Goal: Information Seeking & Learning: Learn about a topic

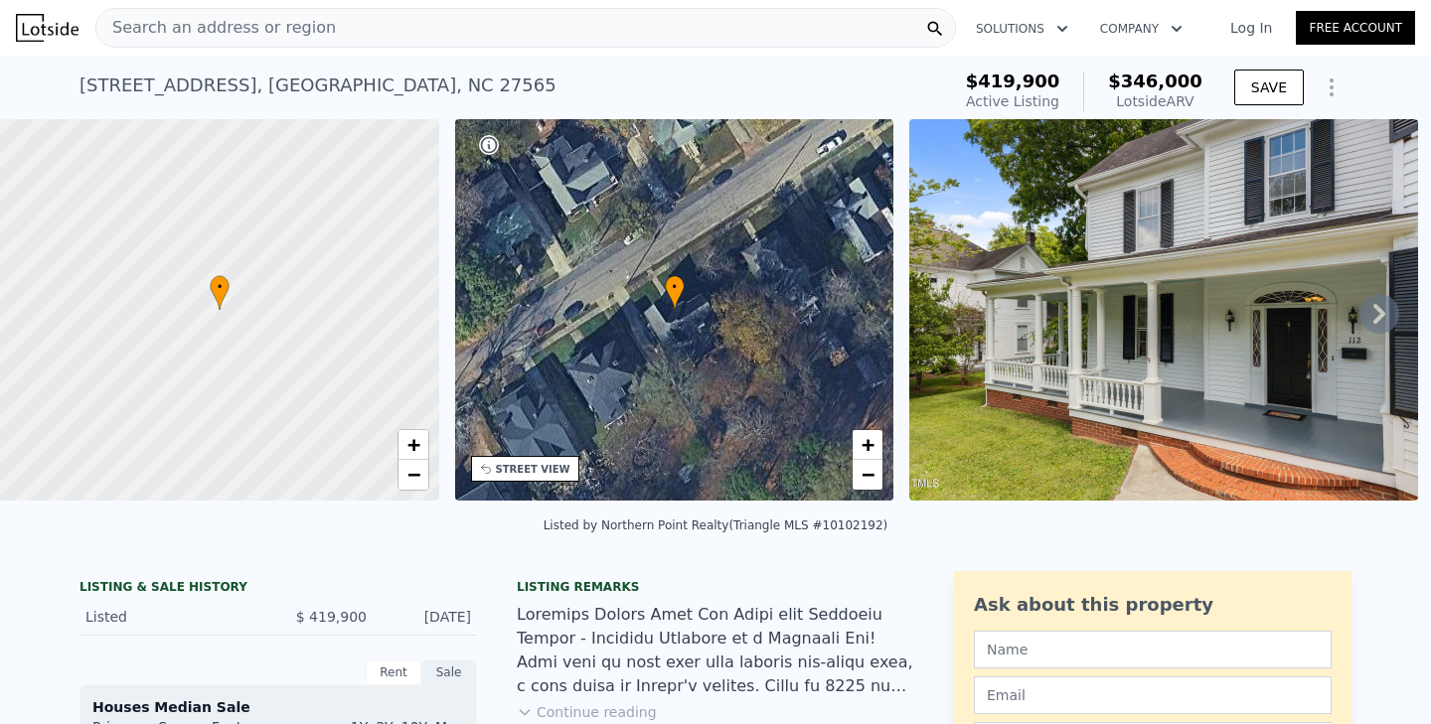
click at [1386, 312] on icon at bounding box center [1379, 314] width 40 height 40
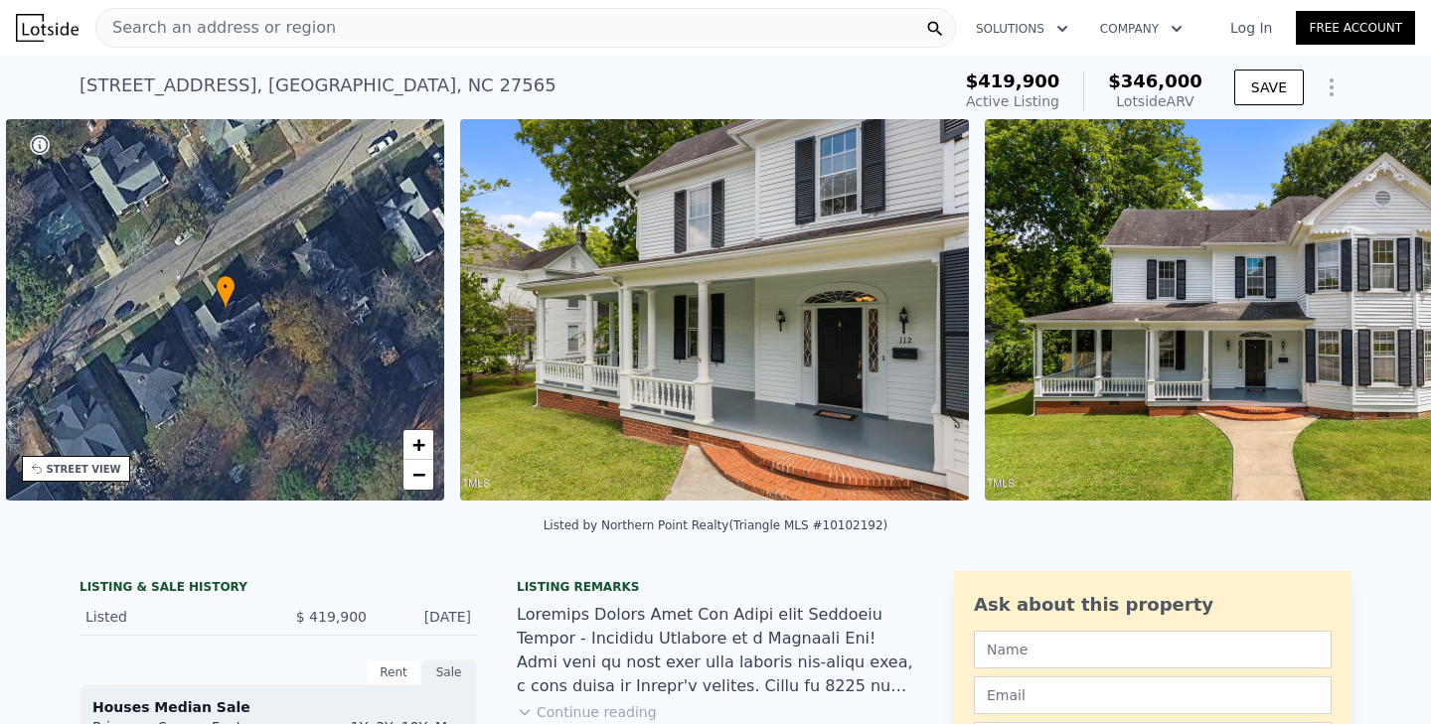
scroll to position [0, 462]
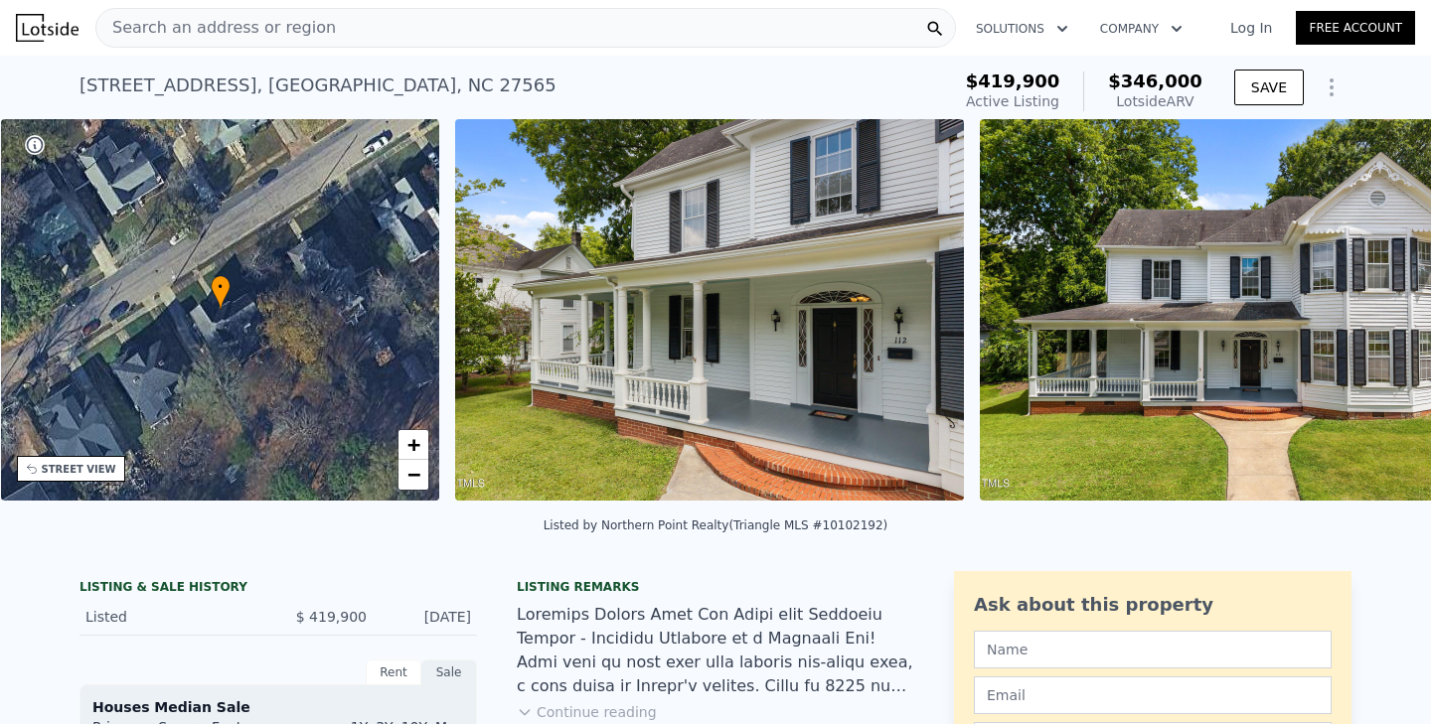
click at [1386, 312] on div "• + − • + − STREET VIEW Loading... SATELLITE VIEW" at bounding box center [715, 313] width 1431 height 389
click at [1381, 311] on icon at bounding box center [1379, 314] width 12 height 20
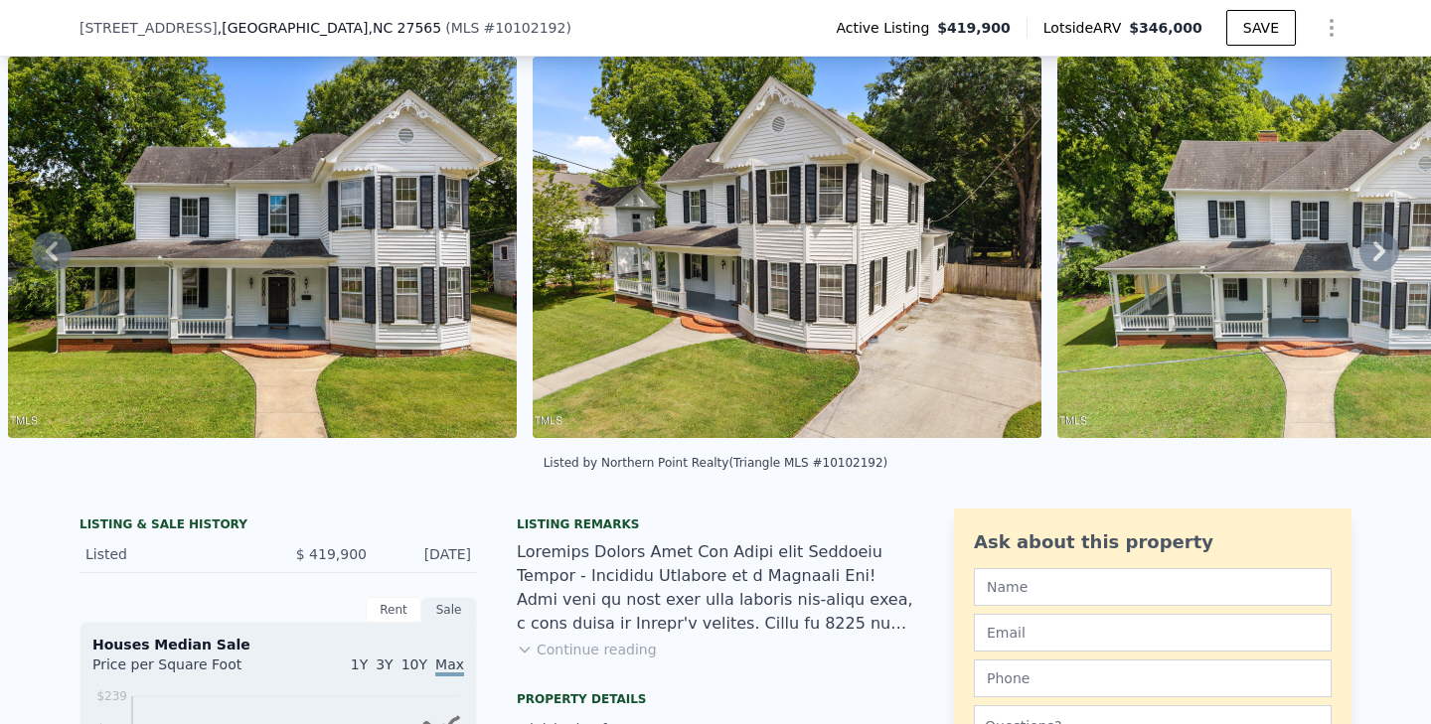
scroll to position [127, 0]
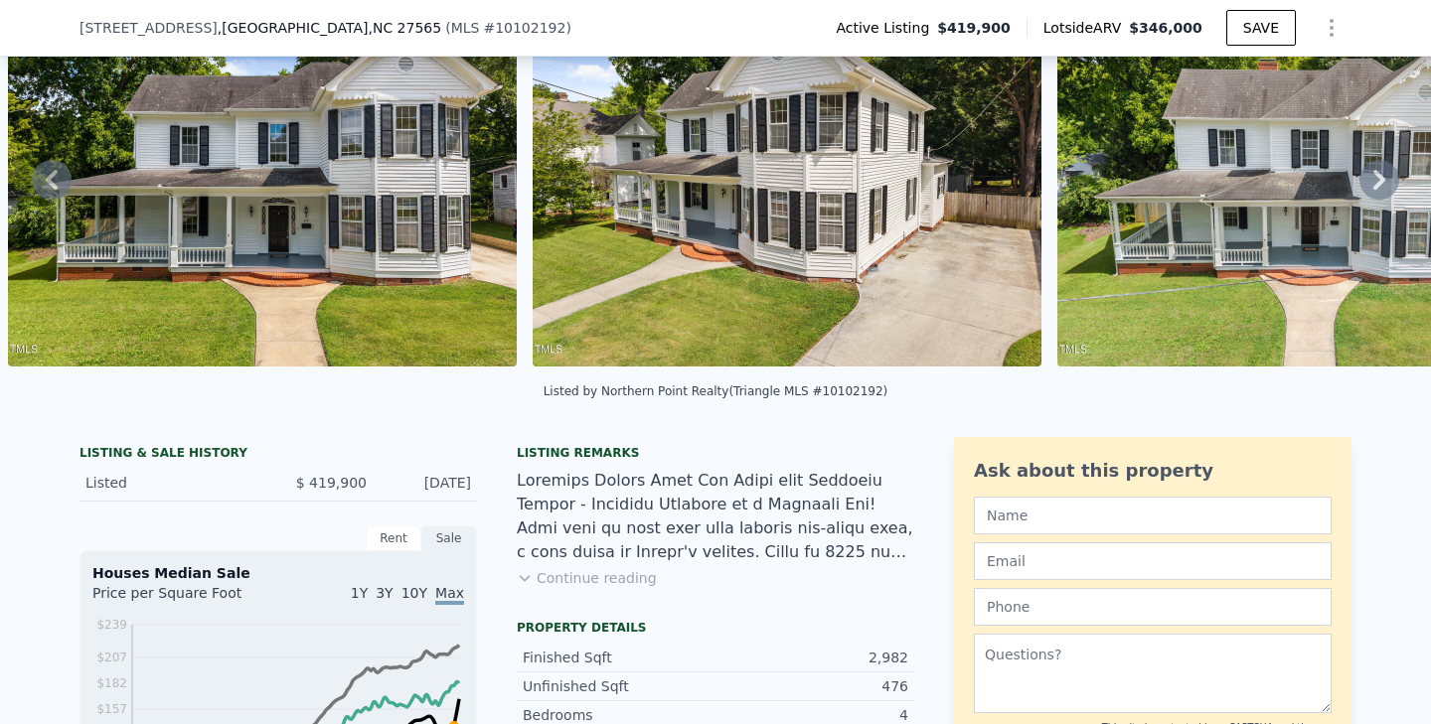
click at [601, 570] on button "Continue reading" at bounding box center [587, 578] width 140 height 20
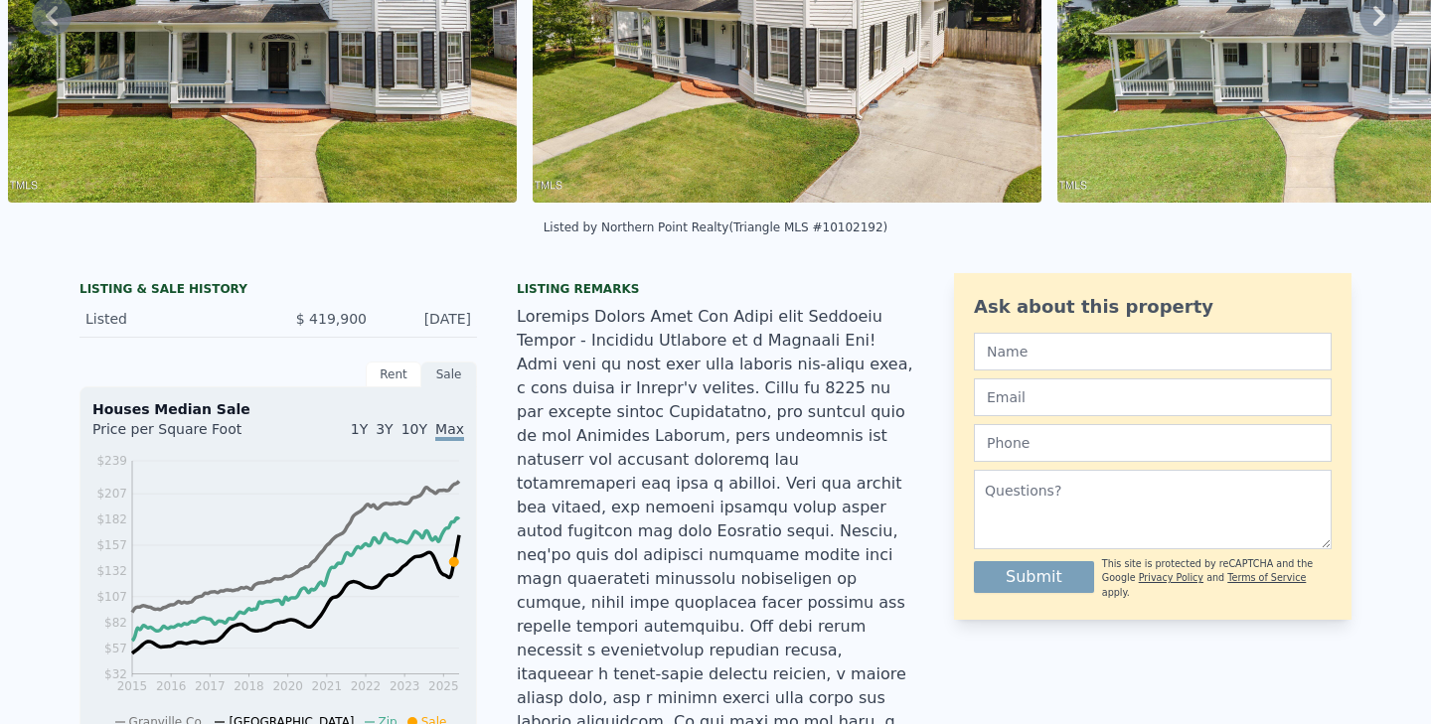
scroll to position [0, 0]
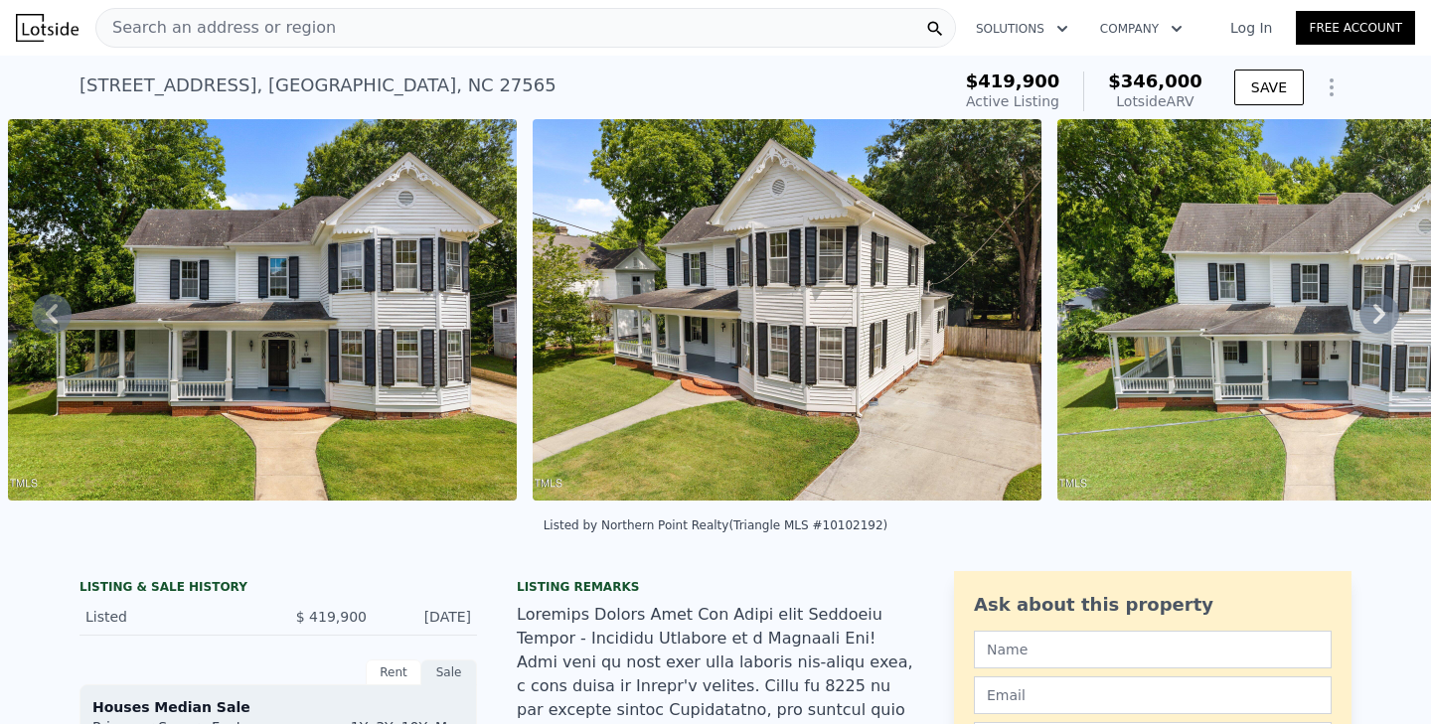
click at [1384, 319] on icon at bounding box center [1379, 314] width 40 height 40
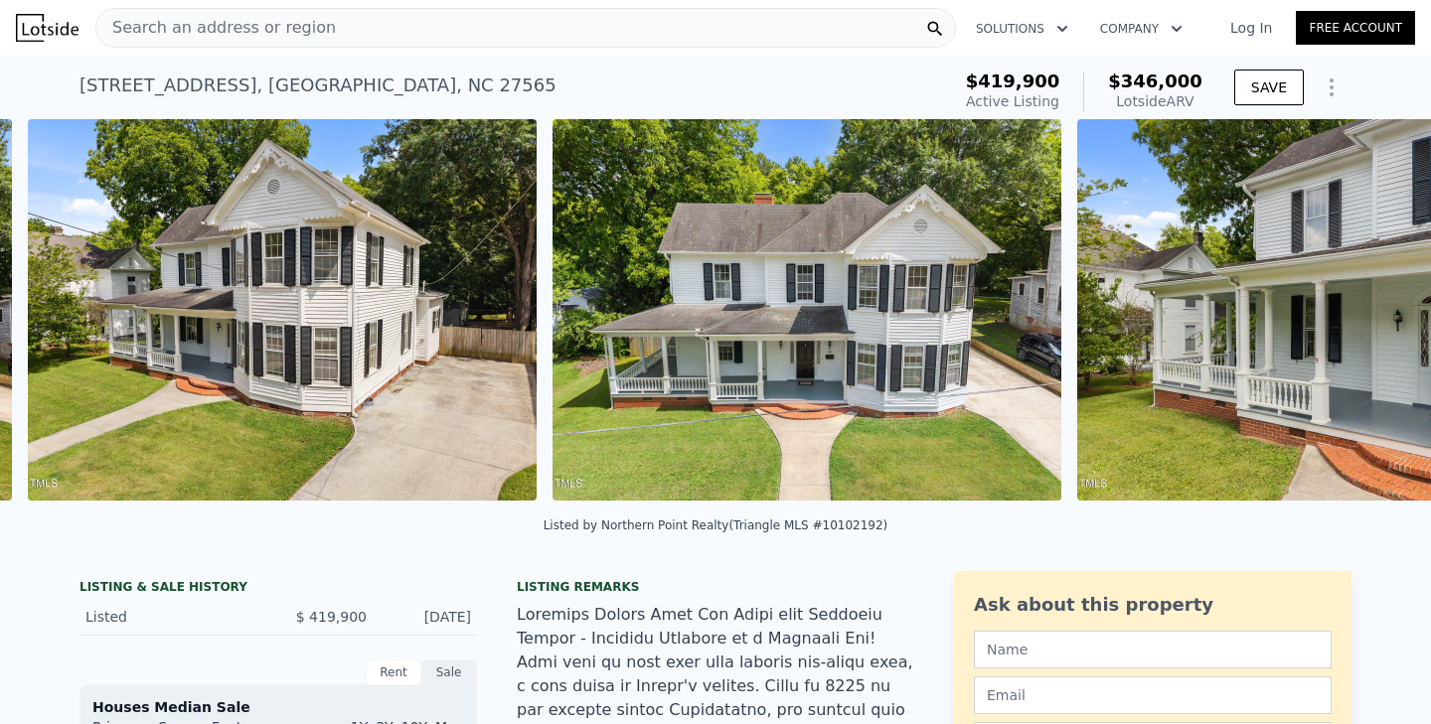
scroll to position [0, 1959]
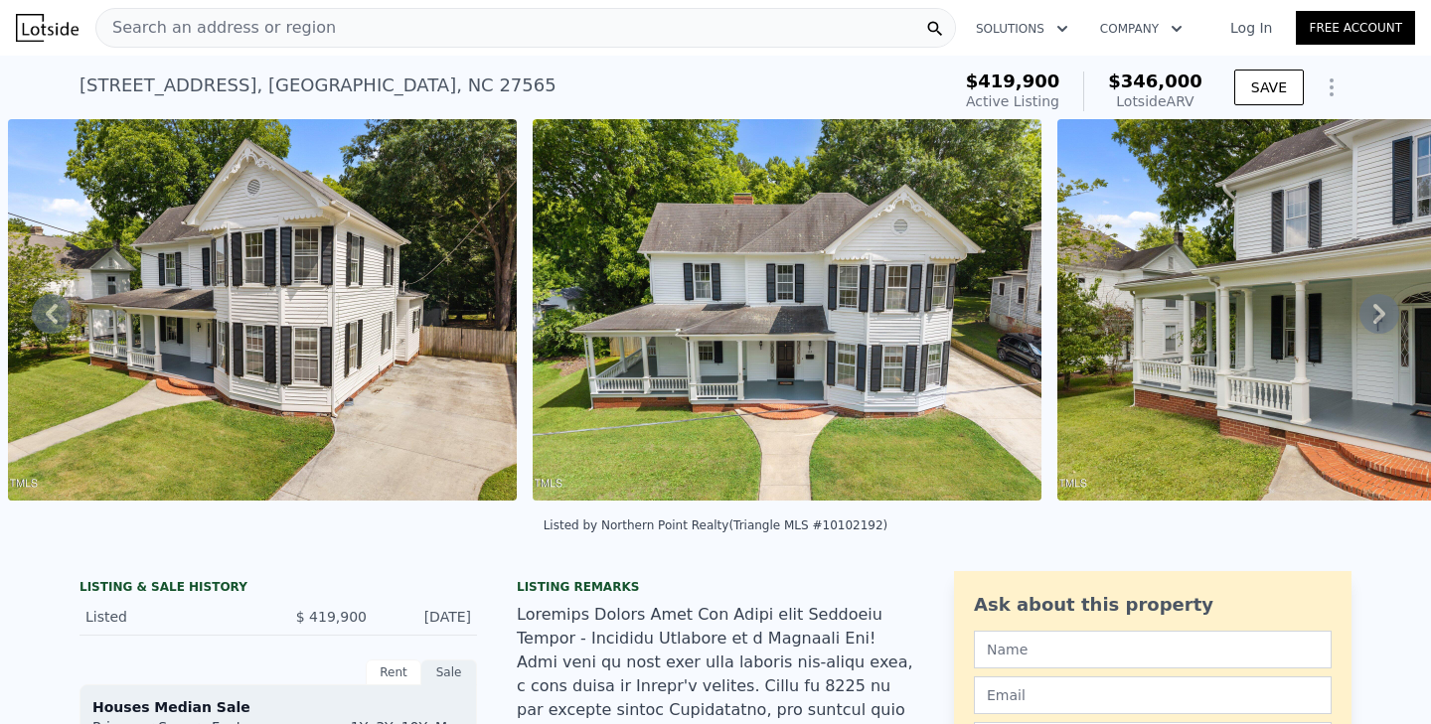
click at [1382, 315] on icon at bounding box center [1379, 314] width 12 height 20
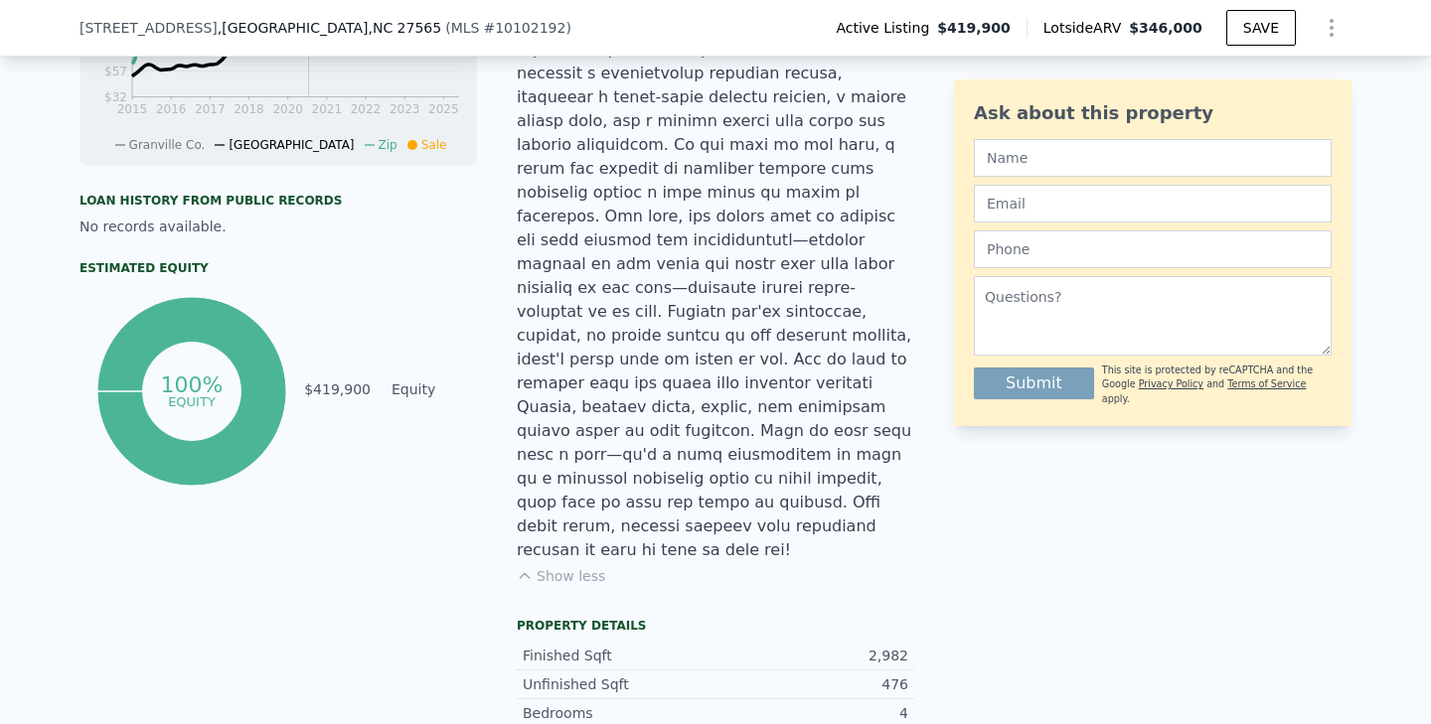
scroll to position [0, 0]
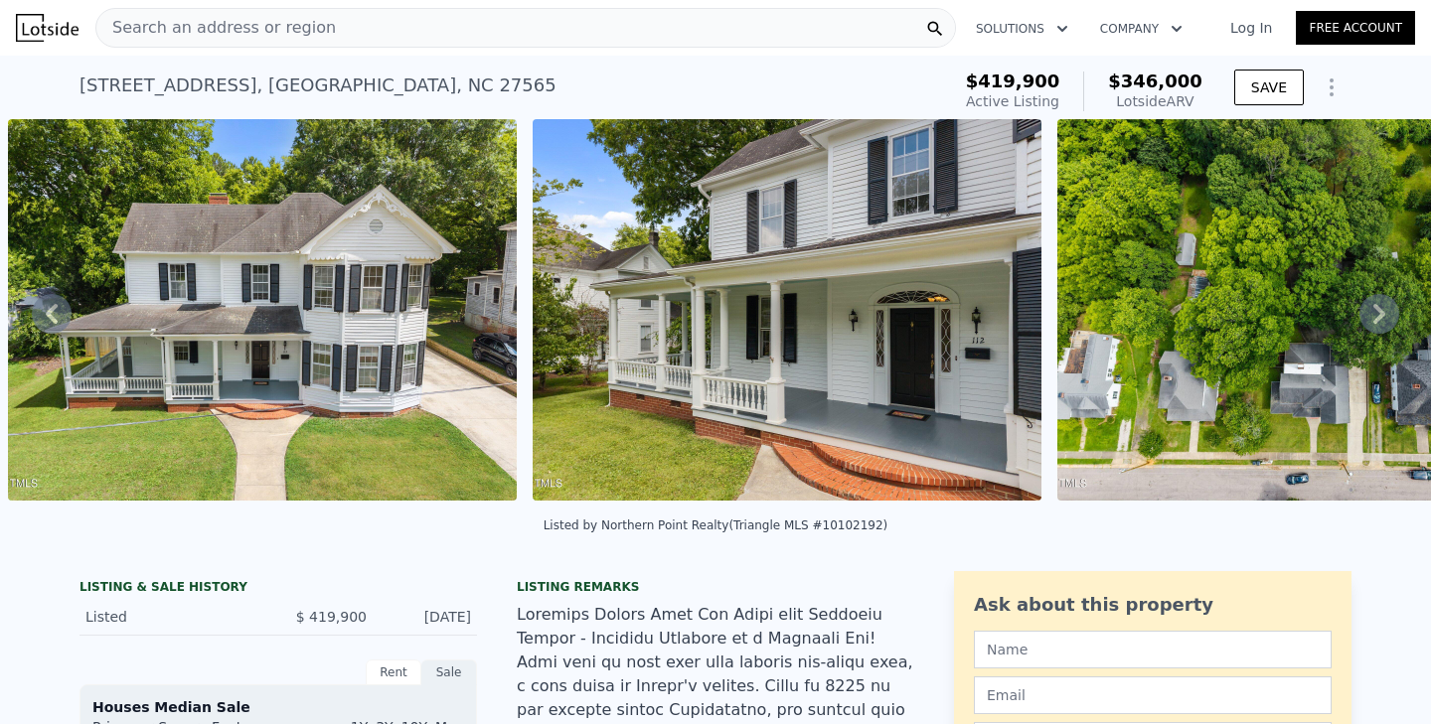
click at [386, 22] on div "Search an address or region" at bounding box center [525, 28] width 861 height 40
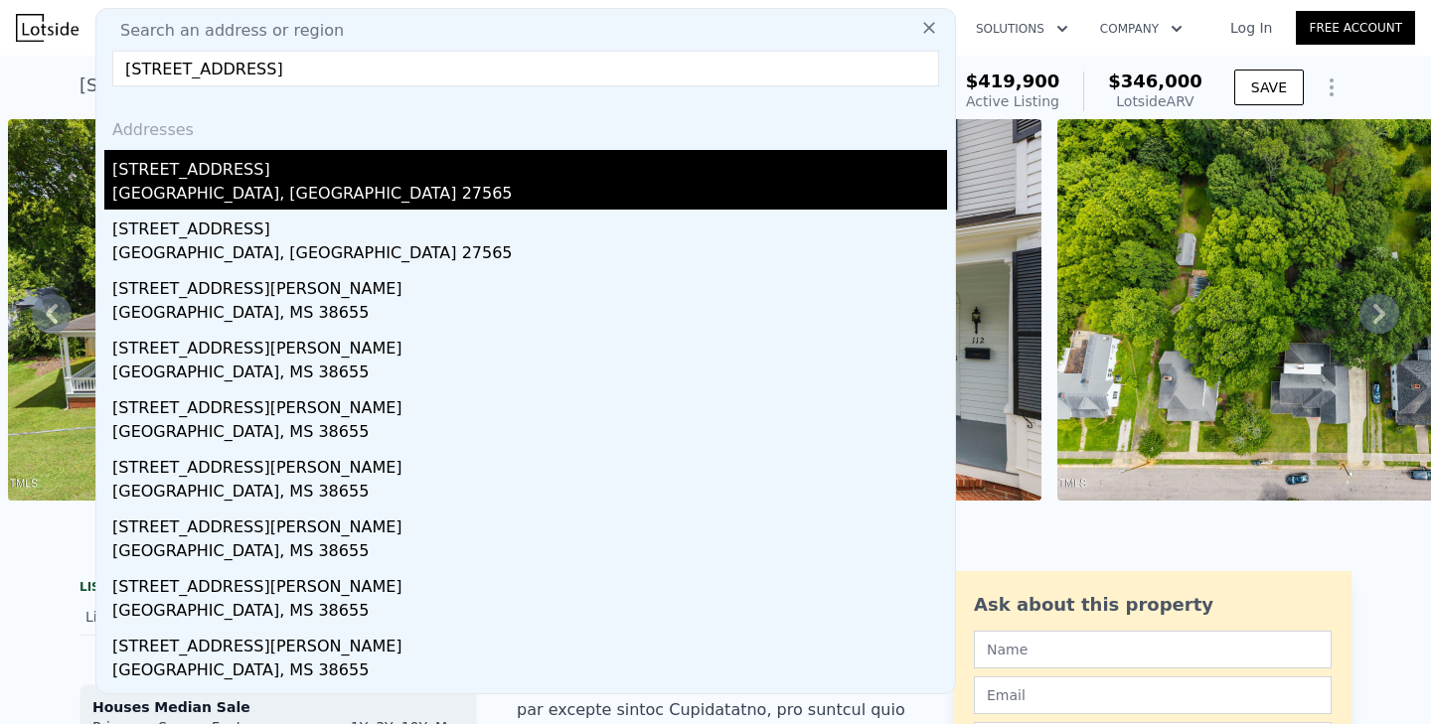
type input "410 college street oxford, nc"
click at [138, 176] on div "410 College St" at bounding box center [529, 166] width 835 height 32
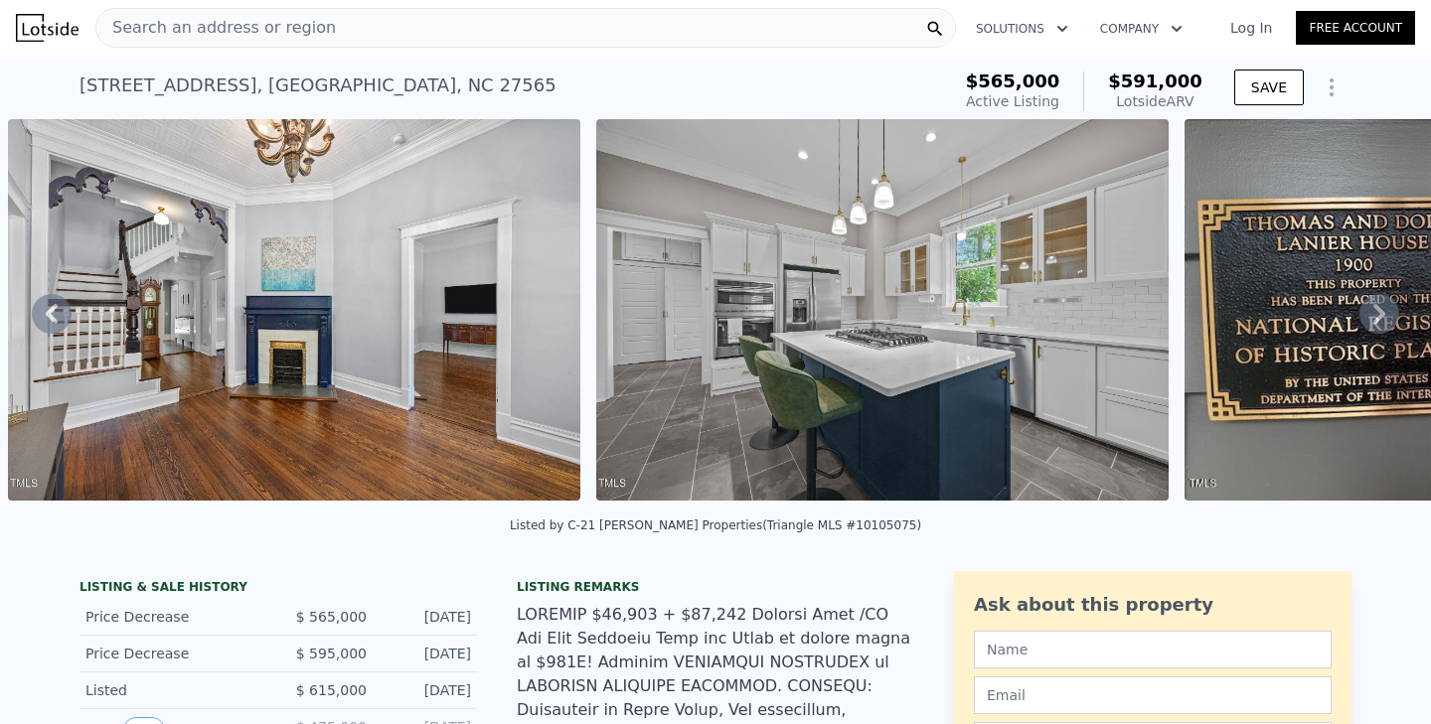
click at [1382, 313] on icon at bounding box center [1379, 314] width 12 height 20
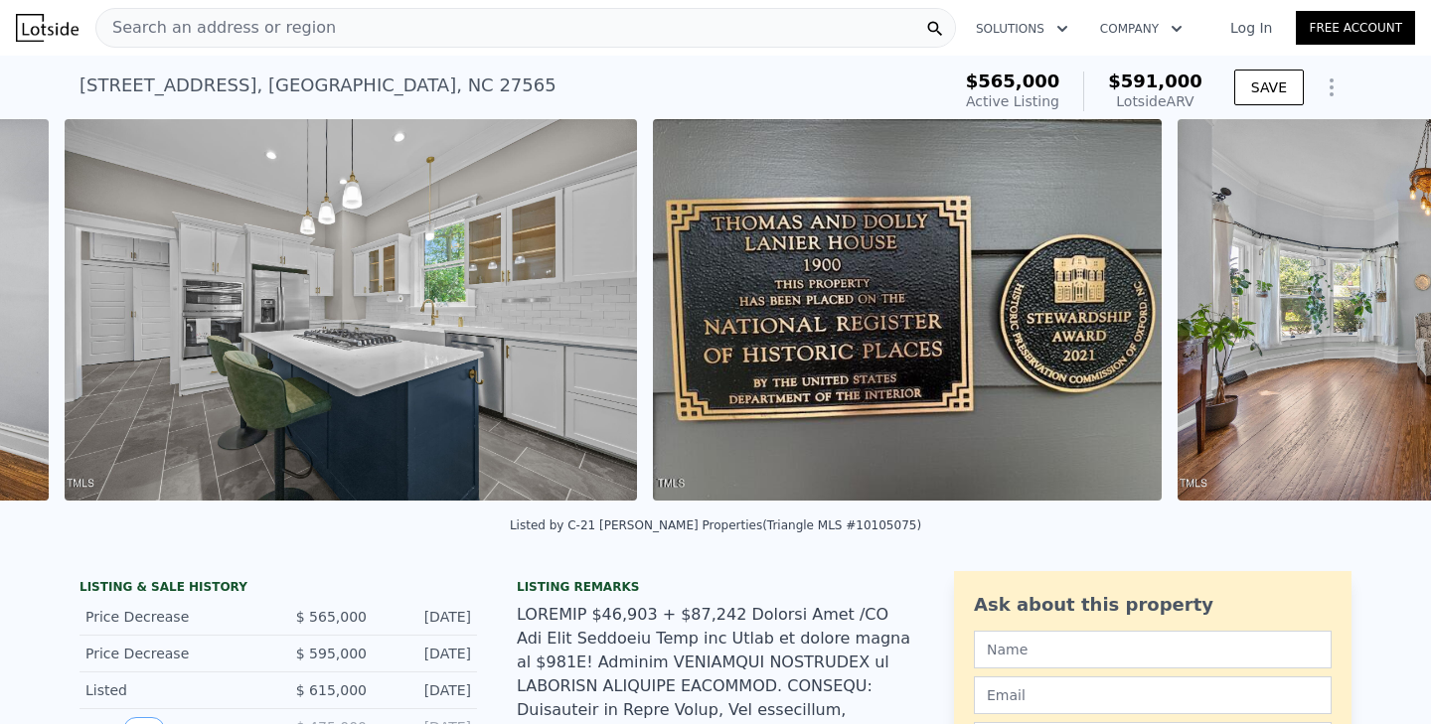
scroll to position [0, 2862]
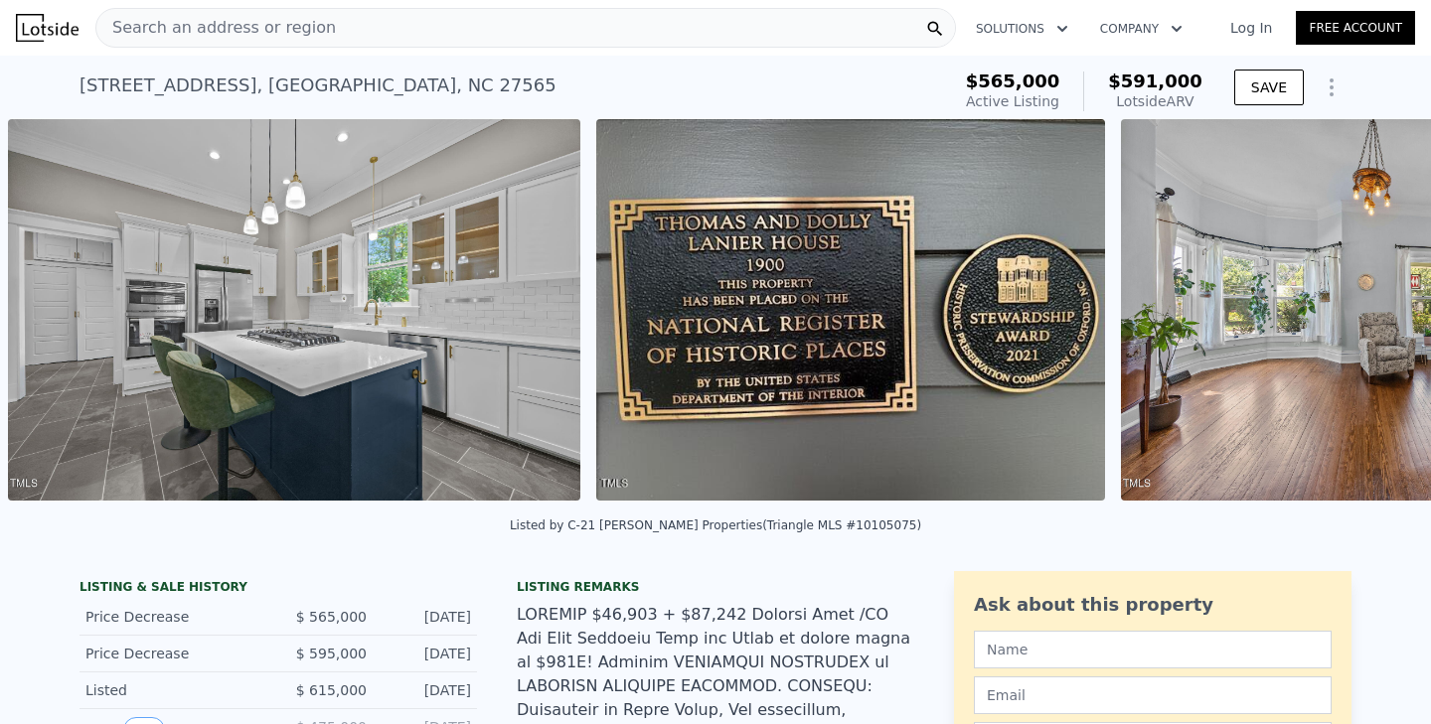
click at [1382, 313] on div "• + − • + − STREET VIEW Loading... SATELLITE VIEW" at bounding box center [715, 313] width 1431 height 389
click at [1378, 309] on icon at bounding box center [1379, 314] width 12 height 20
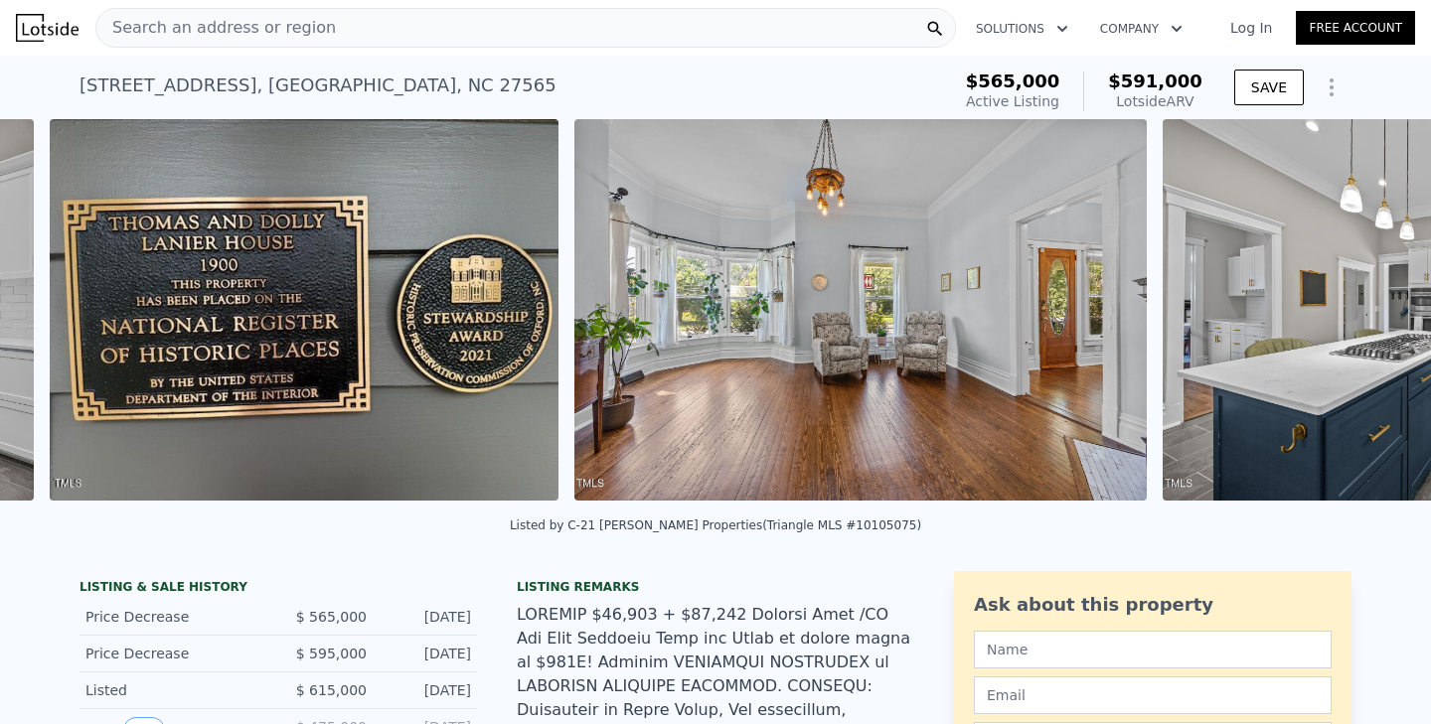
scroll to position [0, 3450]
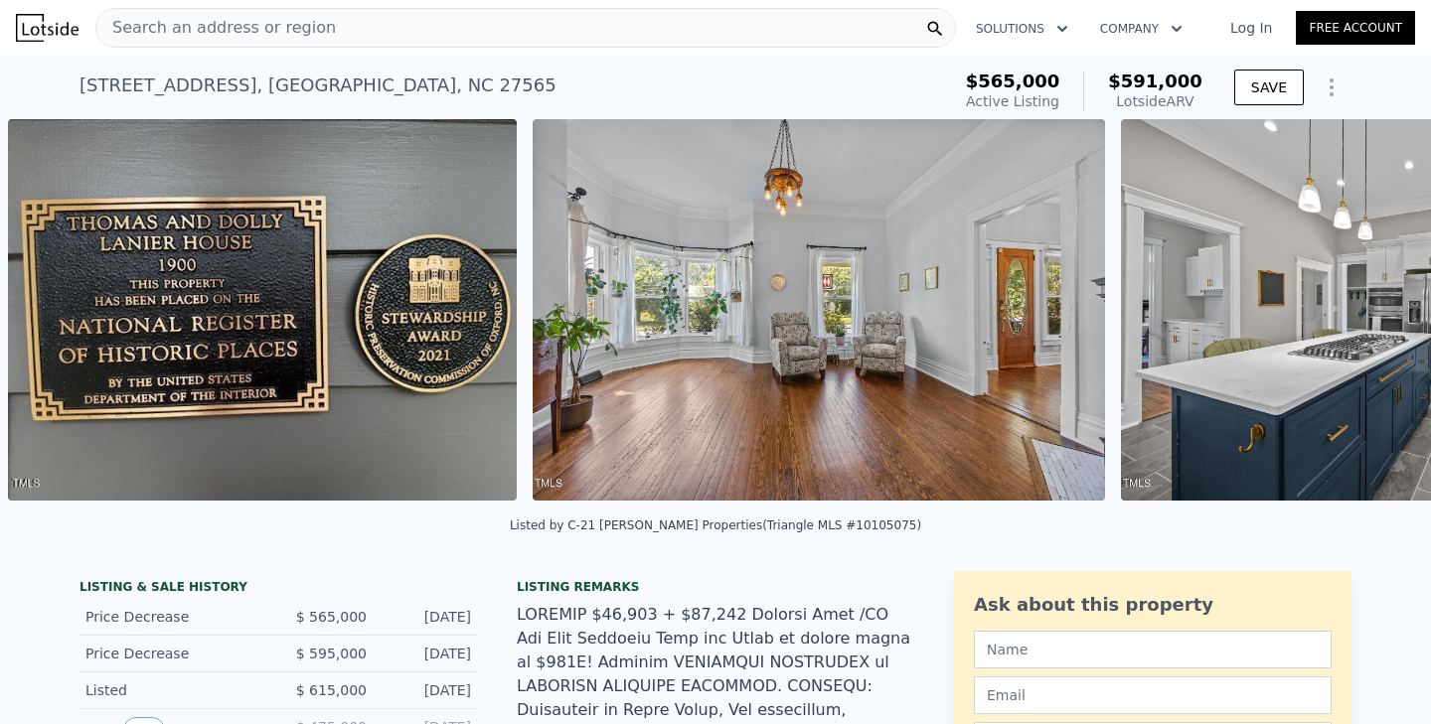
click at [1378, 309] on div "• + − • + − STREET VIEW Loading... SATELLITE VIEW" at bounding box center [715, 313] width 1431 height 389
click at [1383, 308] on icon at bounding box center [1379, 314] width 40 height 40
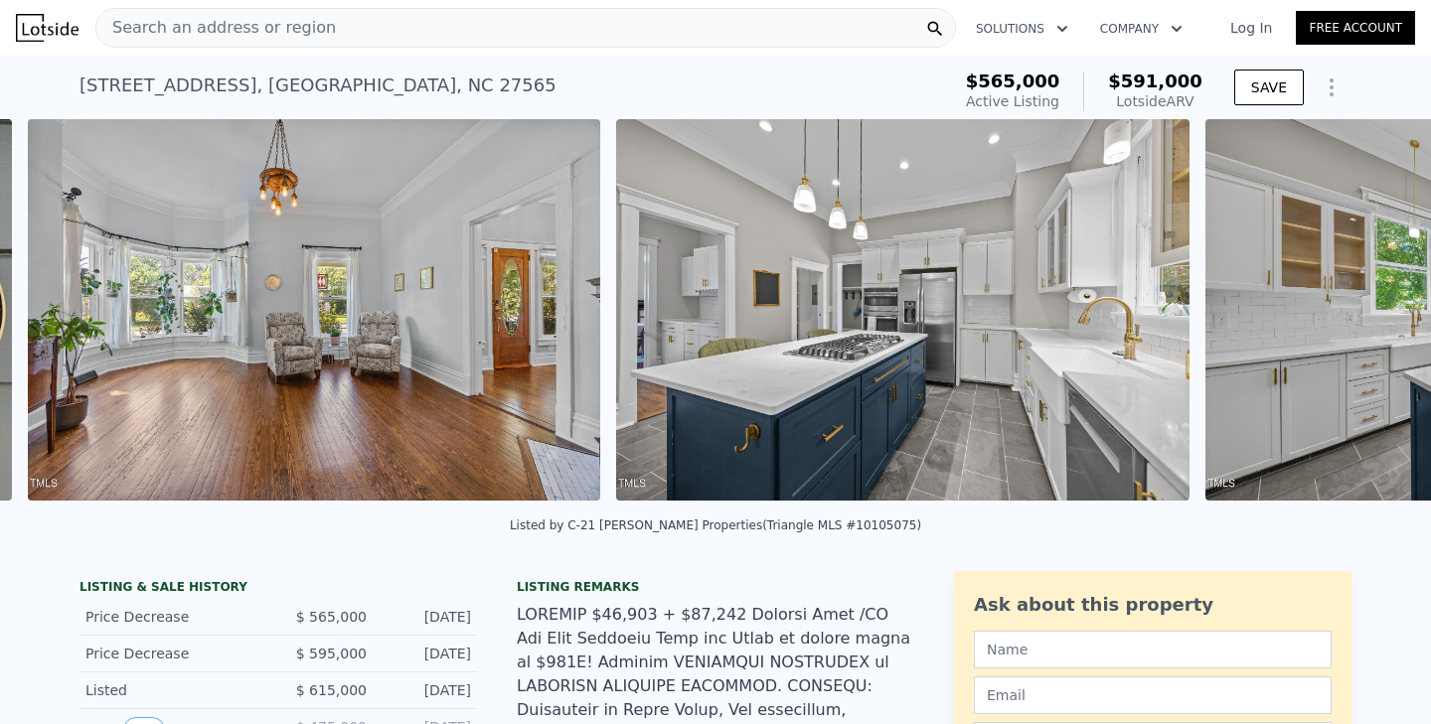
scroll to position [0, 3975]
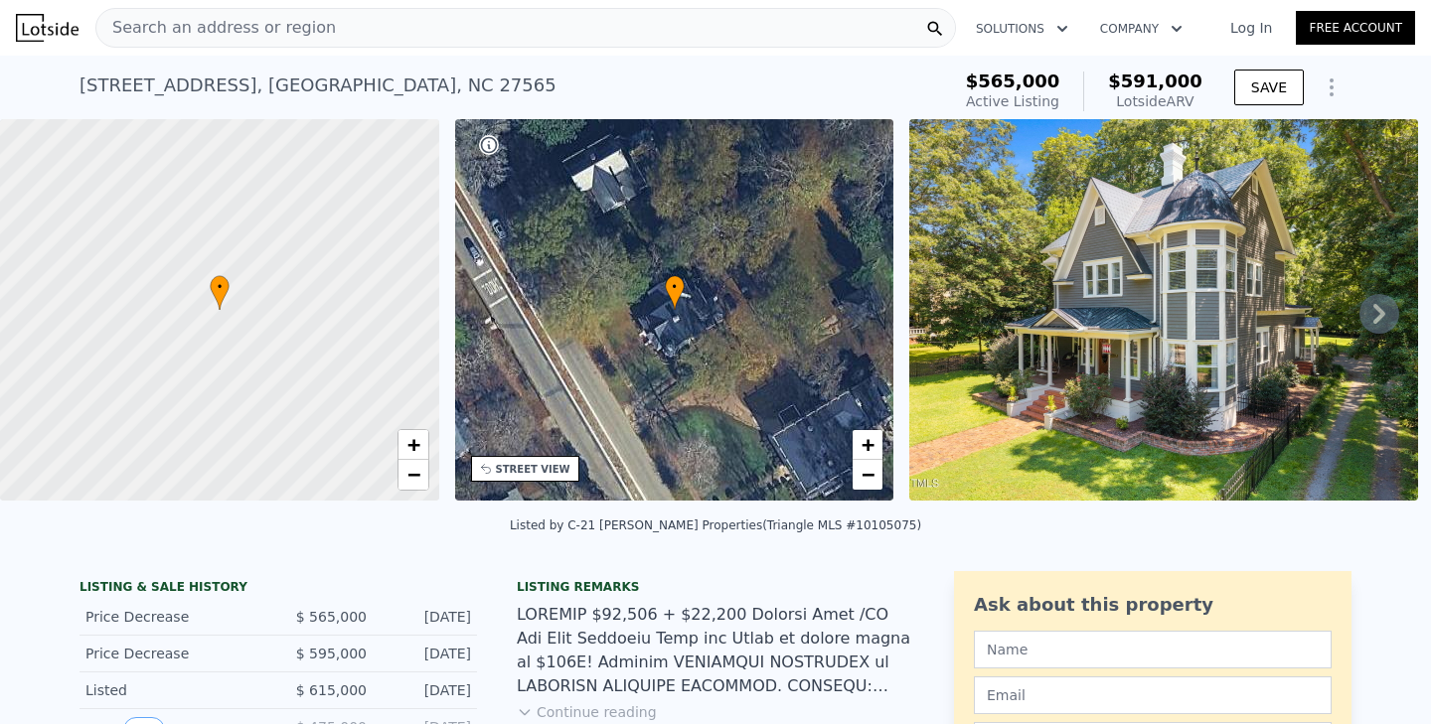
click at [192, 21] on span "Search an address or region" at bounding box center [215, 28] width 239 height 24
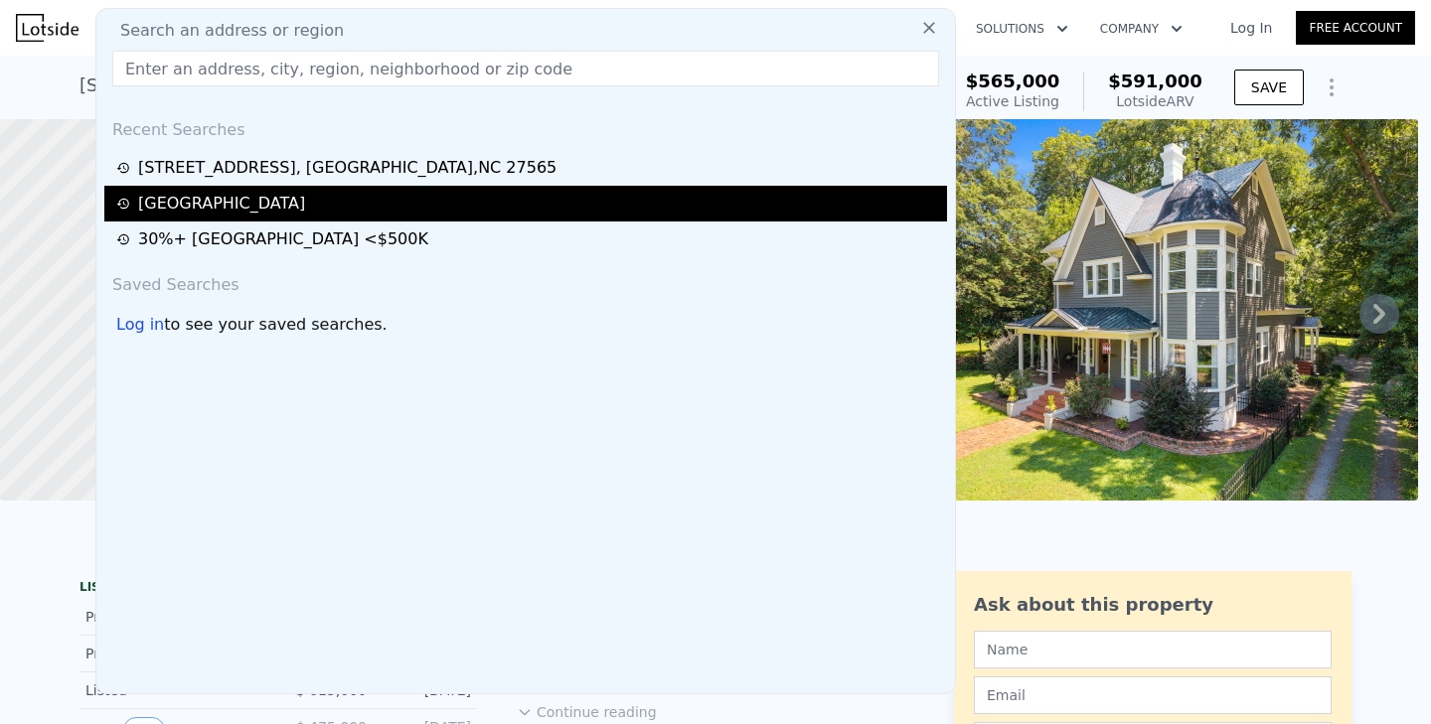
click at [165, 204] on div "[GEOGRAPHIC_DATA]" at bounding box center [528, 204] width 825 height 24
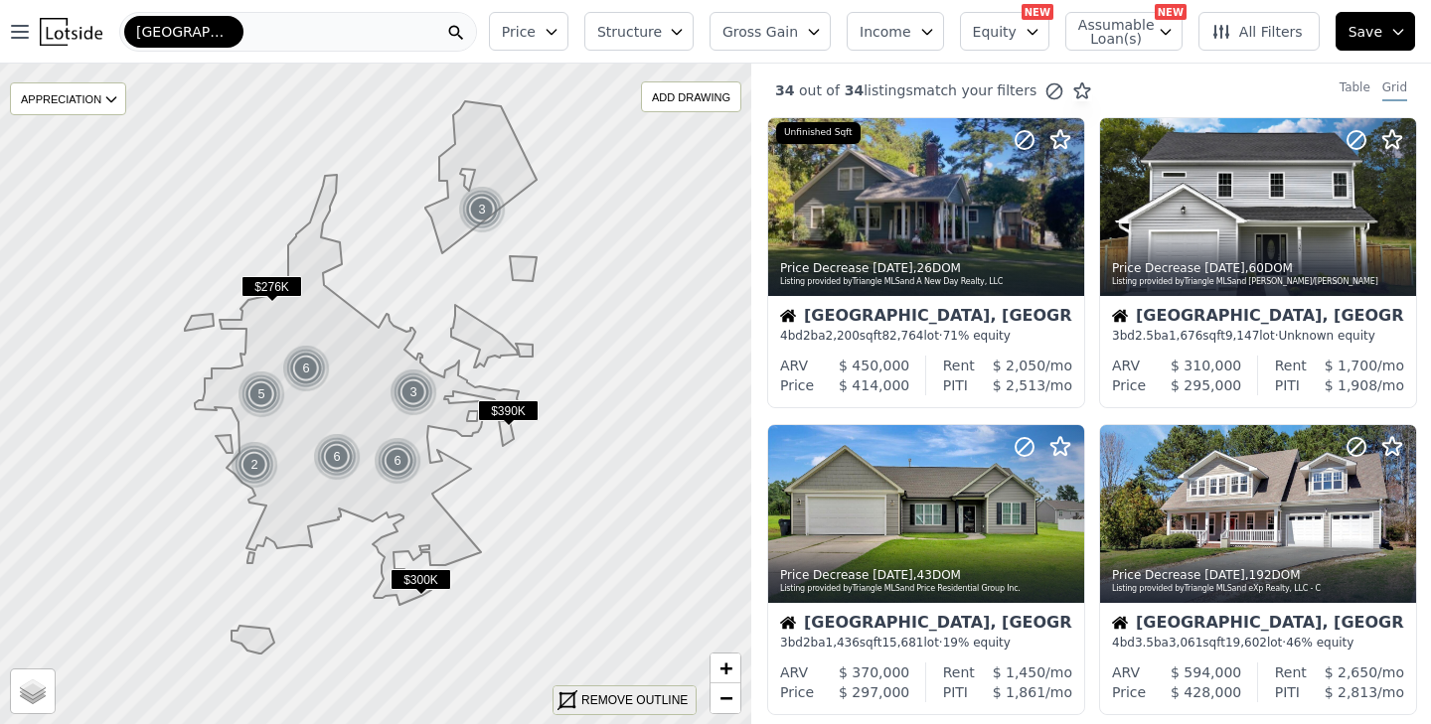
click at [620, 703] on div "REMOVE OUTLINE" at bounding box center [634, 701] width 106 height 18
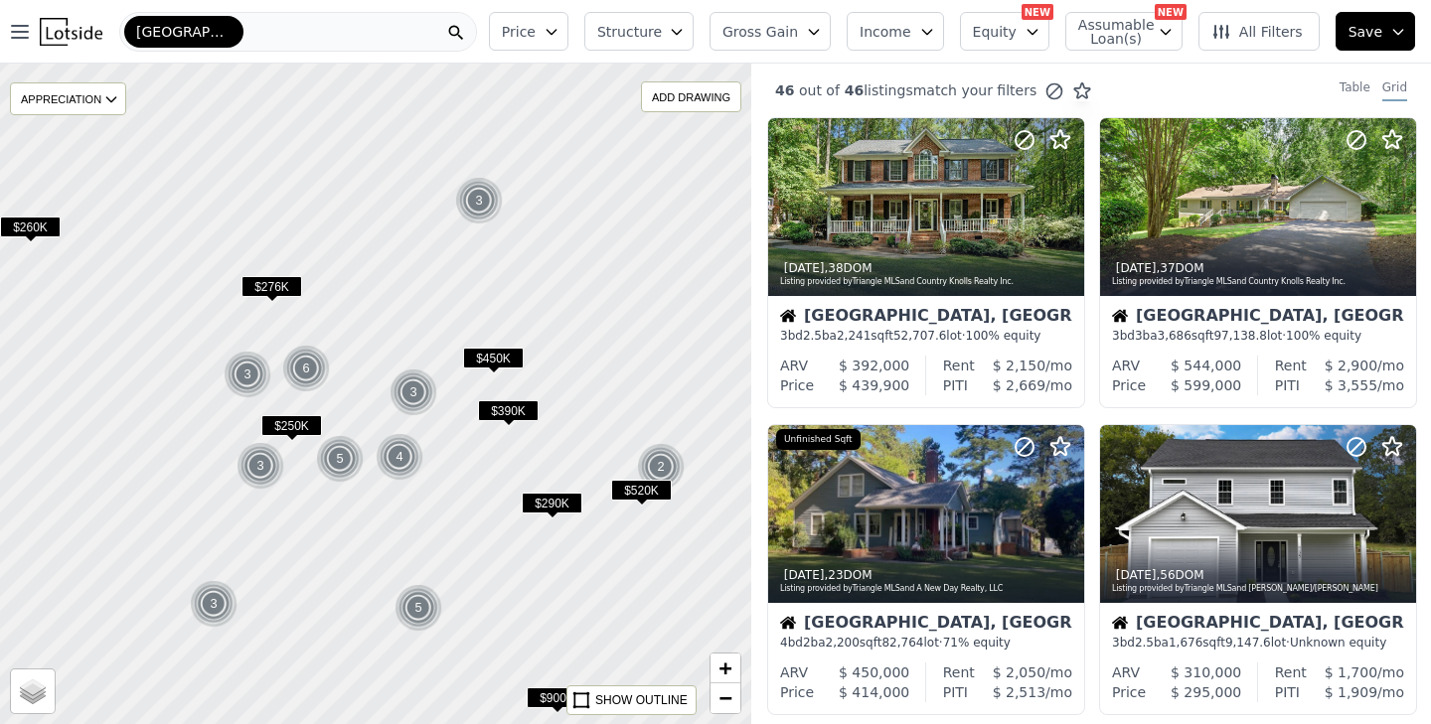
click at [822, 26] on icon "button" at bounding box center [814, 32] width 16 height 16
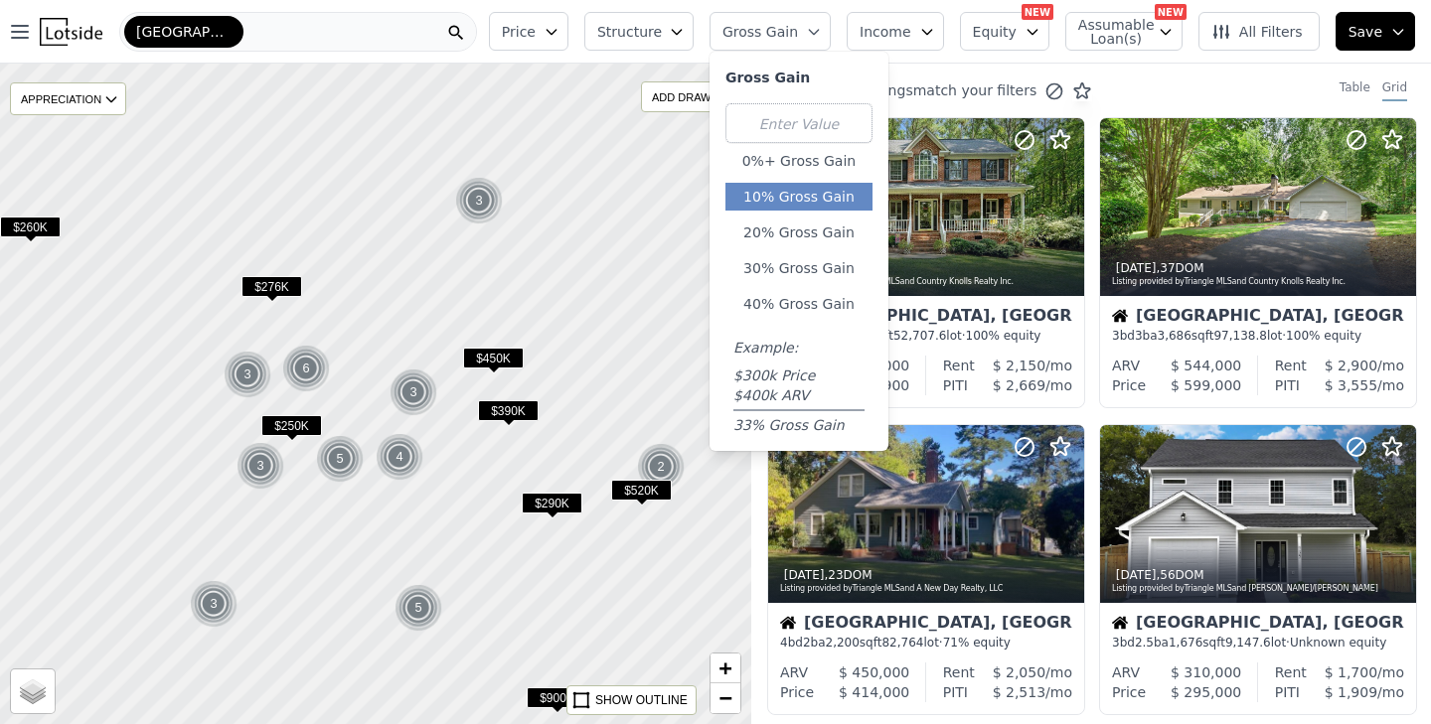
click at [799, 190] on button "10% Gross Gain" at bounding box center [798, 197] width 147 height 28
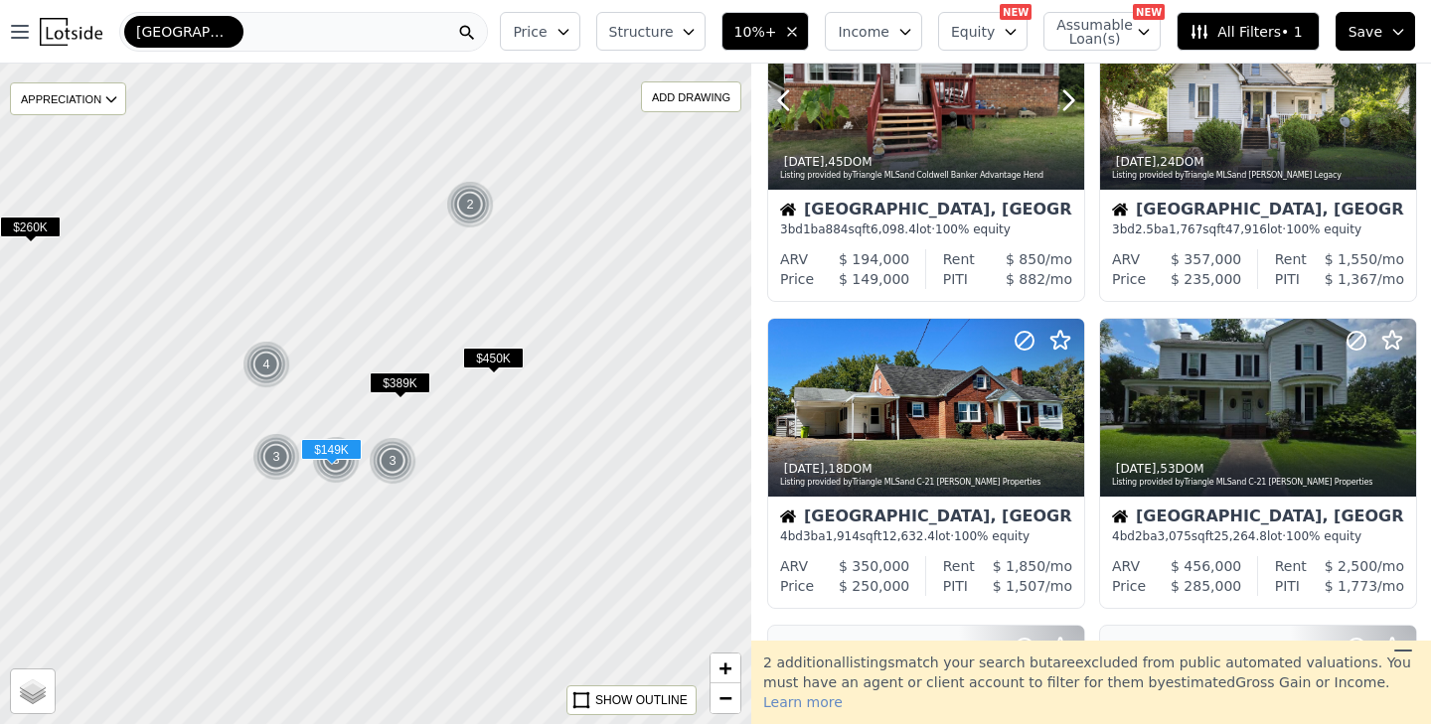
scroll to position [422, 0]
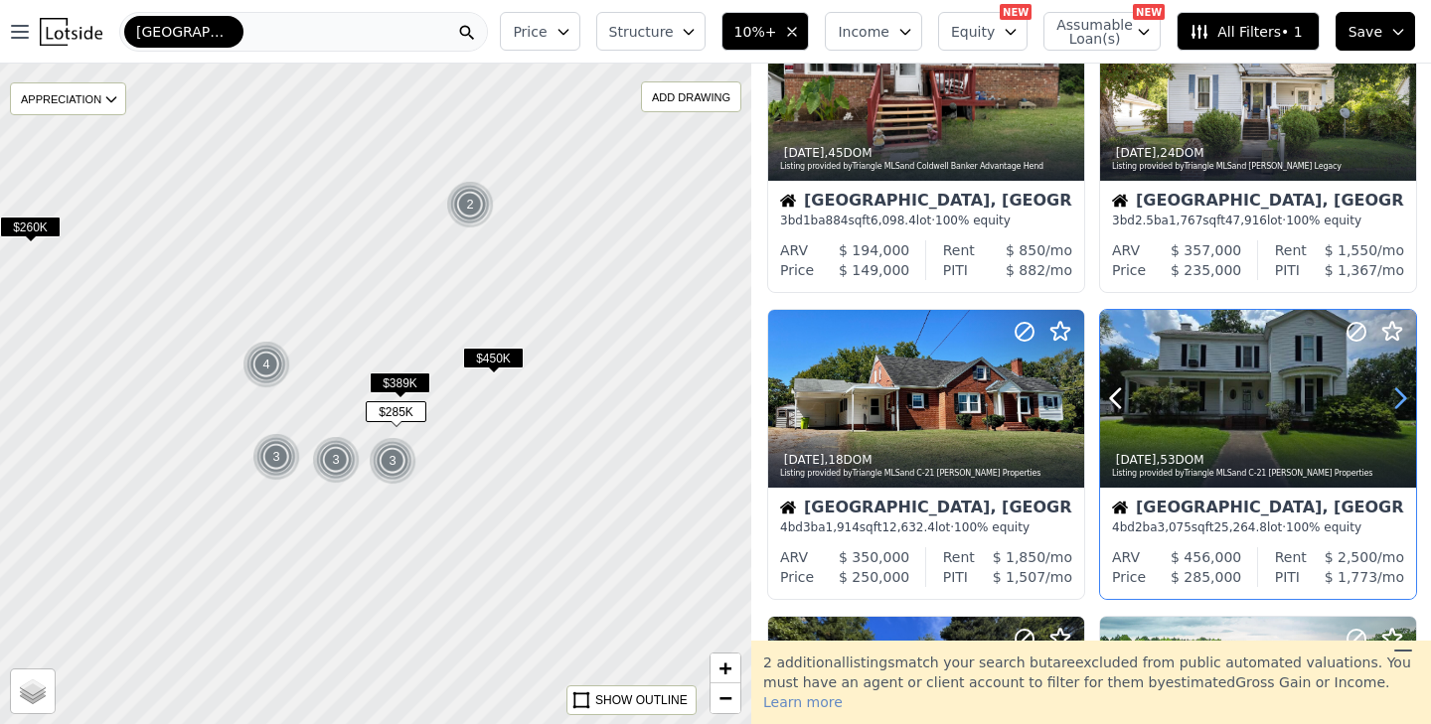
click at [1400, 398] on icon at bounding box center [1400, 399] width 32 height 32
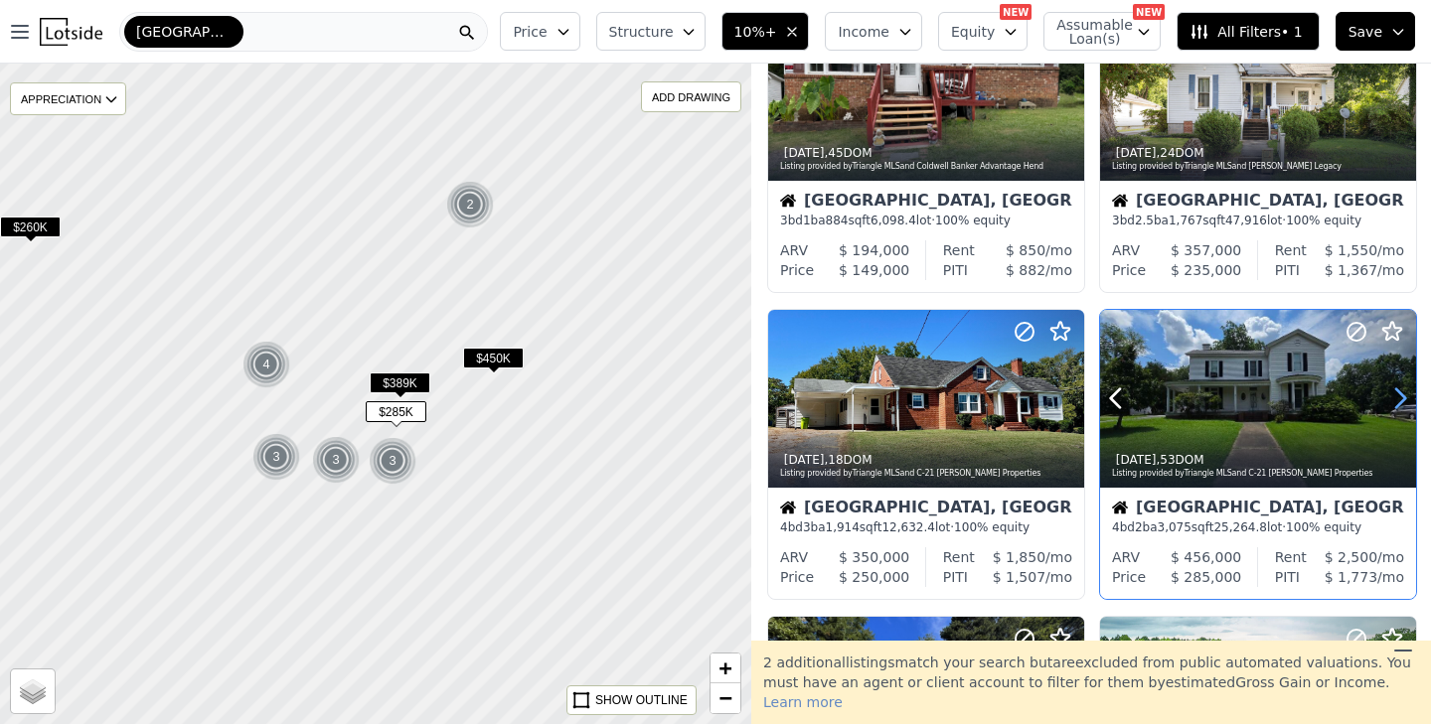
click at [1400, 398] on icon at bounding box center [1400, 399] width 32 height 32
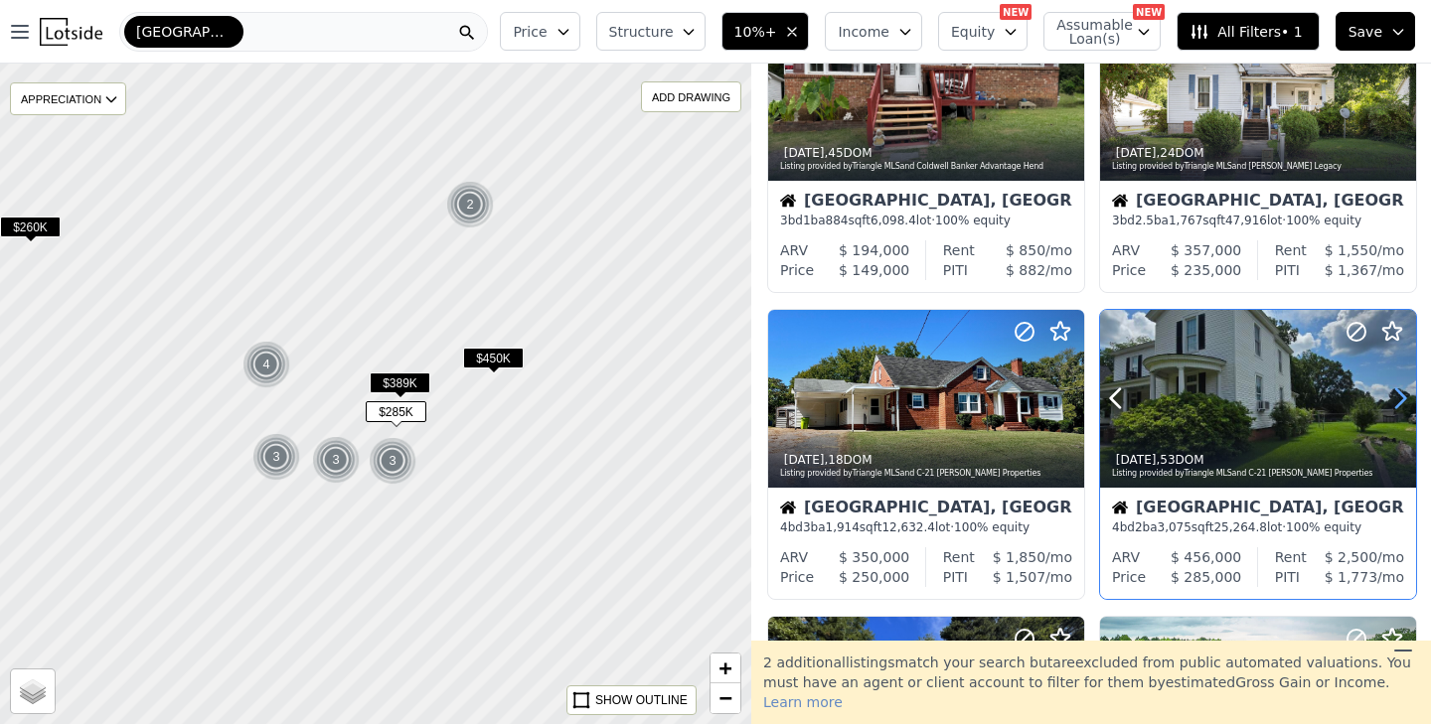
click at [1400, 398] on icon at bounding box center [1400, 399] width 32 height 32
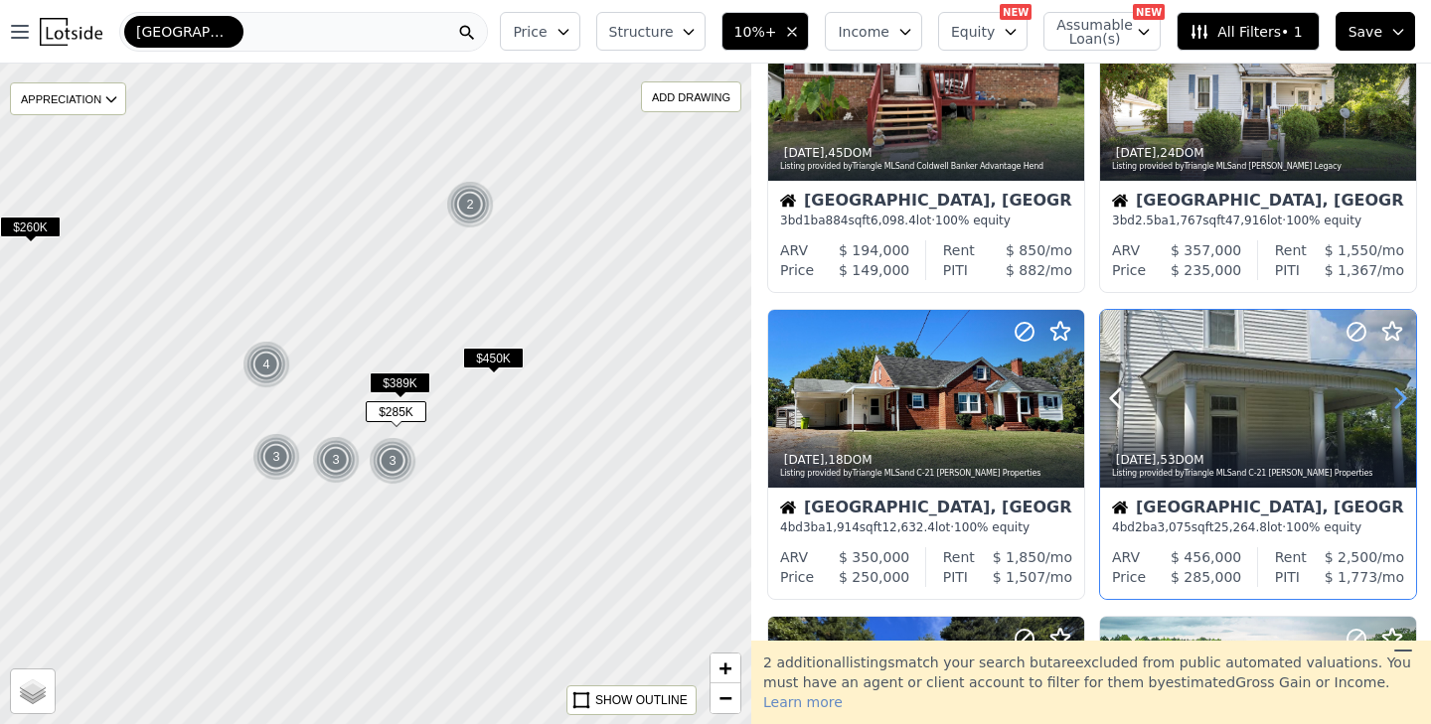
click at [1400, 398] on icon at bounding box center [1400, 399] width 32 height 32
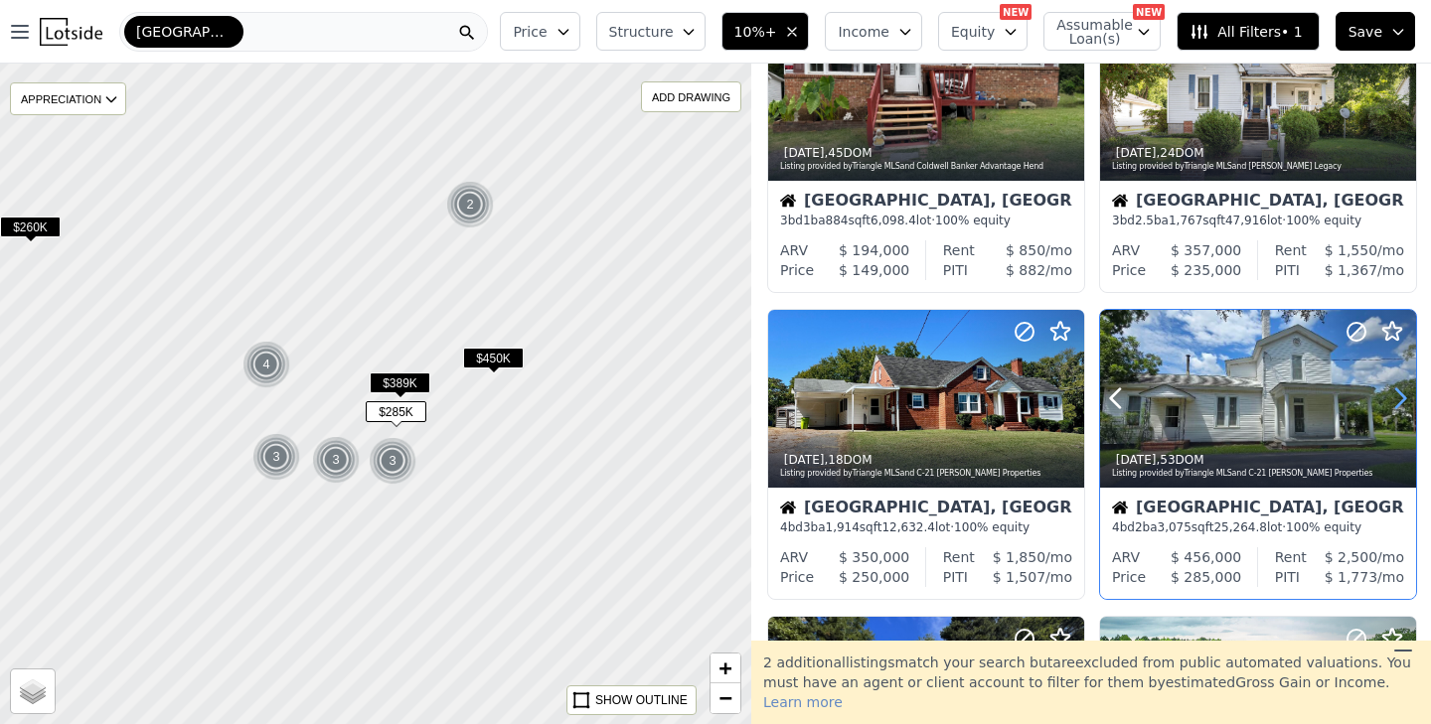
click at [1400, 398] on icon at bounding box center [1400, 399] width 32 height 32
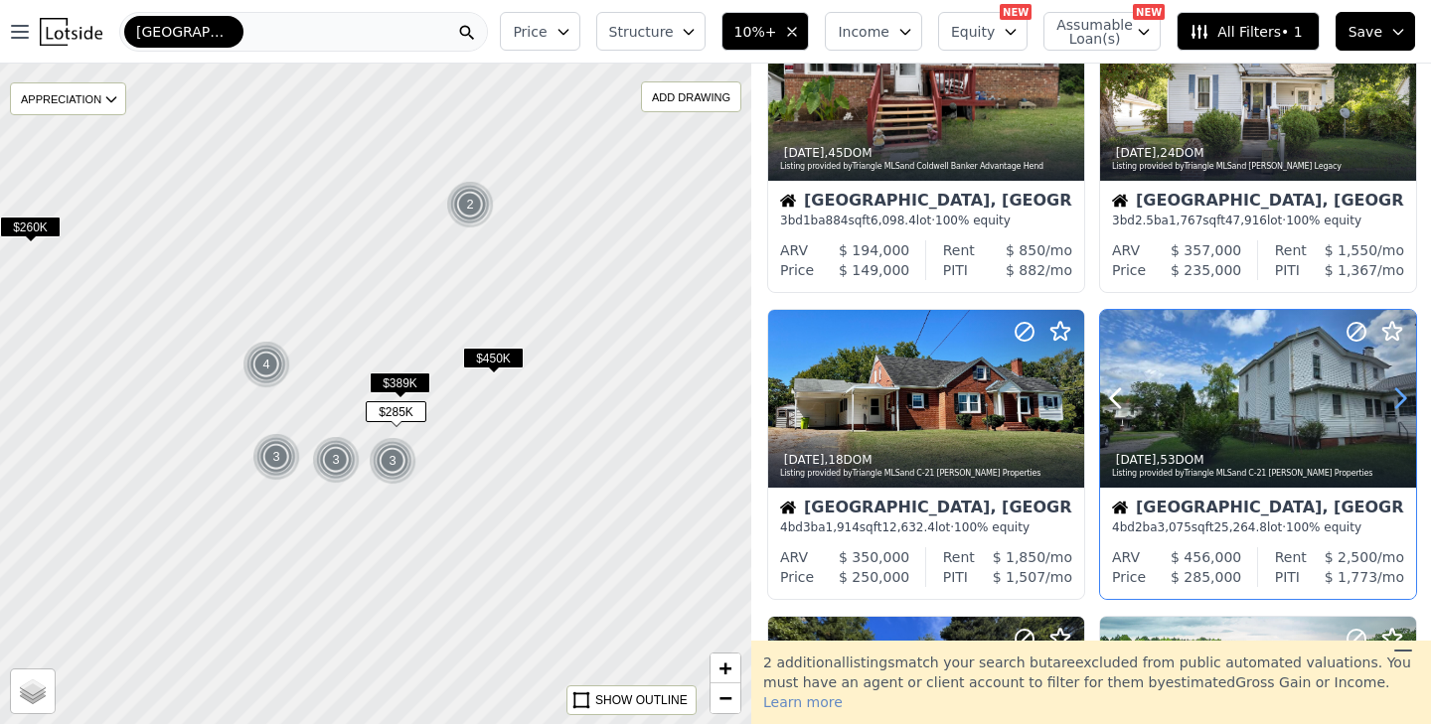
click at [1400, 398] on icon at bounding box center [1400, 399] width 32 height 32
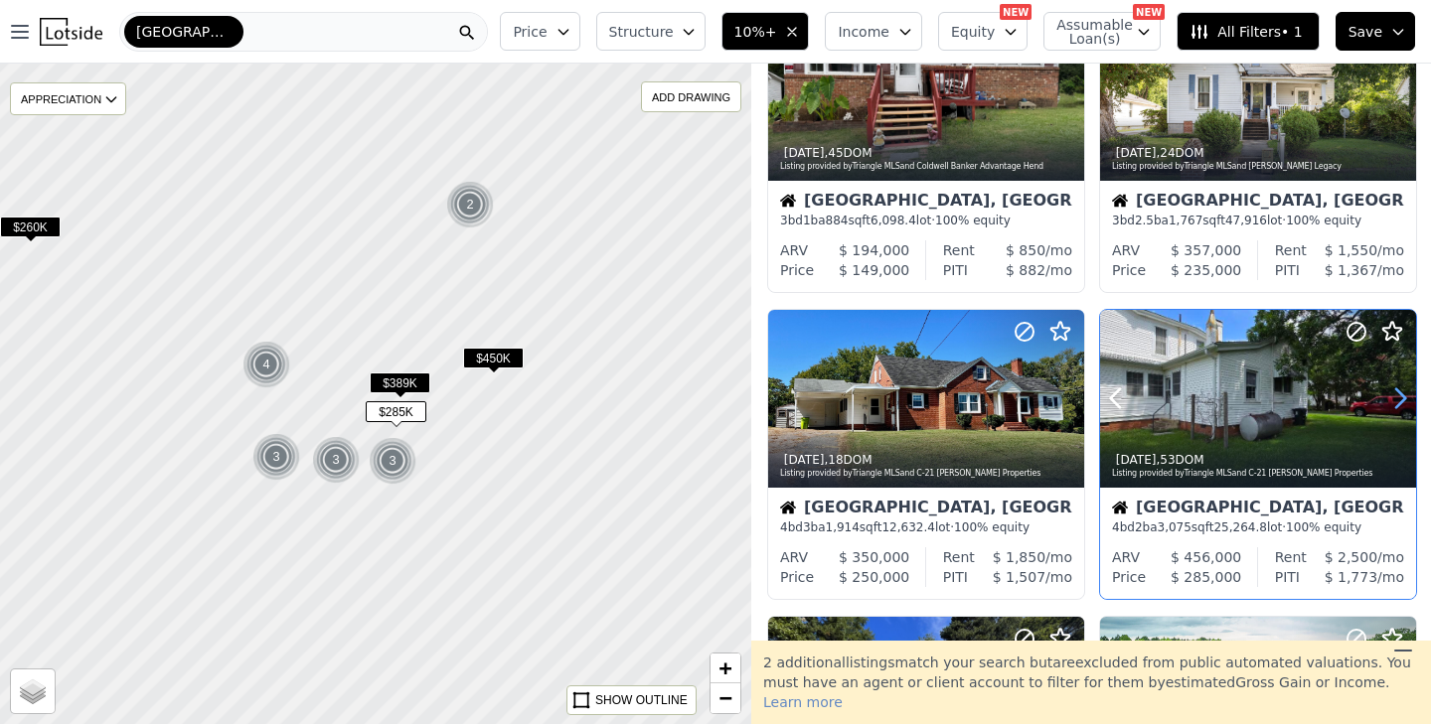
click at [1400, 398] on icon at bounding box center [1400, 399] width 32 height 32
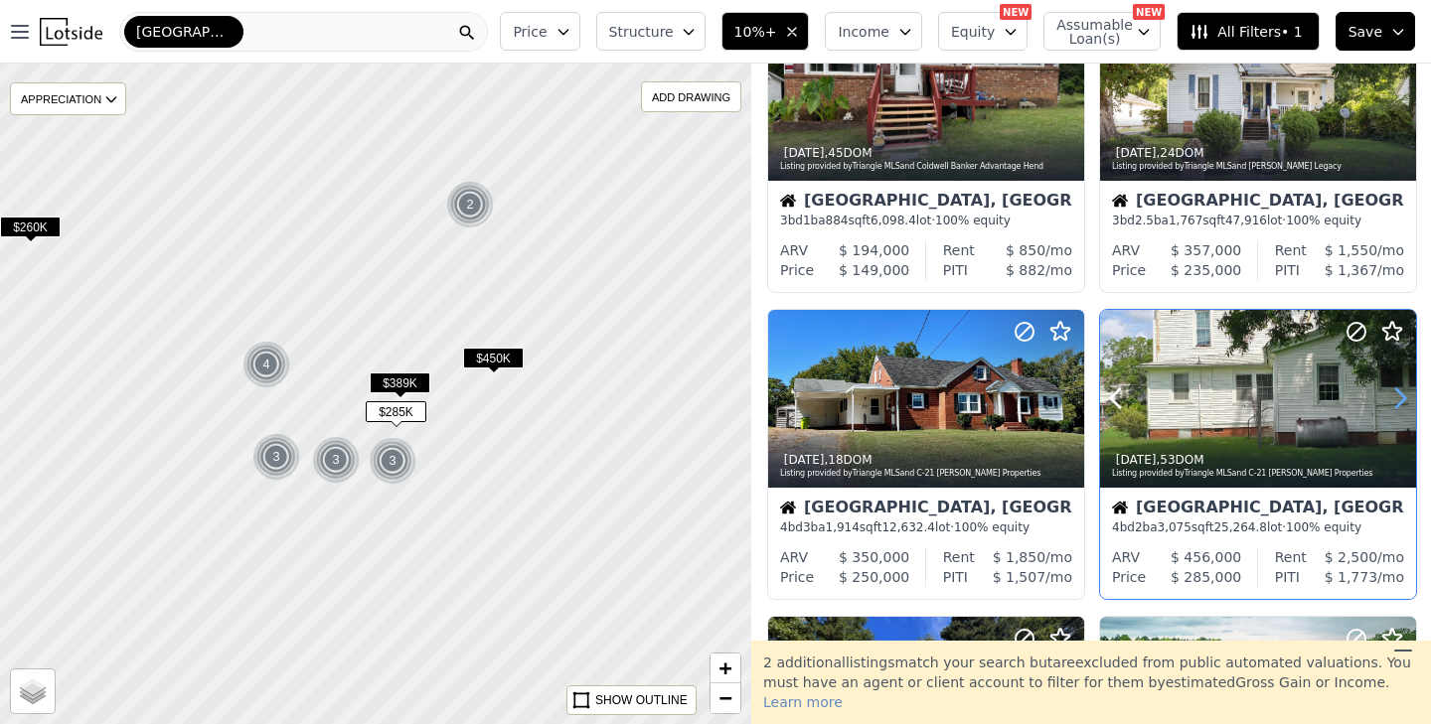
click at [1400, 398] on icon at bounding box center [1400, 399] width 32 height 32
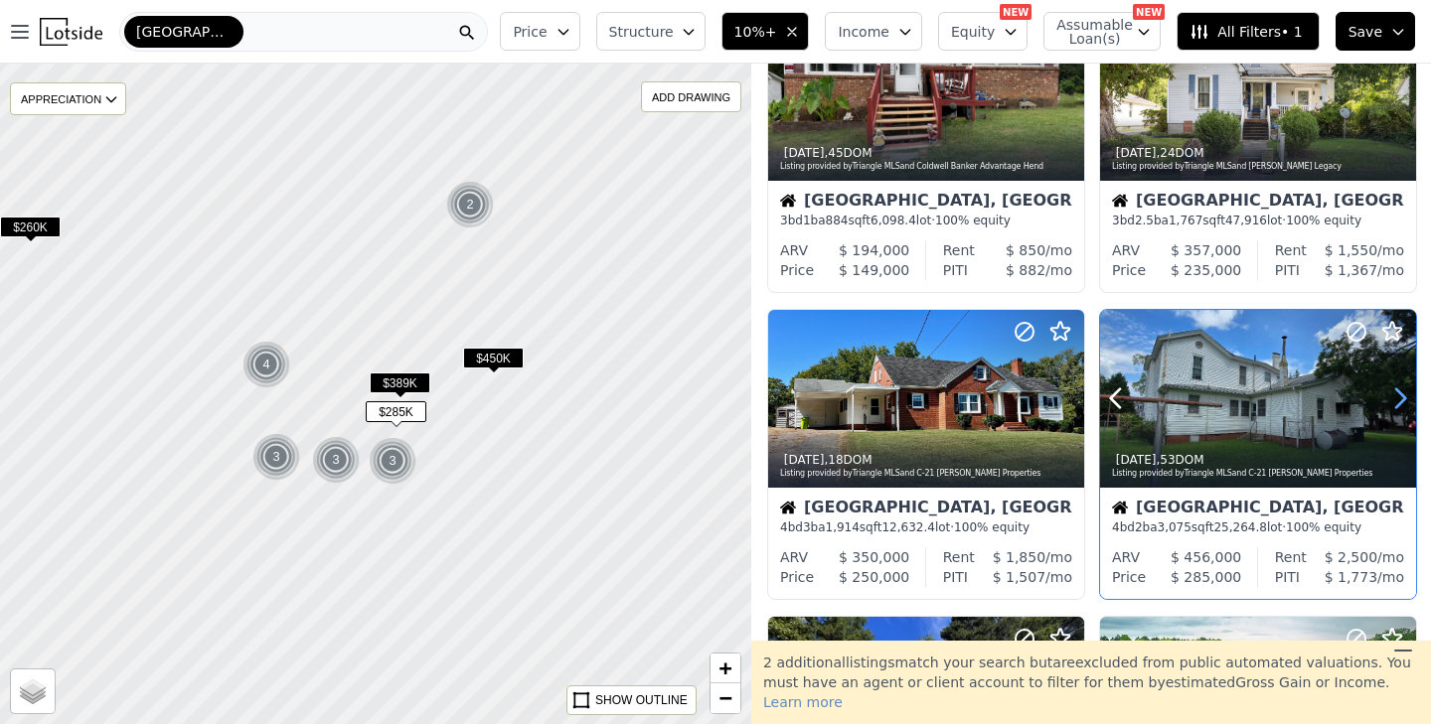
click at [1400, 398] on icon at bounding box center [1400, 399] width 32 height 32
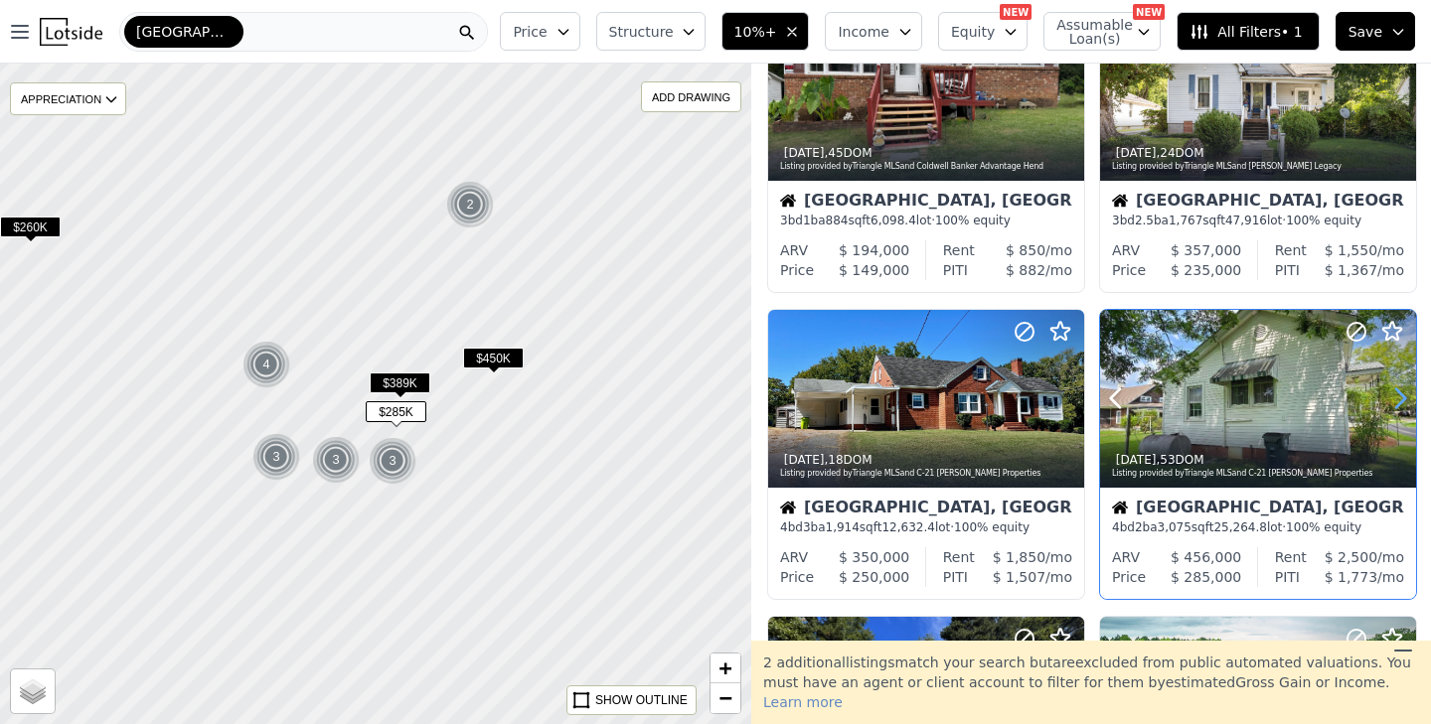
click at [1400, 398] on icon at bounding box center [1400, 399] width 32 height 32
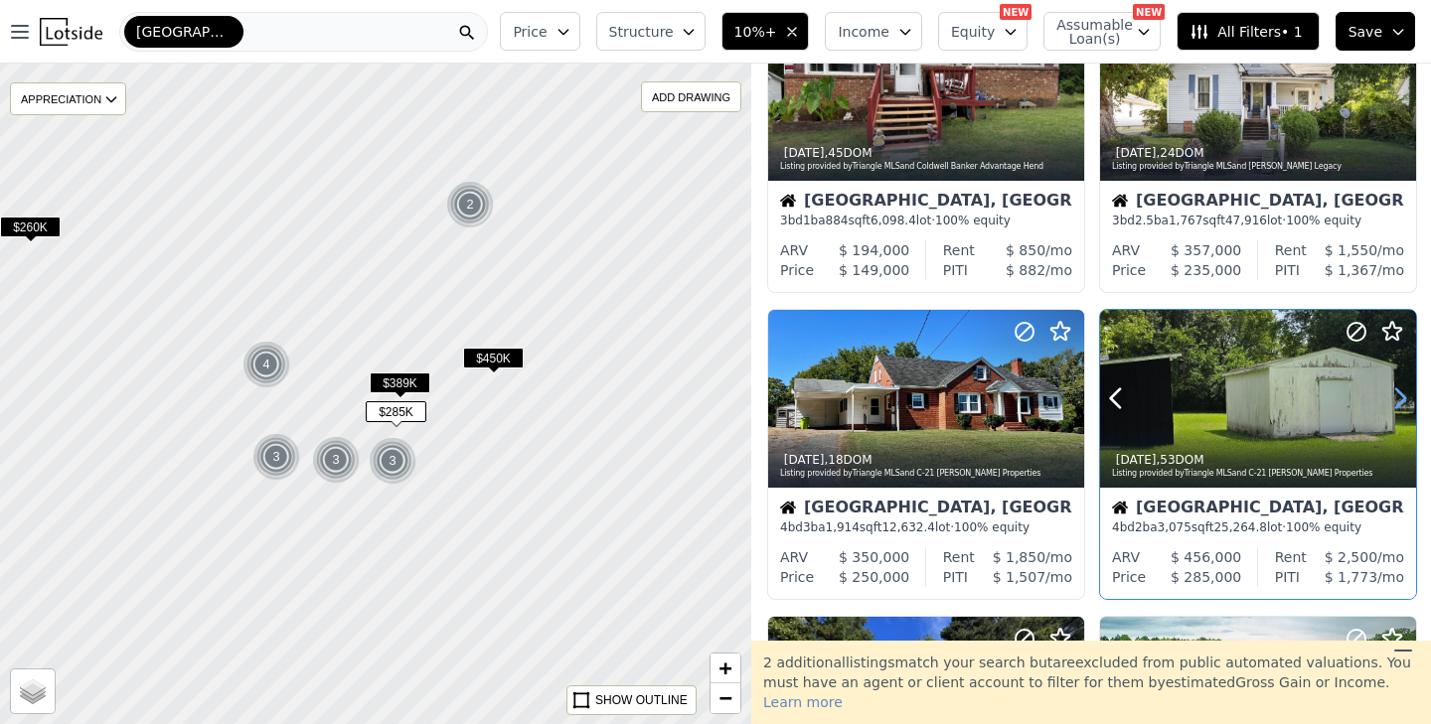
click at [1400, 398] on icon at bounding box center [1400, 399] width 32 height 32
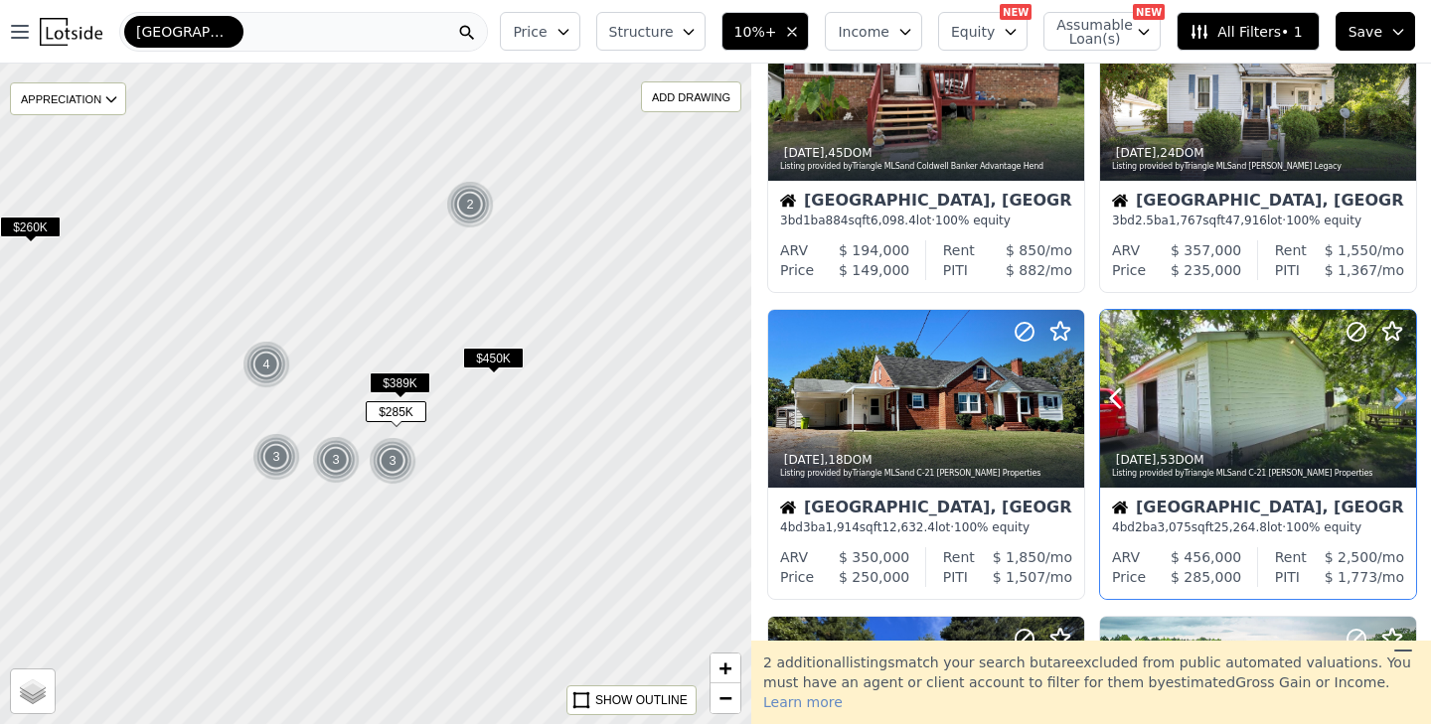
click at [1400, 398] on icon at bounding box center [1400, 399] width 32 height 32
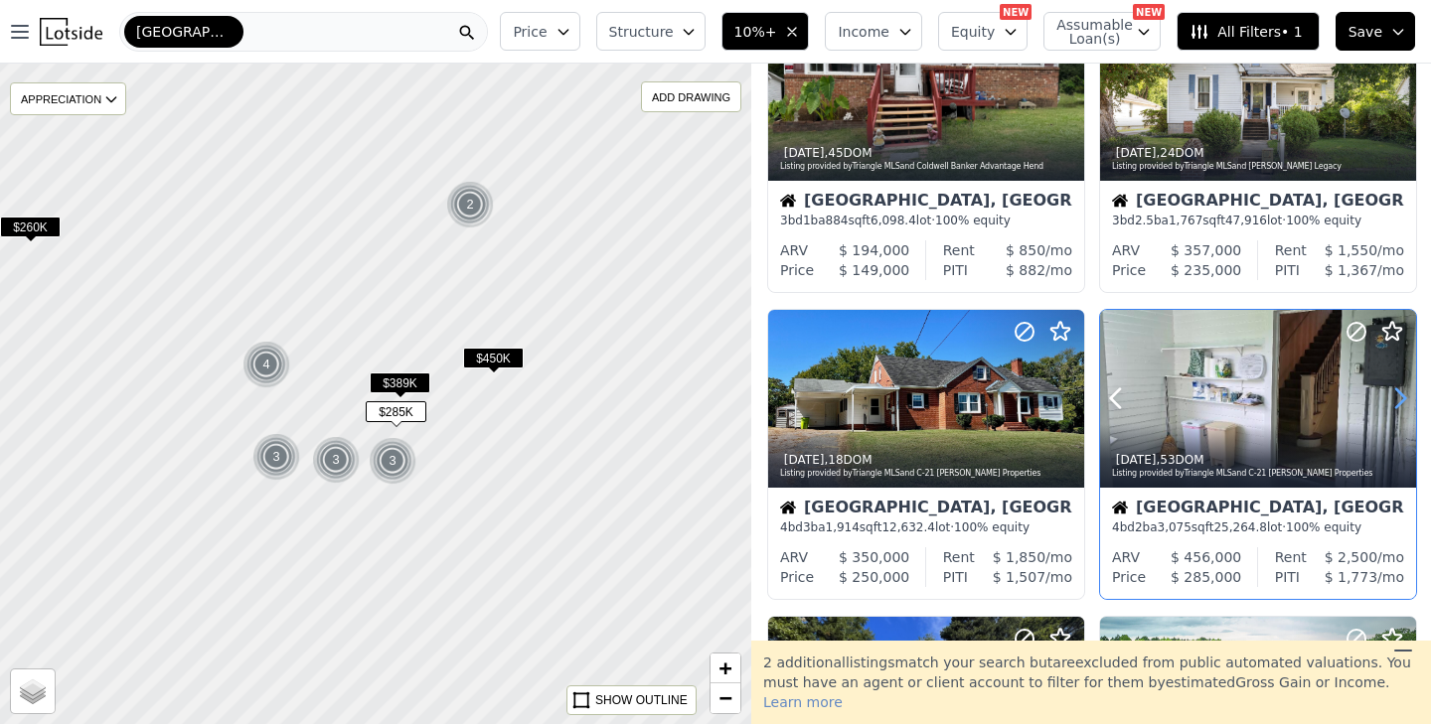
click at [1400, 398] on icon at bounding box center [1400, 399] width 32 height 32
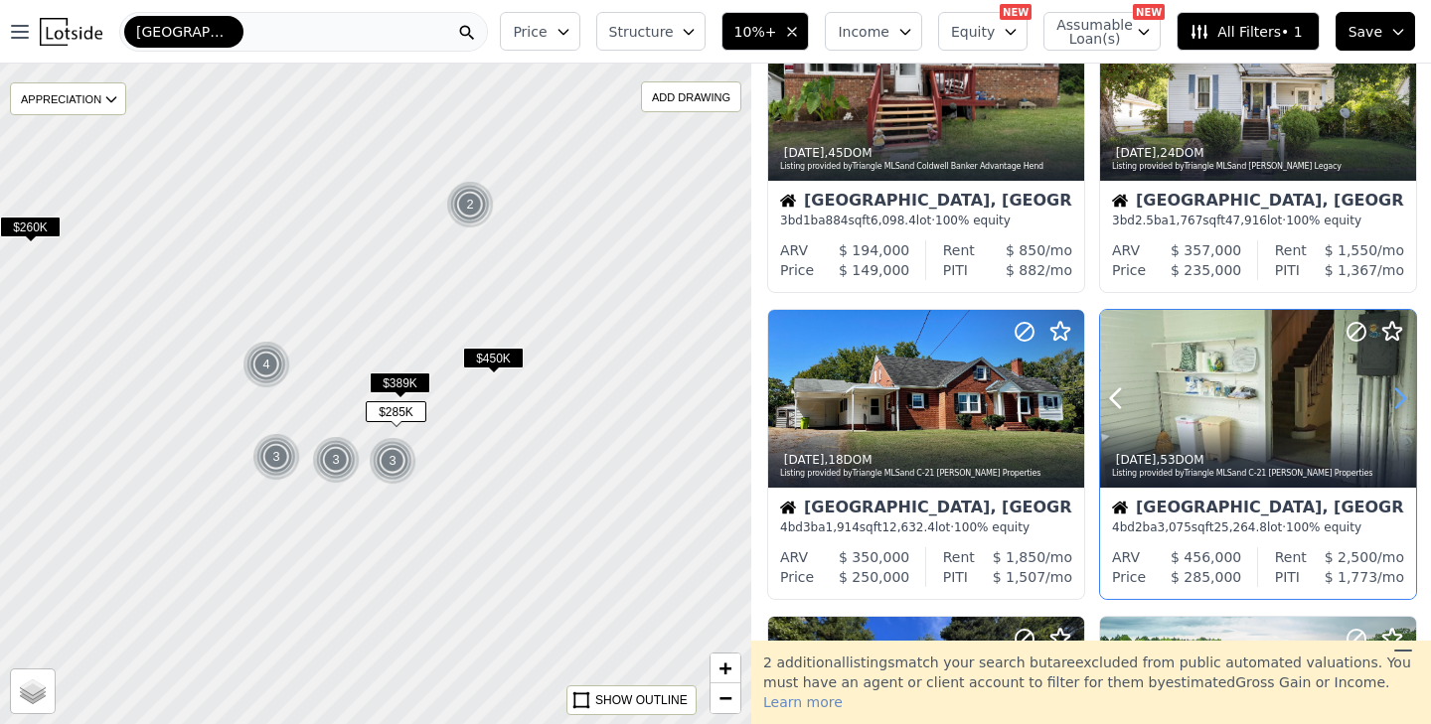
click at [1400, 398] on icon at bounding box center [1400, 399] width 32 height 32
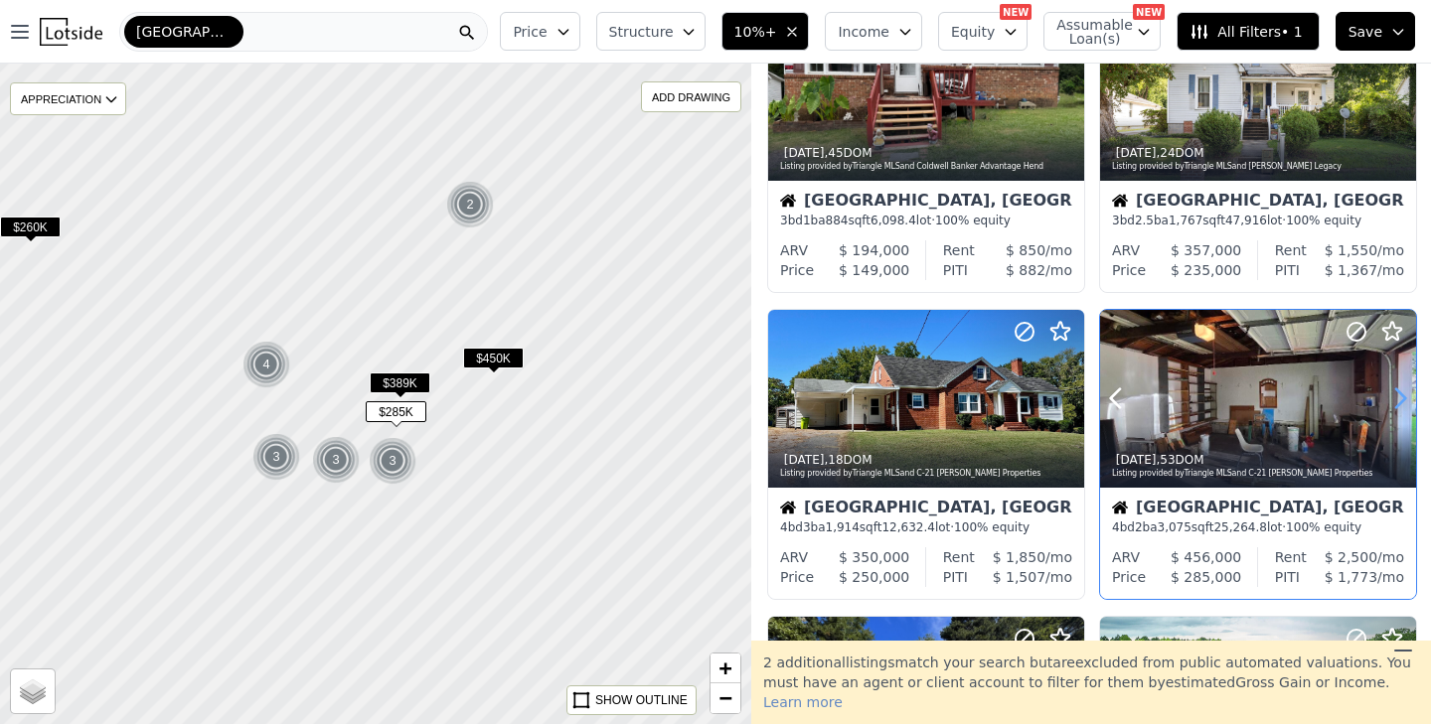
click at [1400, 398] on icon at bounding box center [1400, 399] width 32 height 32
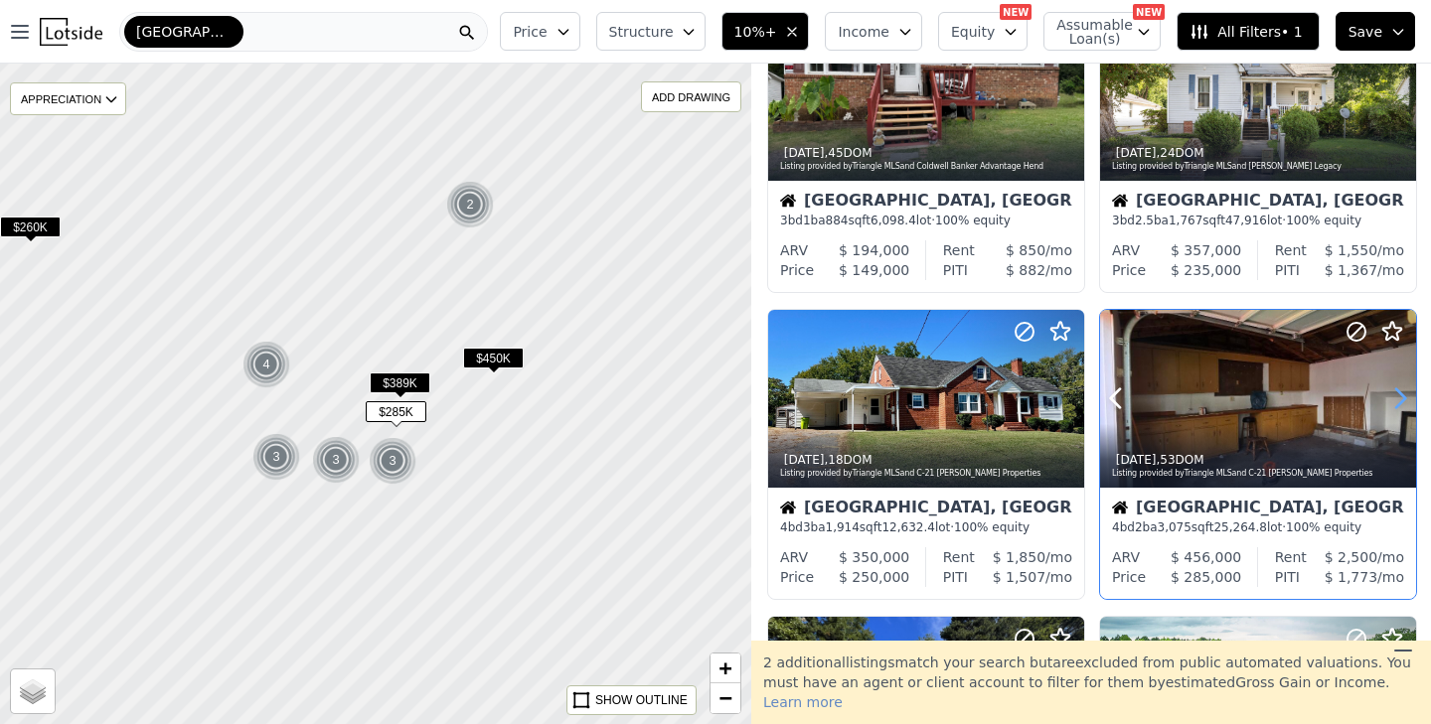
click at [1400, 398] on icon at bounding box center [1400, 399] width 32 height 32
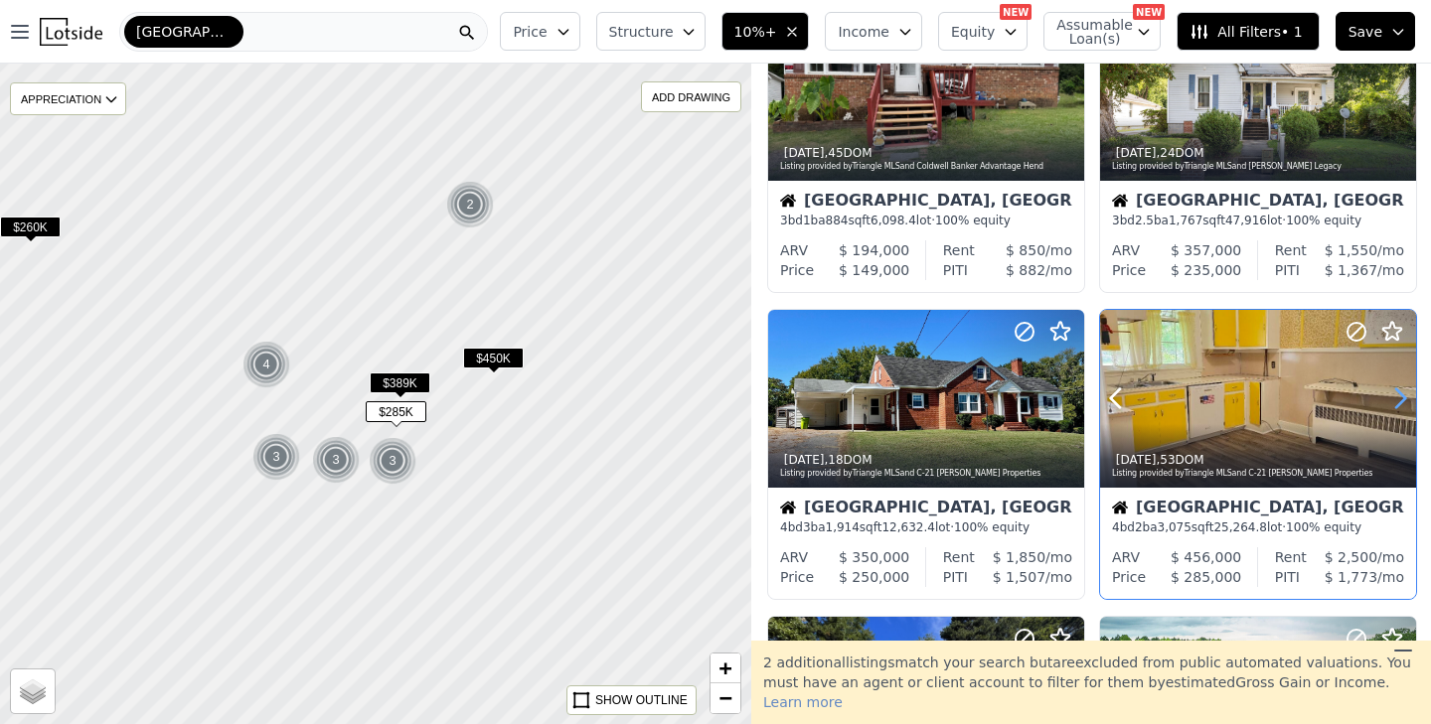
click at [1400, 398] on icon at bounding box center [1400, 399] width 32 height 32
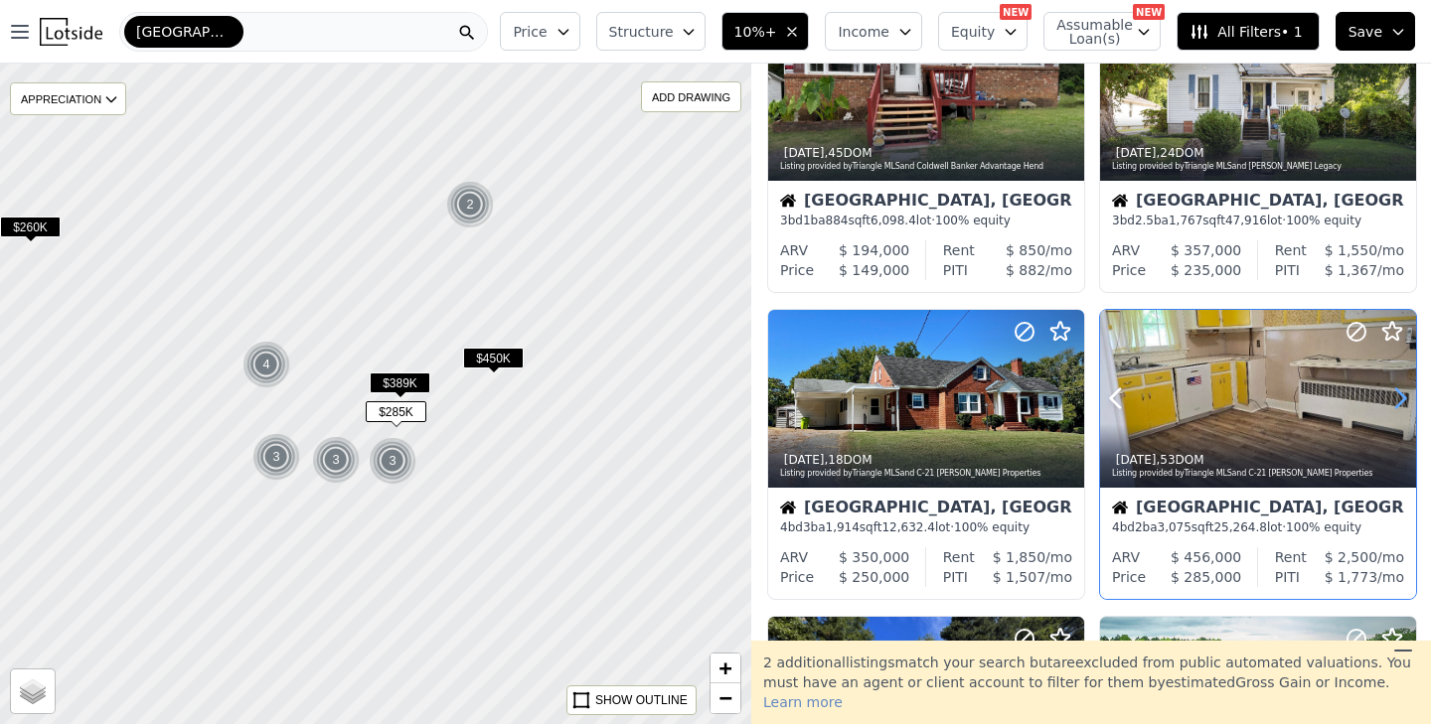
click at [1400, 398] on icon at bounding box center [1400, 399] width 32 height 32
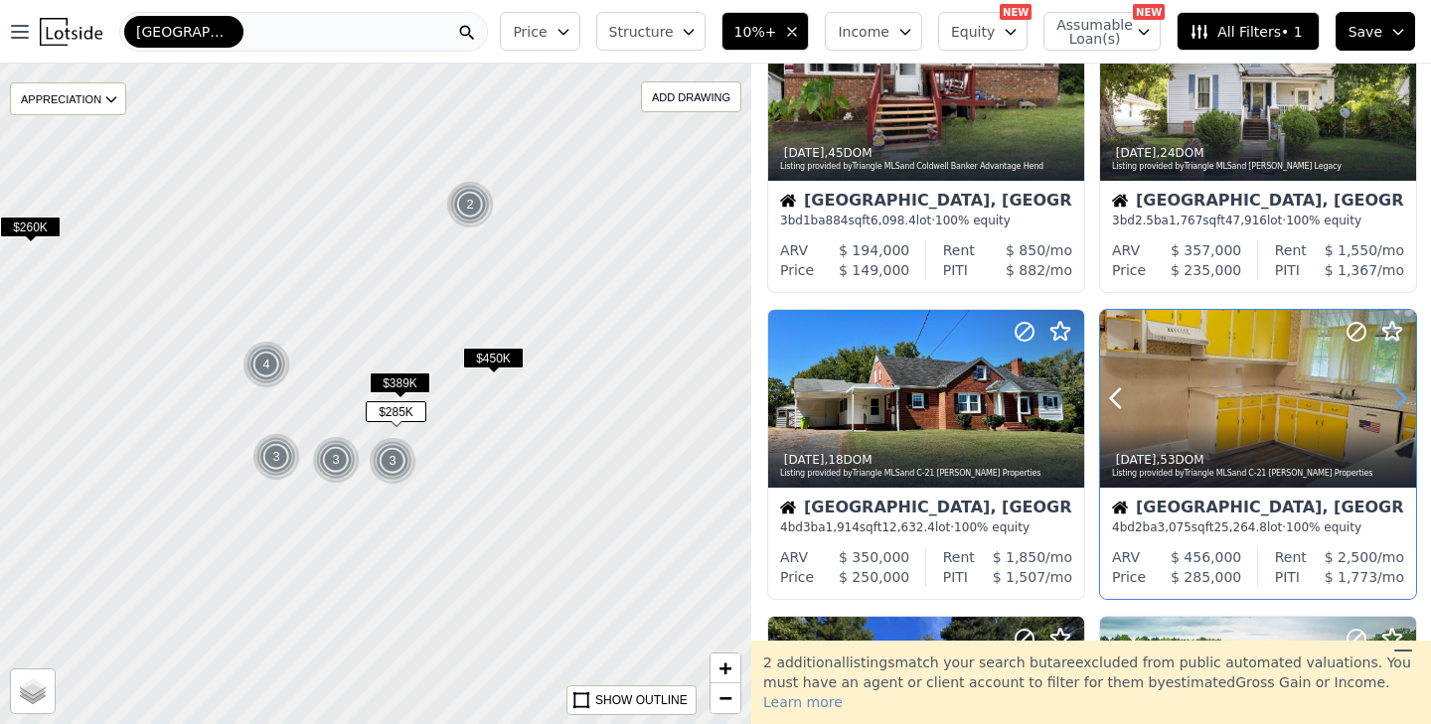
click at [1400, 398] on icon at bounding box center [1400, 399] width 32 height 32
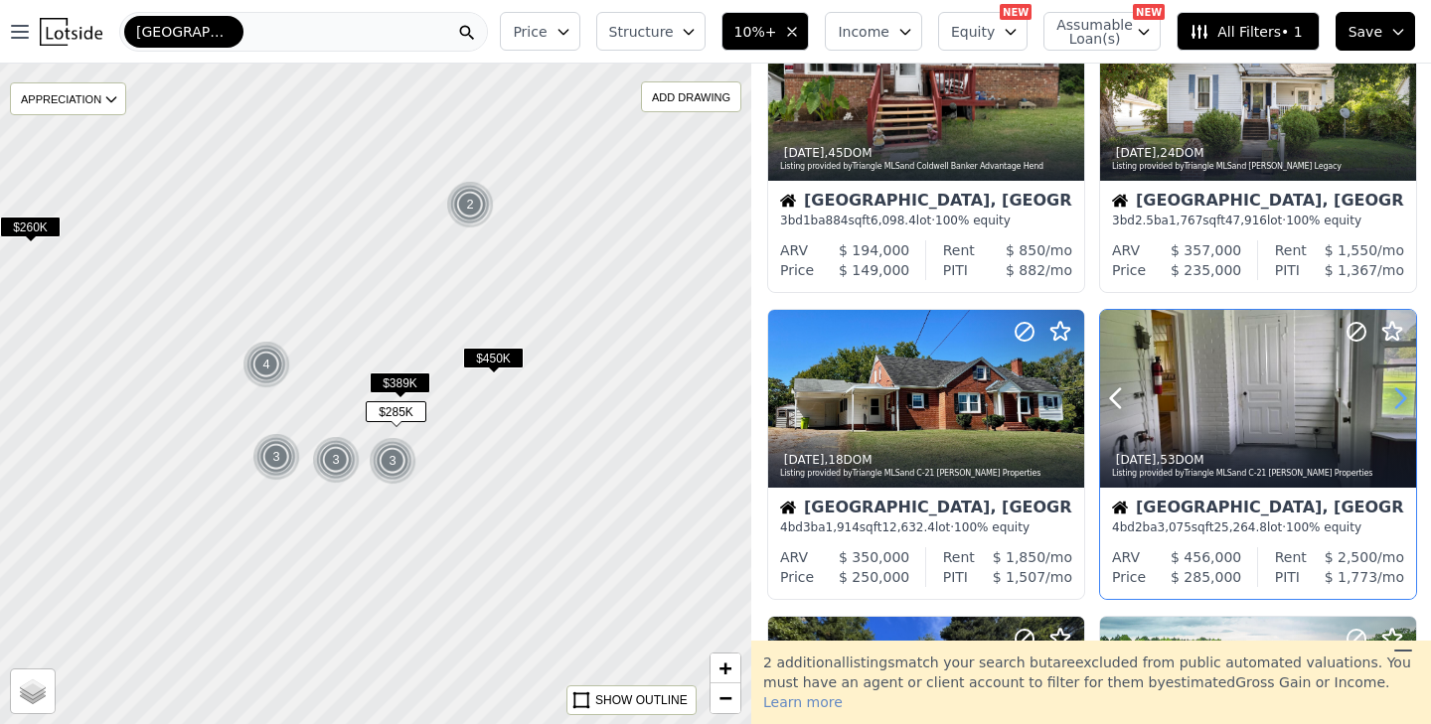
click at [1400, 398] on icon at bounding box center [1400, 399] width 32 height 32
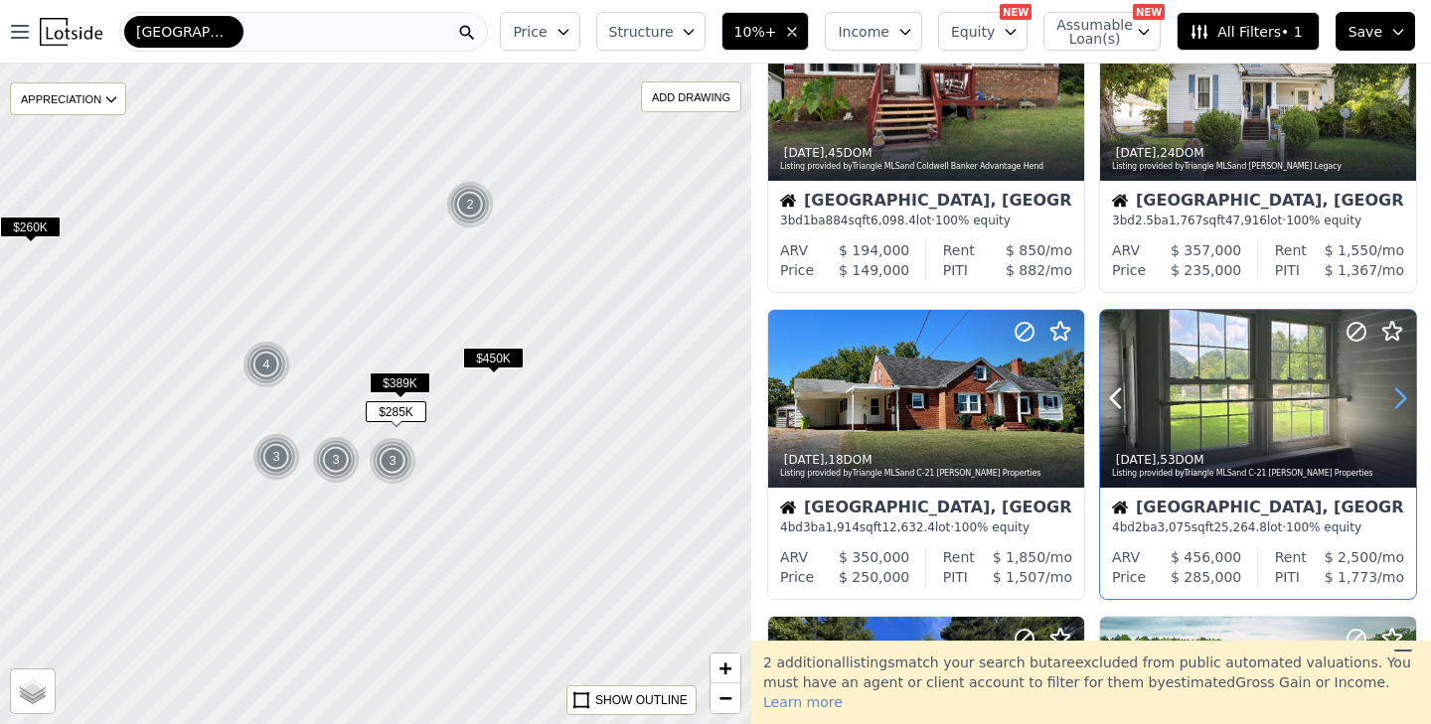
click at [1400, 398] on icon at bounding box center [1400, 399] width 32 height 32
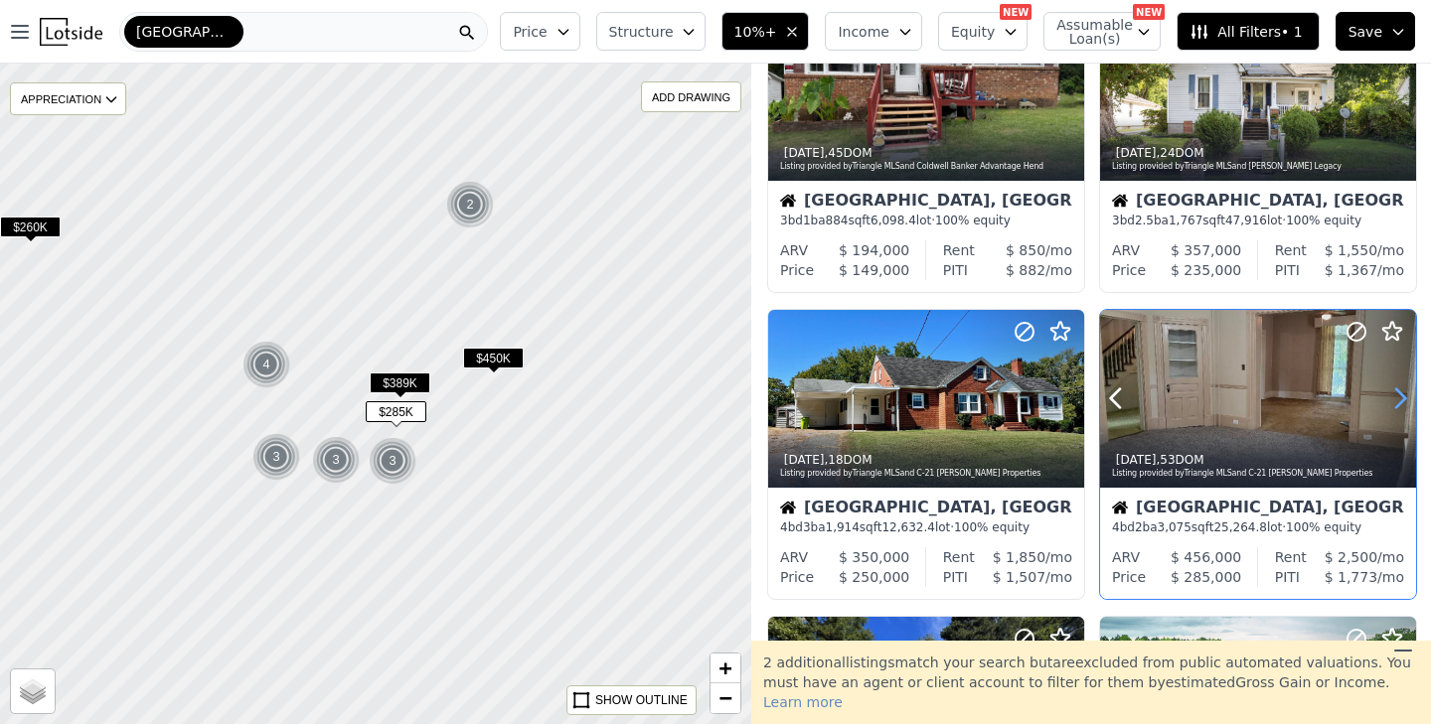
click at [1400, 398] on icon at bounding box center [1400, 399] width 32 height 32
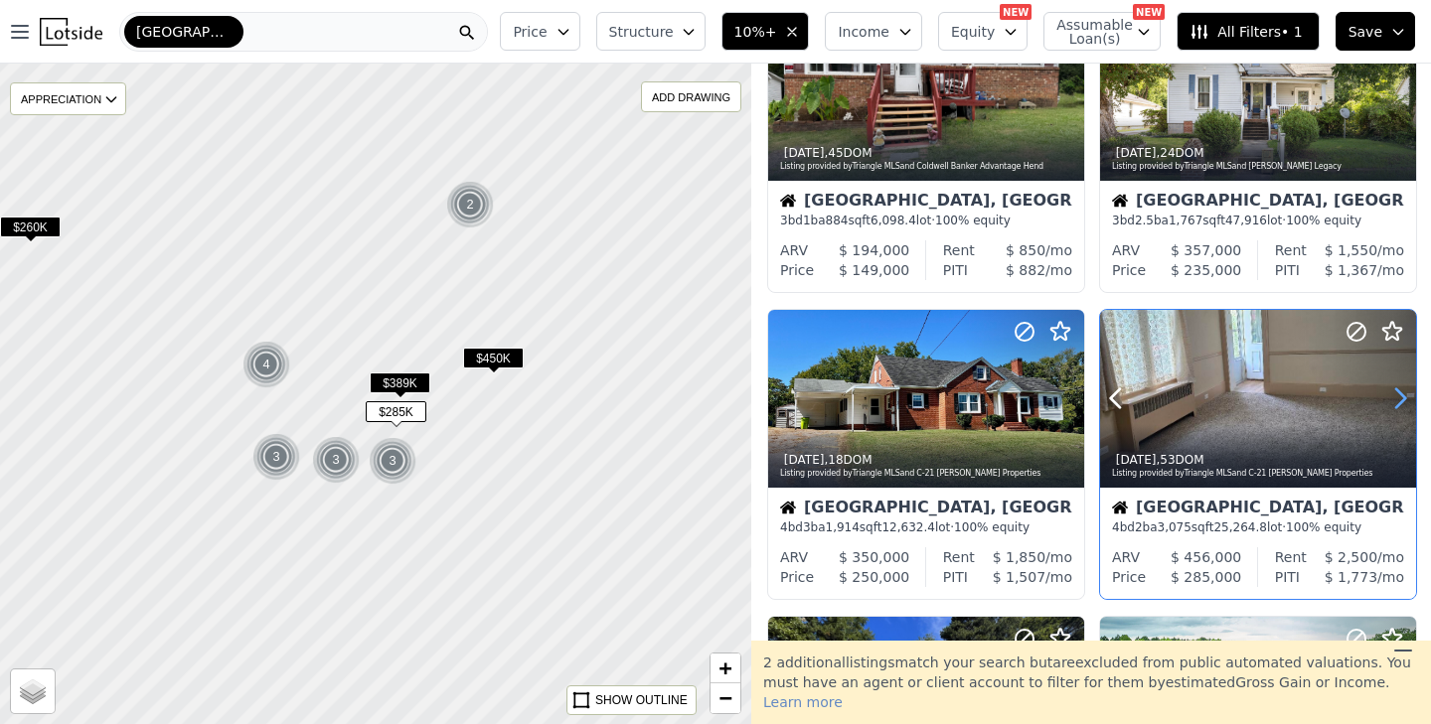
click at [1400, 398] on icon at bounding box center [1400, 399] width 32 height 32
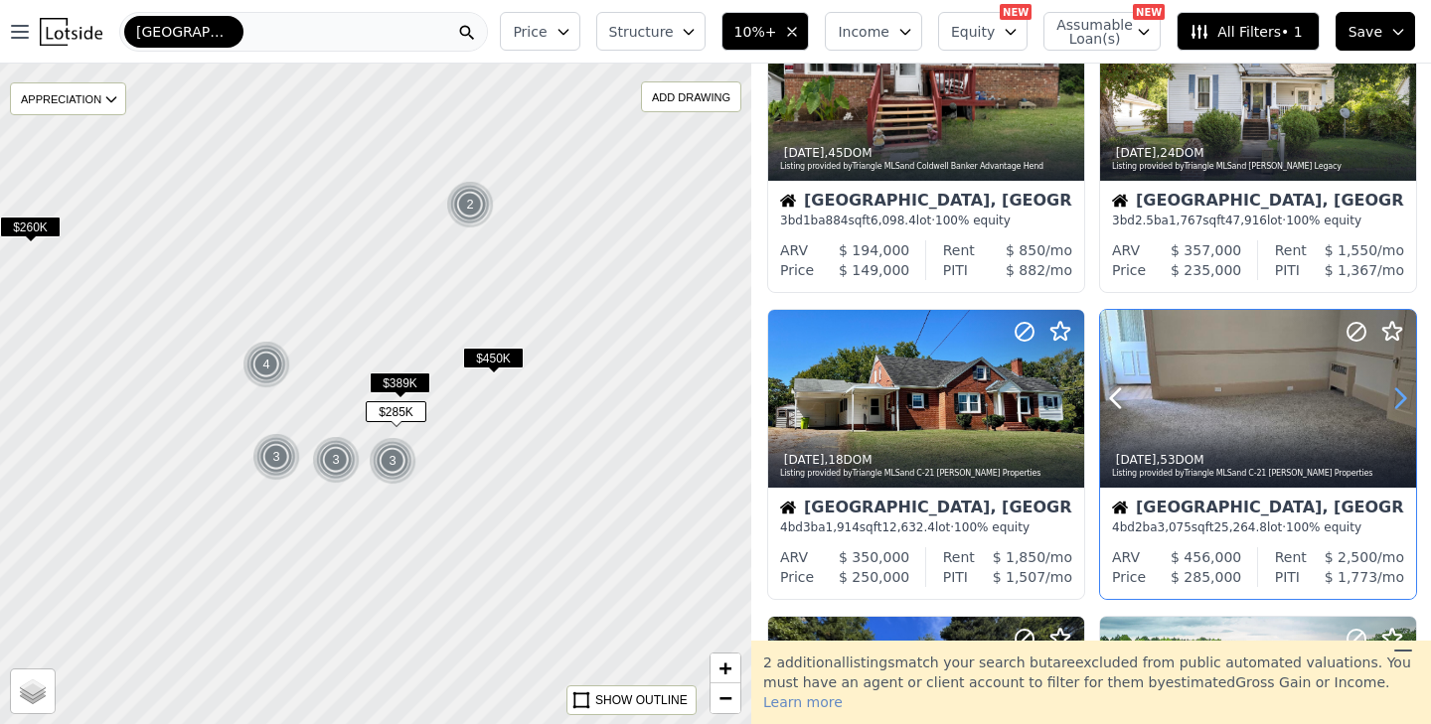
click at [1400, 398] on icon at bounding box center [1400, 399] width 32 height 32
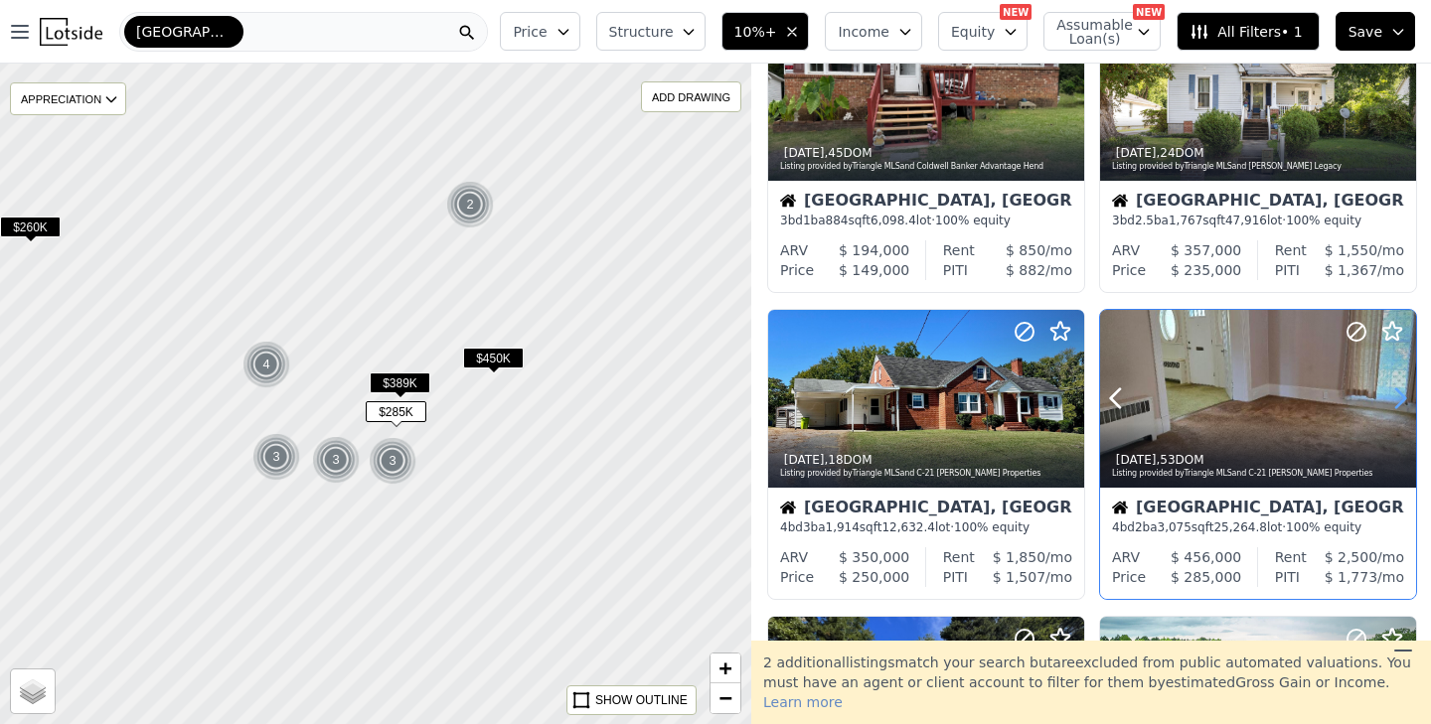
click at [1400, 398] on icon at bounding box center [1400, 399] width 32 height 32
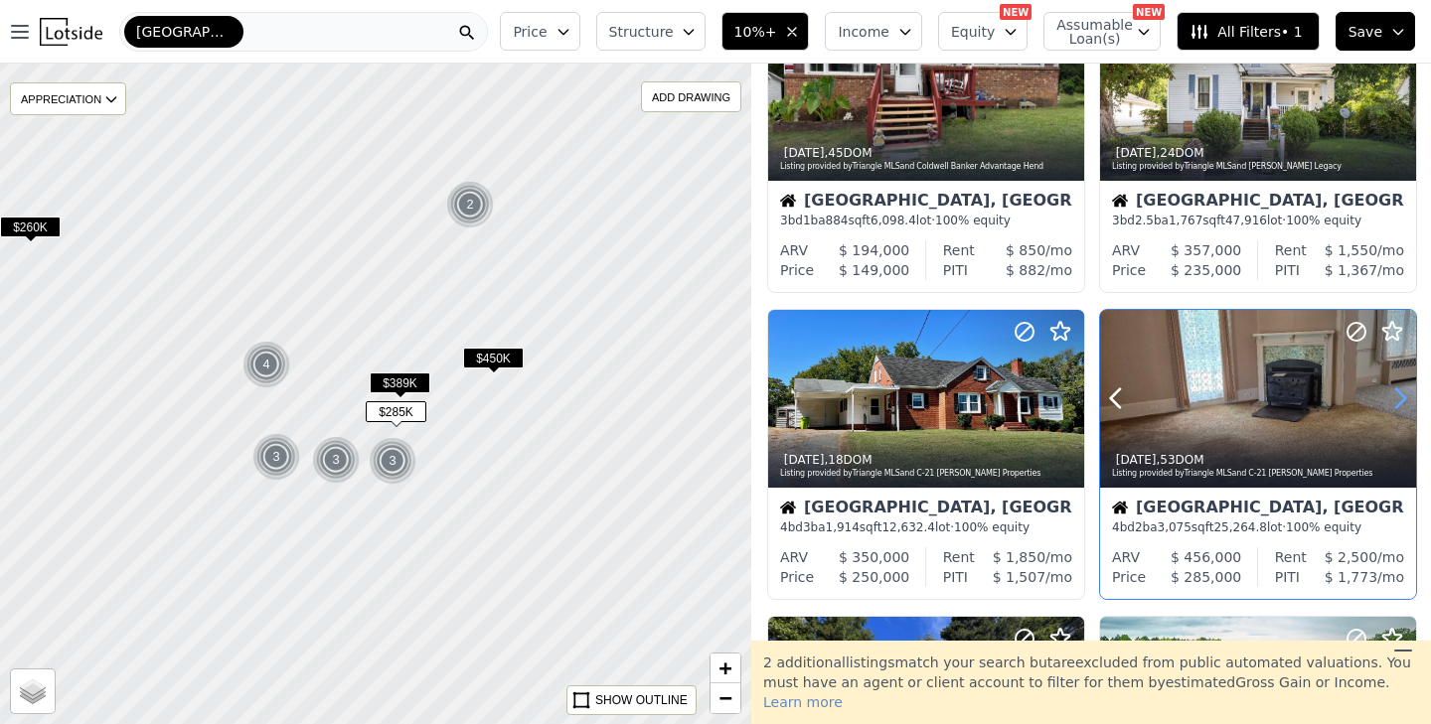
click at [1400, 398] on icon at bounding box center [1400, 399] width 32 height 32
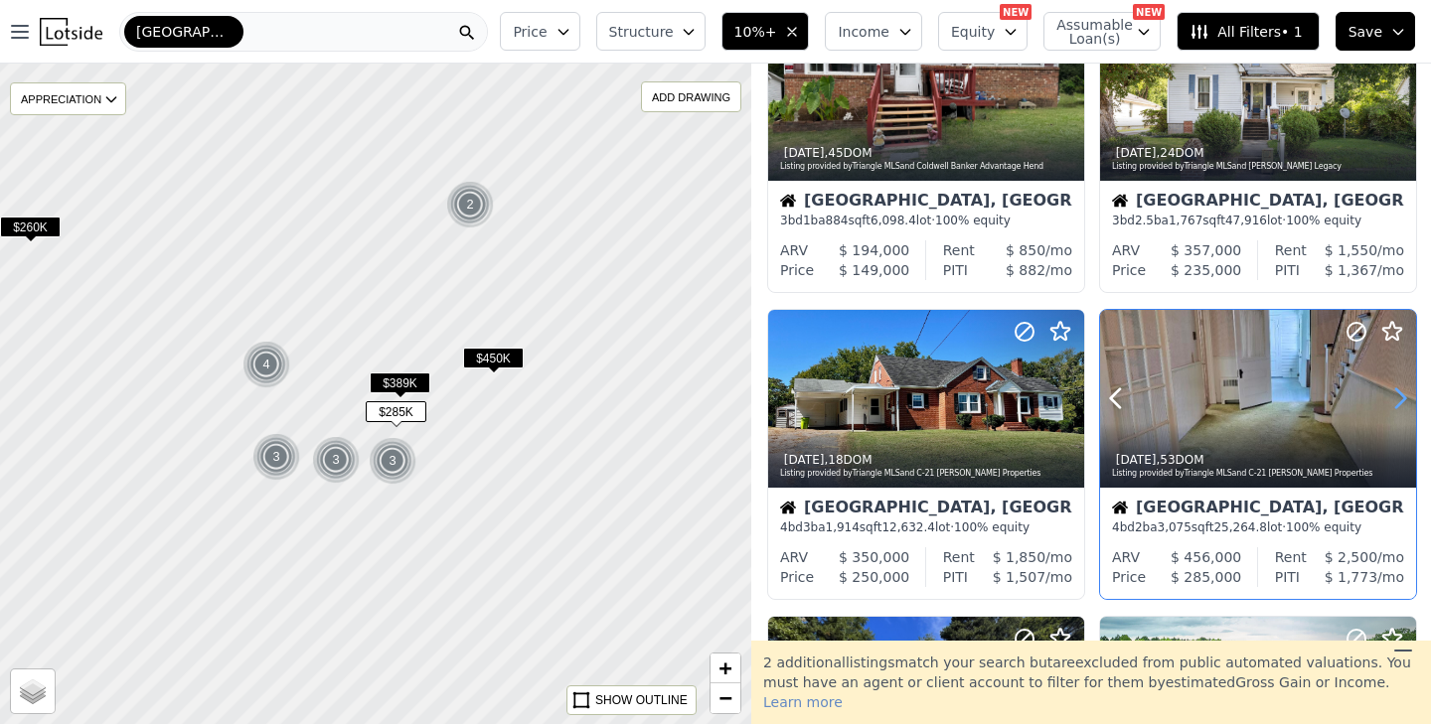
click at [1400, 398] on icon at bounding box center [1400, 399] width 32 height 32
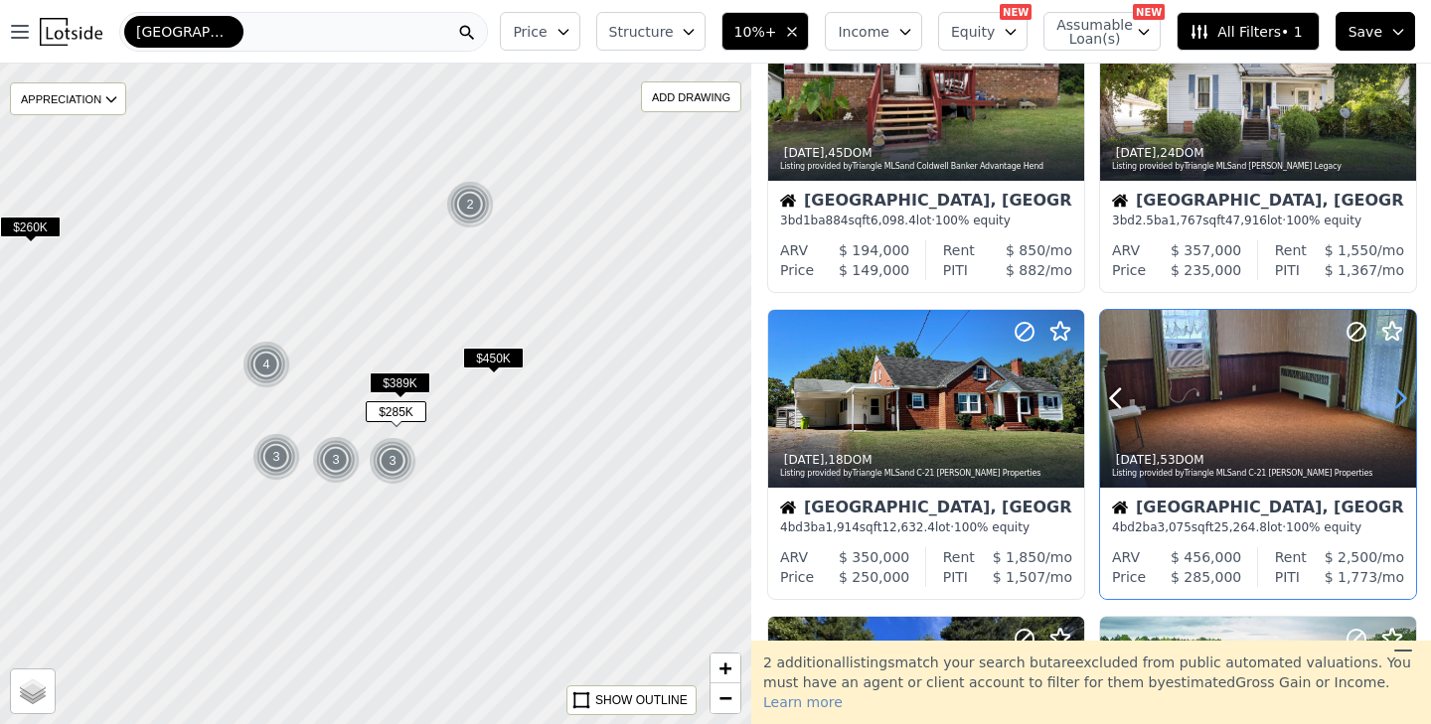
click at [1400, 398] on icon at bounding box center [1400, 399] width 32 height 32
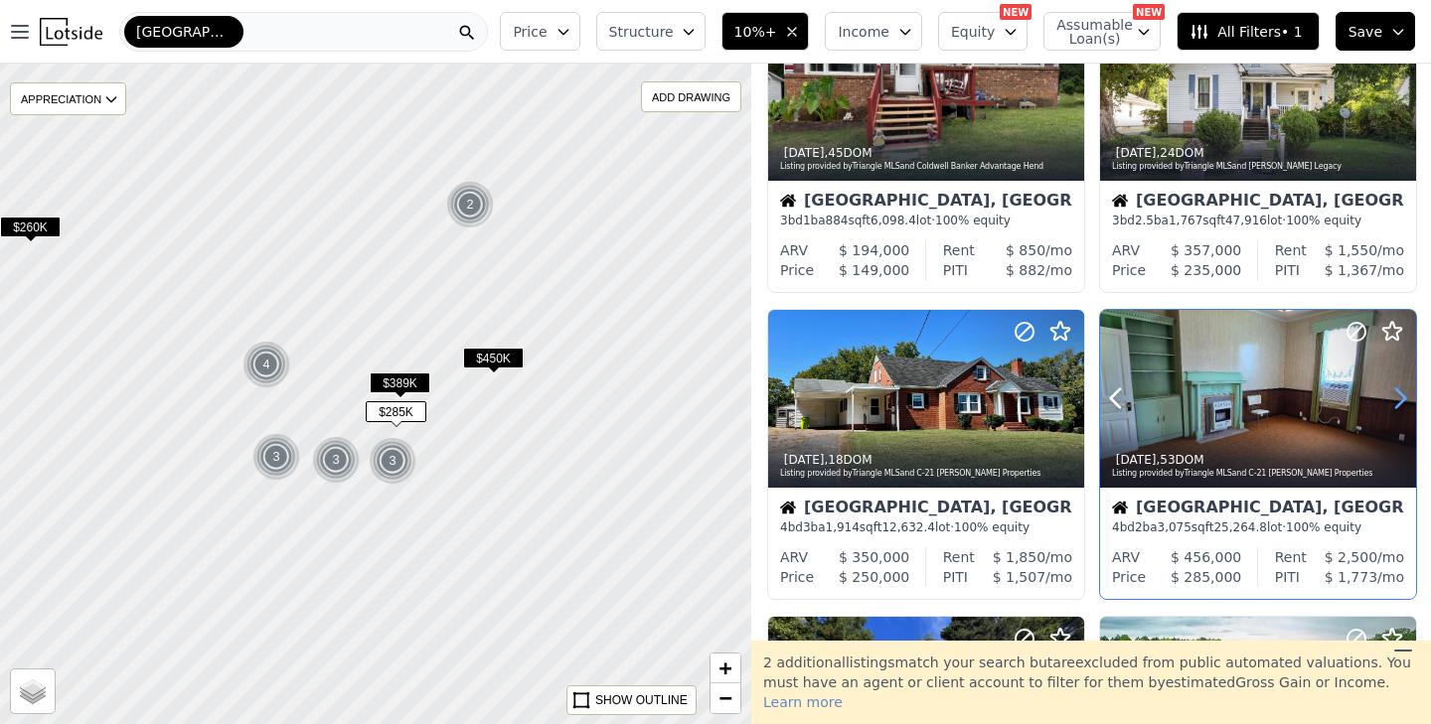
click at [1400, 398] on icon at bounding box center [1400, 399] width 32 height 32
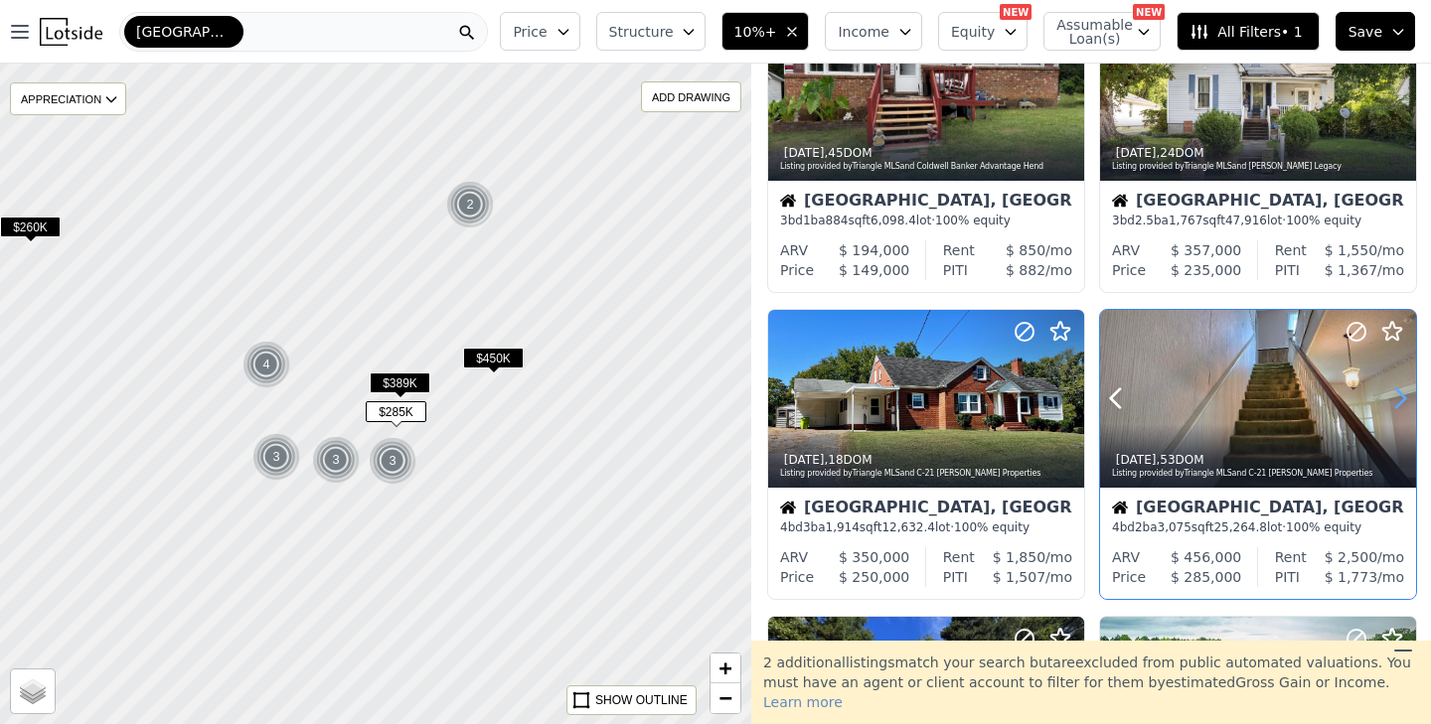
click at [1400, 398] on icon at bounding box center [1400, 399] width 32 height 32
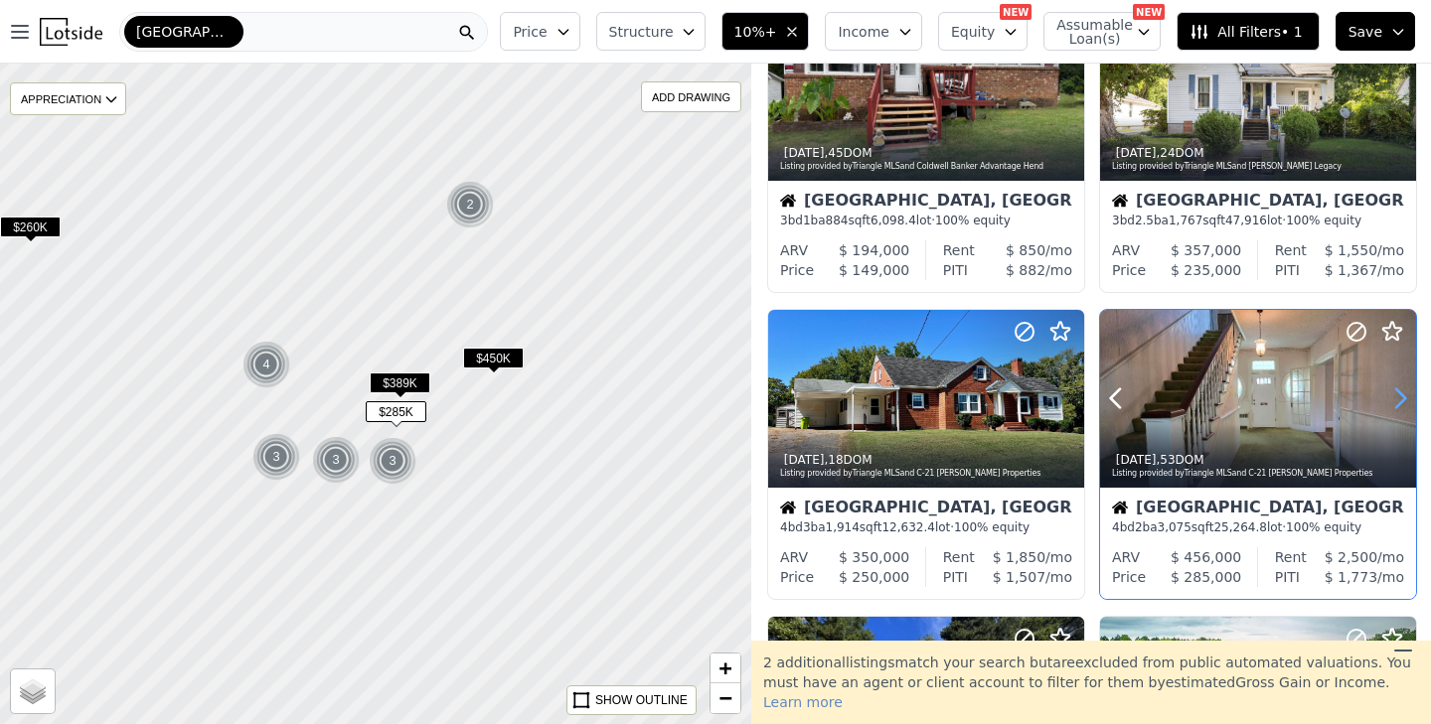
click at [1400, 398] on icon at bounding box center [1400, 399] width 32 height 32
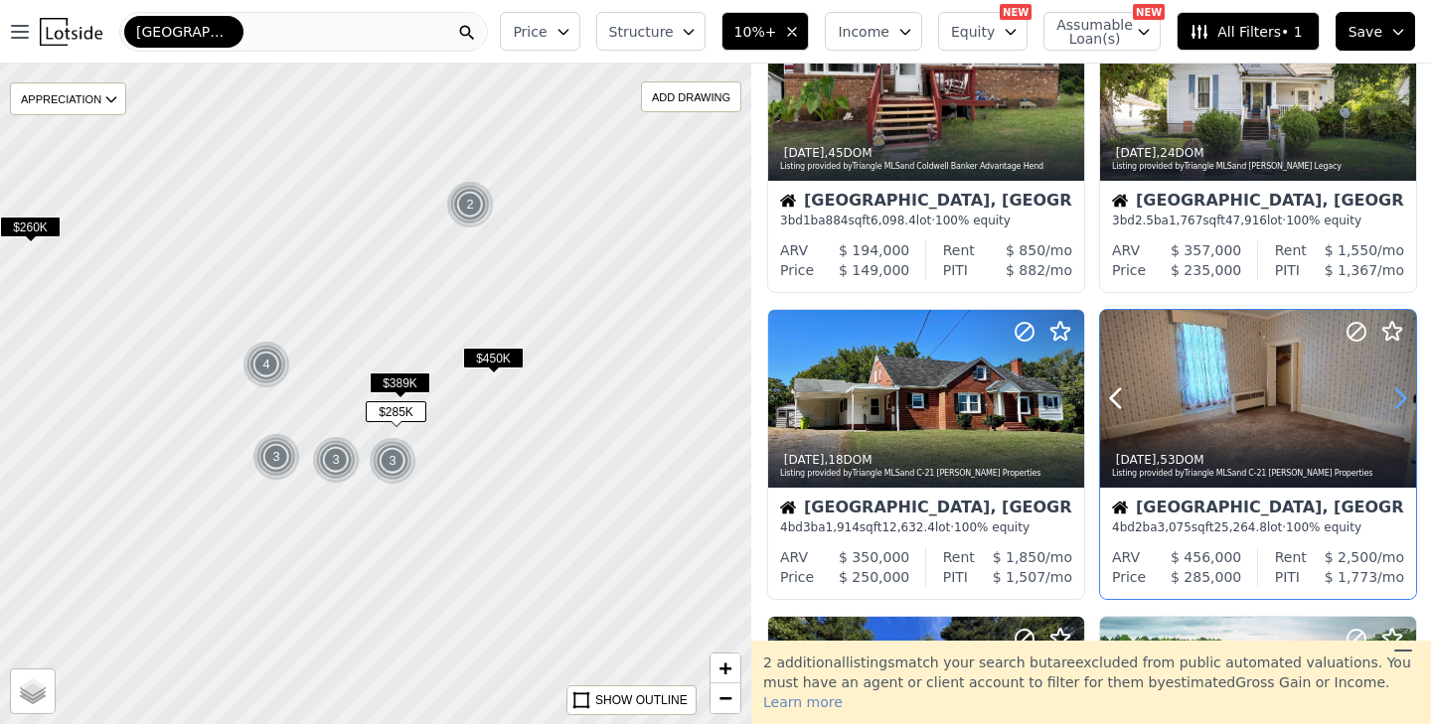
click at [1400, 398] on icon at bounding box center [1400, 399] width 32 height 32
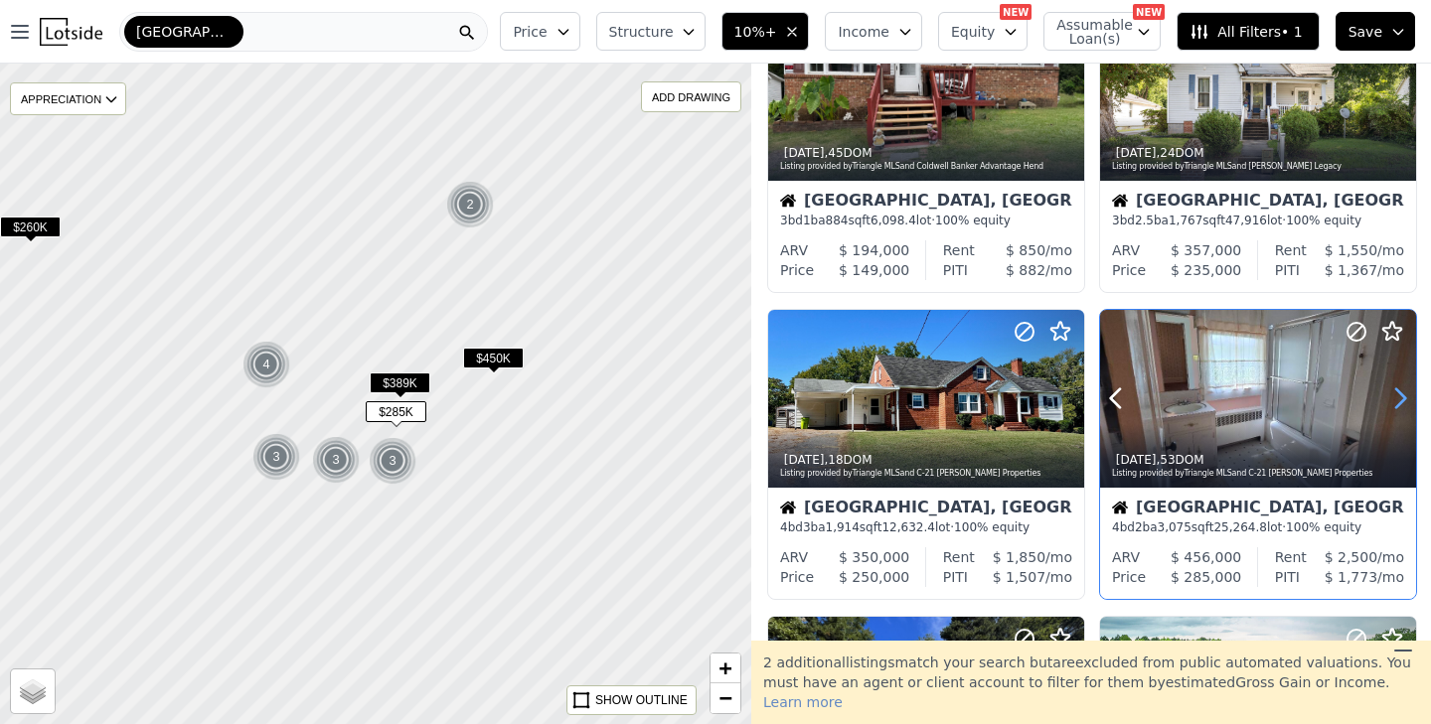
click at [1400, 398] on icon at bounding box center [1400, 399] width 32 height 32
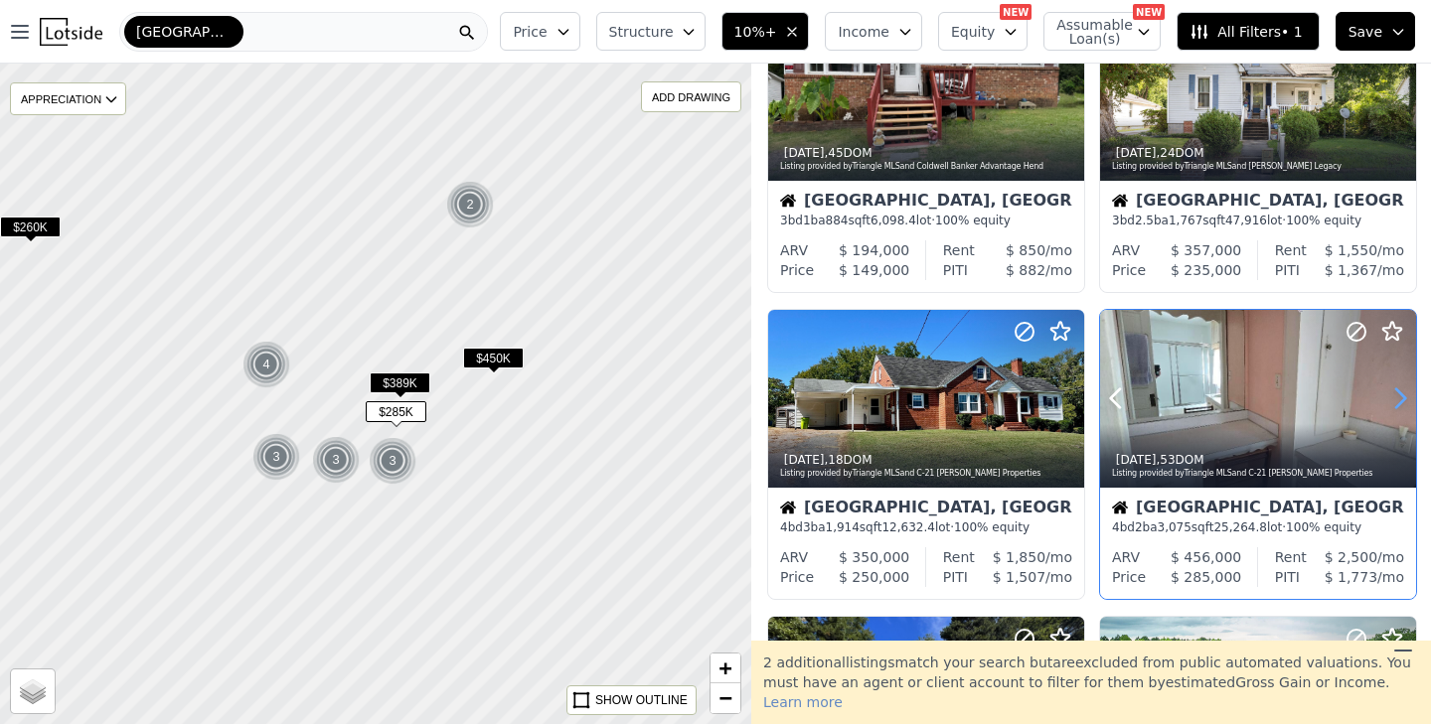
click at [1400, 398] on icon at bounding box center [1400, 399] width 32 height 32
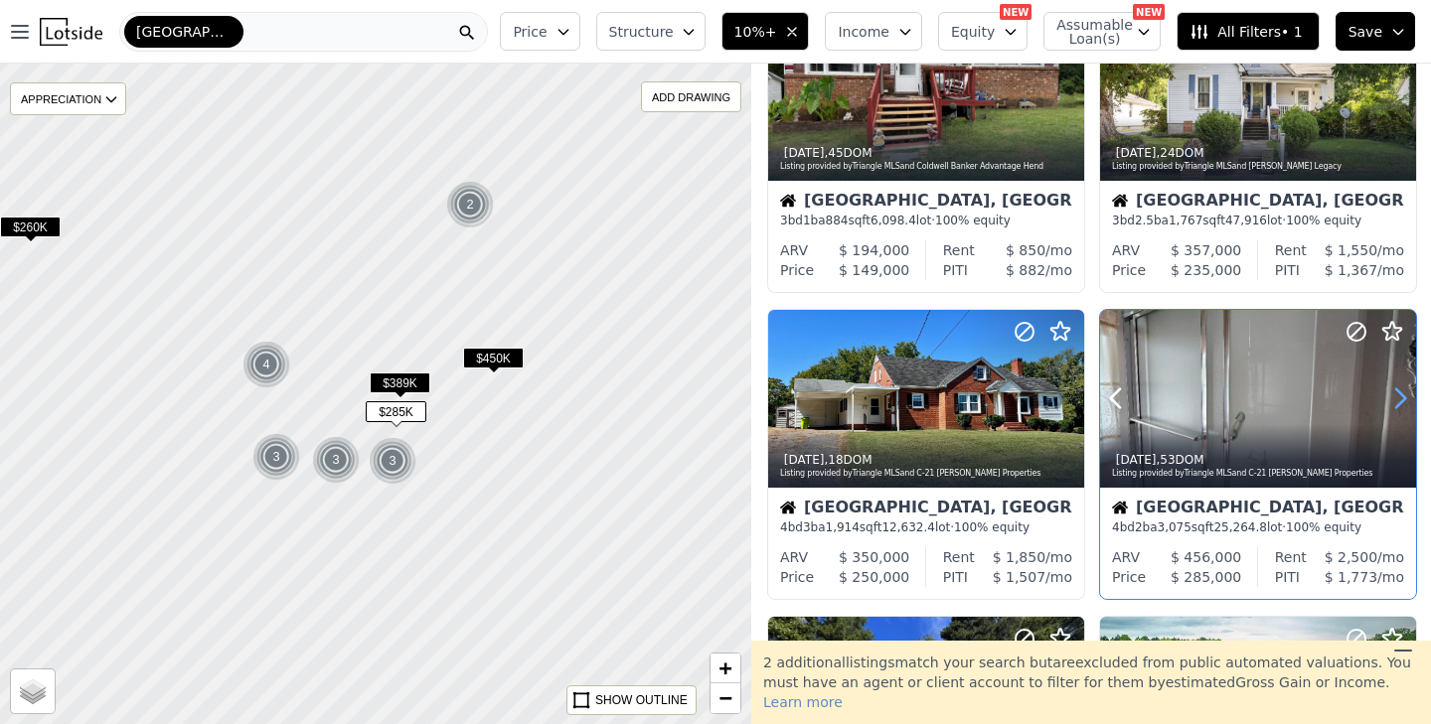
click at [1400, 398] on icon at bounding box center [1400, 399] width 32 height 32
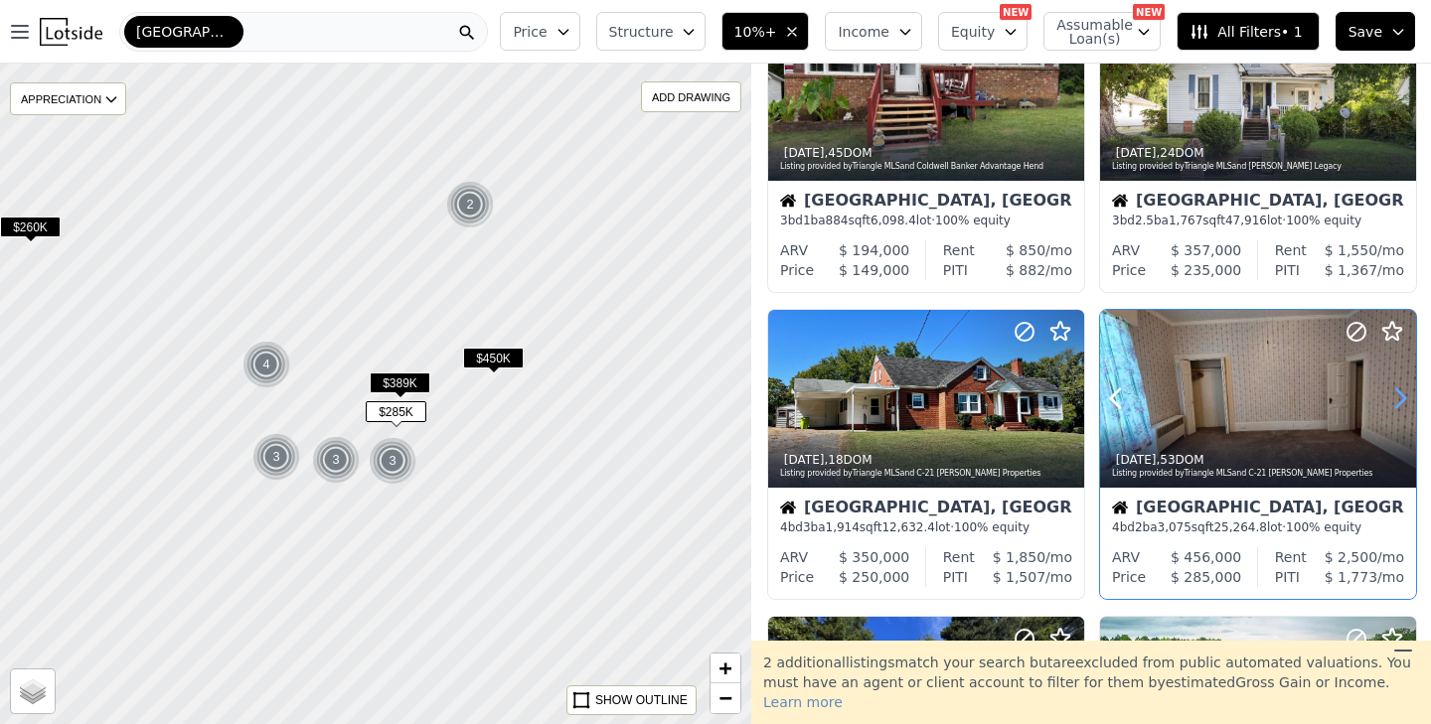
click at [1400, 398] on icon at bounding box center [1400, 399] width 32 height 32
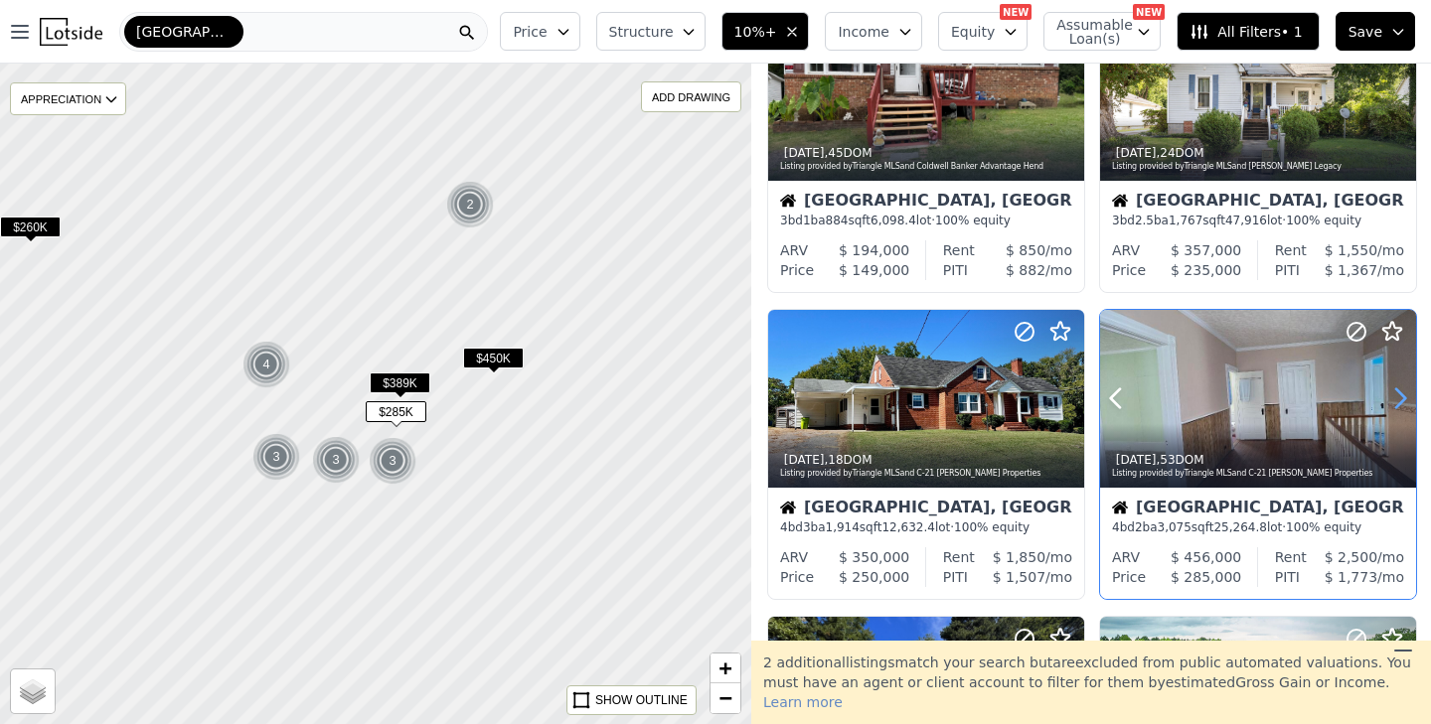
click at [1400, 398] on icon at bounding box center [1400, 399] width 32 height 32
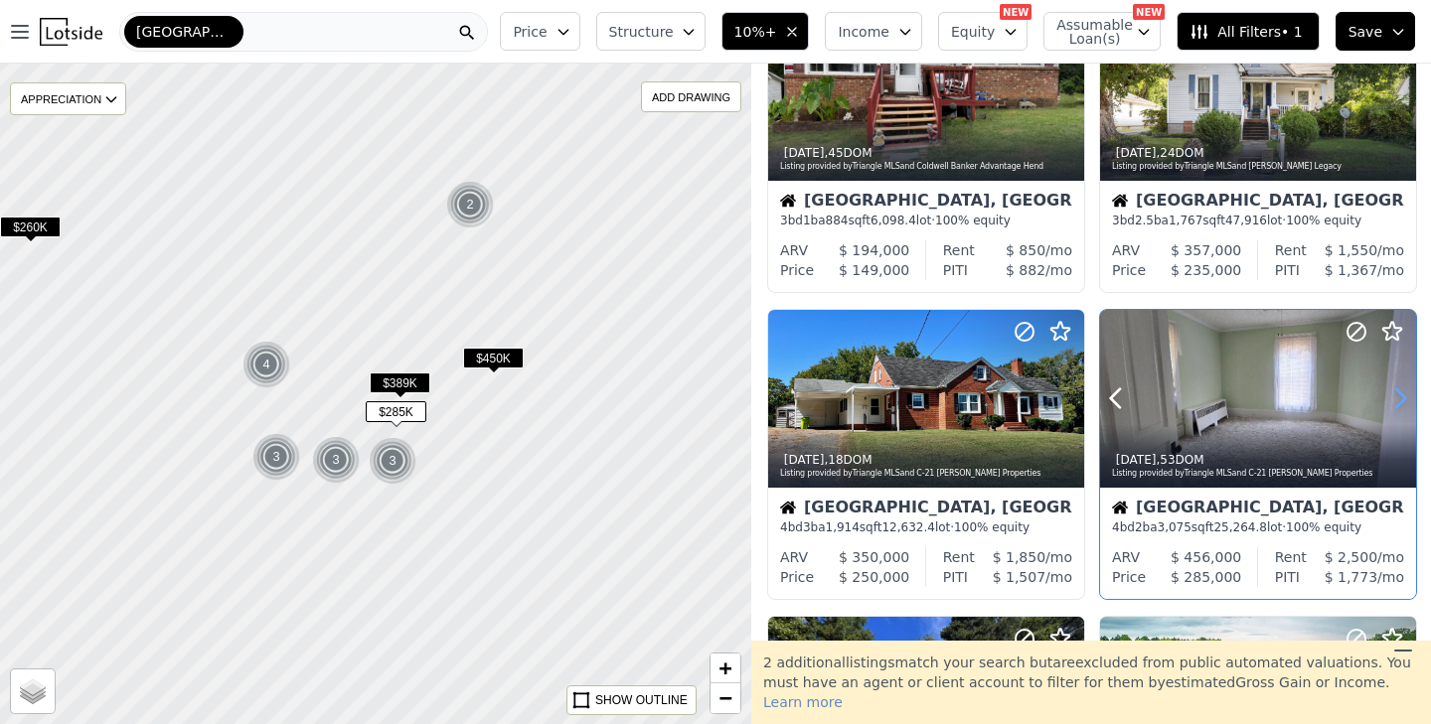
click at [1400, 398] on icon at bounding box center [1400, 399] width 32 height 32
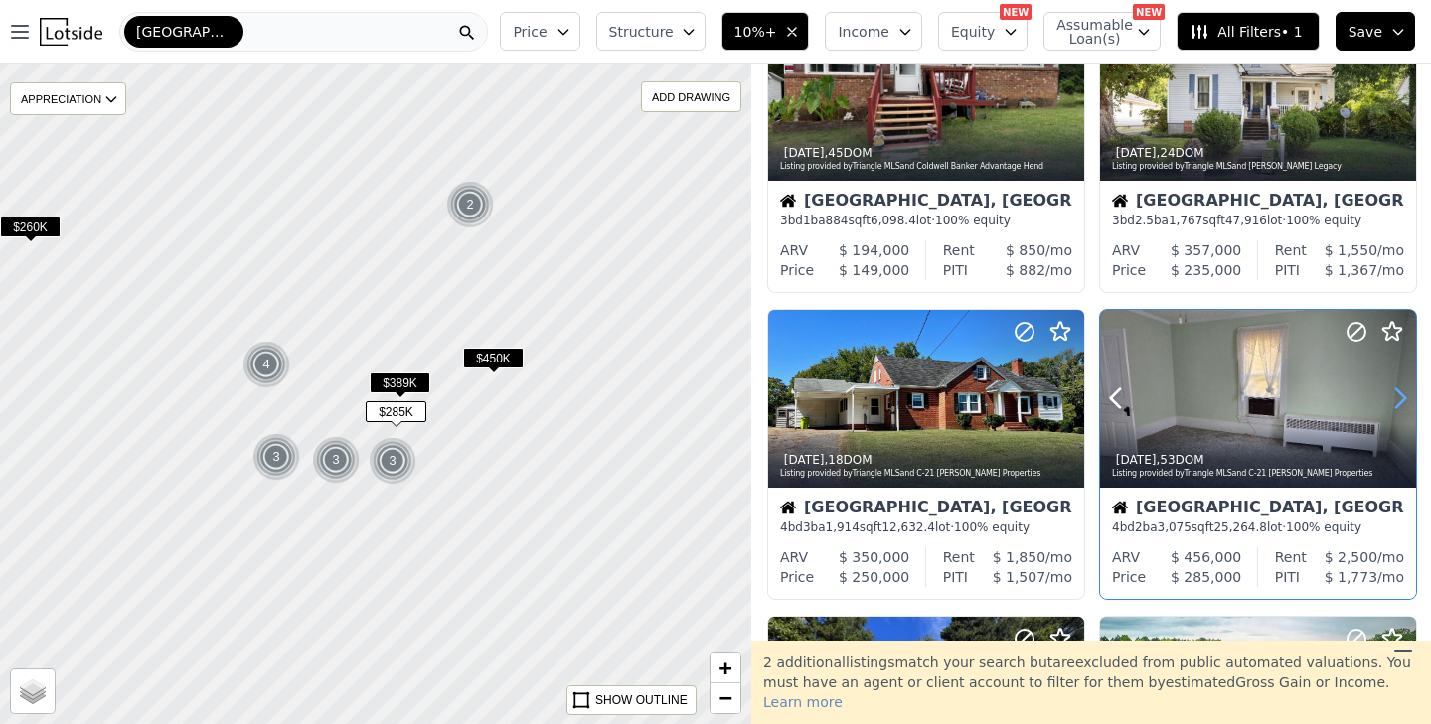
click at [1400, 398] on icon at bounding box center [1400, 399] width 32 height 32
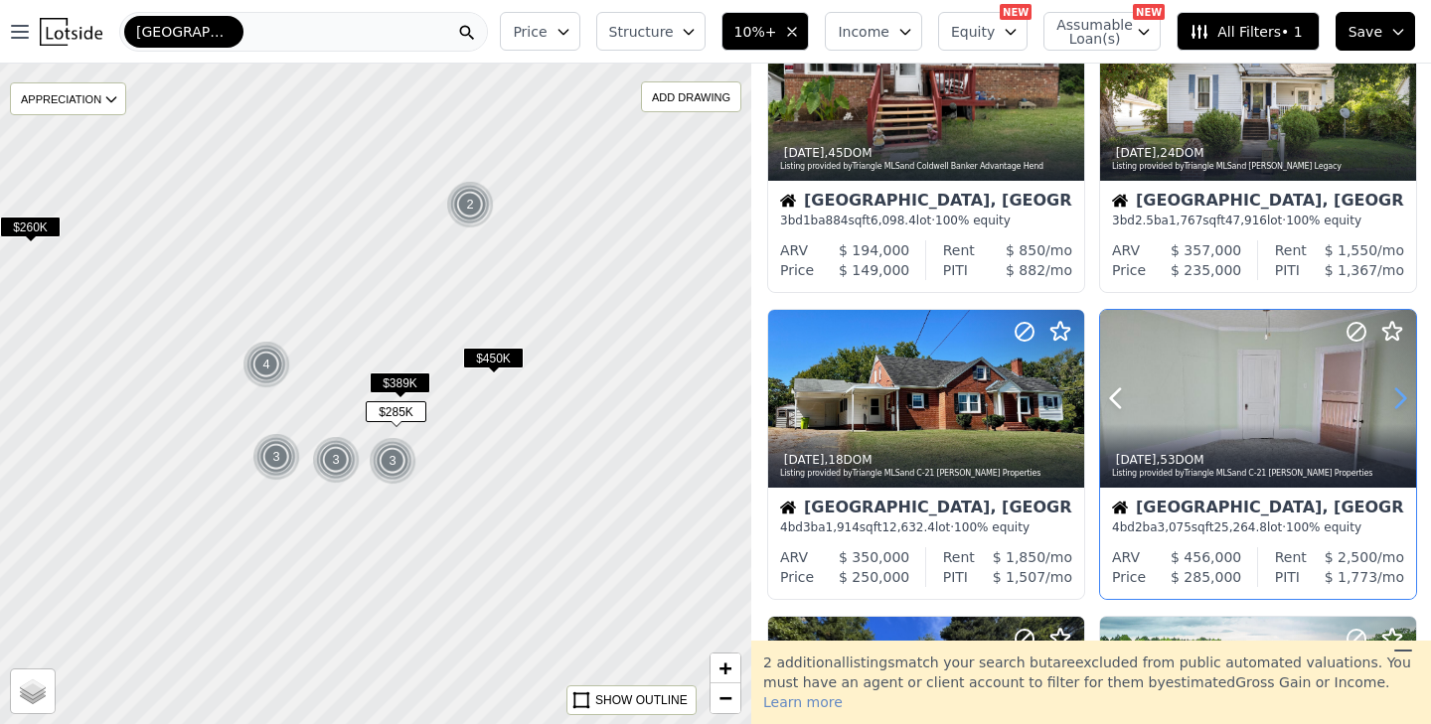
click at [1400, 398] on icon at bounding box center [1400, 399] width 32 height 32
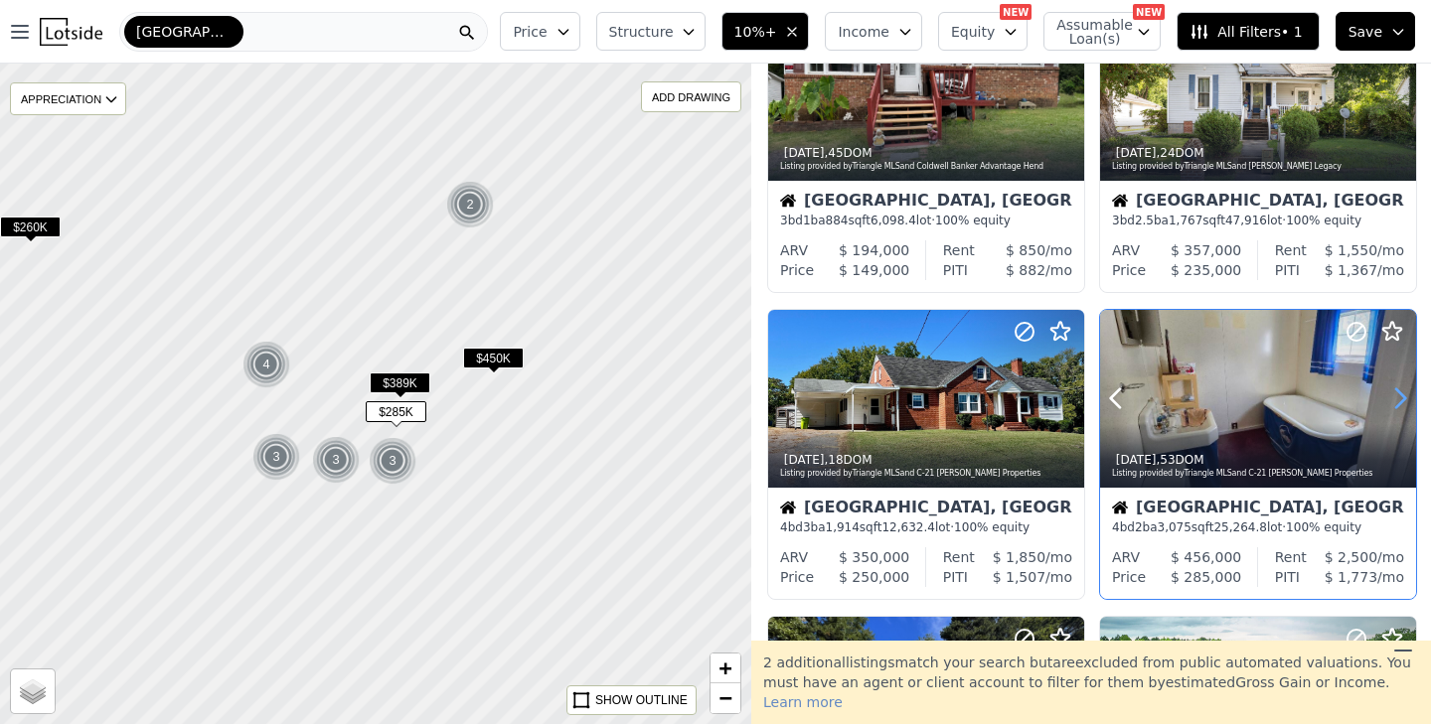
click at [1400, 398] on icon at bounding box center [1400, 399] width 32 height 32
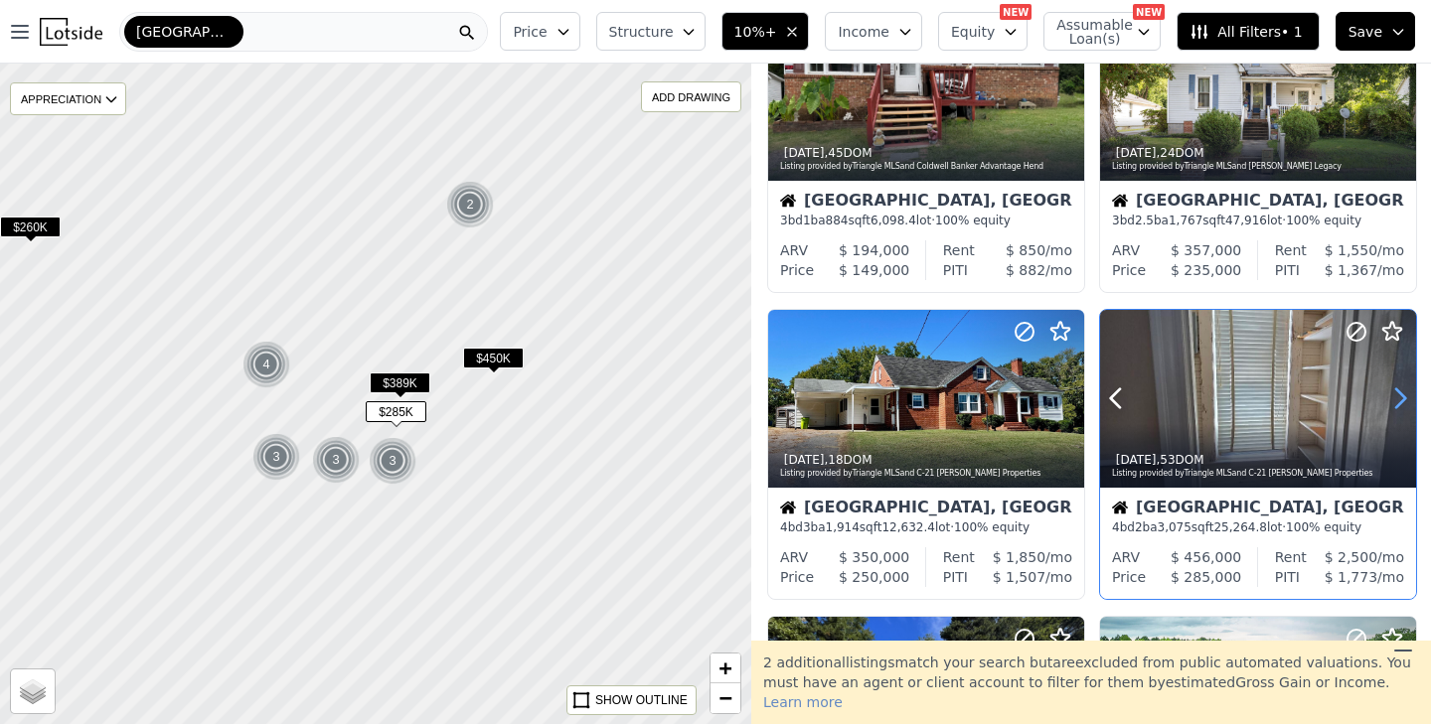
click at [1400, 398] on icon at bounding box center [1400, 399] width 32 height 32
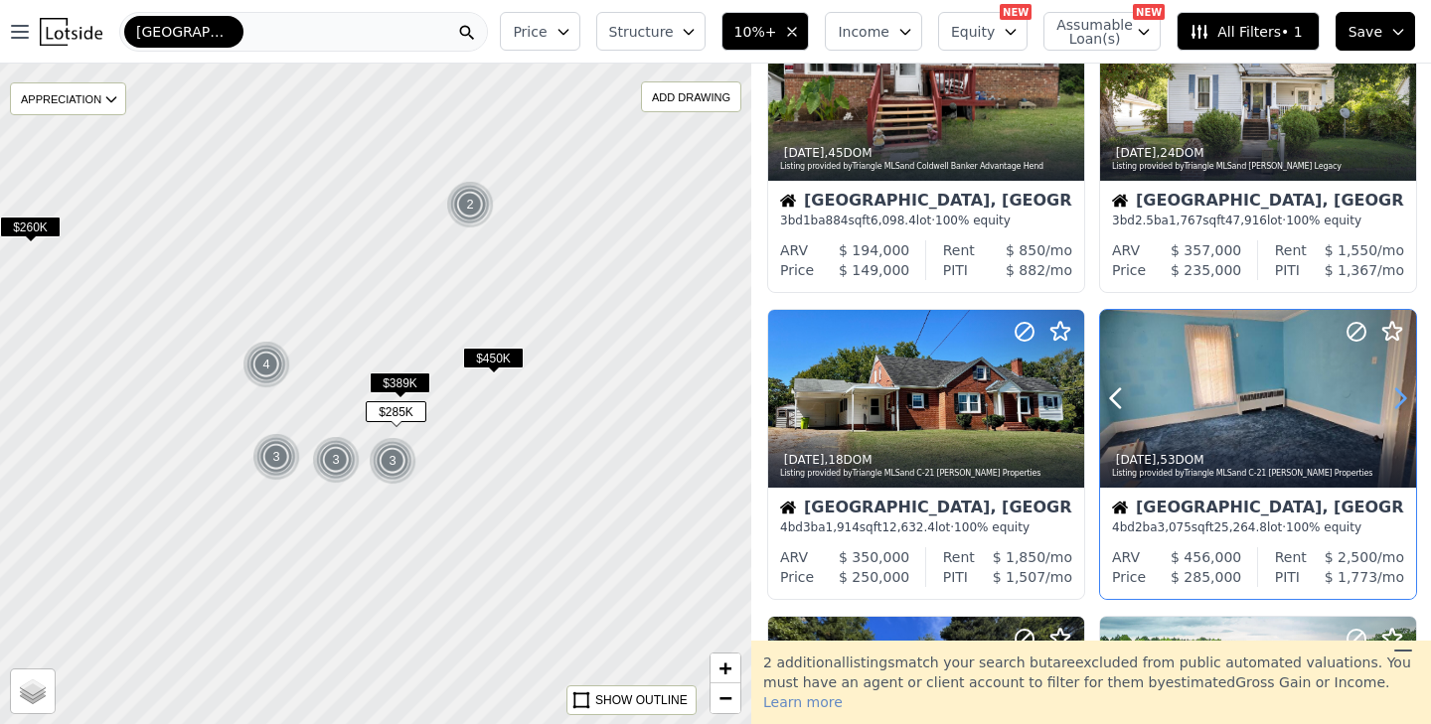
click at [1400, 398] on icon at bounding box center [1400, 399] width 32 height 32
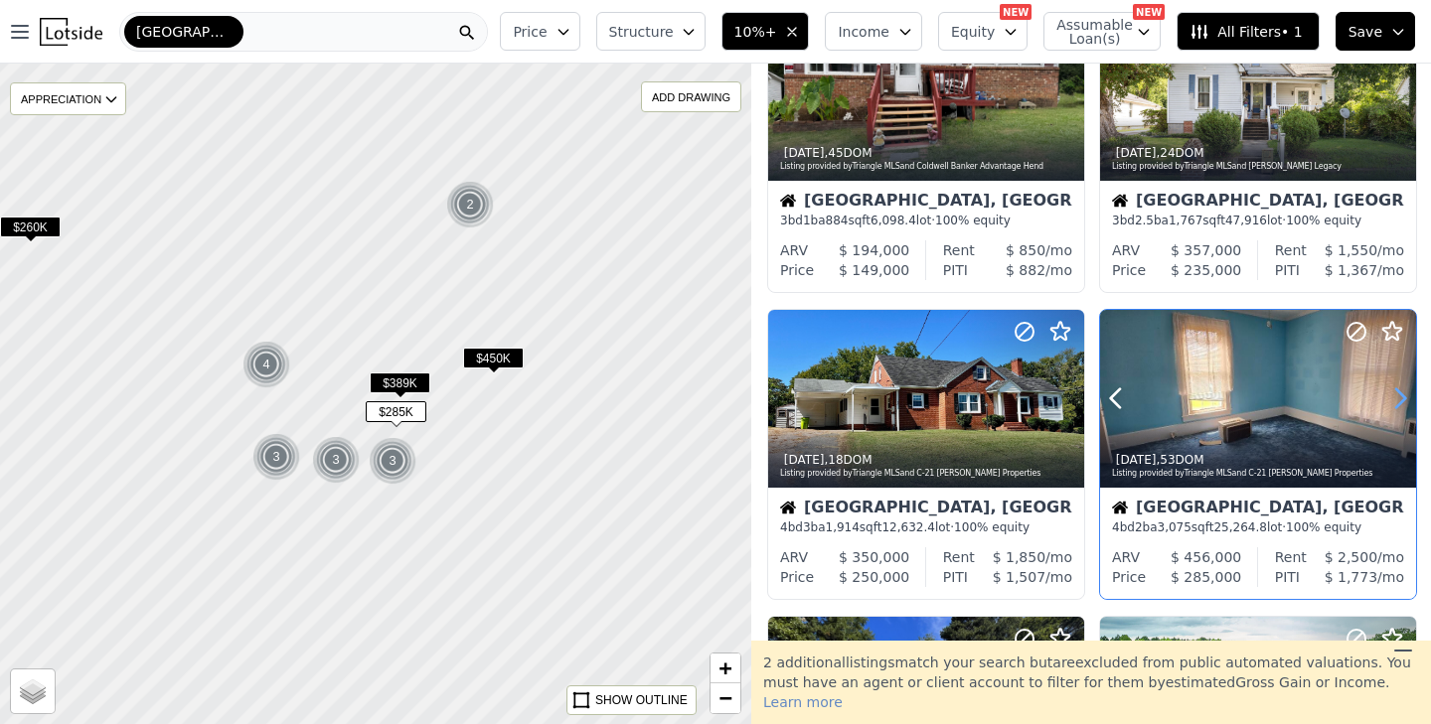
click at [1400, 398] on icon at bounding box center [1400, 399] width 32 height 32
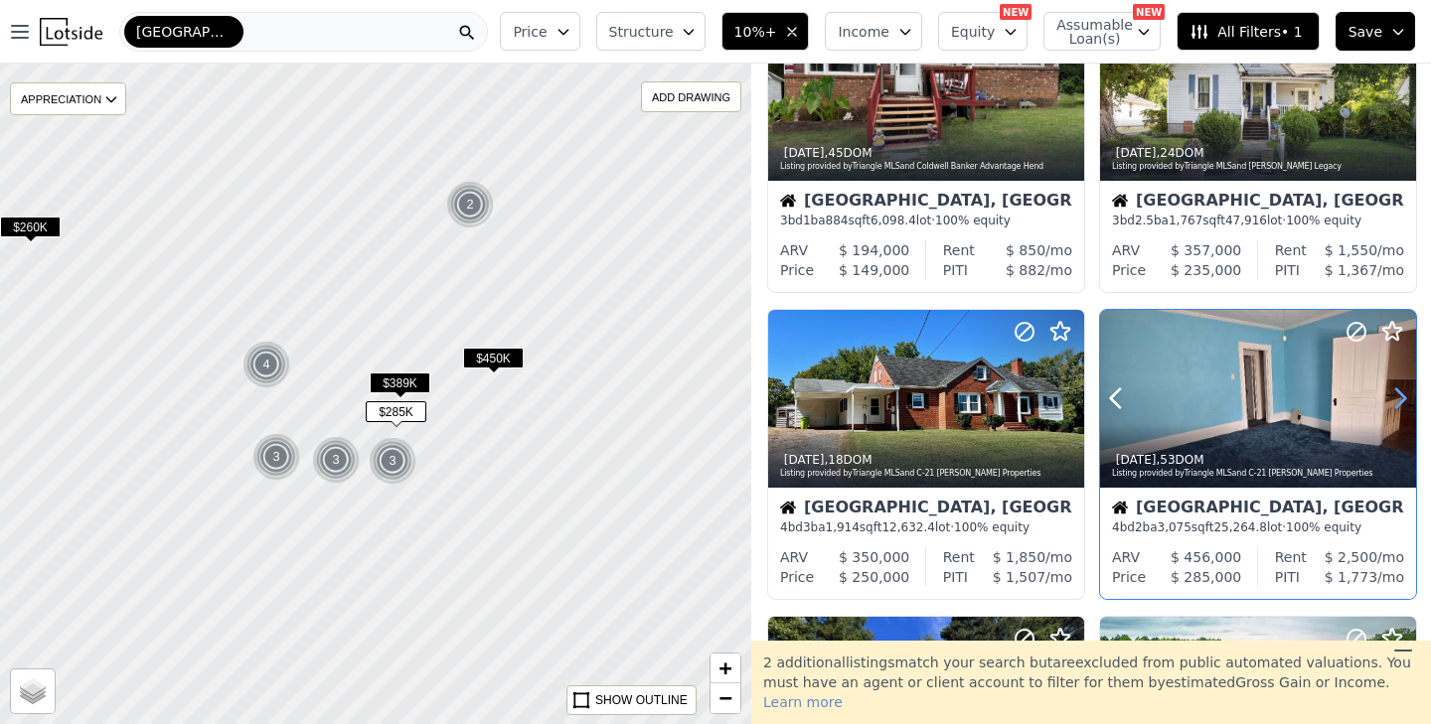
click at [1400, 398] on icon at bounding box center [1400, 399] width 32 height 32
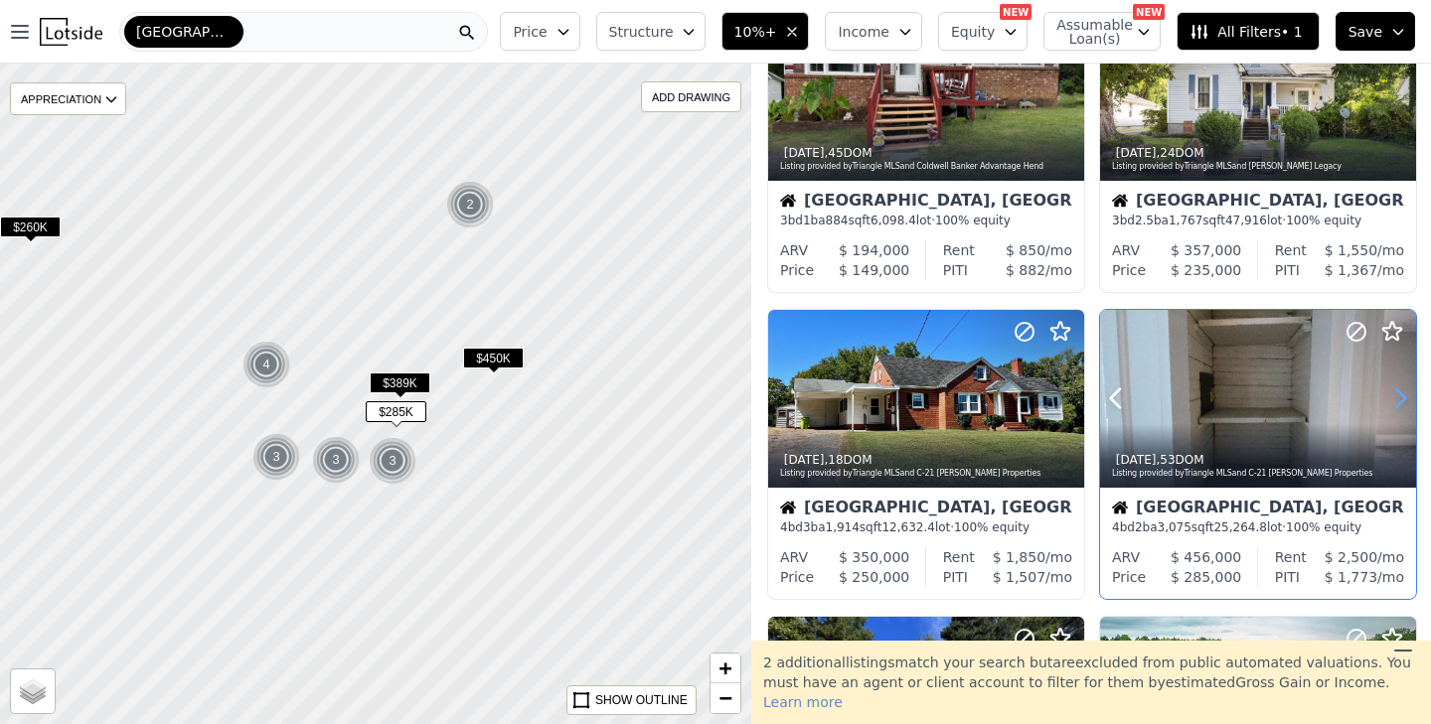
click at [1400, 398] on icon at bounding box center [1400, 399] width 32 height 32
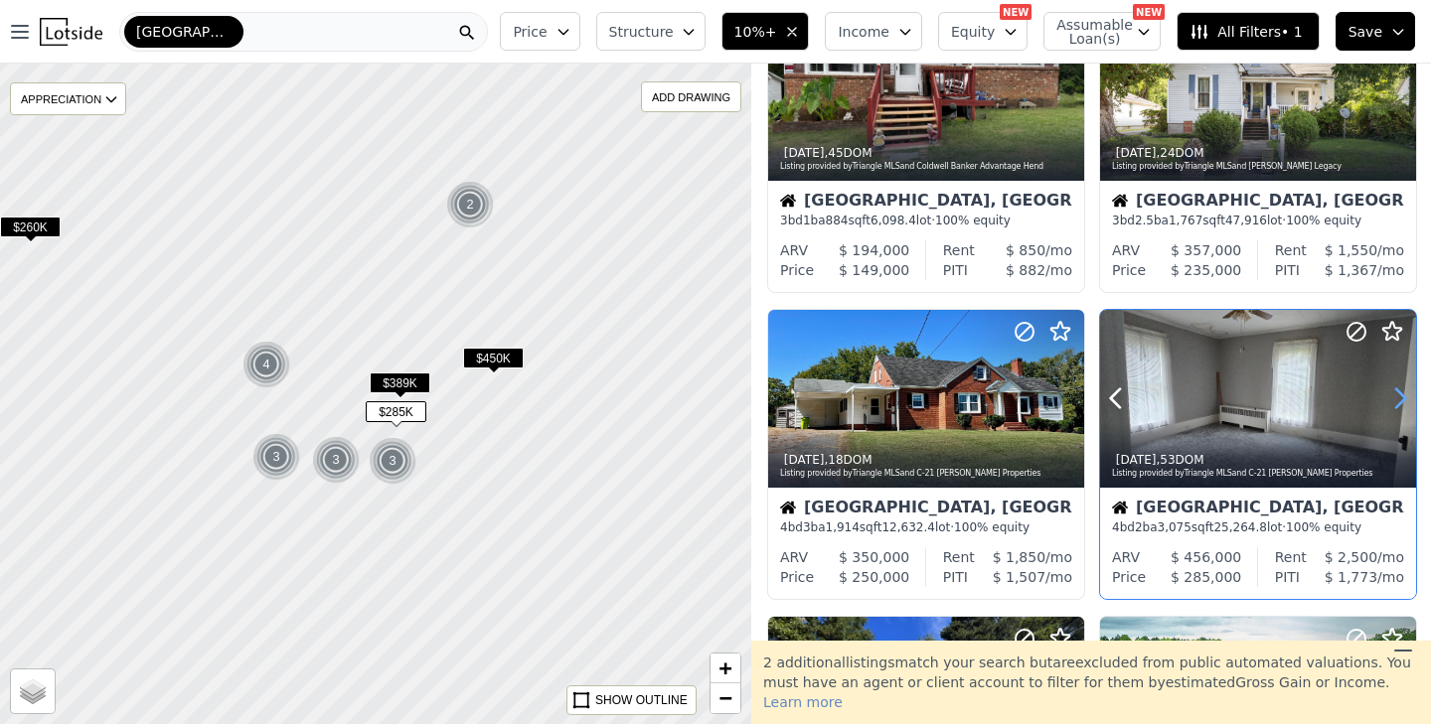
click at [1400, 398] on icon at bounding box center [1400, 399] width 32 height 32
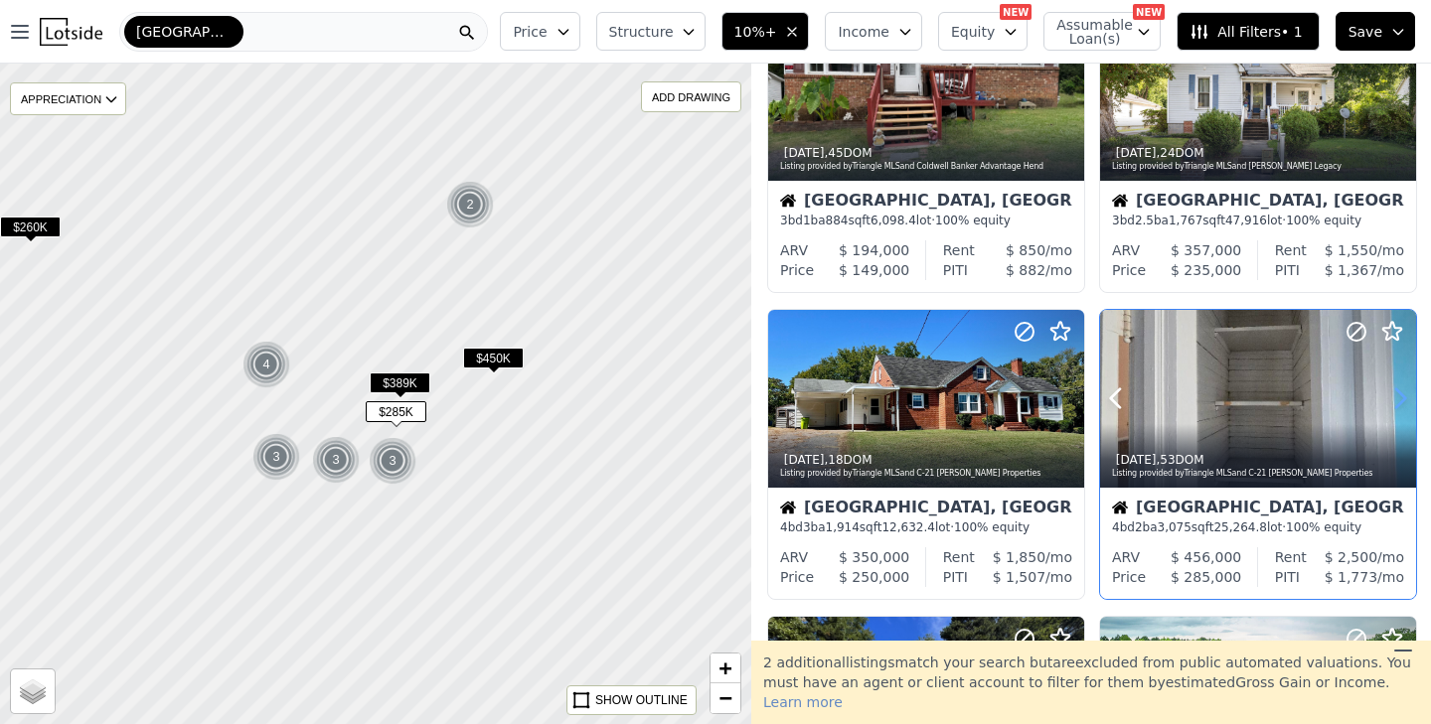
click at [1400, 398] on icon at bounding box center [1400, 399] width 32 height 32
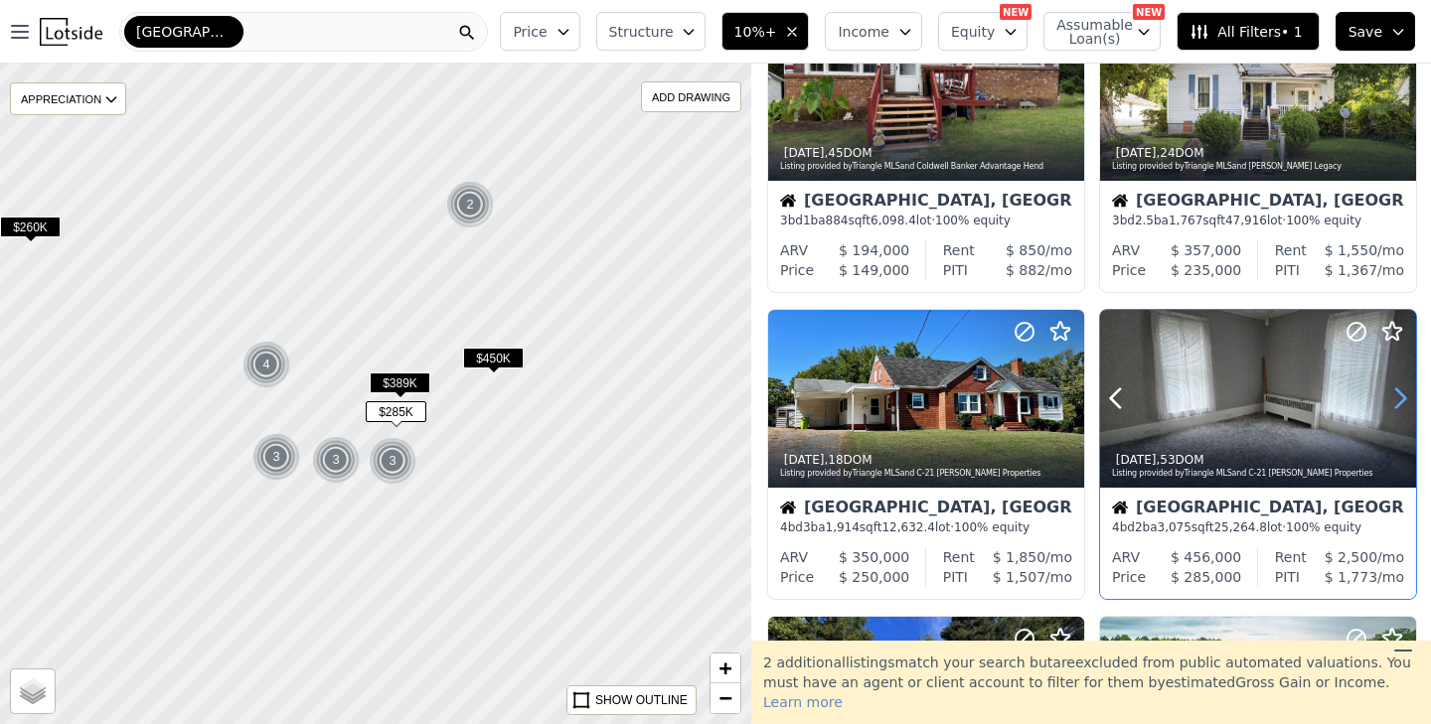
click at [1400, 398] on icon at bounding box center [1400, 399] width 32 height 32
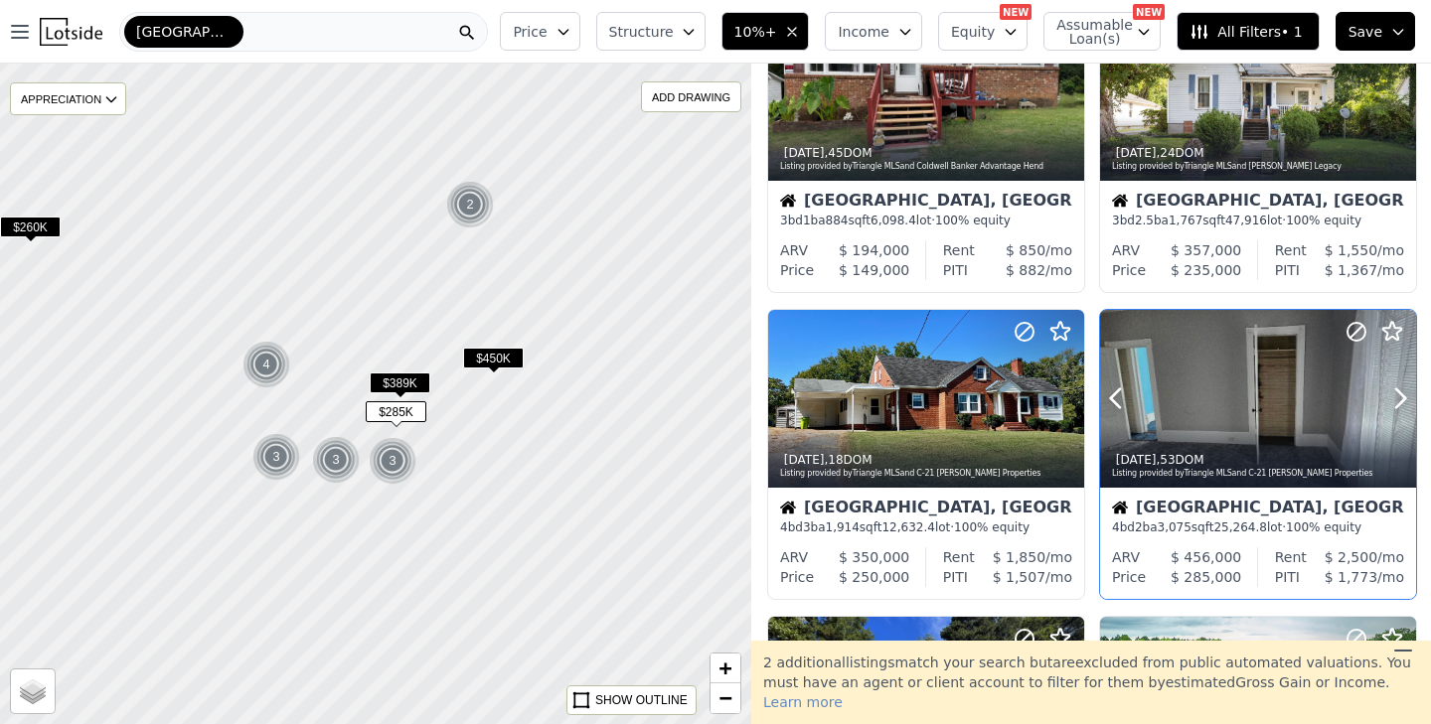
click at [1249, 408] on div at bounding box center [1258, 399] width 316 height 178
click at [315, 33] on div "Oxford" at bounding box center [303, 32] width 369 height 40
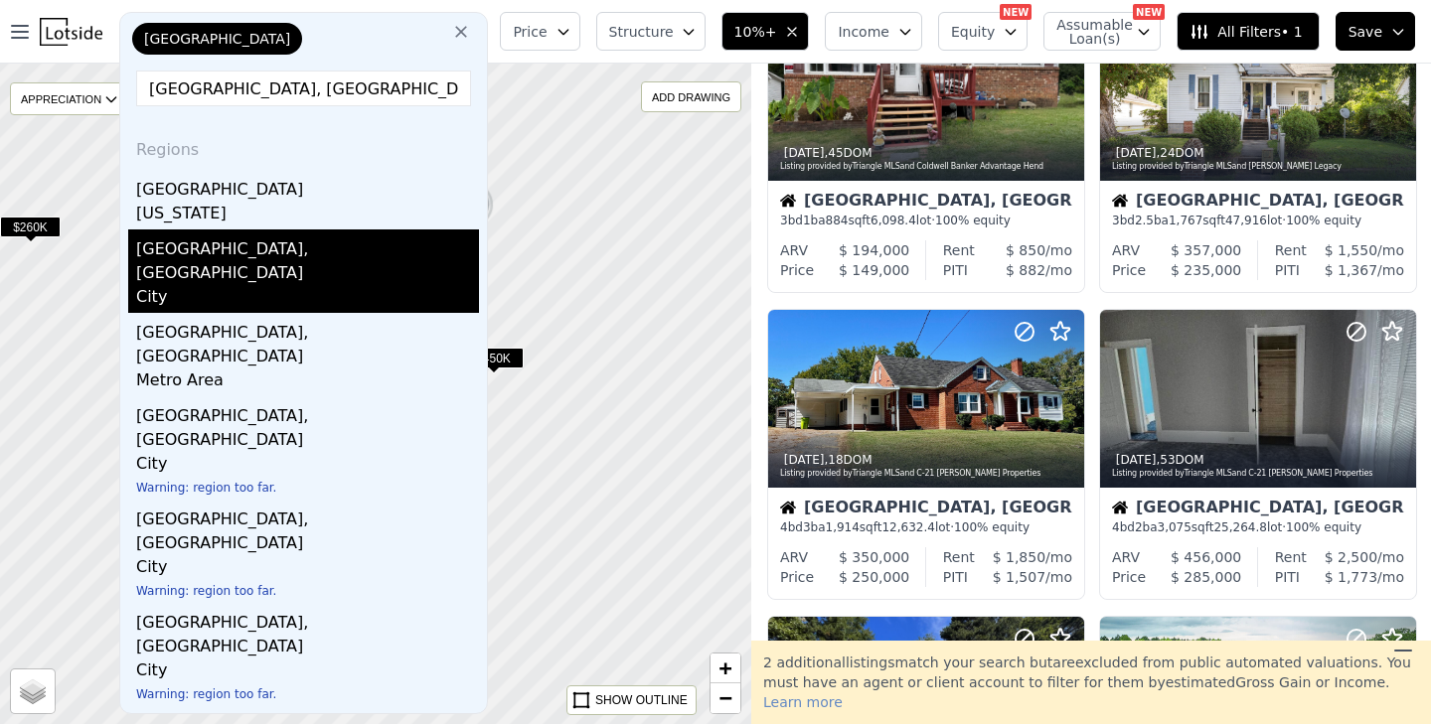
type input "Durham, nc"
click at [245, 241] on div "Durham, NC" at bounding box center [307, 258] width 343 height 56
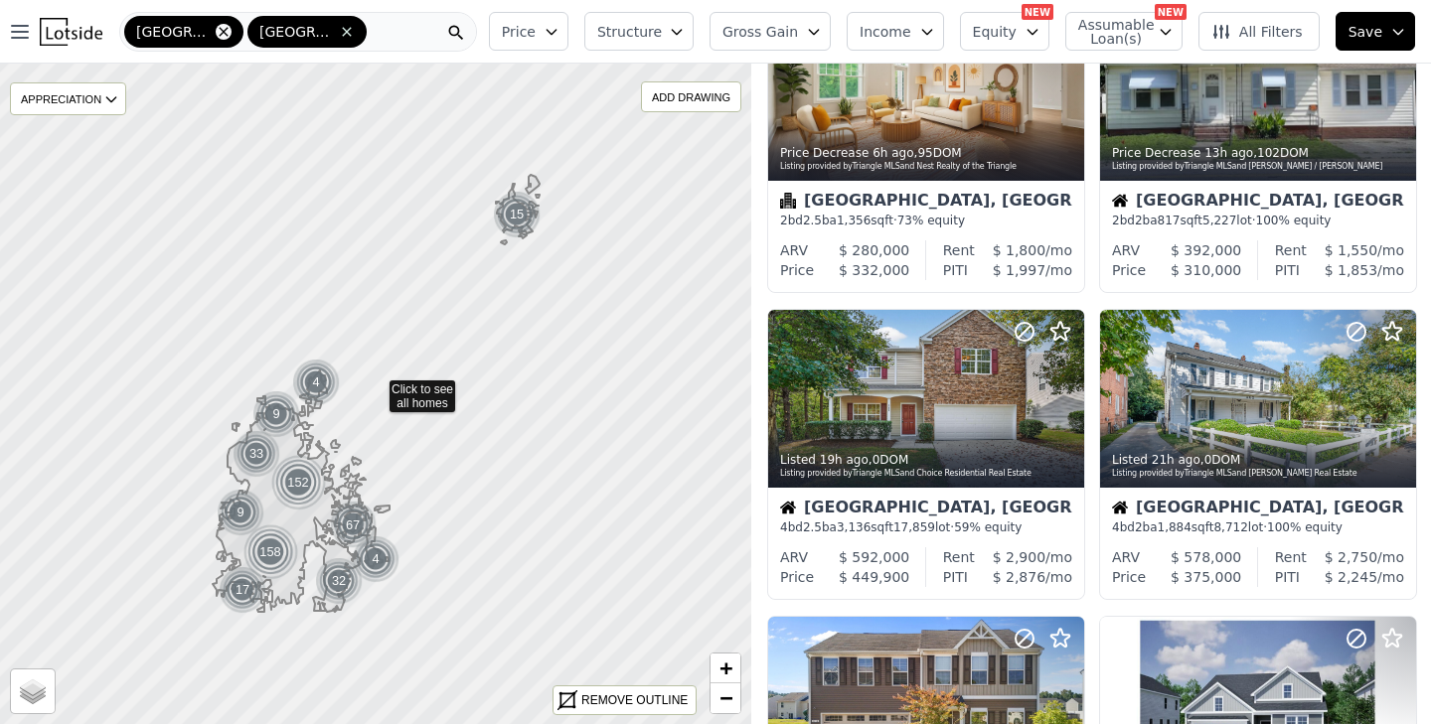
click at [216, 32] on icon at bounding box center [224, 32] width 16 height 16
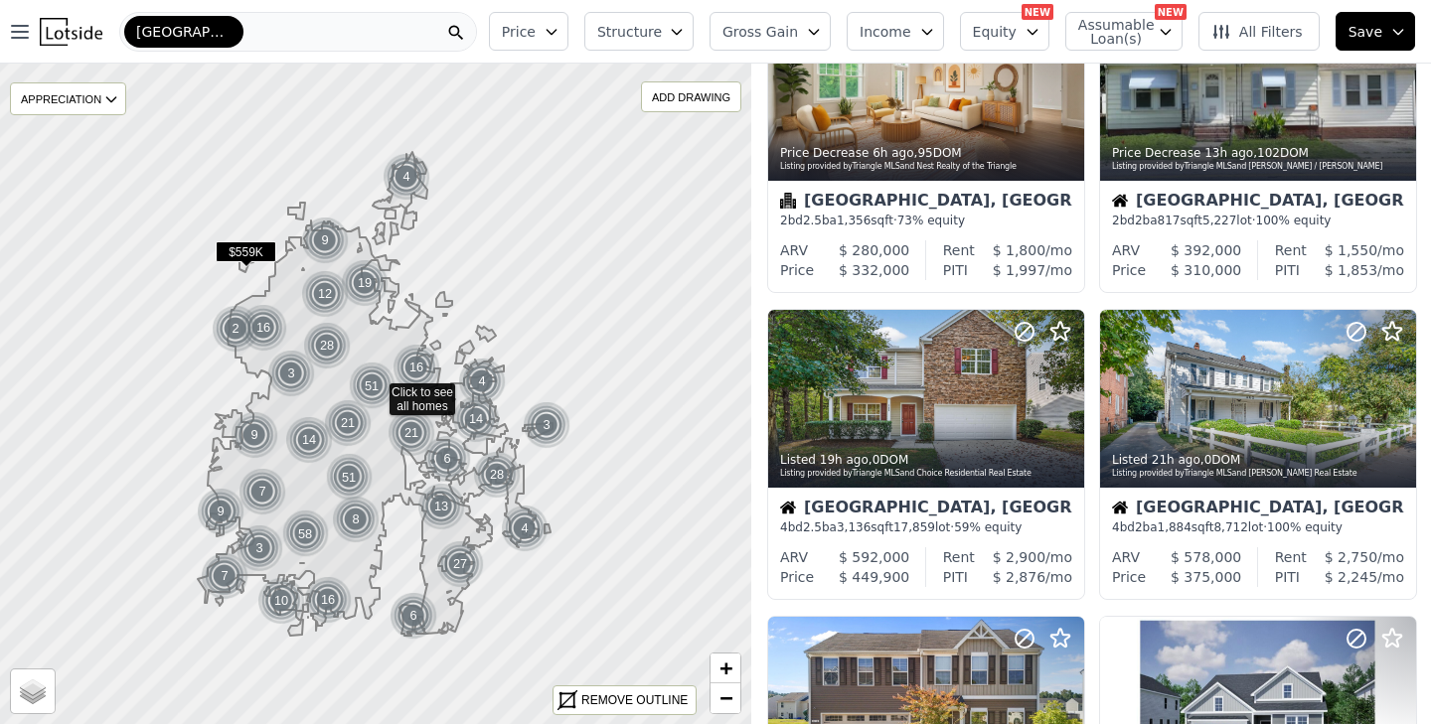
click at [798, 41] on span "Gross Gain" at bounding box center [760, 32] width 76 height 20
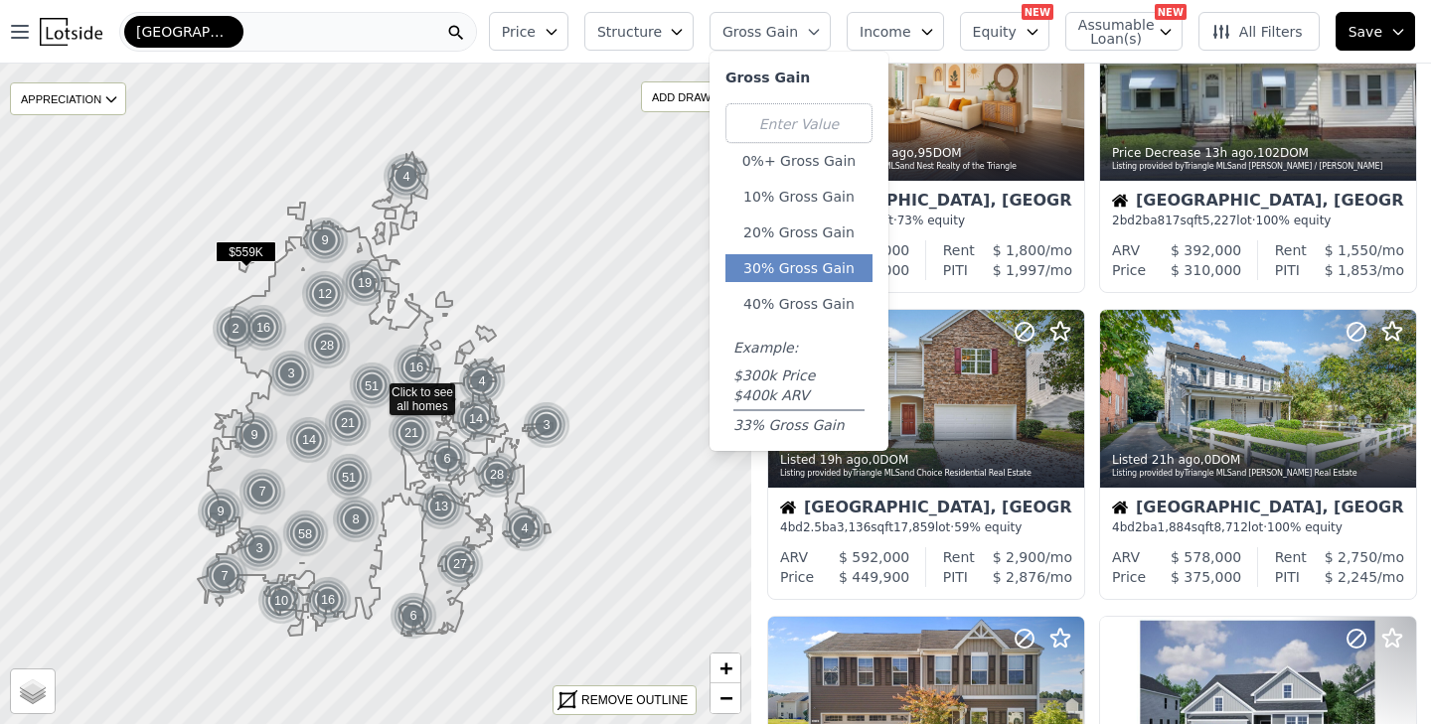
click at [788, 260] on button "30% Gross Gain" at bounding box center [798, 268] width 147 height 28
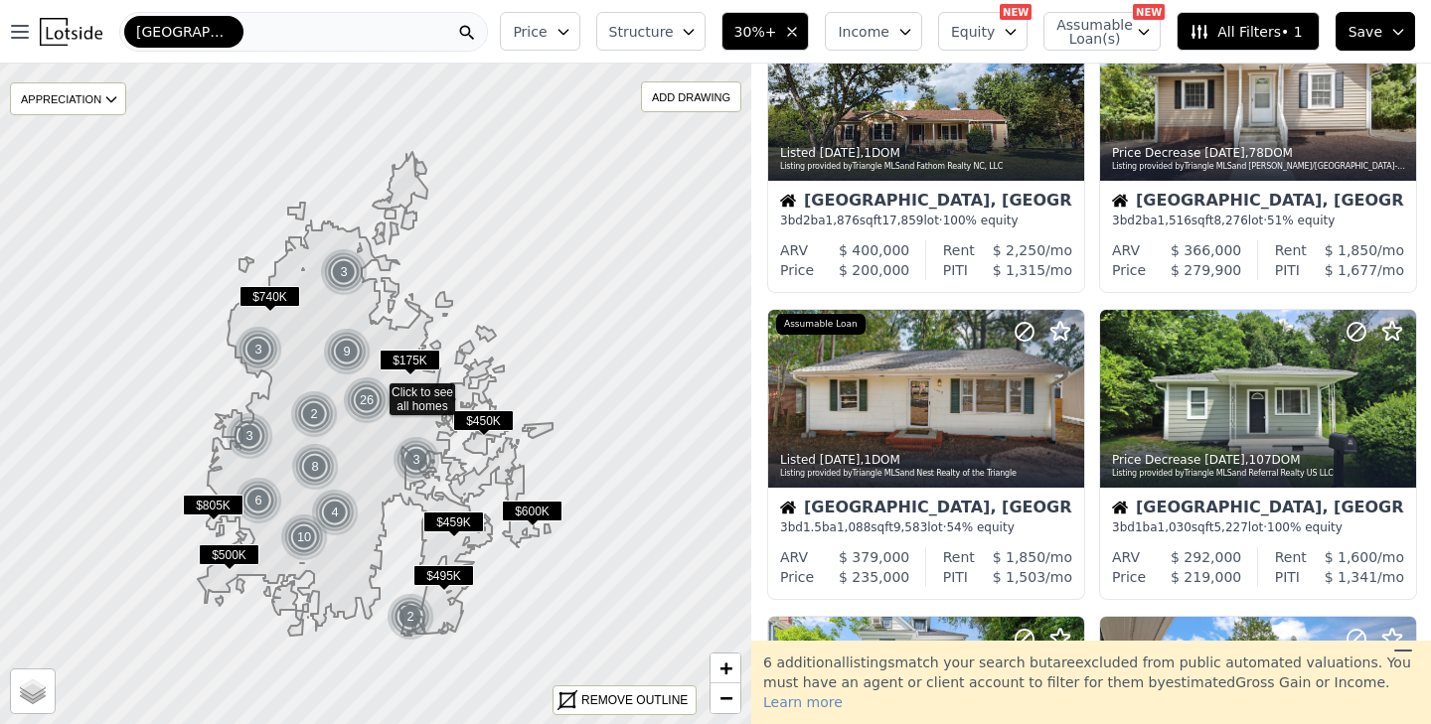
click at [799, 33] on icon "button" at bounding box center [792, 32] width 16 height 16
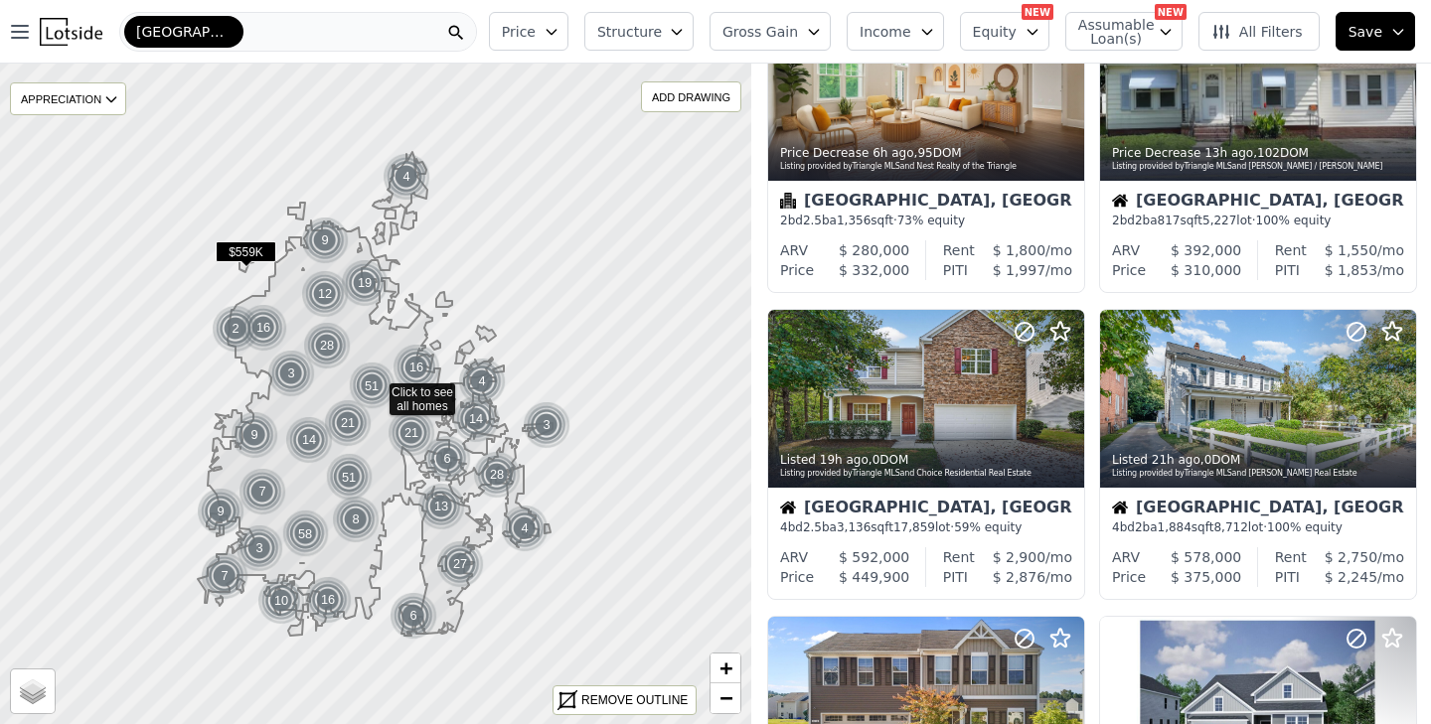
click at [798, 33] on span "Gross Gain" at bounding box center [760, 32] width 76 height 20
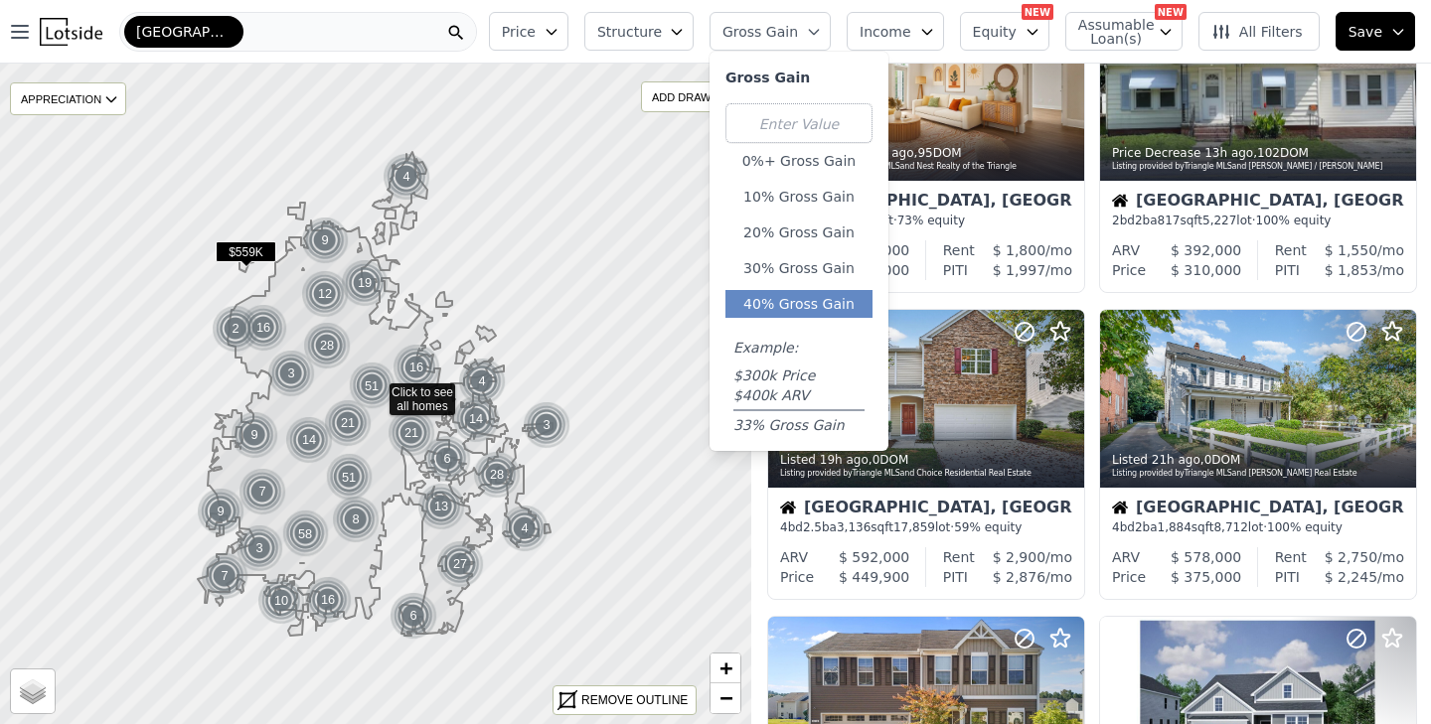
click at [783, 297] on button "40% Gross Gain" at bounding box center [798, 304] width 147 height 28
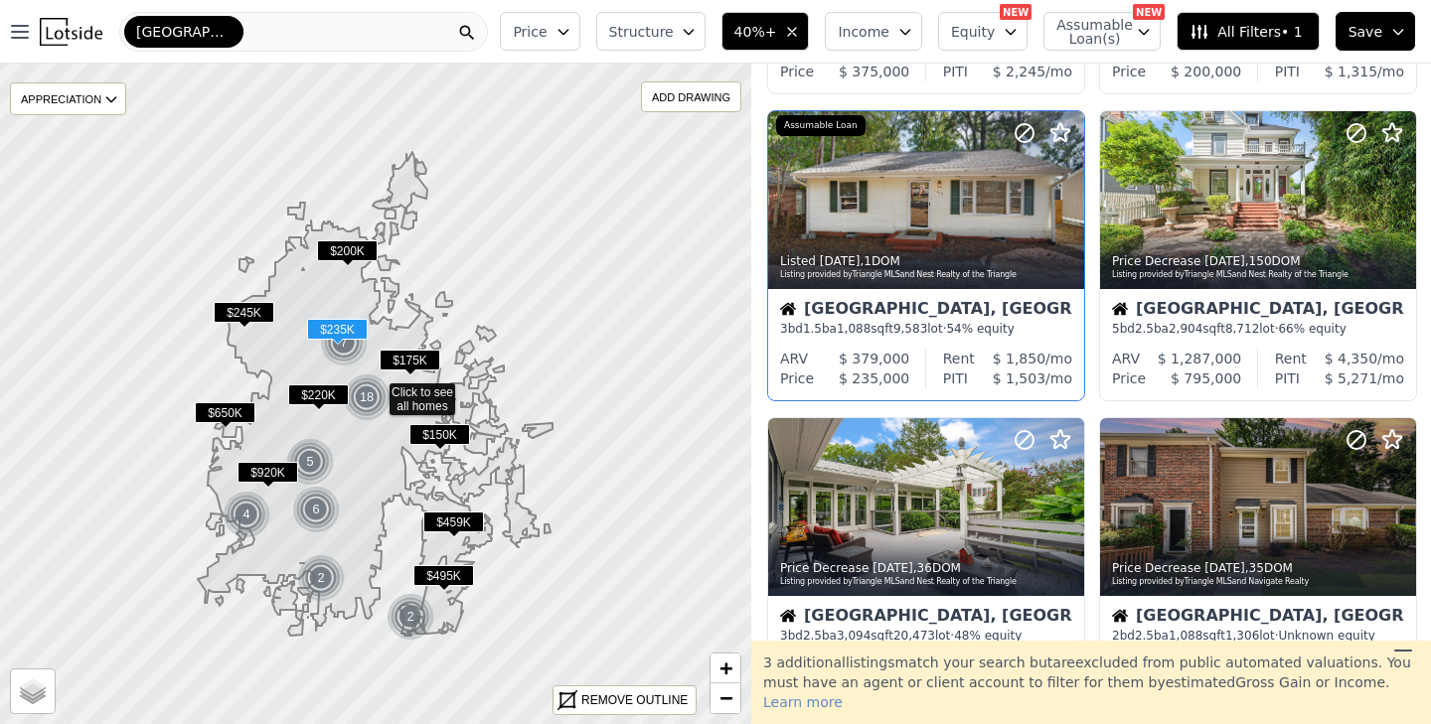
scroll to position [307, 0]
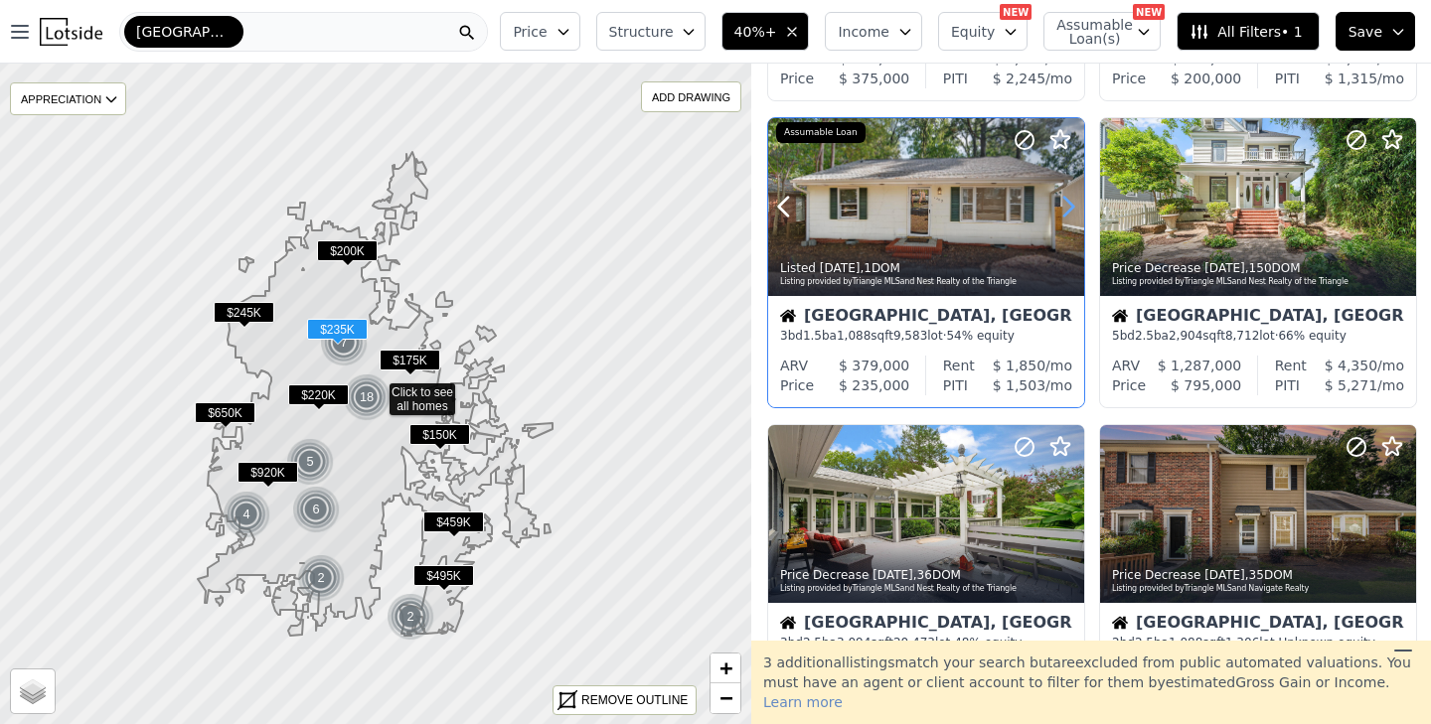
click at [1061, 199] on icon at bounding box center [1068, 207] width 32 height 32
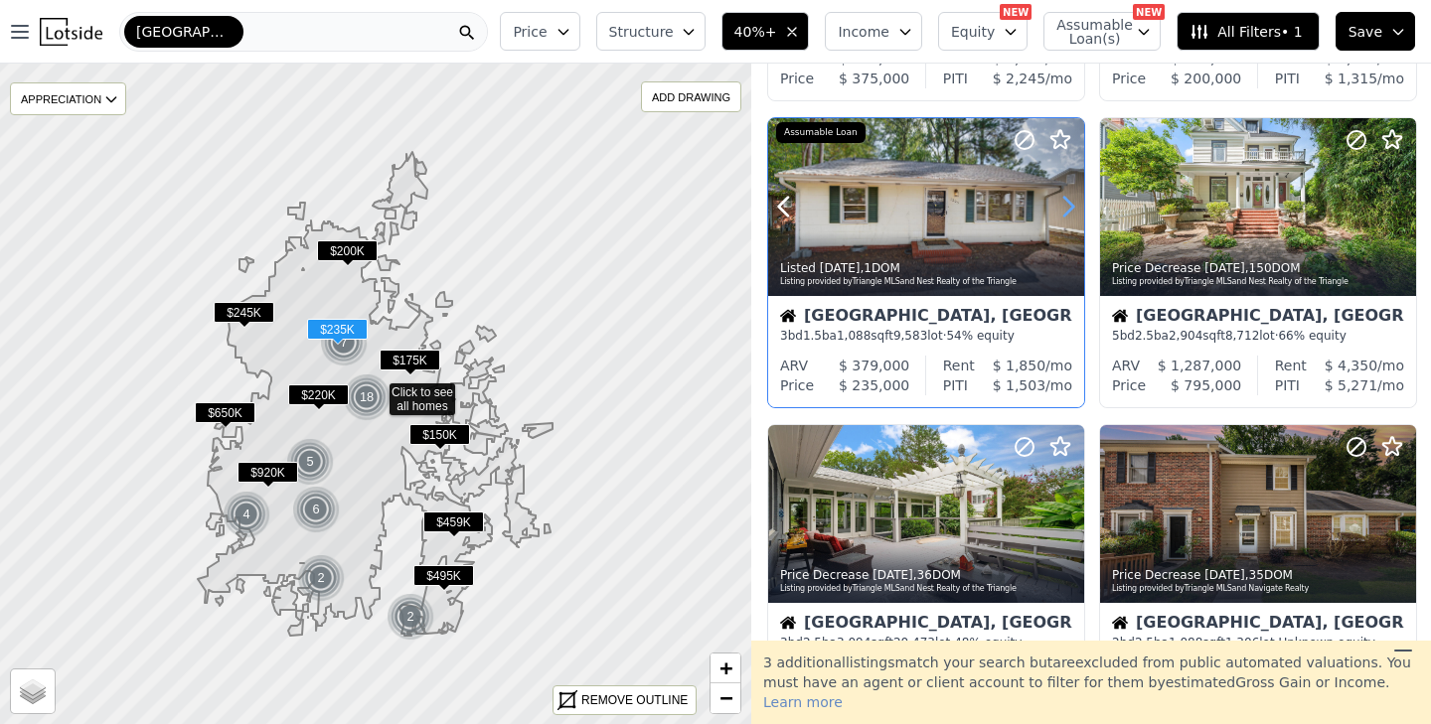
click at [1061, 199] on icon at bounding box center [1068, 207] width 32 height 32
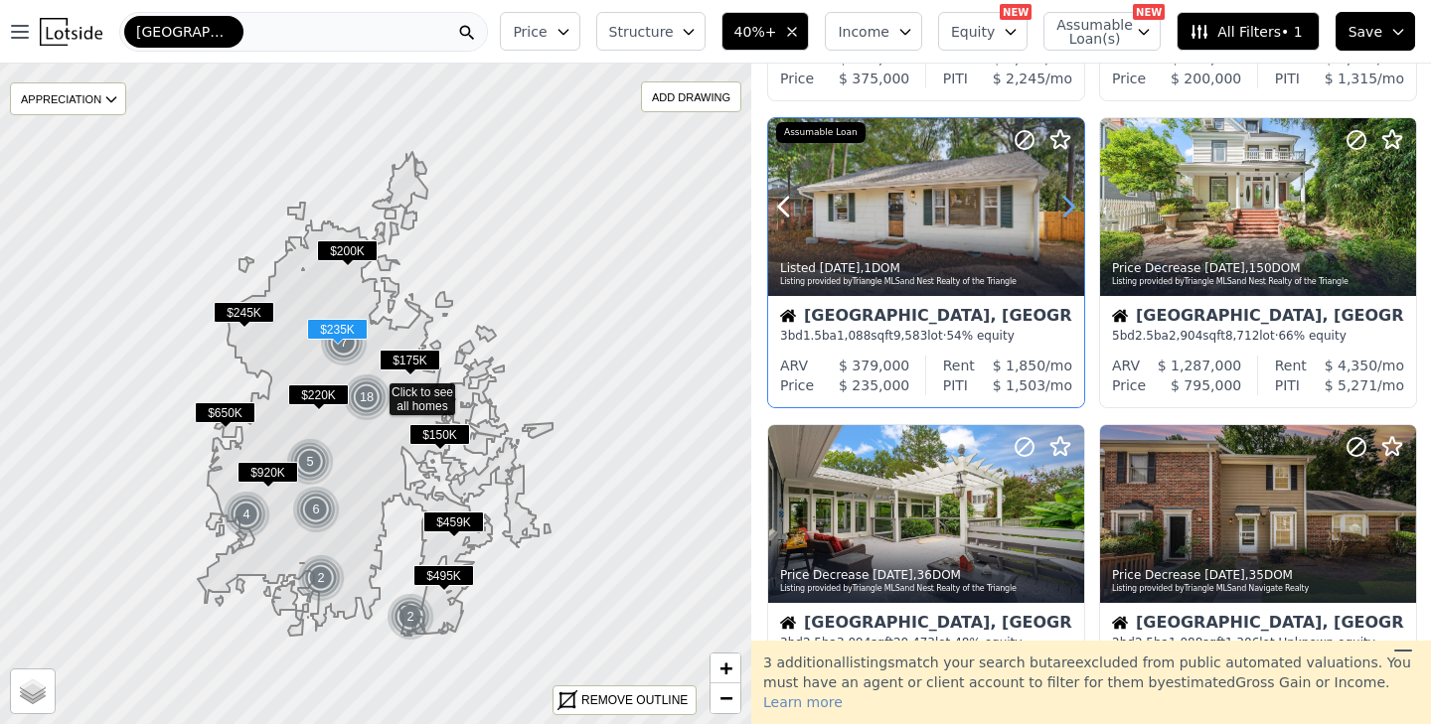
click at [1061, 199] on icon at bounding box center [1068, 207] width 32 height 32
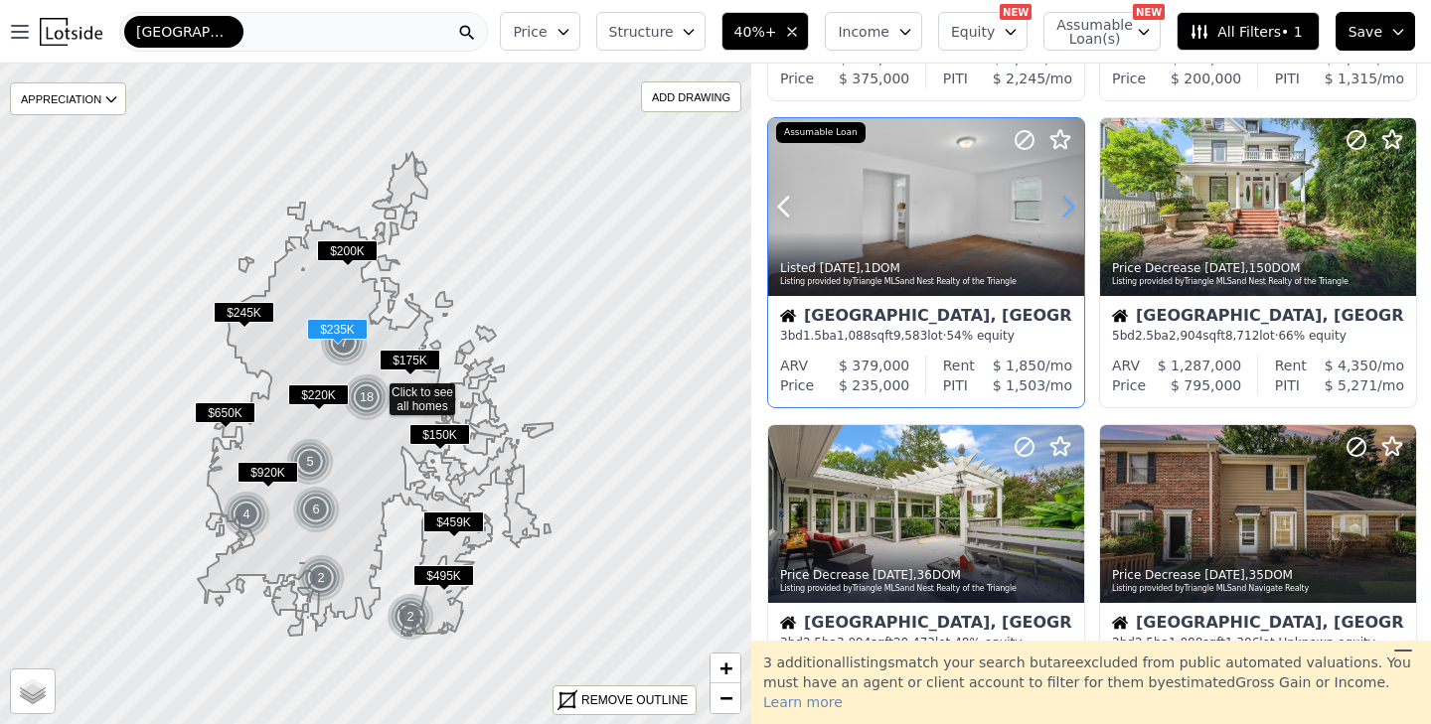
click at [1061, 199] on icon at bounding box center [1068, 207] width 32 height 32
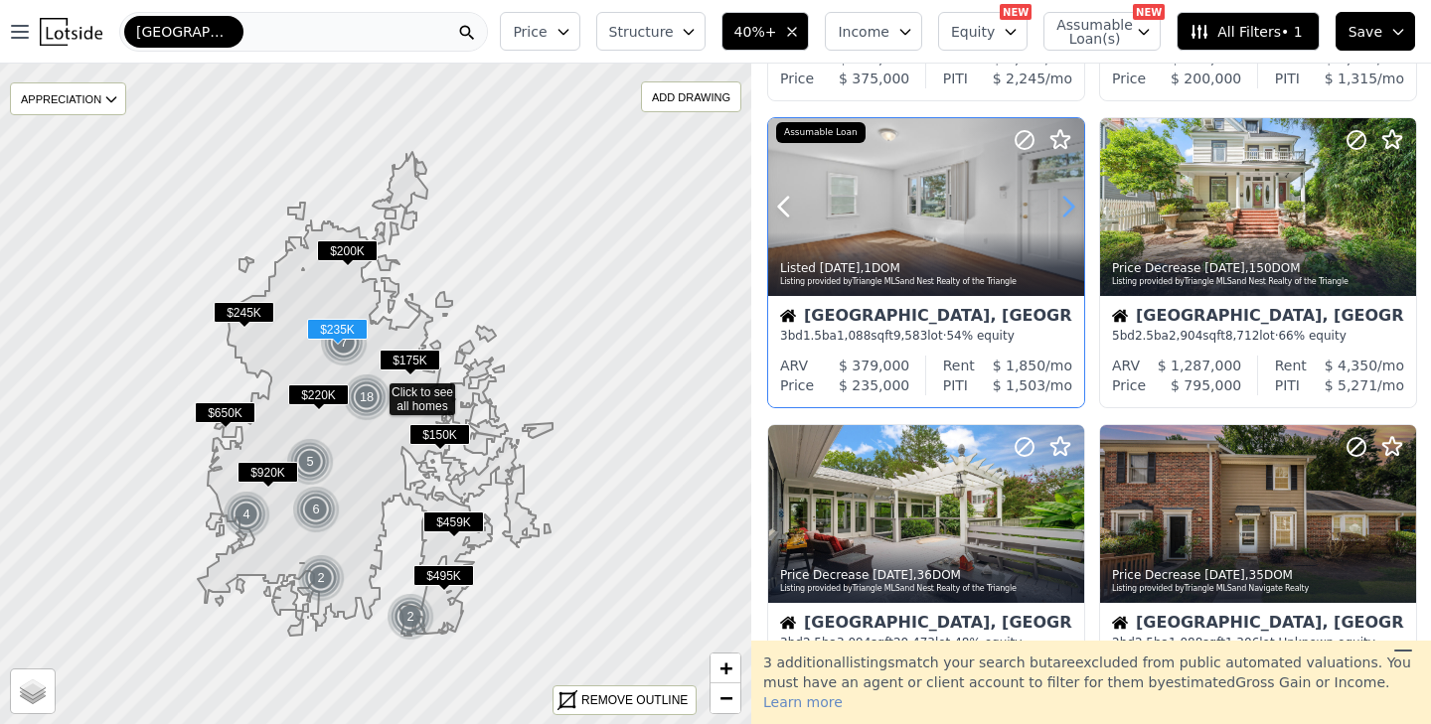
click at [1061, 199] on icon at bounding box center [1068, 207] width 32 height 32
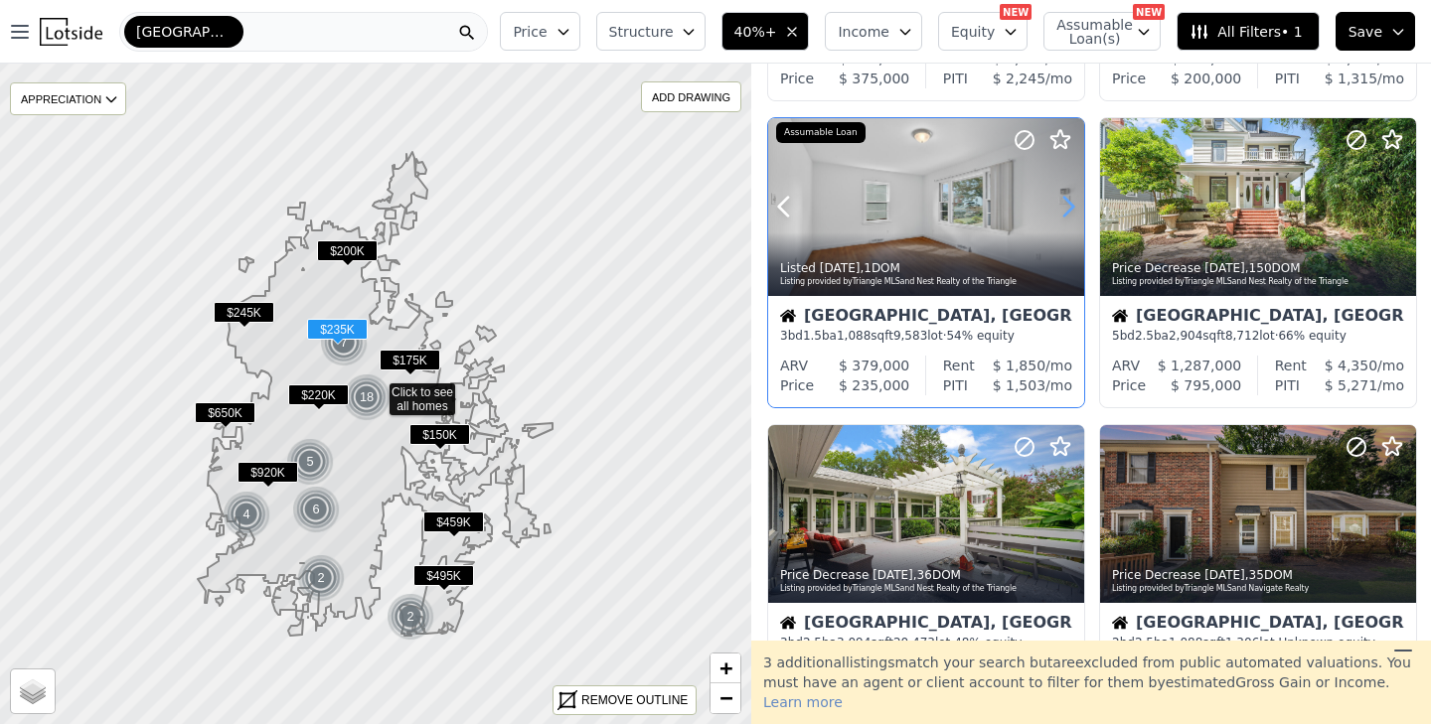
click at [1061, 199] on icon at bounding box center [1068, 207] width 32 height 32
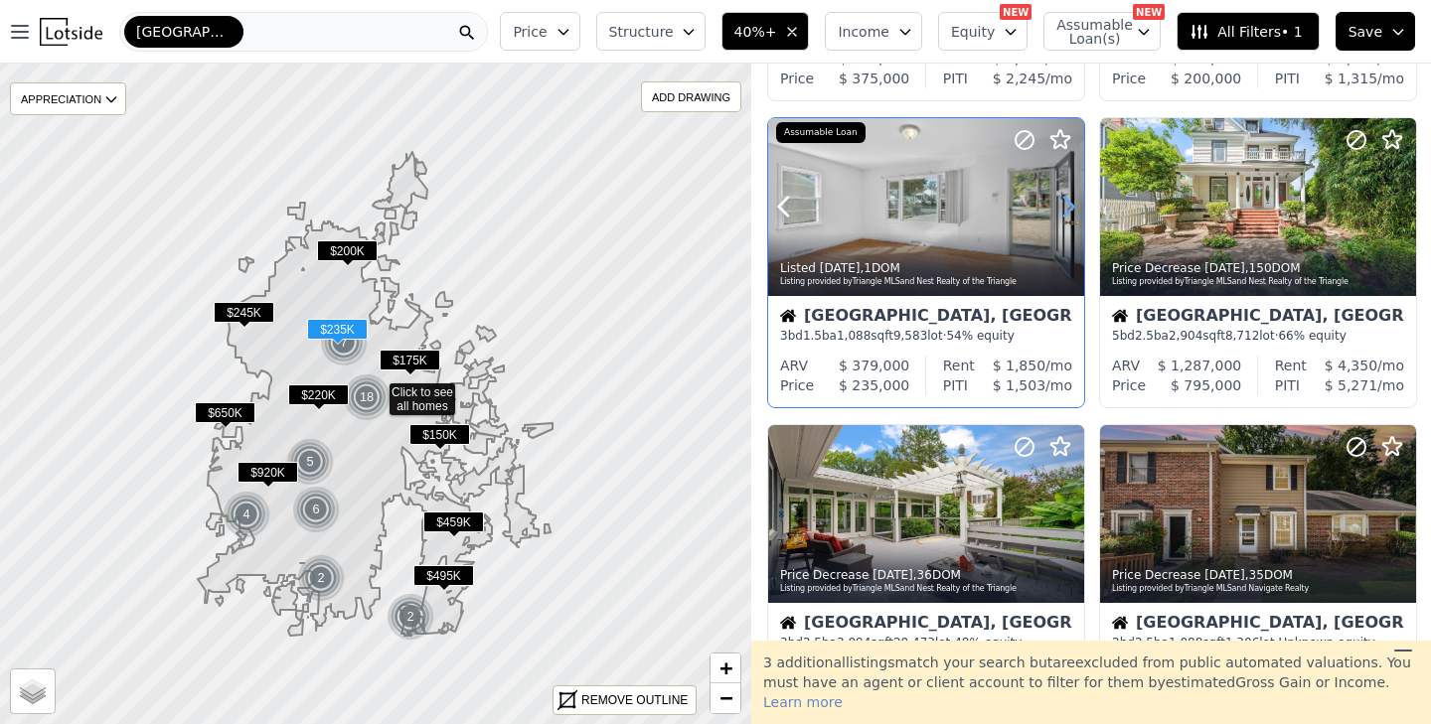
click at [1061, 199] on icon at bounding box center [1068, 207] width 32 height 32
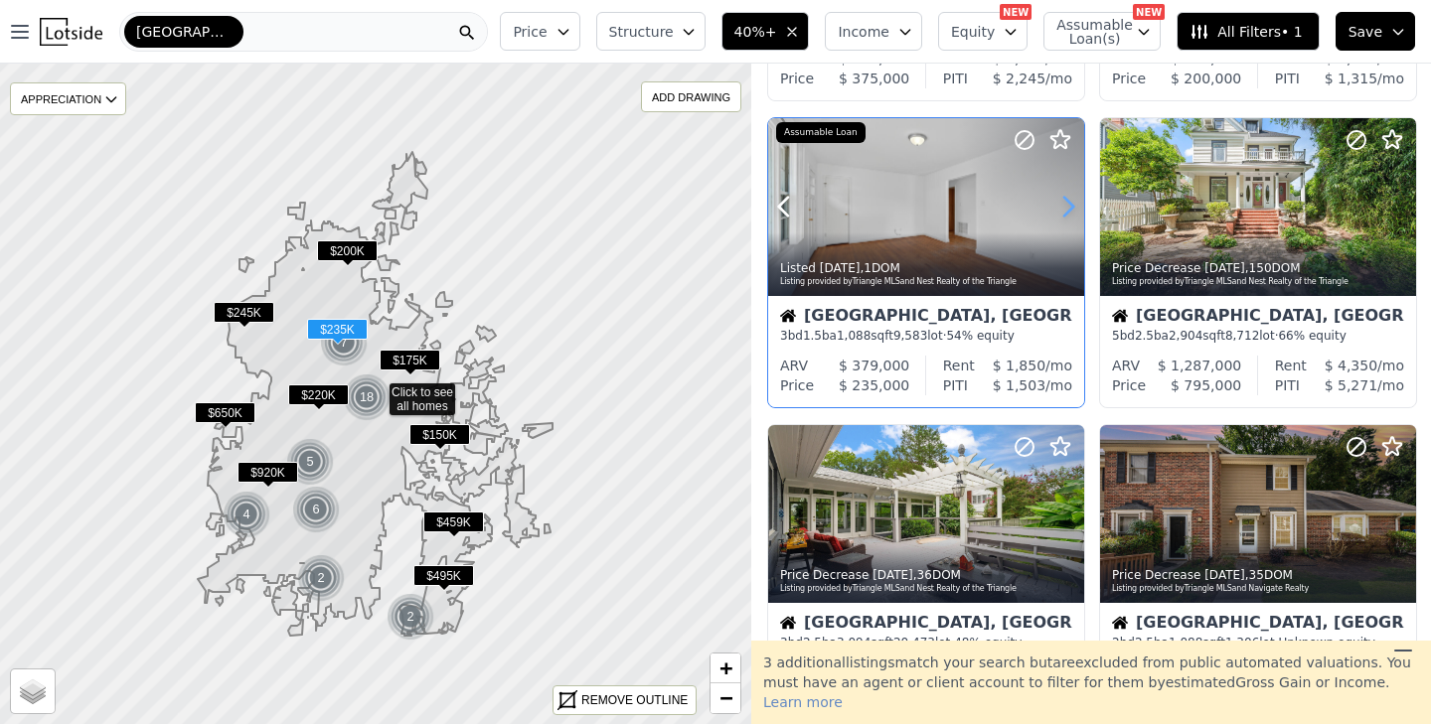
click at [1061, 199] on icon at bounding box center [1068, 207] width 32 height 32
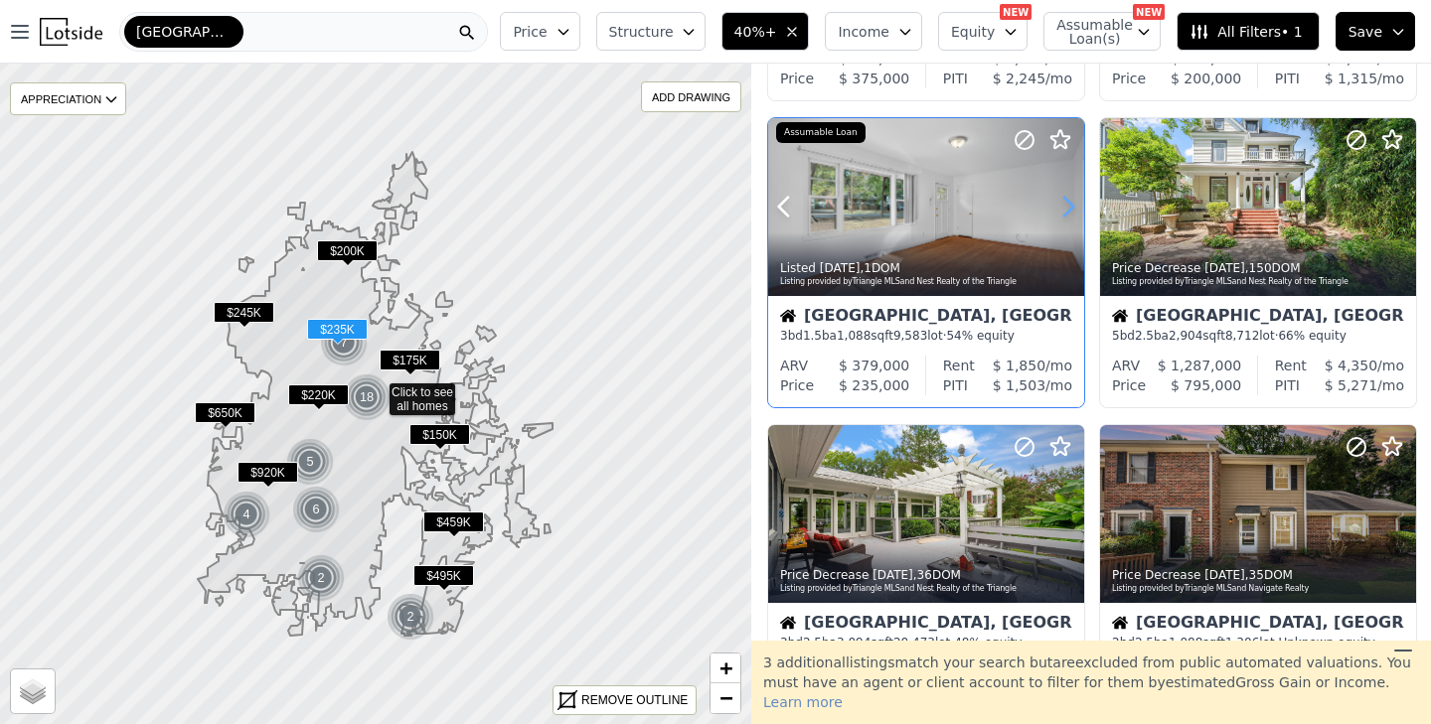
click at [1061, 199] on icon at bounding box center [1068, 207] width 32 height 32
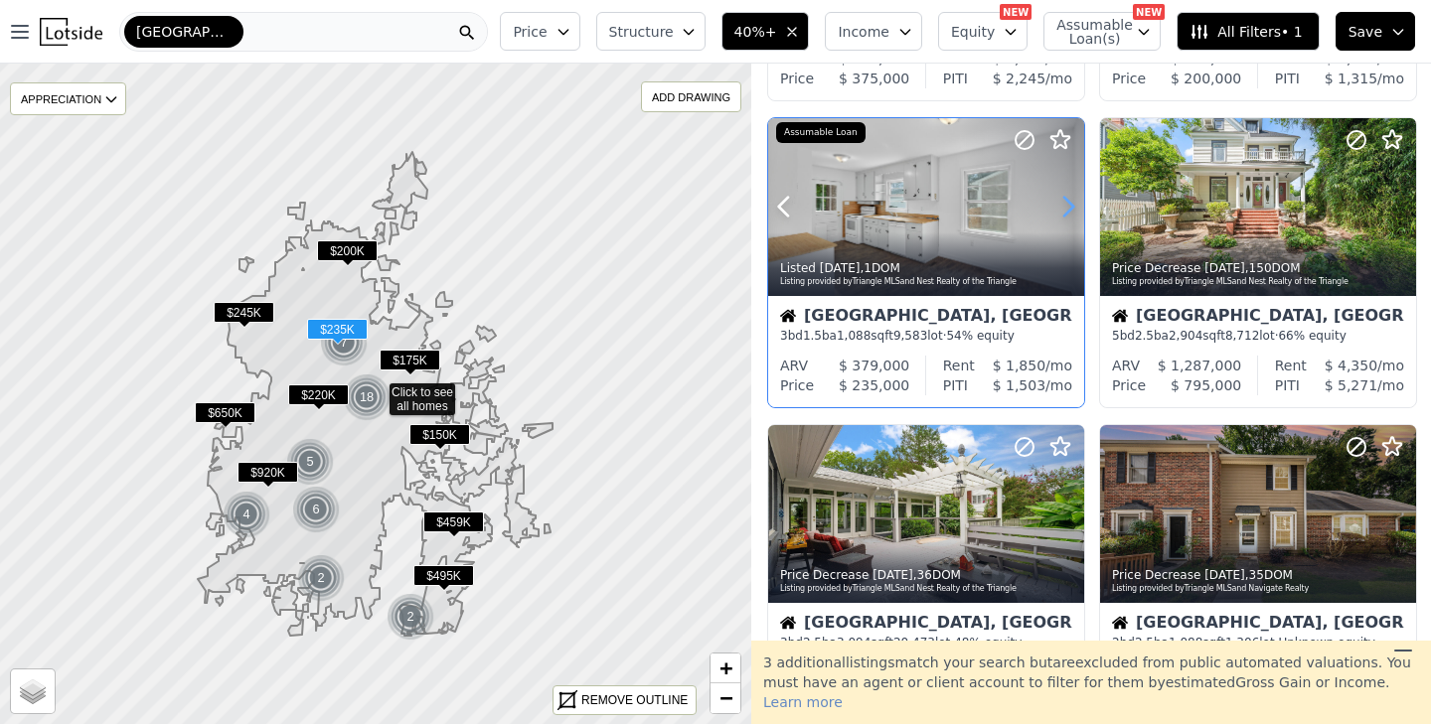
click at [1061, 199] on icon at bounding box center [1068, 207] width 32 height 32
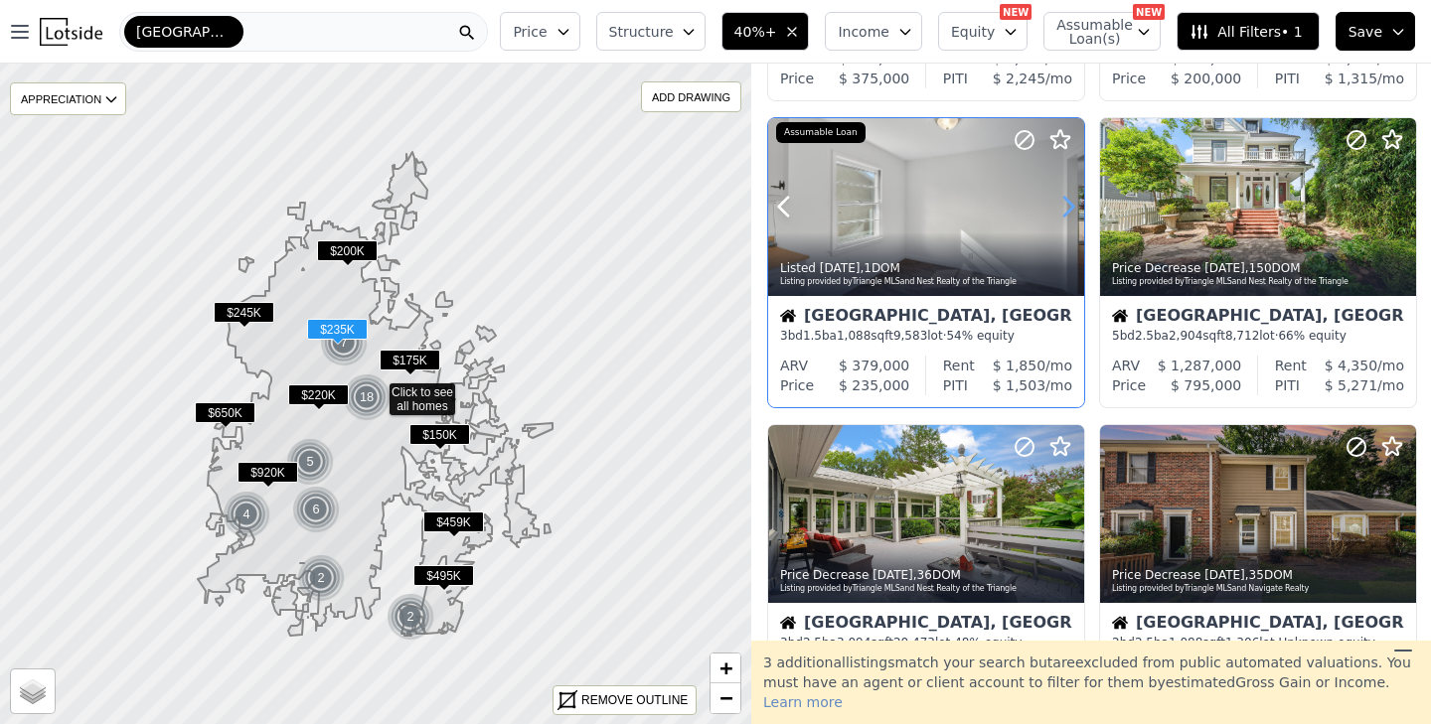
click at [1061, 199] on icon at bounding box center [1068, 207] width 32 height 32
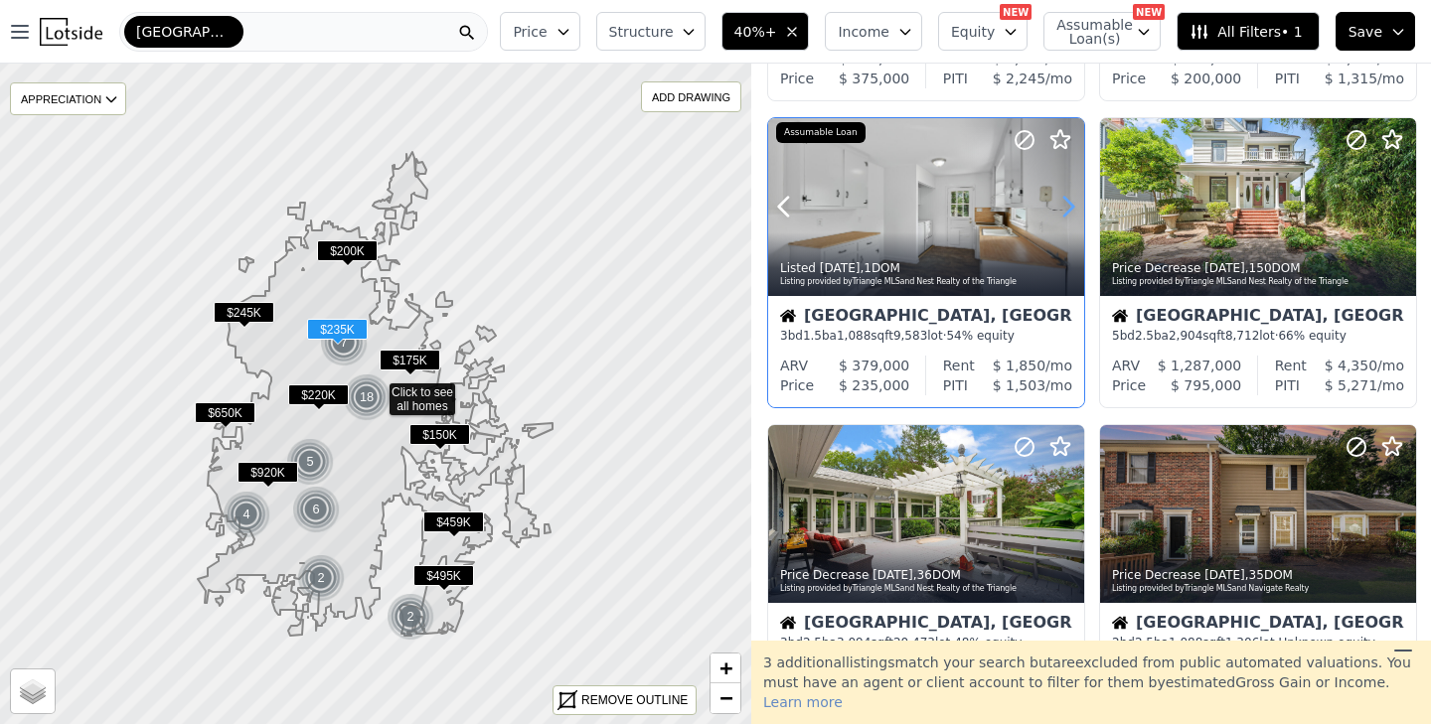
click at [1061, 199] on icon at bounding box center [1068, 207] width 32 height 32
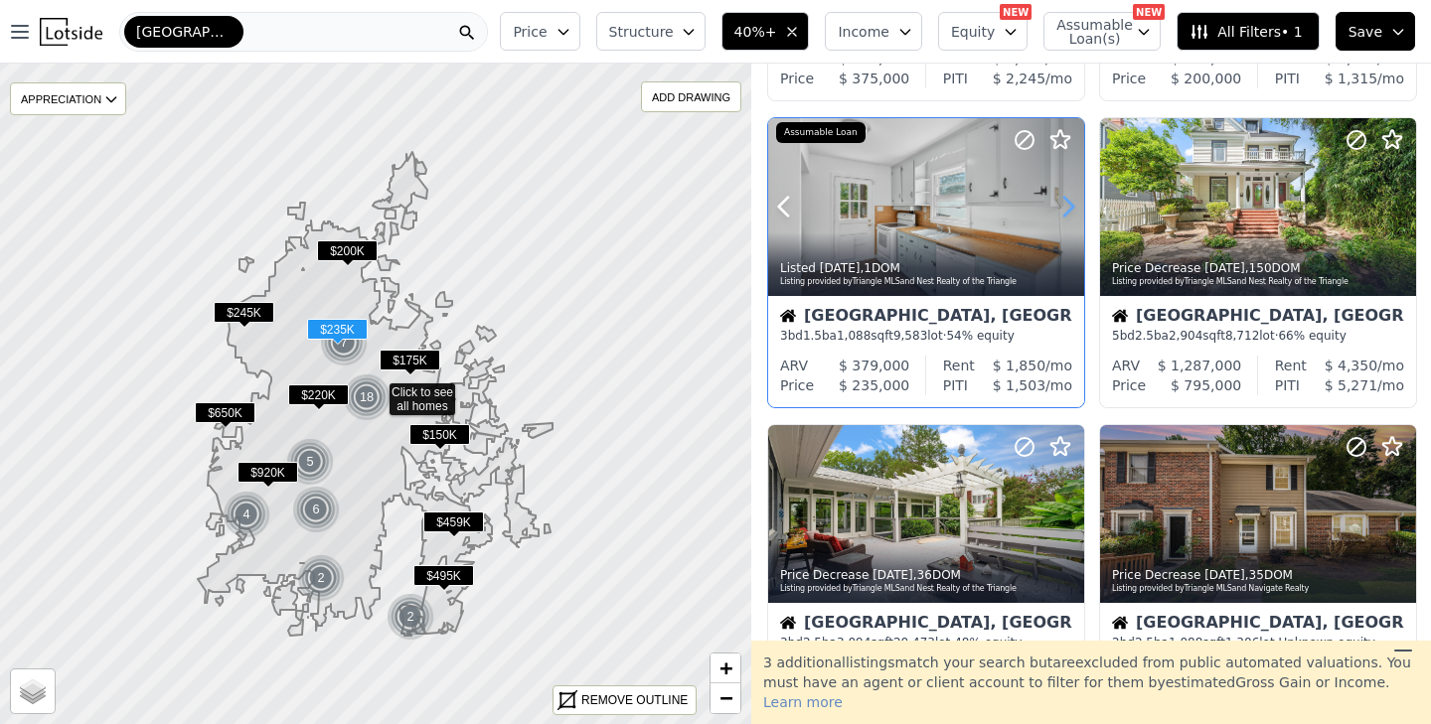
click at [1061, 199] on icon at bounding box center [1068, 207] width 32 height 32
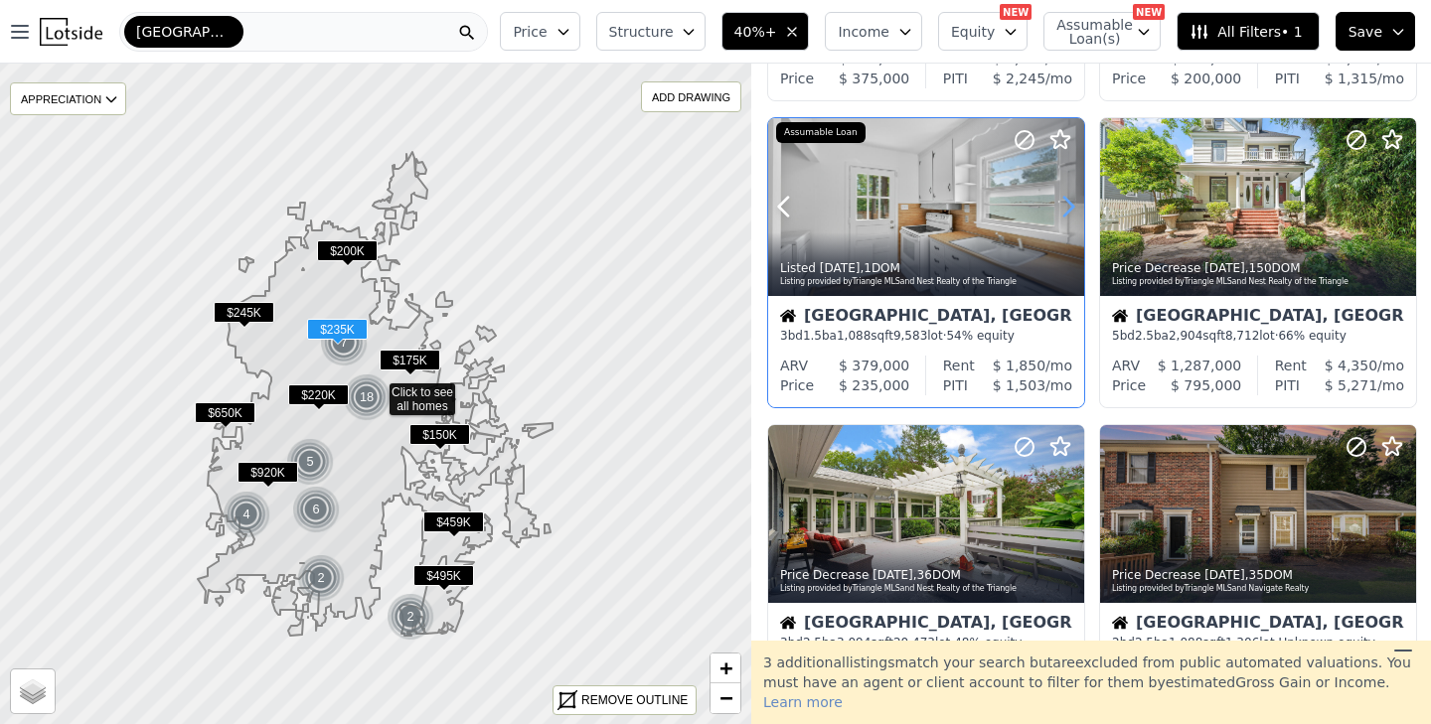
click at [1061, 199] on icon at bounding box center [1068, 207] width 32 height 32
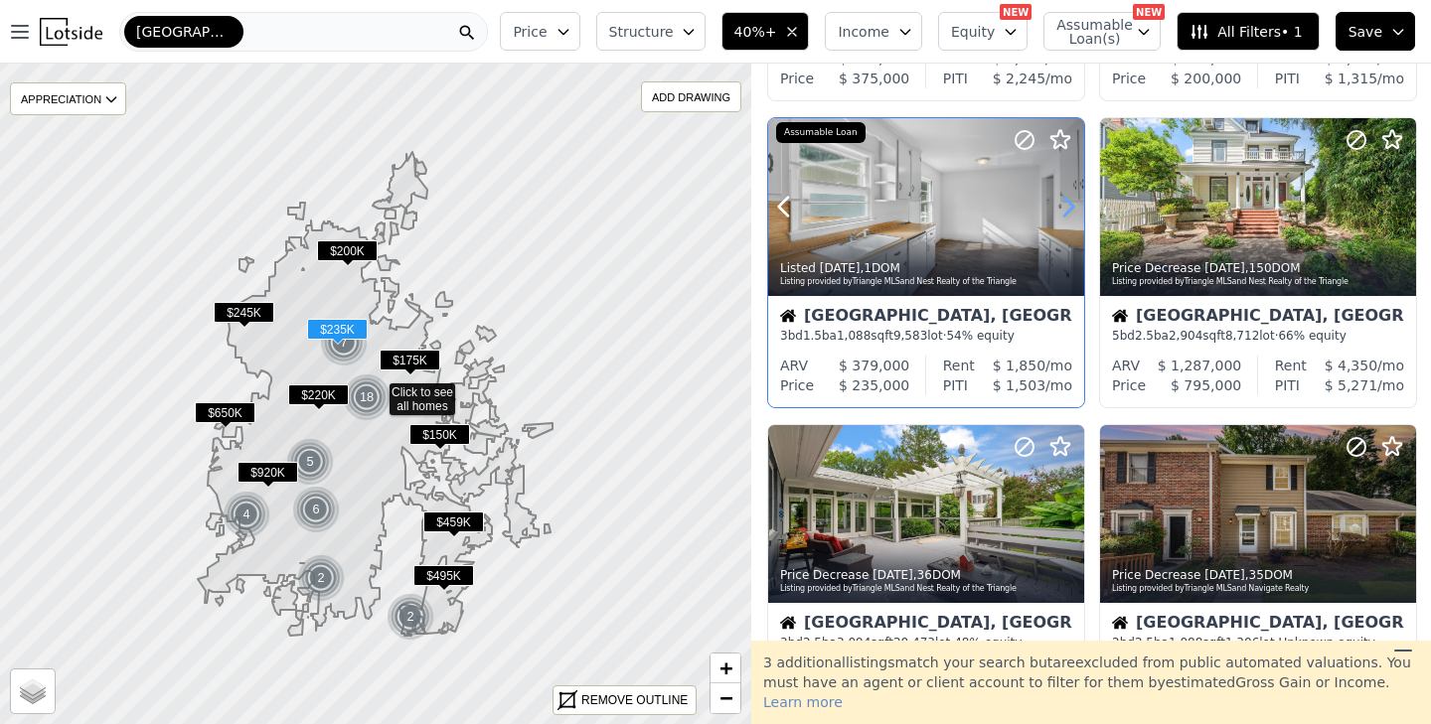
click at [1061, 199] on icon at bounding box center [1068, 207] width 32 height 32
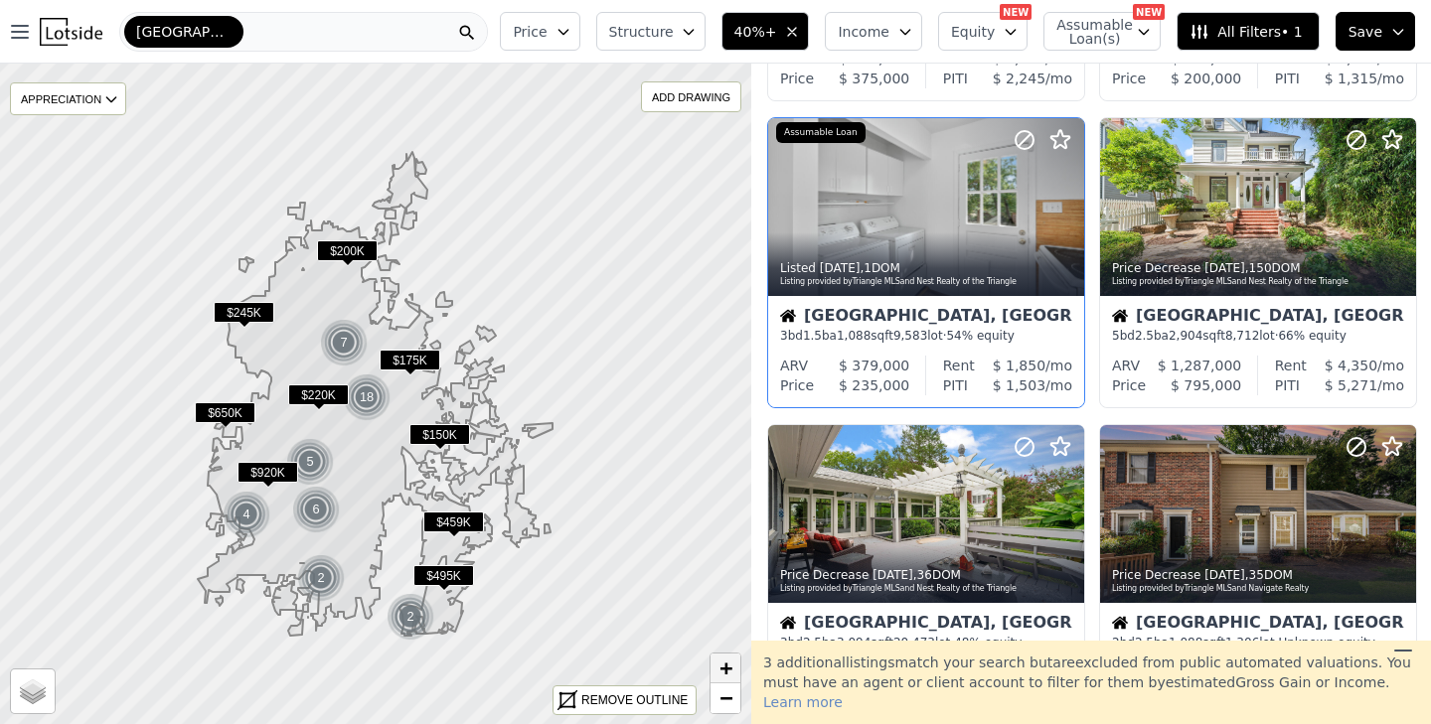
click at [728, 669] on span "+" at bounding box center [725, 668] width 13 height 25
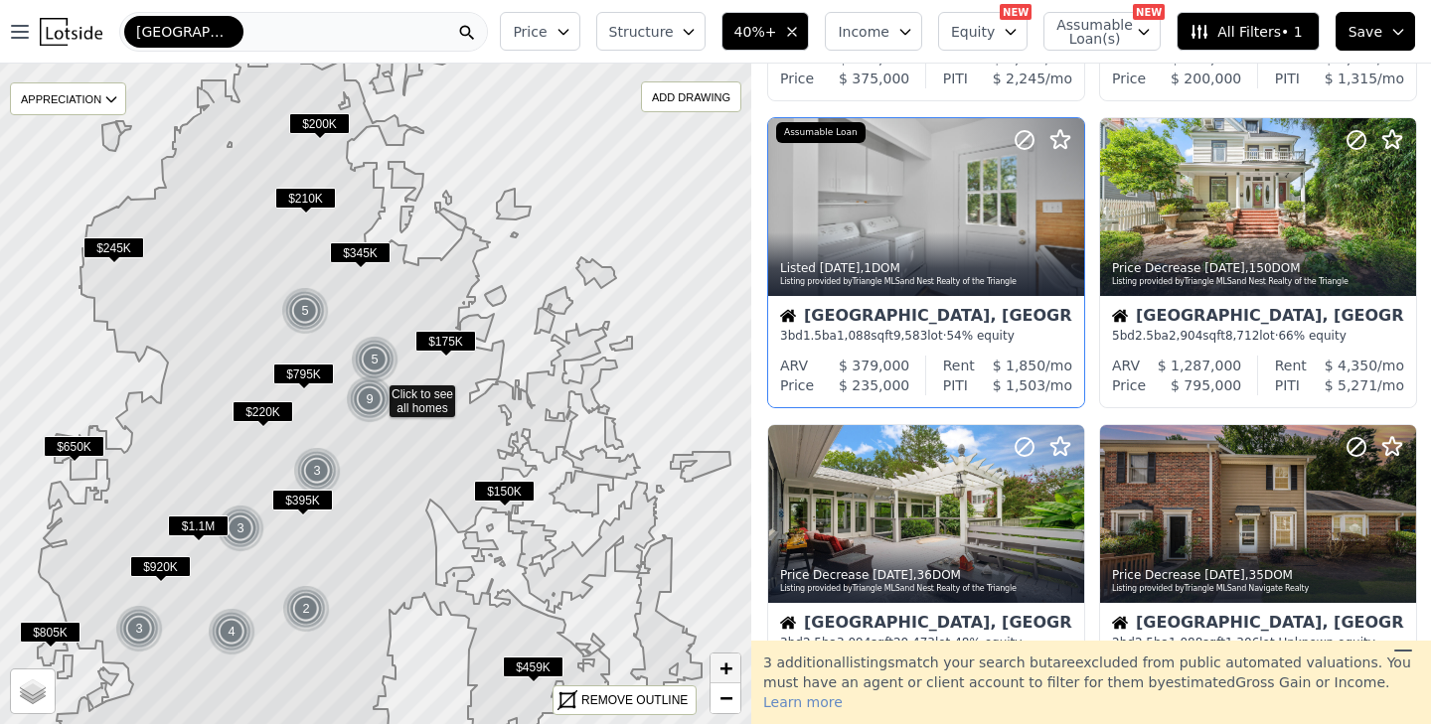
click at [728, 669] on span "+" at bounding box center [725, 668] width 13 height 25
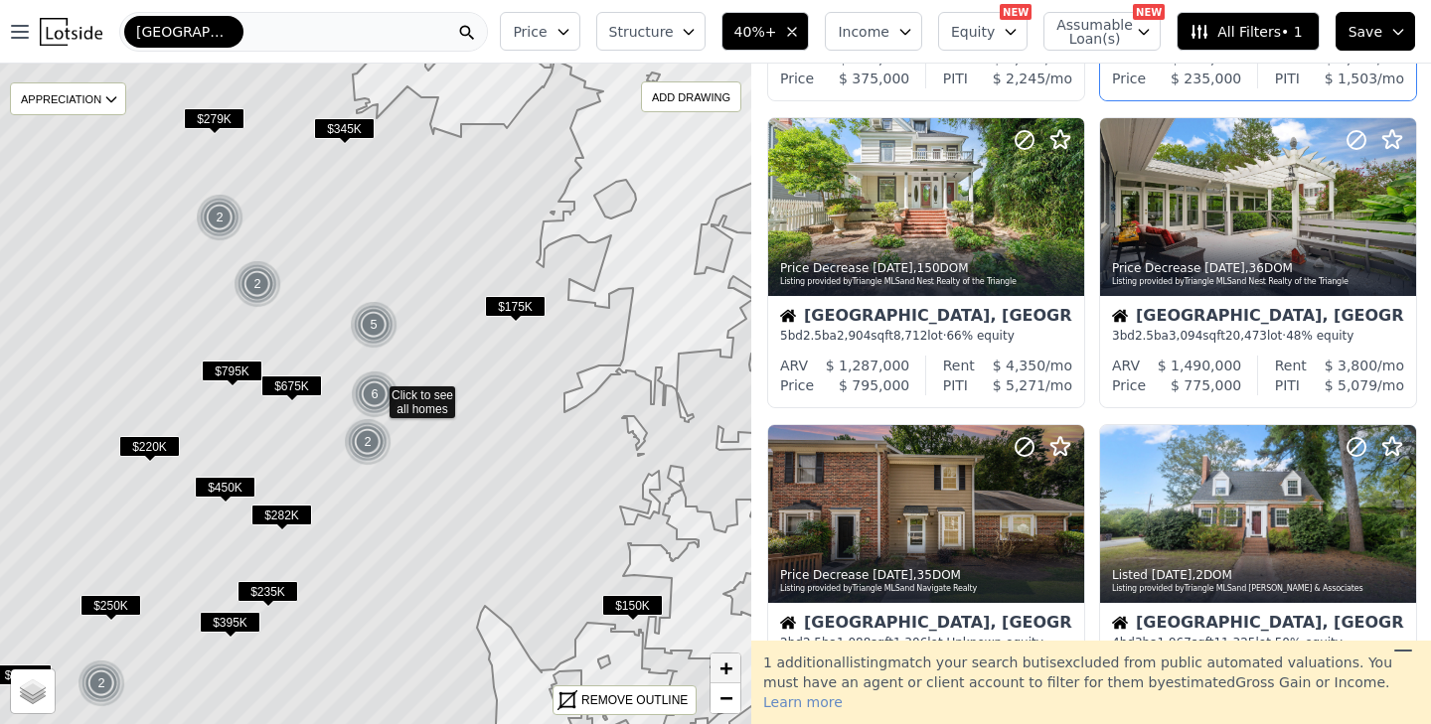
click at [728, 669] on span "+" at bounding box center [725, 668] width 13 height 25
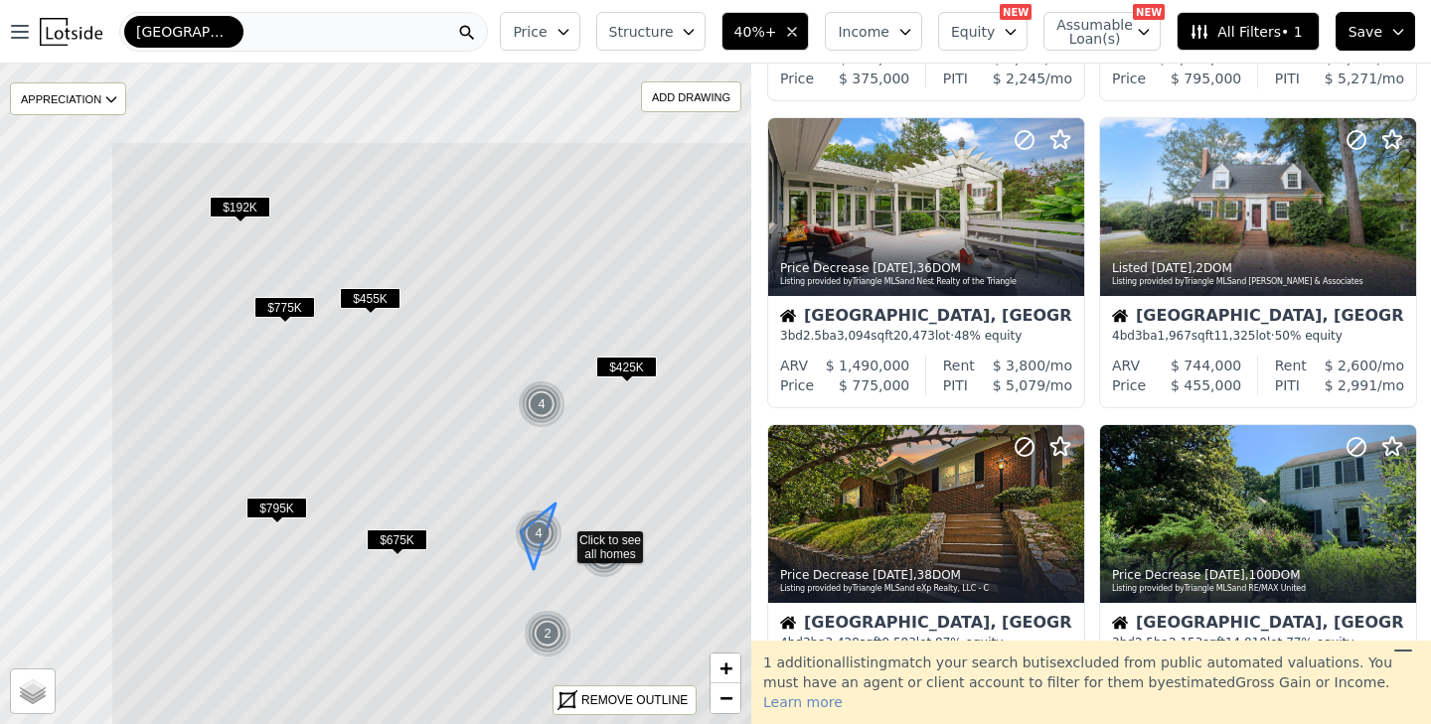
drag, startPoint x: 348, startPoint y: 397, endPoint x: 536, endPoint y: 542, distance: 237.3
click at [536, 542] on div "4" at bounding box center [539, 534] width 48 height 48
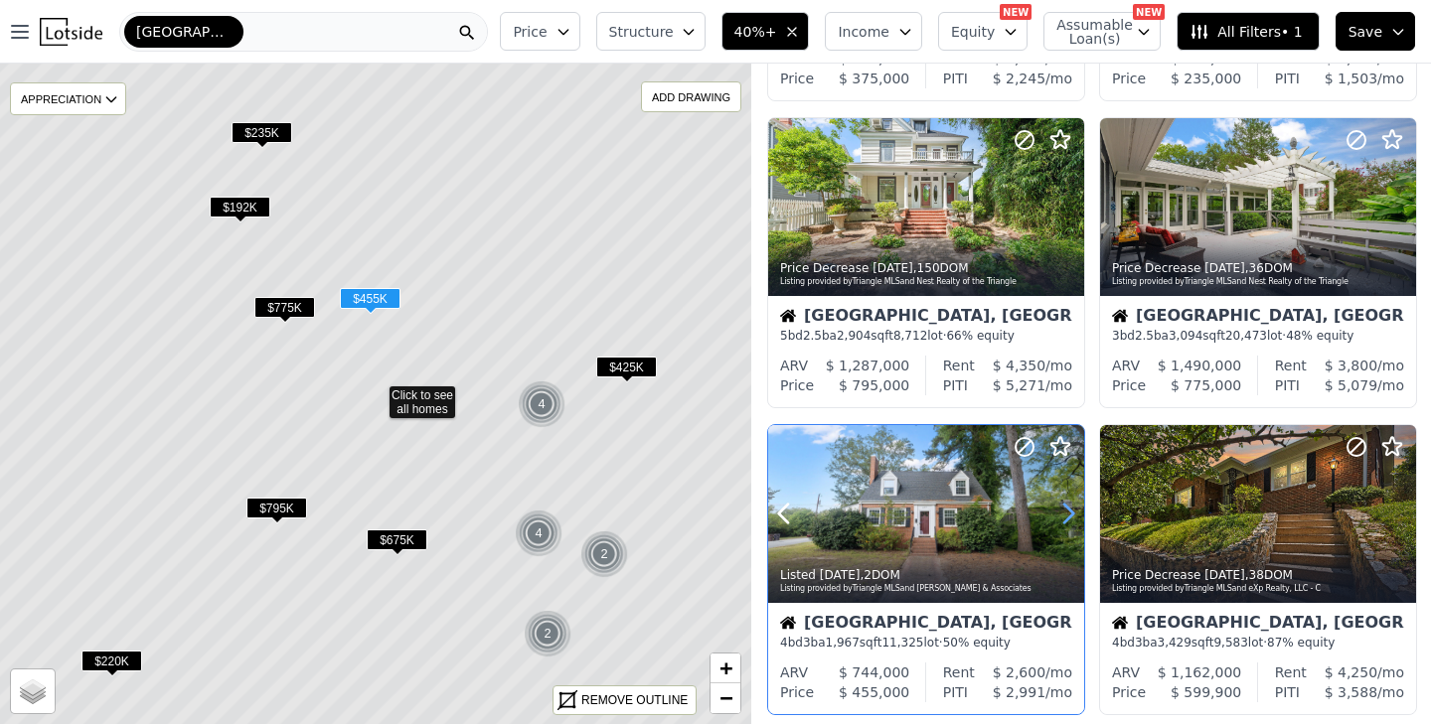
click at [1071, 509] on icon at bounding box center [1068, 514] width 32 height 32
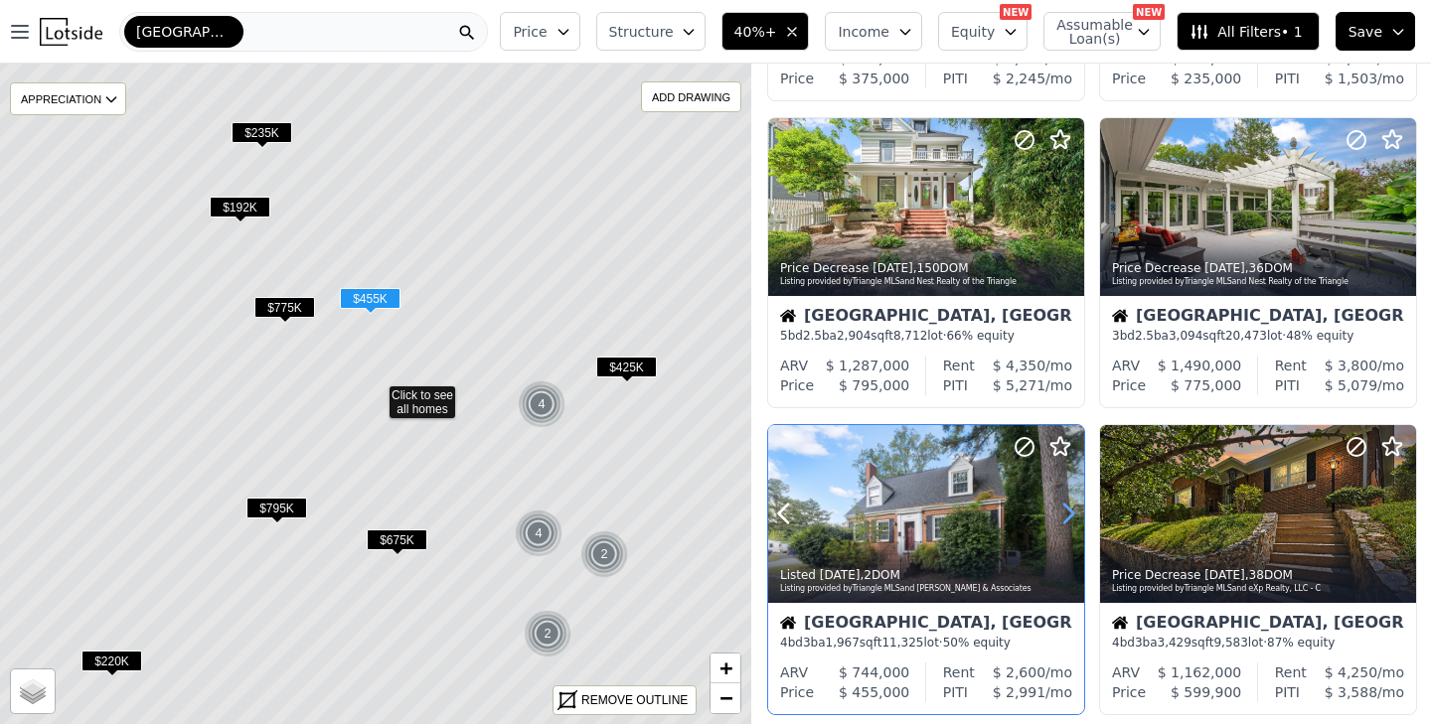
click at [1071, 509] on icon at bounding box center [1068, 514] width 32 height 32
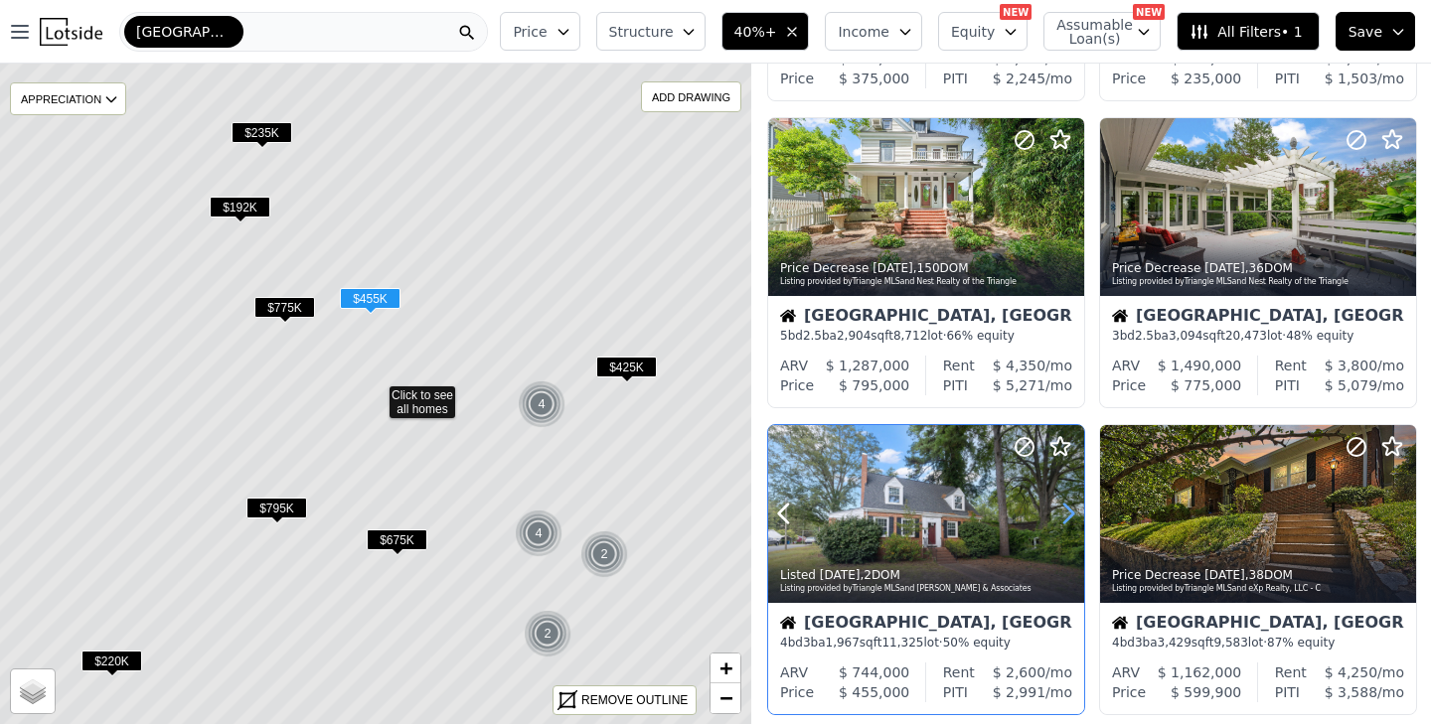
click at [1071, 509] on icon at bounding box center [1068, 514] width 32 height 32
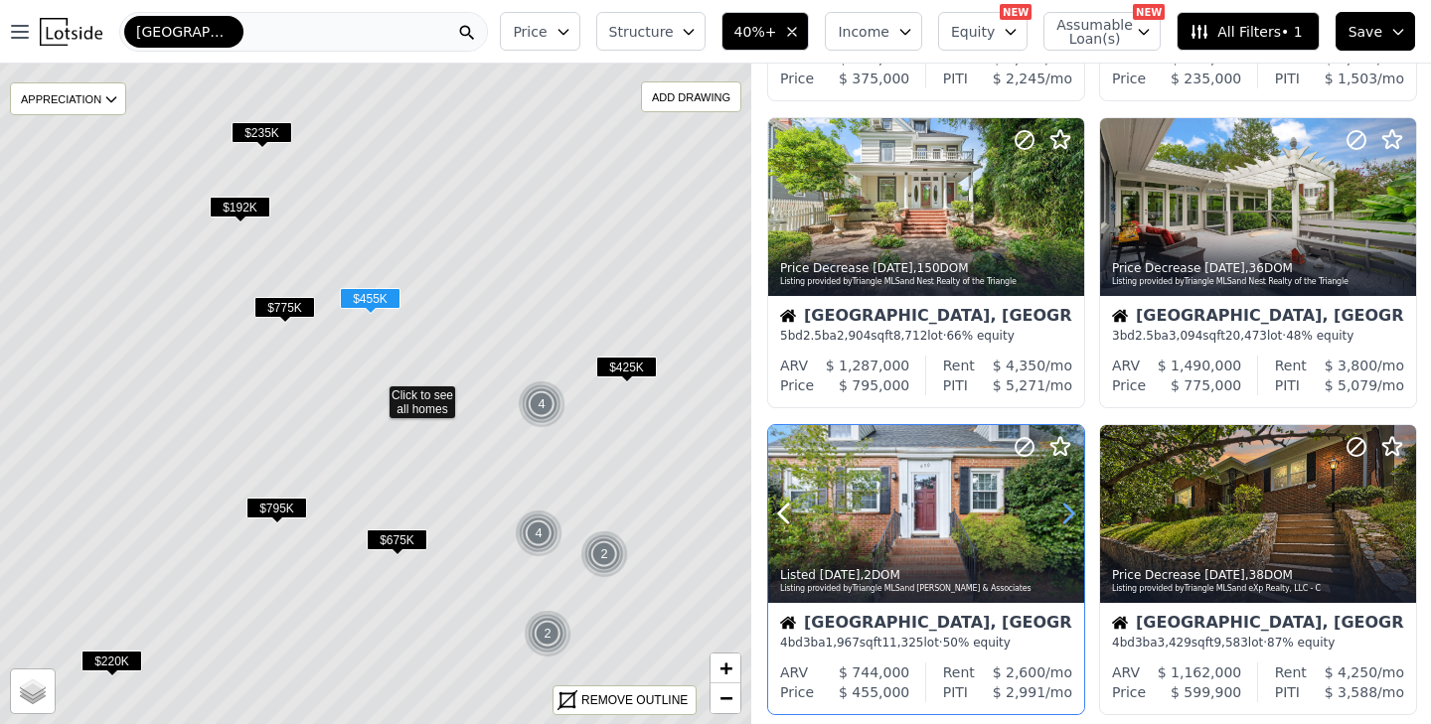
click at [1071, 509] on icon at bounding box center [1068, 514] width 32 height 32
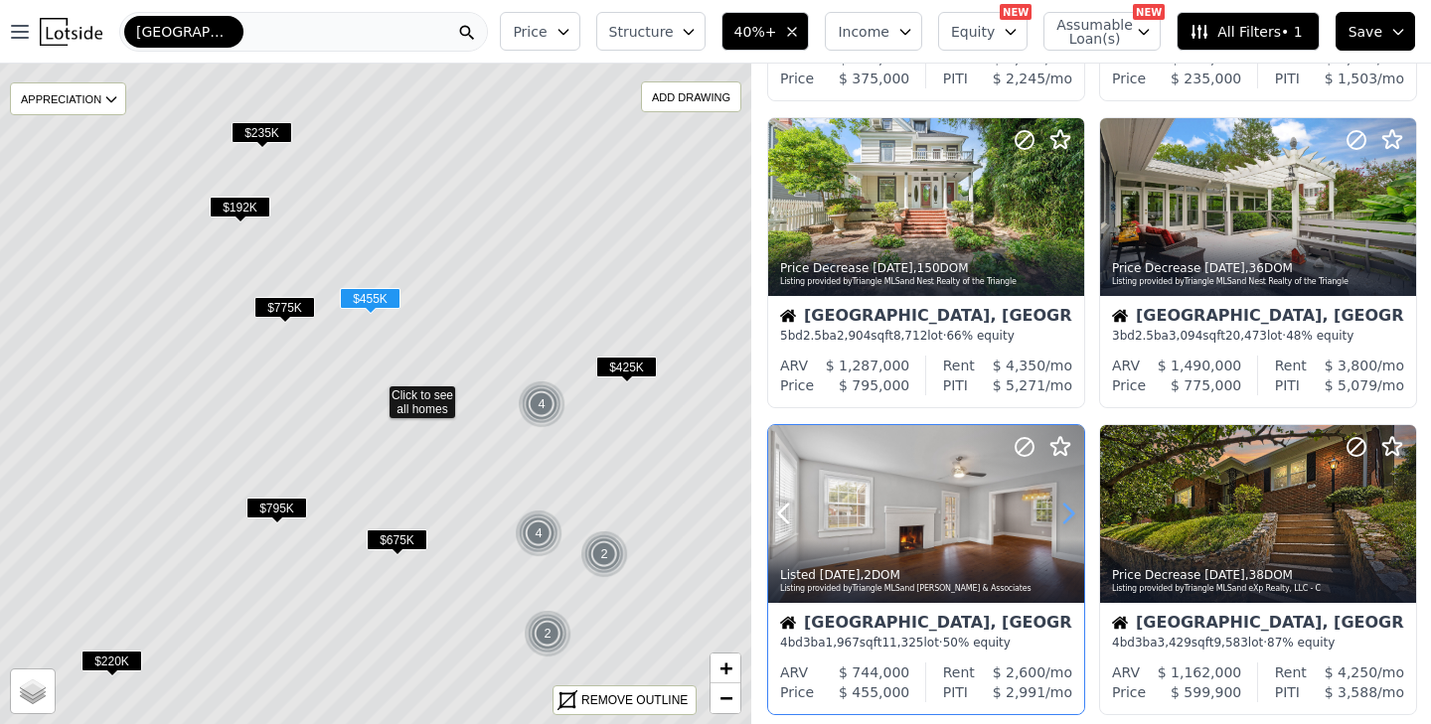
click at [1071, 509] on icon at bounding box center [1068, 514] width 32 height 32
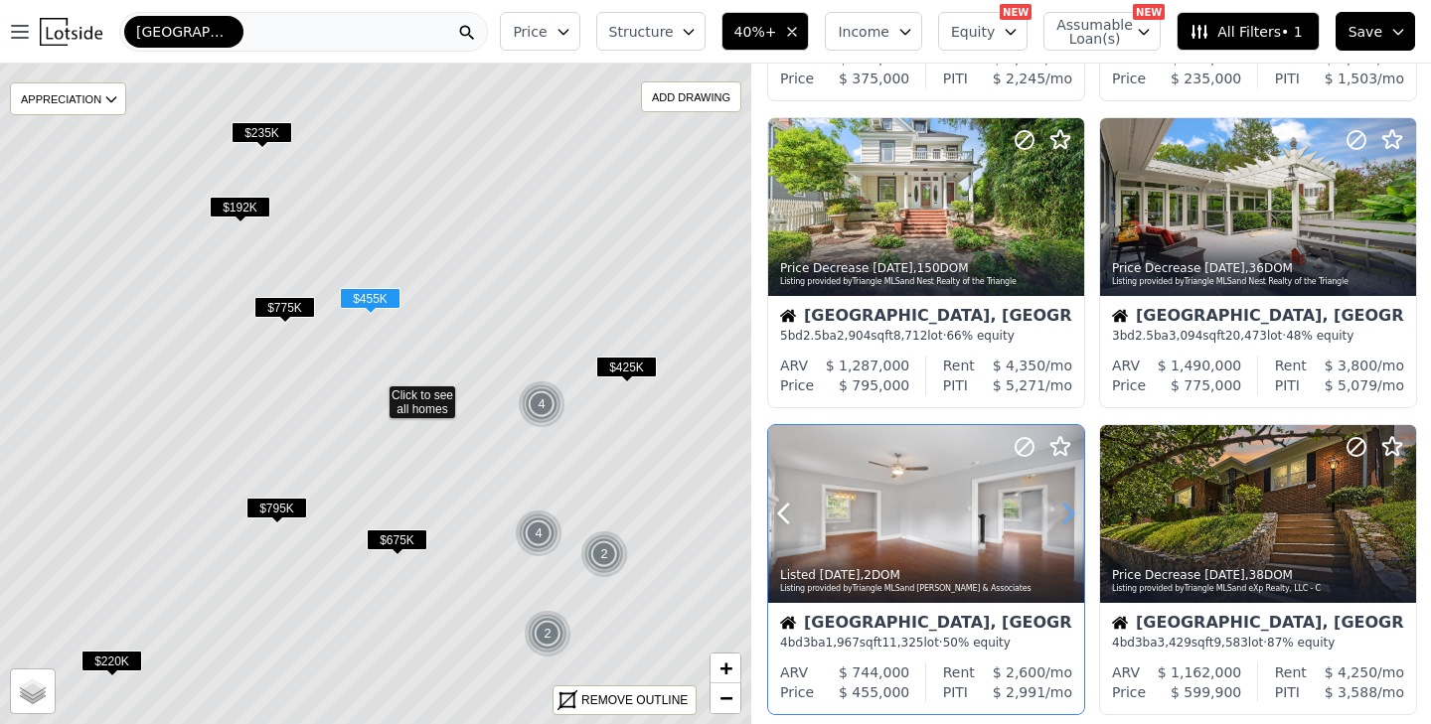
click at [1071, 509] on icon at bounding box center [1068, 514] width 32 height 32
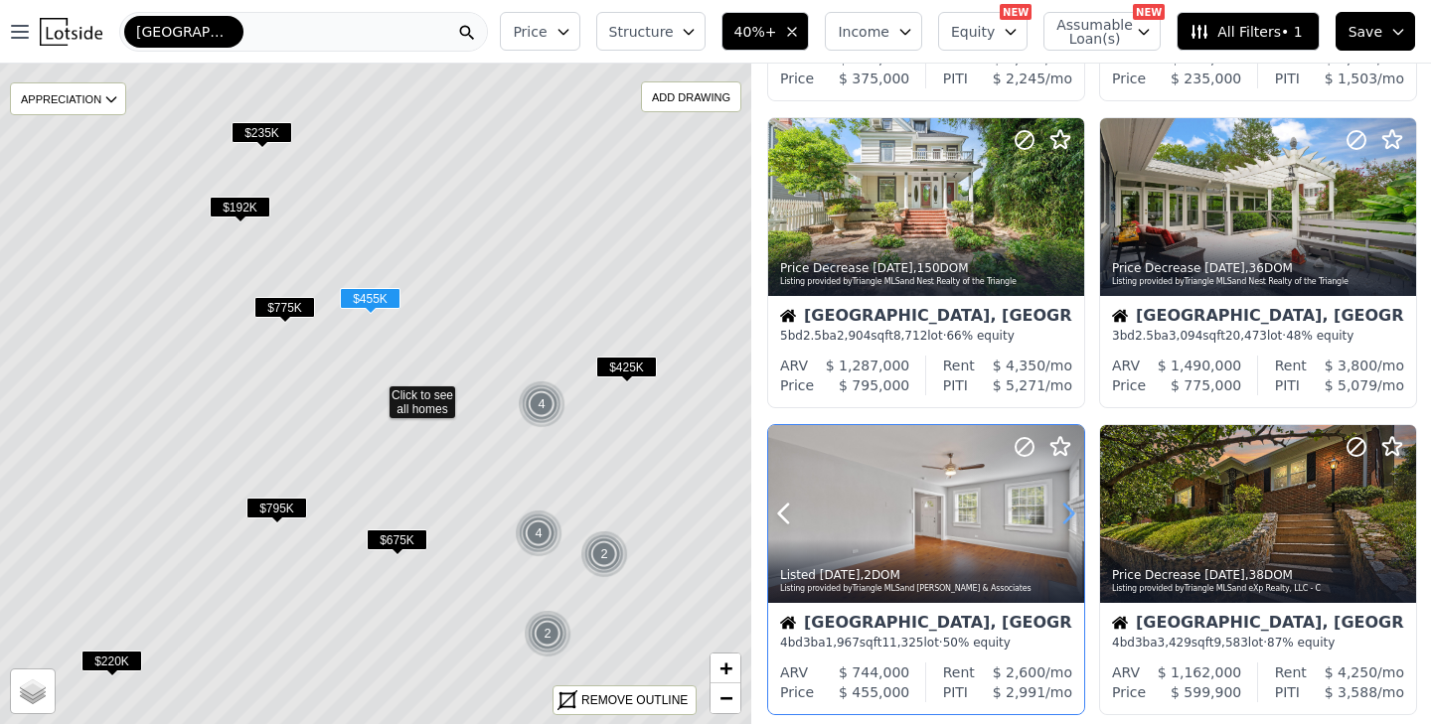
click at [1071, 509] on icon at bounding box center [1068, 514] width 32 height 32
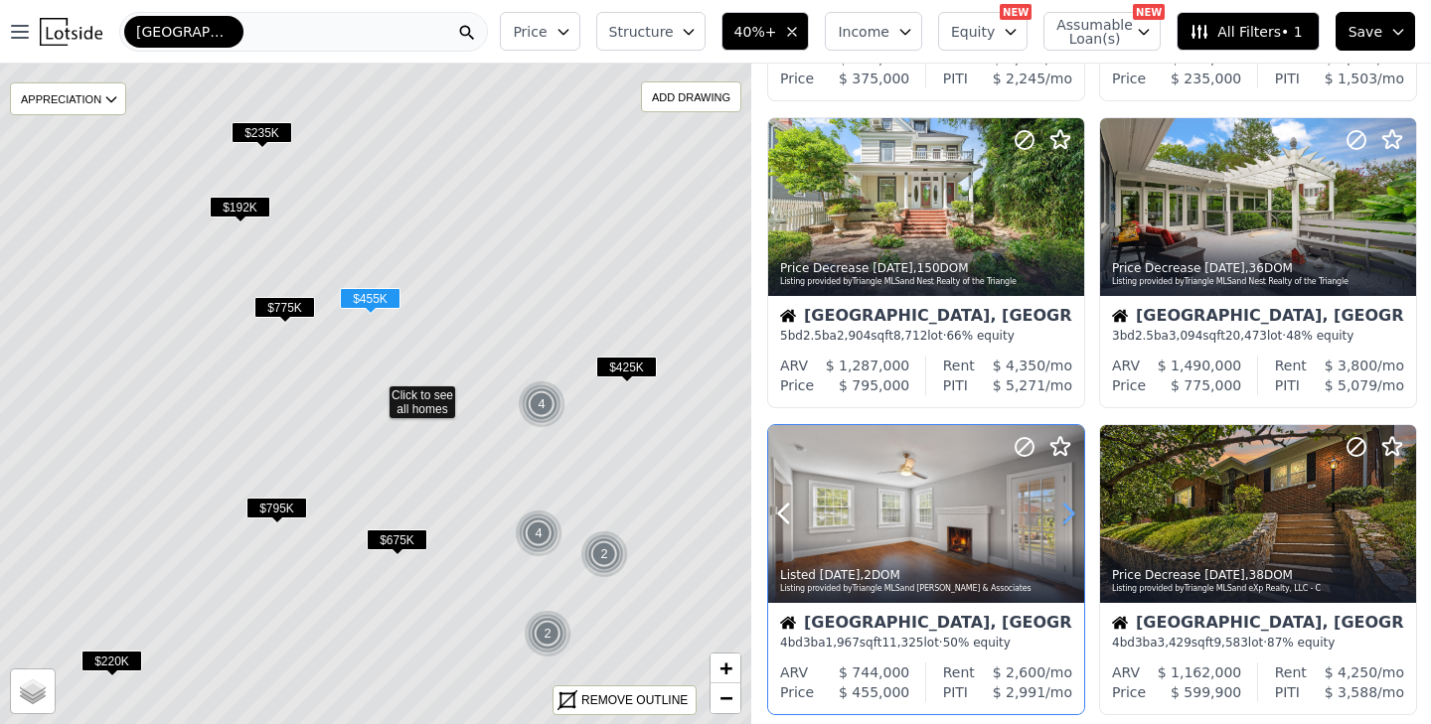
click at [1071, 509] on icon at bounding box center [1068, 514] width 32 height 32
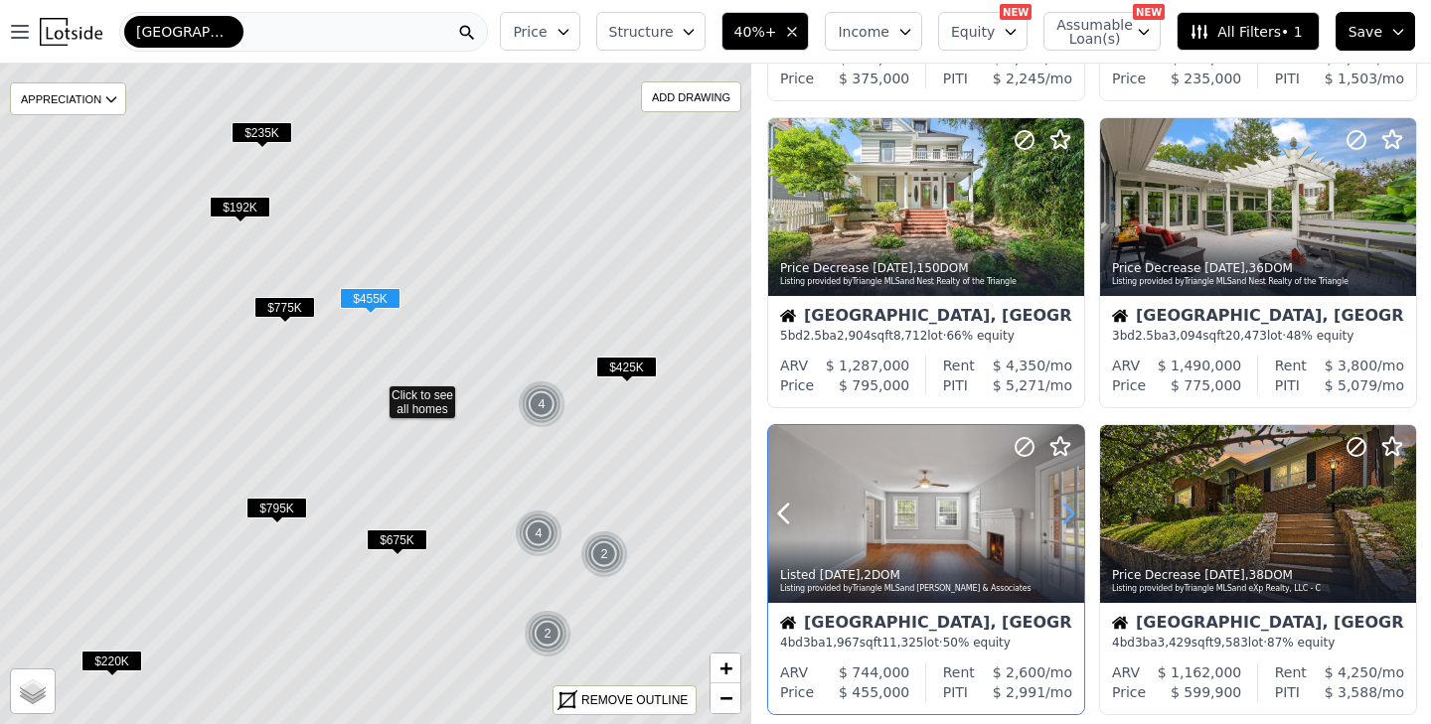
click at [1071, 509] on icon at bounding box center [1068, 514] width 32 height 32
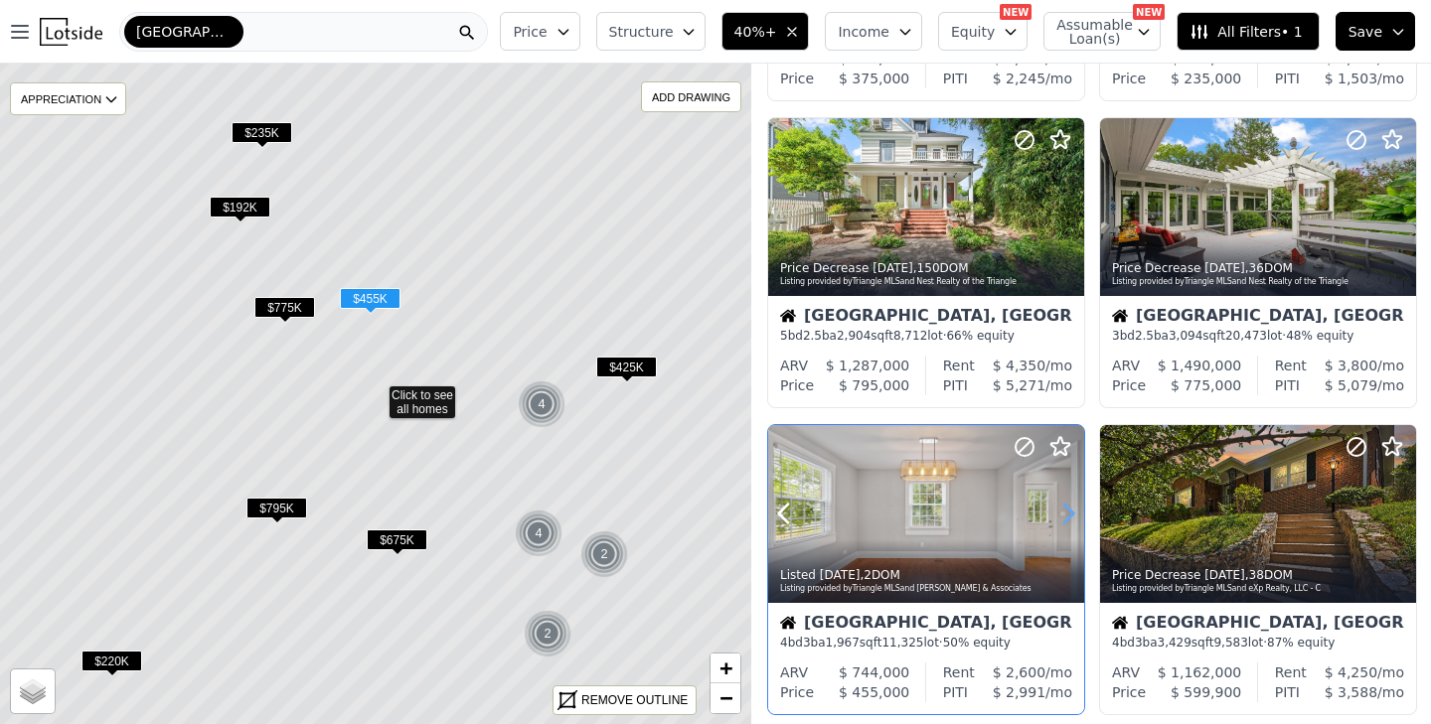
click at [1071, 509] on icon at bounding box center [1068, 514] width 32 height 32
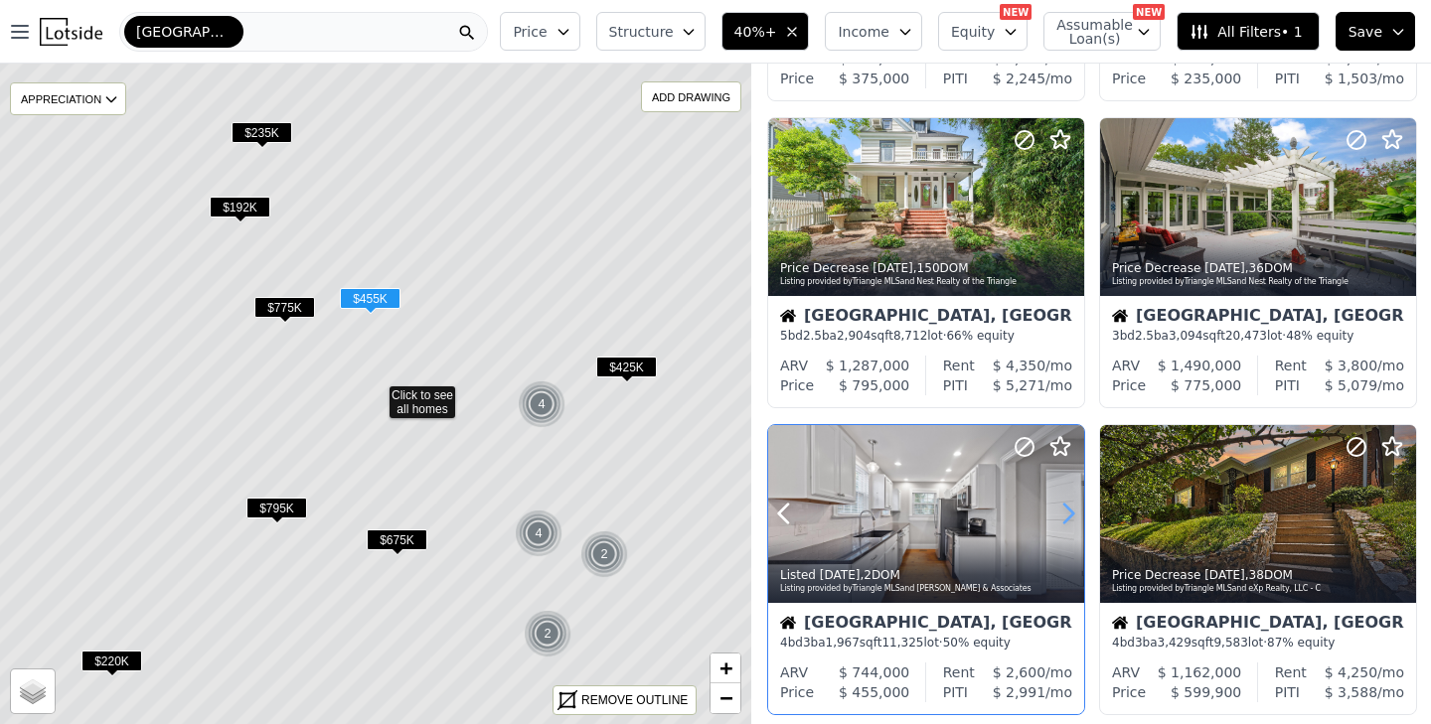
click at [1071, 509] on icon at bounding box center [1068, 514] width 32 height 32
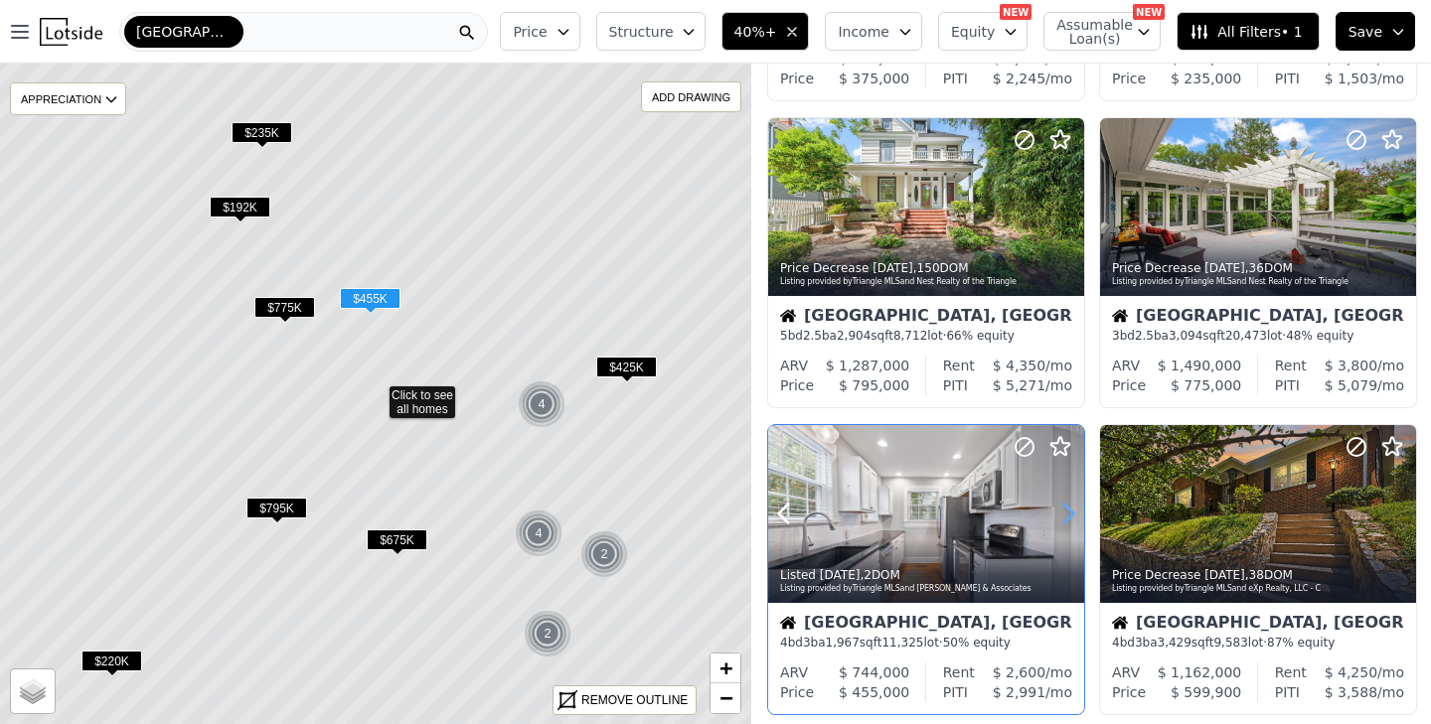
click at [1071, 509] on icon at bounding box center [1068, 514] width 32 height 32
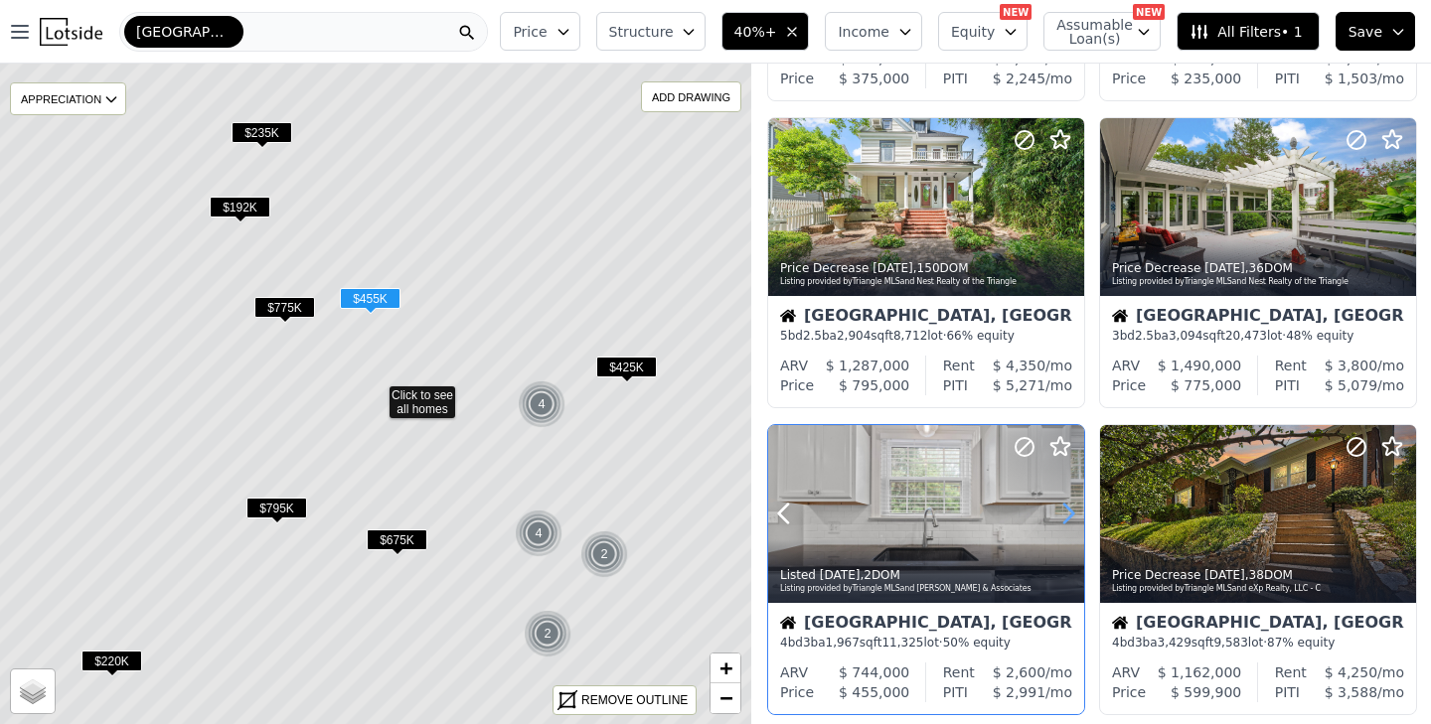
click at [1071, 509] on icon at bounding box center [1068, 514] width 32 height 32
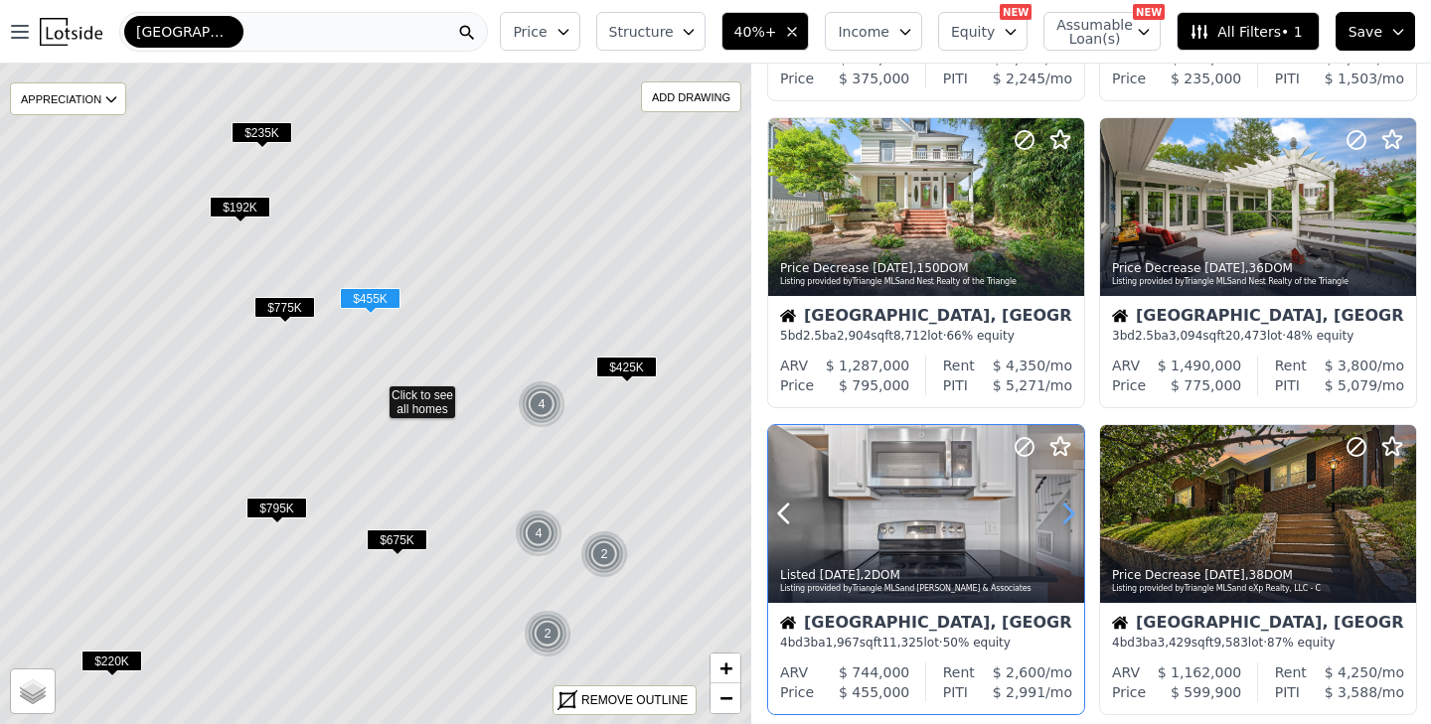
click at [1071, 509] on icon at bounding box center [1068, 514] width 32 height 32
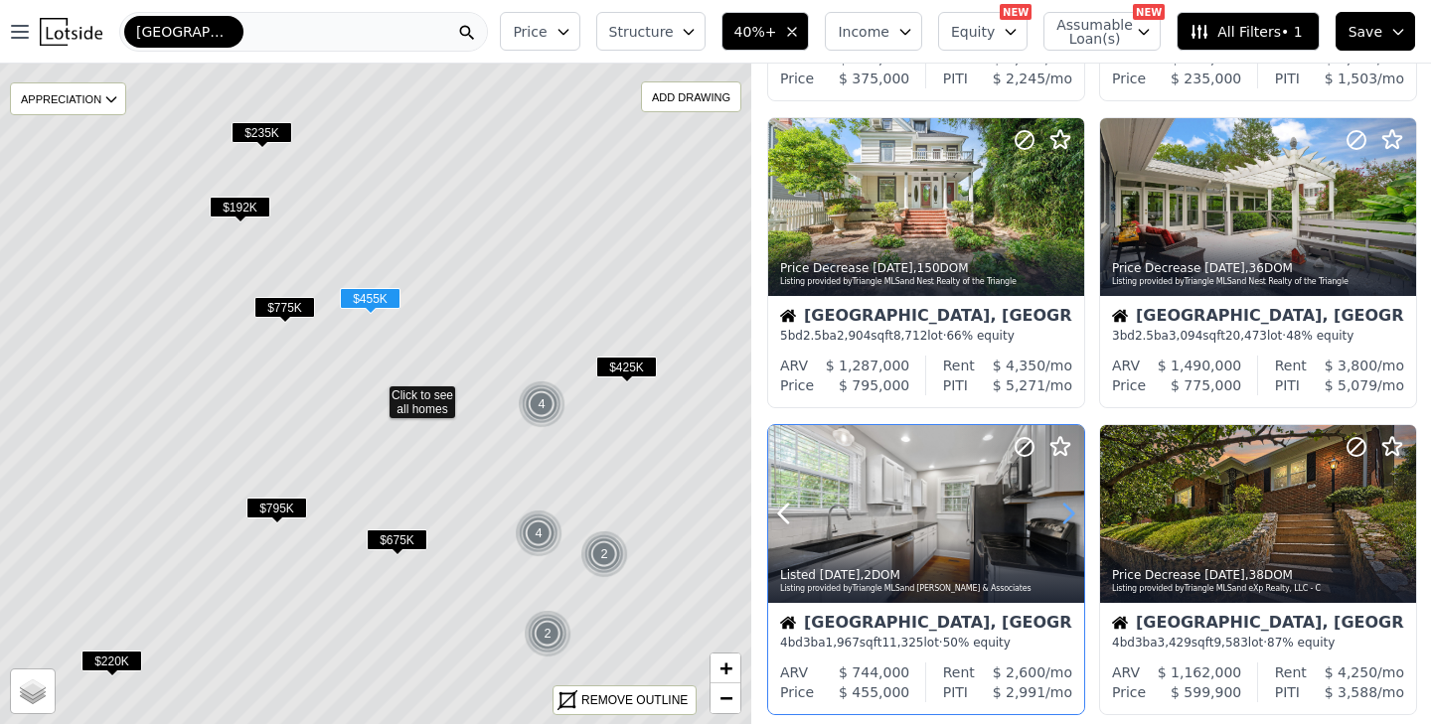
click at [1071, 509] on icon at bounding box center [1068, 514] width 32 height 32
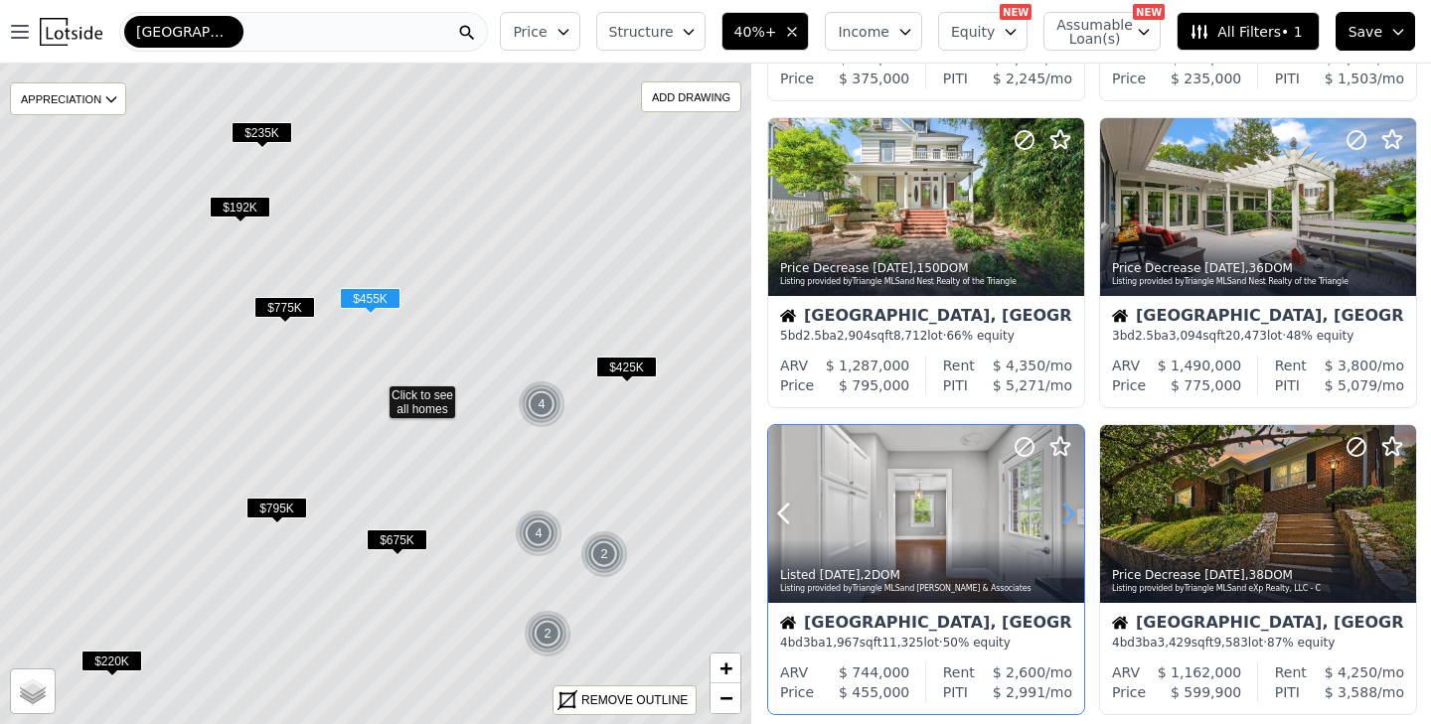
click at [1071, 509] on icon at bounding box center [1068, 514] width 32 height 32
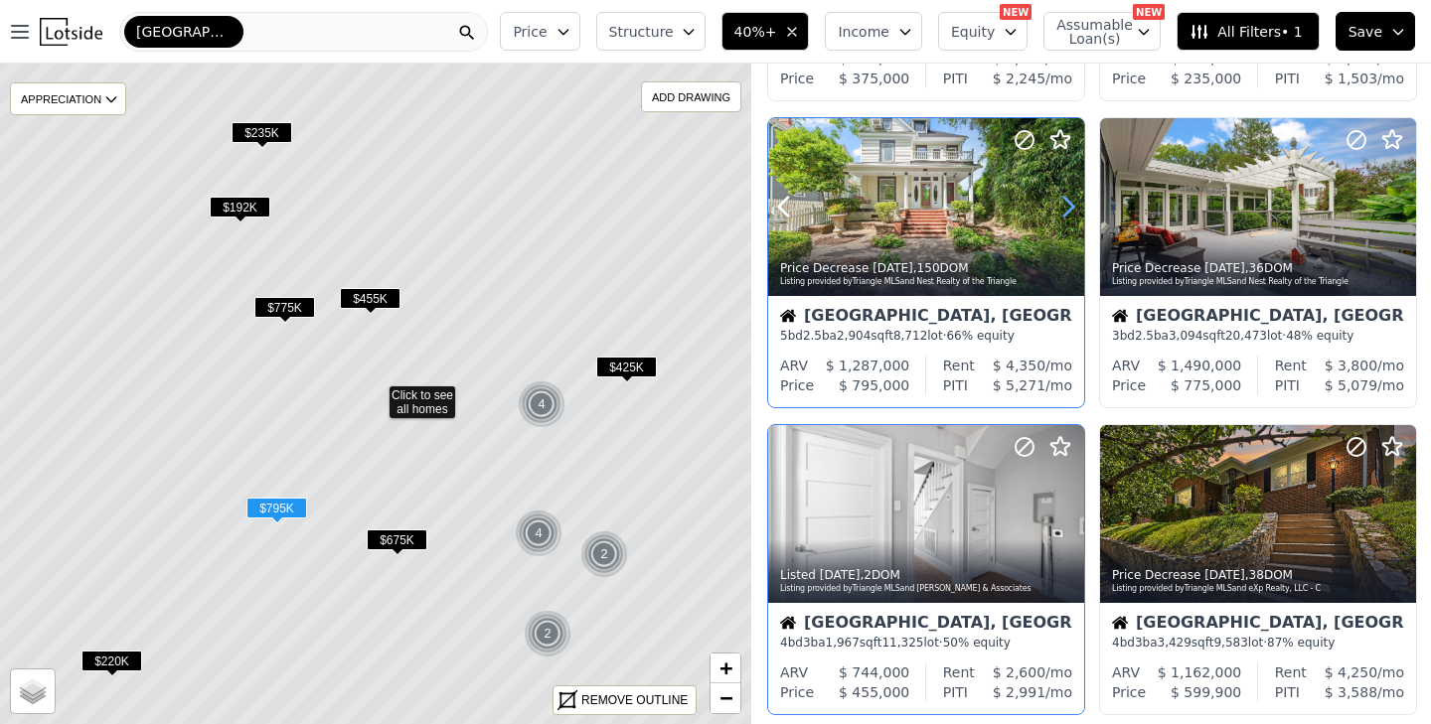
click at [1068, 204] on icon at bounding box center [1068, 207] width 32 height 32
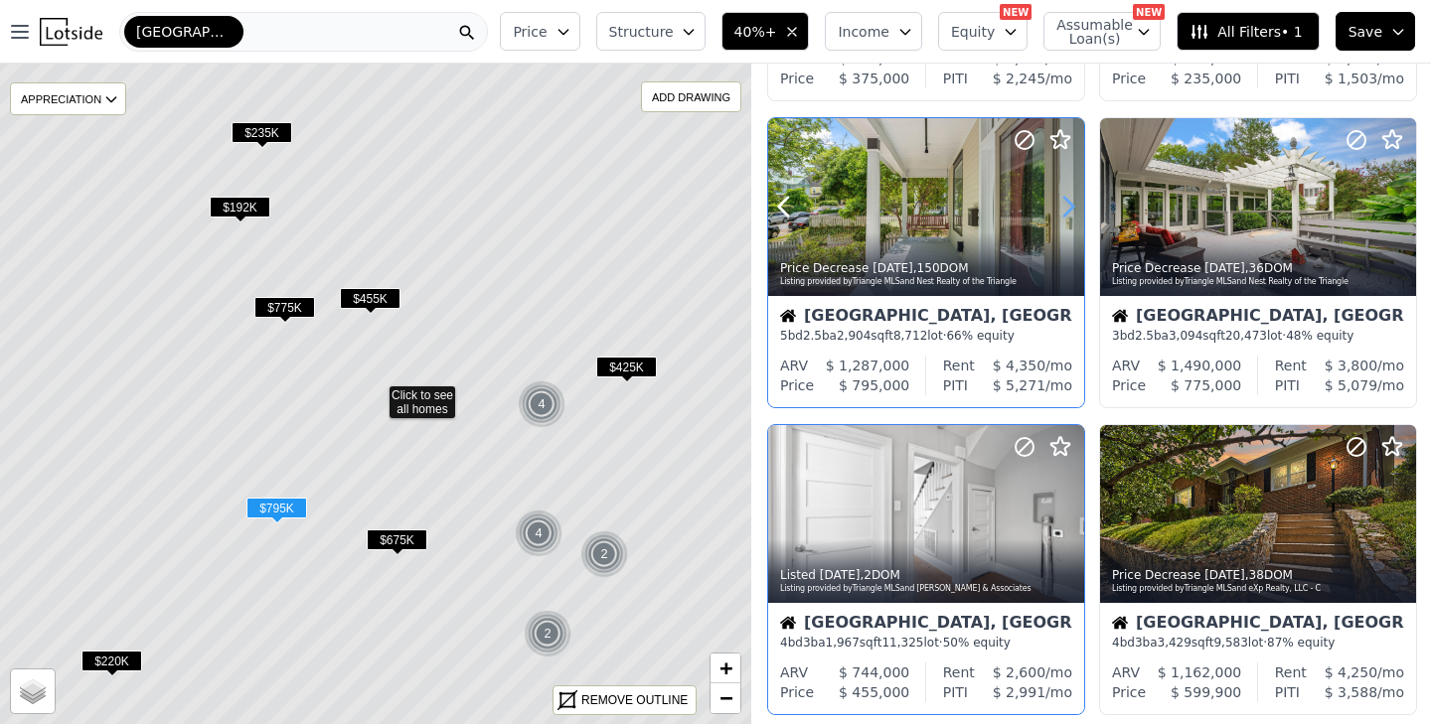
click at [1068, 204] on icon at bounding box center [1068, 207] width 32 height 32
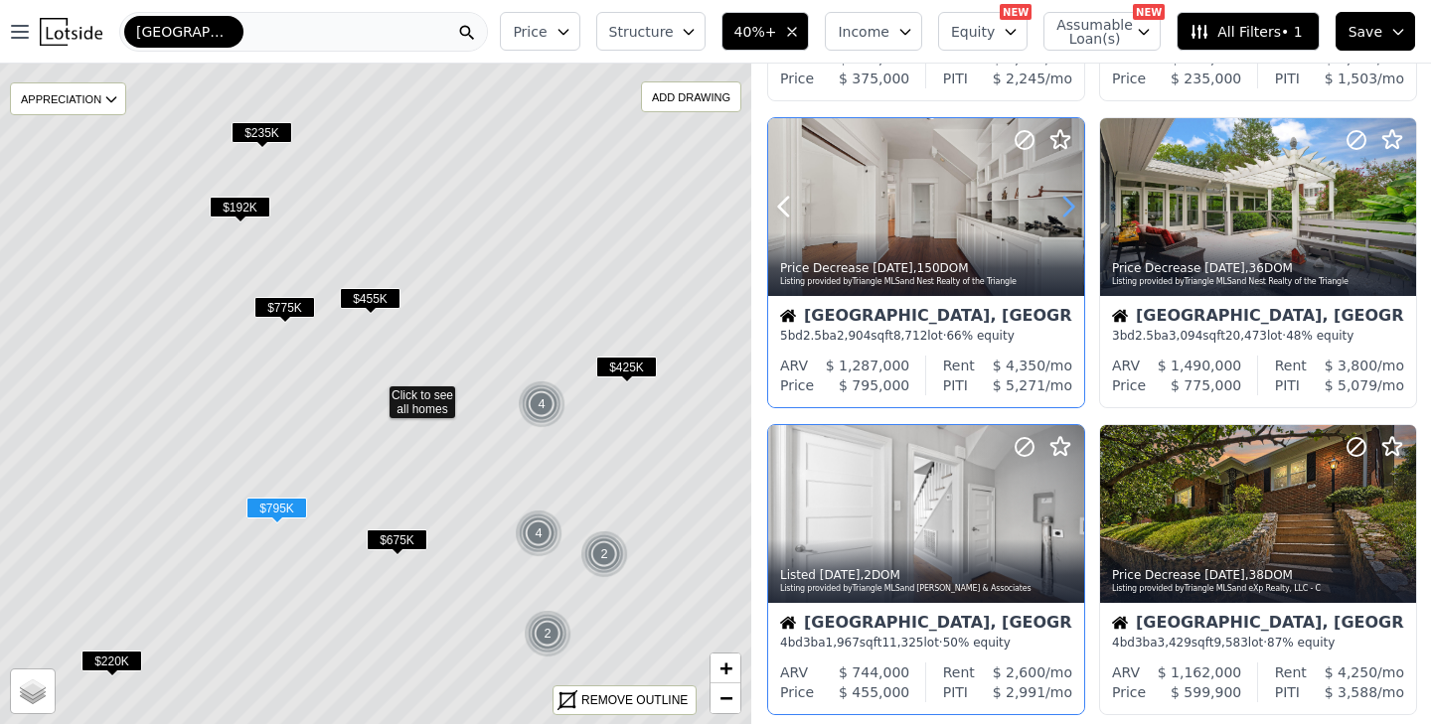
click at [1068, 204] on icon at bounding box center [1068, 207] width 32 height 32
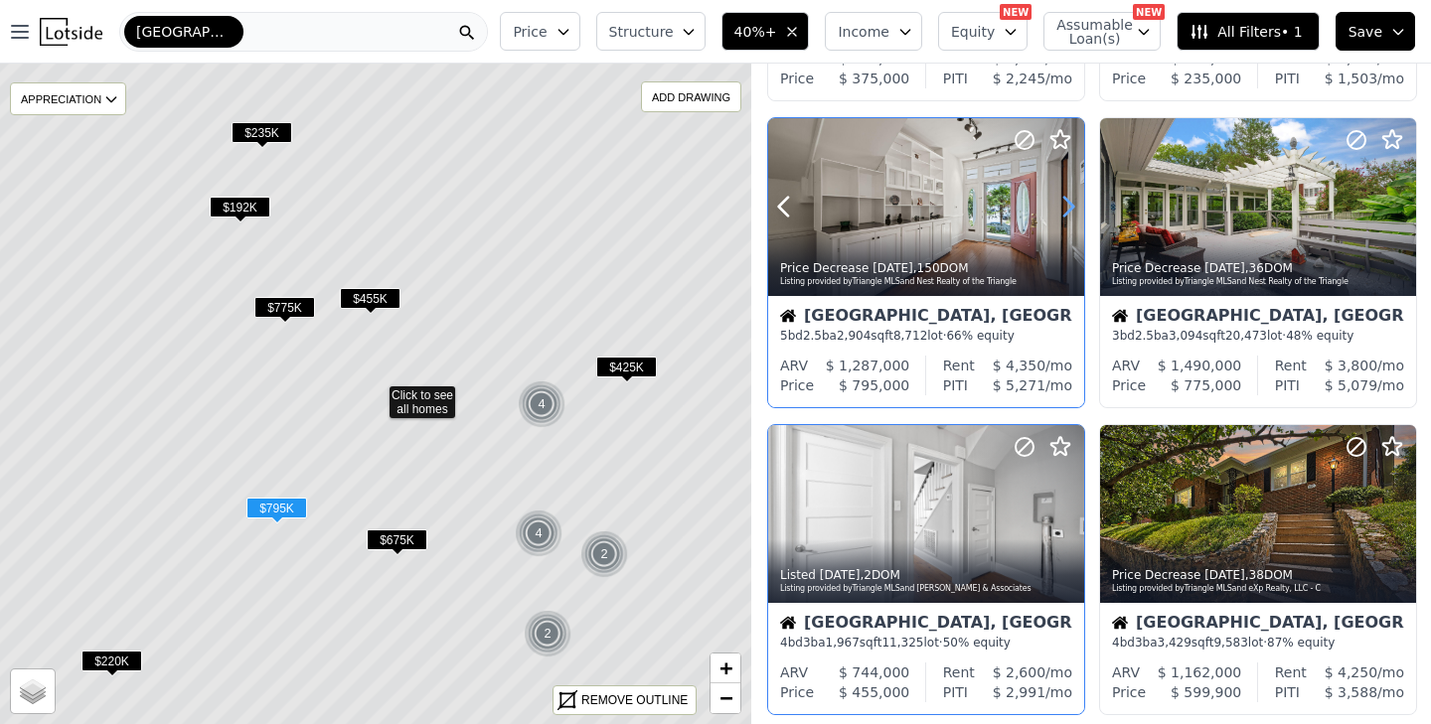
click at [1068, 204] on icon at bounding box center [1068, 207] width 32 height 32
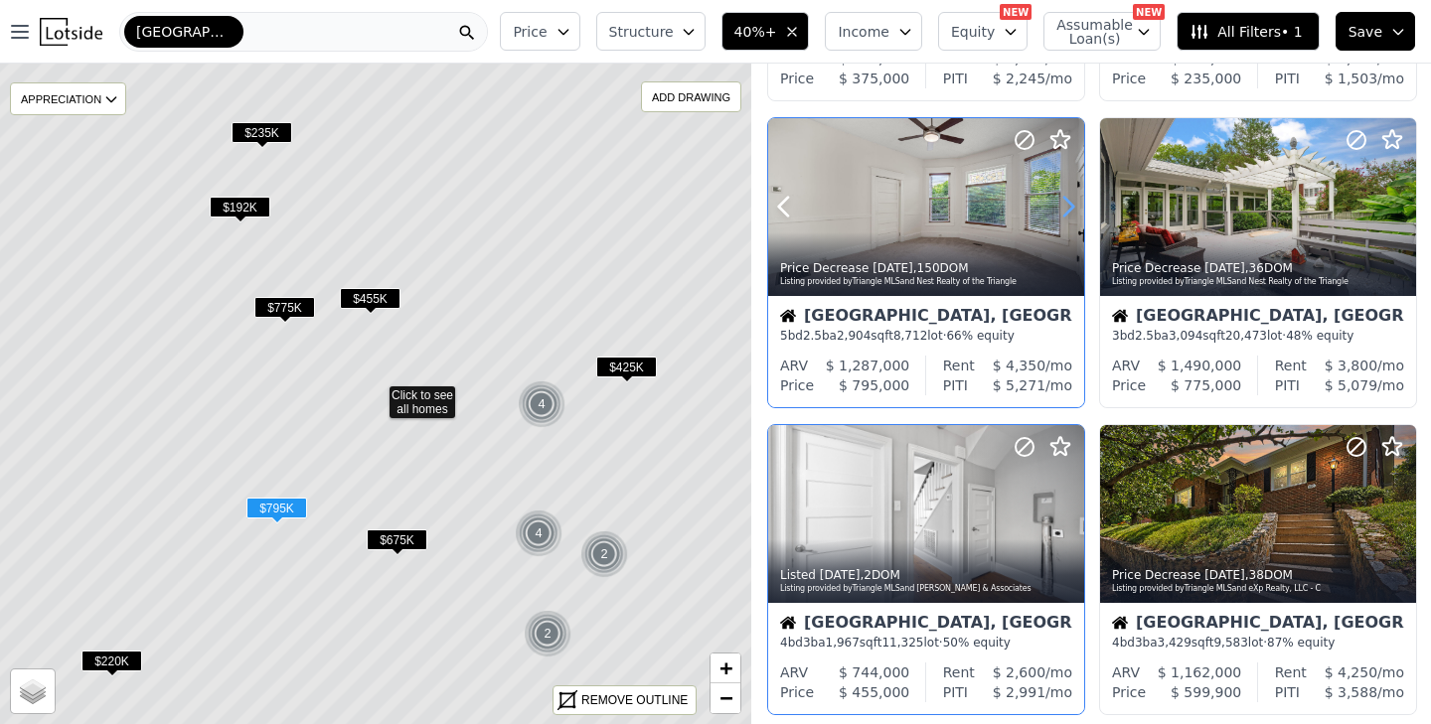
click at [1068, 204] on icon at bounding box center [1068, 207] width 32 height 32
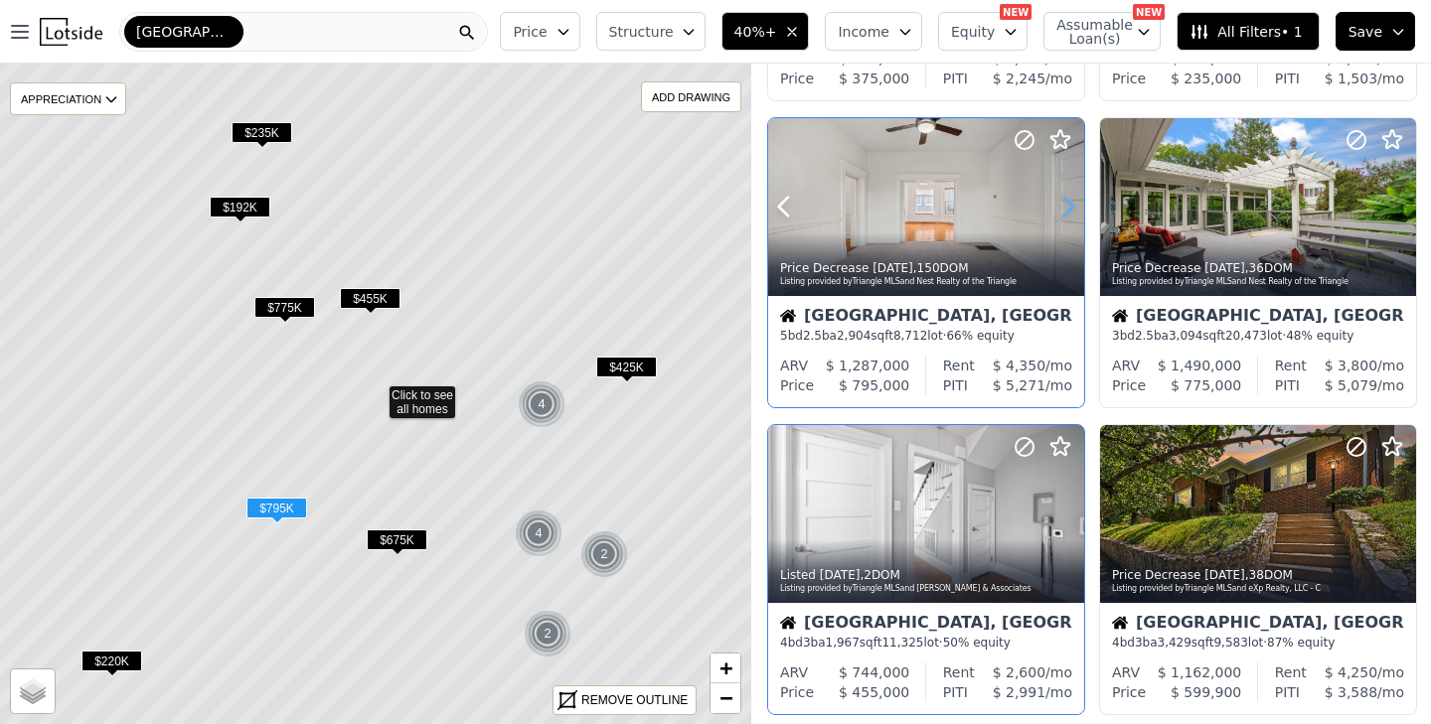
click at [1068, 204] on icon at bounding box center [1068, 207] width 32 height 32
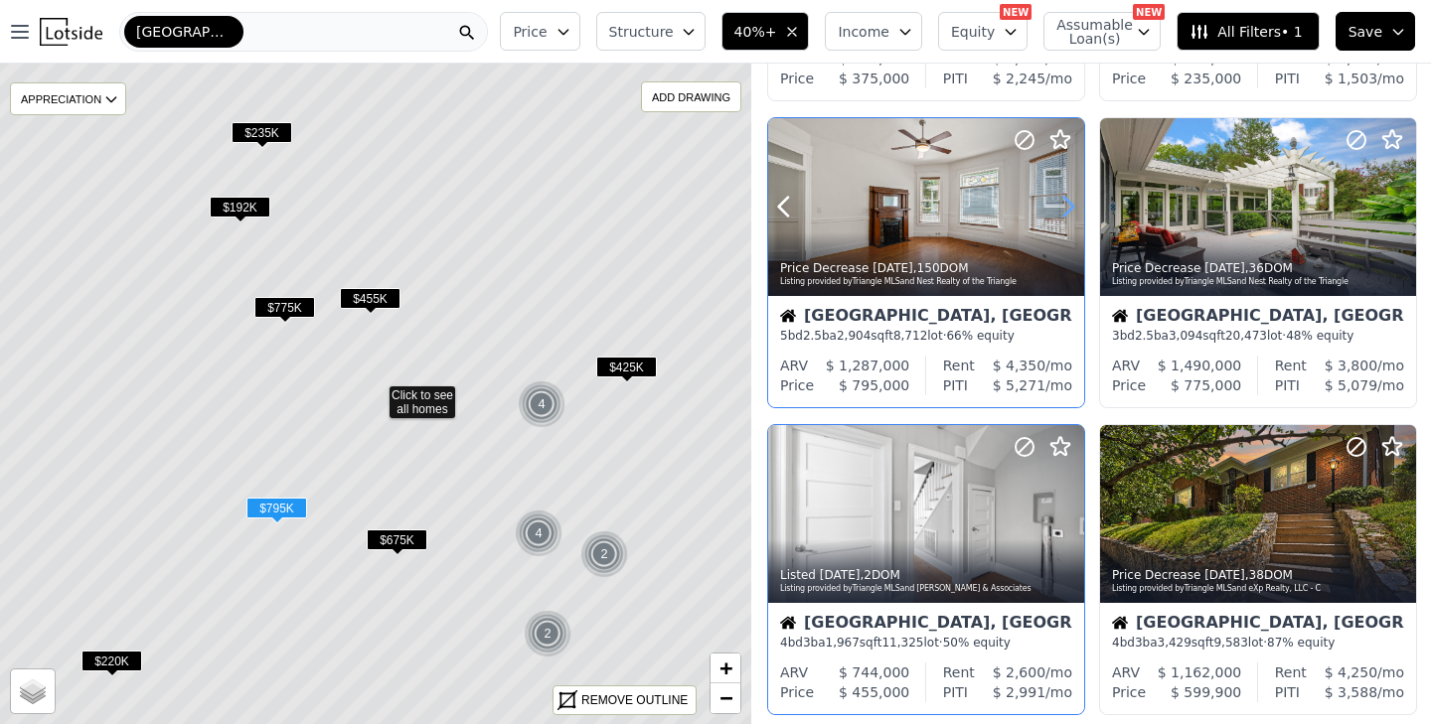
click at [1068, 204] on icon at bounding box center [1068, 207] width 32 height 32
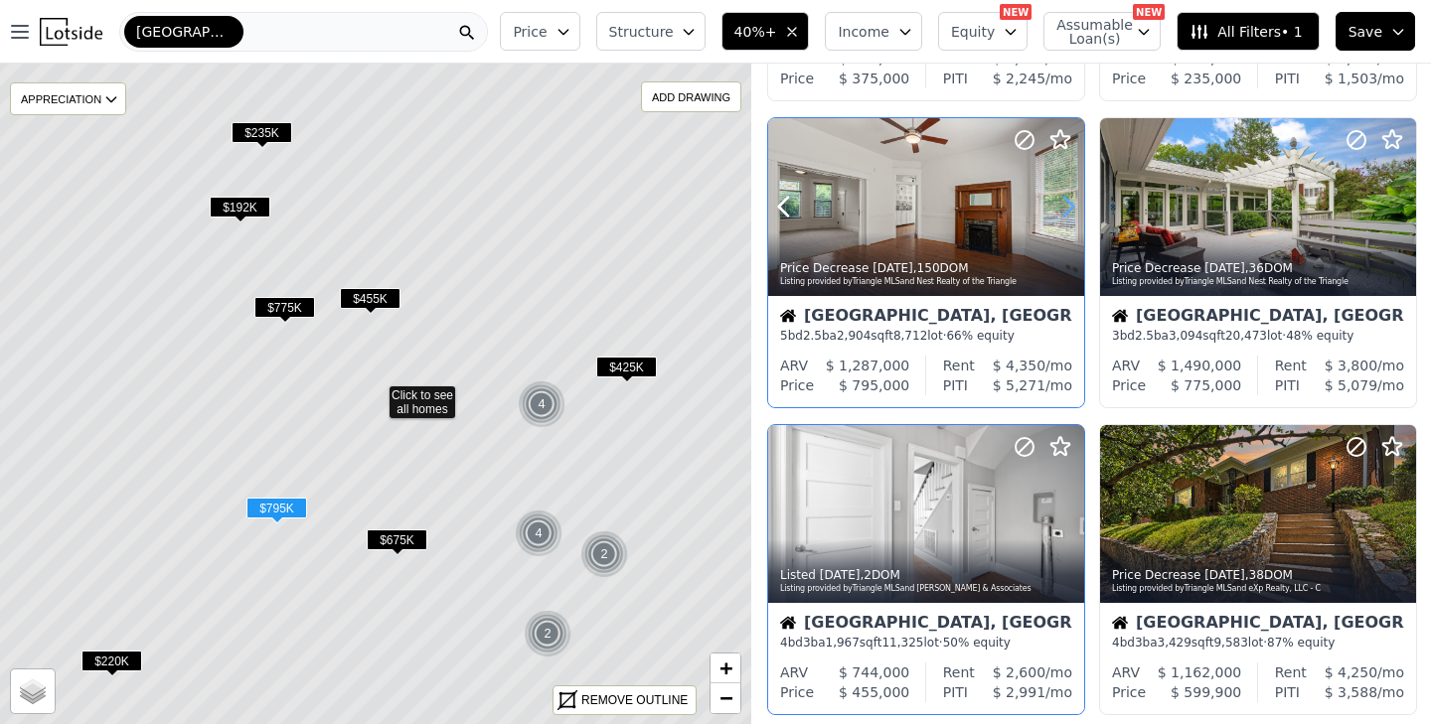
click at [1068, 204] on icon at bounding box center [1068, 207] width 32 height 32
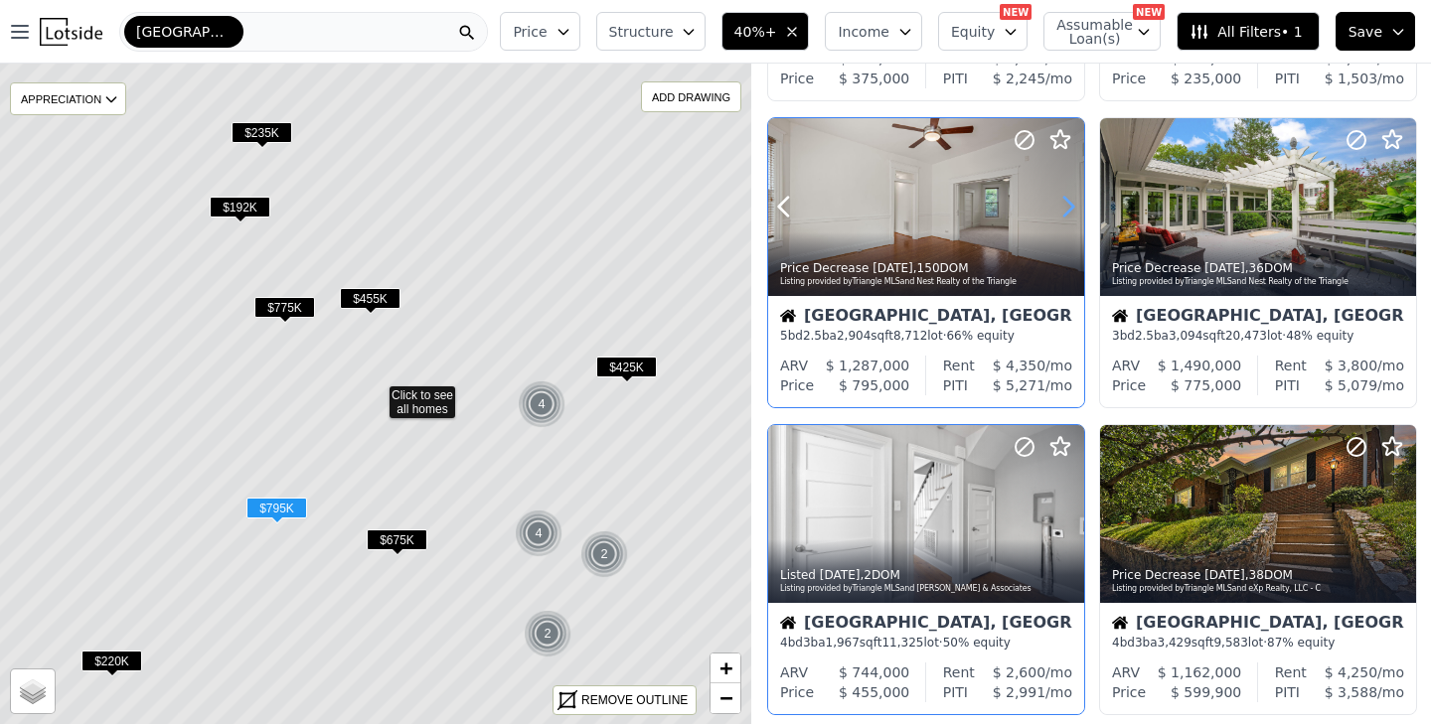
click at [1068, 204] on icon at bounding box center [1068, 207] width 32 height 32
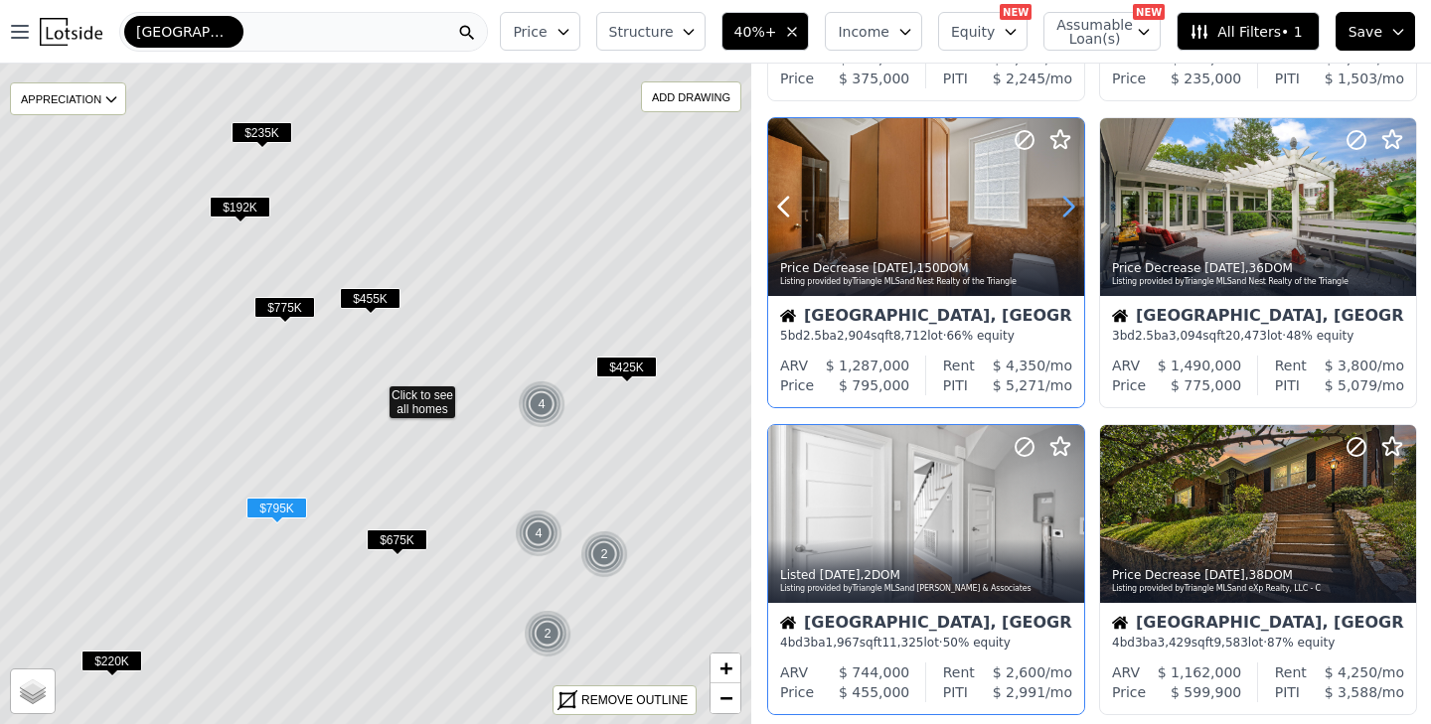
click at [1068, 204] on icon at bounding box center [1068, 207] width 32 height 32
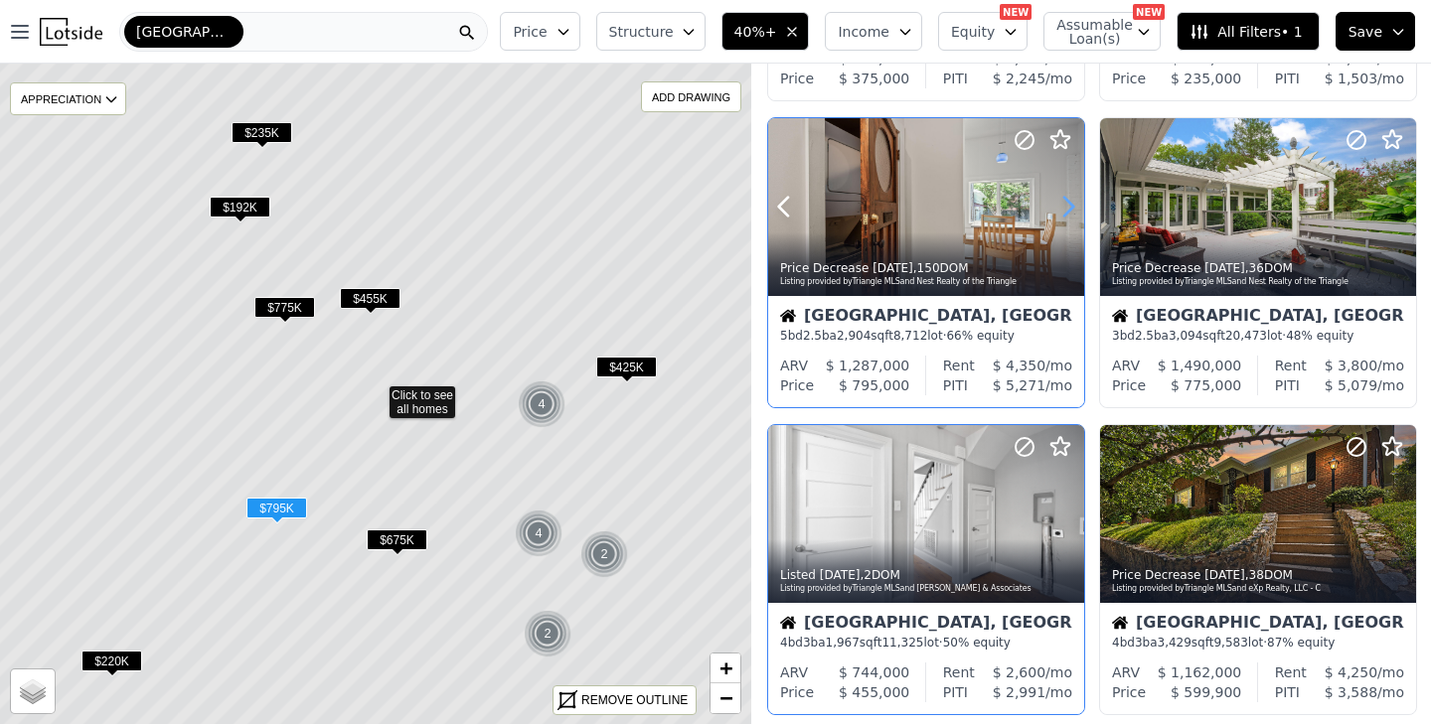
click at [1068, 204] on icon at bounding box center [1068, 207] width 32 height 32
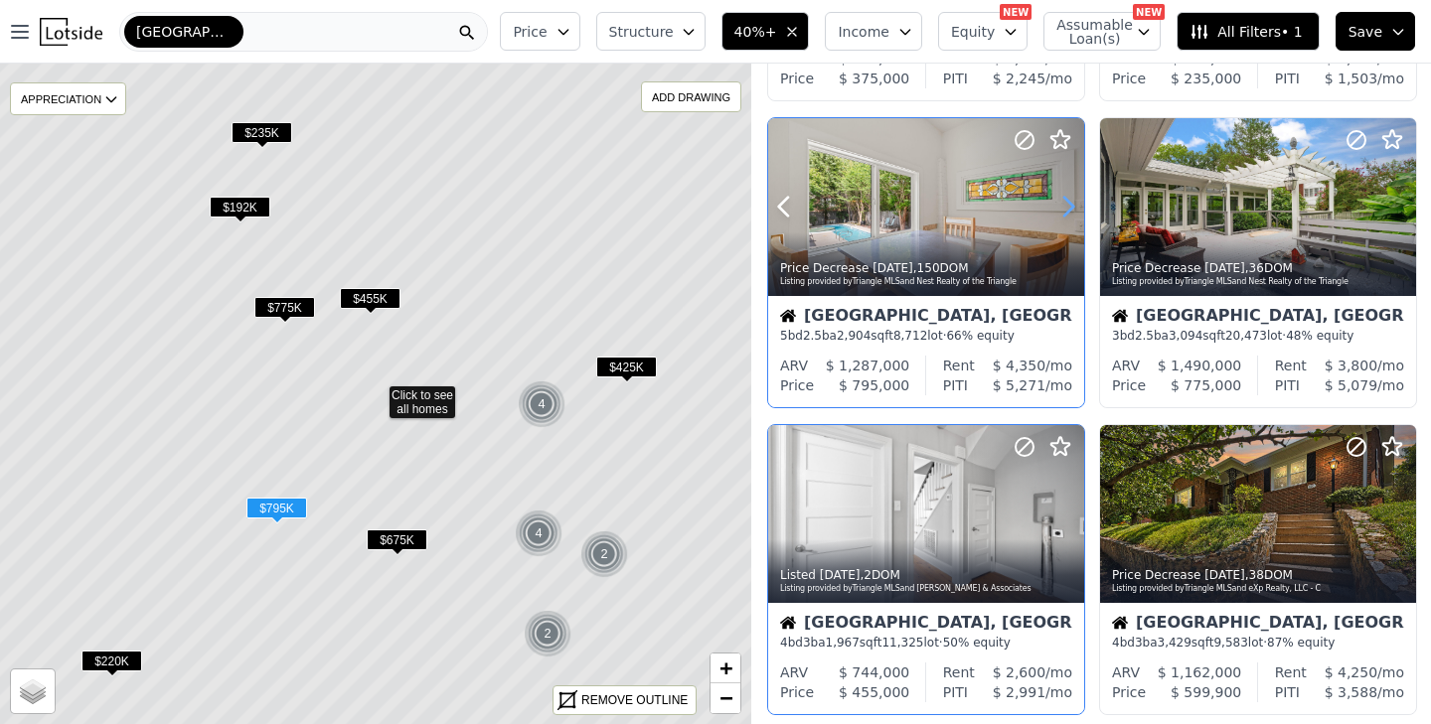
click at [1068, 204] on icon at bounding box center [1068, 207] width 32 height 32
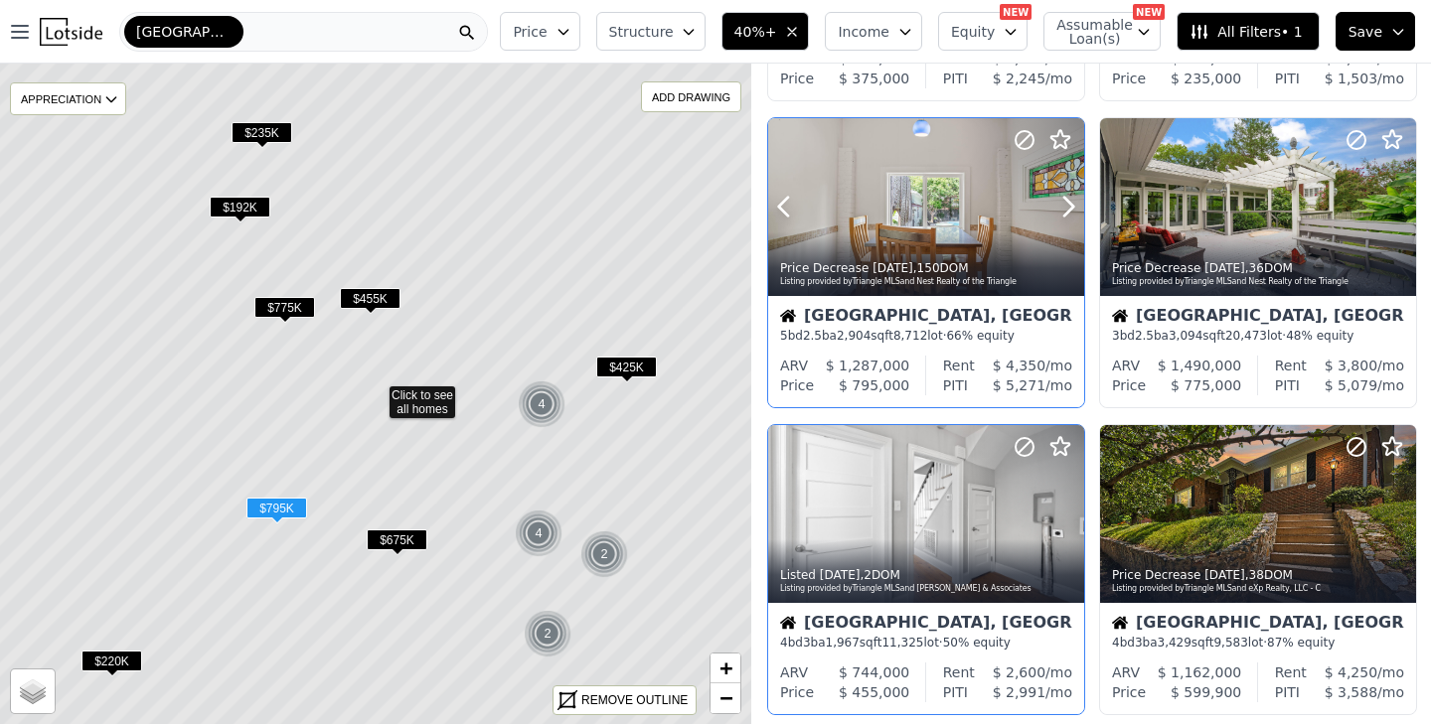
click at [955, 208] on div at bounding box center [926, 207] width 316 height 178
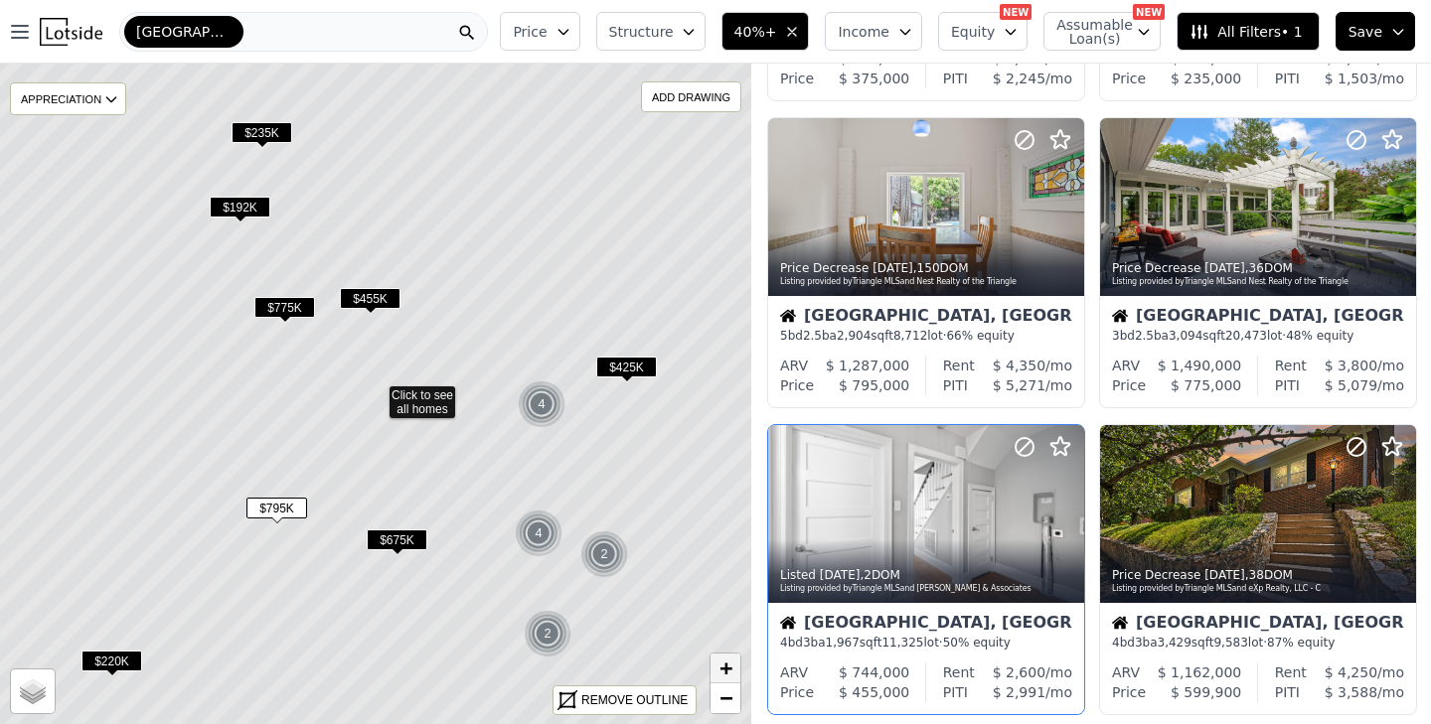
click at [729, 664] on span "+" at bounding box center [725, 668] width 13 height 25
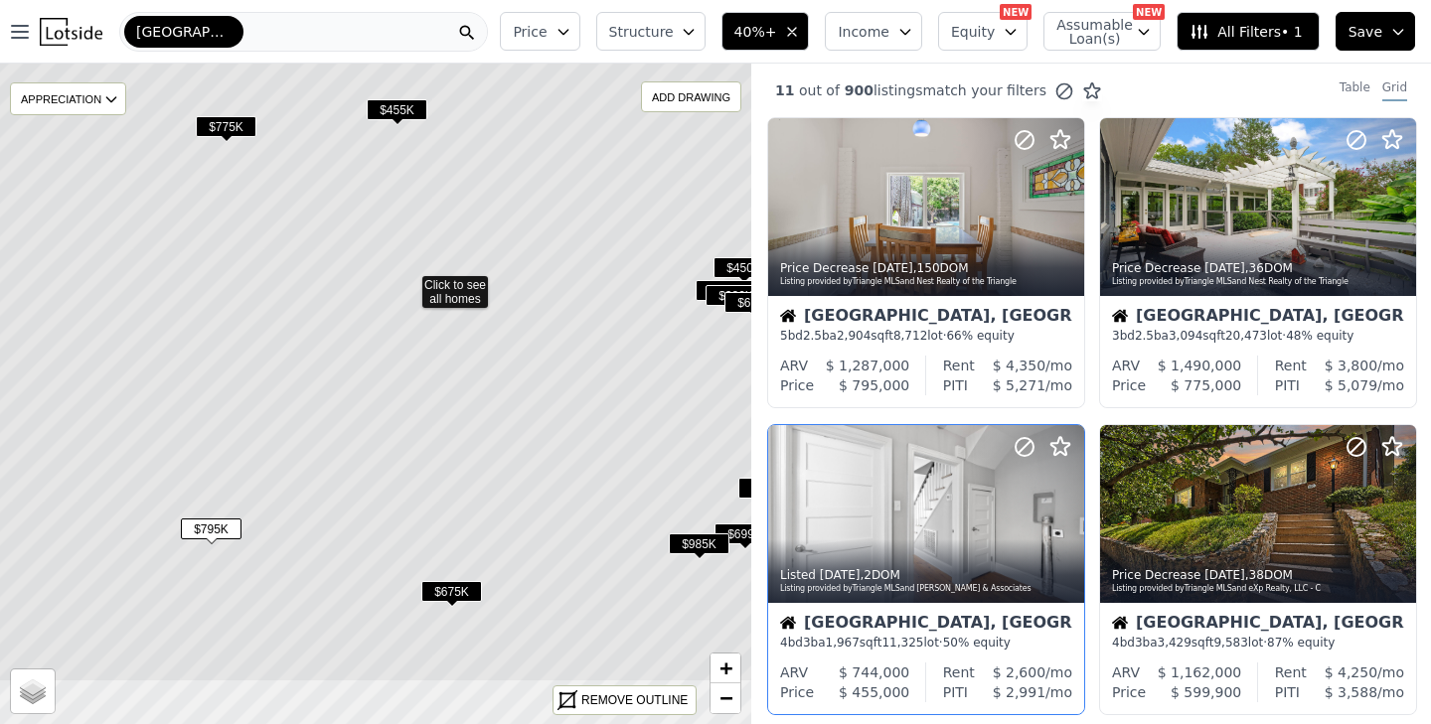
drag, startPoint x: 464, startPoint y: 598, endPoint x: 497, endPoint y: 489, distance: 114.1
click at [497, 488] on icon at bounding box center [407, 284] width 905 height 797
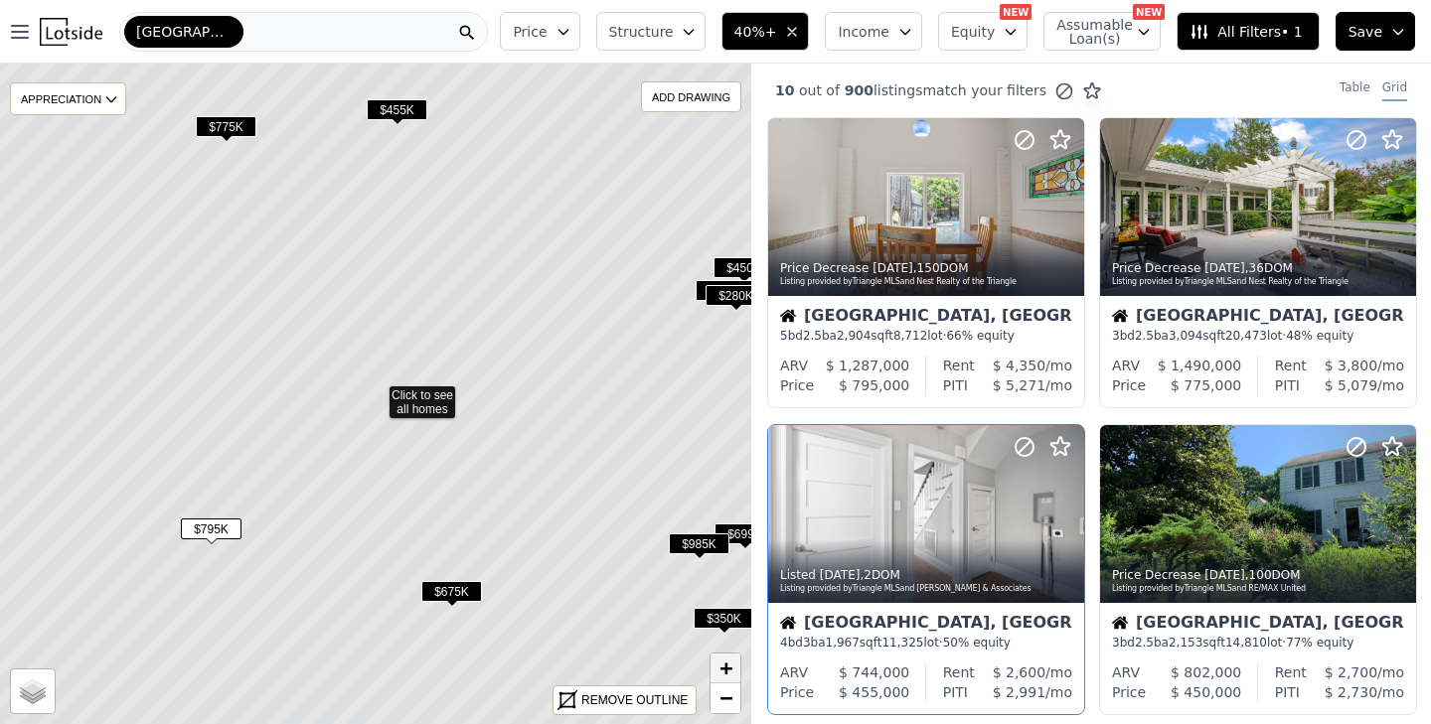
click at [723, 667] on span "+" at bounding box center [725, 668] width 13 height 25
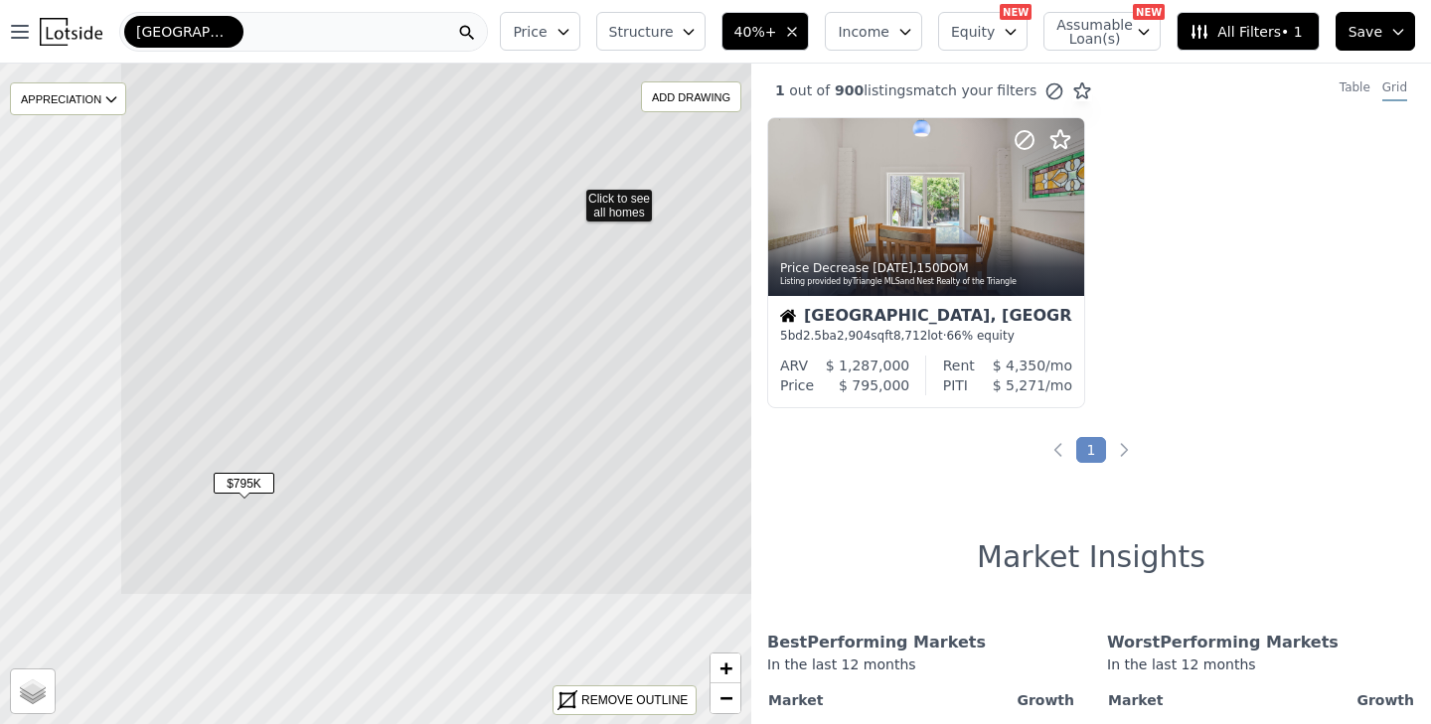
drag, startPoint x: 435, startPoint y: 630, endPoint x: 633, endPoint y: 433, distance: 279.0
click at [633, 433] on icon at bounding box center [571, 197] width 905 height 797
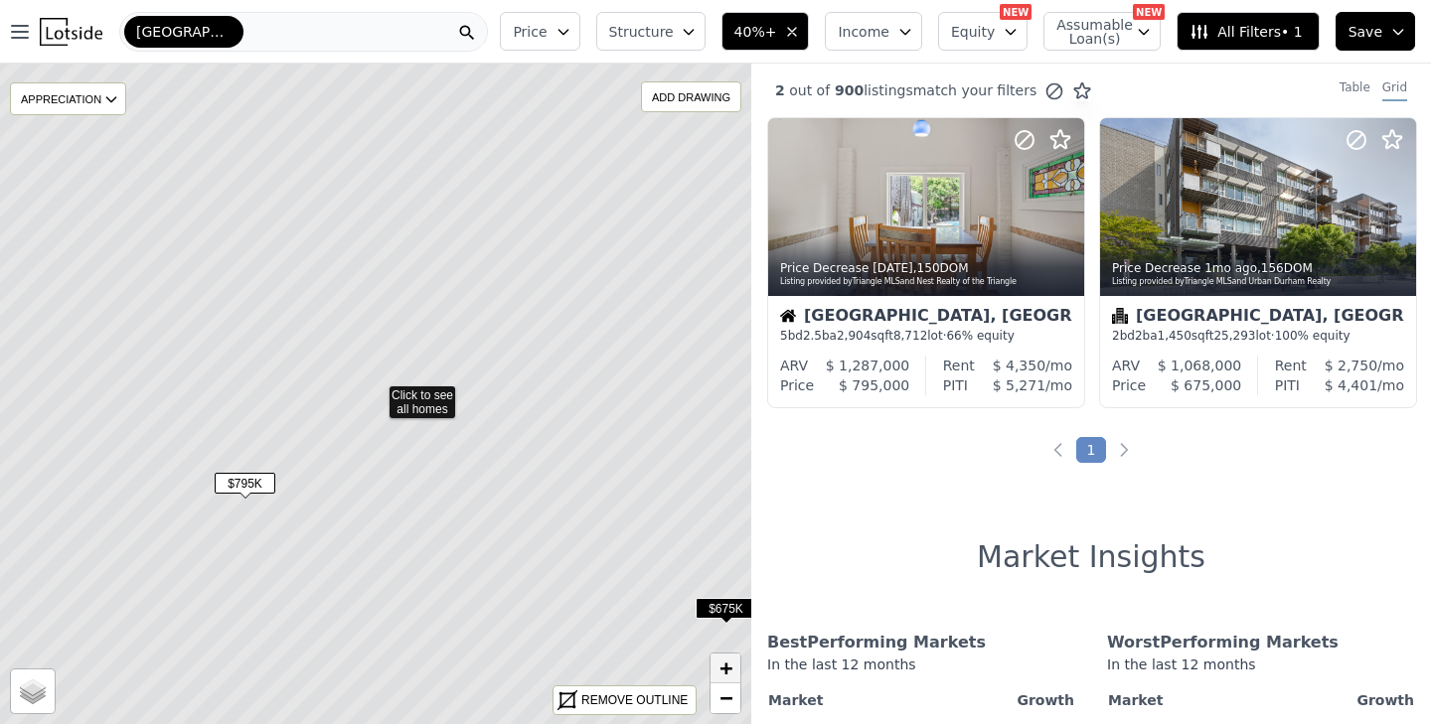
click at [723, 667] on span "+" at bounding box center [725, 668] width 13 height 25
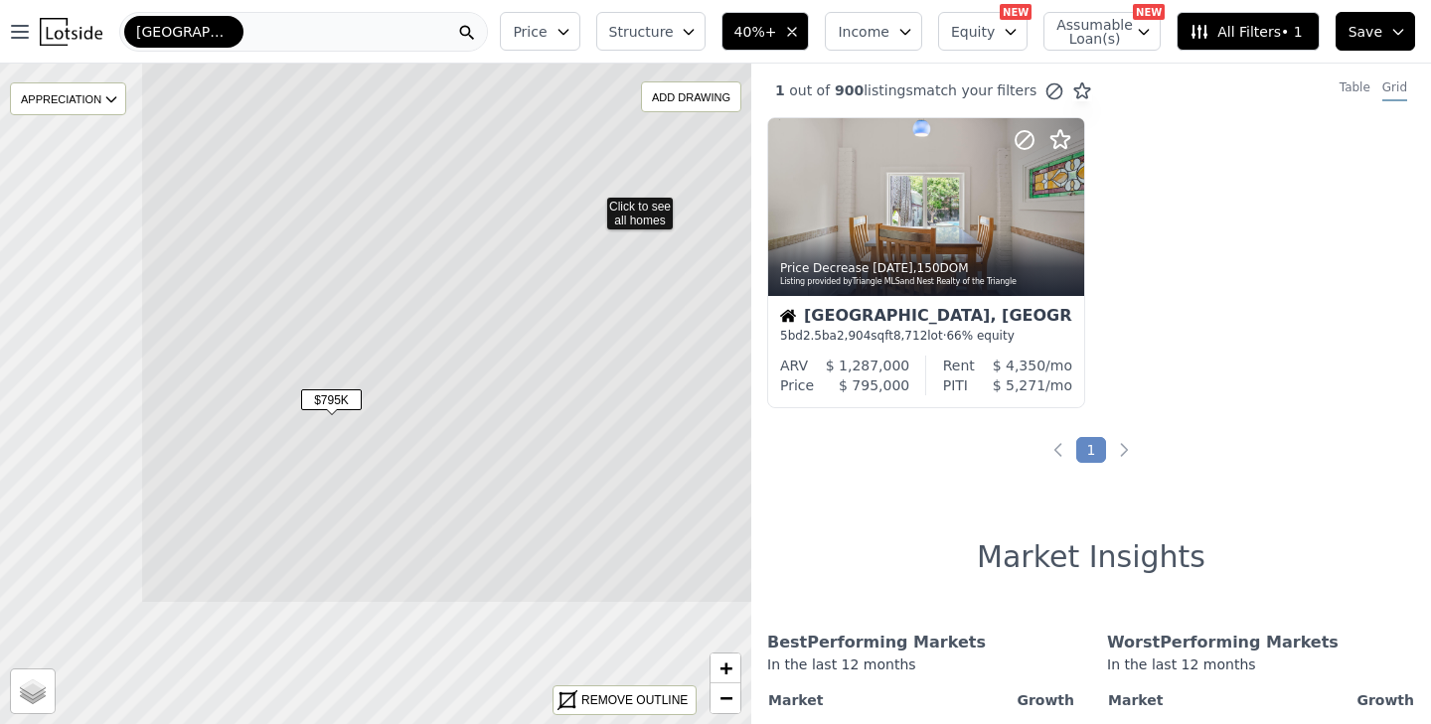
drag, startPoint x: 393, startPoint y: 625, endPoint x: 611, endPoint y: 436, distance: 288.9
click at [611, 436] on icon at bounding box center [592, 205] width 905 height 797
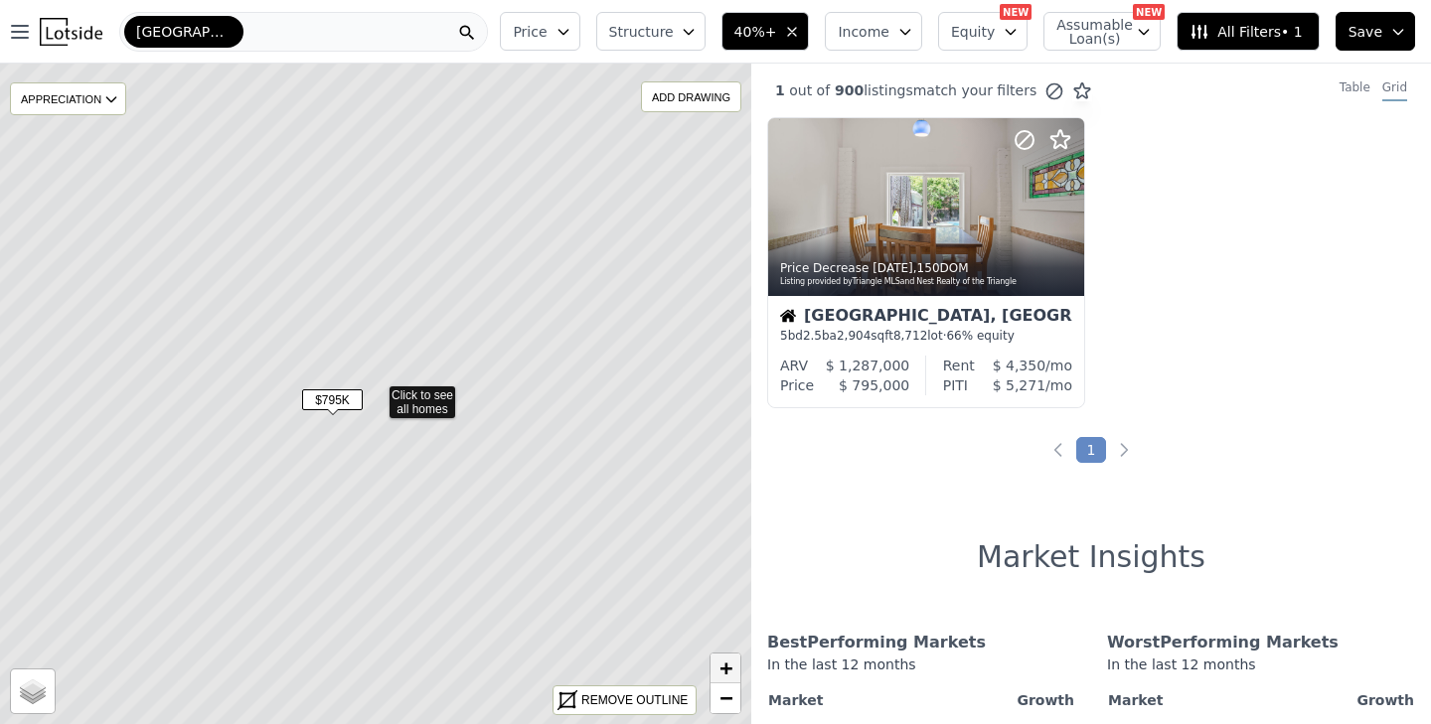
click at [728, 671] on span "+" at bounding box center [725, 668] width 13 height 25
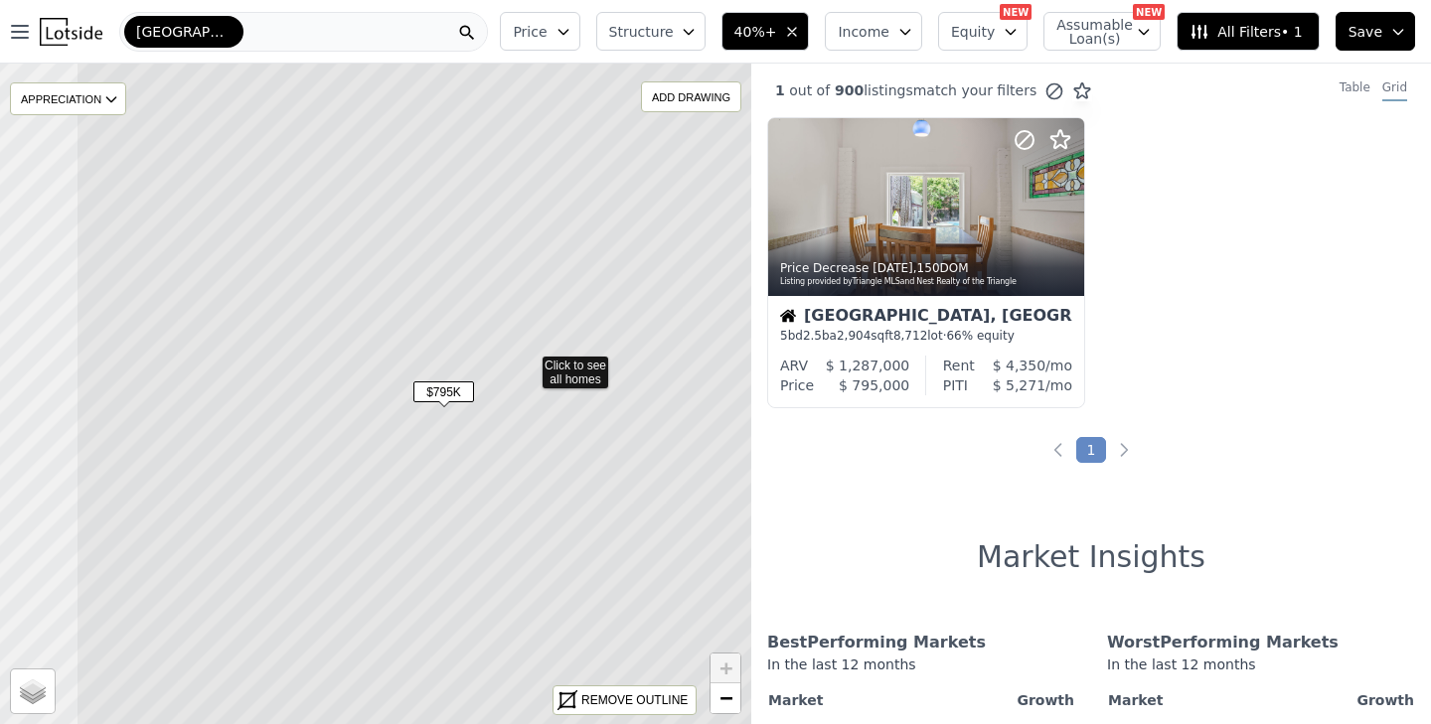
drag, startPoint x: 529, startPoint y: 535, endPoint x: 682, endPoint y: 505, distance: 155.9
click at [682, 505] on icon at bounding box center [528, 364] width 905 height 797
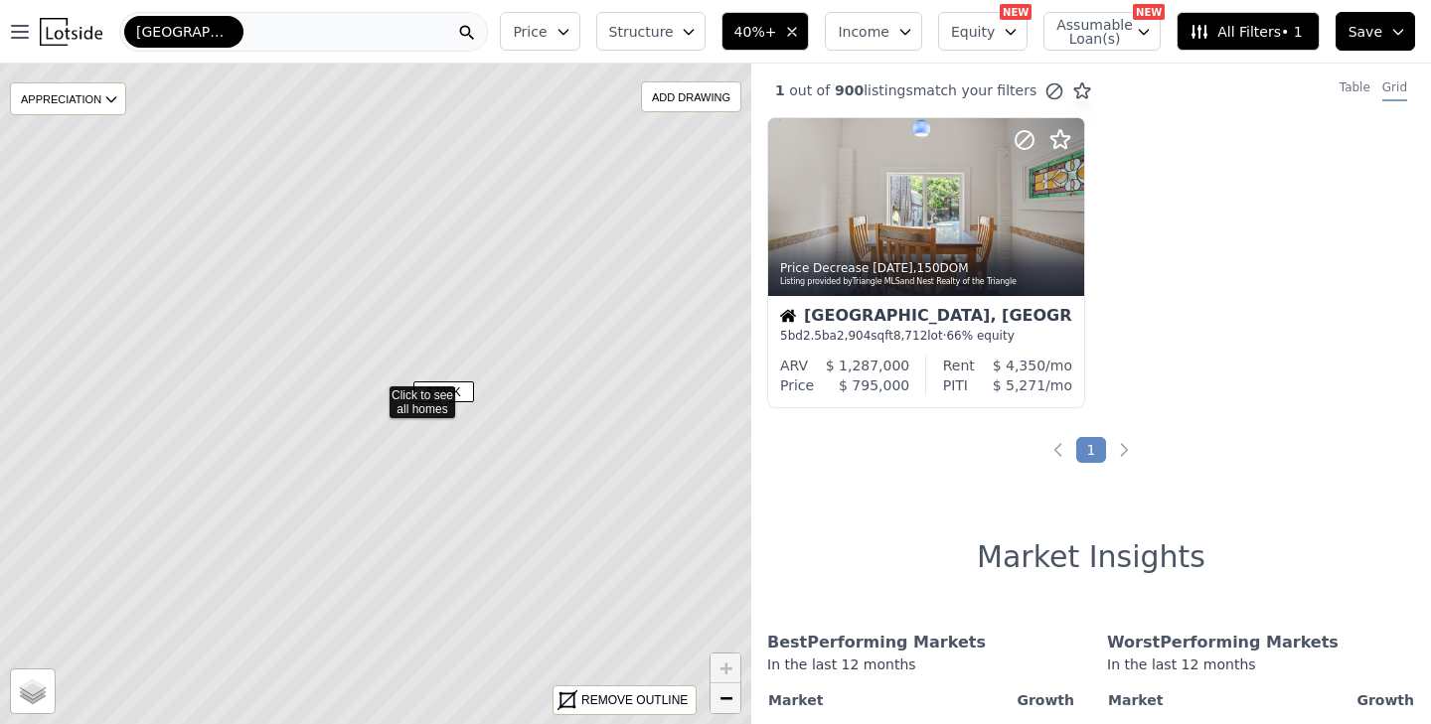
click at [723, 689] on span "−" at bounding box center [725, 698] width 13 height 25
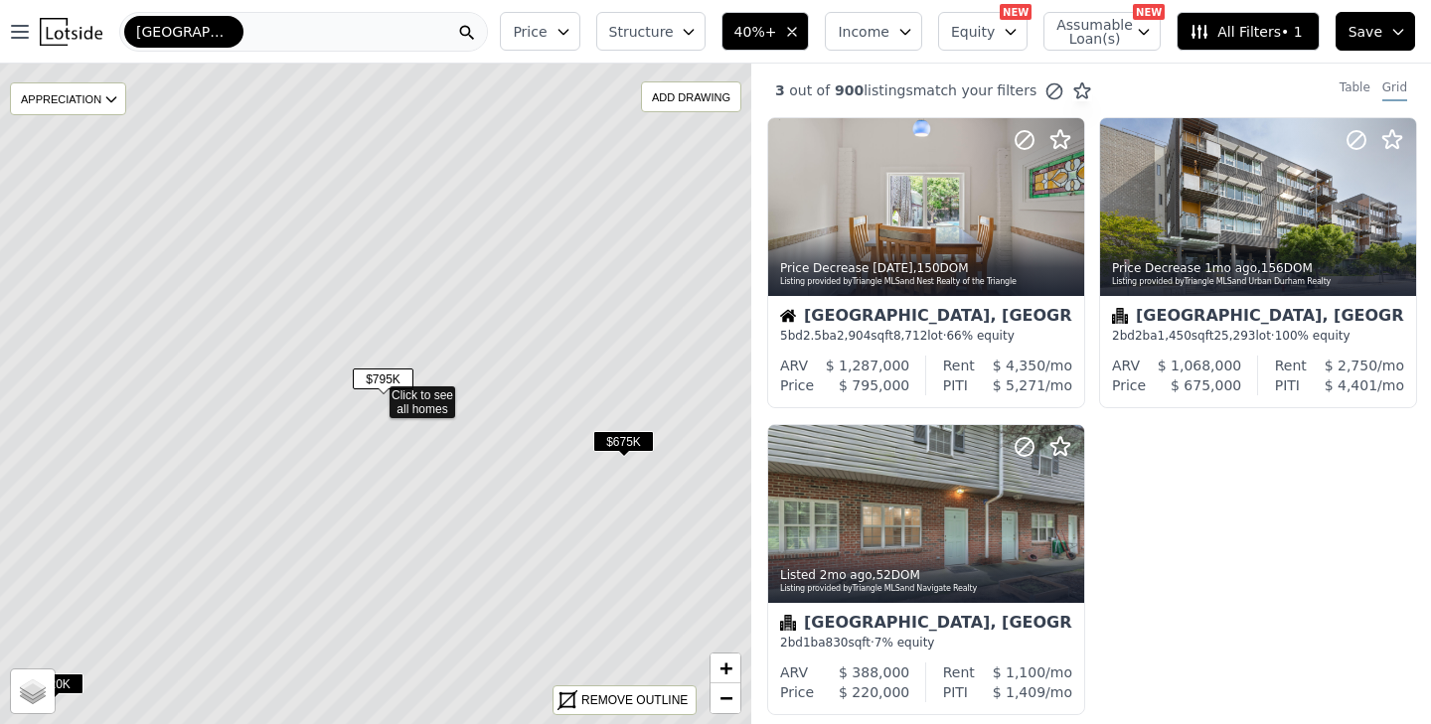
click at [618, 433] on span "$675K" at bounding box center [623, 441] width 61 height 21
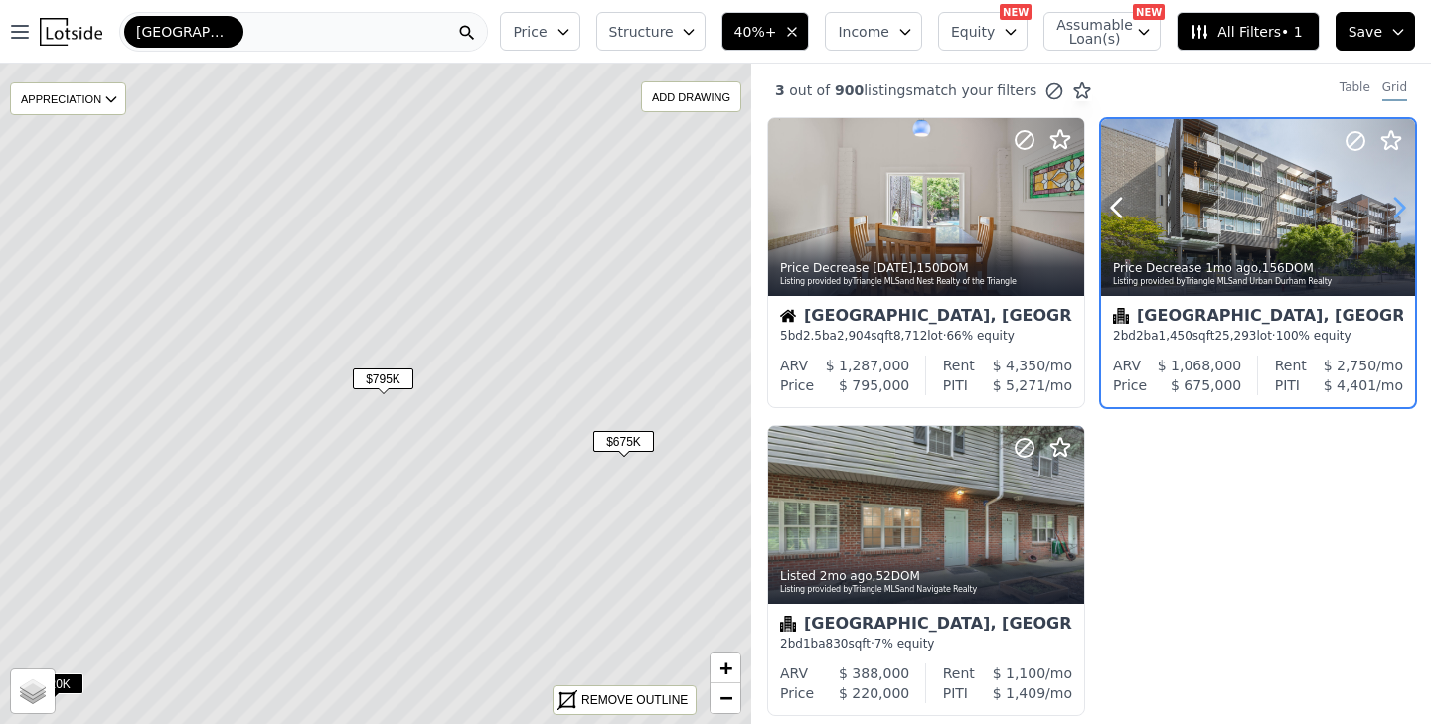
click at [1399, 201] on icon at bounding box center [1399, 208] width 9 height 19
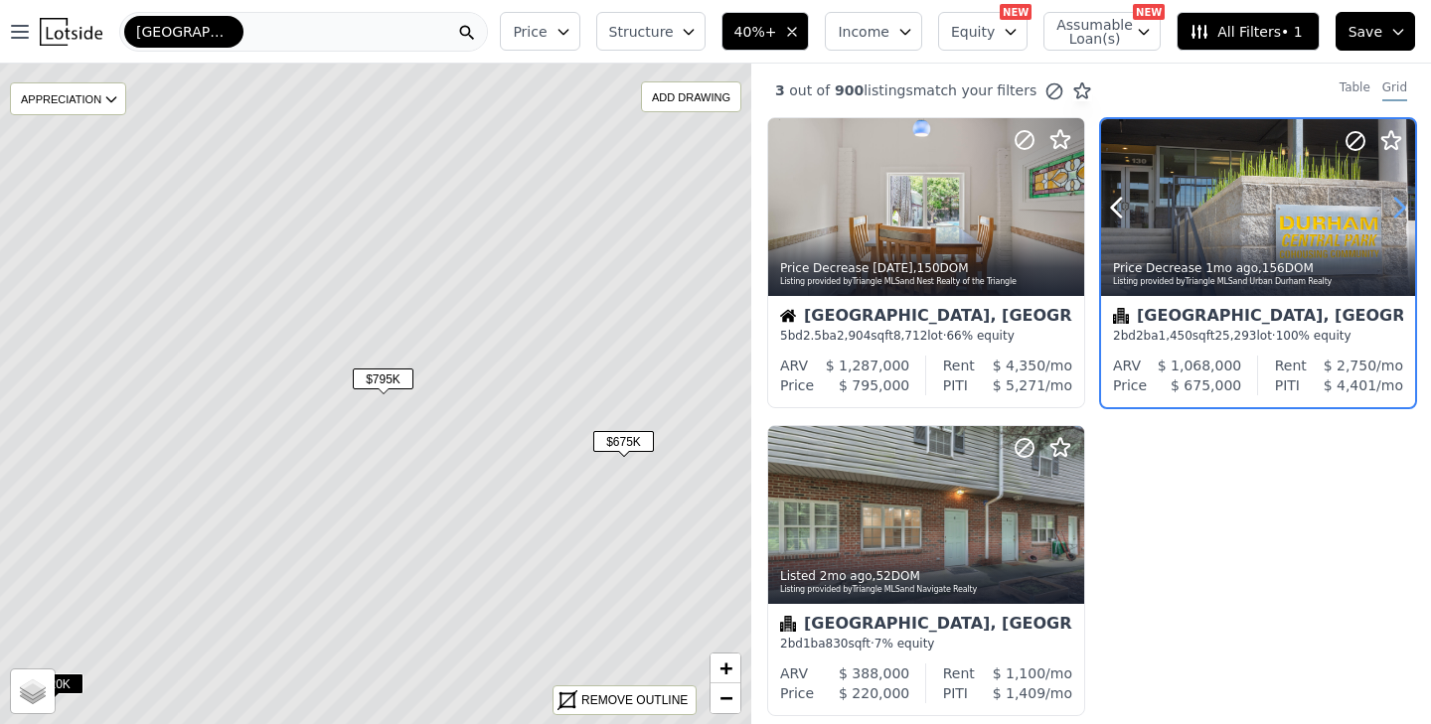
click at [1399, 201] on icon at bounding box center [1399, 208] width 9 height 19
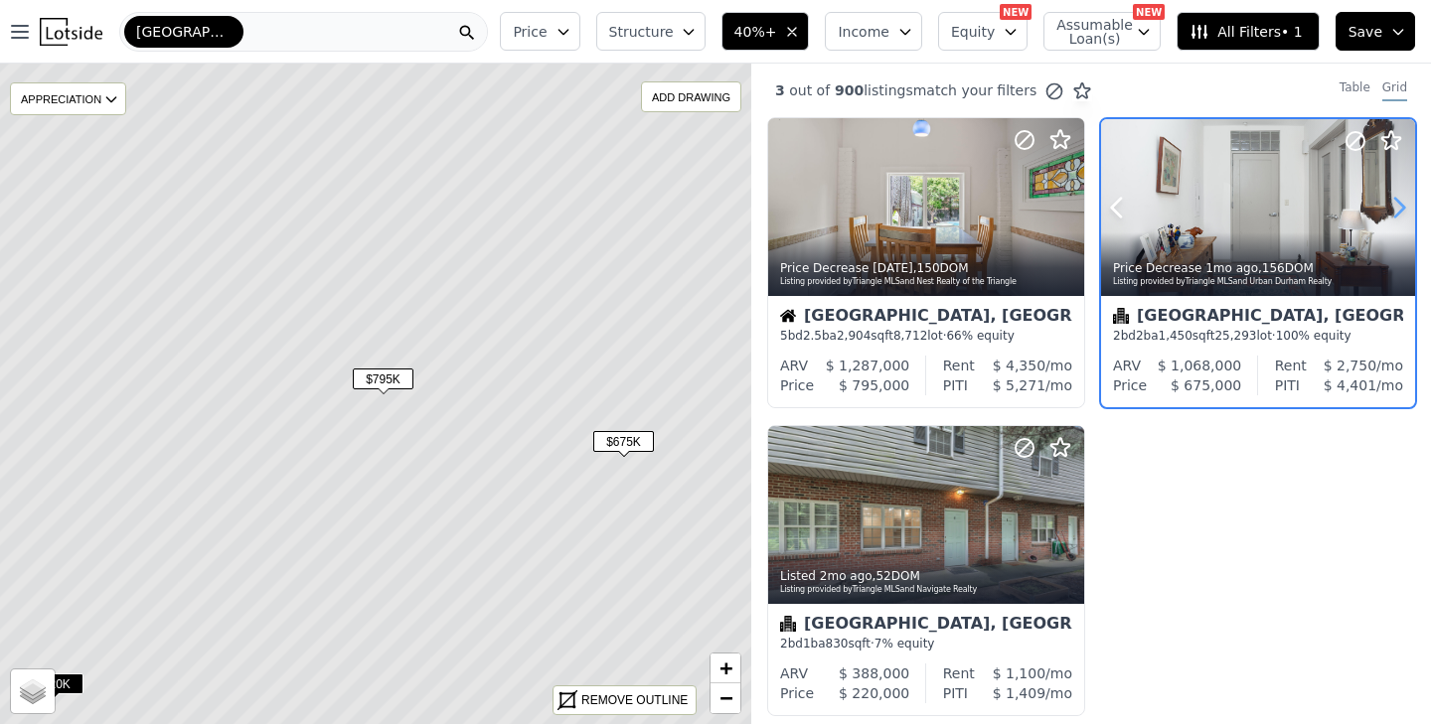
click at [1399, 201] on icon at bounding box center [1399, 208] width 9 height 19
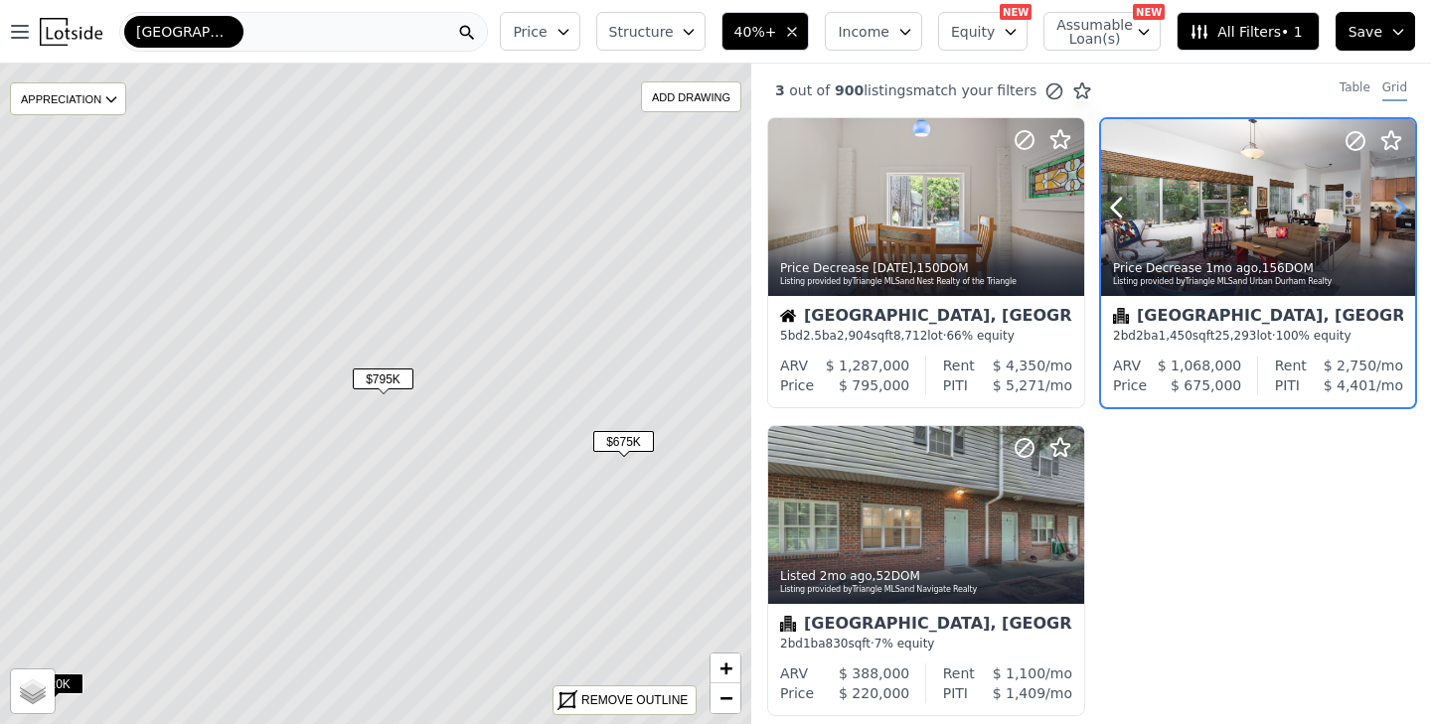
click at [1399, 201] on icon at bounding box center [1399, 208] width 9 height 19
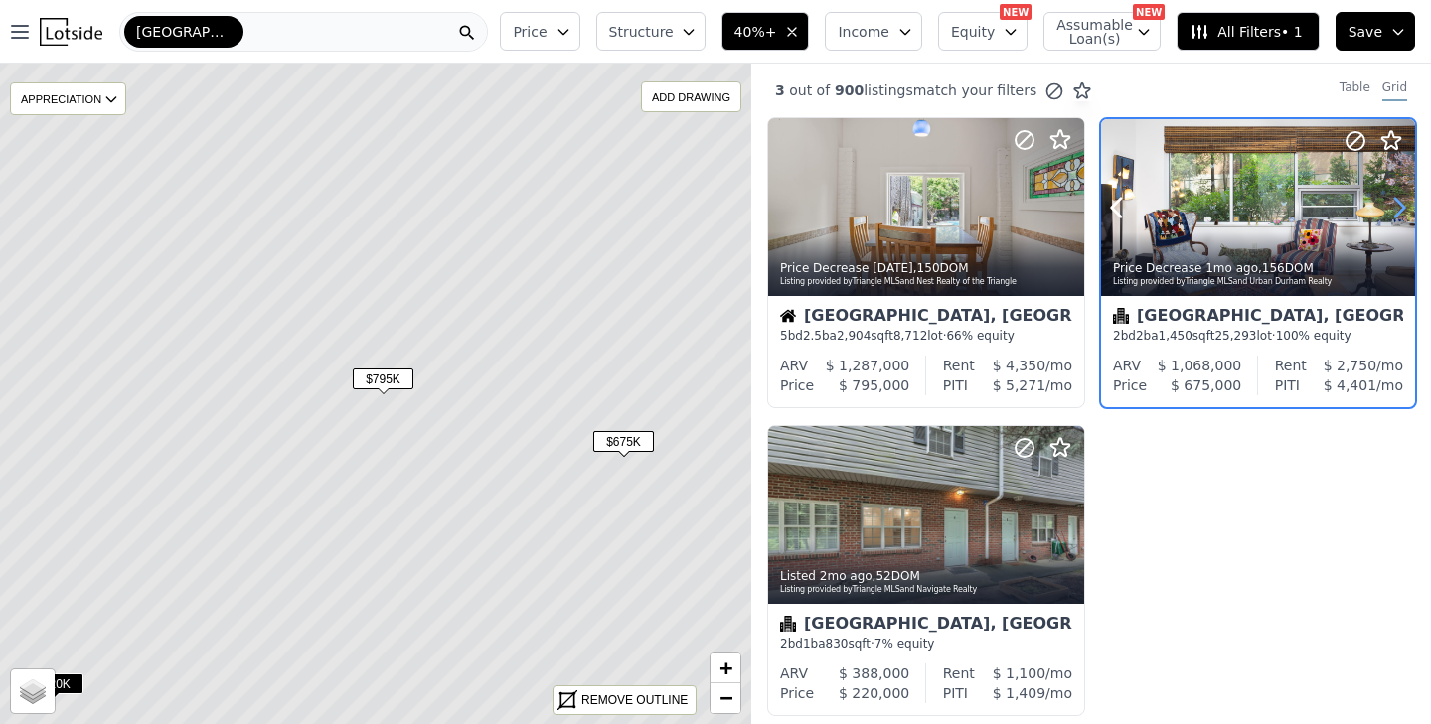
click at [1399, 201] on icon at bounding box center [1399, 208] width 9 height 19
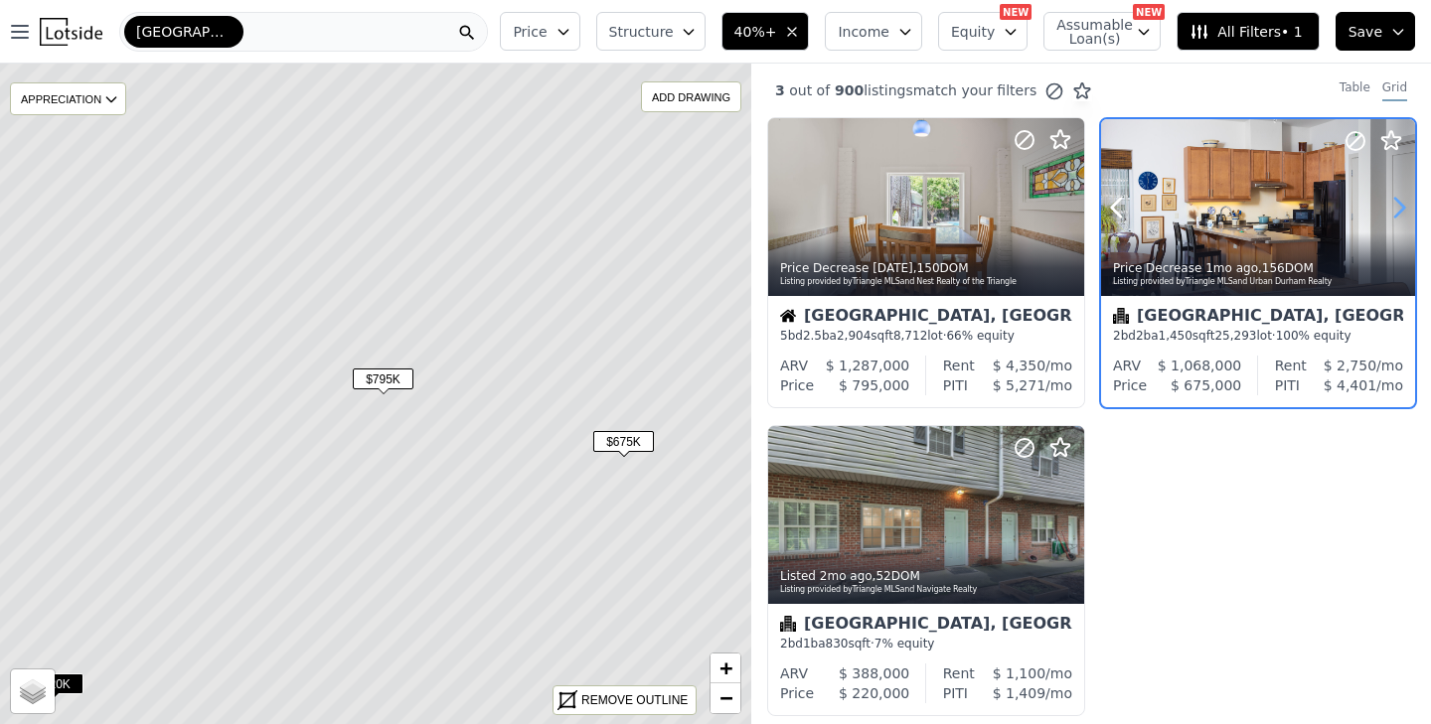
click at [1399, 201] on icon at bounding box center [1399, 208] width 9 height 19
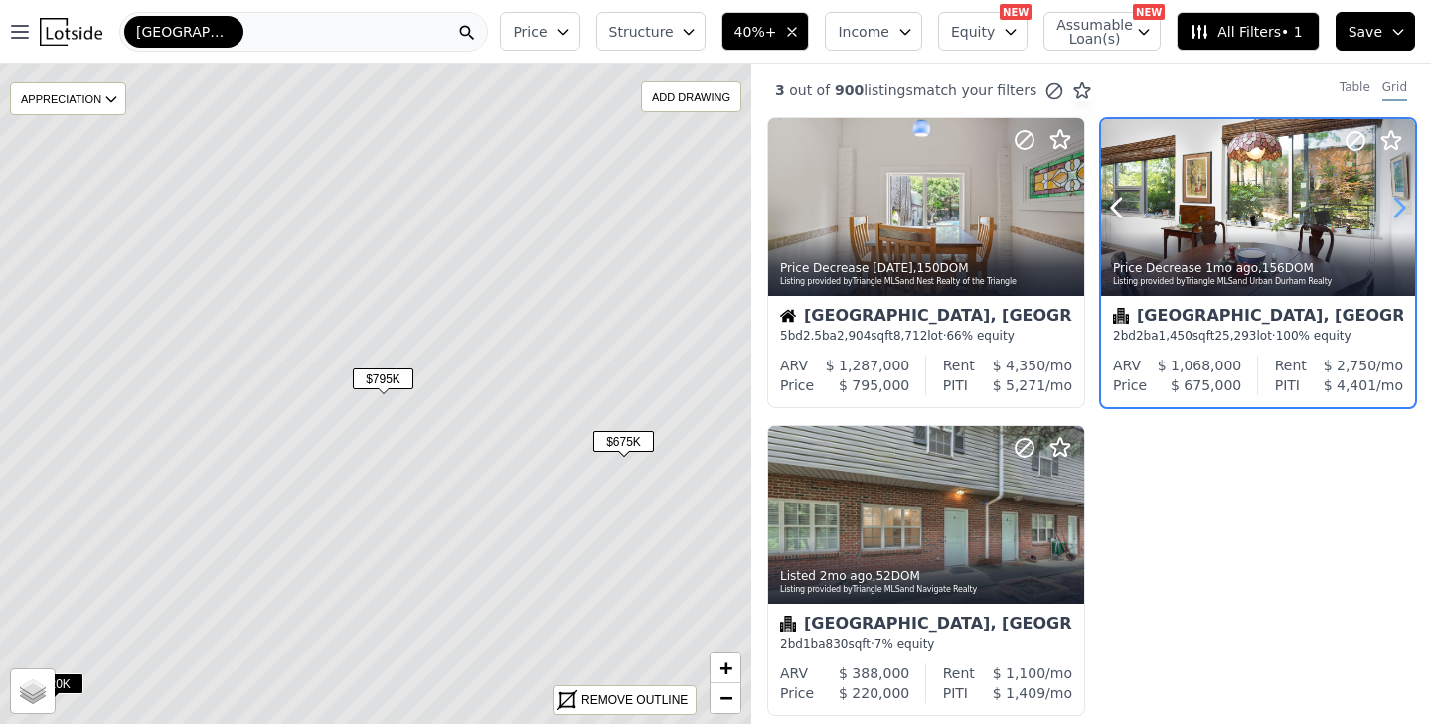
click at [1399, 201] on icon at bounding box center [1399, 208] width 9 height 19
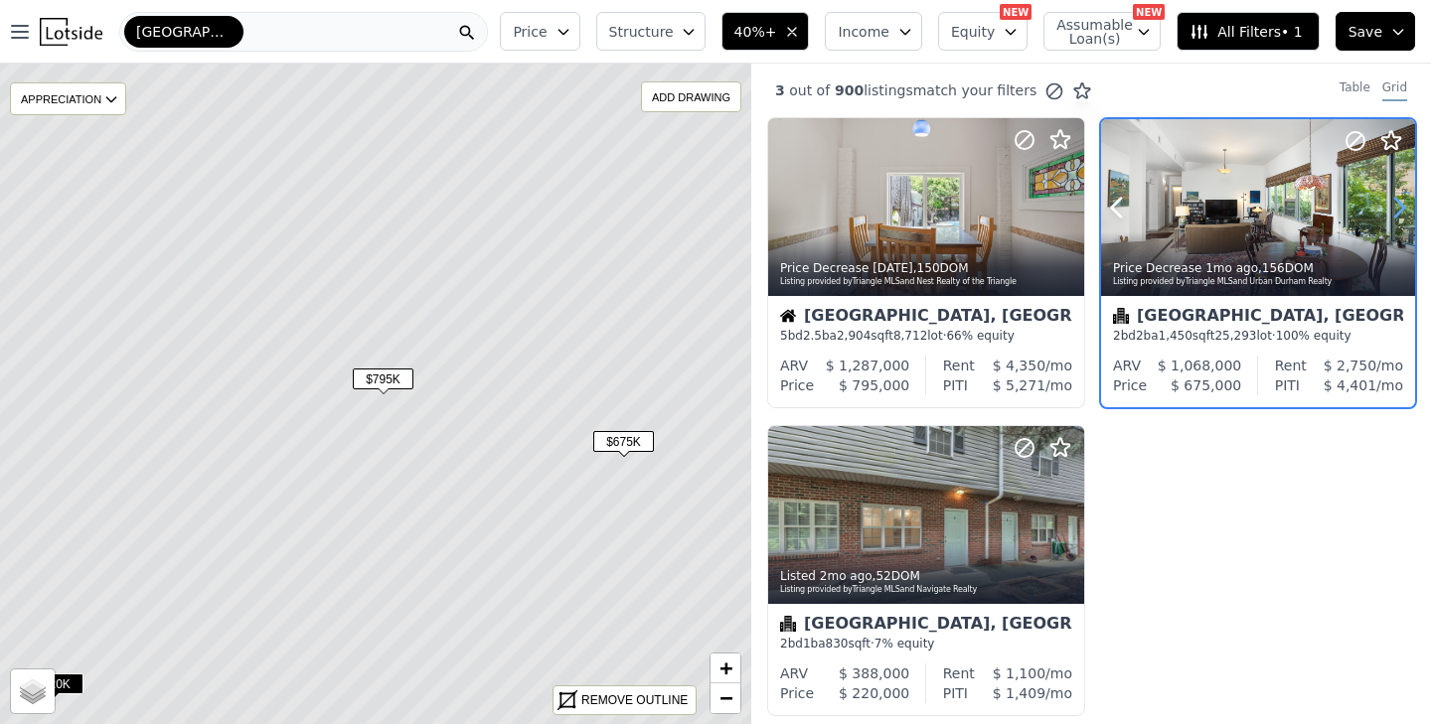
click at [1399, 201] on icon at bounding box center [1399, 208] width 9 height 19
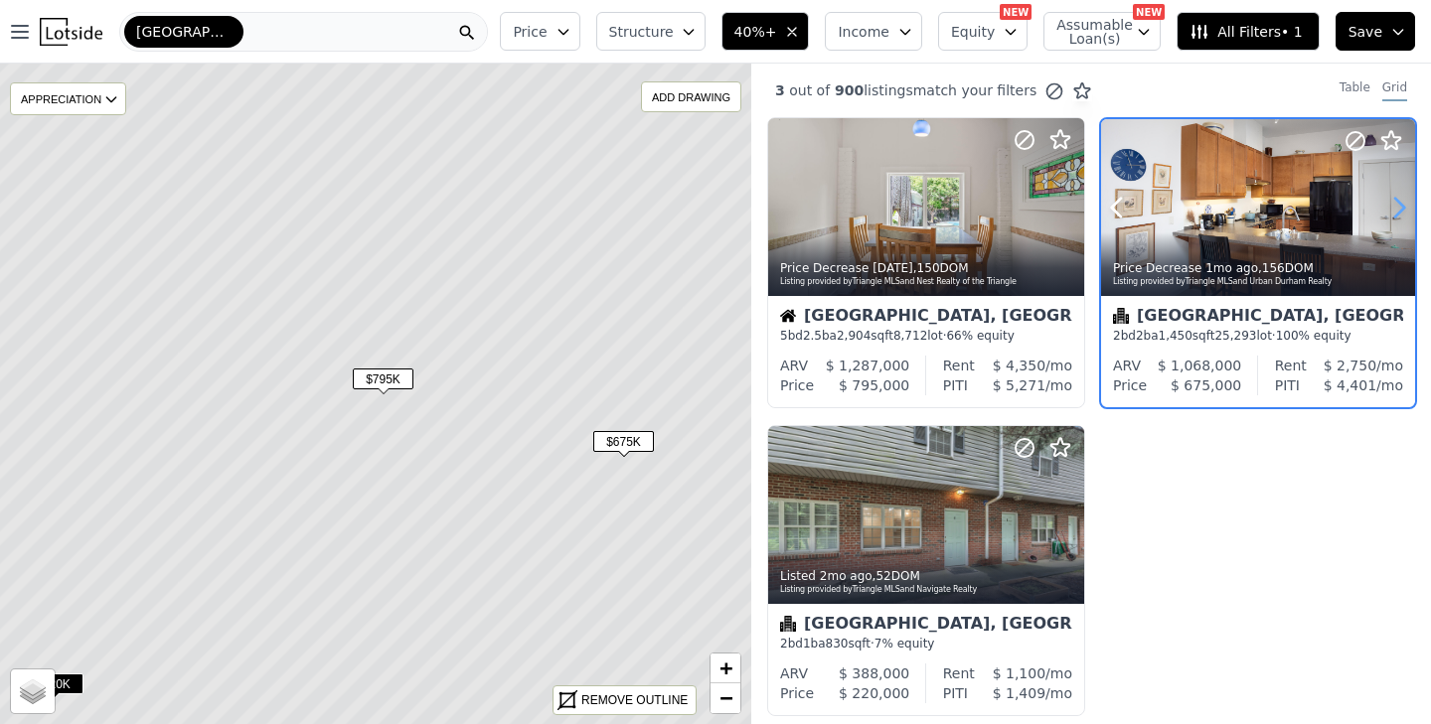
click at [1399, 201] on icon at bounding box center [1399, 208] width 9 height 19
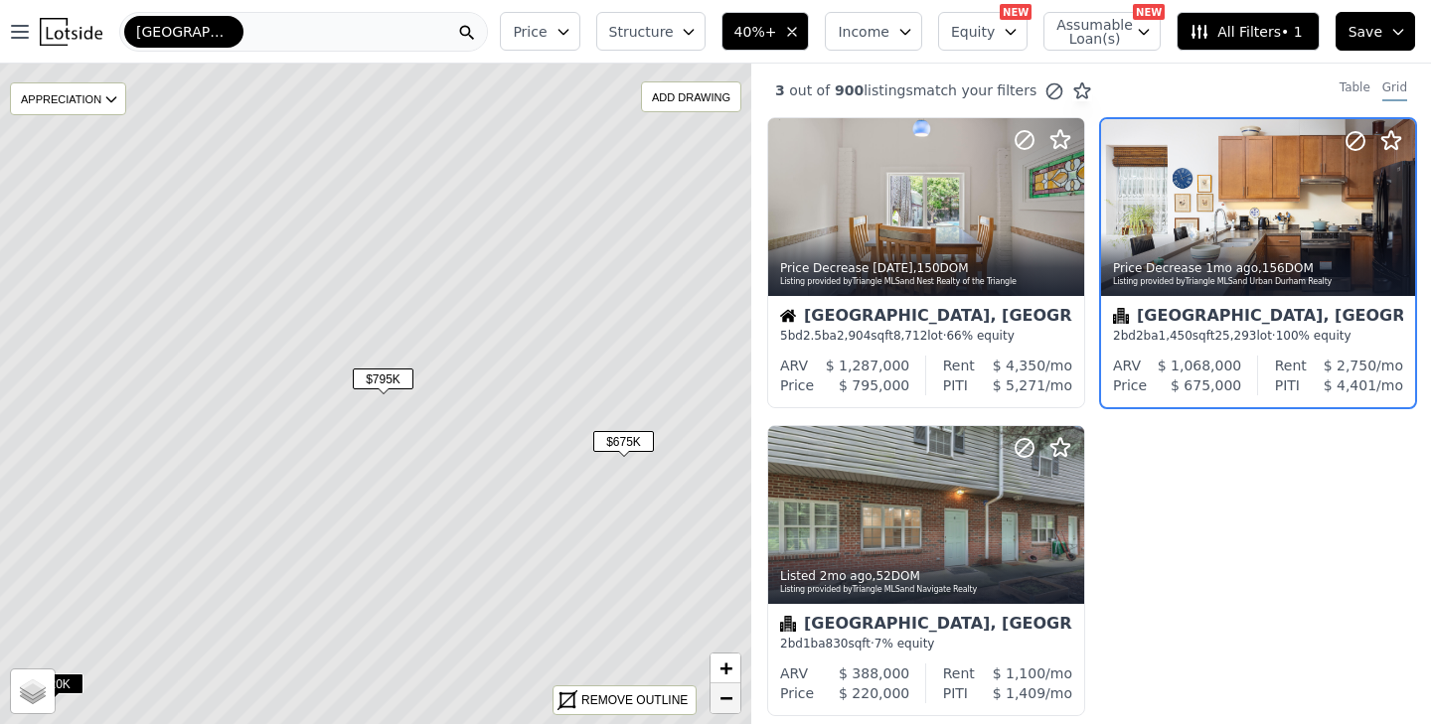
click at [727, 707] on span "−" at bounding box center [725, 698] width 13 height 25
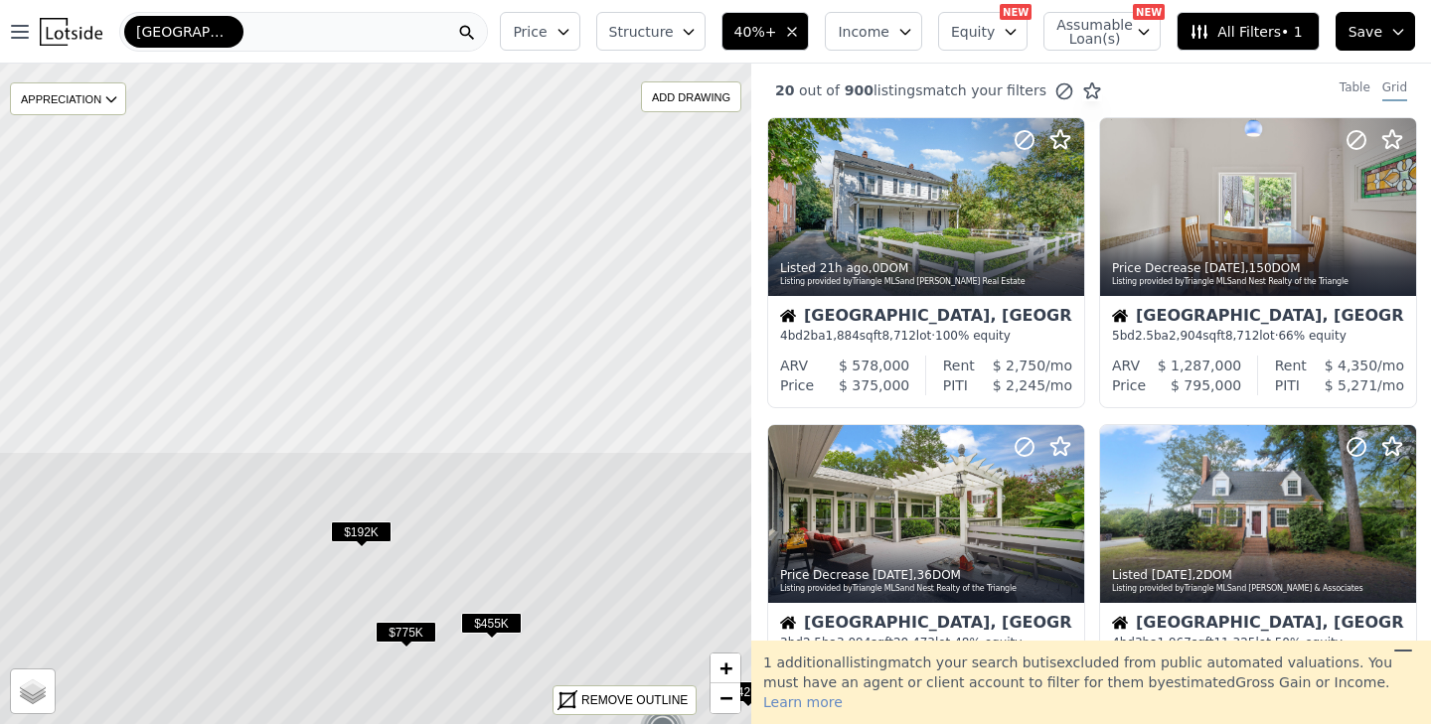
drag, startPoint x: 539, startPoint y: 292, endPoint x: 557, endPoint y: 747, distance: 455.5
click at [557, 723] on html "Open main menu Durham Price Structure 40%+ Income Equity NEW Assumable Loan(s) …" at bounding box center [715, 362] width 1431 height 724
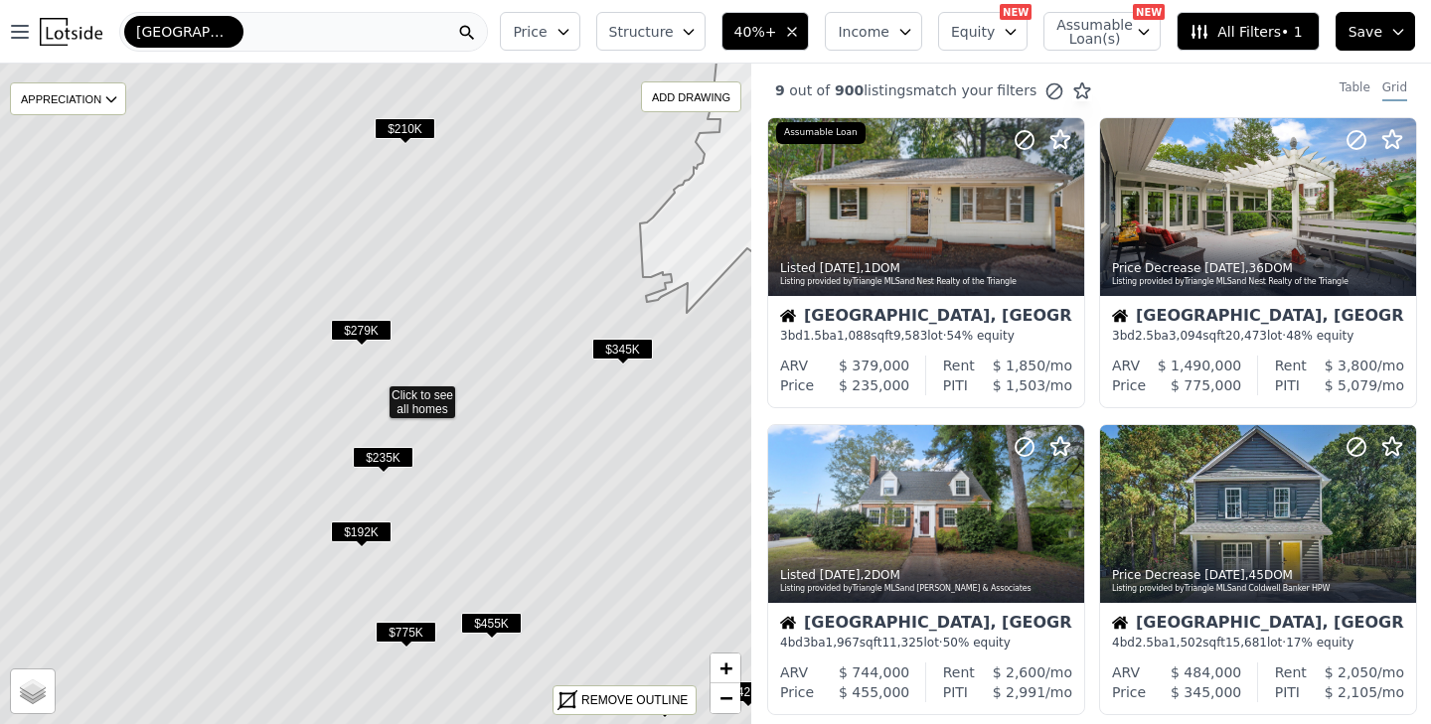
click at [413, 124] on span "$210K" at bounding box center [405, 128] width 61 height 21
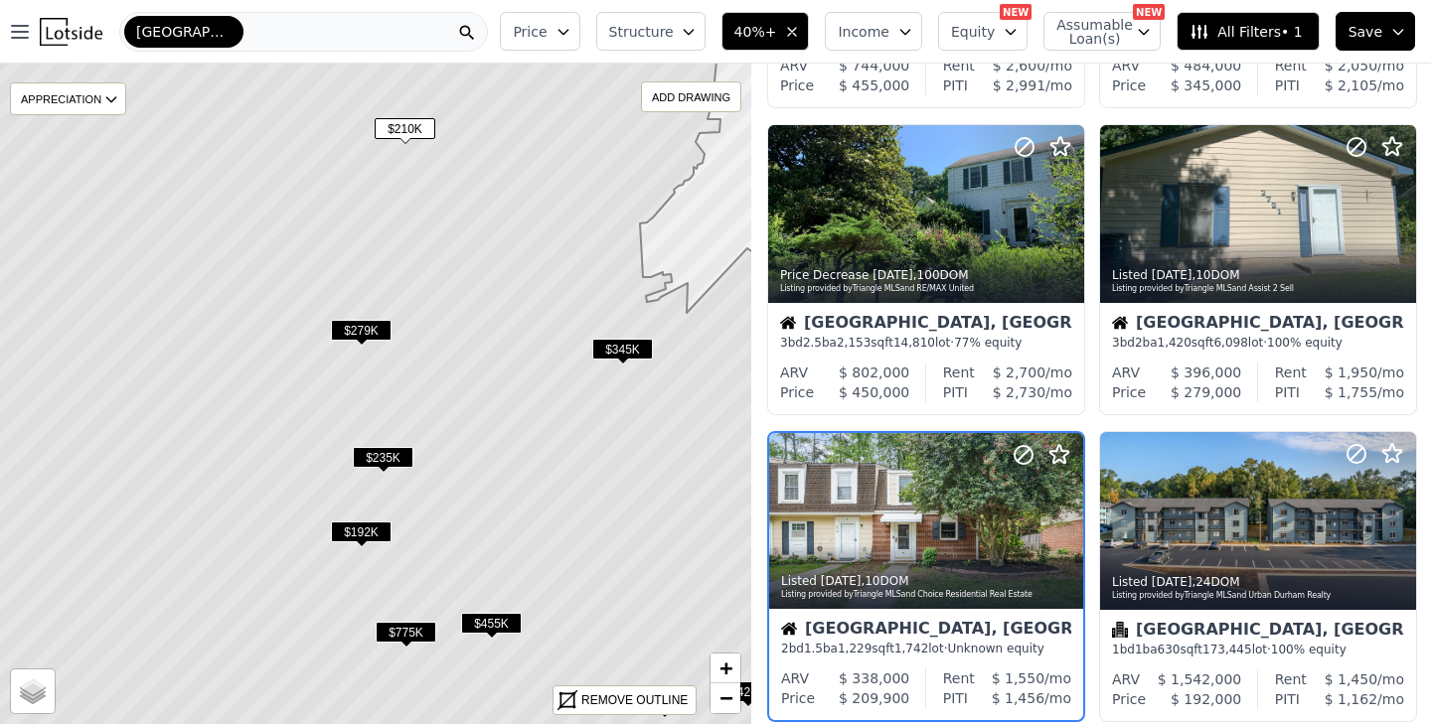
scroll to position [758, 0]
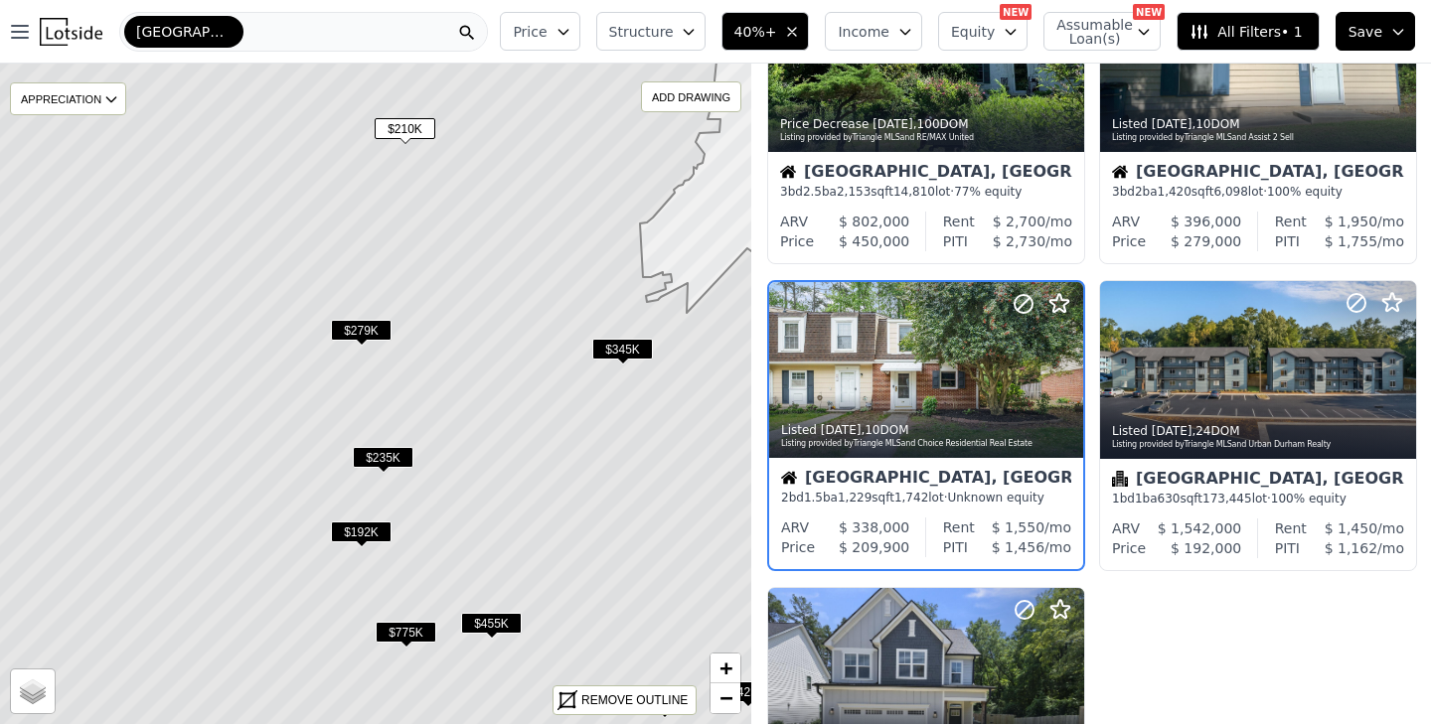
click at [367, 328] on span "$279K" at bounding box center [361, 330] width 61 height 21
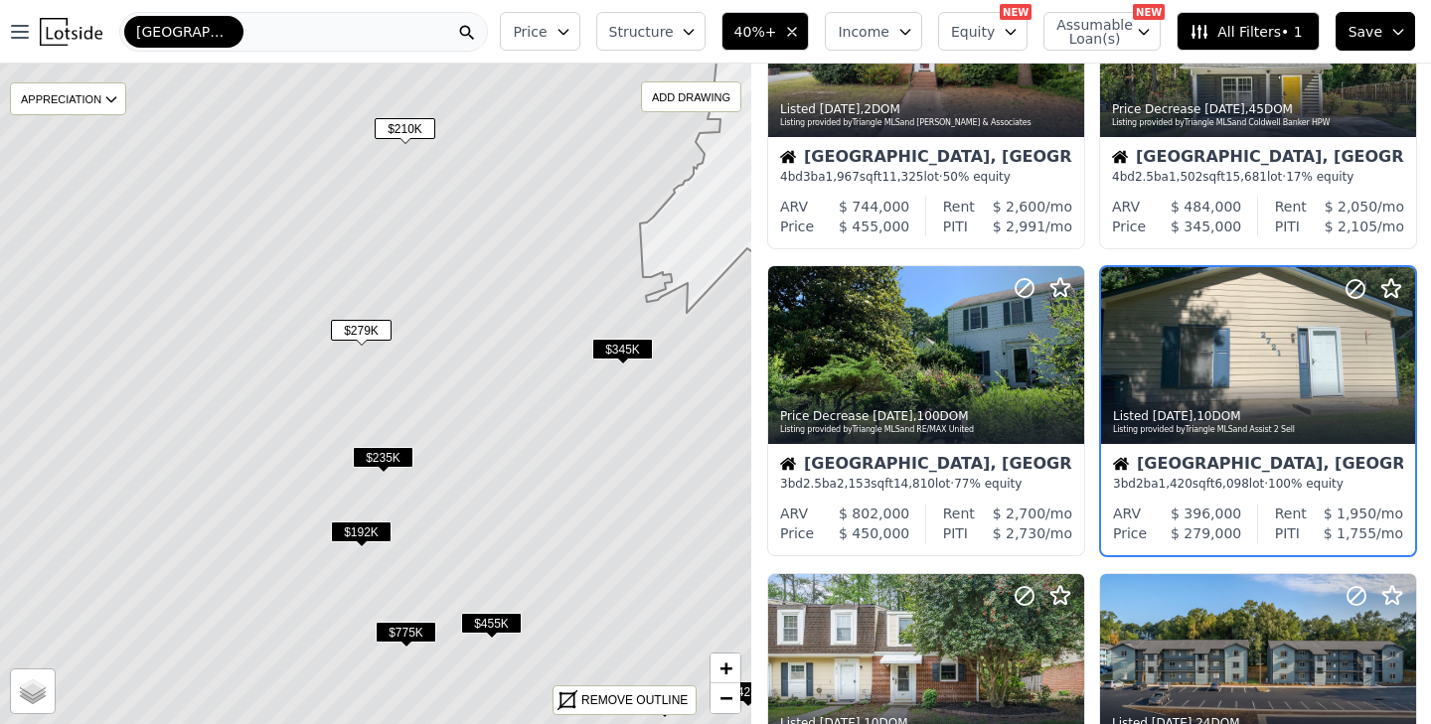
scroll to position [451, 0]
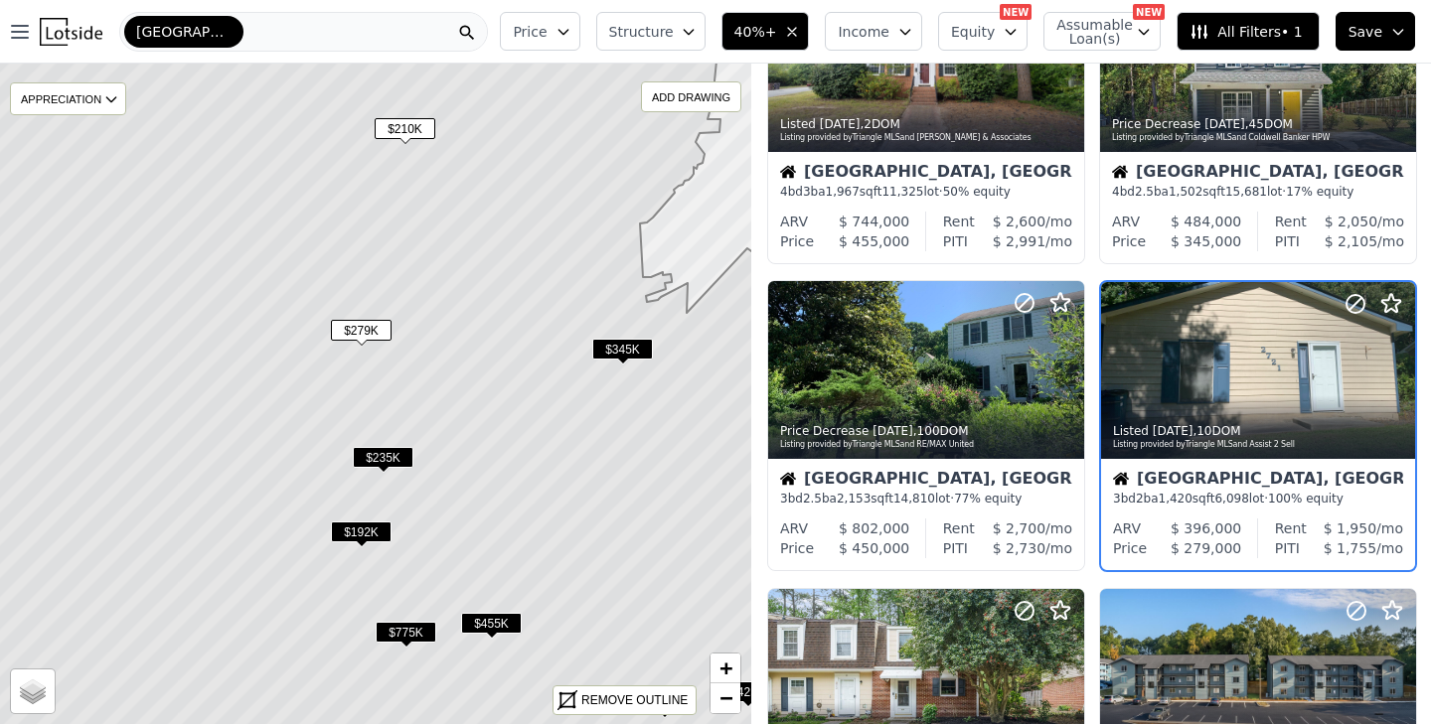
click at [632, 342] on span "$345K" at bounding box center [622, 349] width 61 height 21
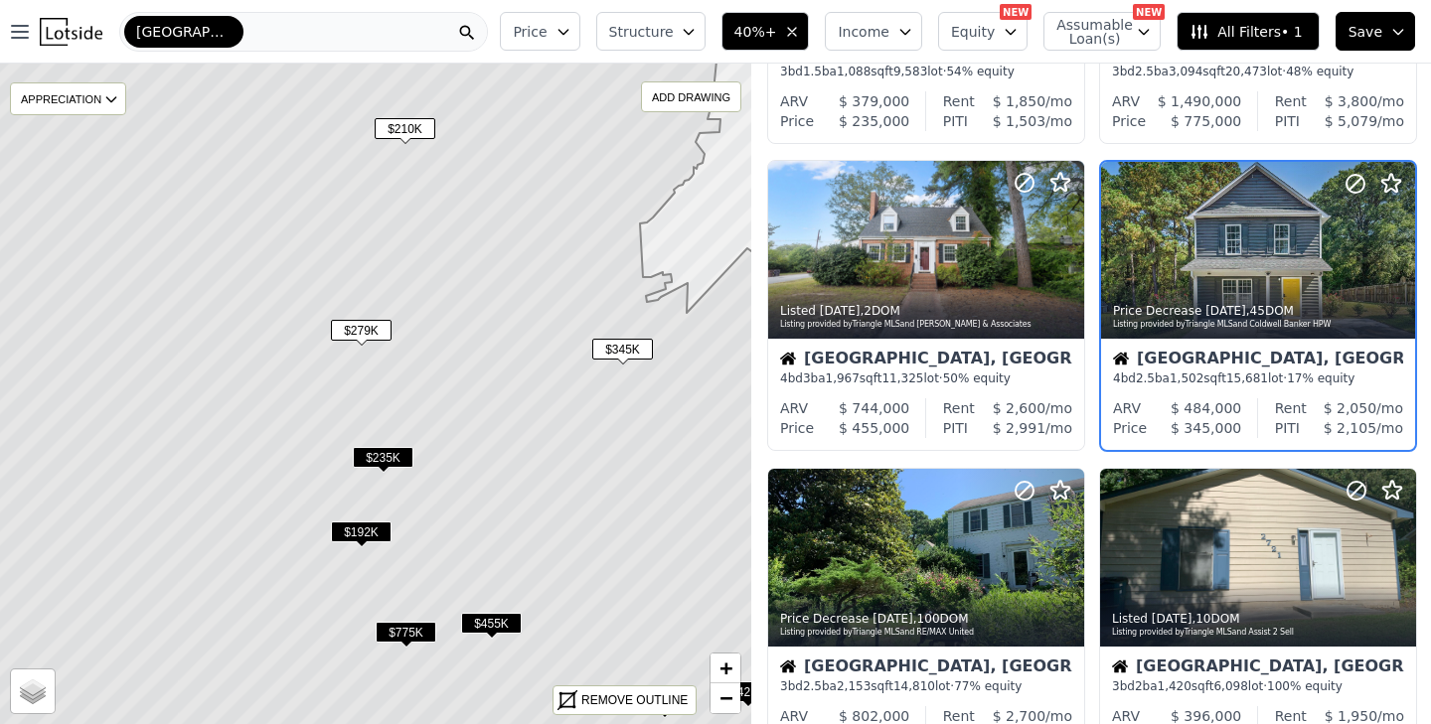
scroll to position [144, 0]
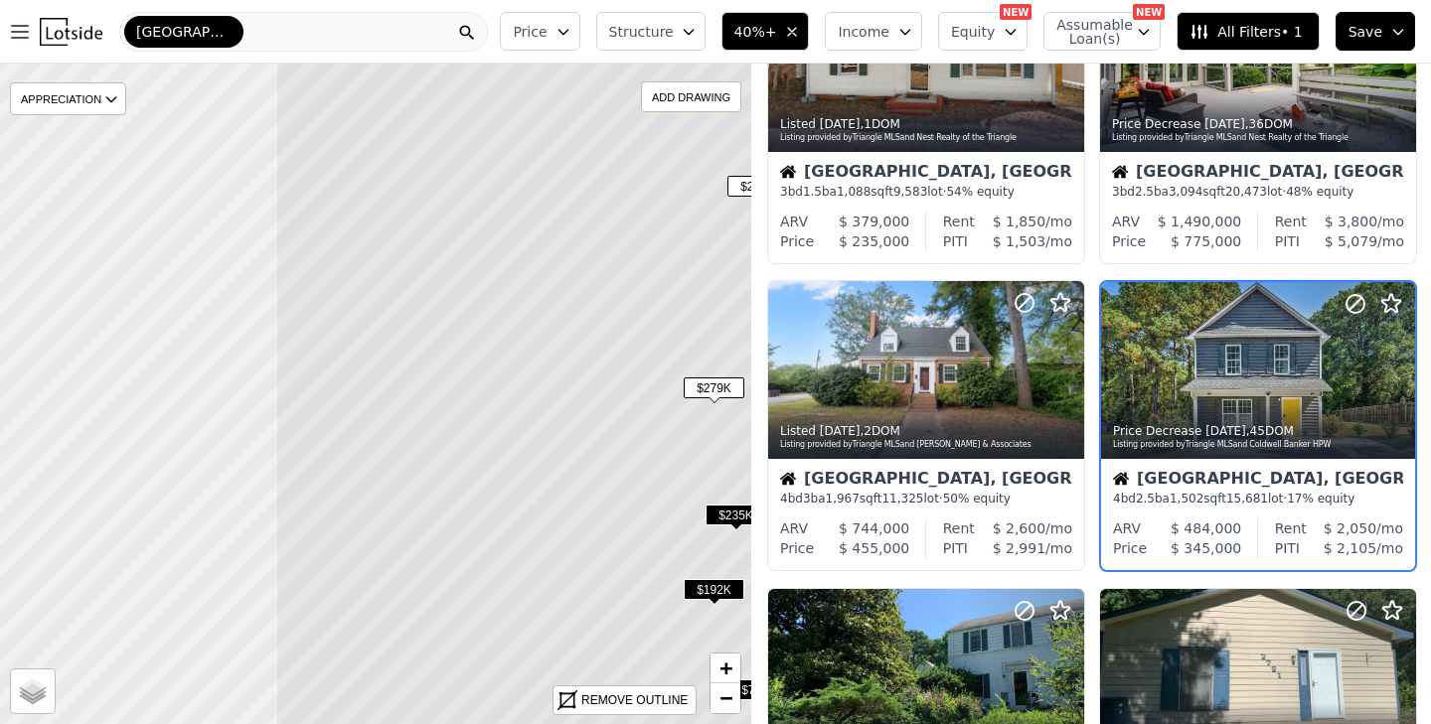
drag, startPoint x: 235, startPoint y: 379, endPoint x: 587, endPoint y: 436, distance: 357.5
click at [587, 436] on icon at bounding box center [727, 452] width 905 height 797
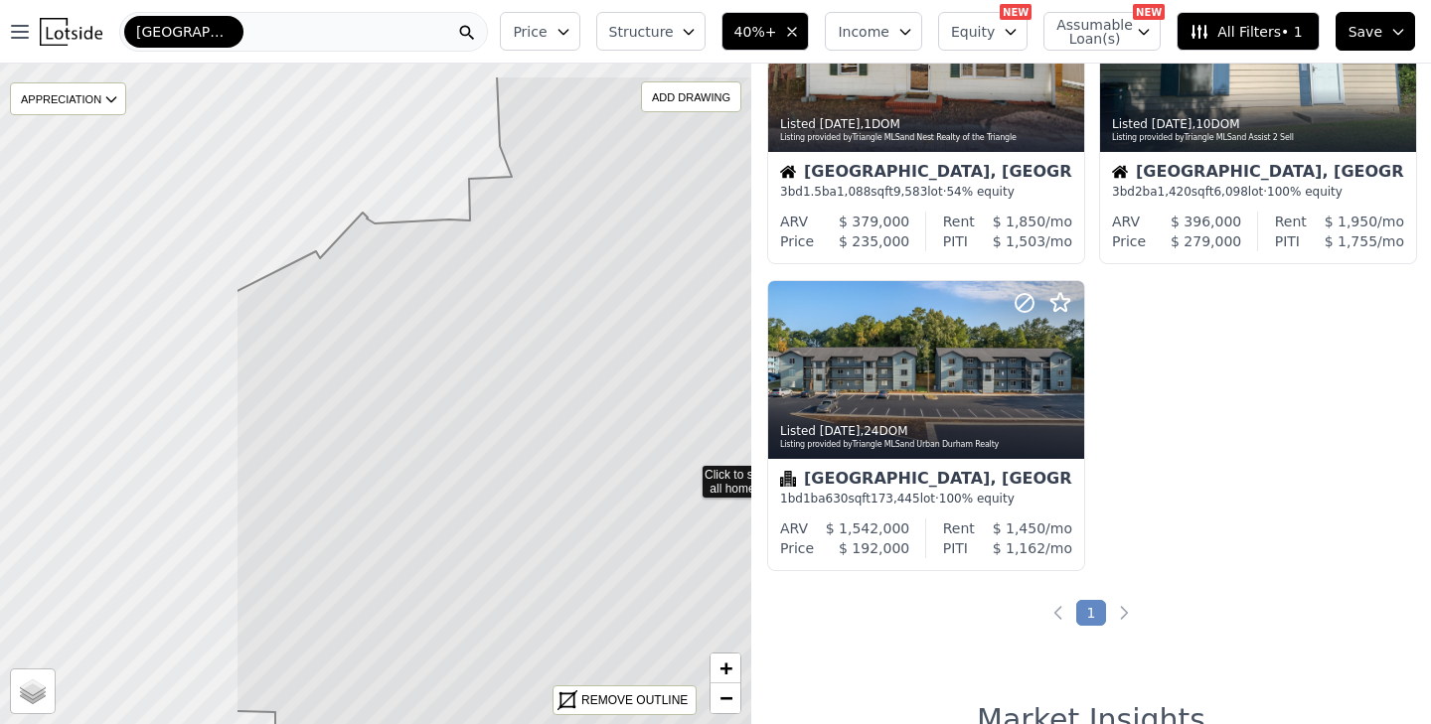
drag, startPoint x: 222, startPoint y: 430, endPoint x: 535, endPoint y: 510, distance: 323.0
click at [535, 510] on icon at bounding box center [688, 474] width 905 height 797
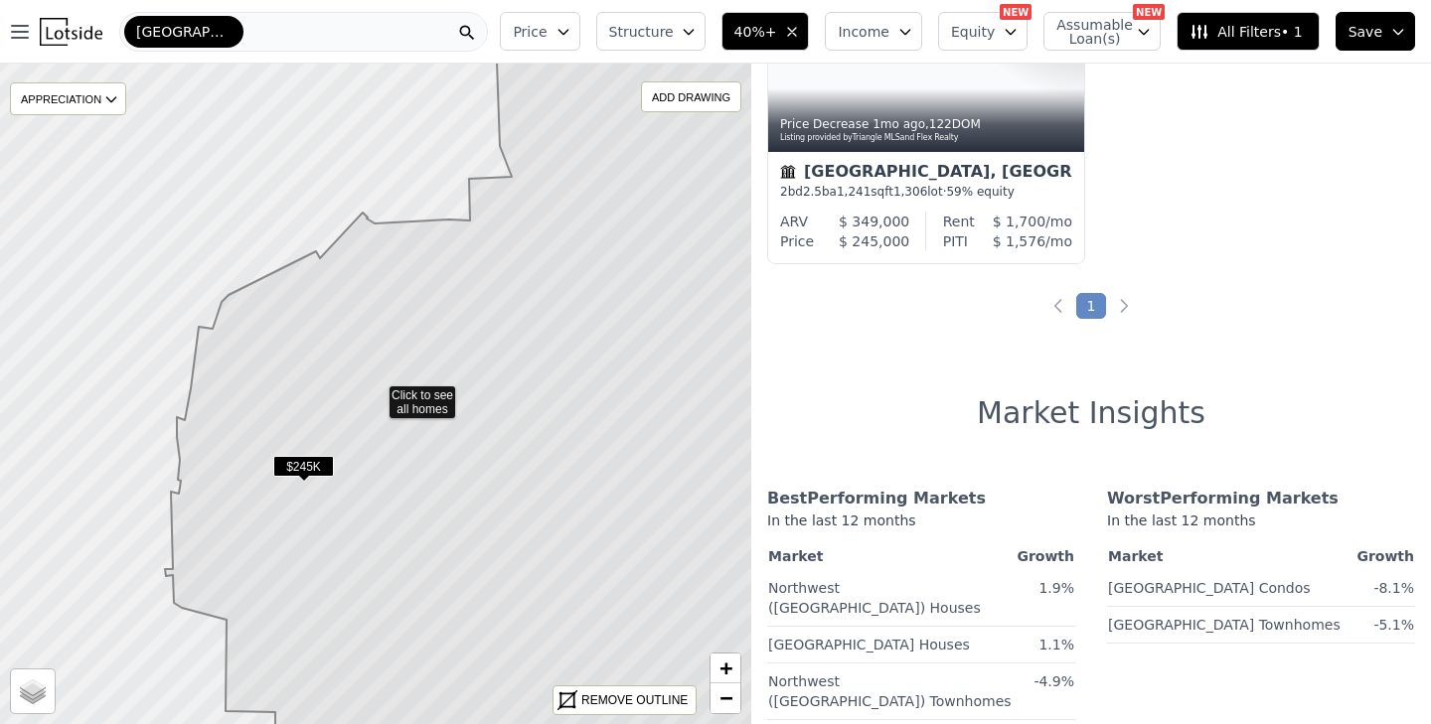
click at [308, 455] on icon at bounding box center [496, 394] width 663 height 797
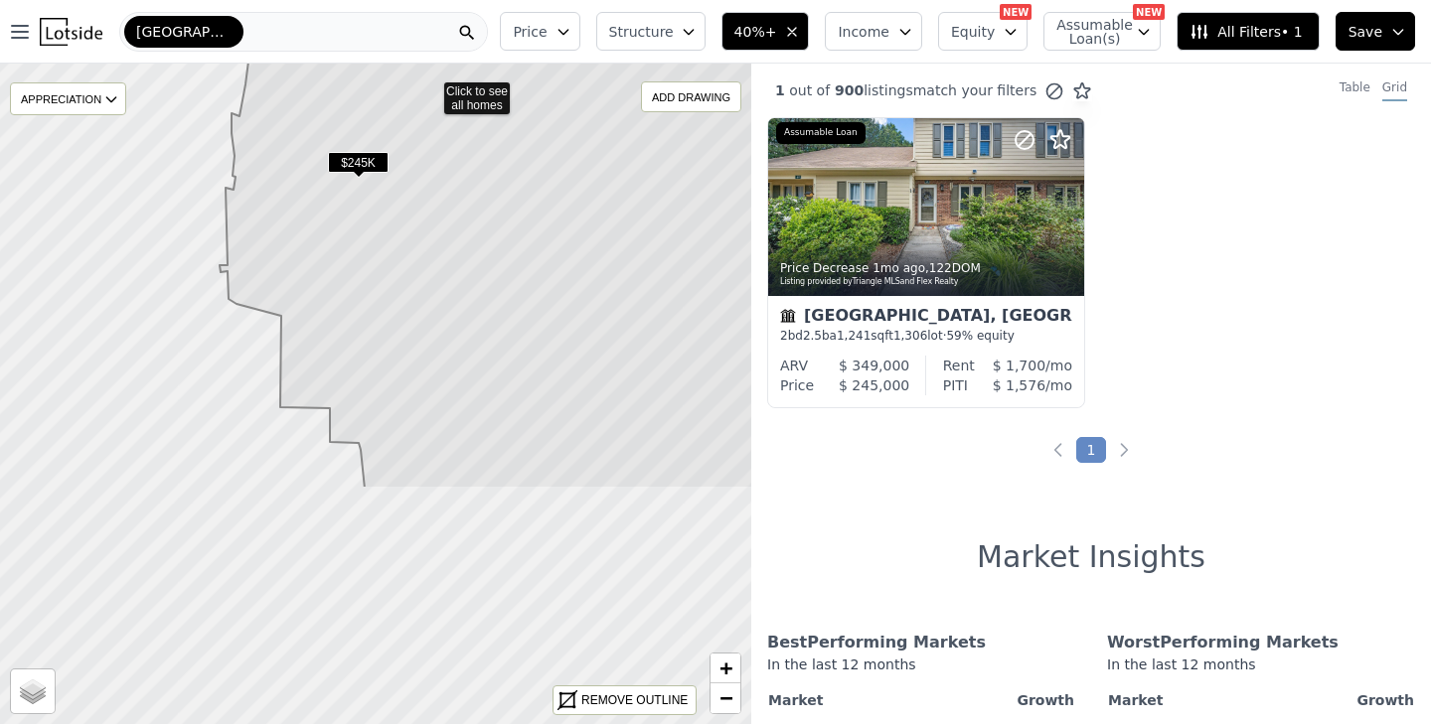
drag, startPoint x: 485, startPoint y: 509, endPoint x: 540, endPoint y: 205, distance: 309.0
click at [540, 205] on icon at bounding box center [551, 90] width 663 height 797
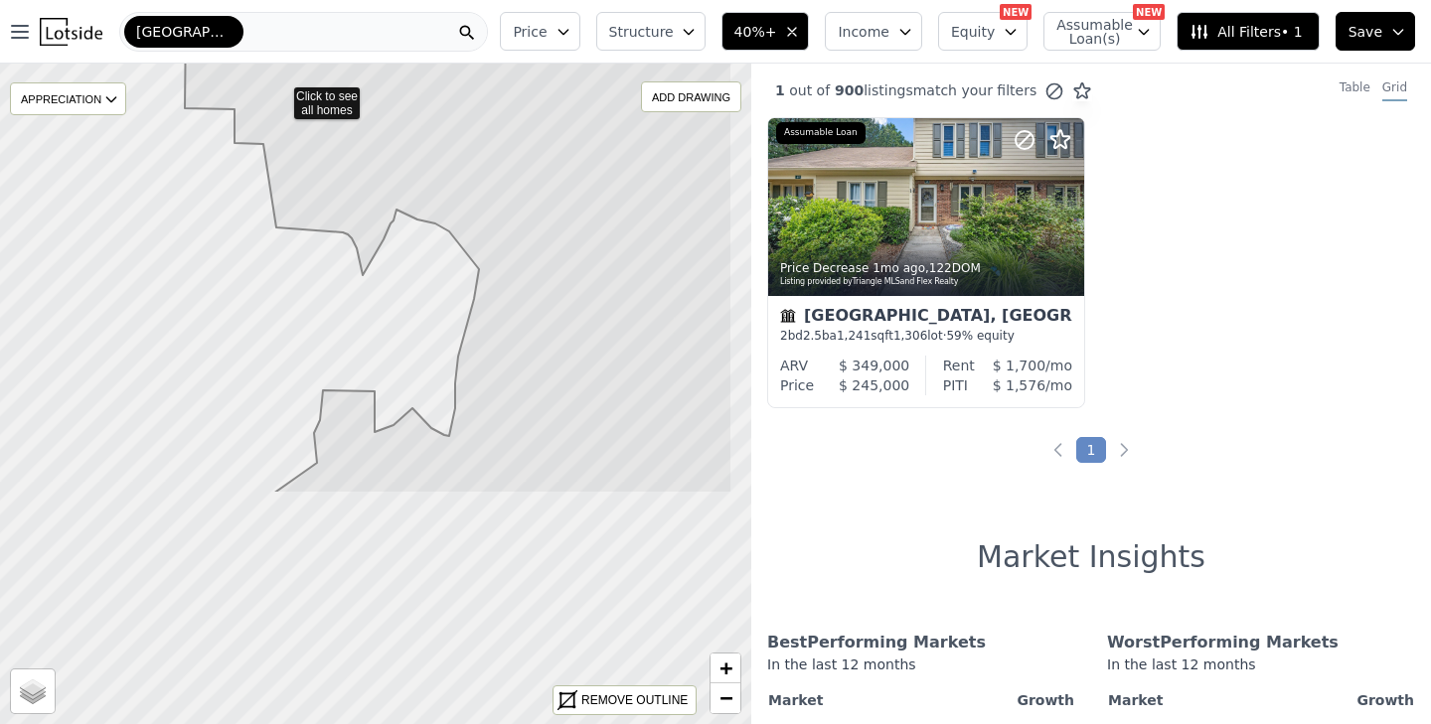
drag, startPoint x: 438, startPoint y: 460, endPoint x: 319, endPoint y: 118, distance: 362.1
click at [319, 118] on icon at bounding box center [428, 95] width 608 height 797
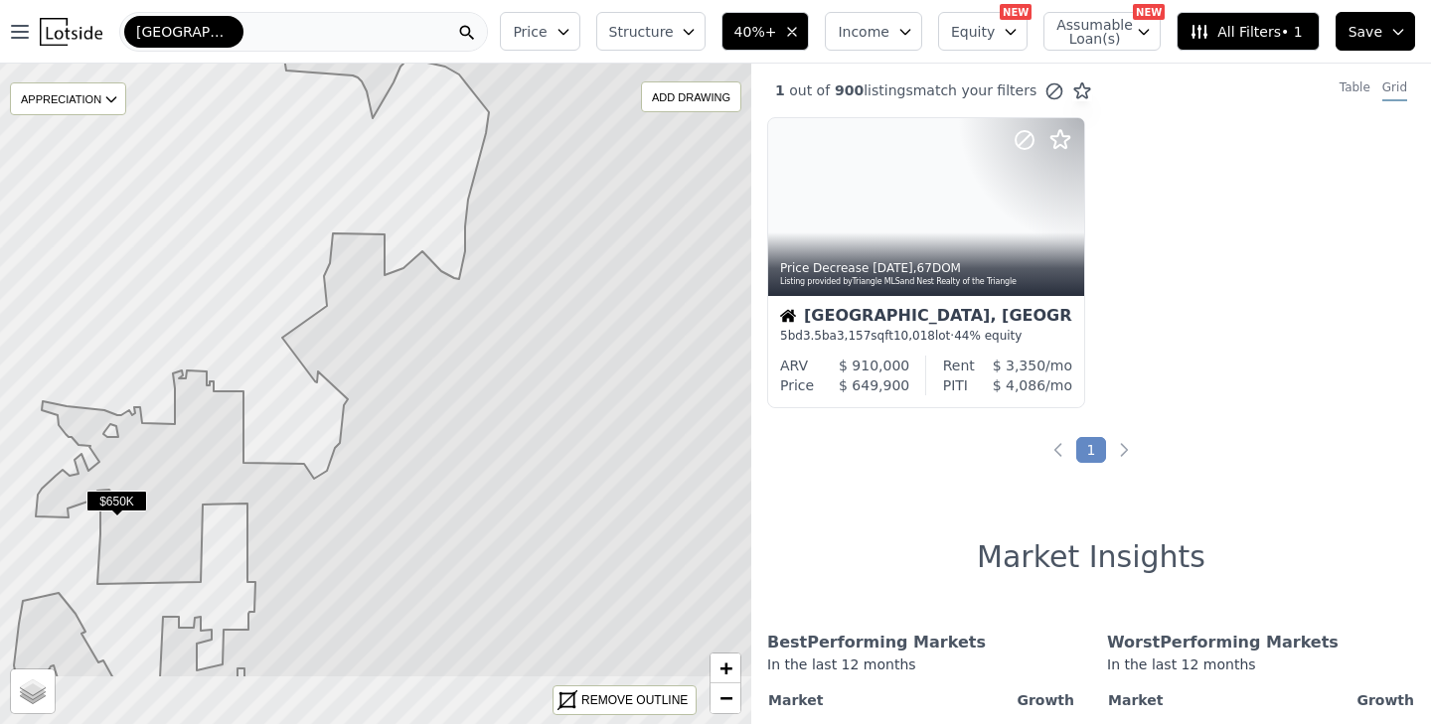
drag, startPoint x: 536, startPoint y: 609, endPoint x: 569, endPoint y: 495, distance: 119.2
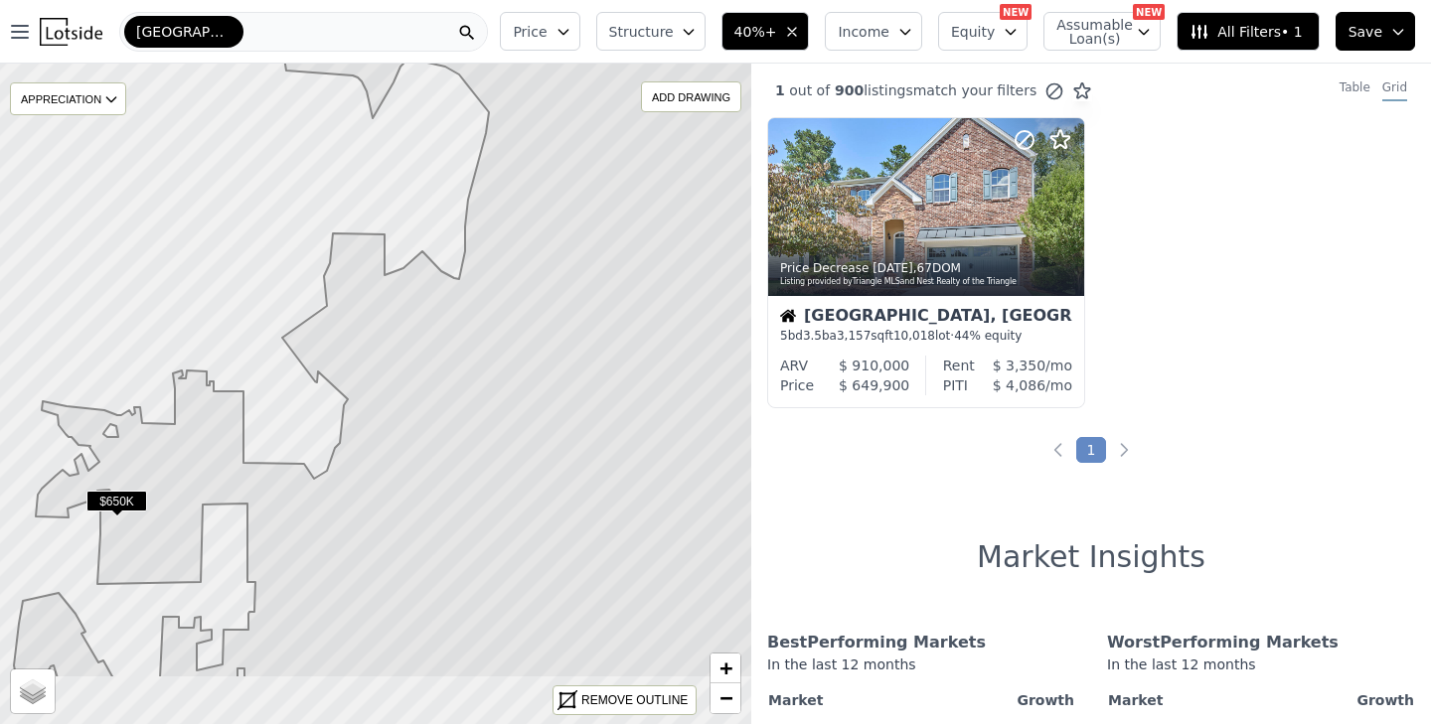
click at [569, 495] on icon at bounding box center [437, 280] width 849 height 797
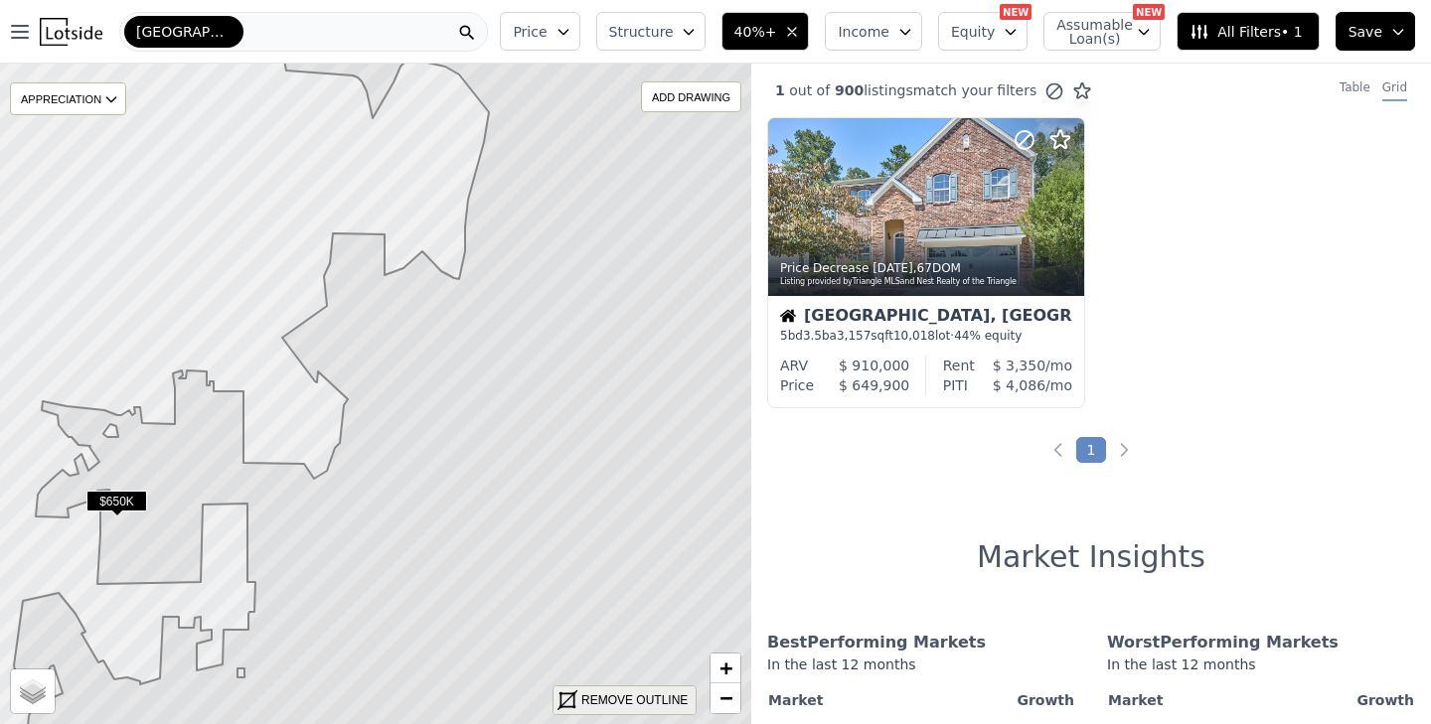
click at [619, 695] on div "REMOVE OUTLINE" at bounding box center [634, 701] width 106 height 18
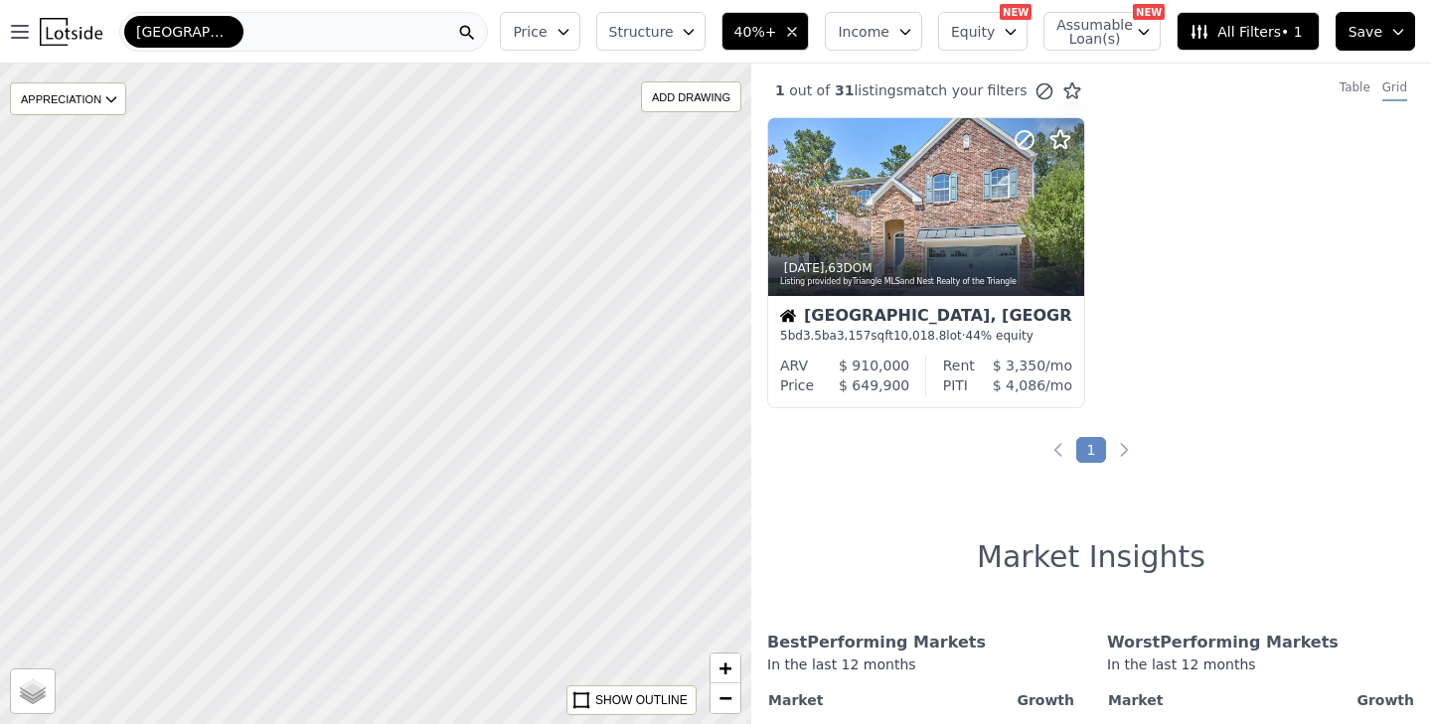
drag, startPoint x: 637, startPoint y: 432, endPoint x: 322, endPoint y: 354, distance: 324.7
click at [322, 354] on div at bounding box center [332, 377] width 901 height 793
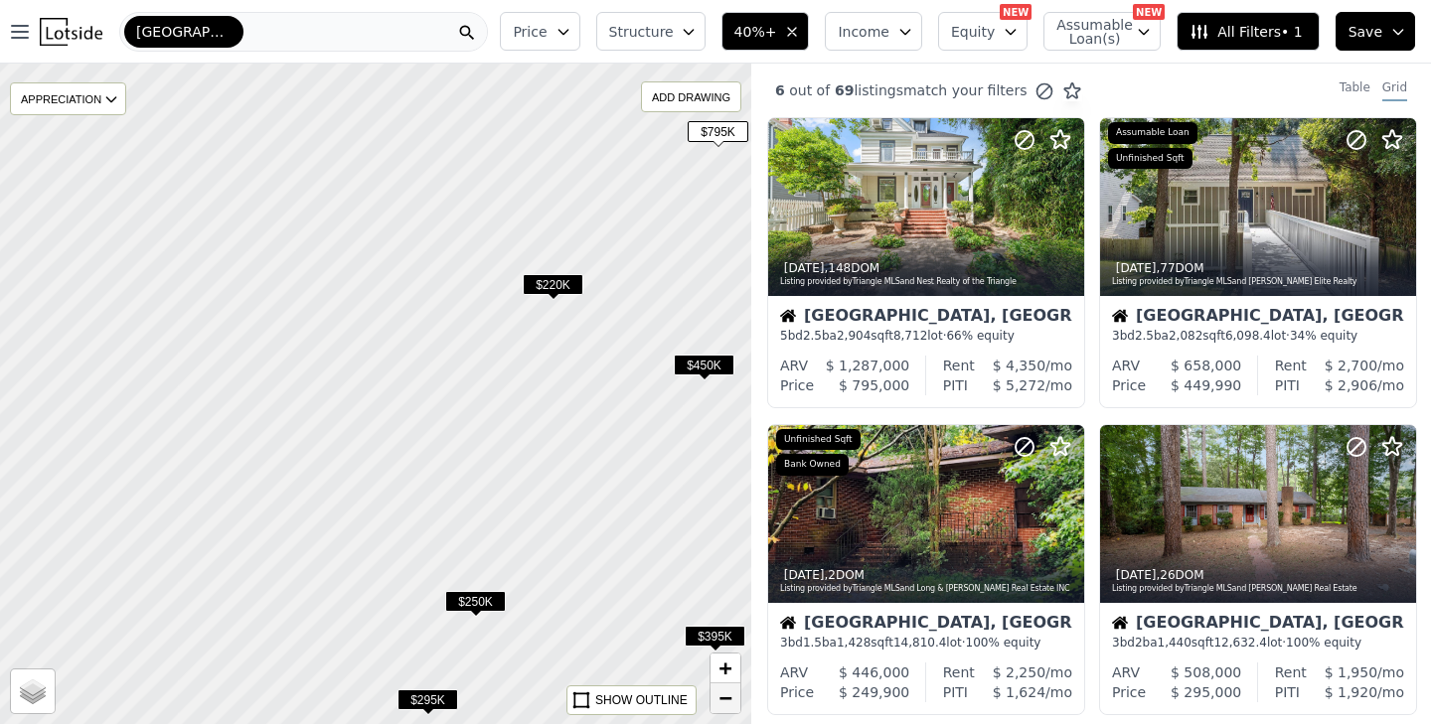
click at [729, 702] on span "−" at bounding box center [725, 698] width 13 height 25
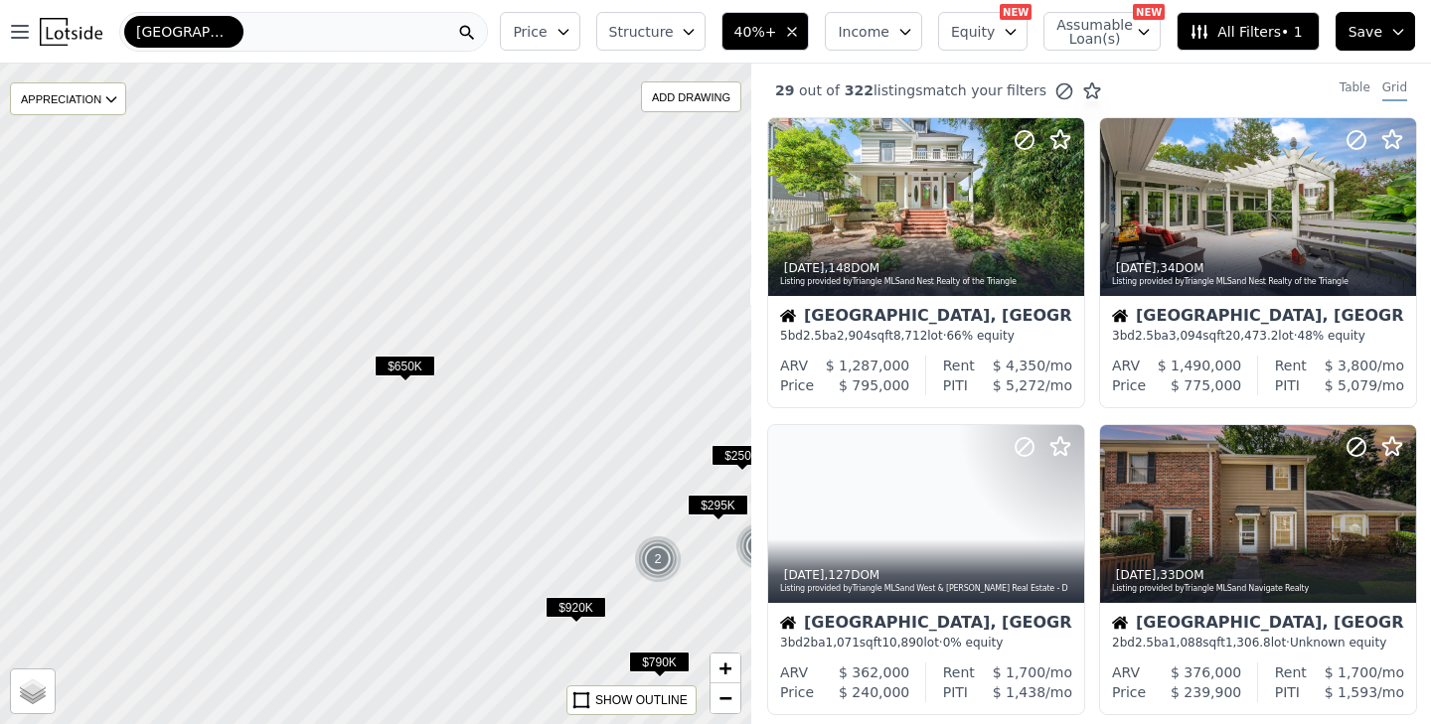
drag, startPoint x: 245, startPoint y: 507, endPoint x: 562, endPoint y: 471, distance: 319.0
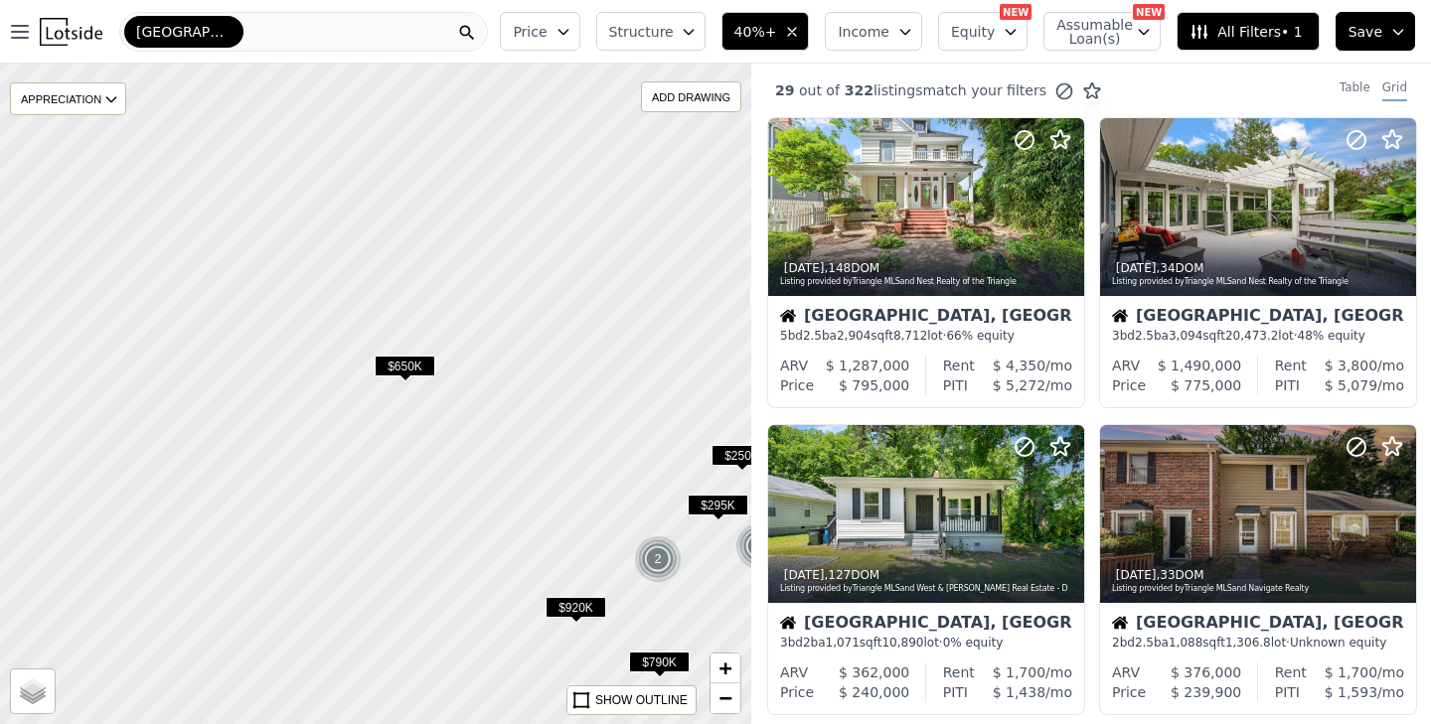
click at [562, 472] on div at bounding box center [374, 394] width 901 height 793
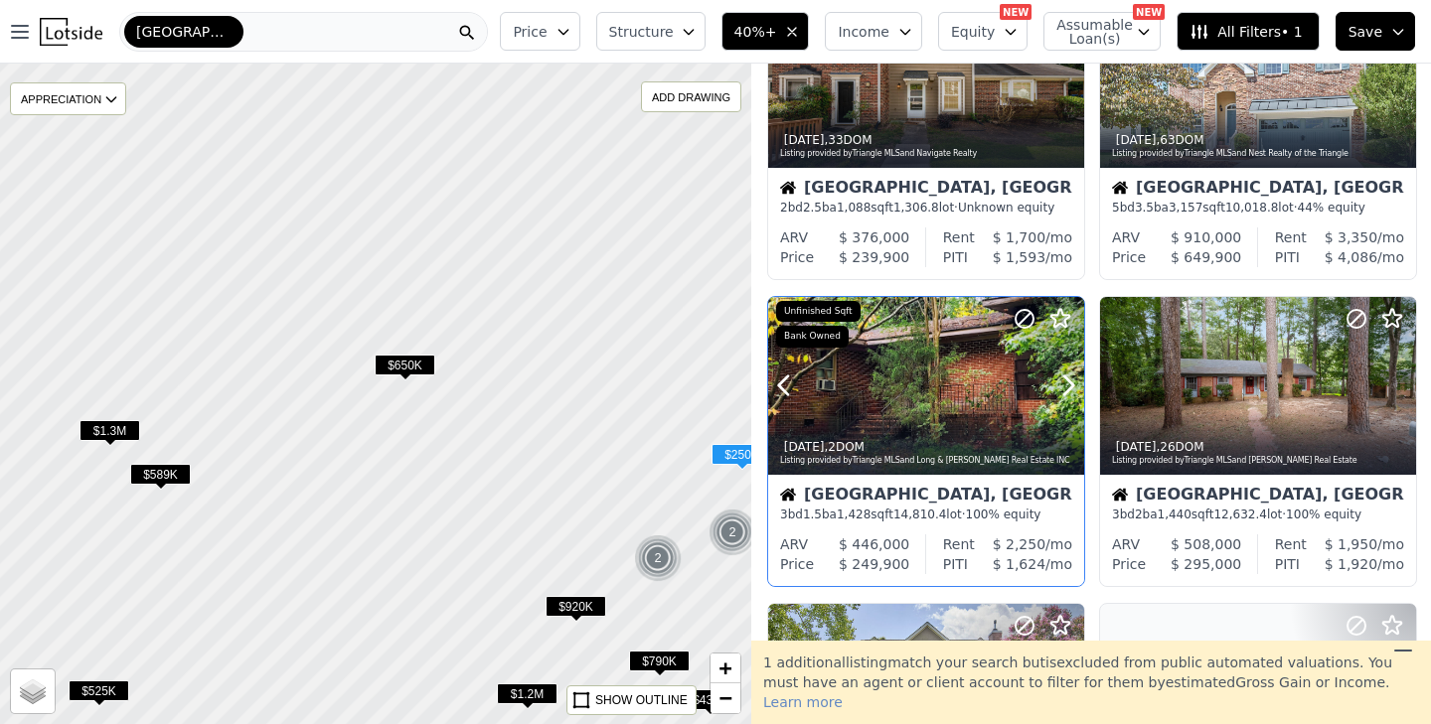
scroll to position [132, 0]
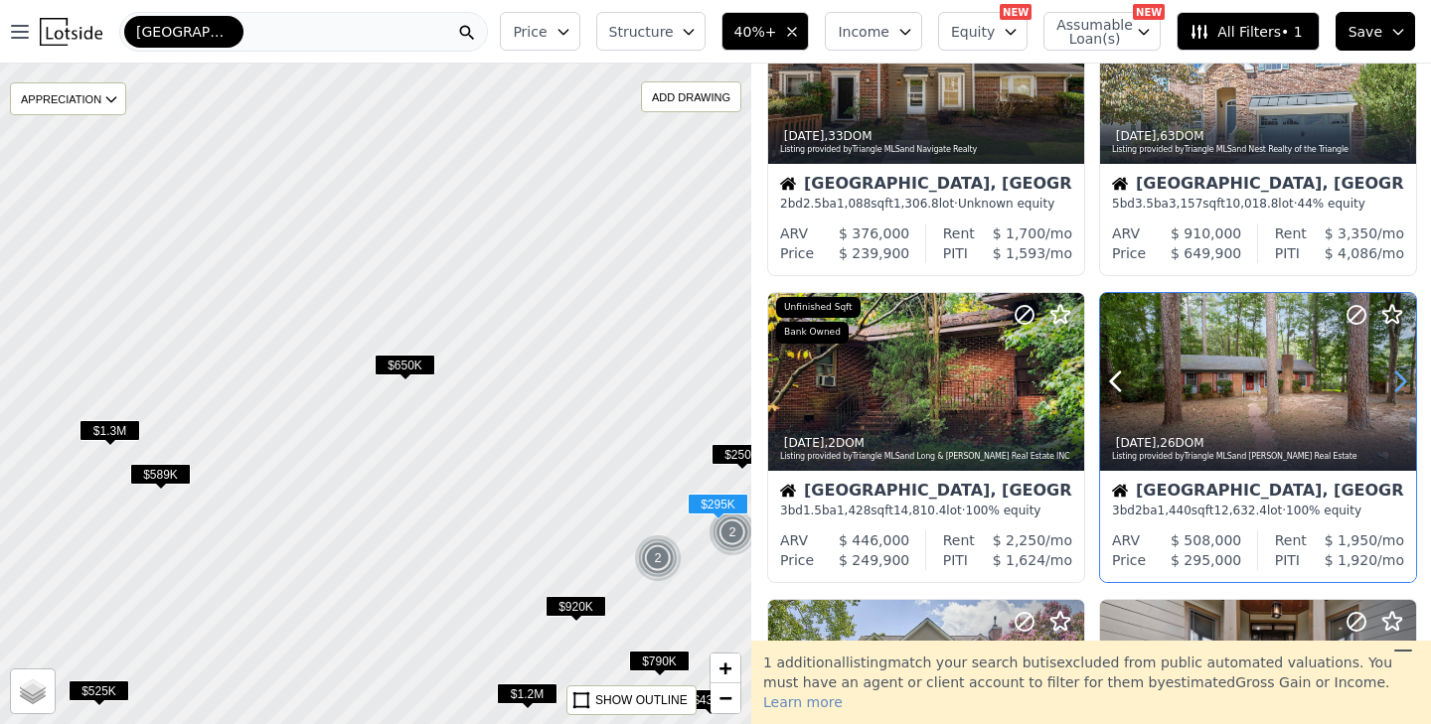
click at [1403, 382] on icon at bounding box center [1400, 382] width 9 height 19
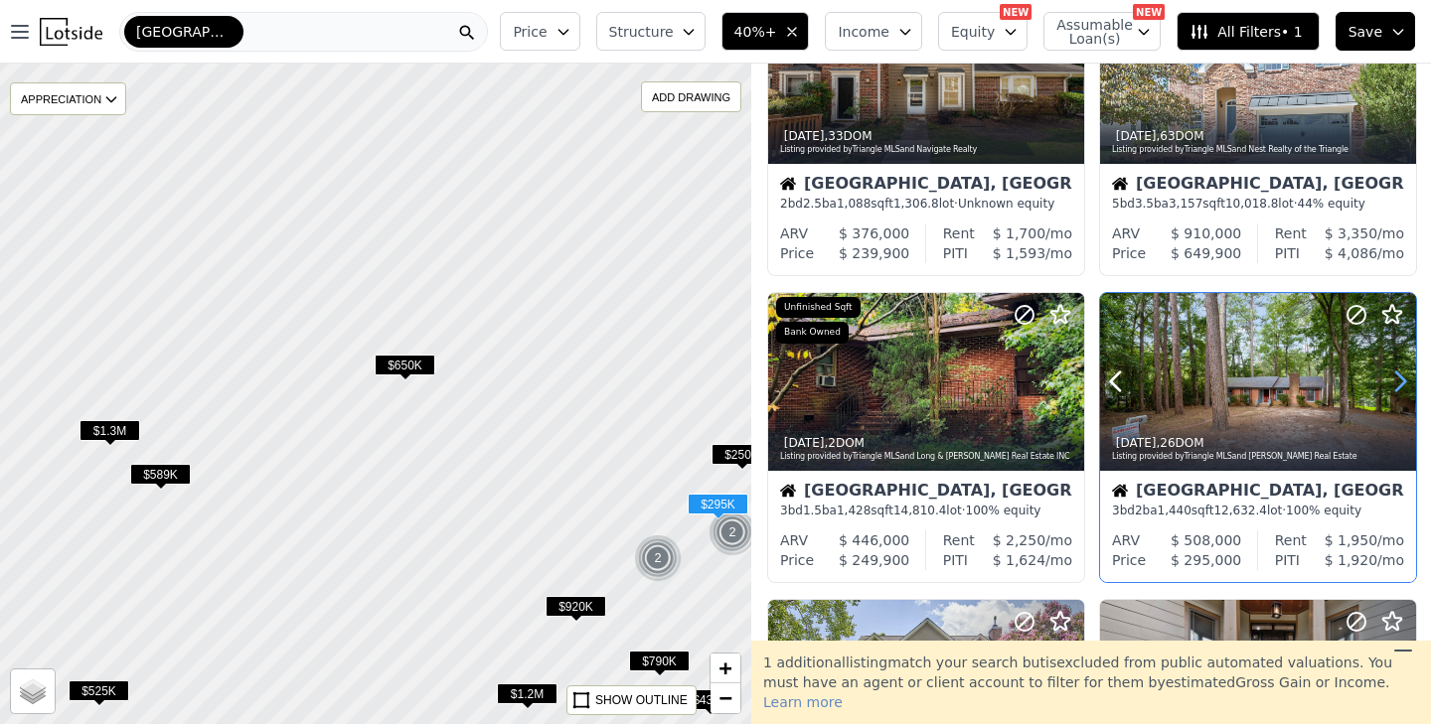
click at [1403, 382] on icon at bounding box center [1400, 382] width 9 height 19
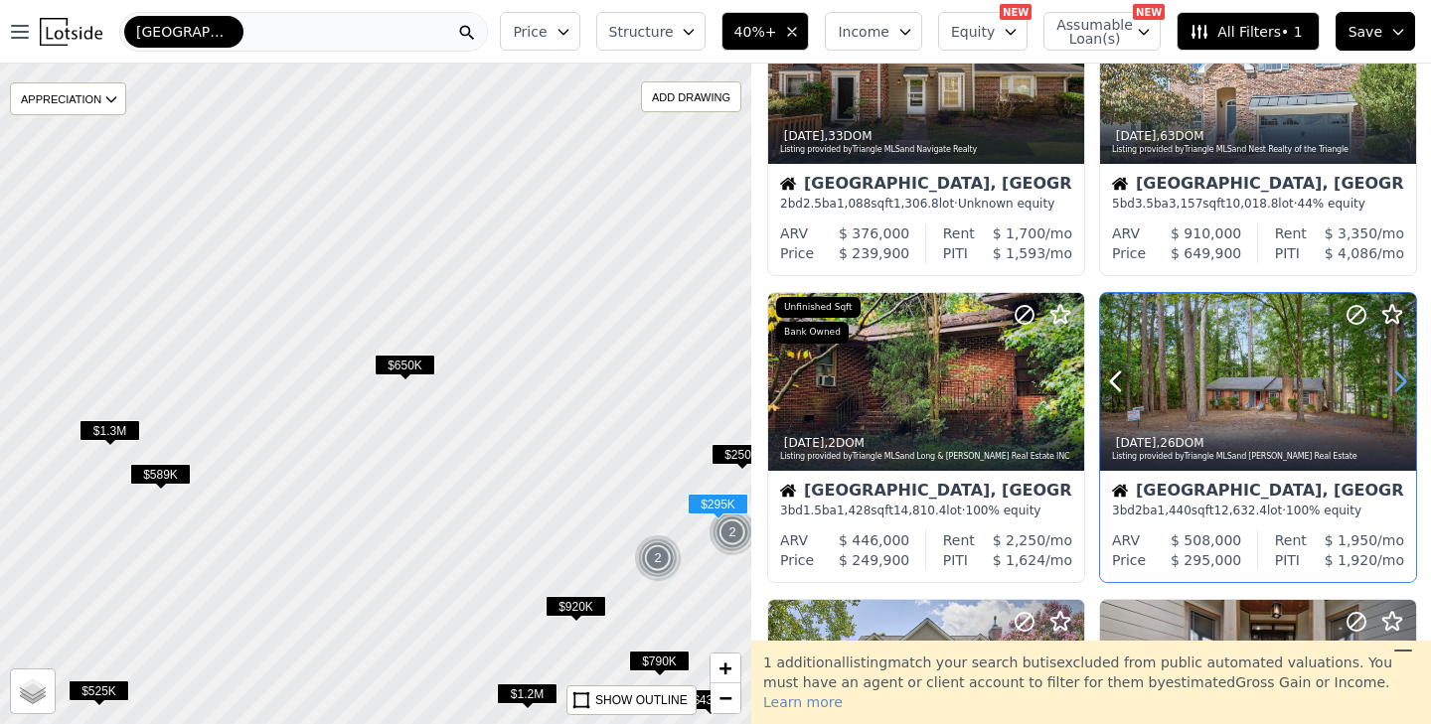
click at [1403, 382] on icon at bounding box center [1400, 382] width 9 height 19
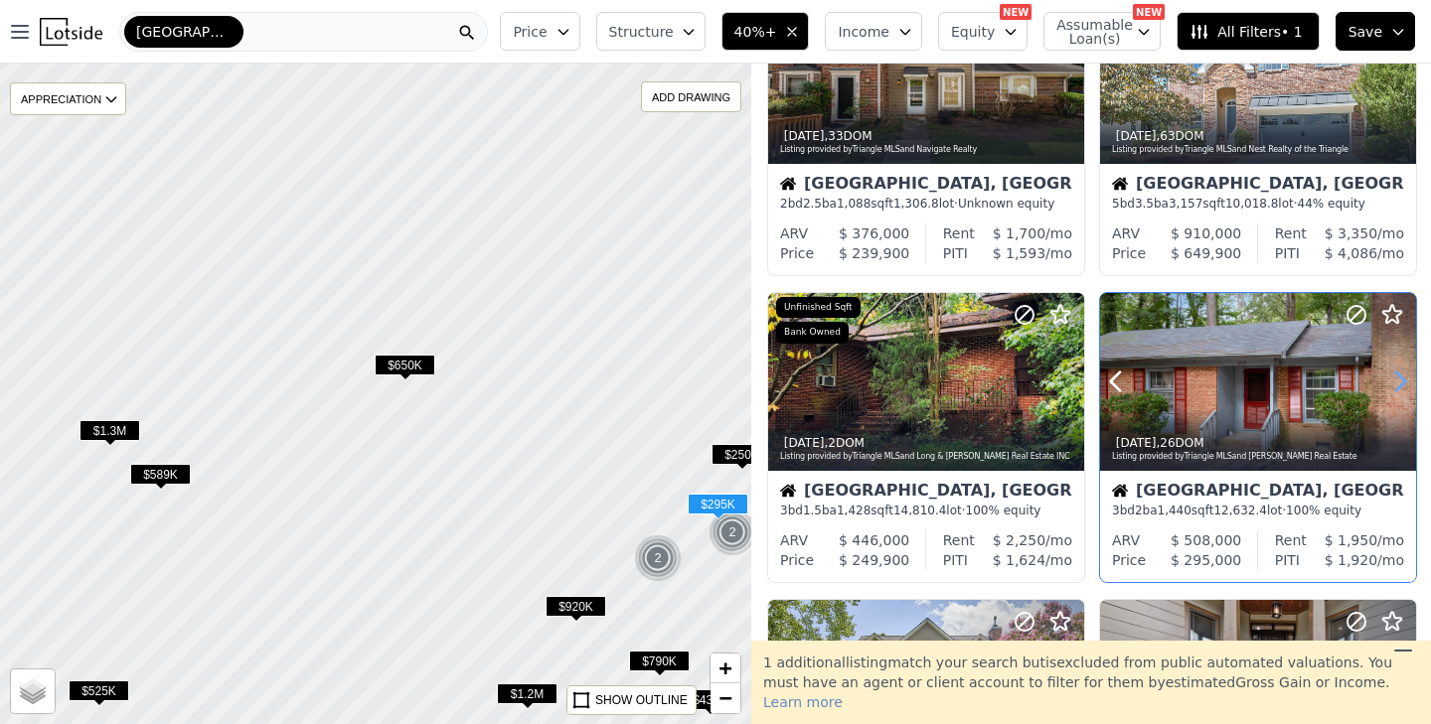
click at [1403, 382] on icon at bounding box center [1400, 382] width 9 height 19
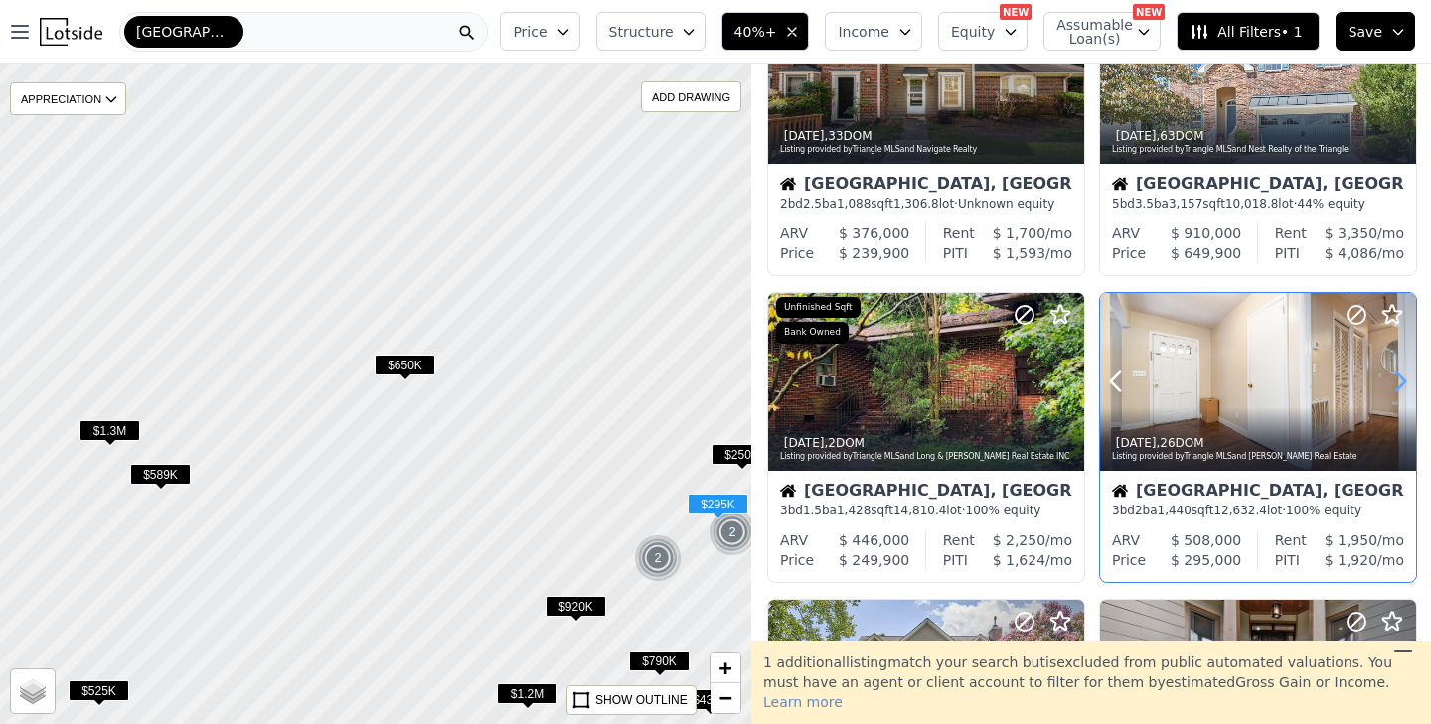
click at [1403, 382] on icon at bounding box center [1400, 382] width 9 height 19
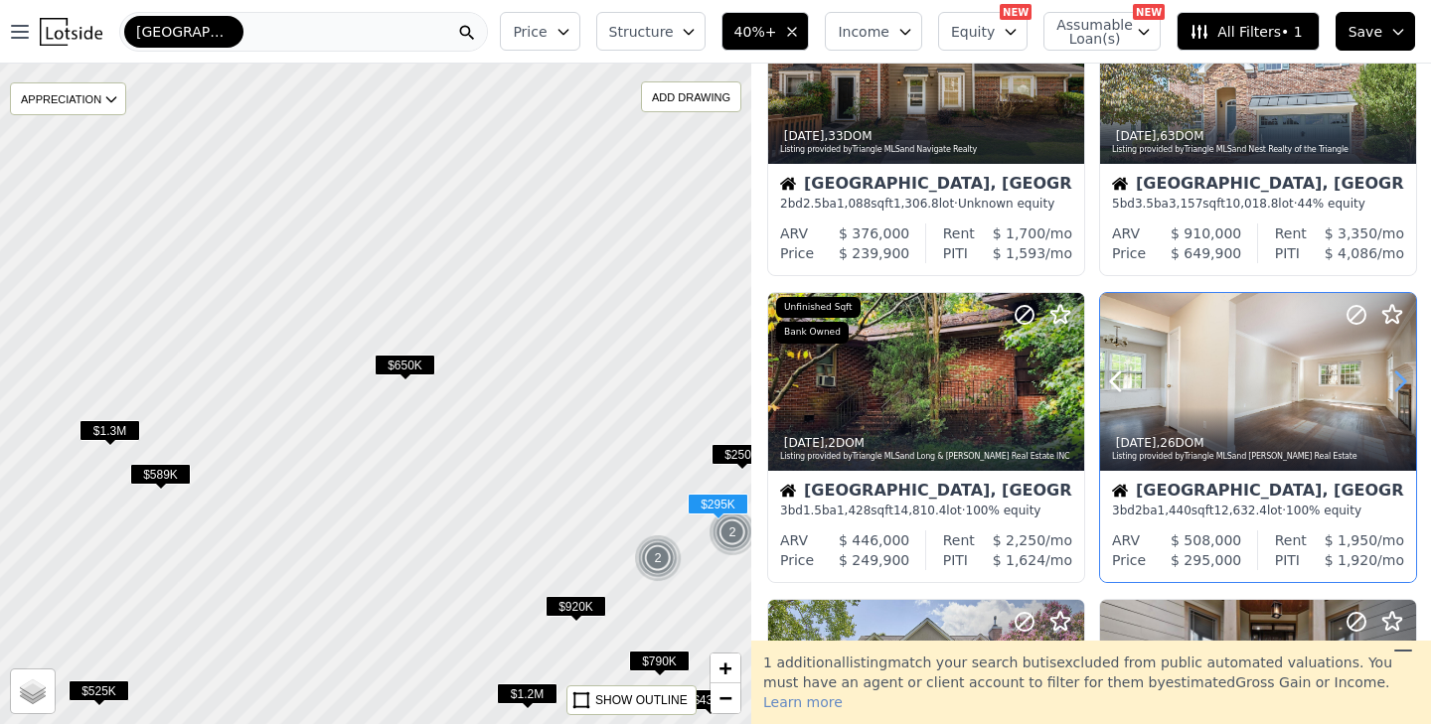
click at [1403, 382] on icon at bounding box center [1400, 382] width 9 height 19
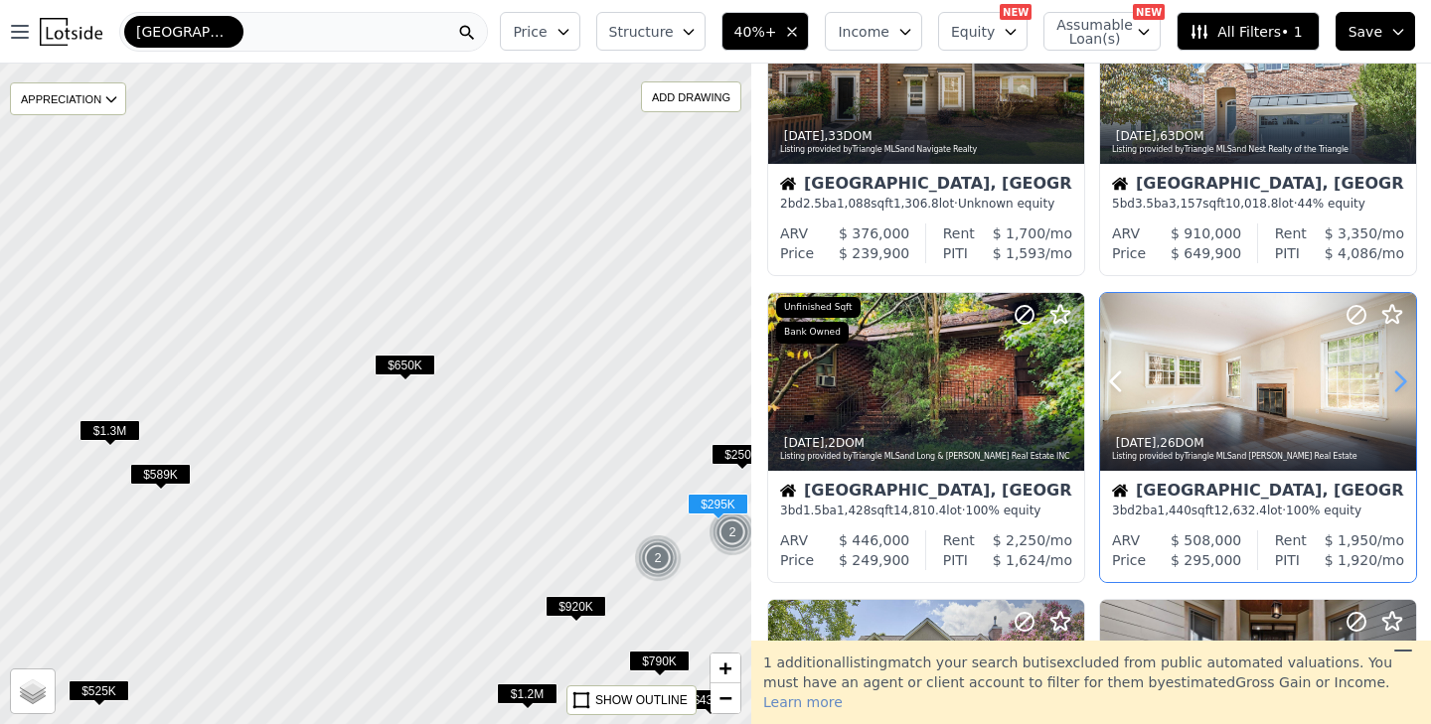
click at [1403, 382] on icon at bounding box center [1400, 382] width 9 height 19
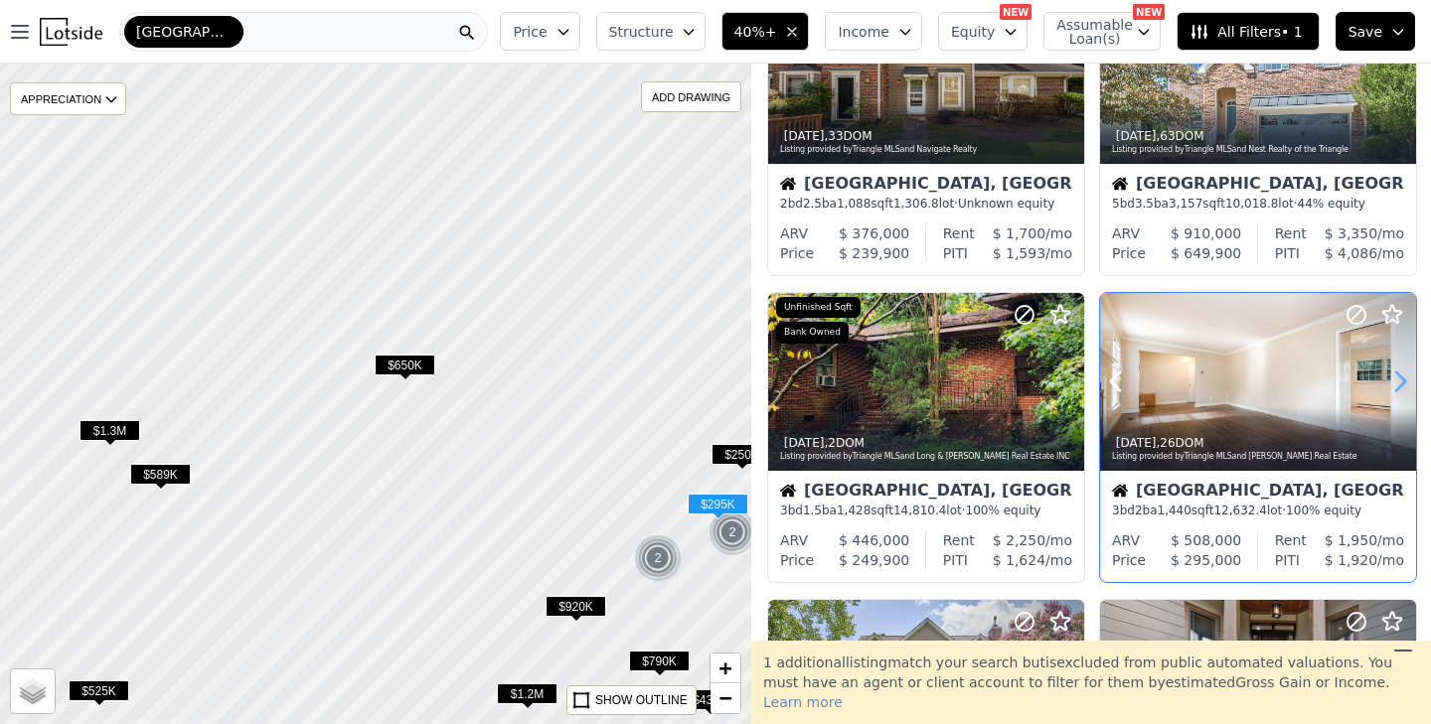
click at [1403, 382] on icon at bounding box center [1400, 382] width 9 height 19
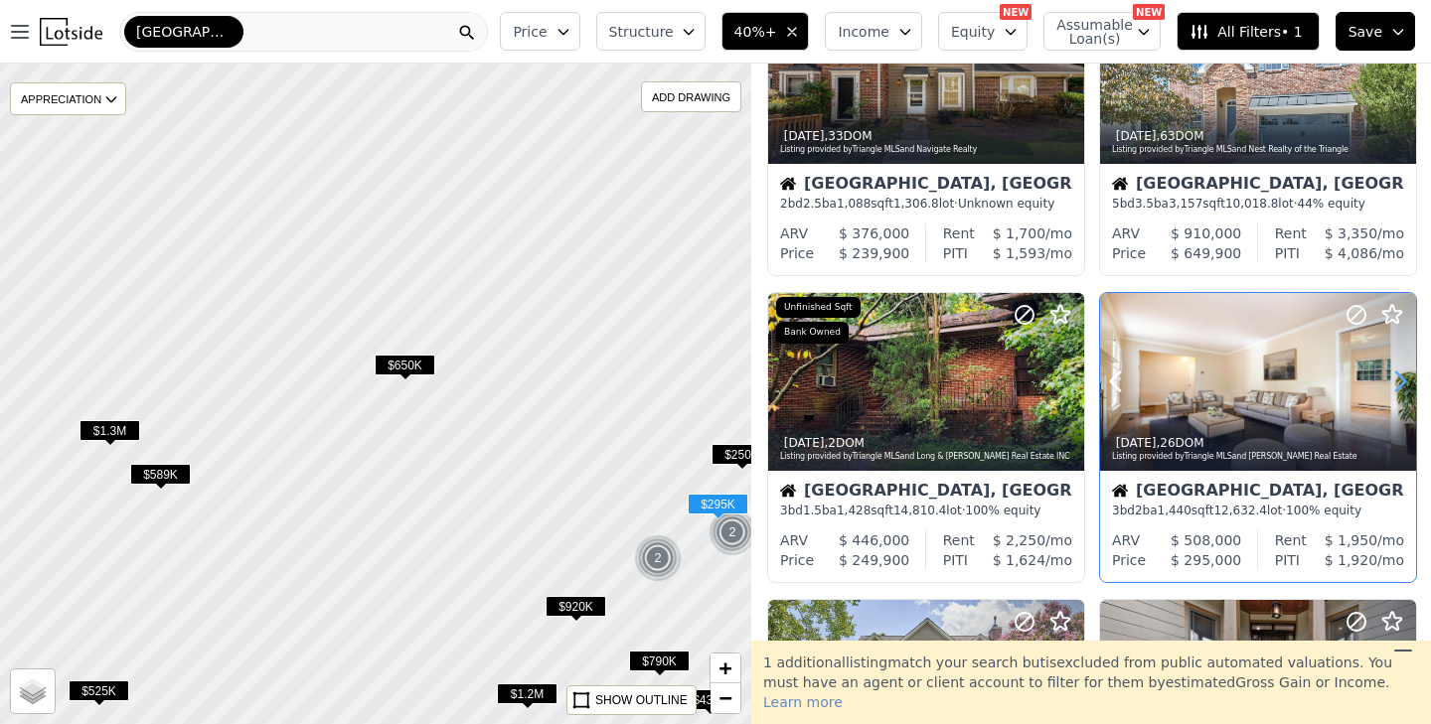
click at [1403, 382] on icon at bounding box center [1400, 382] width 9 height 19
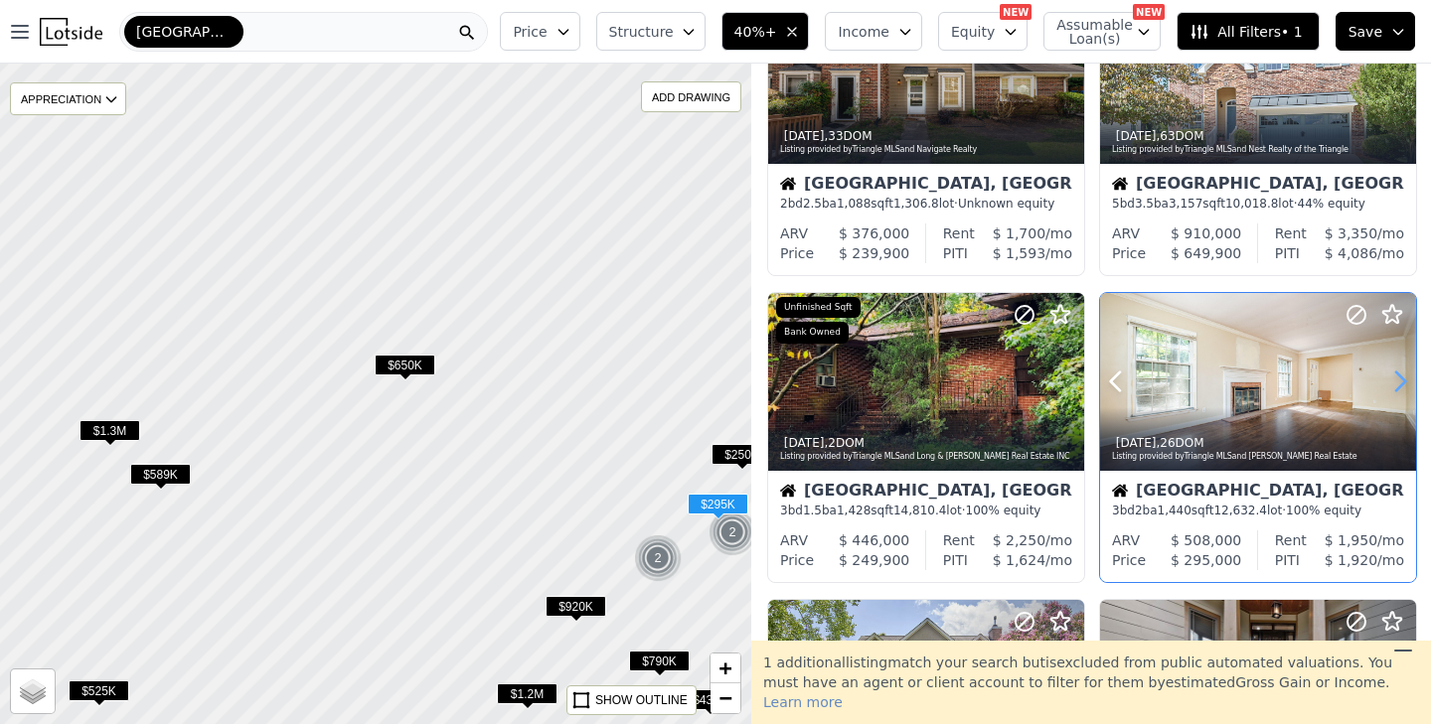
click at [1403, 382] on icon at bounding box center [1400, 382] width 9 height 19
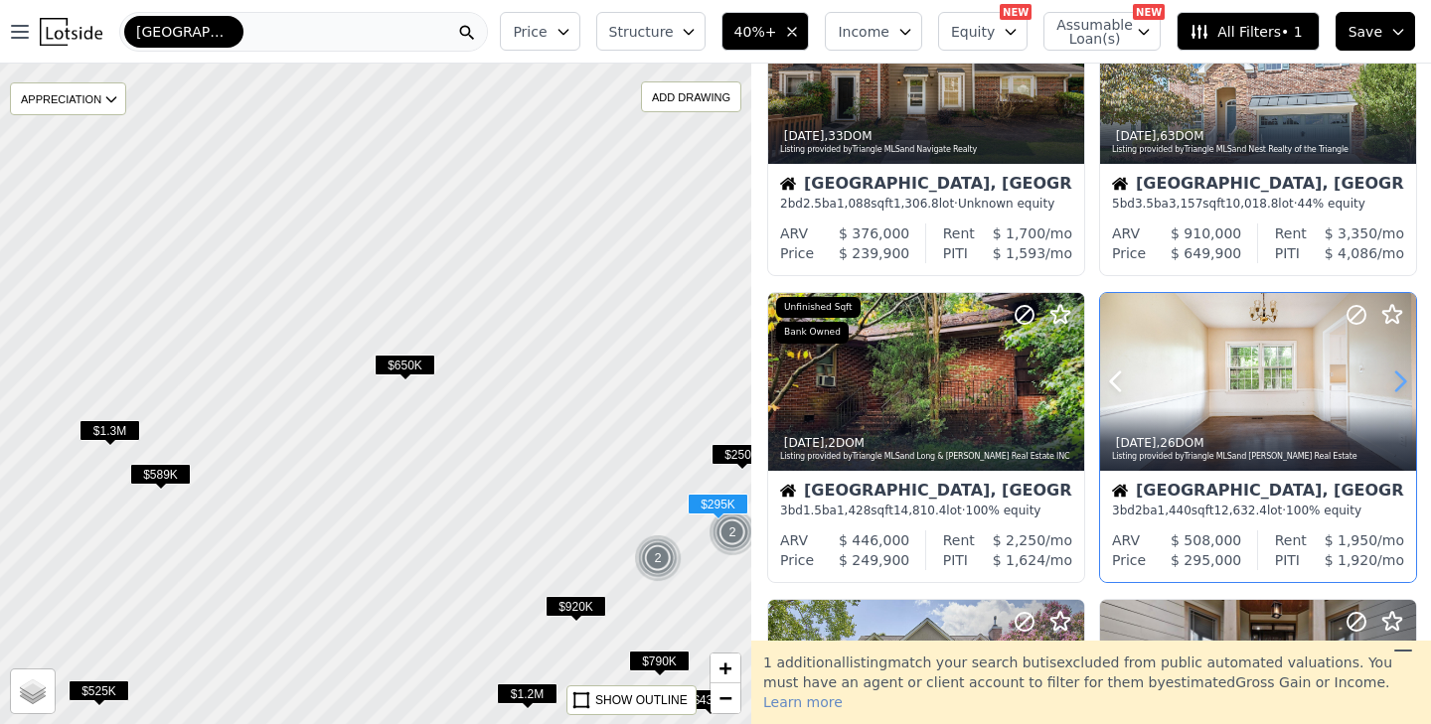
click at [1403, 382] on icon at bounding box center [1400, 382] width 9 height 19
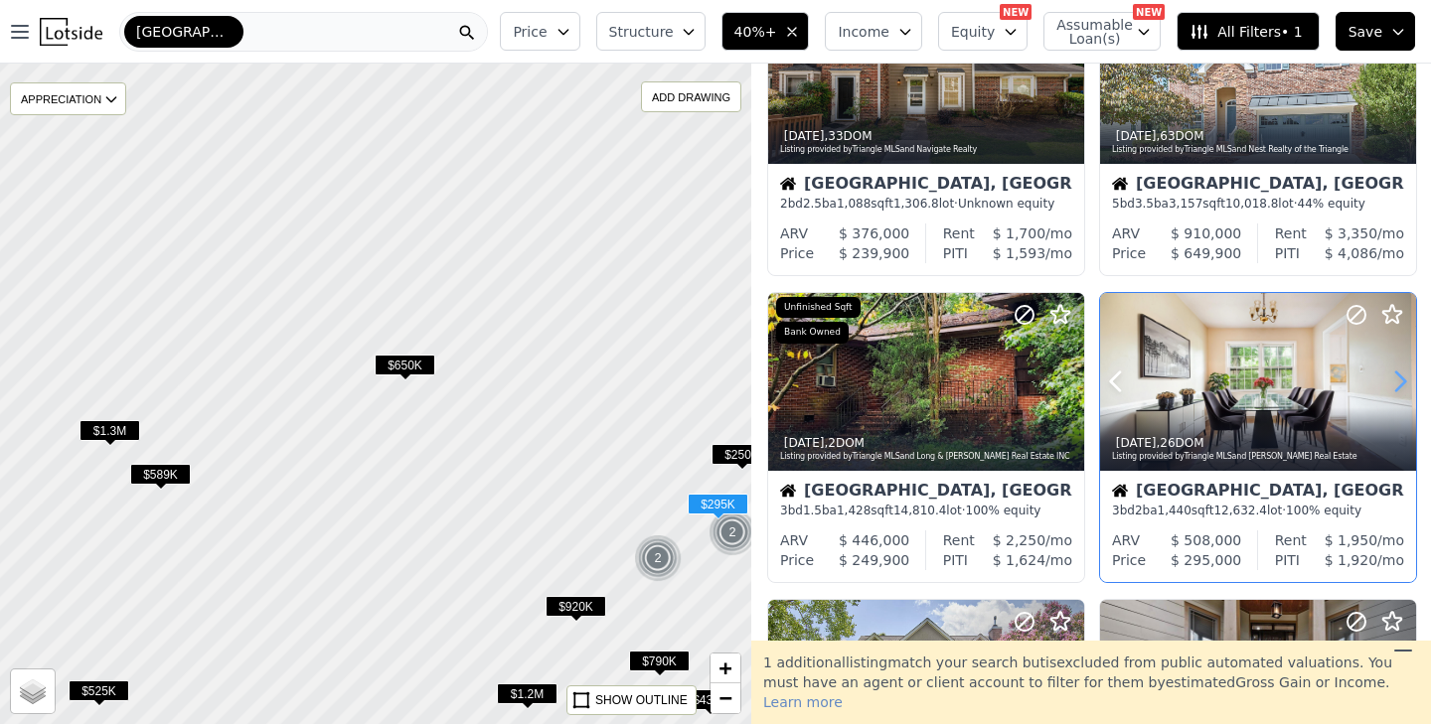
click at [1403, 382] on icon at bounding box center [1400, 382] width 9 height 19
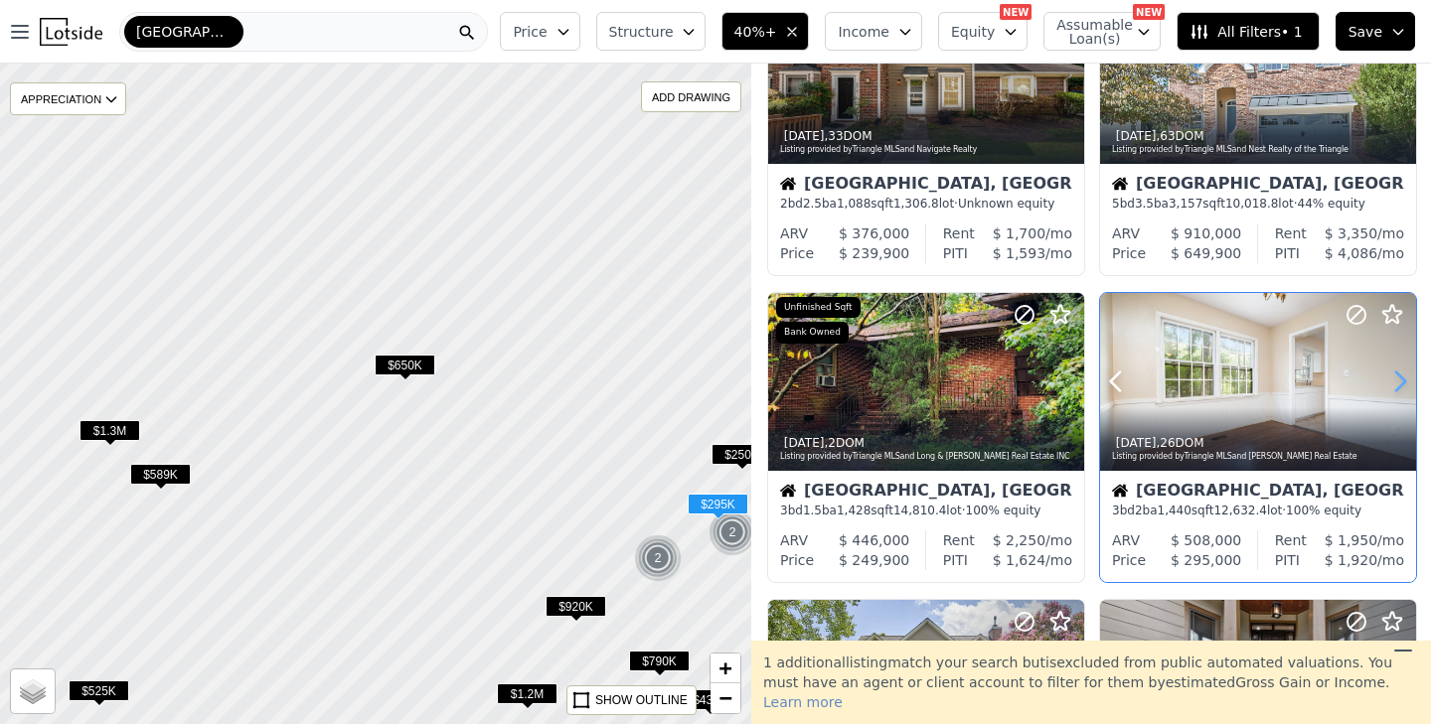
click at [1403, 382] on icon at bounding box center [1400, 382] width 9 height 19
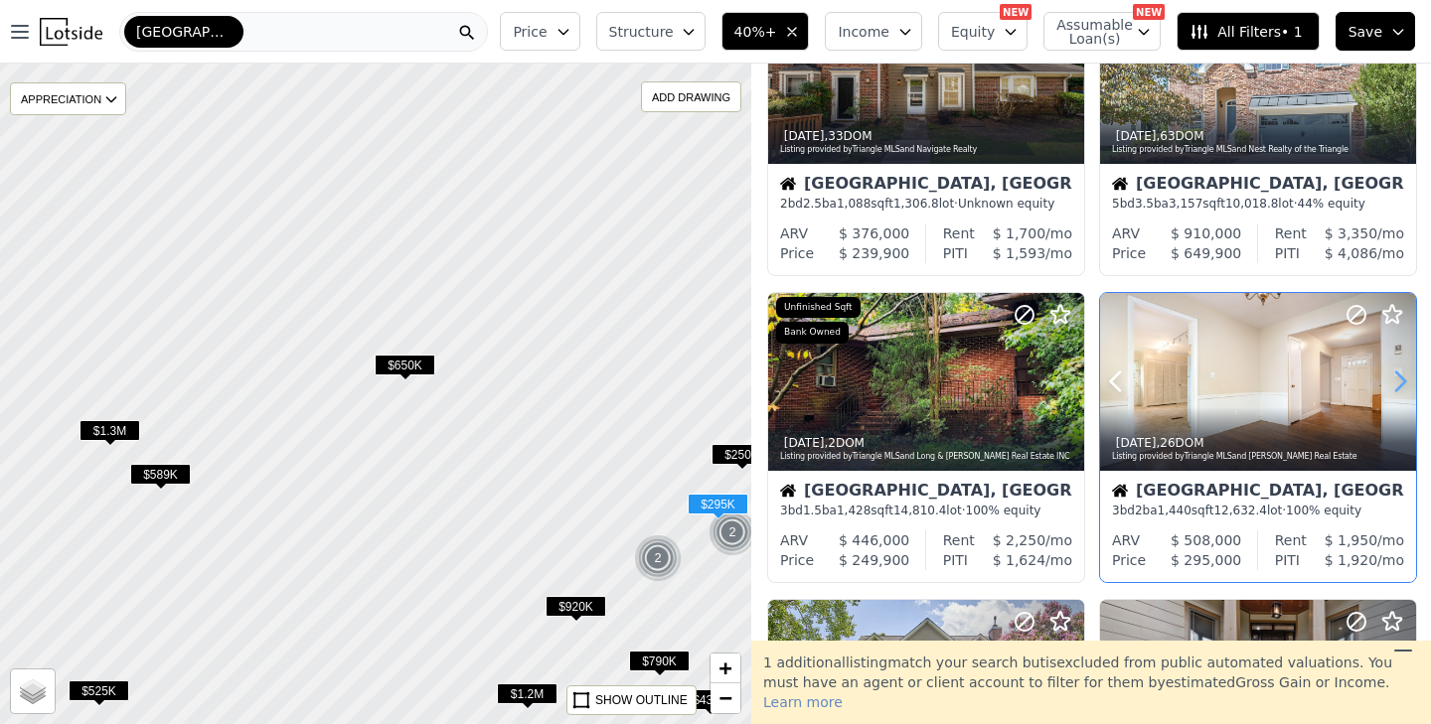
click at [1403, 382] on icon at bounding box center [1400, 382] width 9 height 19
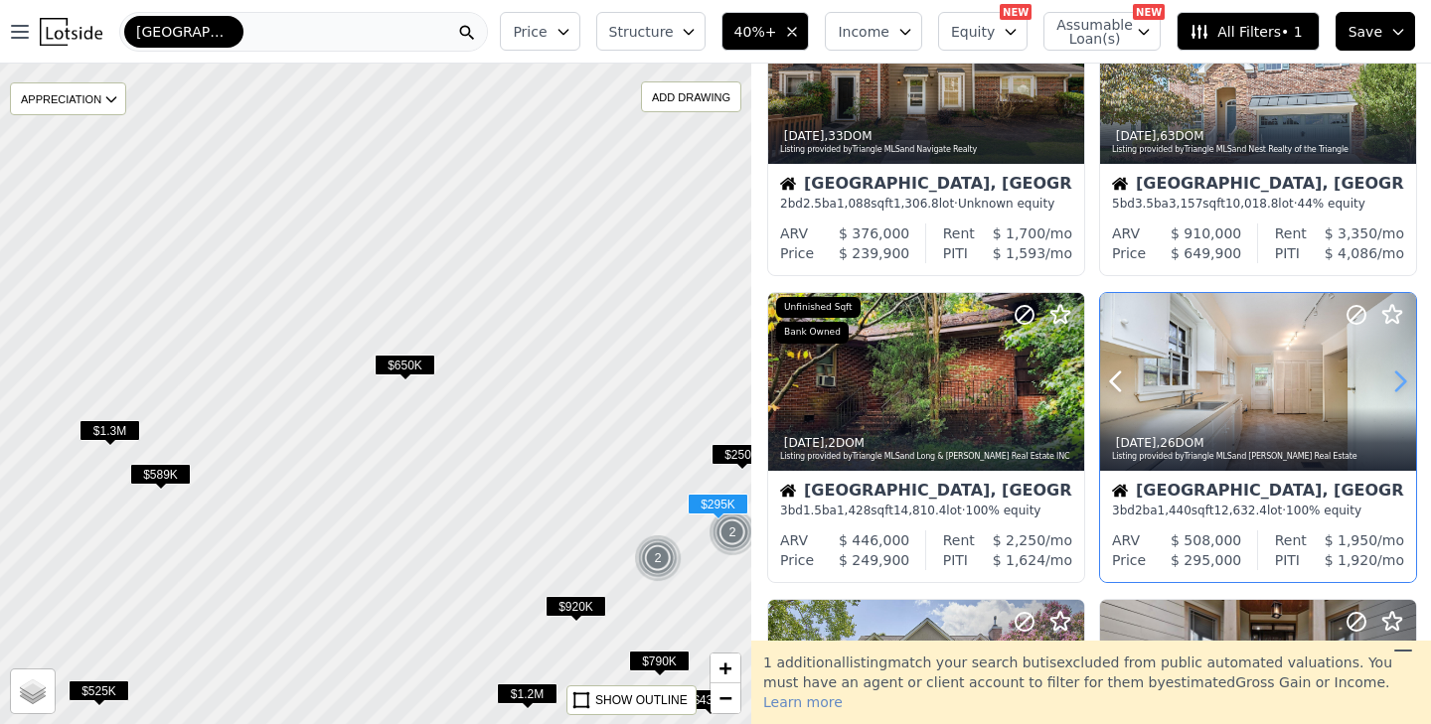
click at [1403, 382] on icon at bounding box center [1400, 382] width 9 height 19
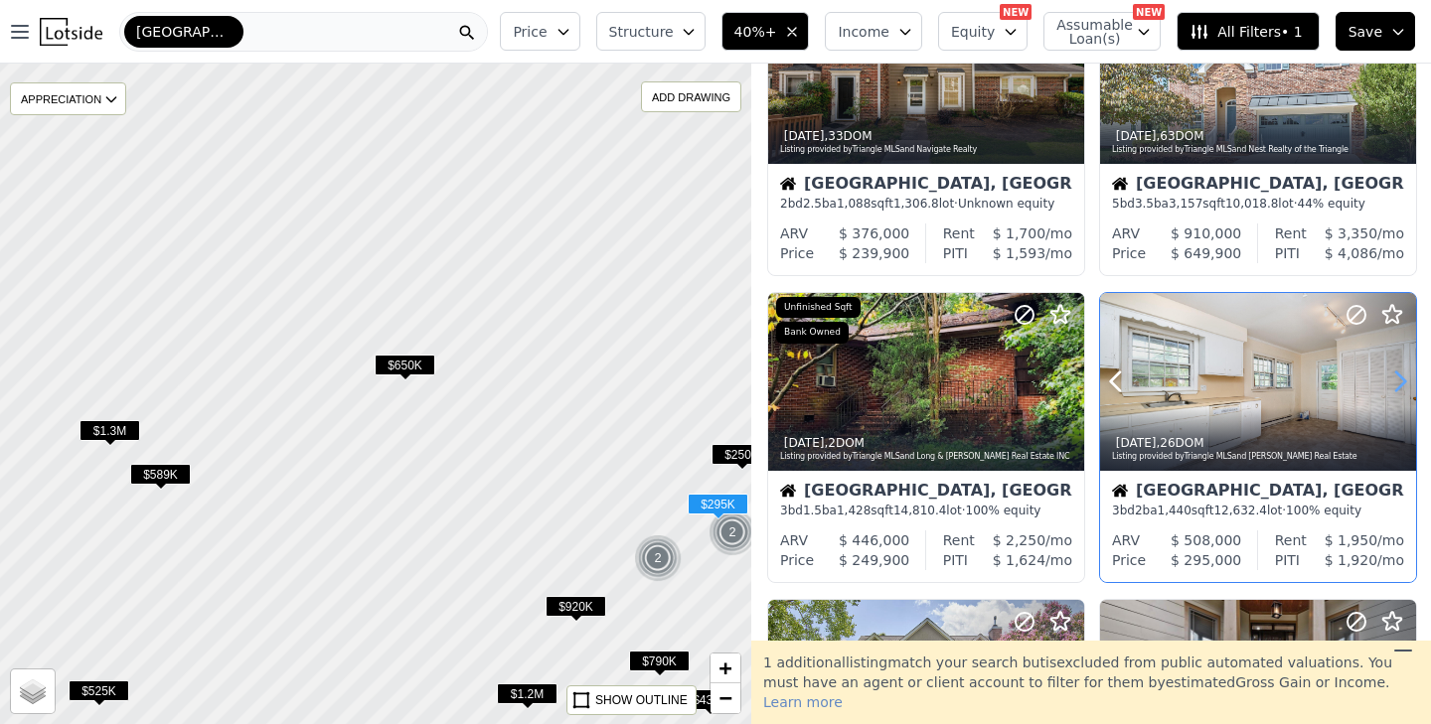
click at [1403, 382] on icon at bounding box center [1400, 382] width 9 height 19
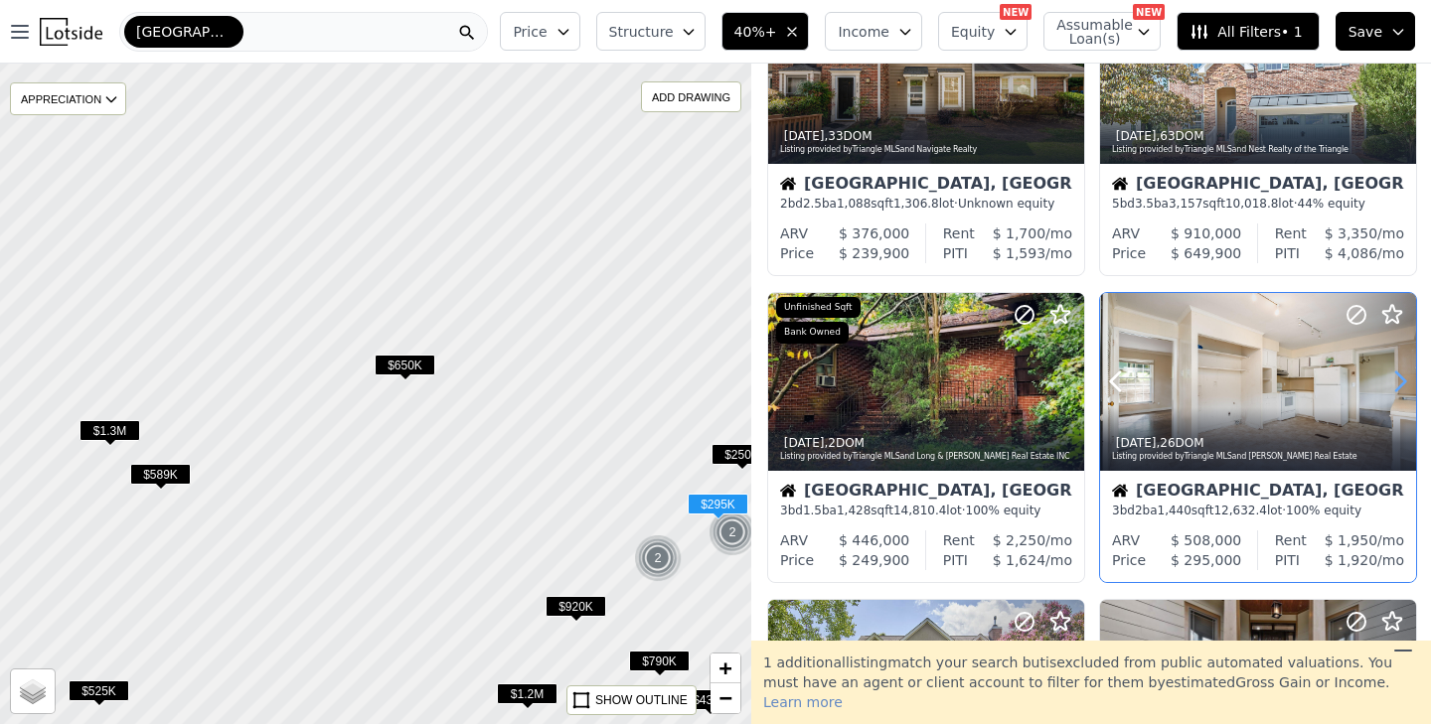
click at [1403, 382] on icon at bounding box center [1400, 382] width 9 height 19
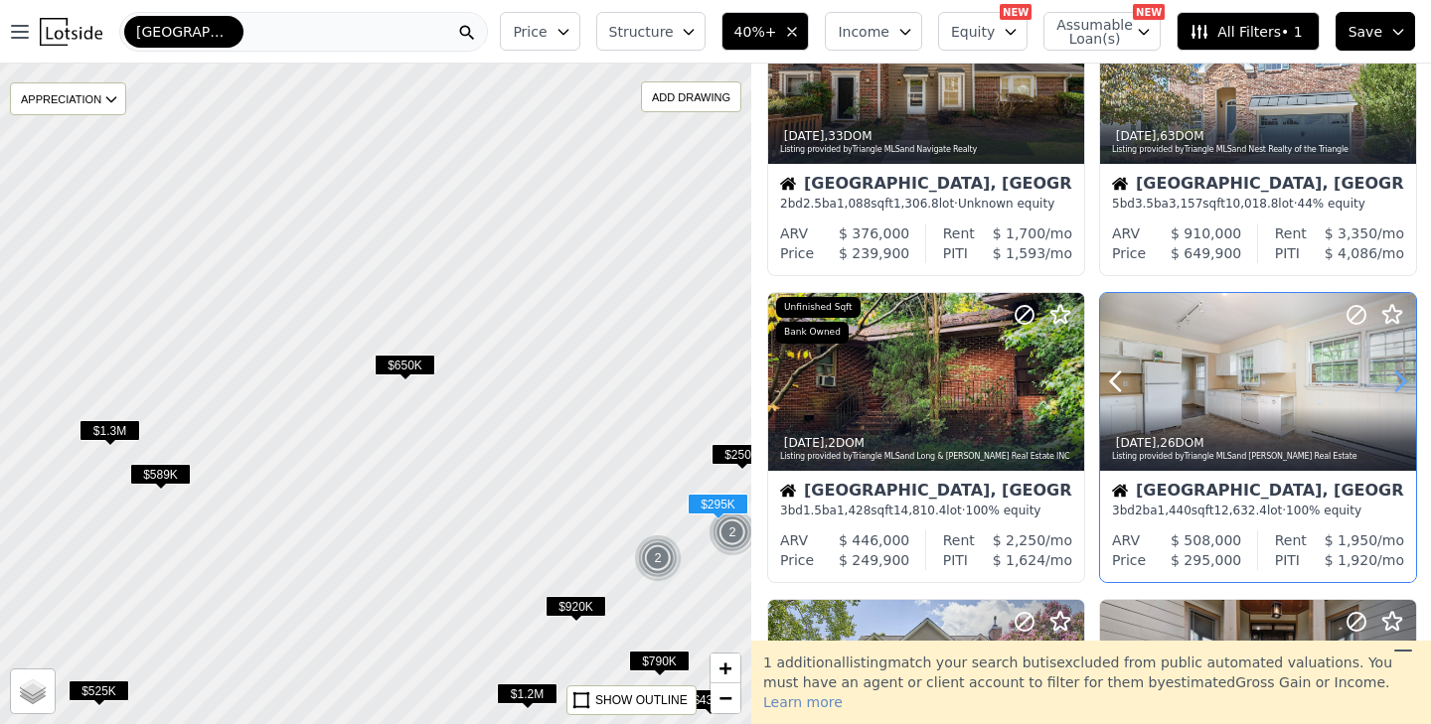
click at [1403, 382] on icon at bounding box center [1400, 382] width 9 height 19
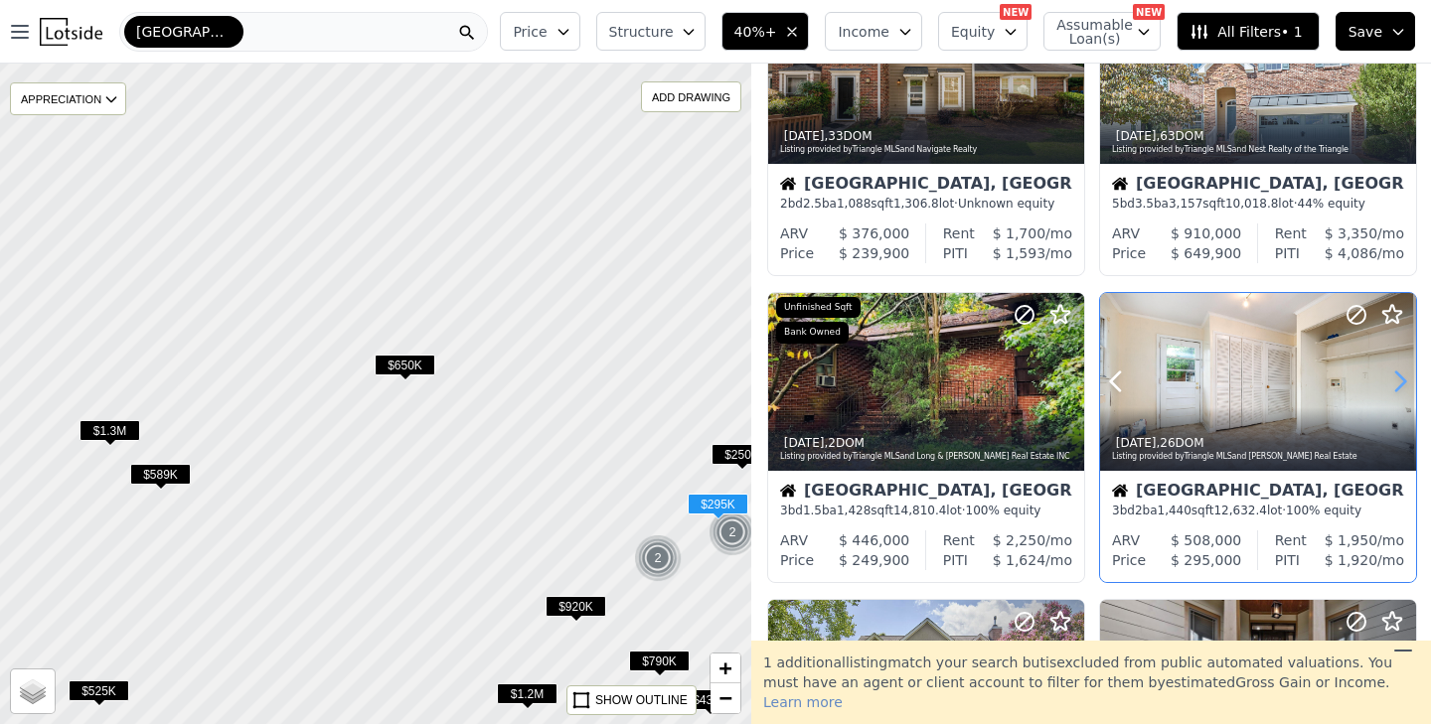
click at [1403, 382] on icon at bounding box center [1400, 382] width 9 height 19
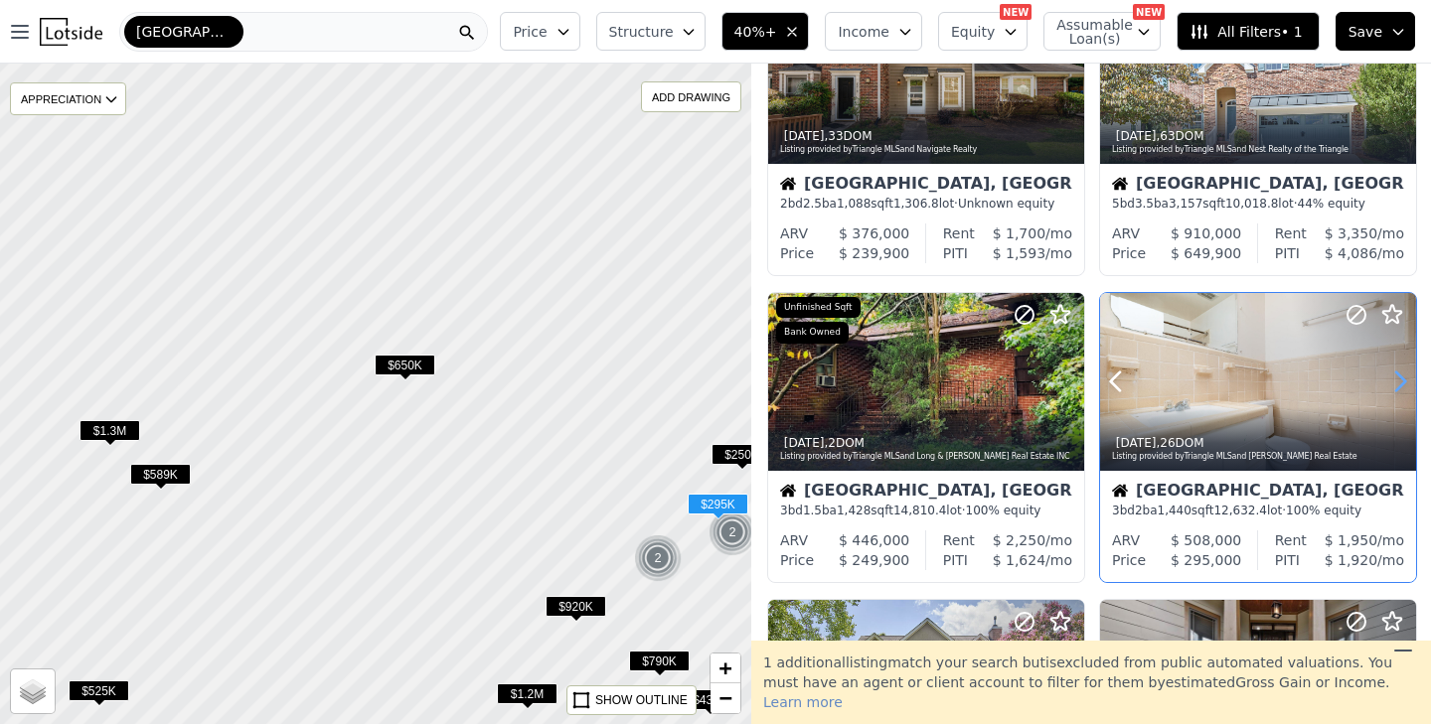
click at [1403, 382] on icon at bounding box center [1400, 382] width 9 height 19
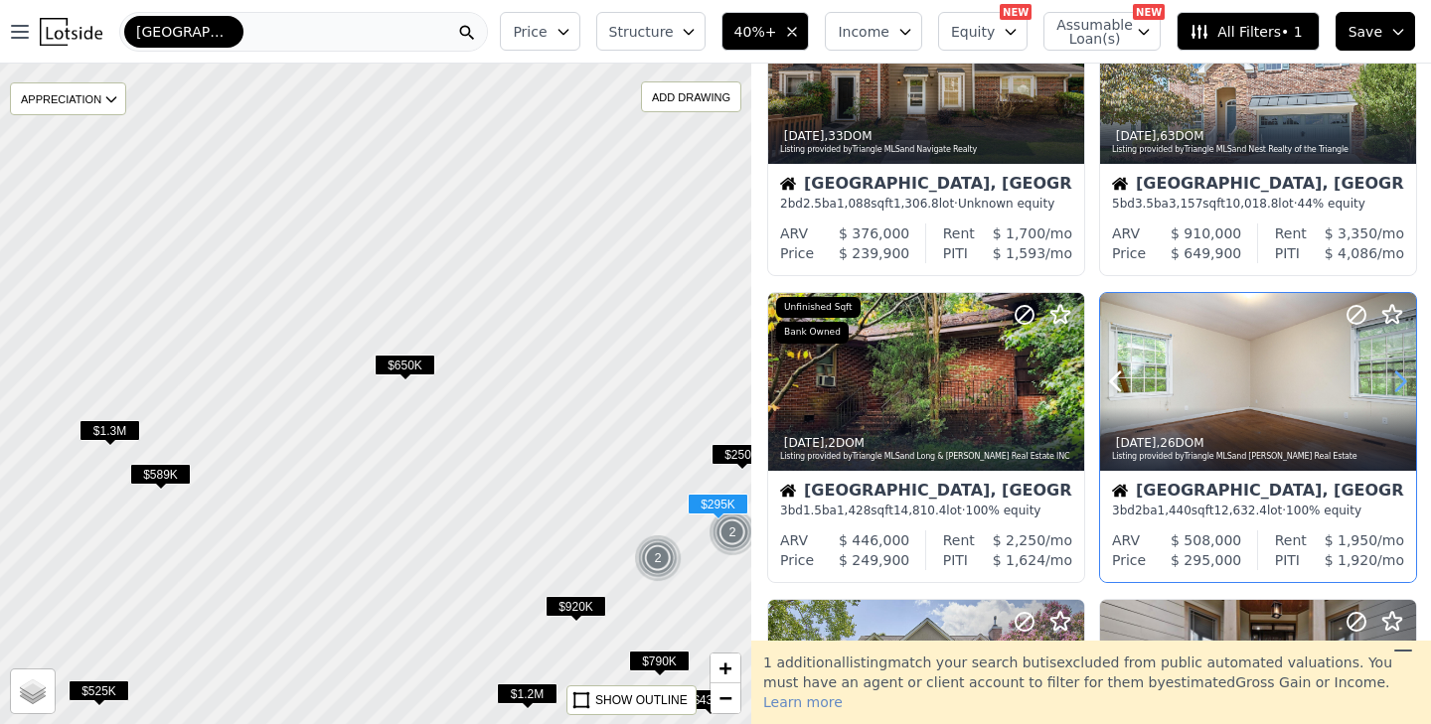
click at [1403, 382] on icon at bounding box center [1400, 382] width 9 height 19
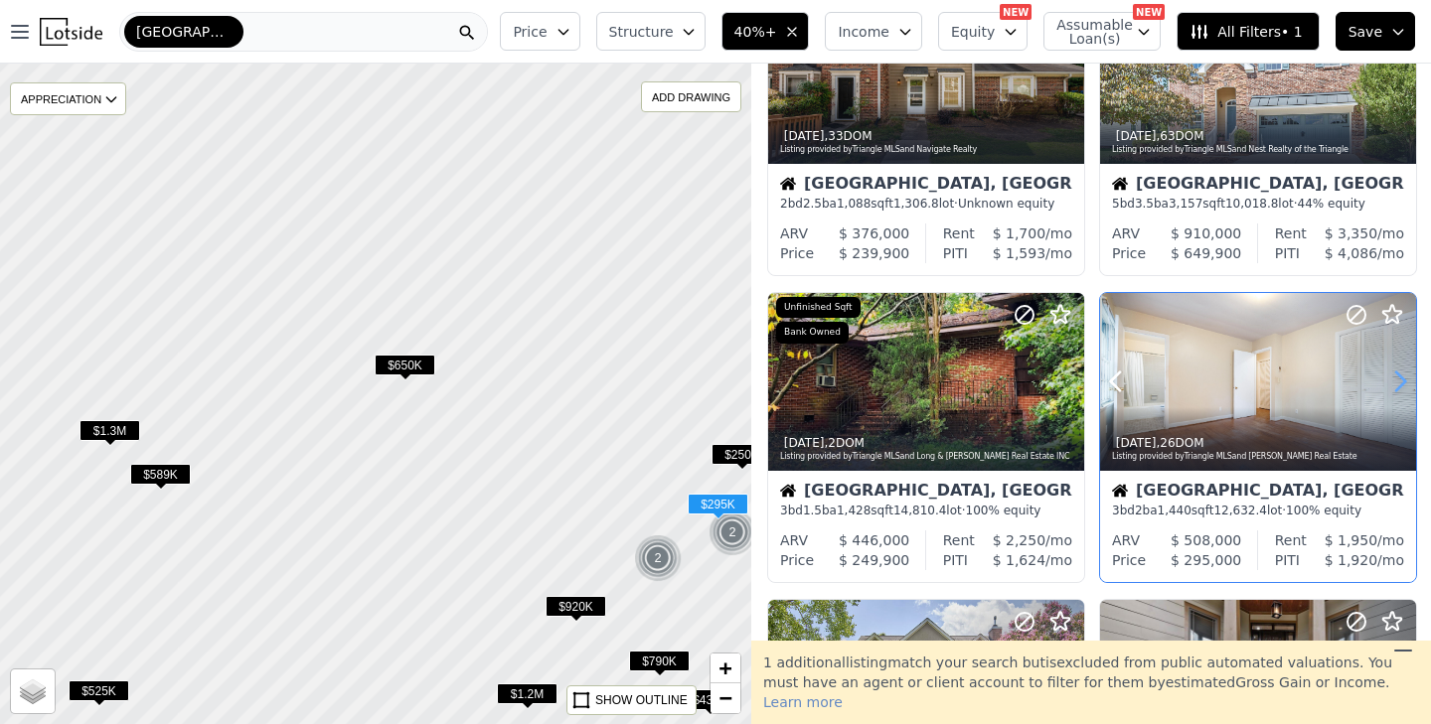
click at [1403, 382] on icon at bounding box center [1400, 382] width 9 height 19
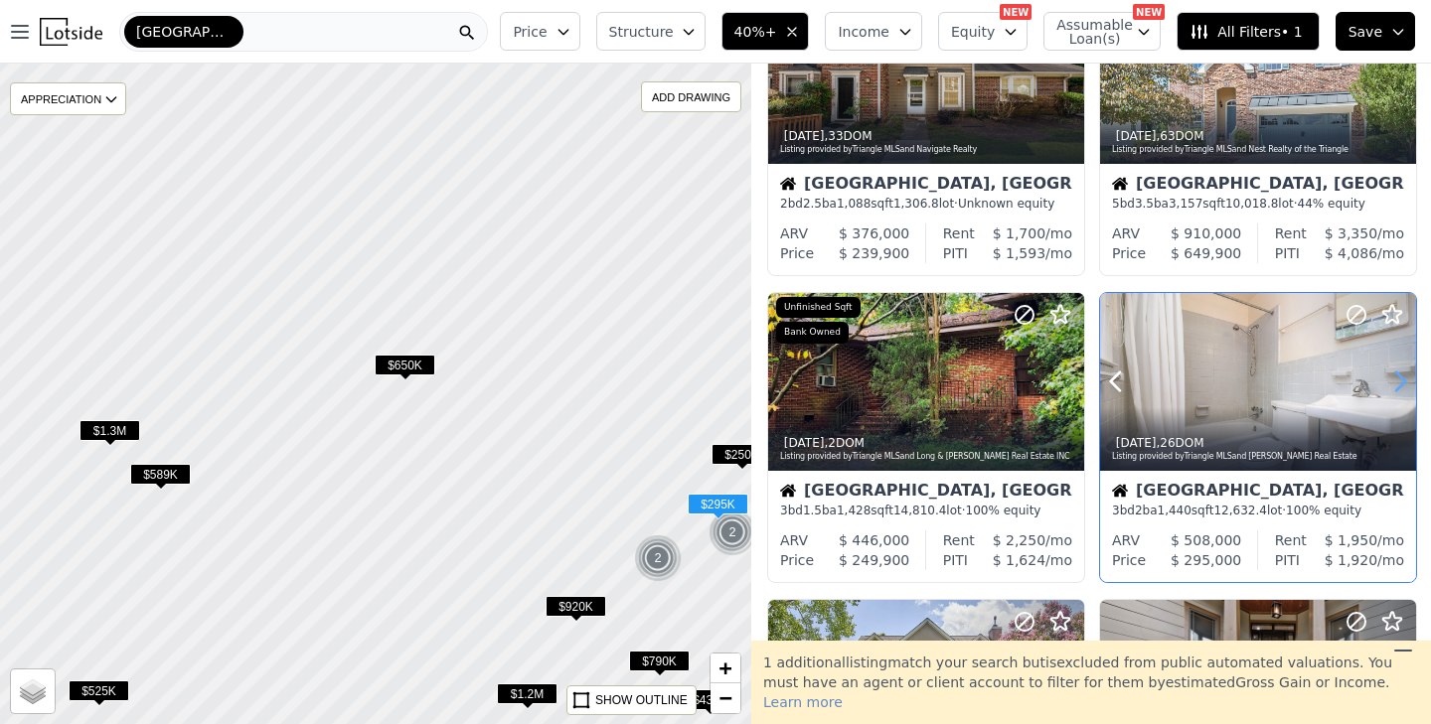
click at [1403, 382] on icon at bounding box center [1400, 382] width 9 height 19
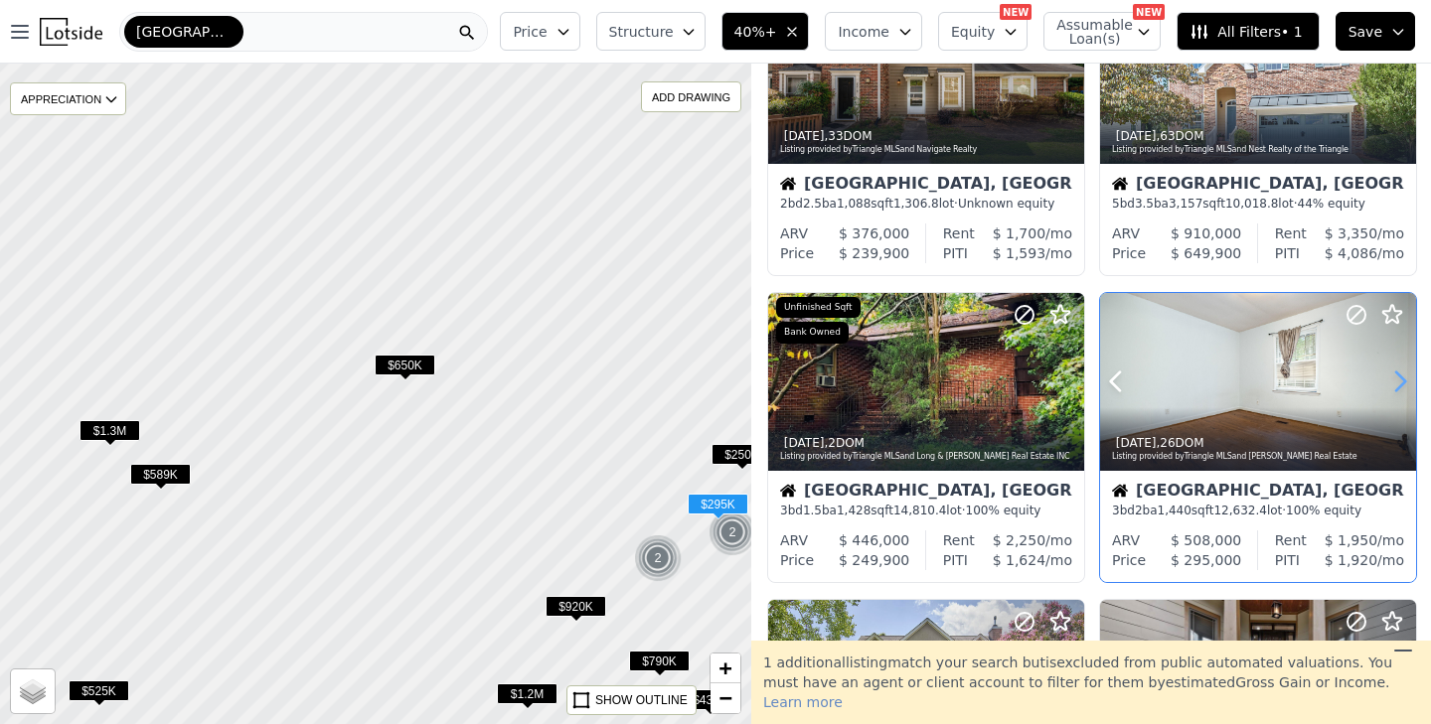
click at [1403, 382] on icon at bounding box center [1400, 382] width 9 height 19
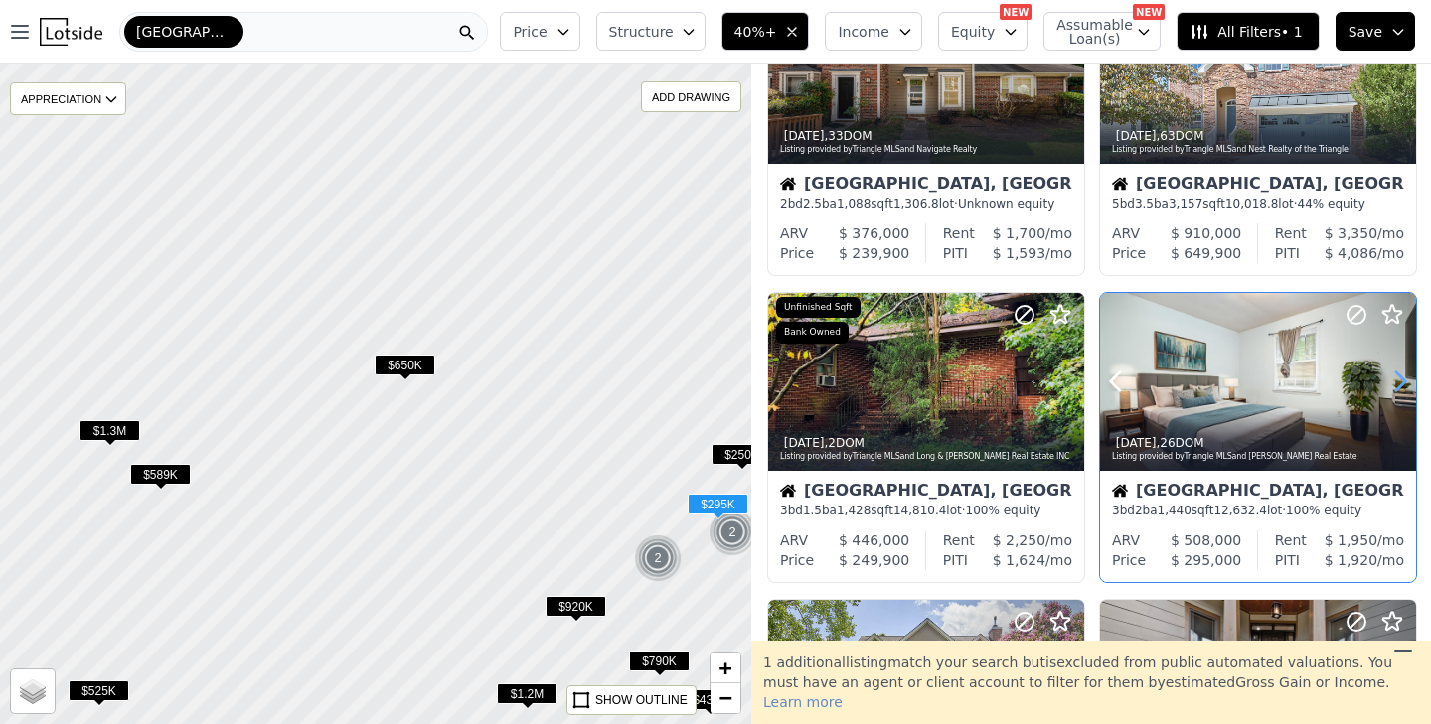
click at [1403, 382] on icon at bounding box center [1400, 382] width 9 height 19
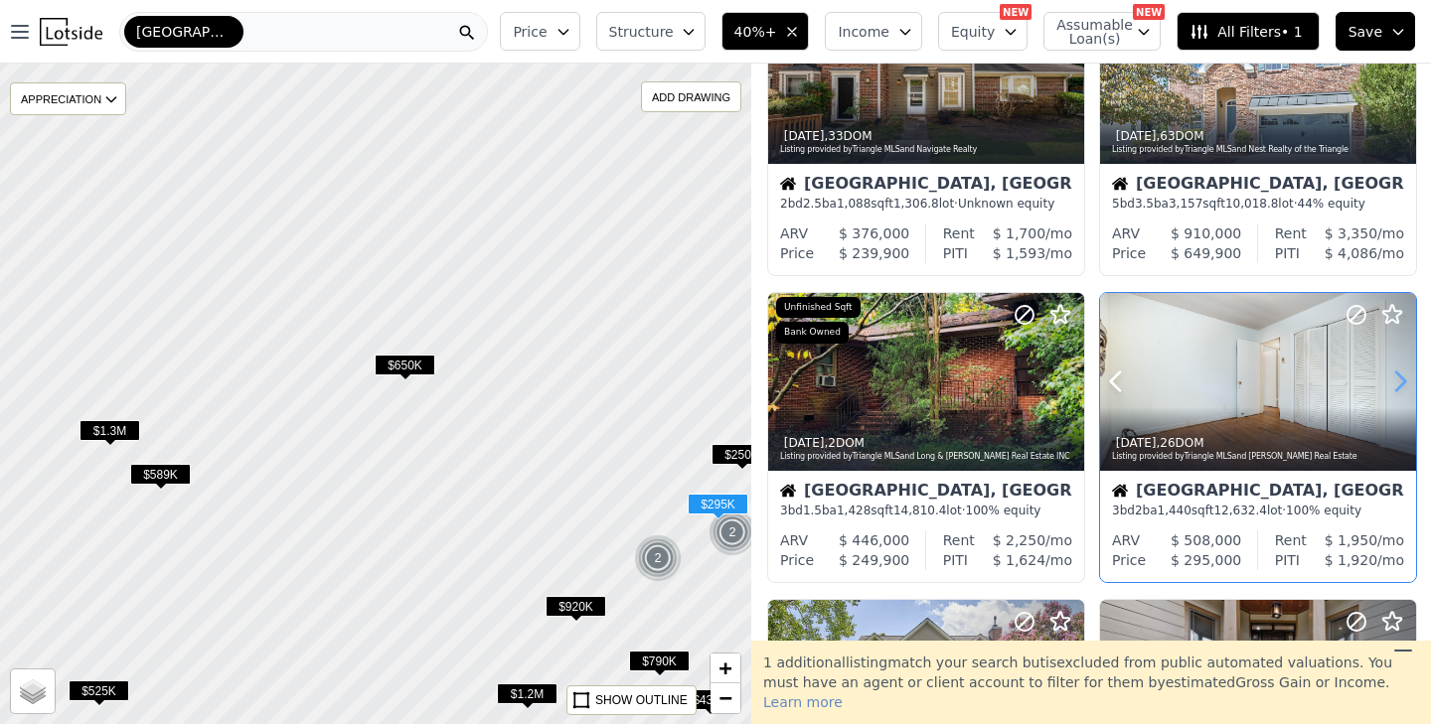
click at [1403, 382] on icon at bounding box center [1400, 382] width 9 height 19
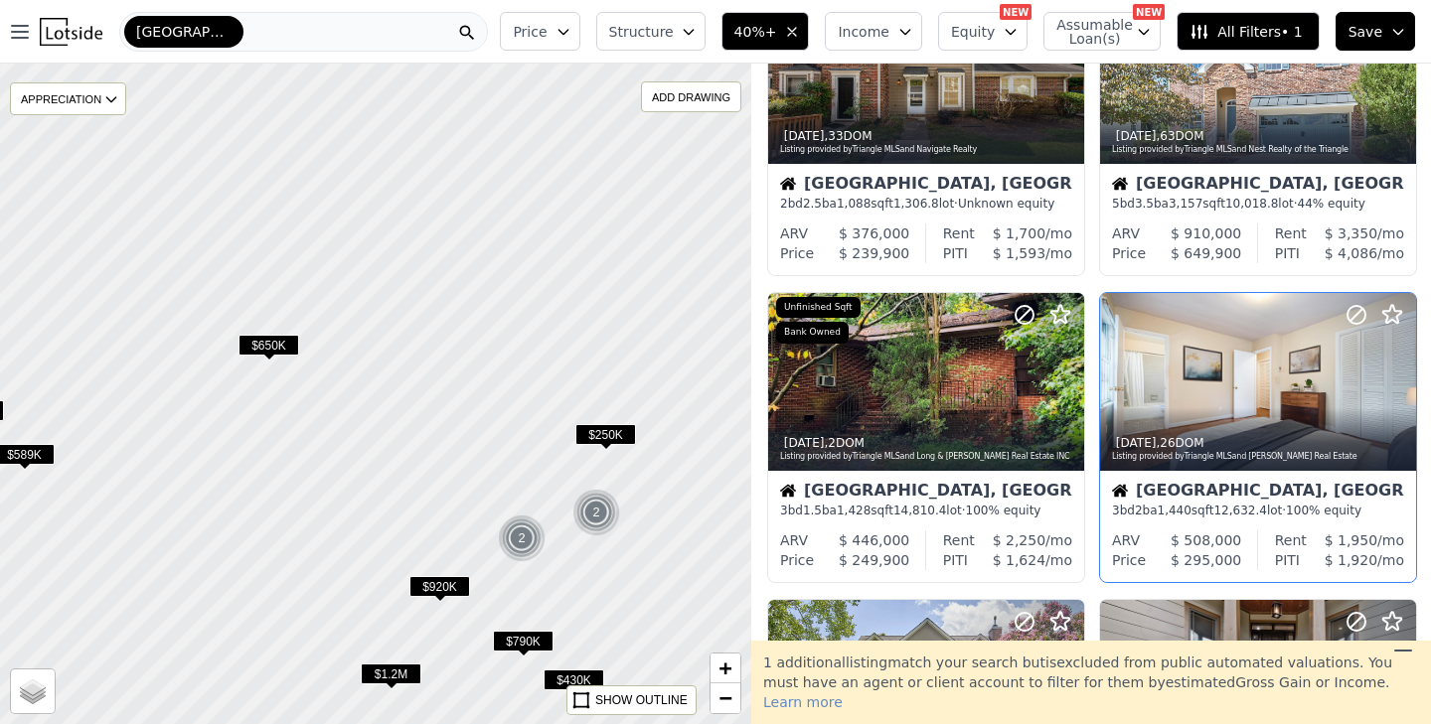
drag, startPoint x: 663, startPoint y: 409, endPoint x: 524, endPoint y: 389, distance: 140.7
click at [523, 389] on div at bounding box center [370, 391] width 901 height 793
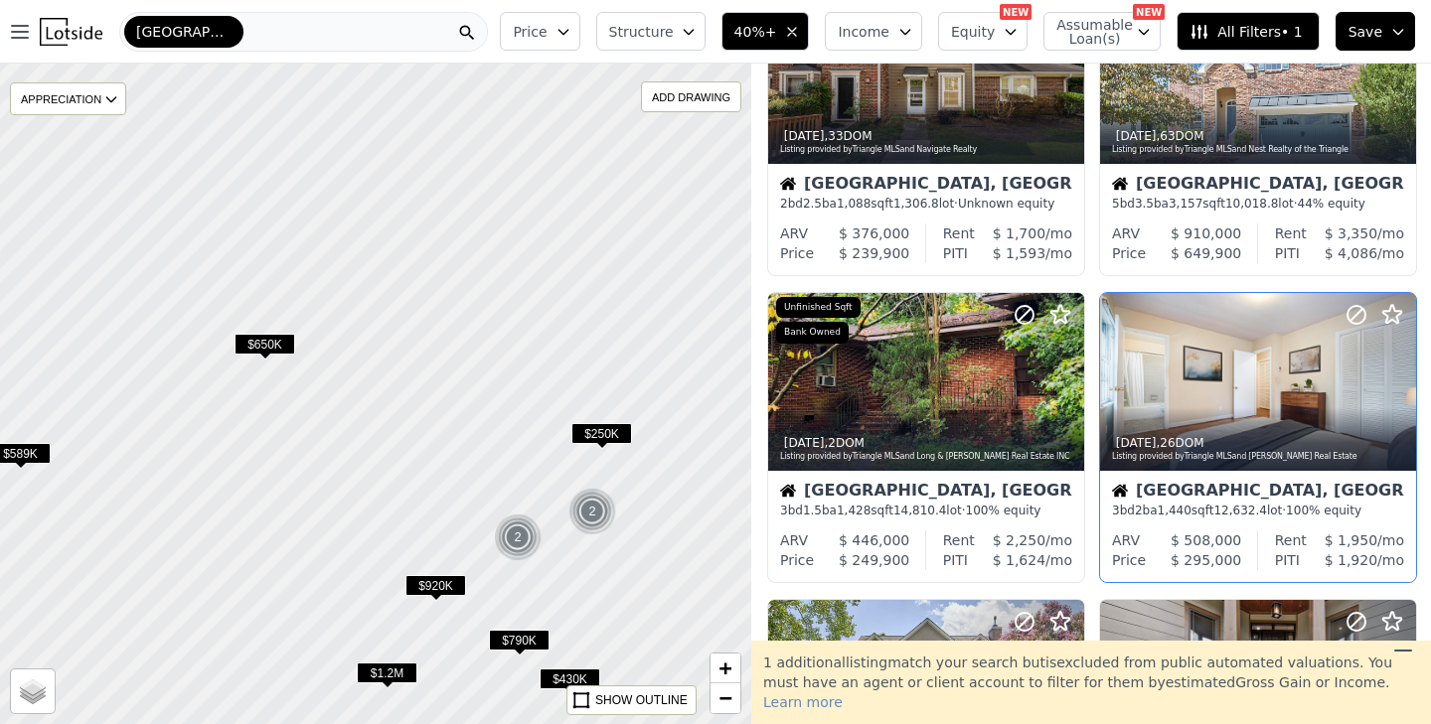
scroll to position [439, 0]
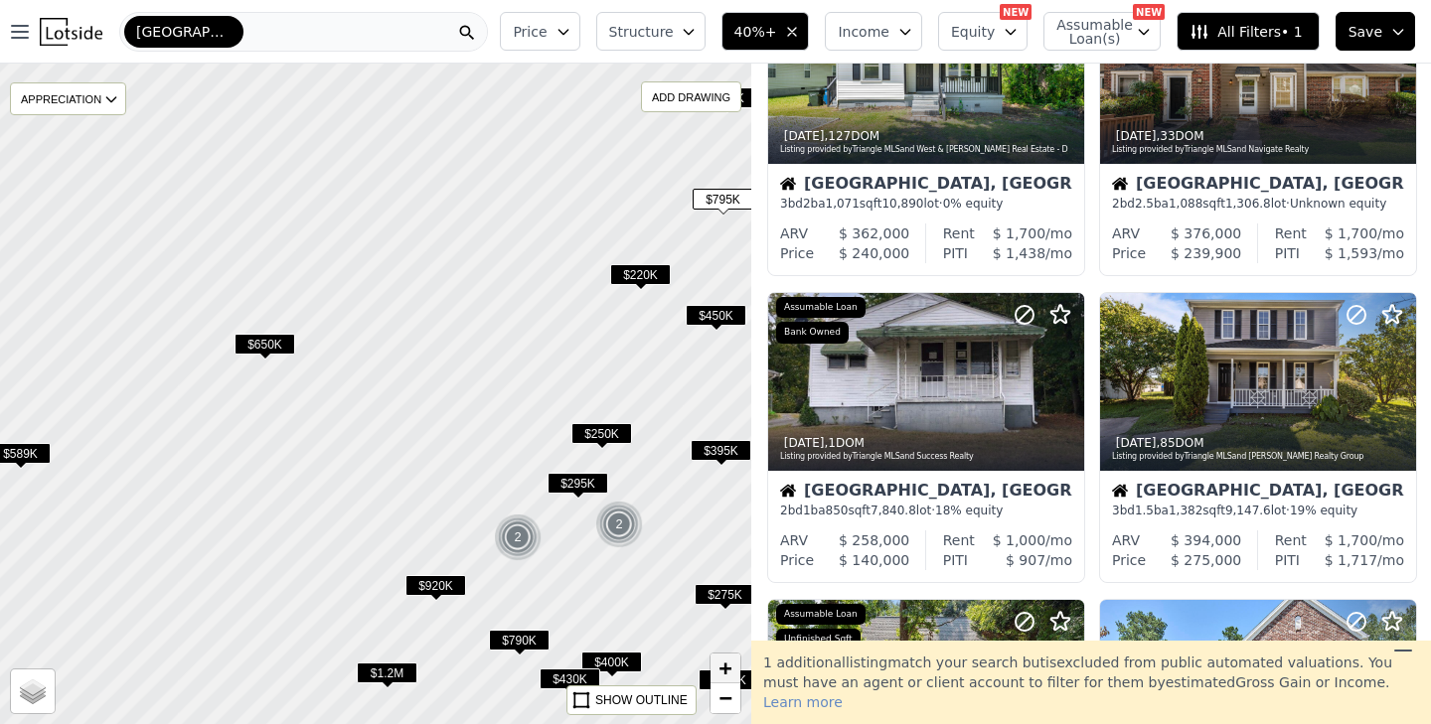
click at [729, 676] on span "+" at bounding box center [725, 668] width 13 height 25
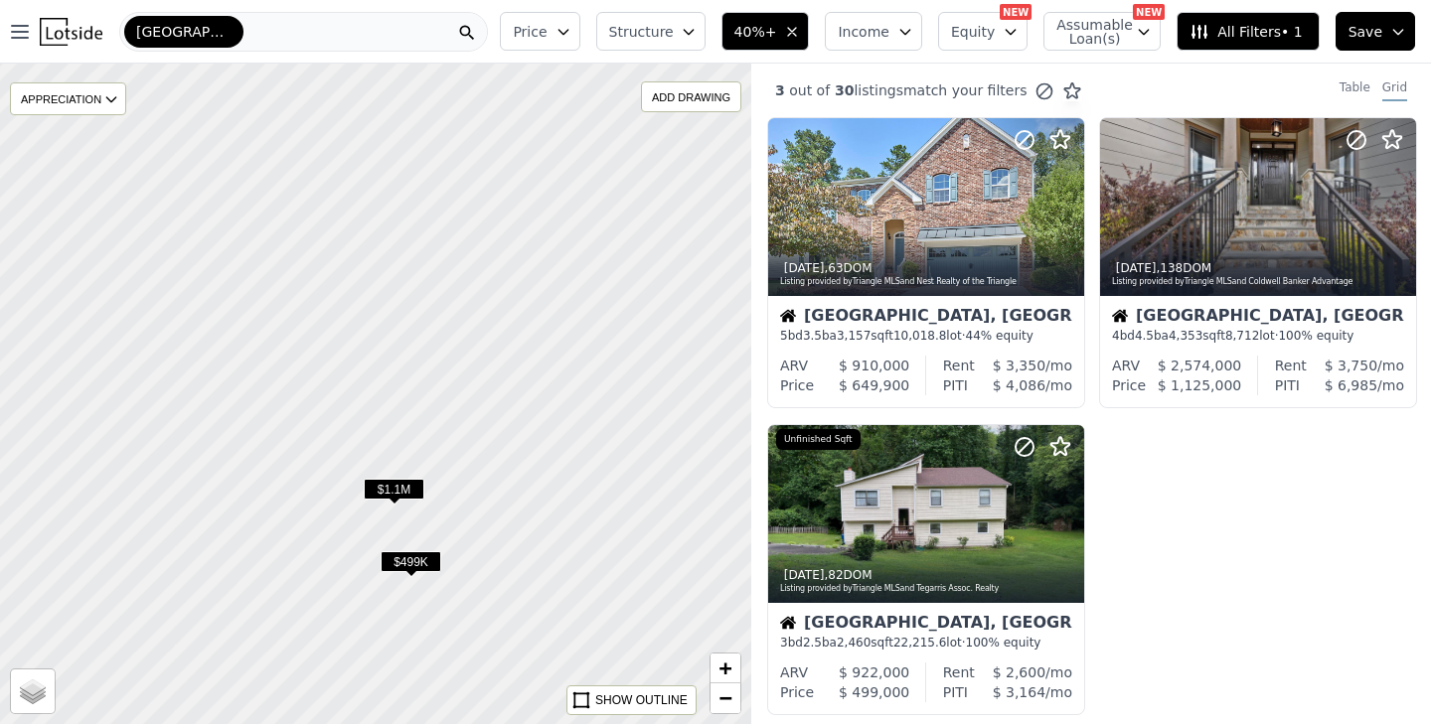
drag, startPoint x: 595, startPoint y: 555, endPoint x: 332, endPoint y: 409, distance: 300.7
click at [331, 407] on div at bounding box center [371, 391] width 901 height 793
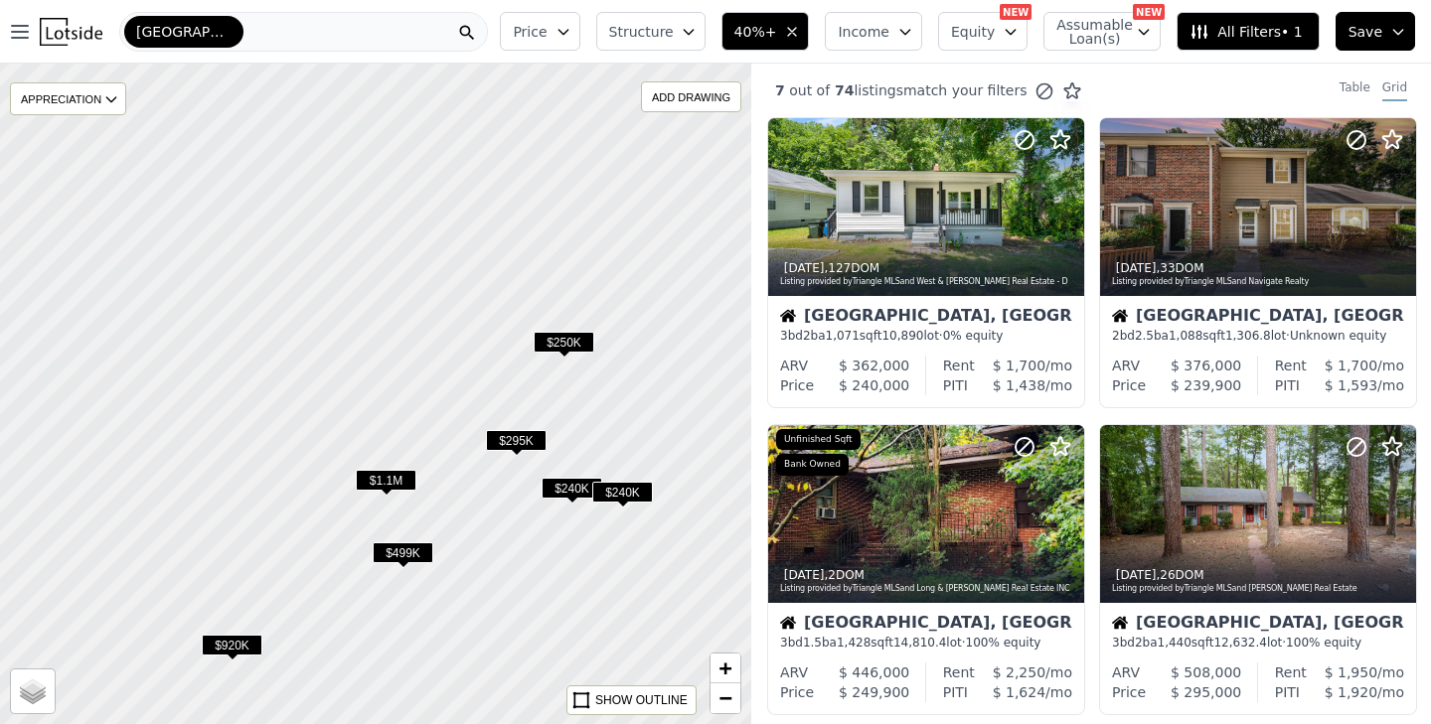
click at [625, 492] on span "$240K" at bounding box center [622, 492] width 61 height 21
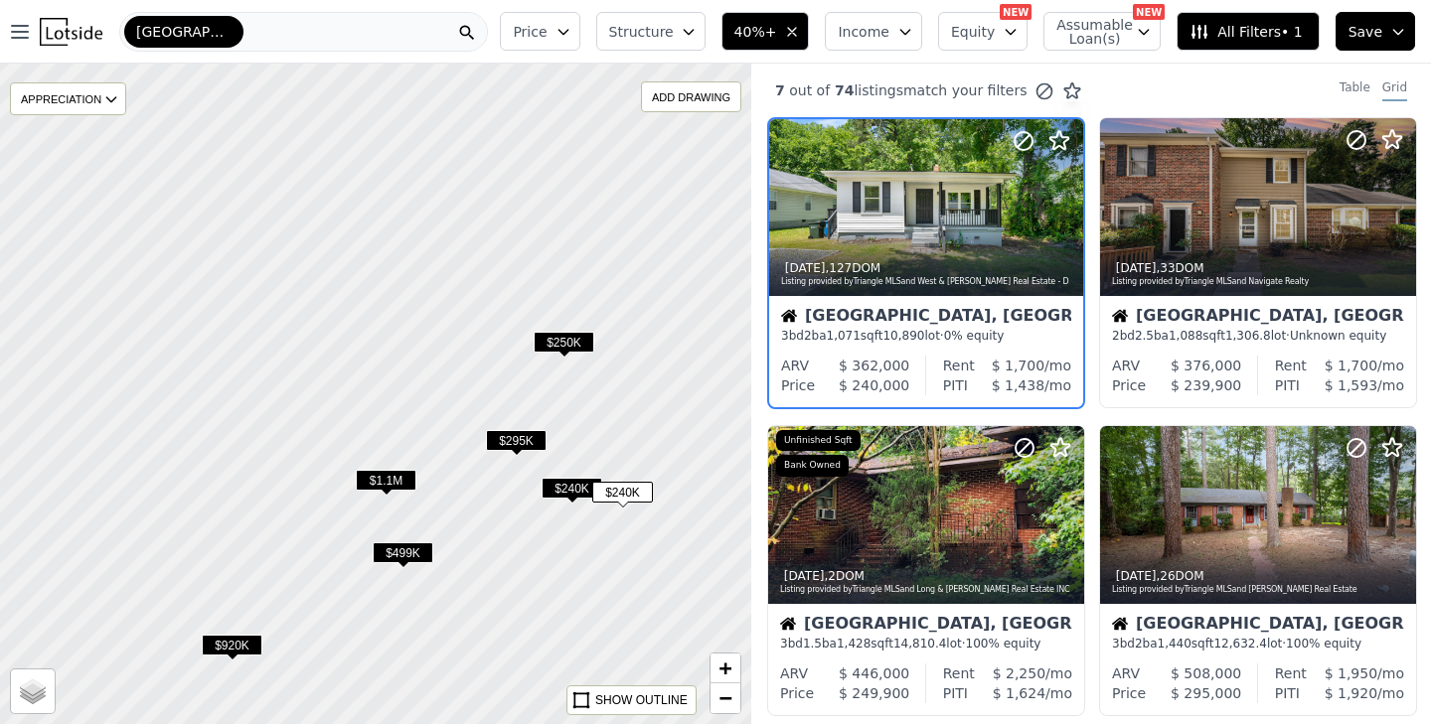
click at [565, 490] on span "$240K" at bounding box center [572, 488] width 61 height 21
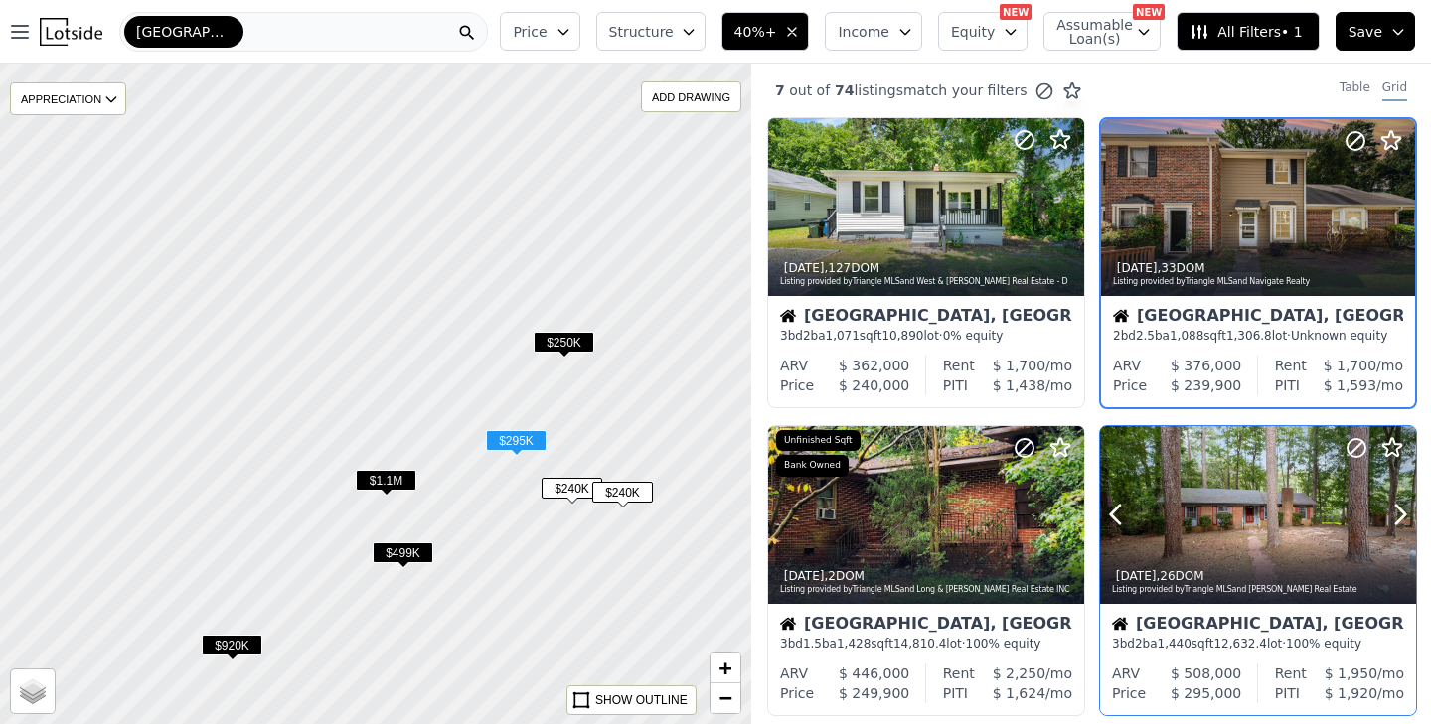
click at [1281, 526] on div at bounding box center [1258, 515] width 316 height 178
click at [377, 28] on div "[GEOGRAPHIC_DATA]" at bounding box center [303, 32] width 369 height 40
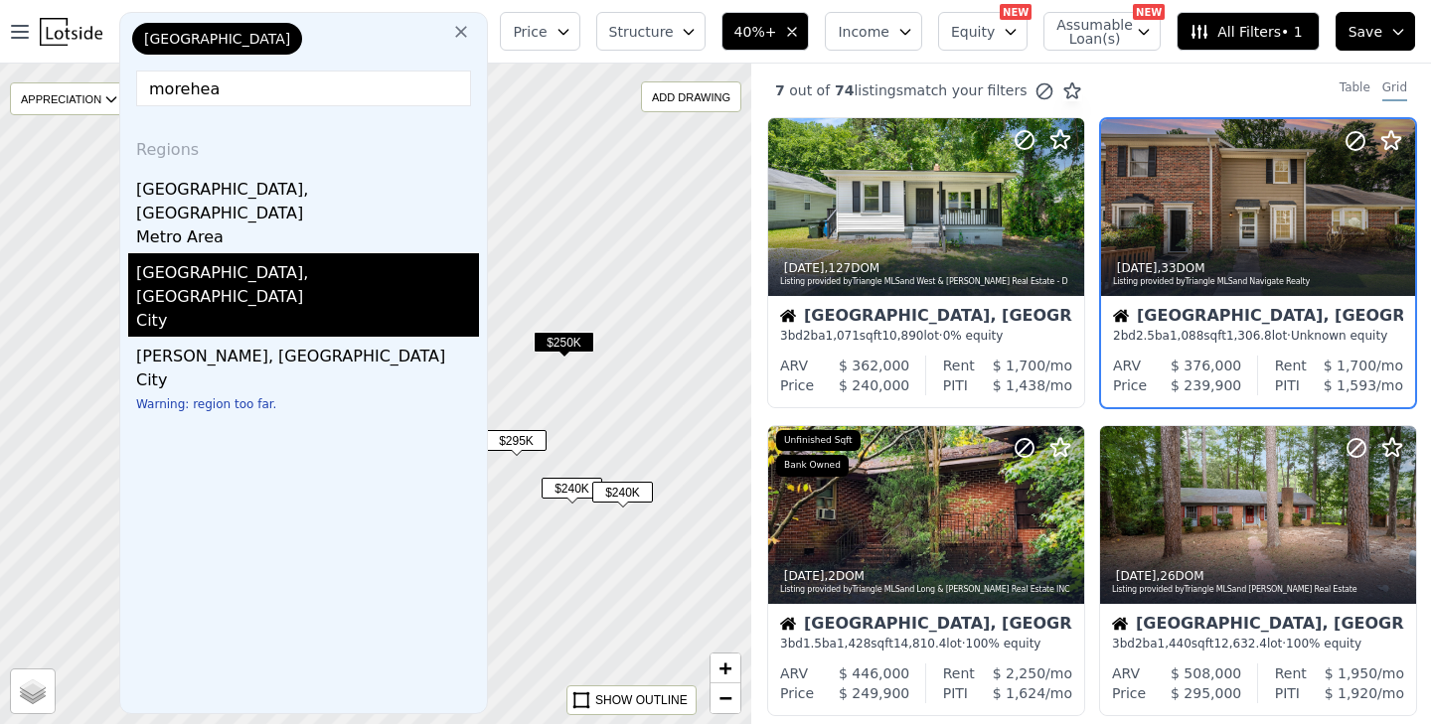
type input "morehea"
click at [269, 253] on div "Morehead City, NC" at bounding box center [307, 281] width 343 height 56
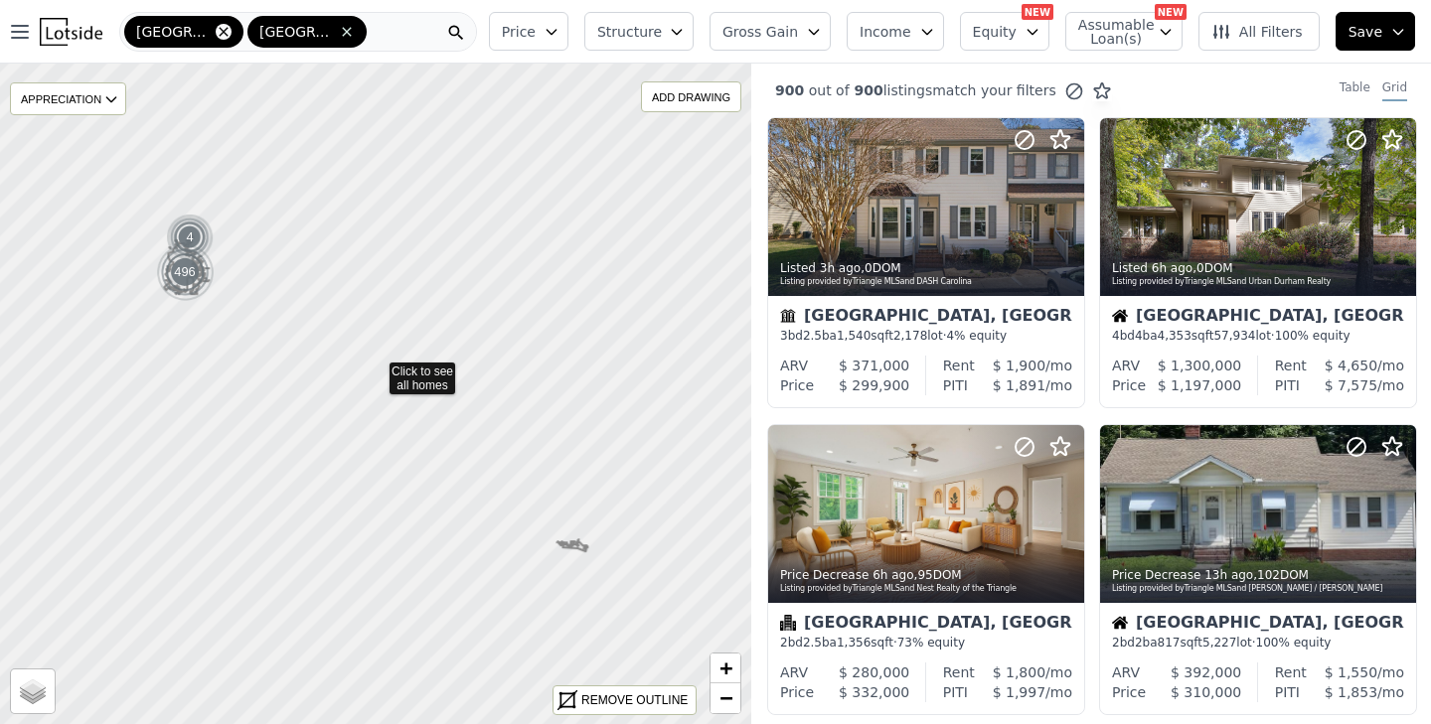
click at [216, 38] on icon at bounding box center [224, 32] width 16 height 16
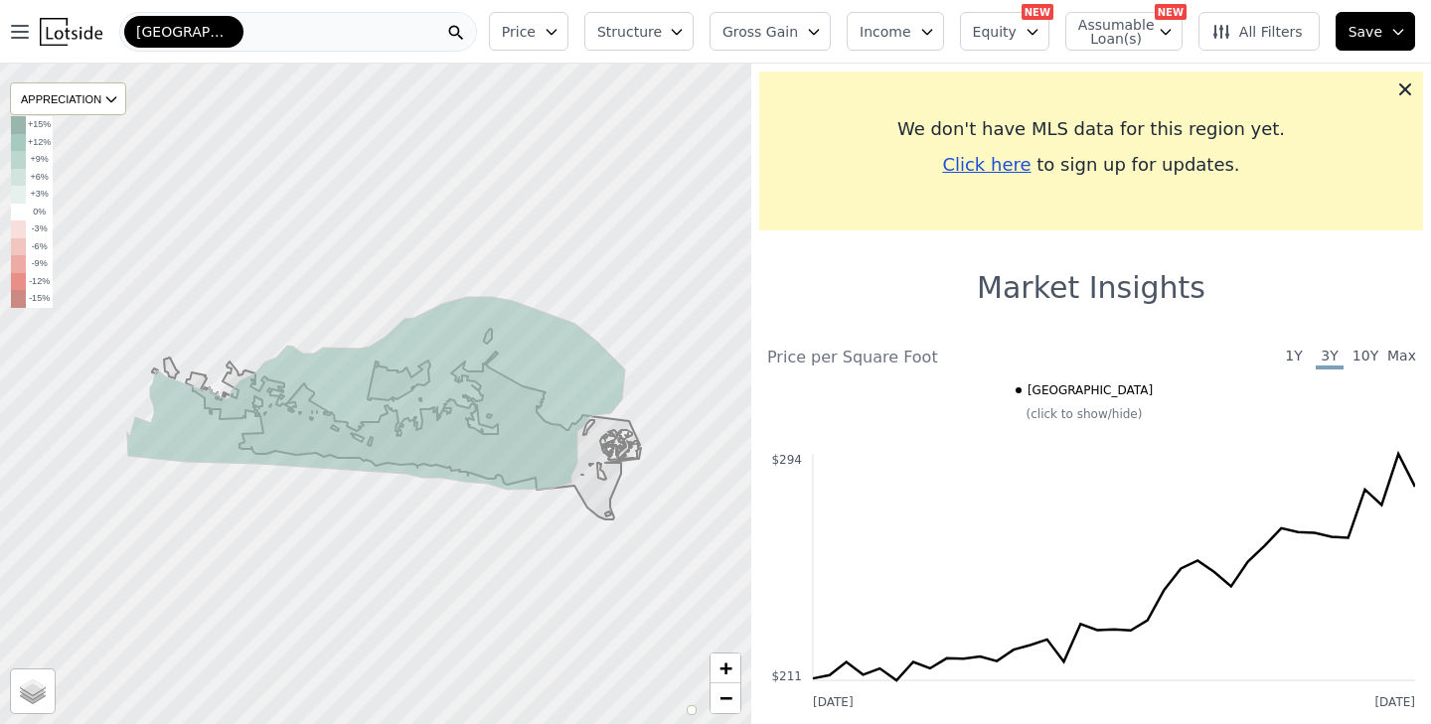
click at [275, 32] on div "Morehead City" at bounding box center [298, 32] width 358 height 40
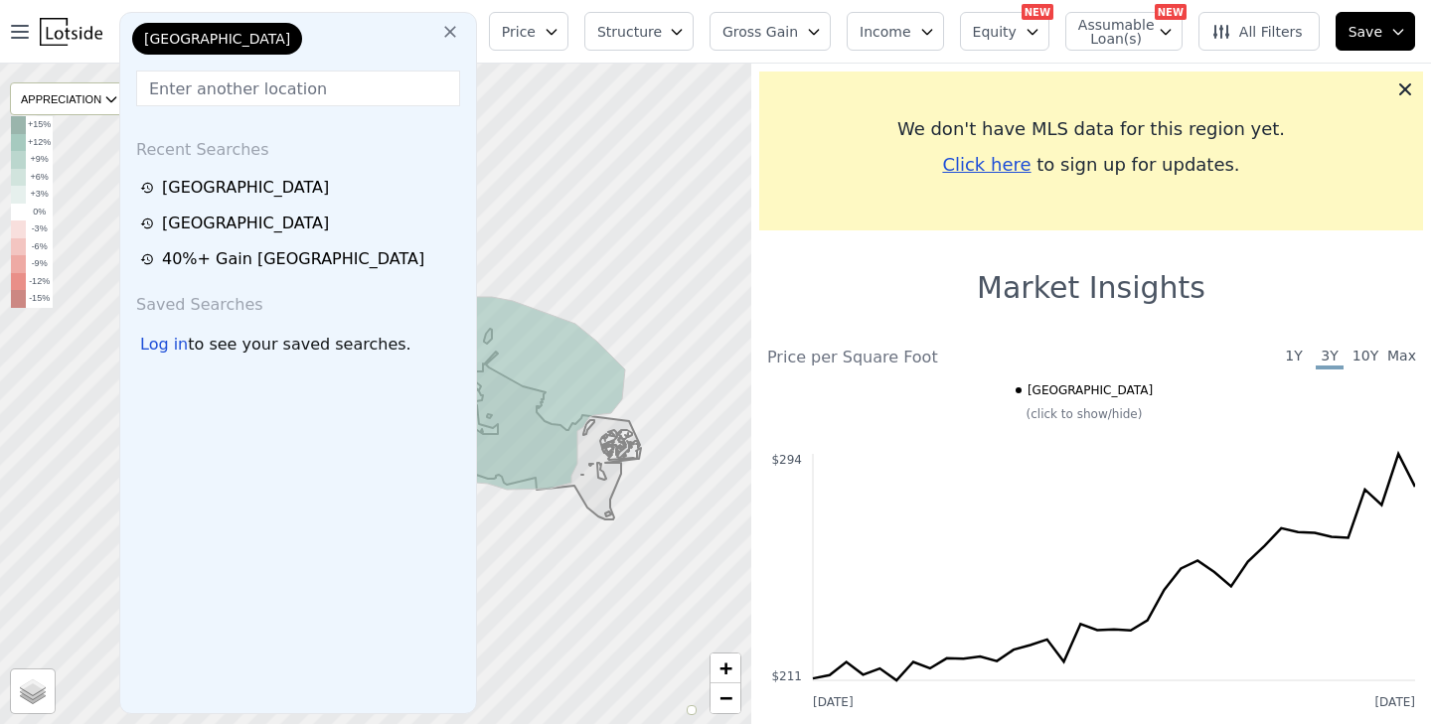
click at [456, 36] on icon at bounding box center [450, 32] width 12 height 12
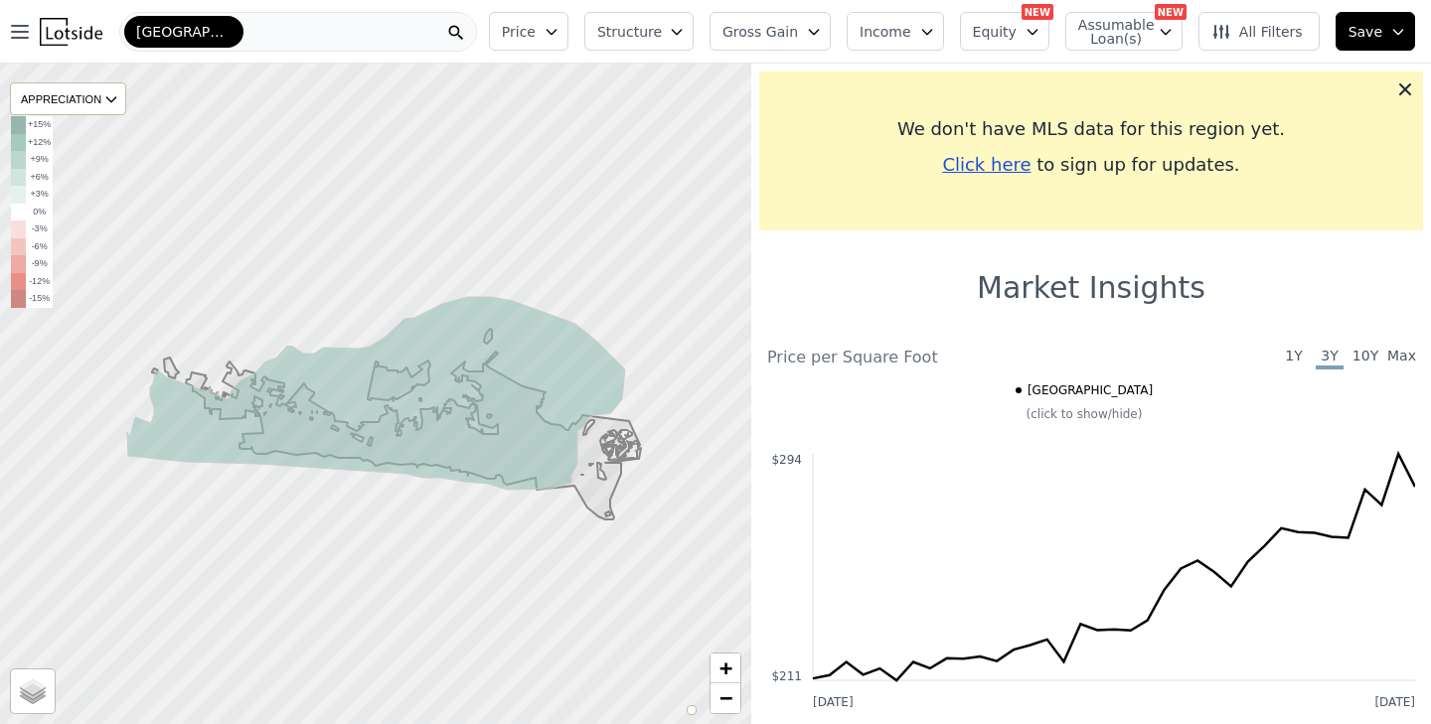
click at [348, 36] on div "Morehead City" at bounding box center [298, 32] width 358 height 40
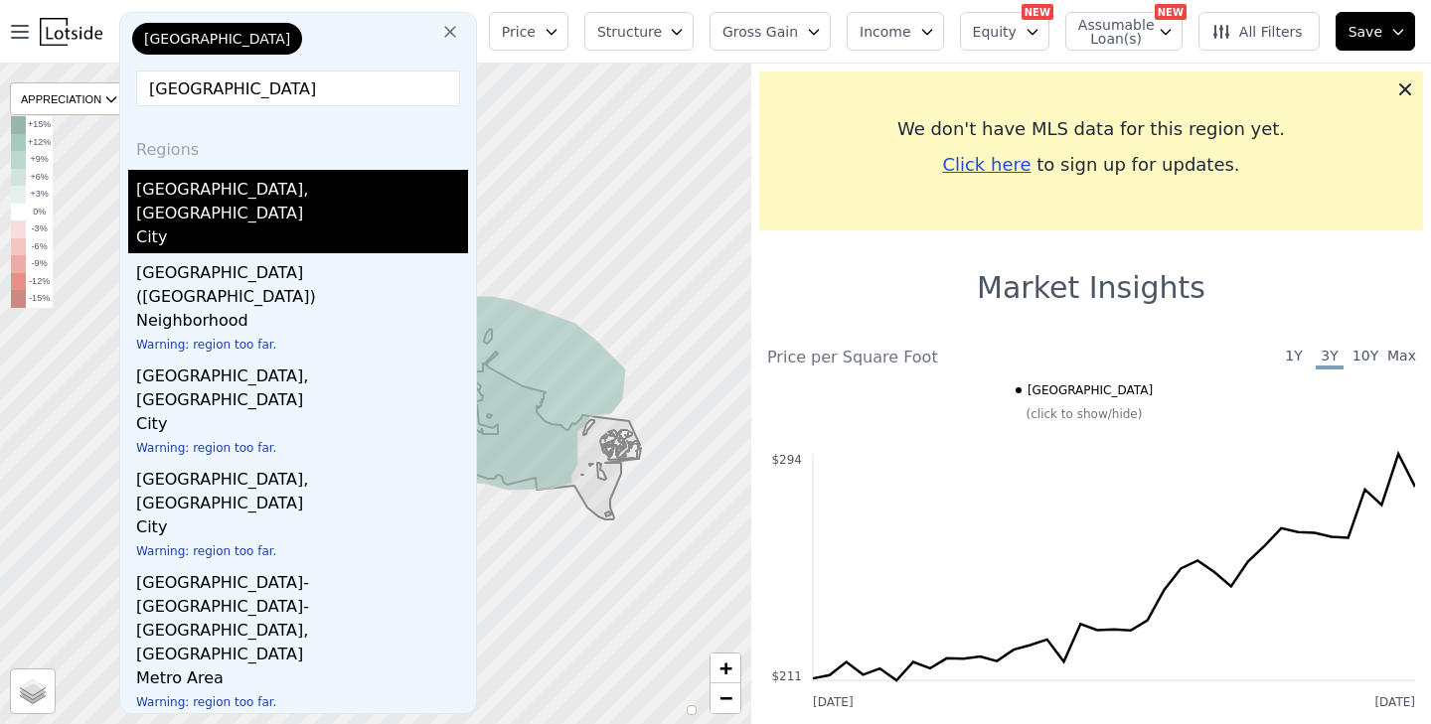
type input "atlantic beach"
click at [303, 195] on div "Atlantic Beach, NC" at bounding box center [302, 198] width 332 height 56
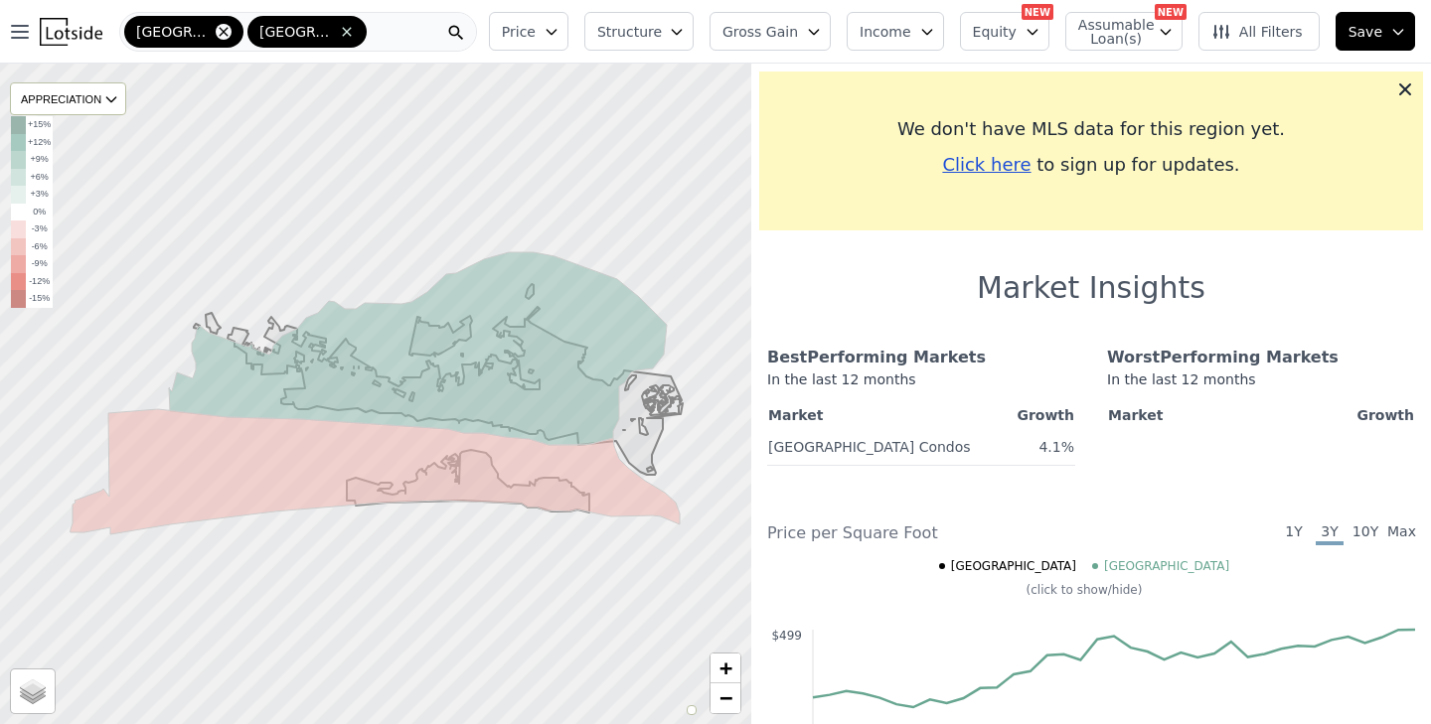
click at [222, 32] on icon at bounding box center [224, 32] width 16 height 16
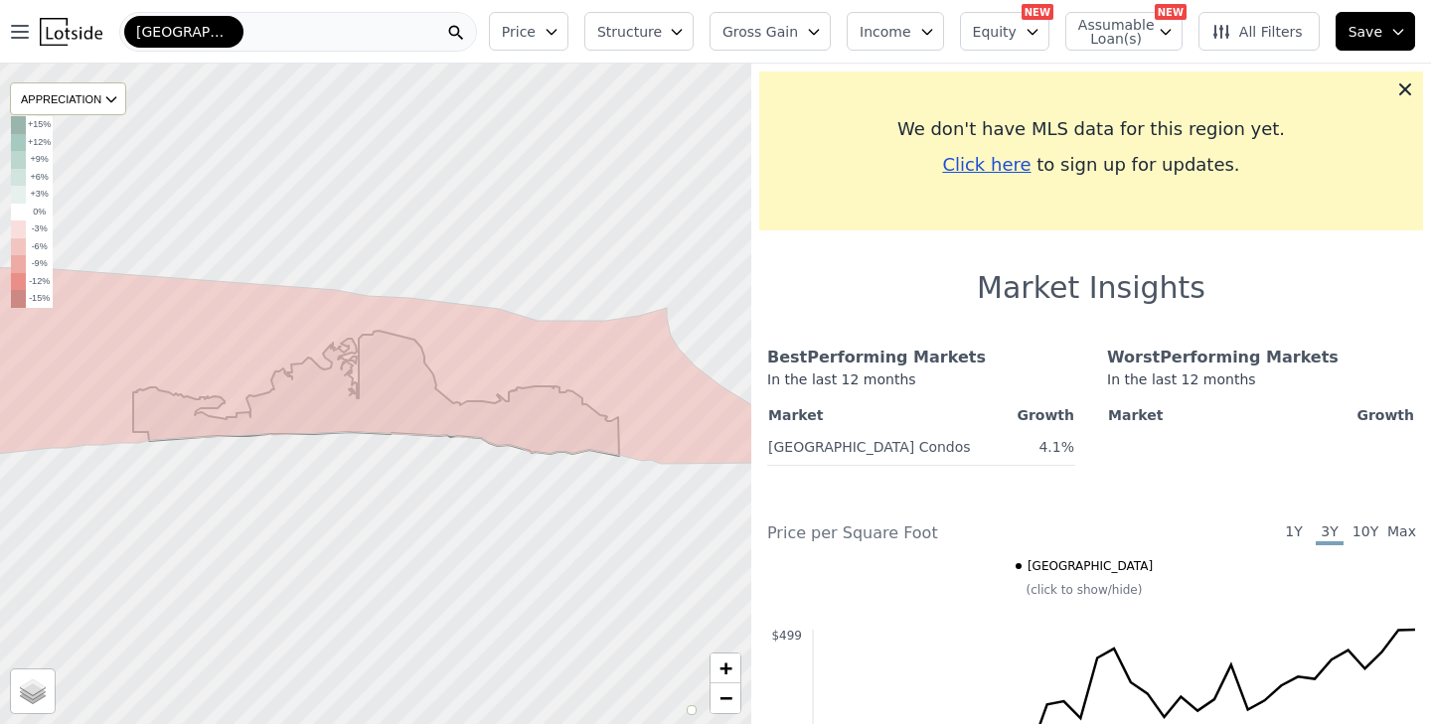
click at [276, 28] on div "Atlantic Beach" at bounding box center [298, 32] width 358 height 40
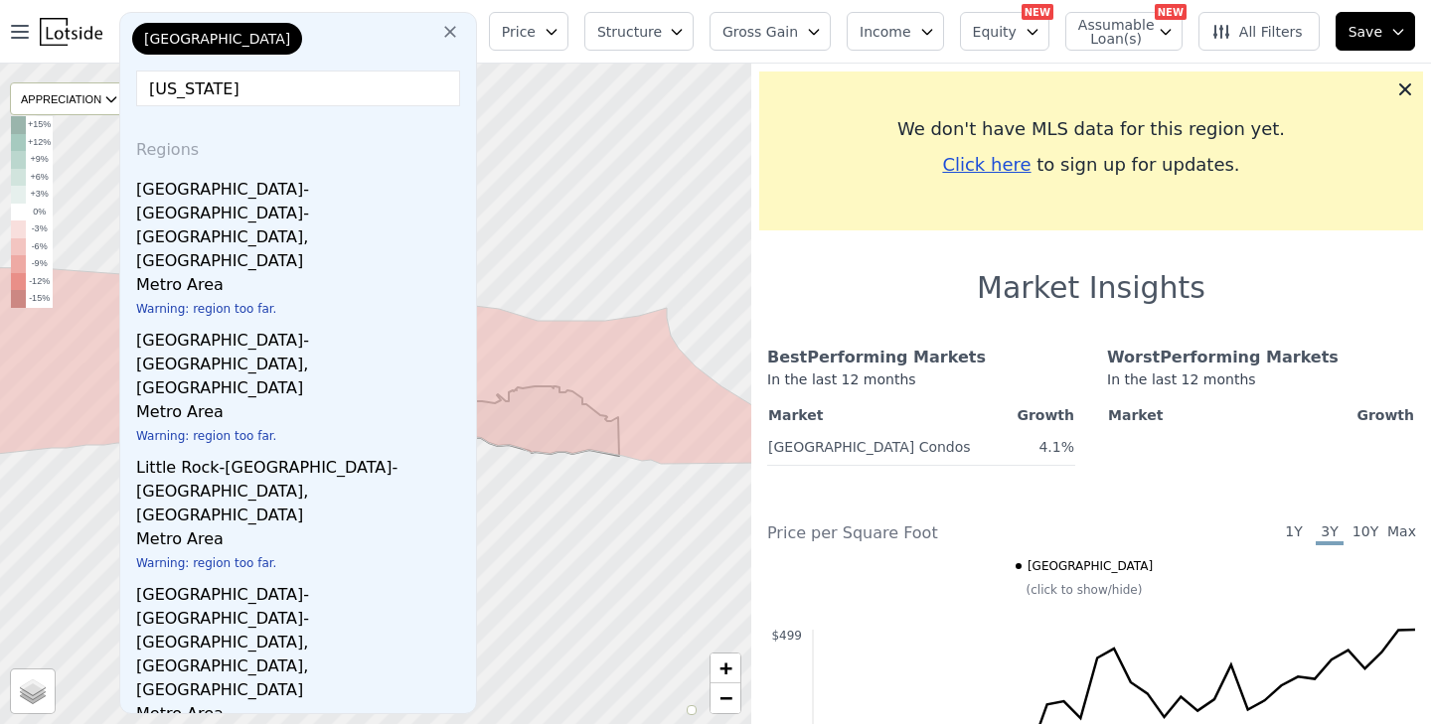
drag, startPoint x: 284, startPoint y: 92, endPoint x: 141, endPoint y: 91, distance: 143.1
click at [141, 91] on input "north carolina" at bounding box center [298, 89] width 324 height 36
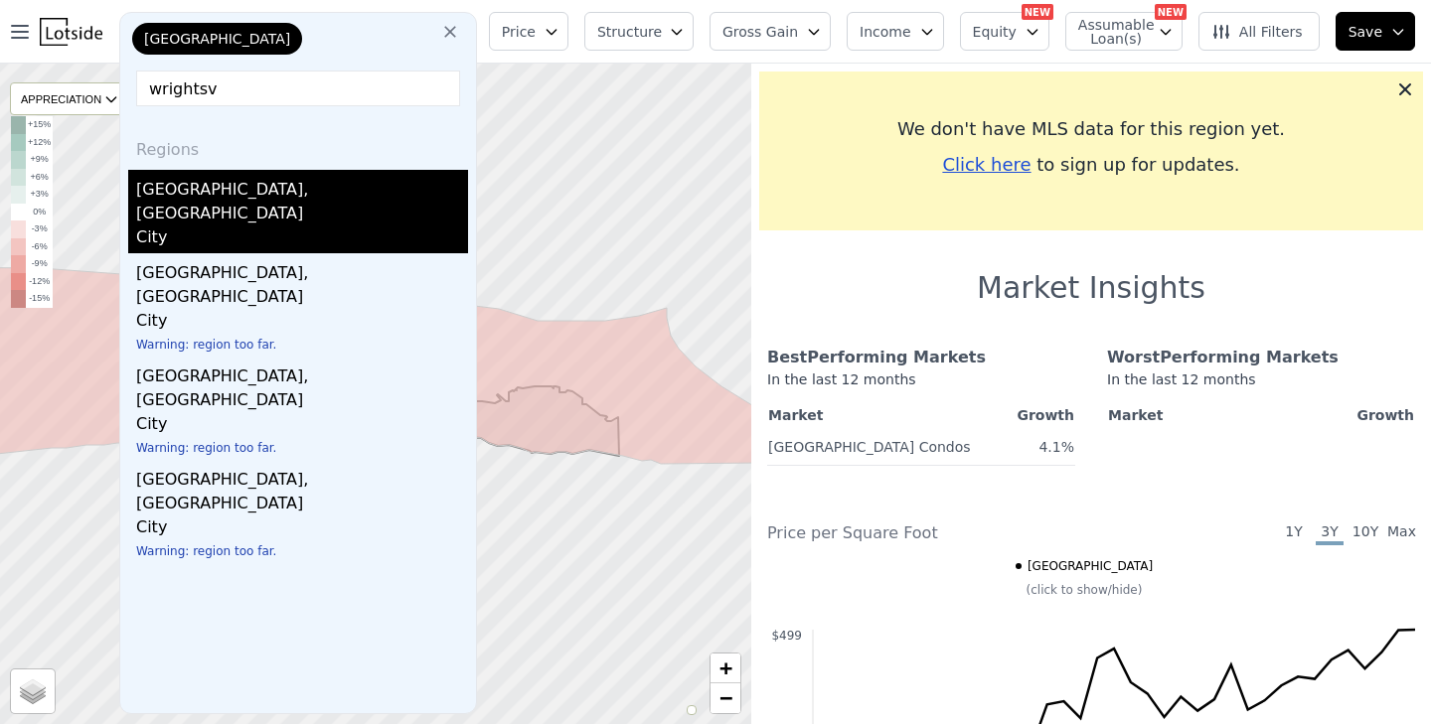
type input "wrightsv"
click at [167, 226] on div "City" at bounding box center [302, 240] width 332 height 28
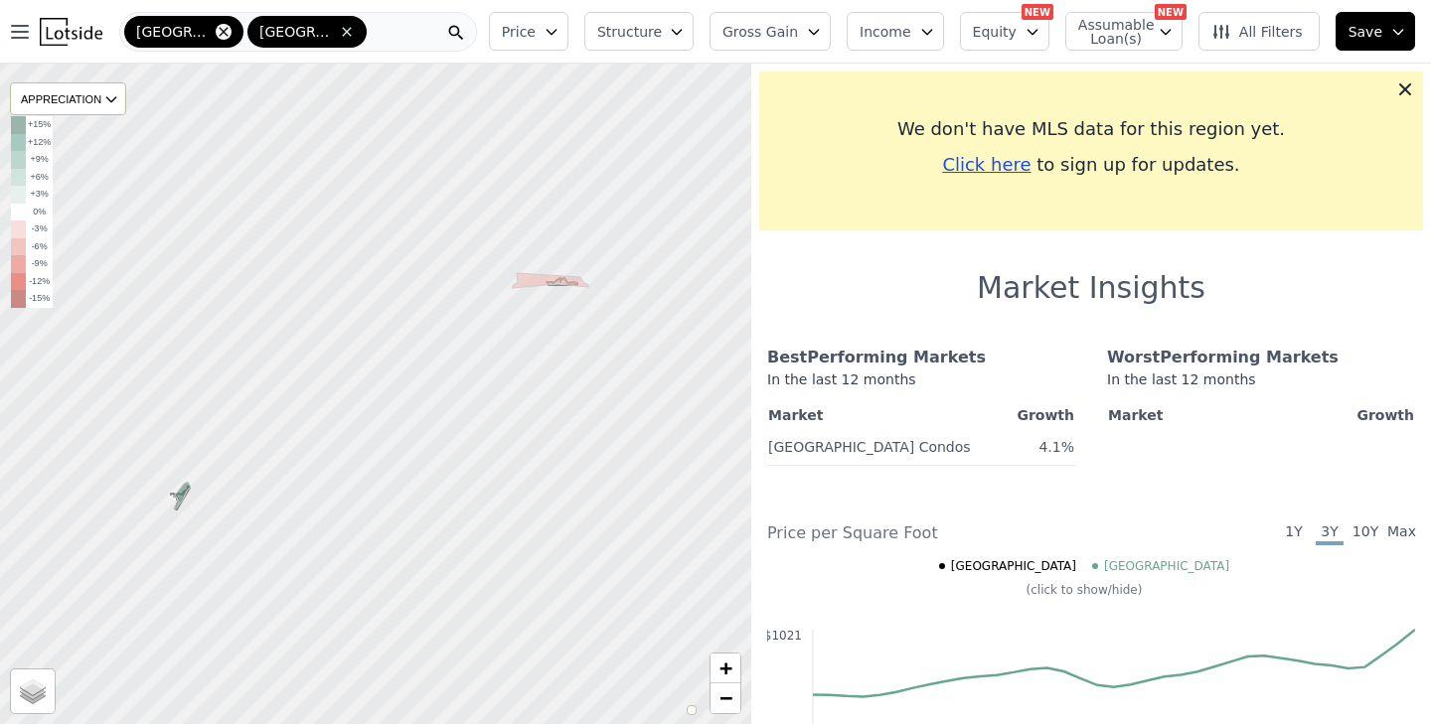
click at [225, 37] on icon at bounding box center [224, 32] width 16 height 16
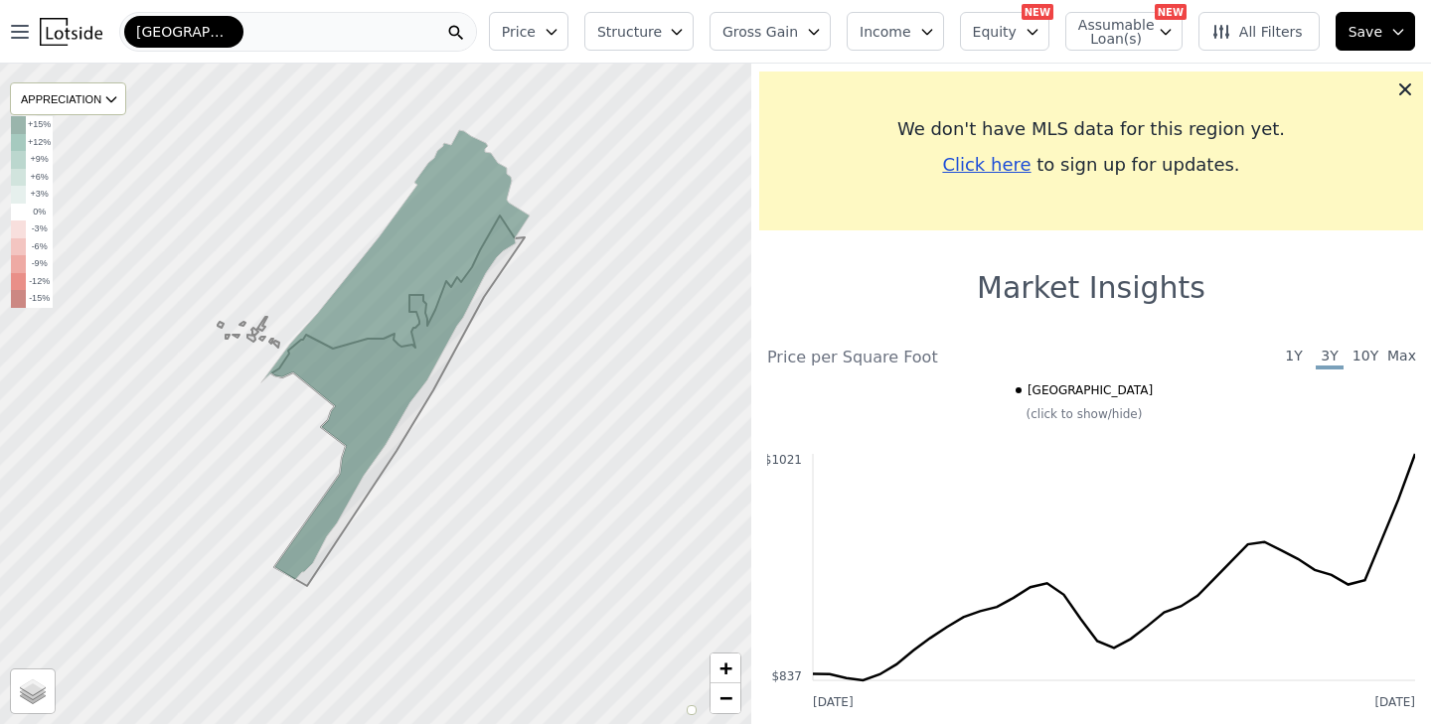
click at [307, 34] on div "Wrightsville Beach" at bounding box center [298, 32] width 358 height 40
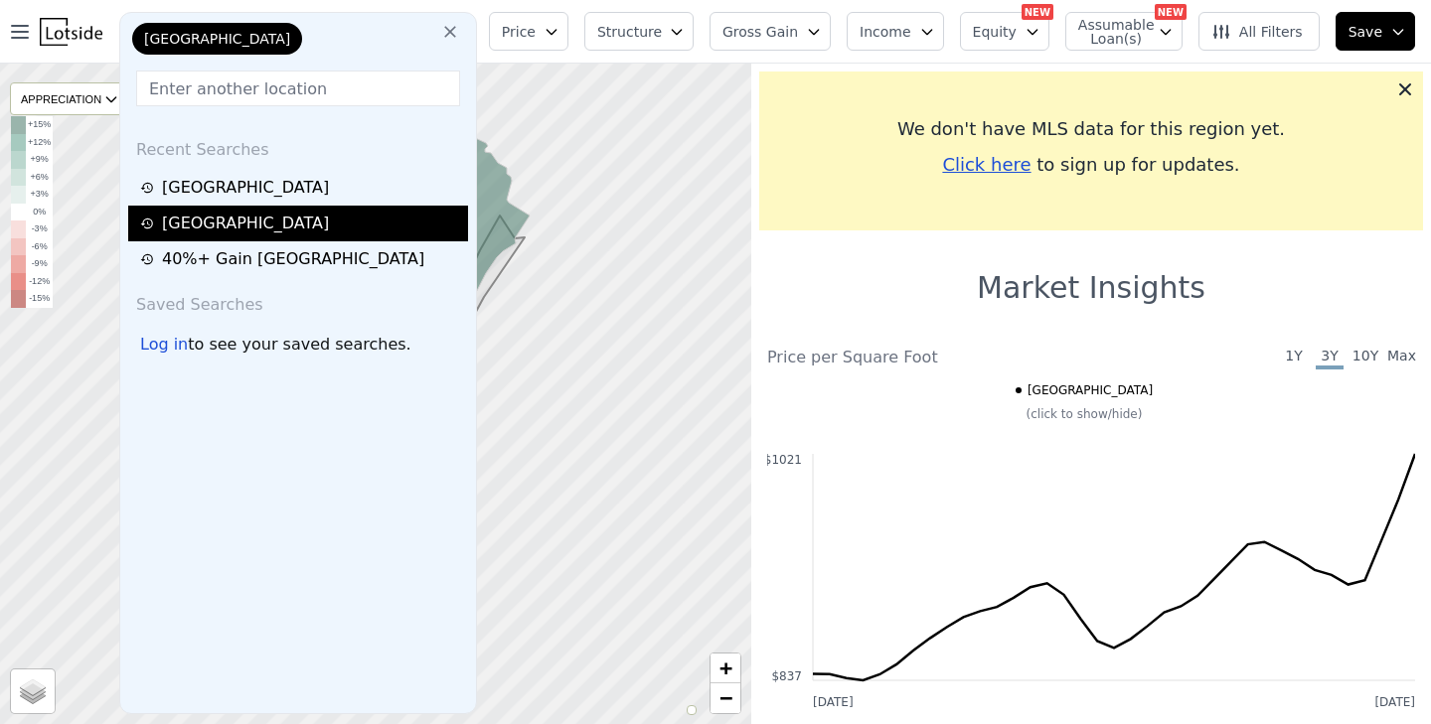
click at [226, 215] on div "[GEOGRAPHIC_DATA]" at bounding box center [301, 224] width 322 height 24
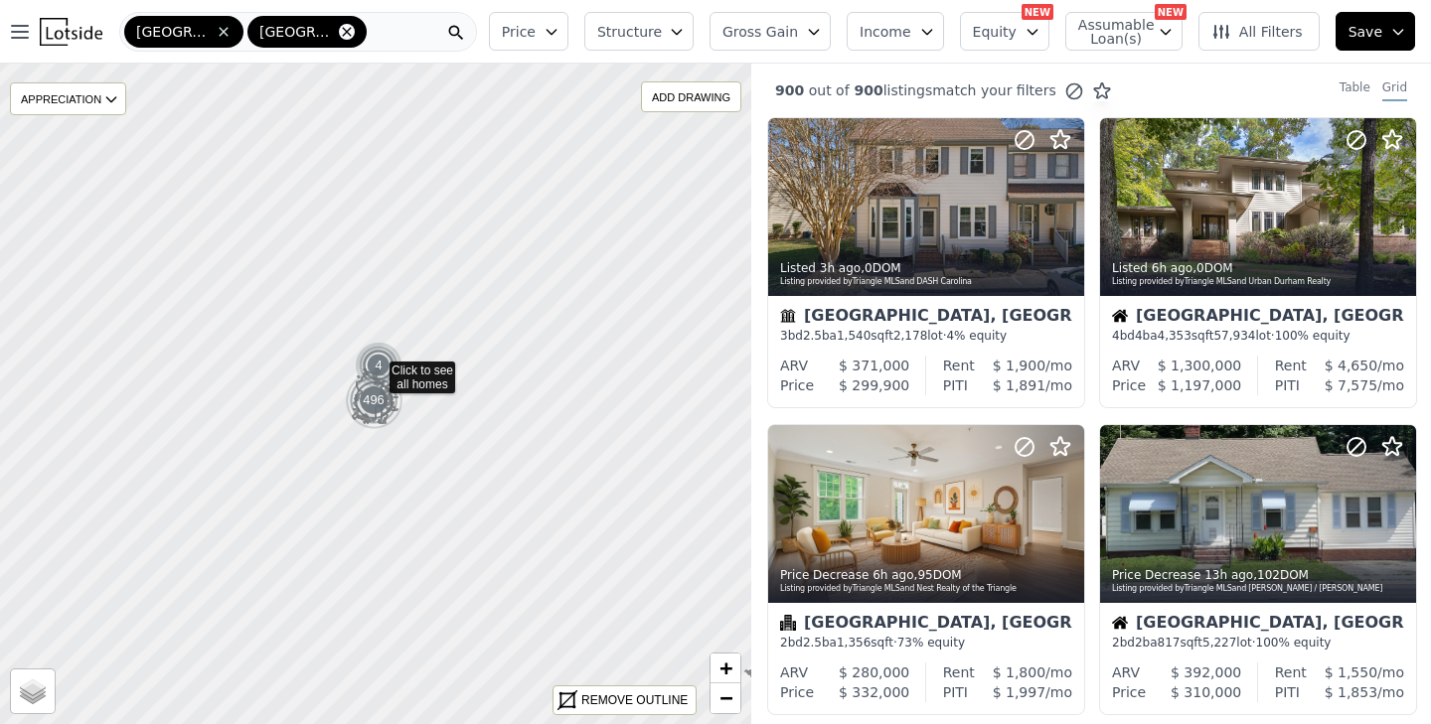
click at [339, 31] on icon at bounding box center [347, 32] width 16 height 16
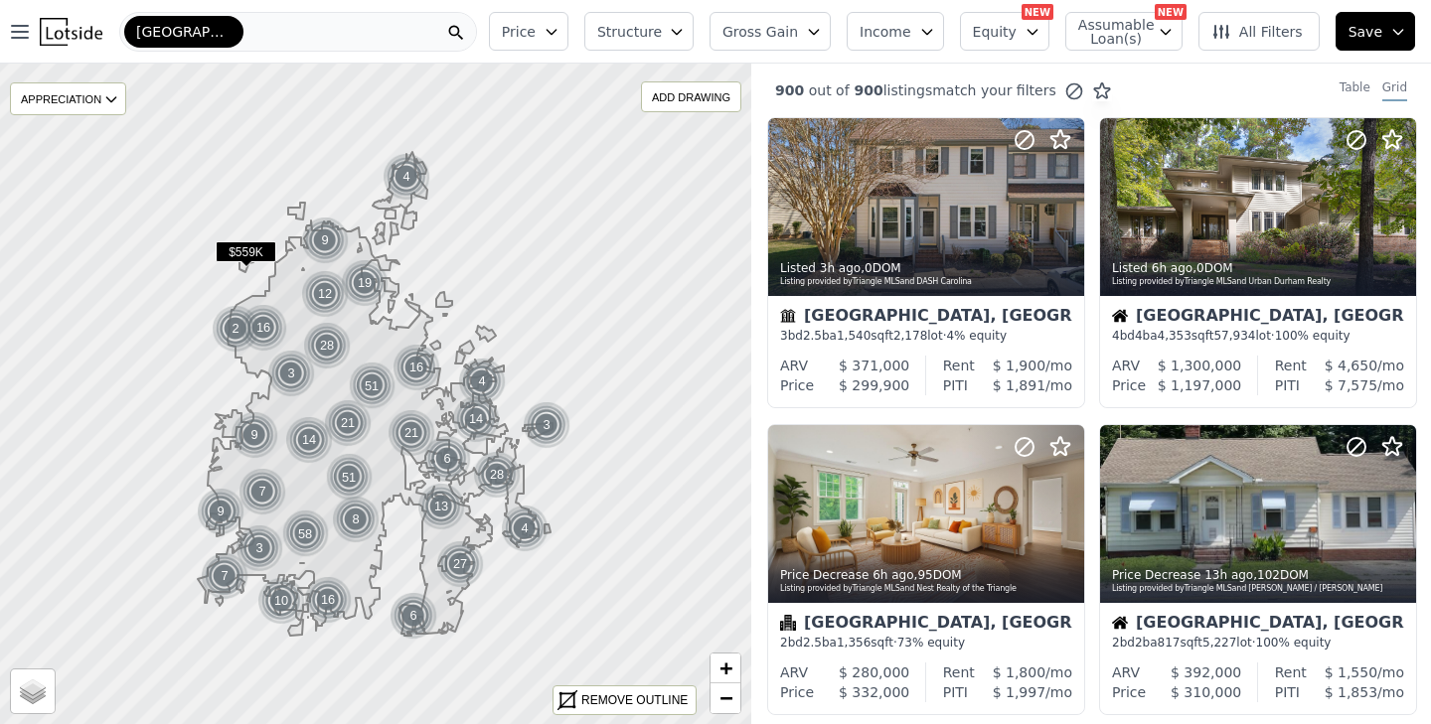
click at [813, 32] on button "Gross Gain" at bounding box center [770, 31] width 121 height 39
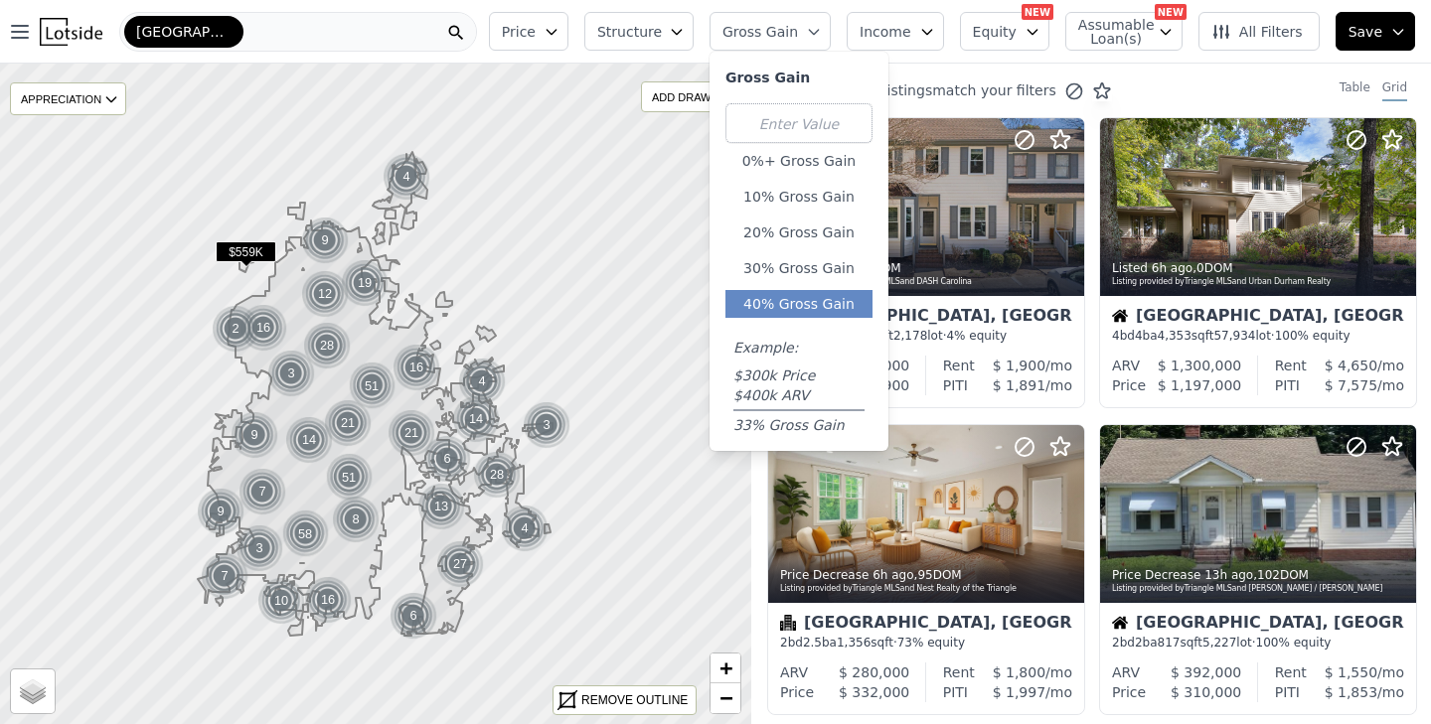
click at [819, 299] on button "40% Gross Gain" at bounding box center [798, 304] width 147 height 28
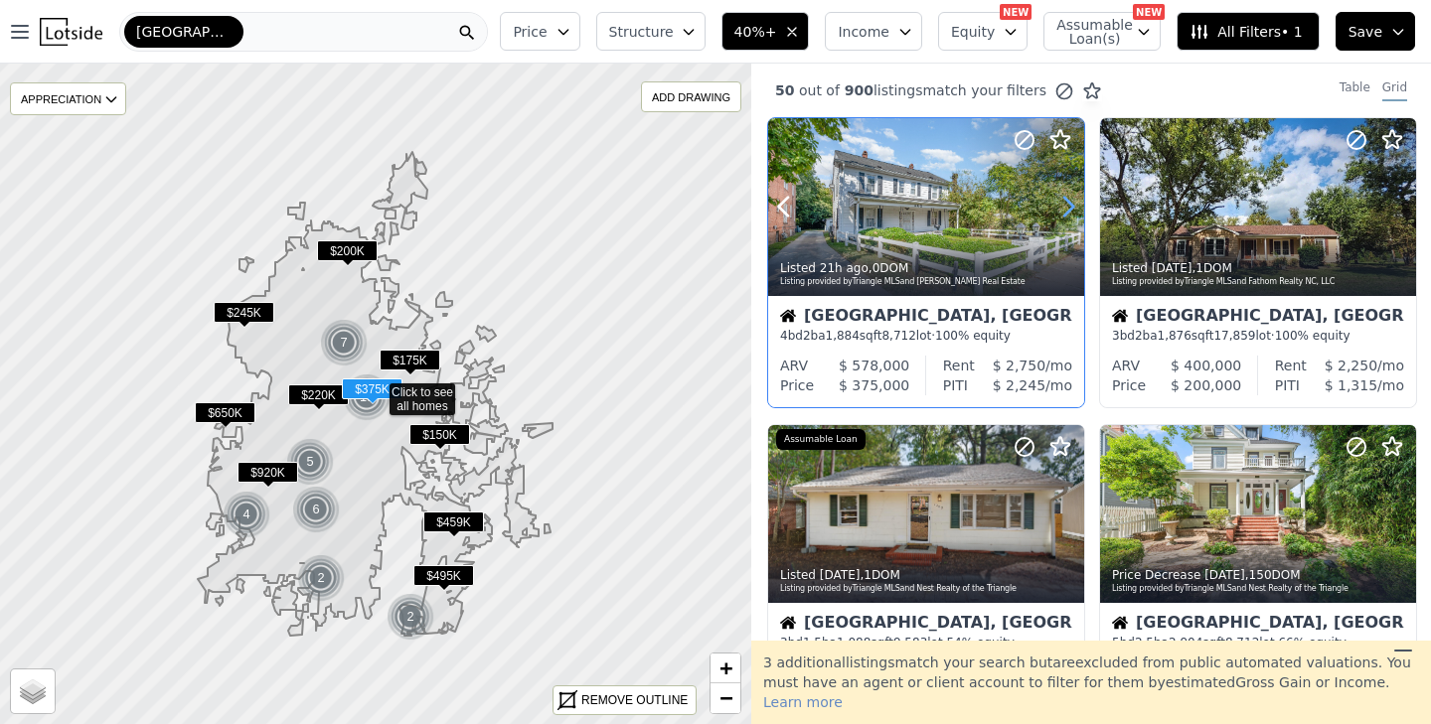
click at [1062, 205] on icon at bounding box center [1068, 207] width 32 height 32
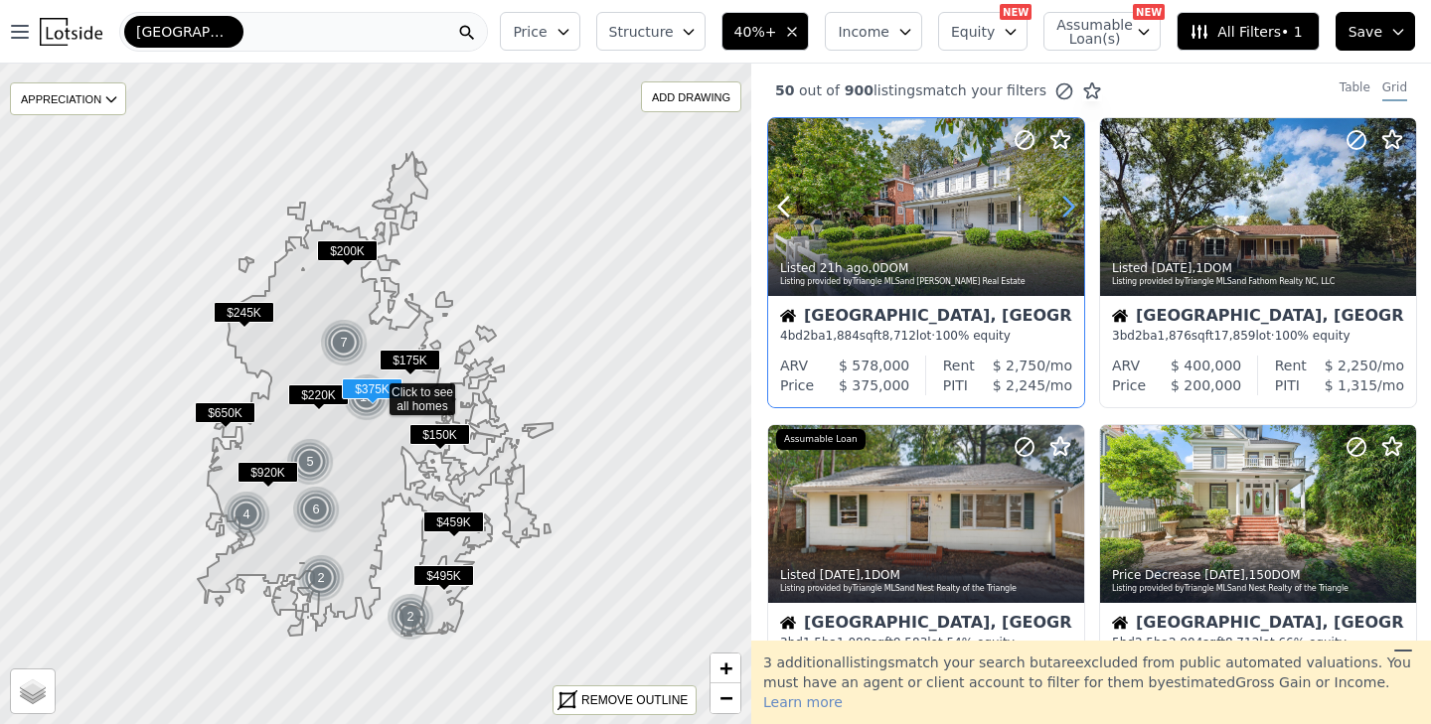
click at [1062, 205] on icon at bounding box center [1068, 207] width 32 height 32
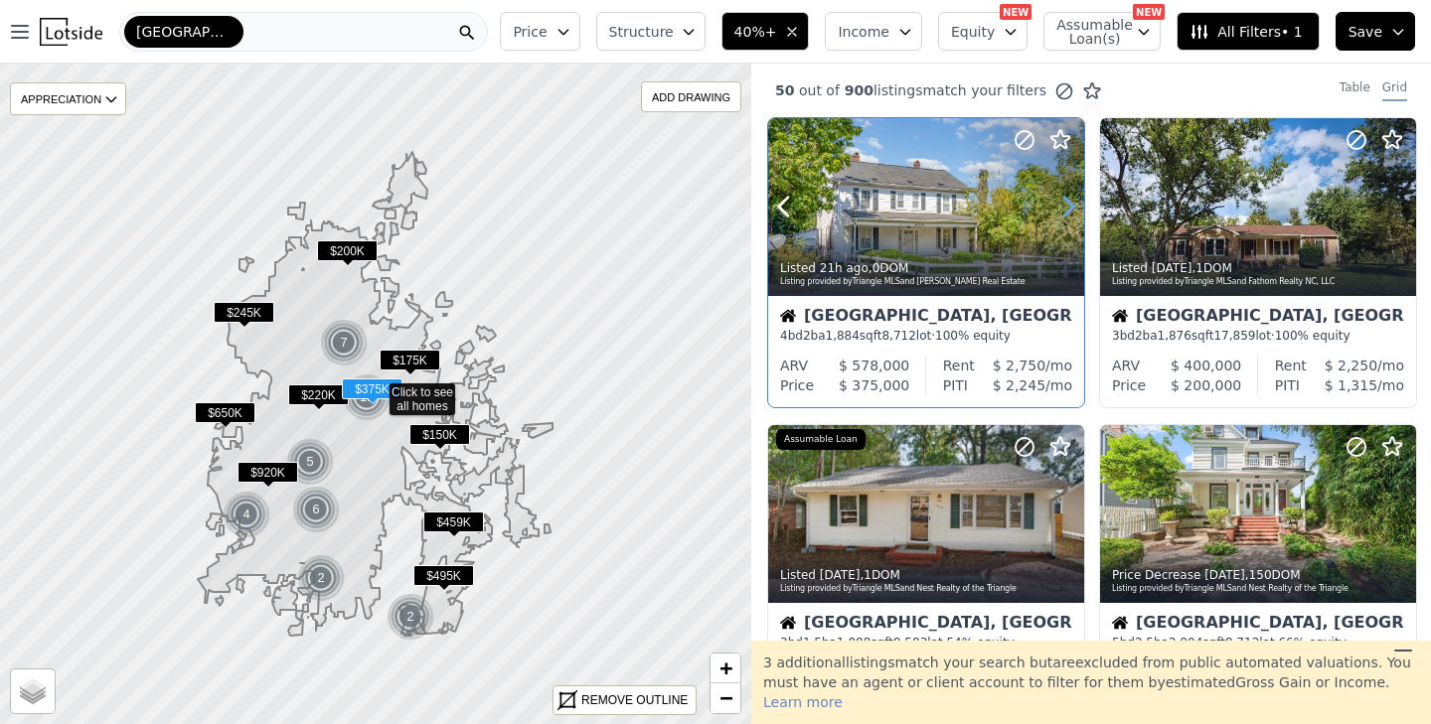
click at [1062, 205] on icon at bounding box center [1068, 207] width 32 height 32
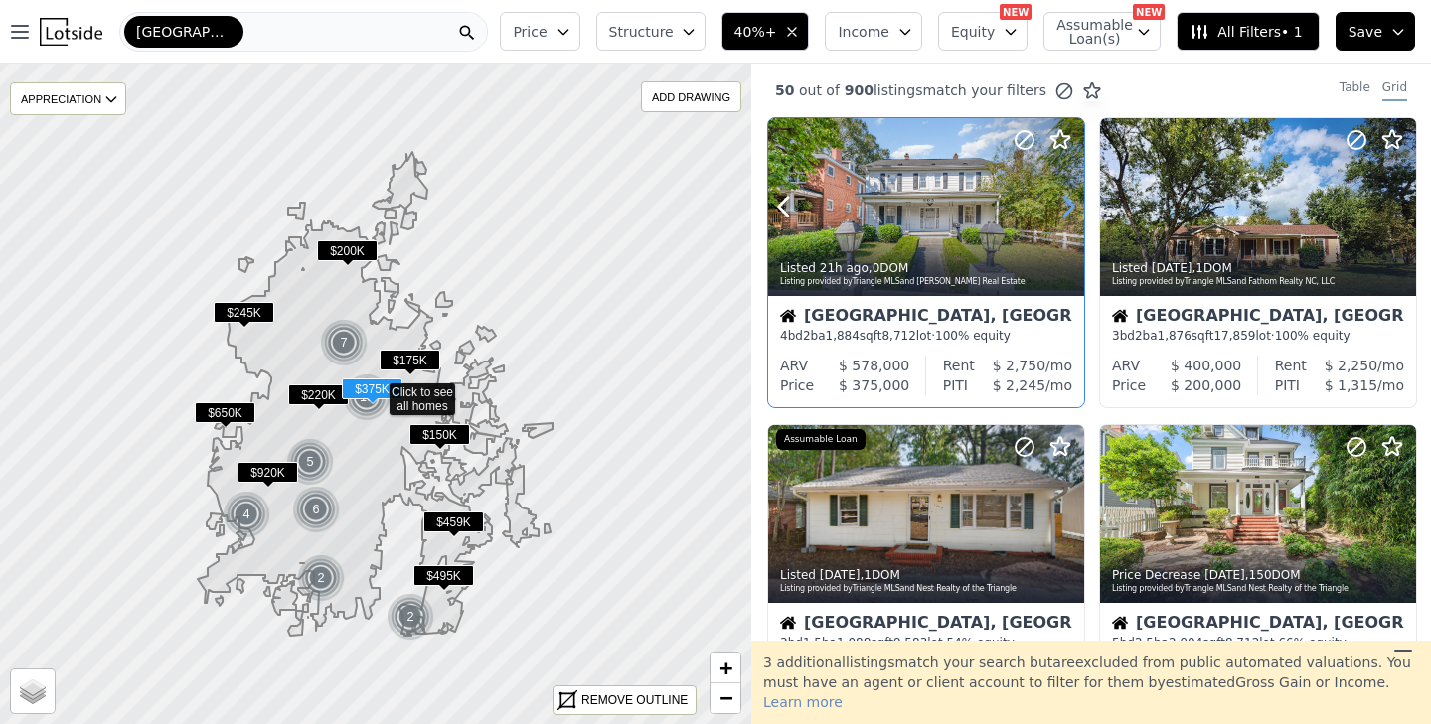
click at [1062, 205] on icon at bounding box center [1068, 207] width 32 height 32
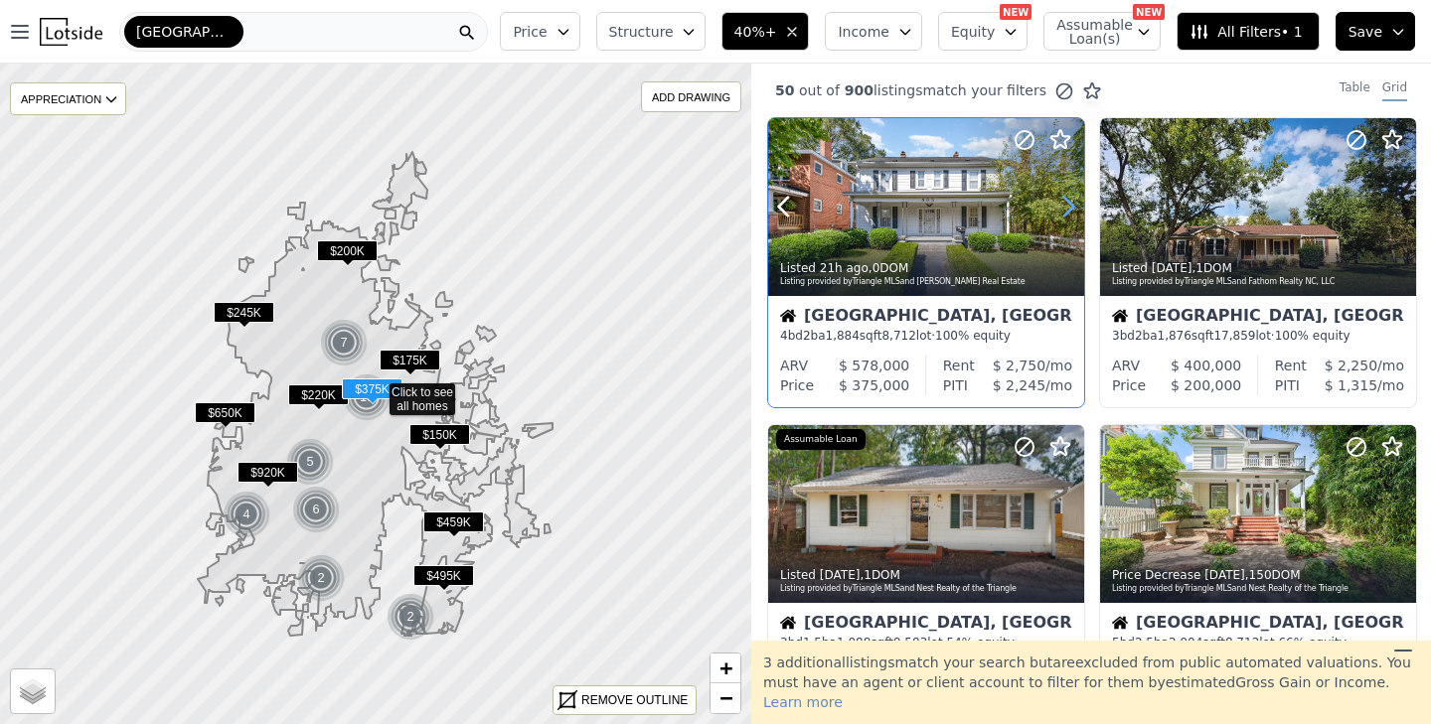
click at [1062, 205] on icon at bounding box center [1068, 207] width 32 height 32
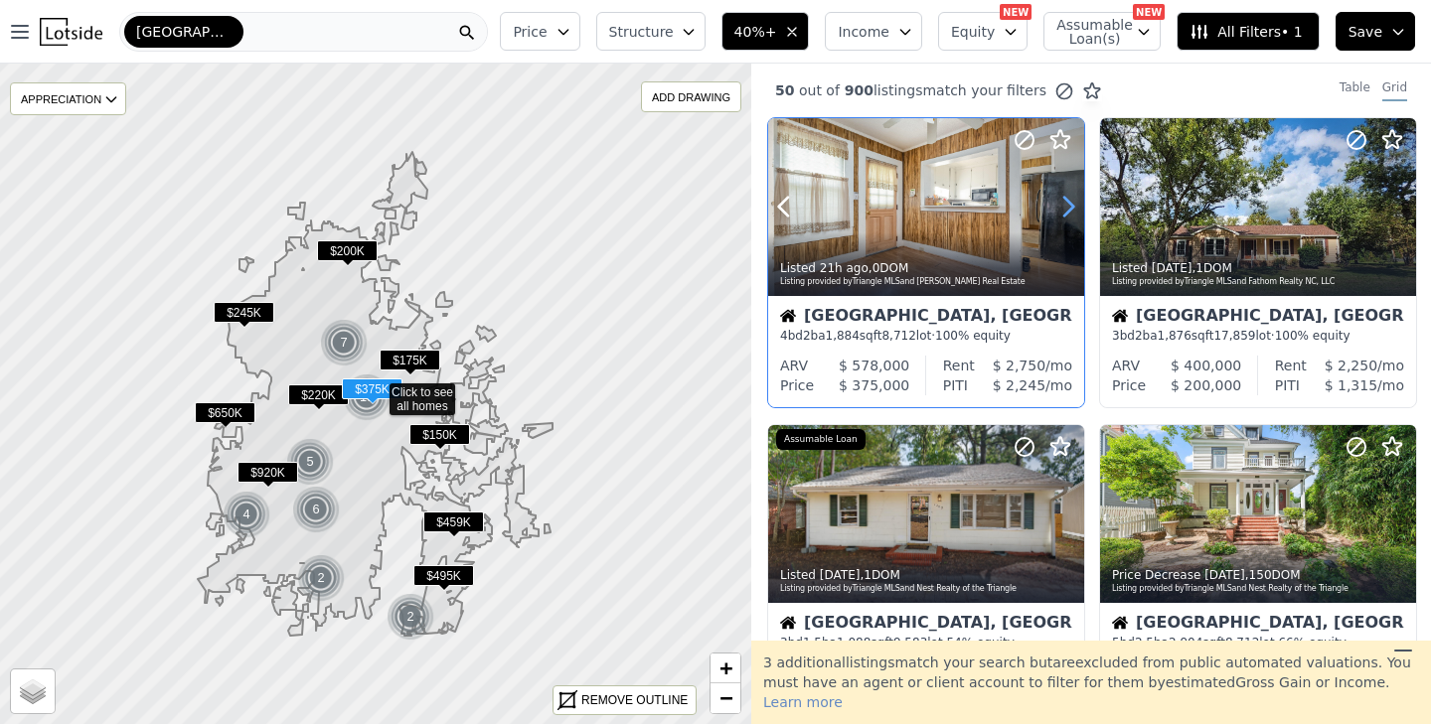
click at [1062, 205] on icon at bounding box center [1068, 207] width 32 height 32
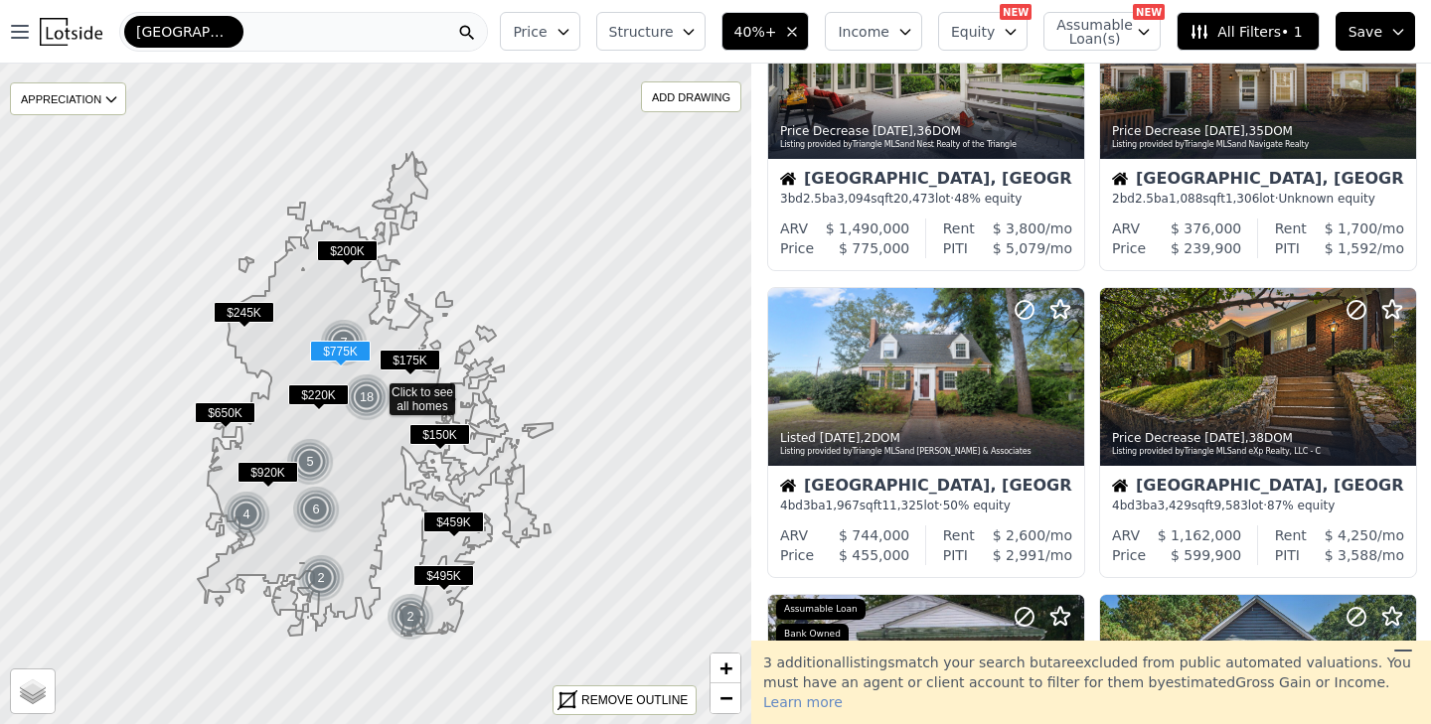
scroll to position [758, 0]
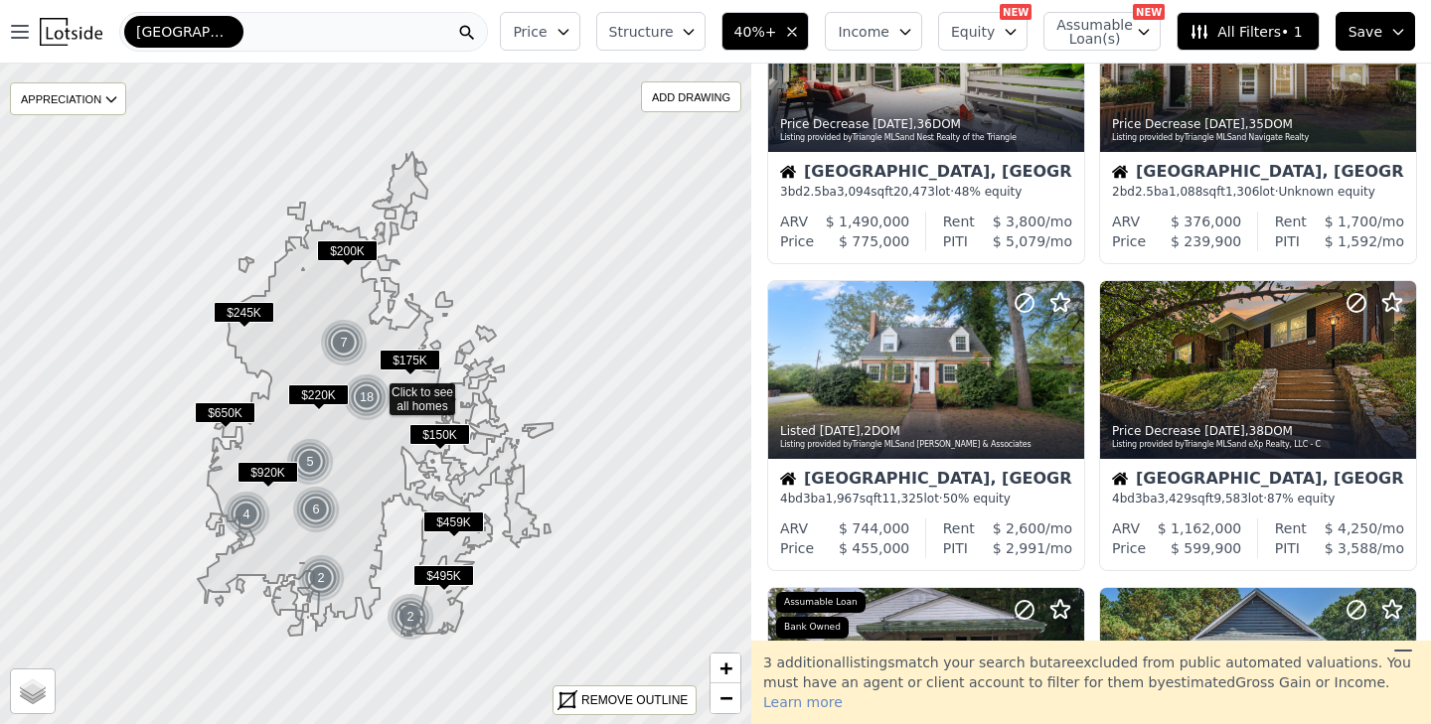
click at [571, 27] on icon "button" at bounding box center [564, 32] width 16 height 16
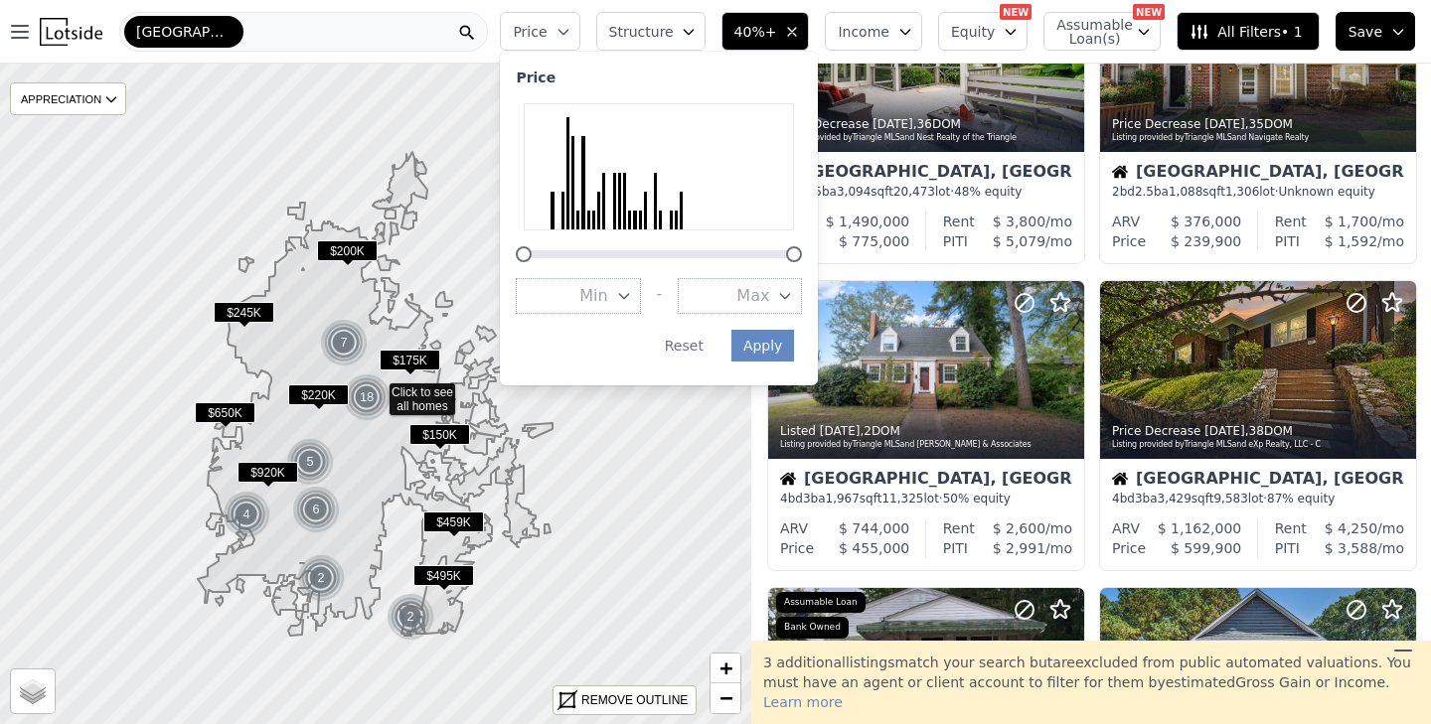
click at [769, 290] on span "Max" at bounding box center [752, 296] width 33 height 24
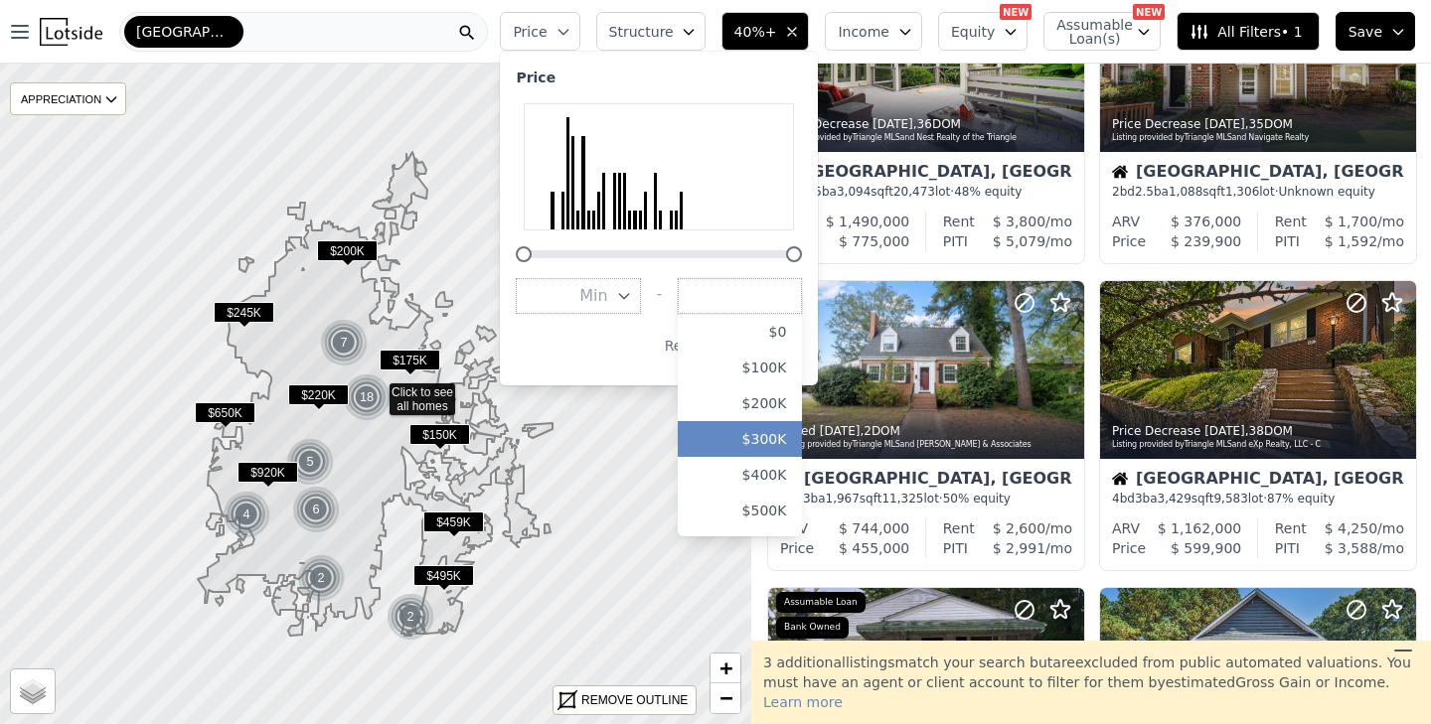
click at [780, 431] on button "$300K" at bounding box center [740, 439] width 124 height 36
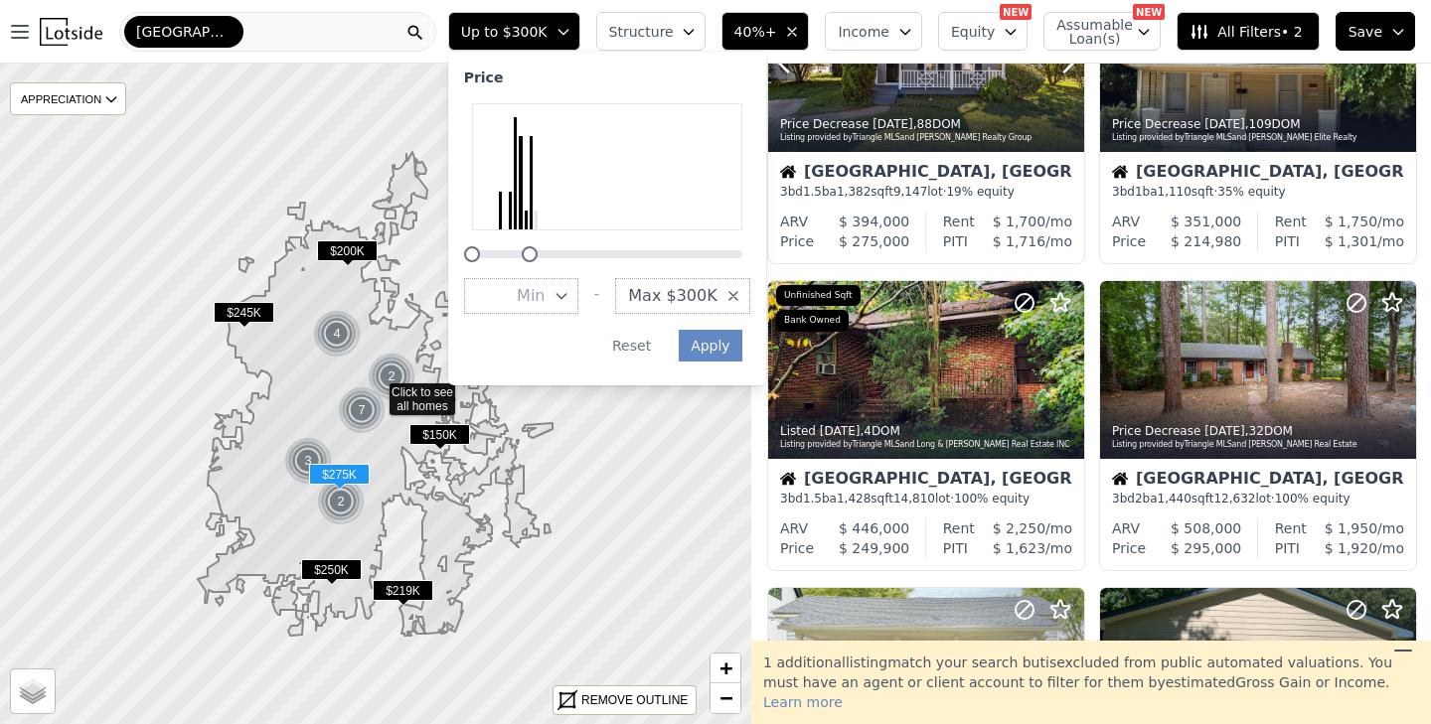
scroll to position [451, 0]
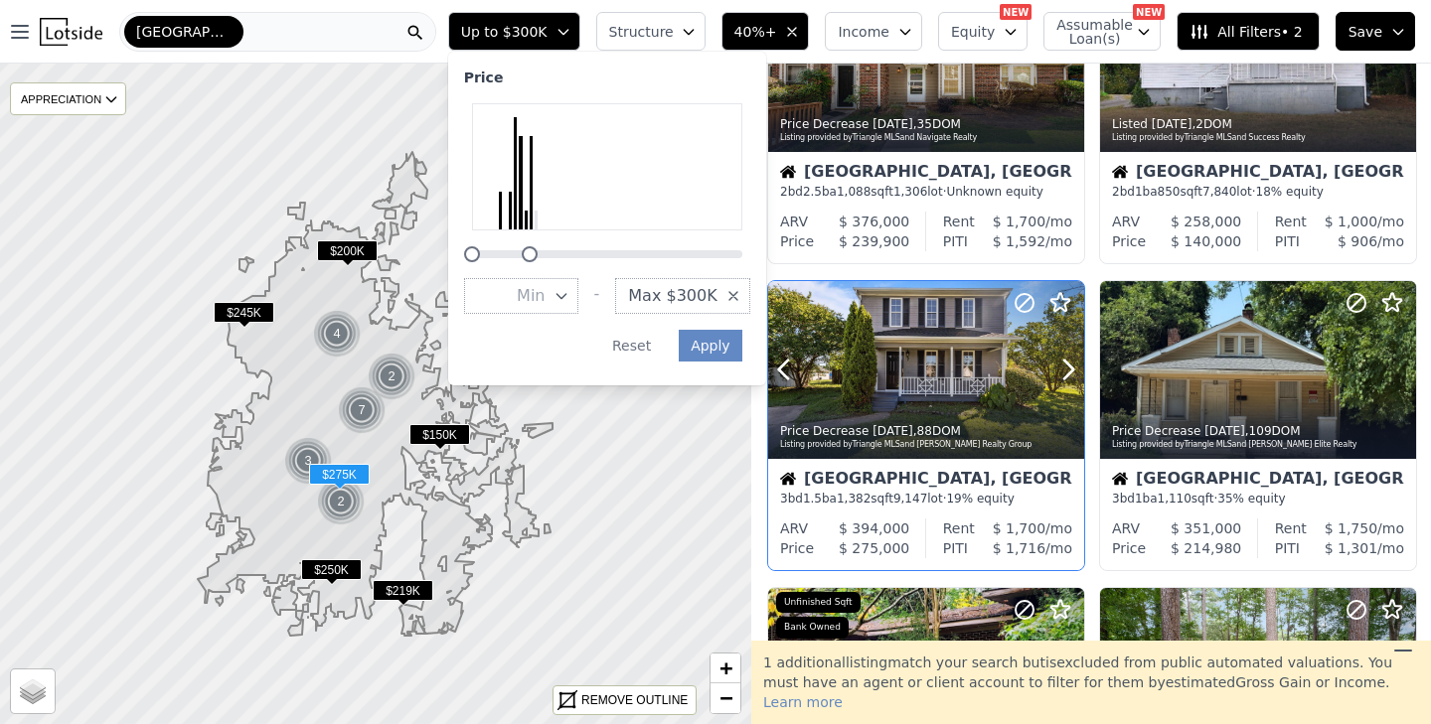
click at [981, 352] on div at bounding box center [1020, 344] width 127 height 127
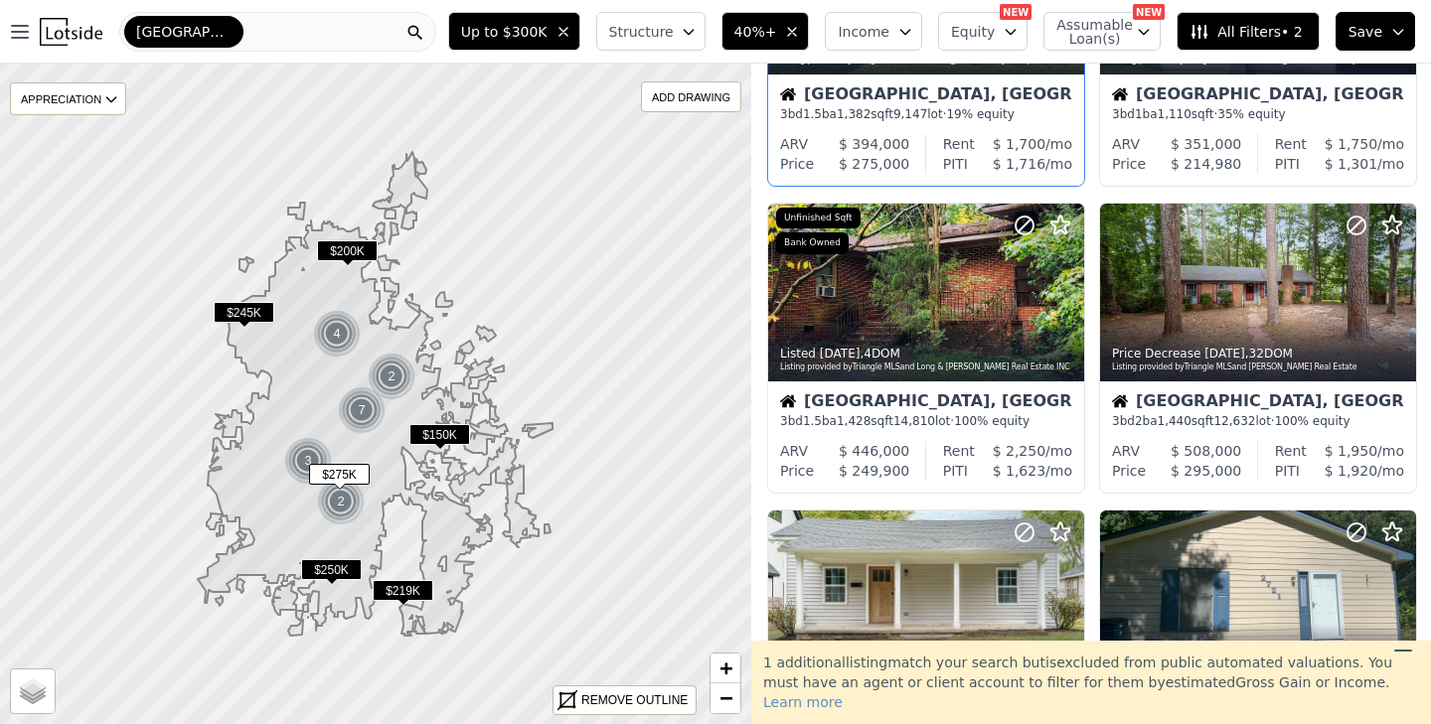
scroll to position [840, 0]
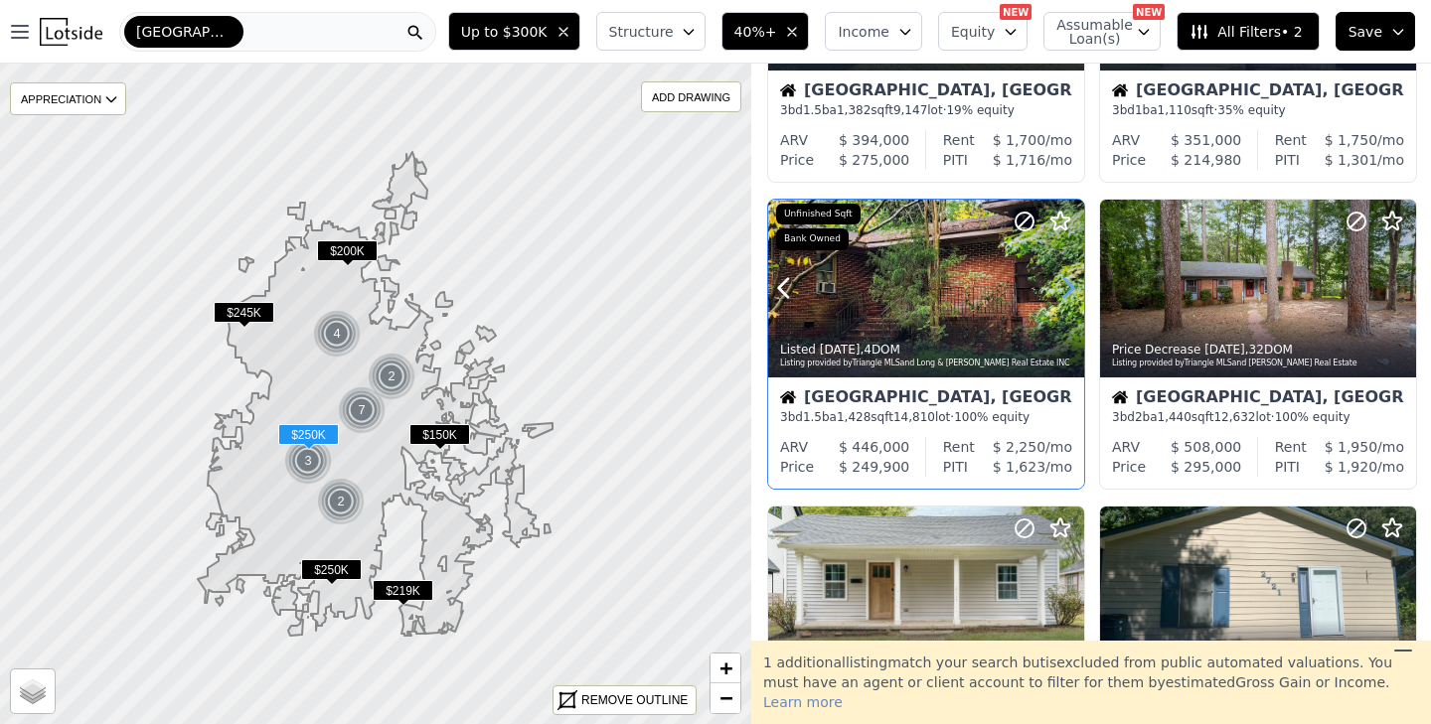
click at [1061, 284] on icon at bounding box center [1068, 288] width 32 height 32
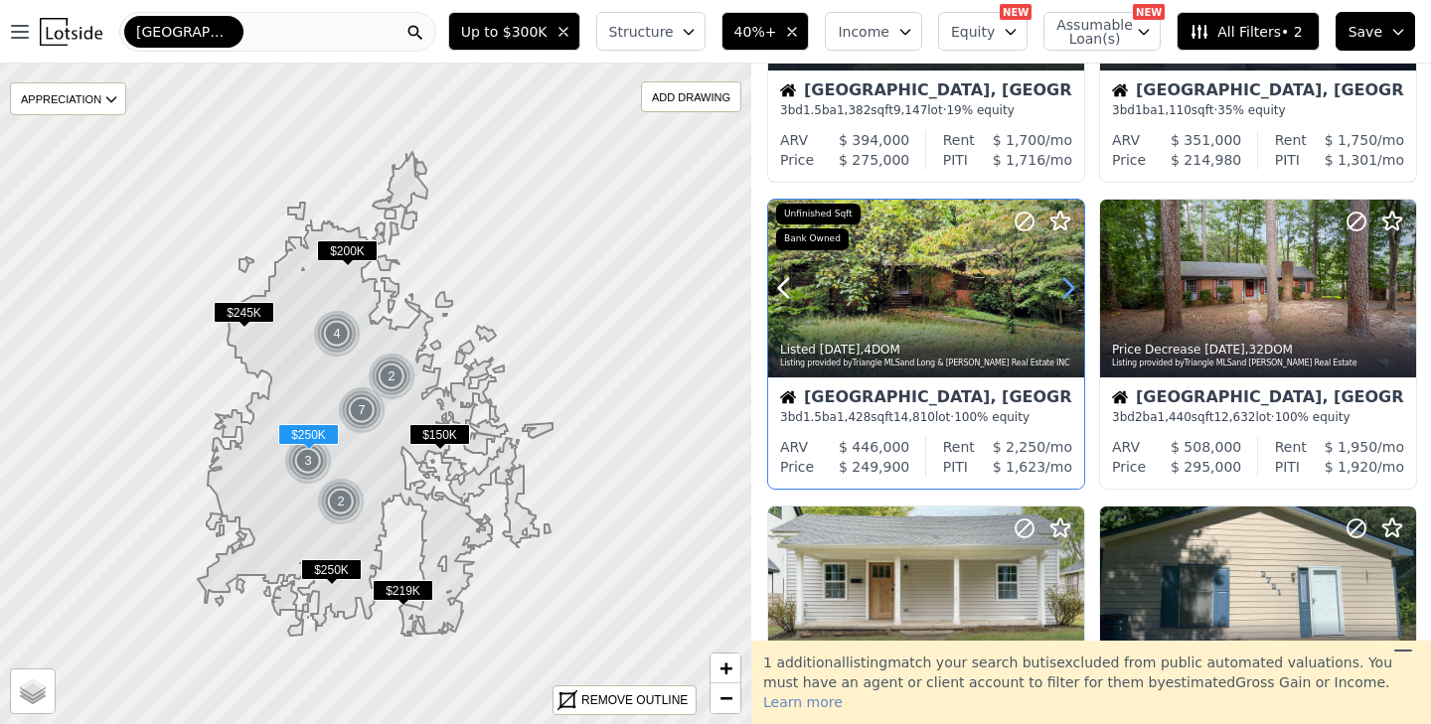
click at [1061, 284] on icon at bounding box center [1068, 288] width 32 height 32
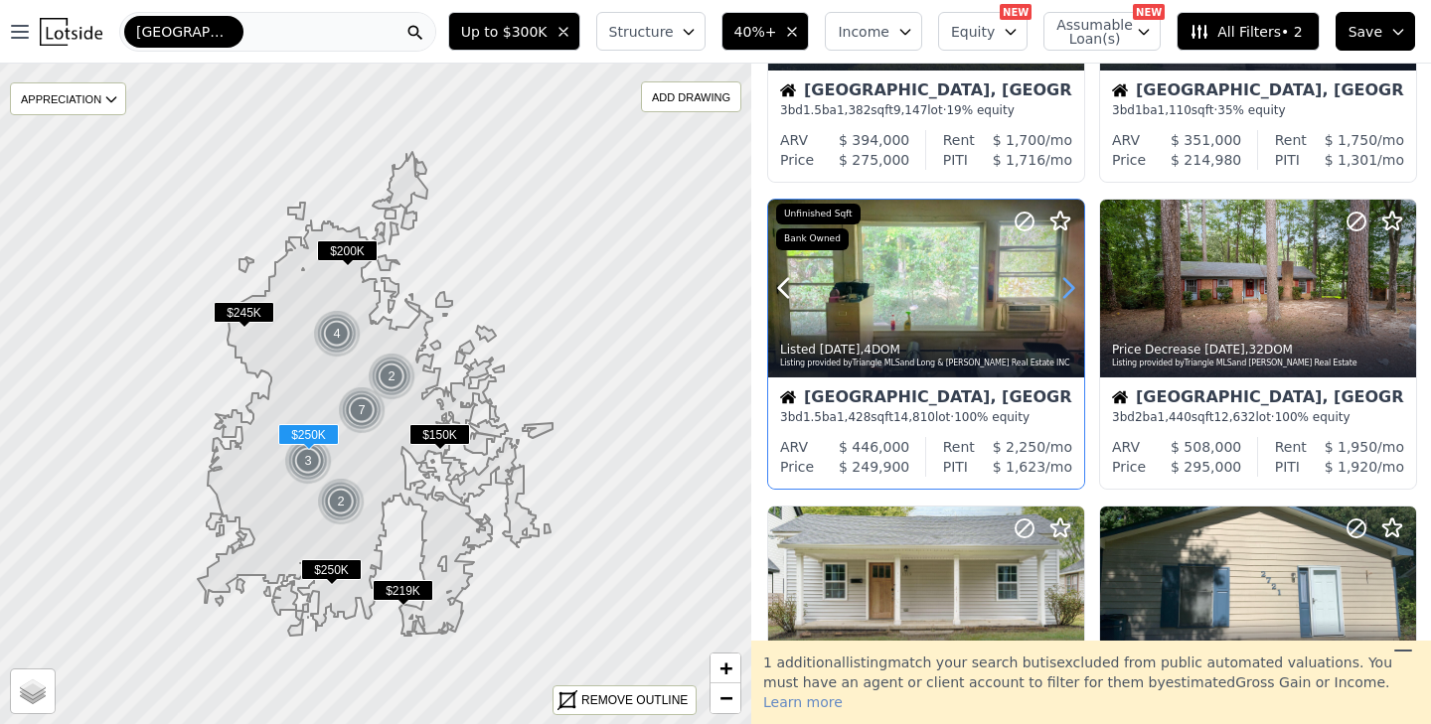
click at [1061, 284] on icon at bounding box center [1068, 288] width 32 height 32
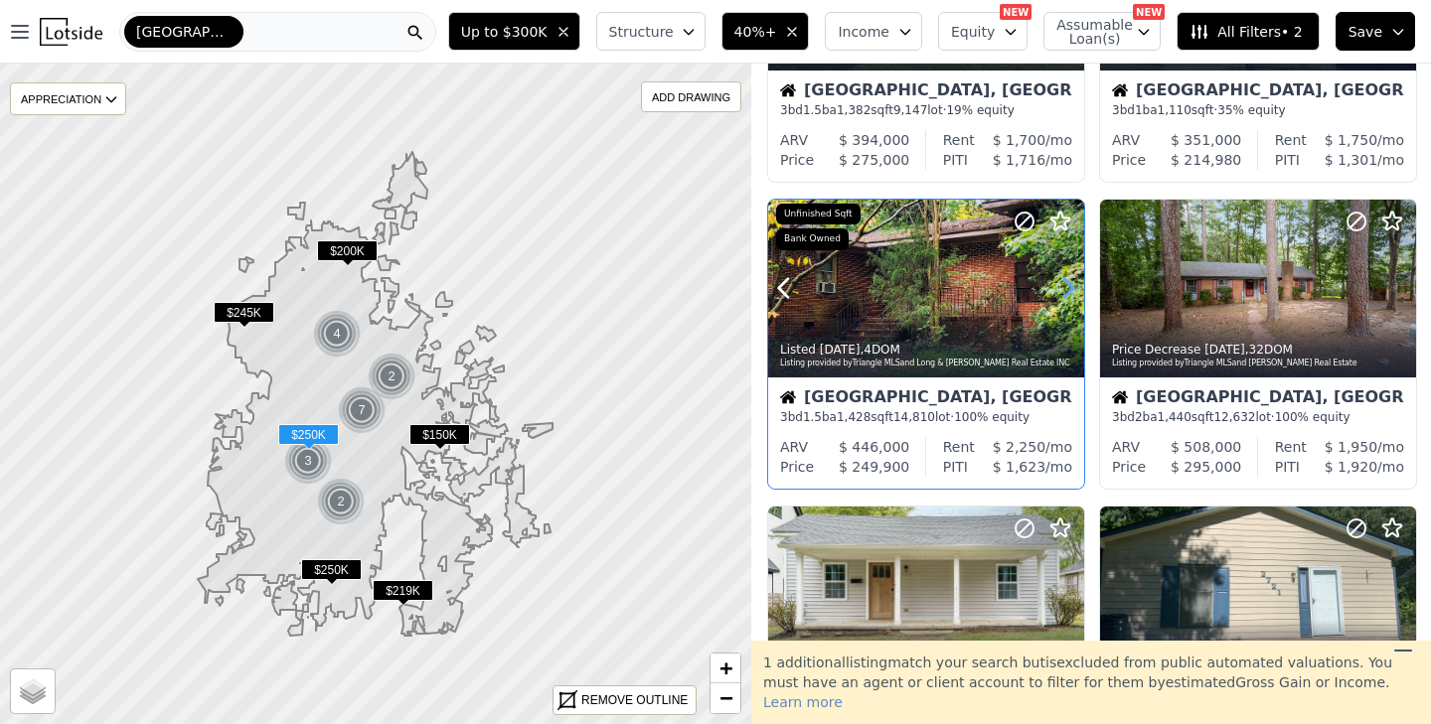
click at [1061, 284] on icon at bounding box center [1068, 288] width 32 height 32
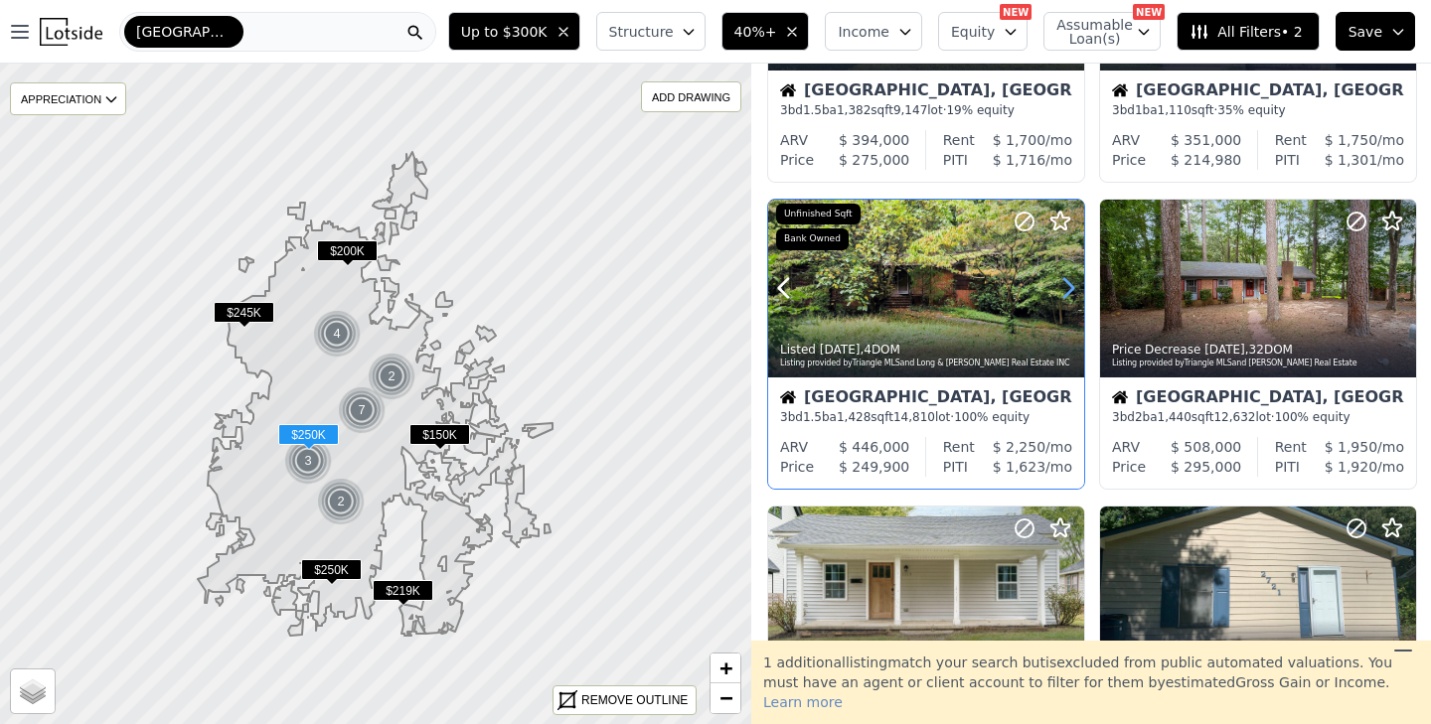
click at [1061, 284] on icon at bounding box center [1068, 288] width 32 height 32
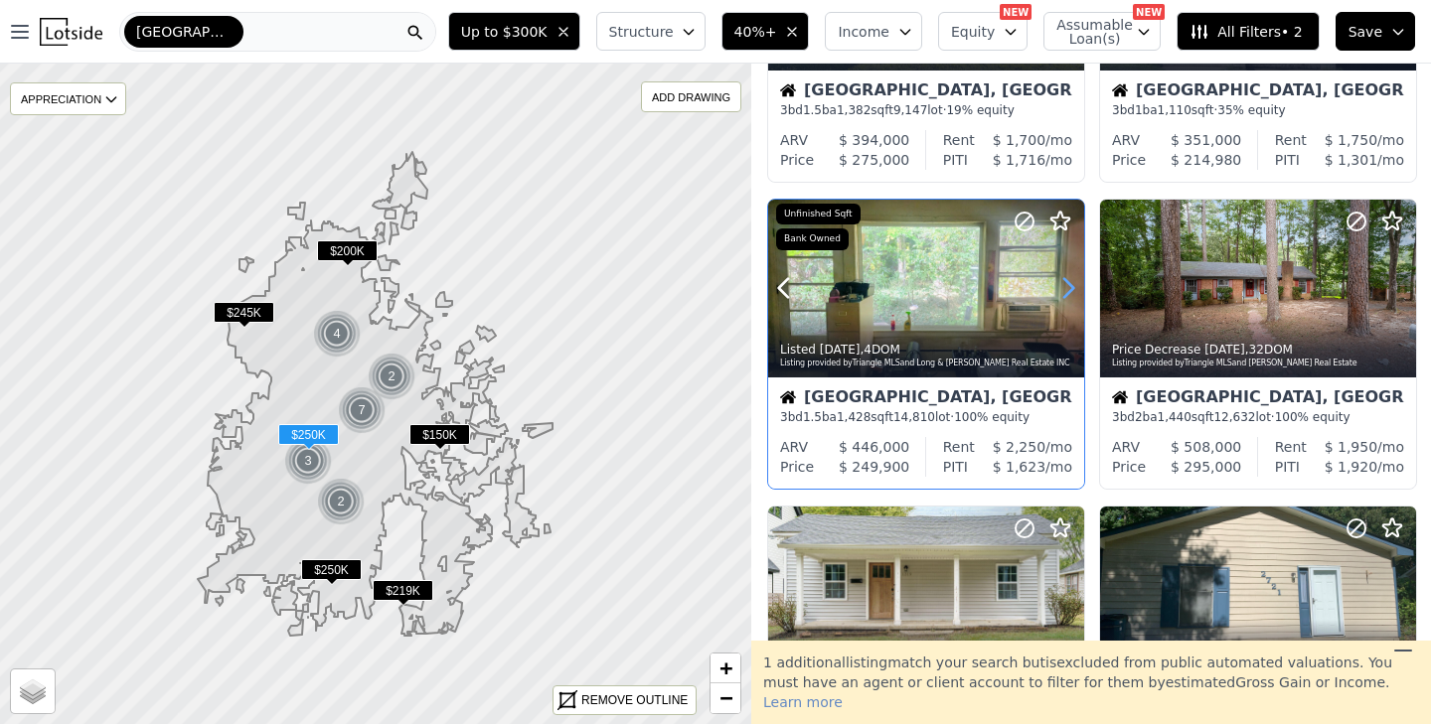
click at [1061, 284] on icon at bounding box center [1068, 288] width 32 height 32
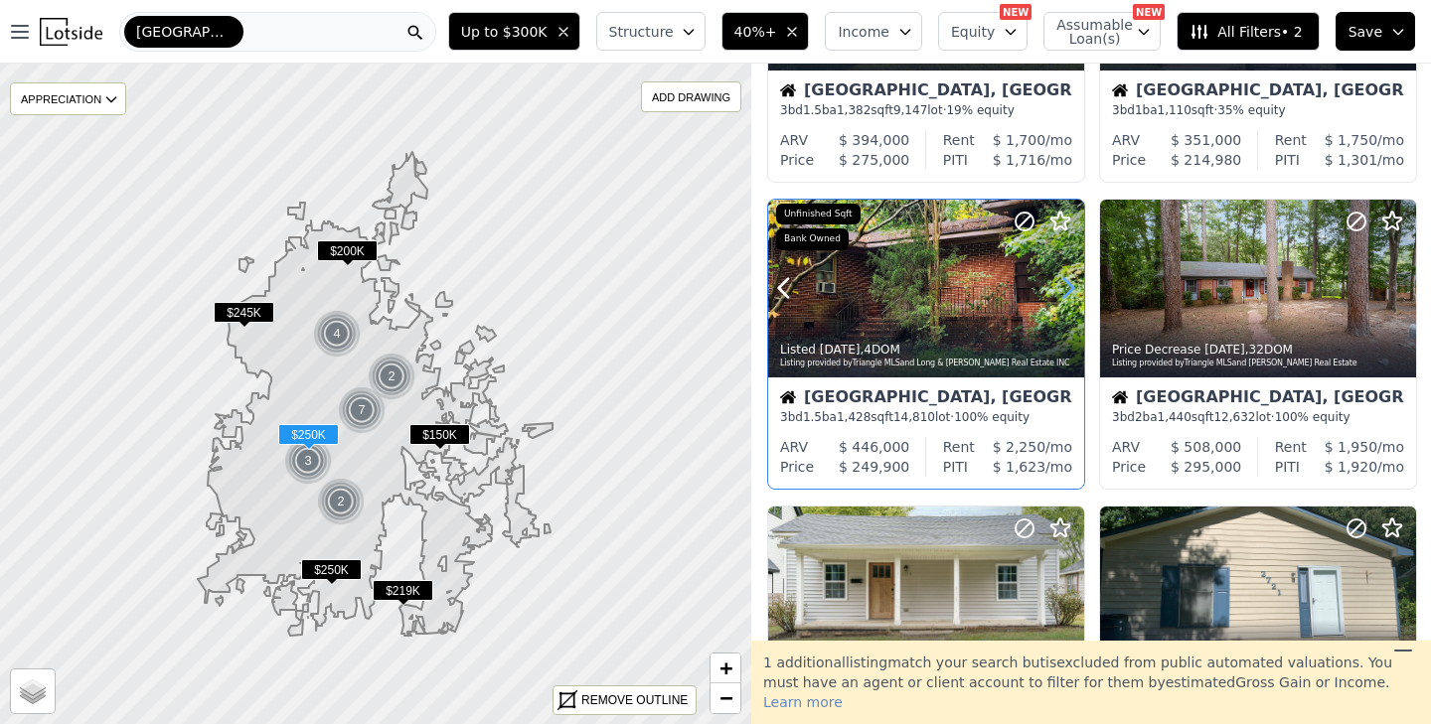
click at [1061, 284] on icon at bounding box center [1068, 288] width 32 height 32
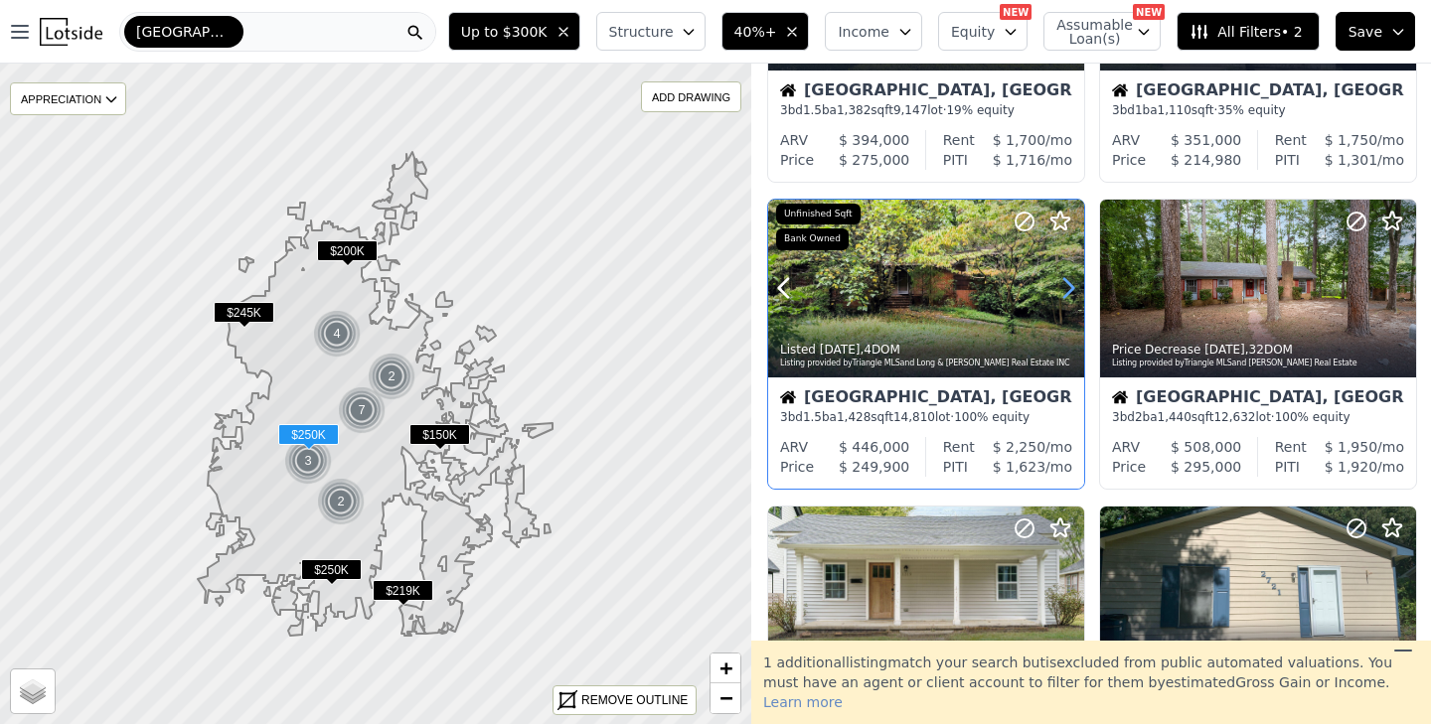
click at [1061, 284] on icon at bounding box center [1068, 288] width 32 height 32
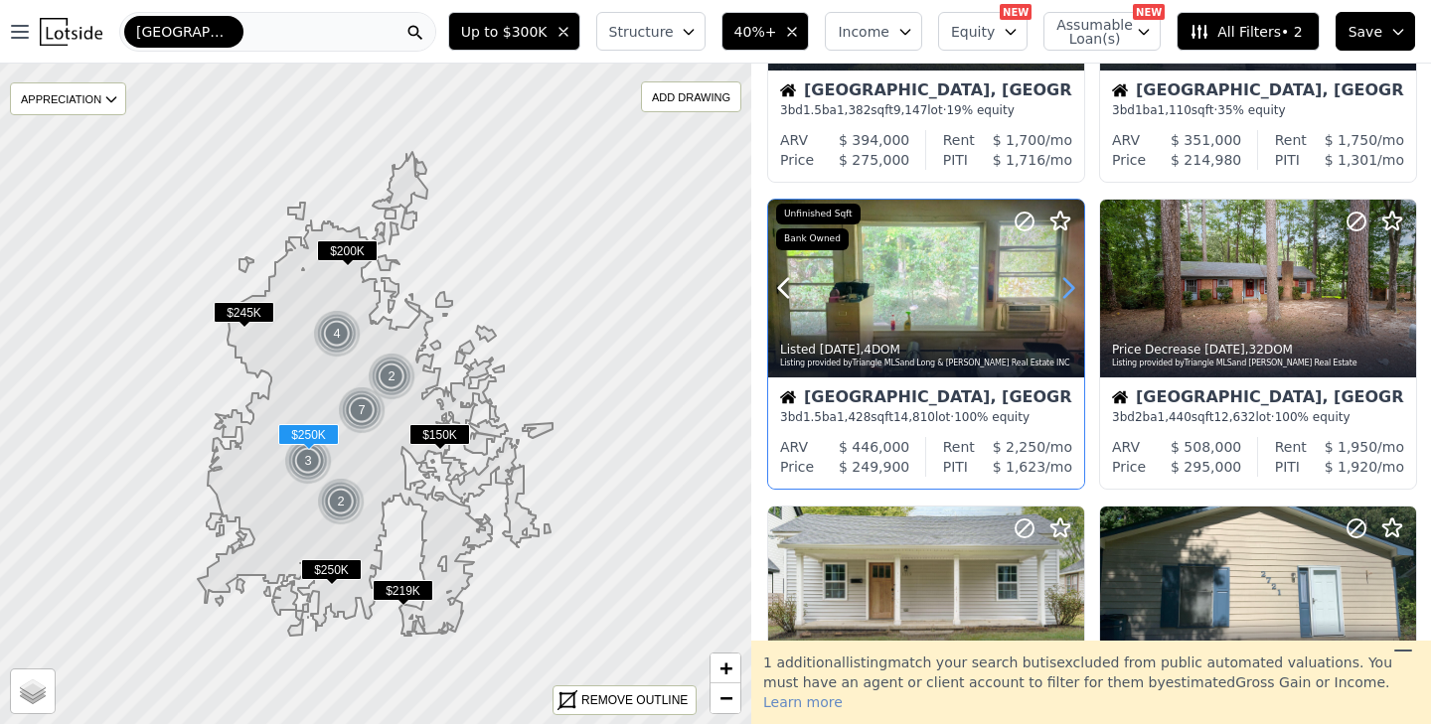
click at [1061, 284] on icon at bounding box center [1068, 288] width 32 height 32
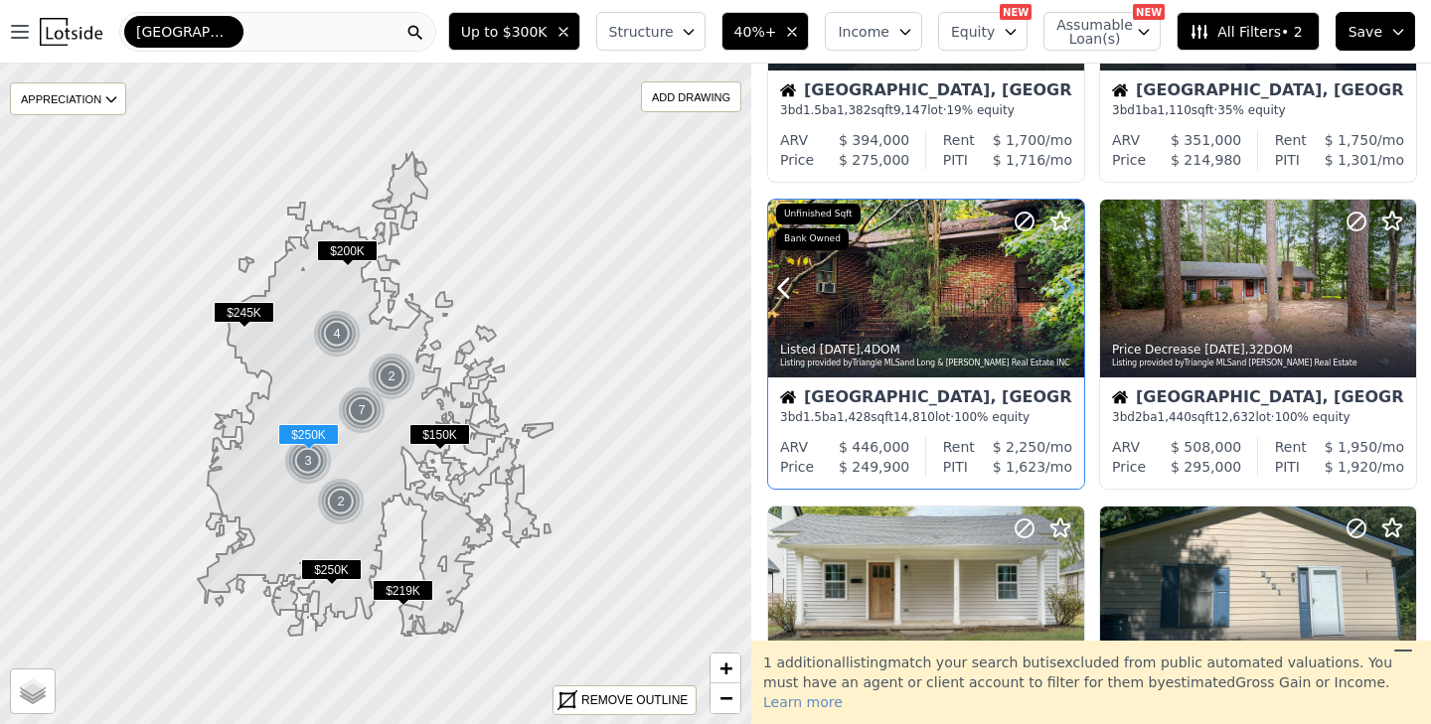
click at [1061, 284] on icon at bounding box center [1068, 288] width 32 height 32
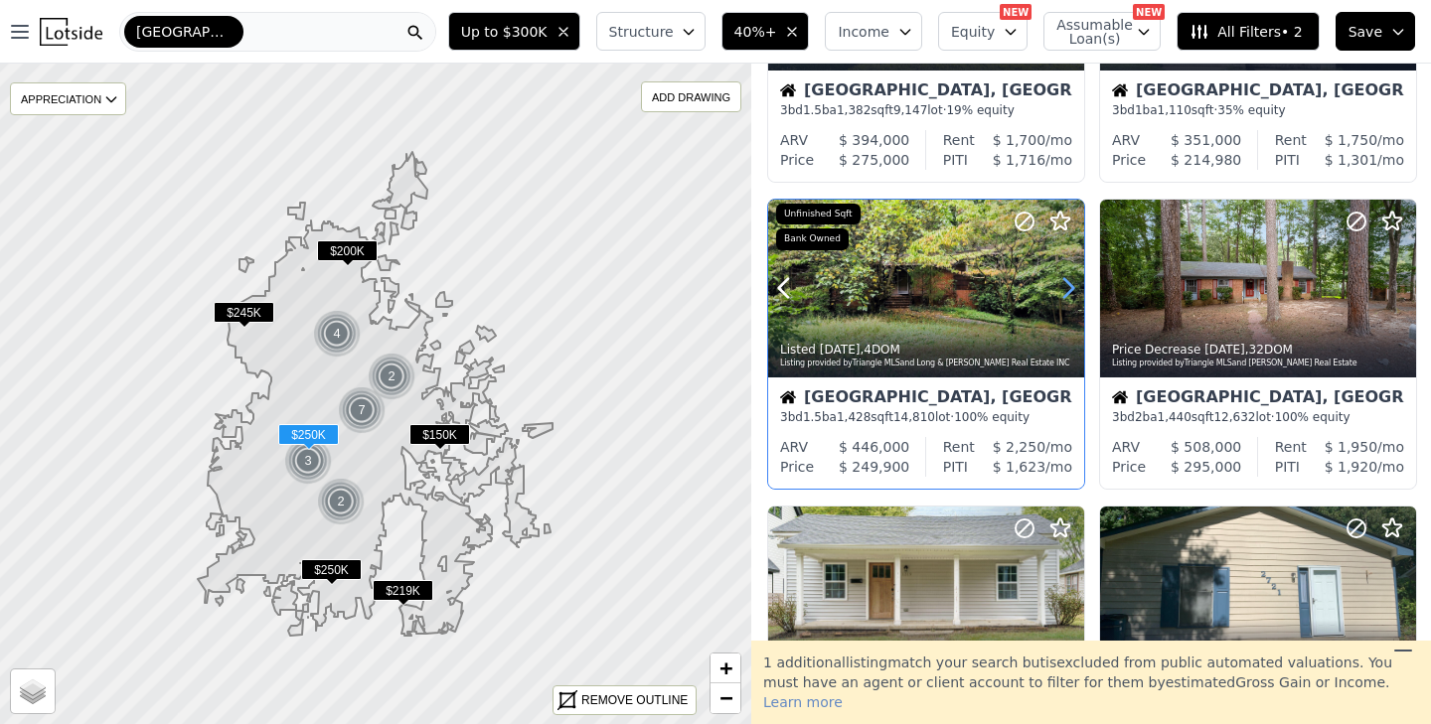
click at [1061, 284] on icon at bounding box center [1068, 288] width 32 height 32
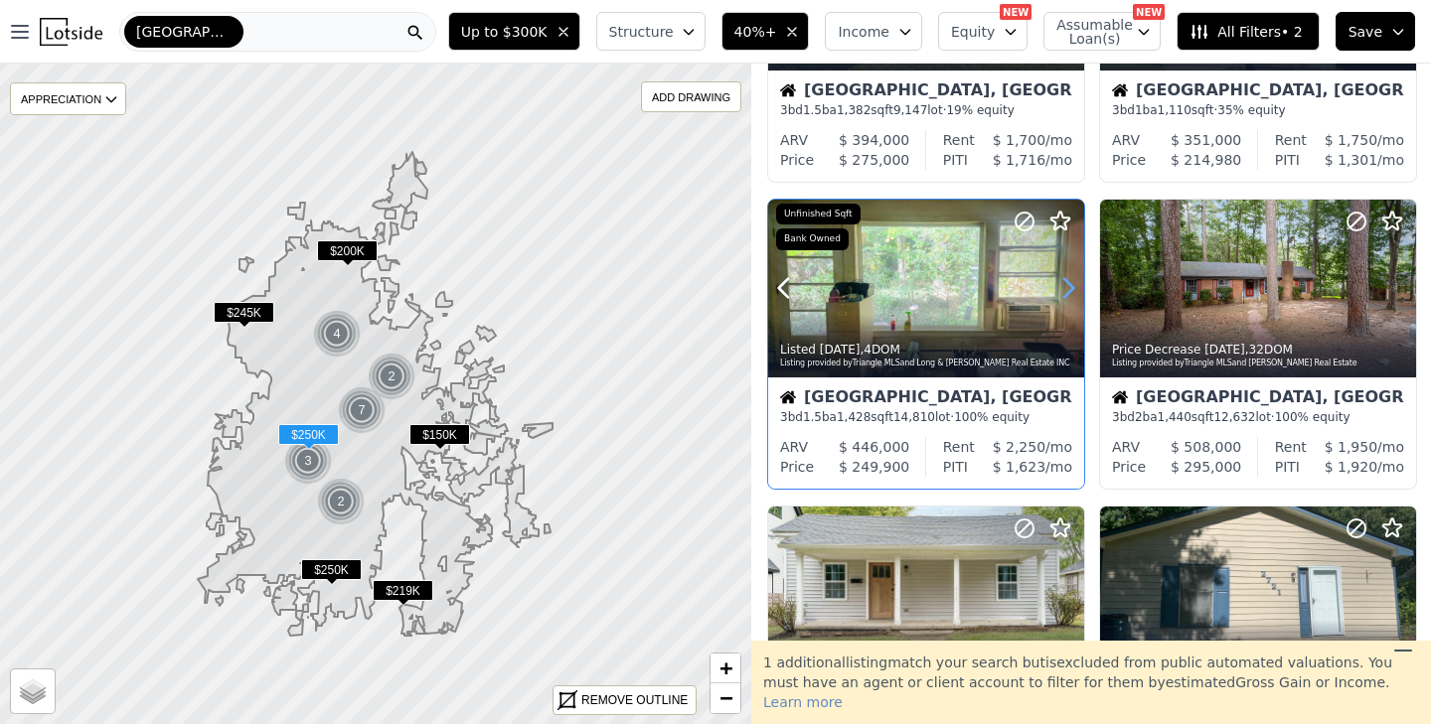
click at [1061, 284] on icon at bounding box center [1068, 288] width 32 height 32
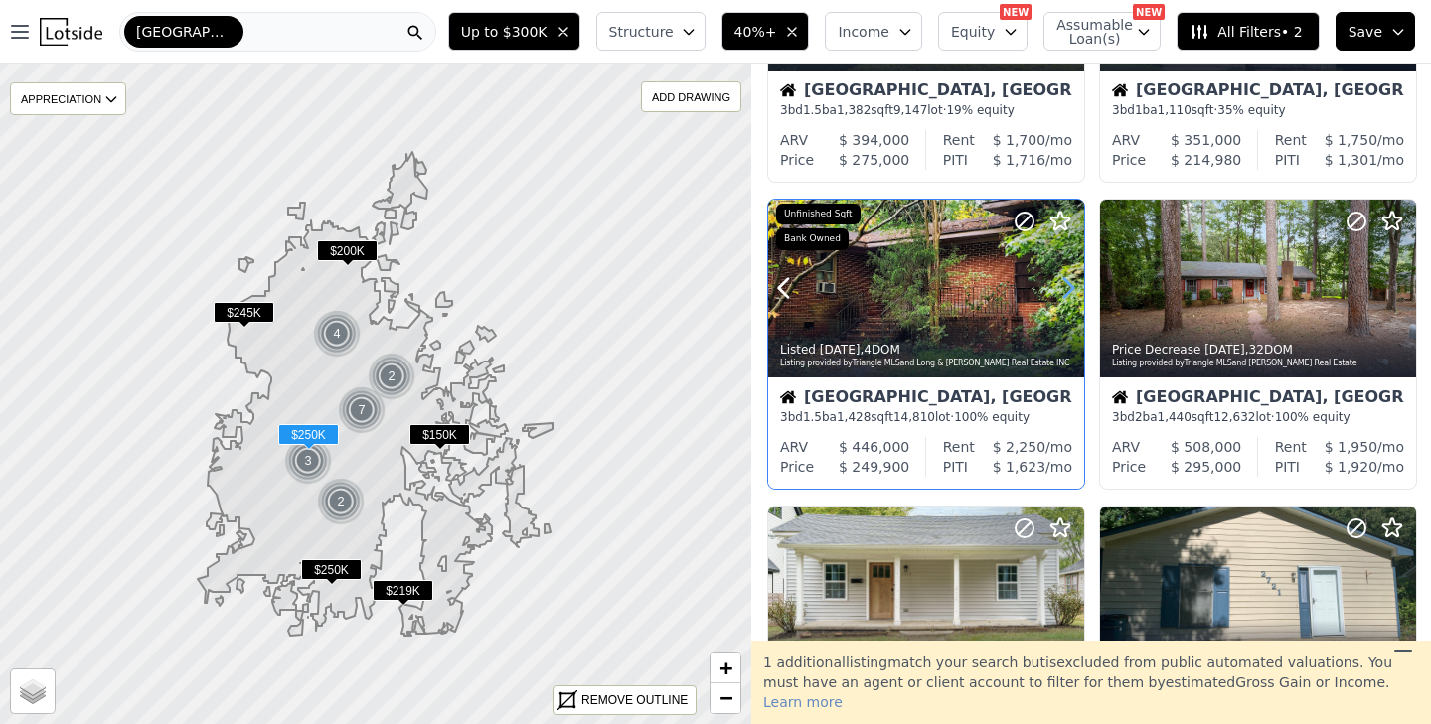
click at [1061, 284] on icon at bounding box center [1068, 288] width 32 height 32
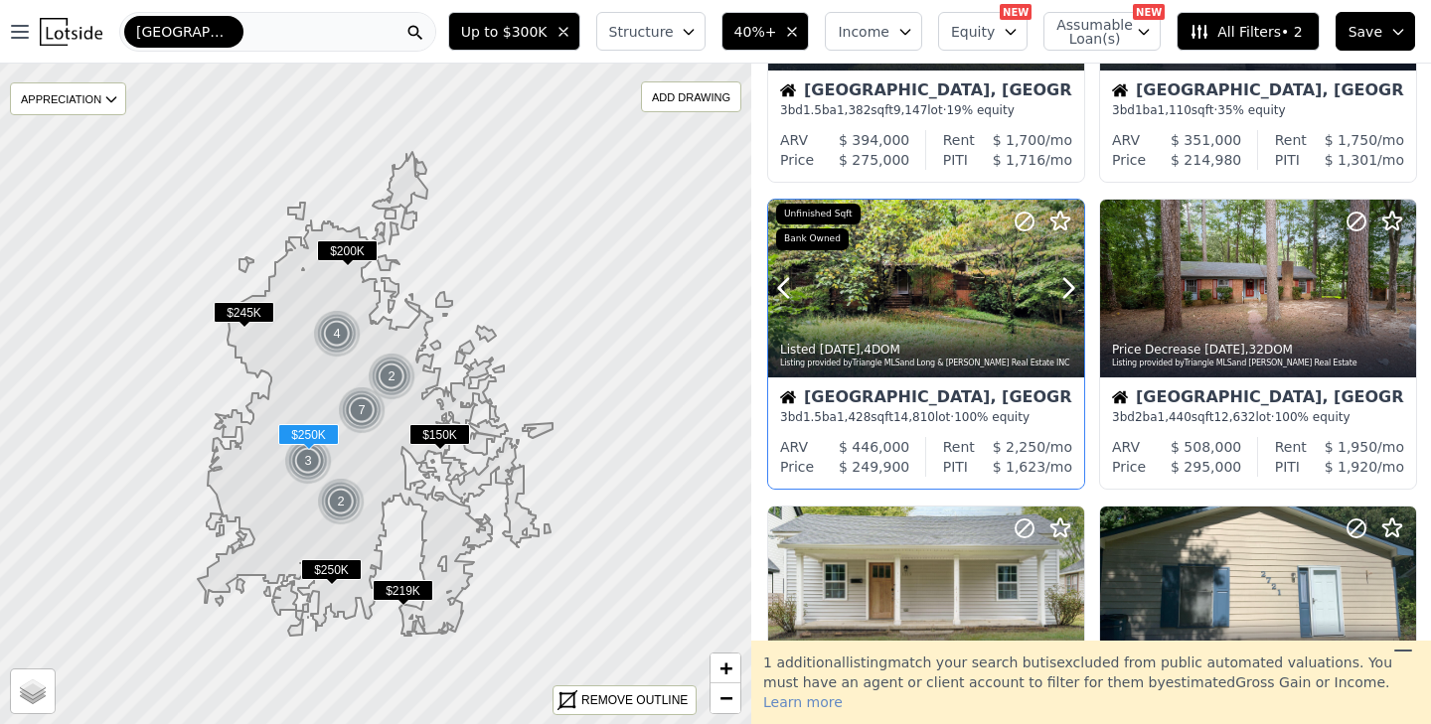
click at [926, 272] on div at bounding box center [926, 289] width 316 height 178
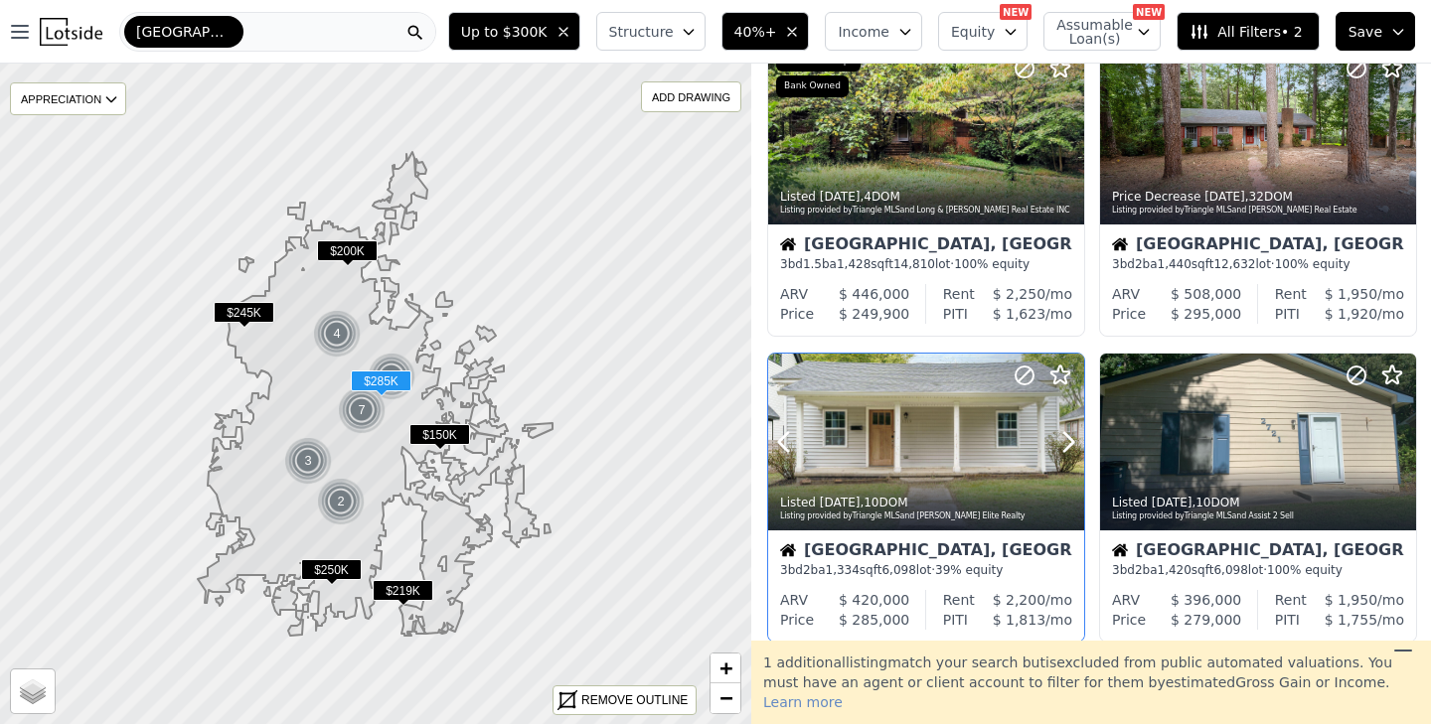
scroll to position [995, 0]
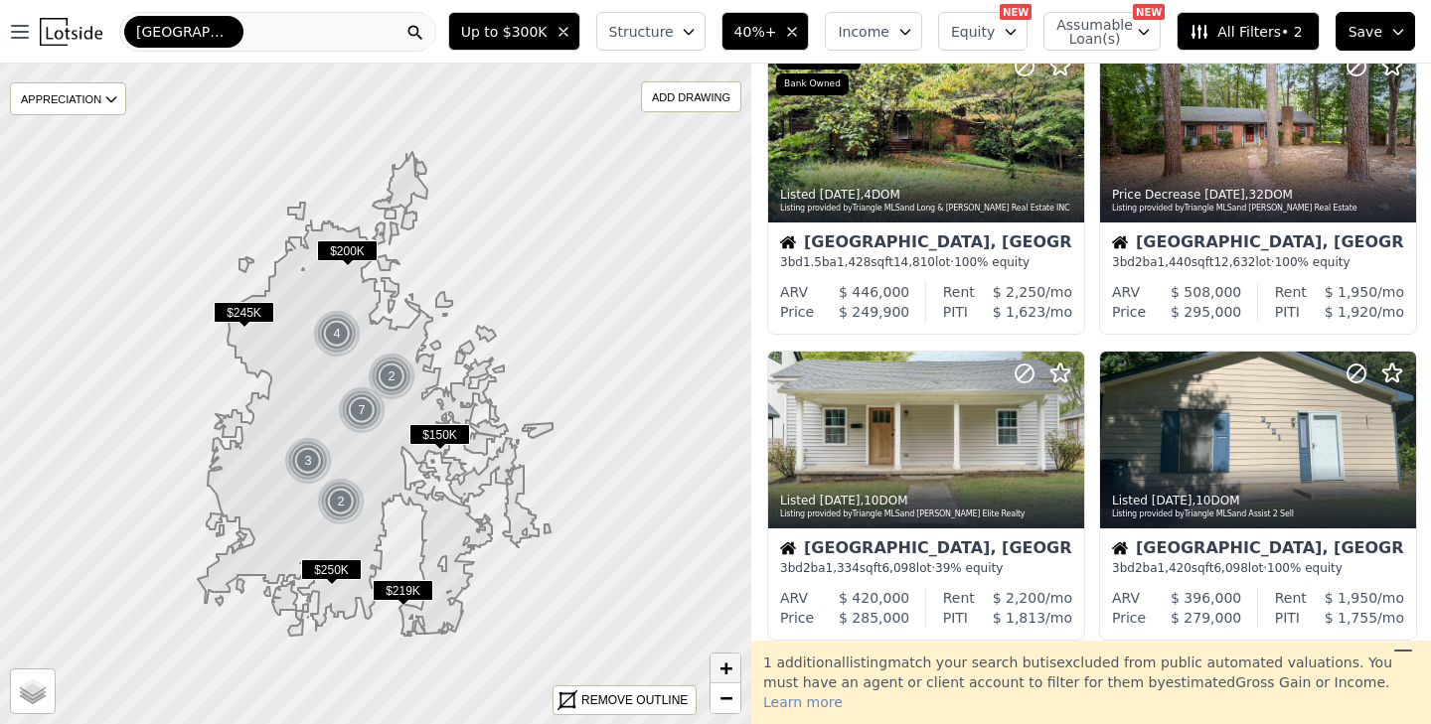
click at [722, 669] on span "+" at bounding box center [725, 668] width 13 height 25
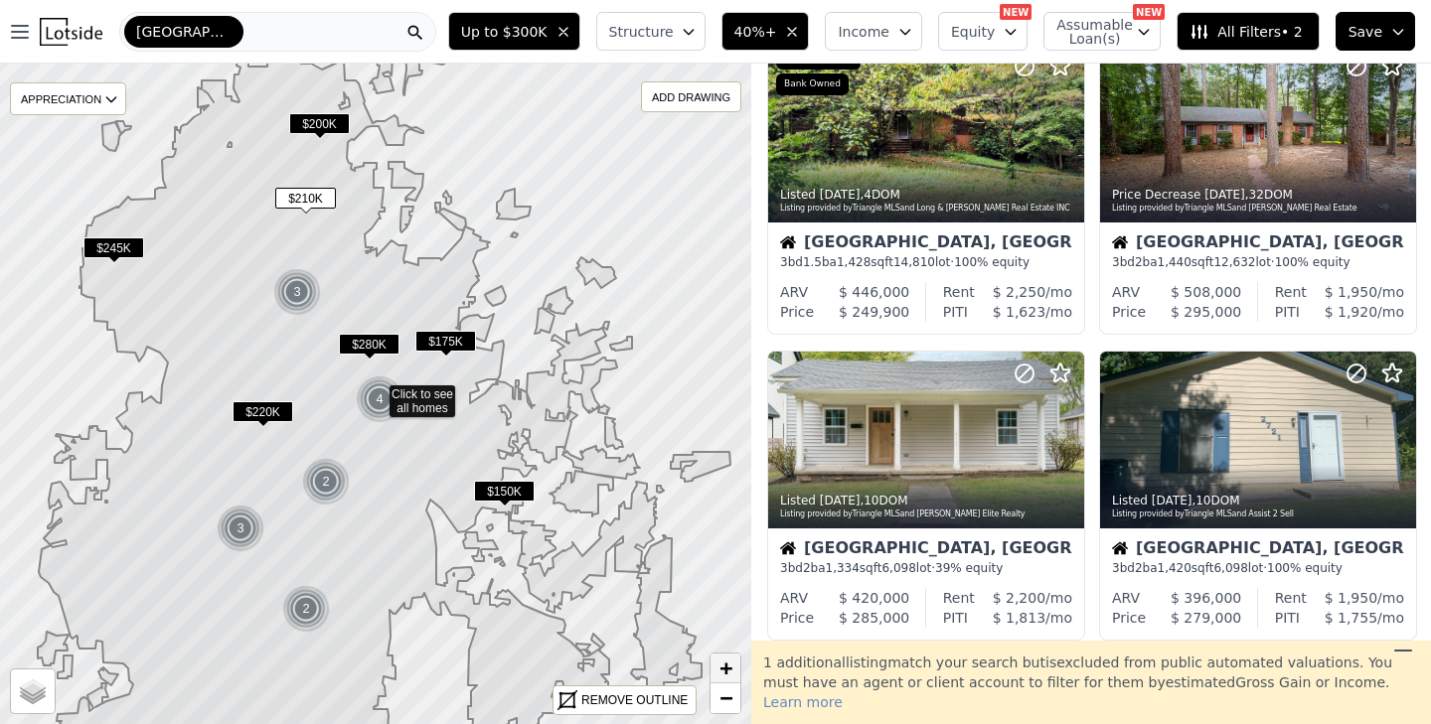
click at [722, 669] on span "+" at bounding box center [725, 668] width 13 height 25
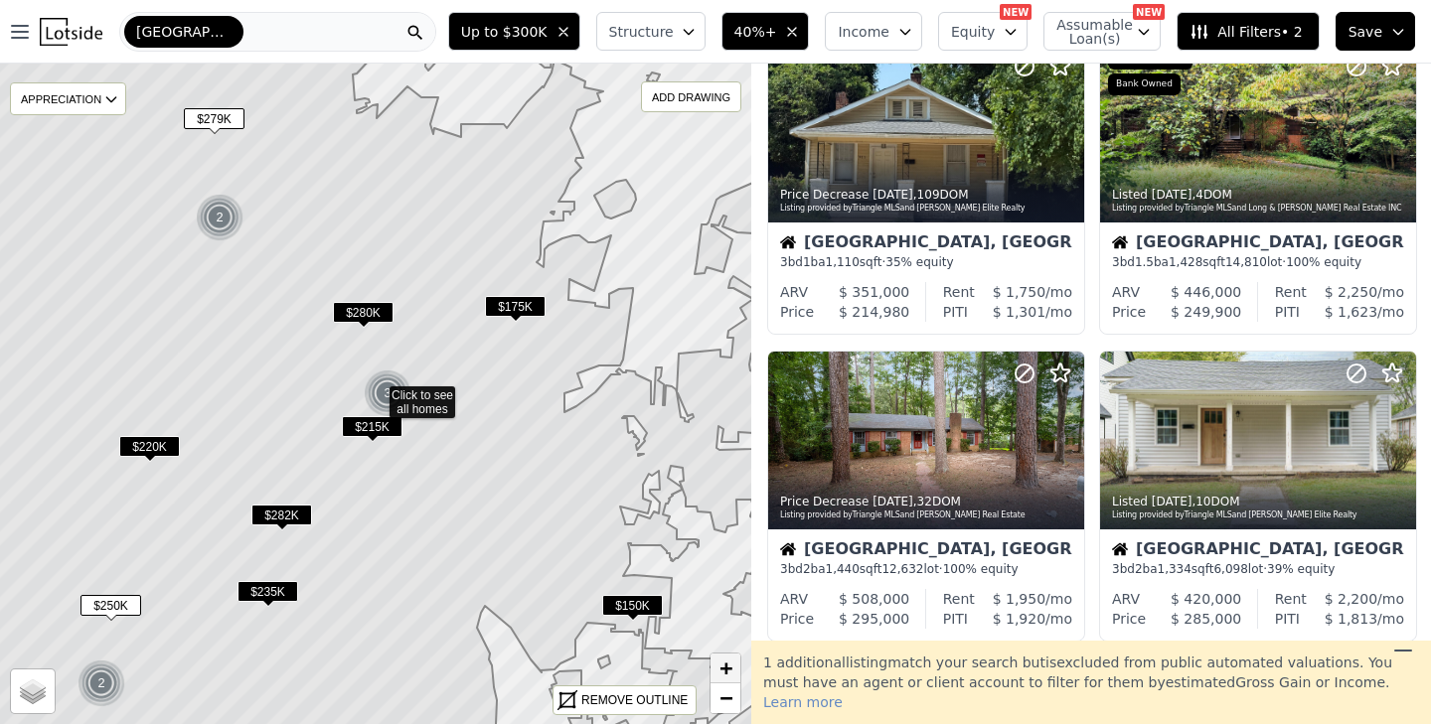
click at [722, 669] on span "+" at bounding box center [725, 668] width 13 height 25
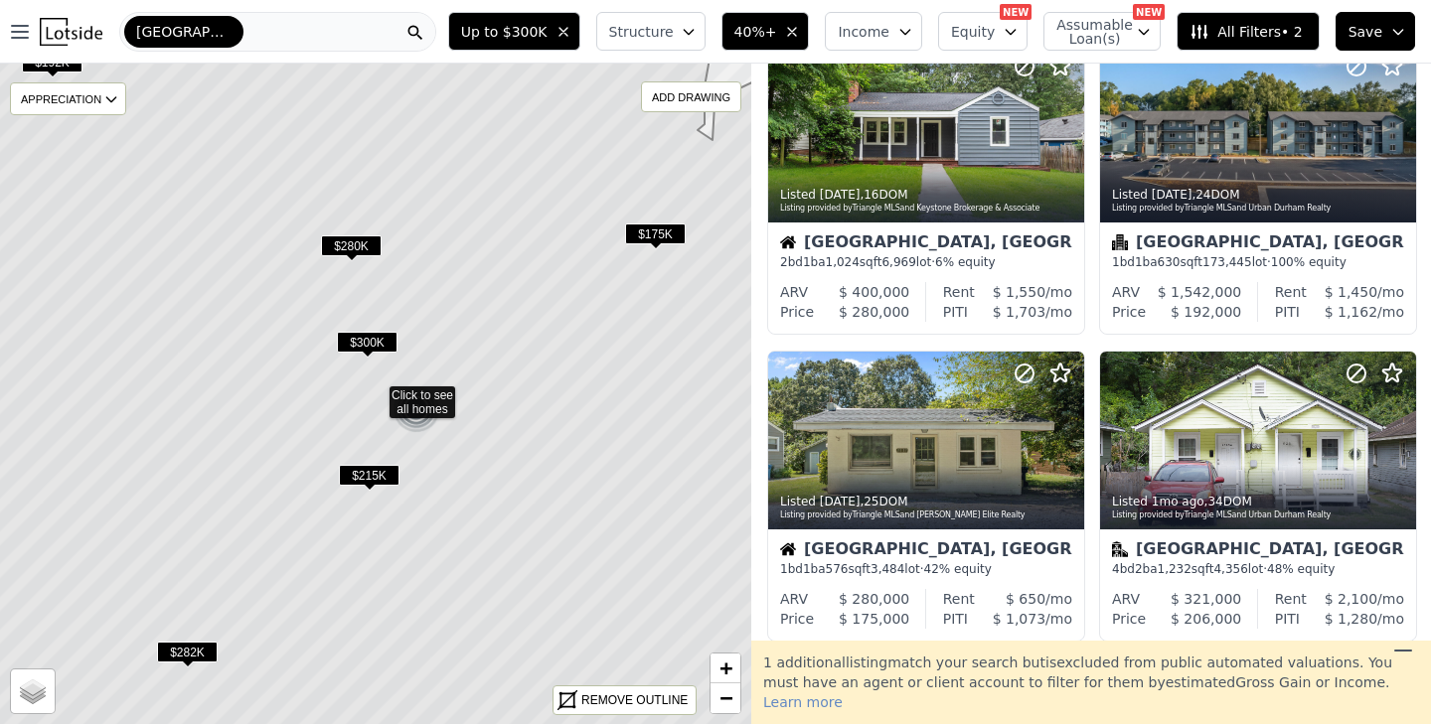
scroll to position [74, 0]
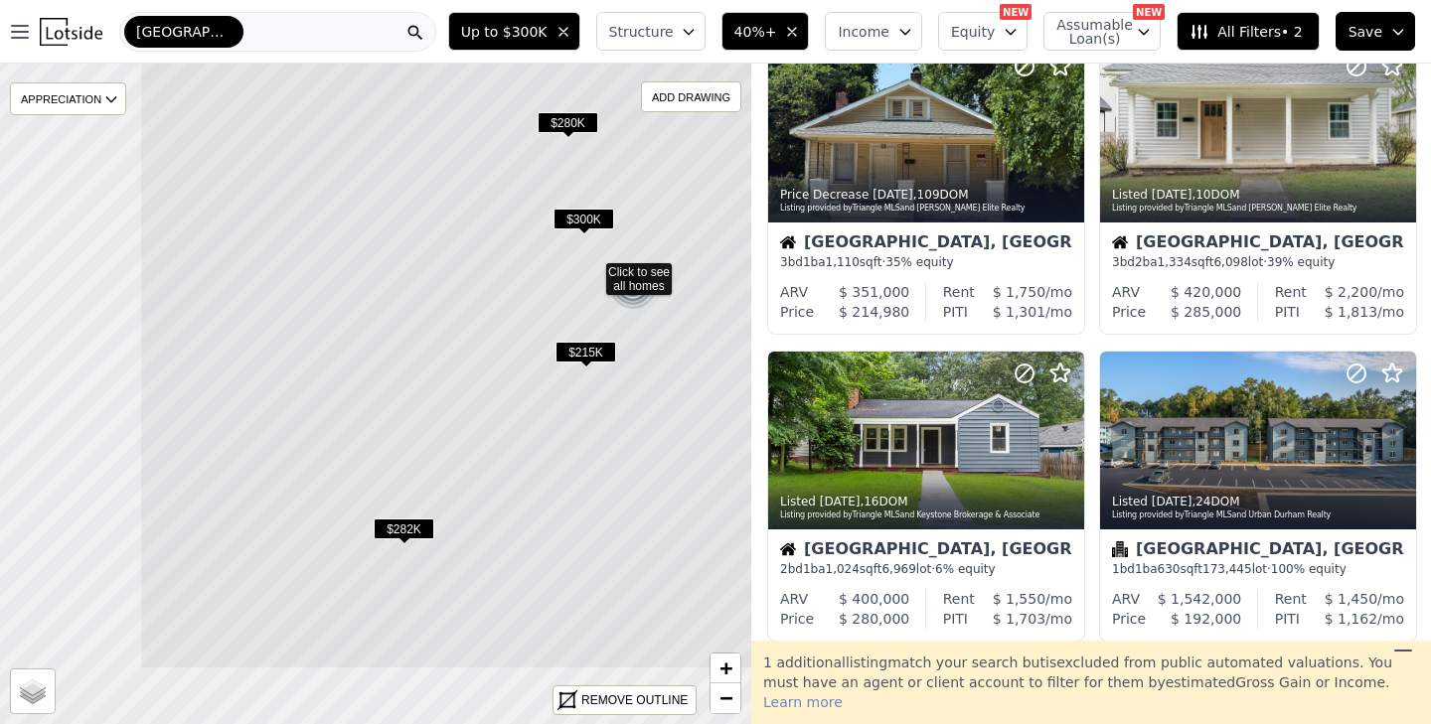
drag, startPoint x: 324, startPoint y: 555, endPoint x: 541, endPoint y: 431, distance: 249.2
click at [541, 431] on icon at bounding box center [591, 271] width 905 height 797
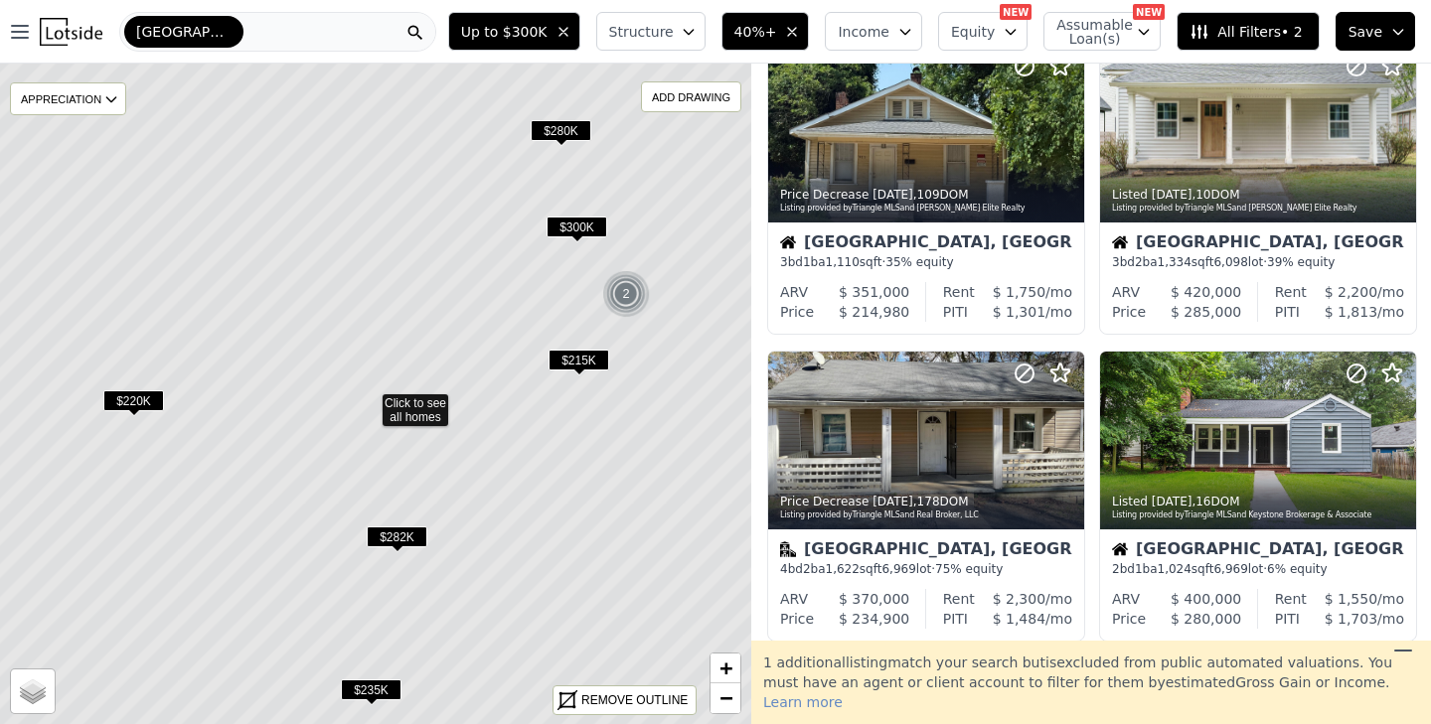
drag, startPoint x: 181, startPoint y: 555, endPoint x: 174, endPoint y: 562, distance: 10.6
click at [174, 562] on icon at bounding box center [368, 402] width 905 height 797
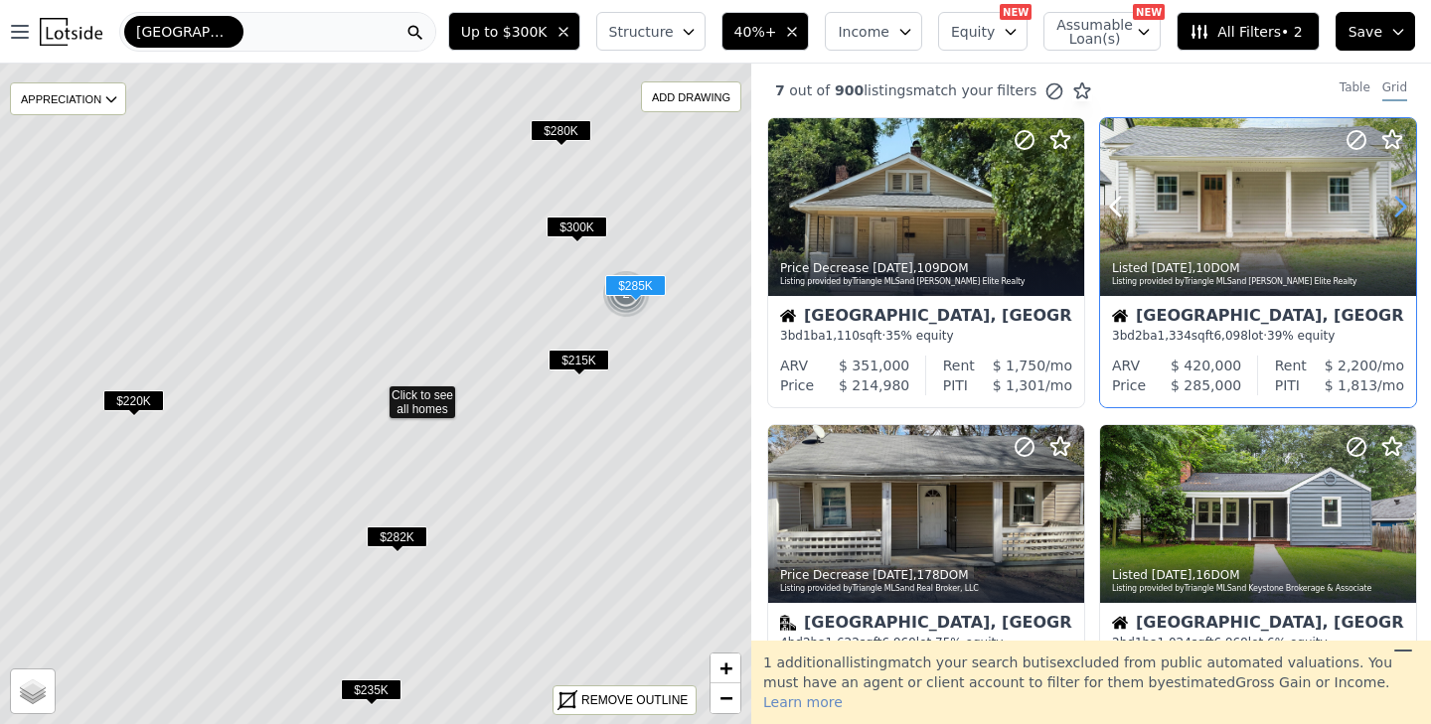
click at [1392, 213] on icon at bounding box center [1400, 207] width 32 height 32
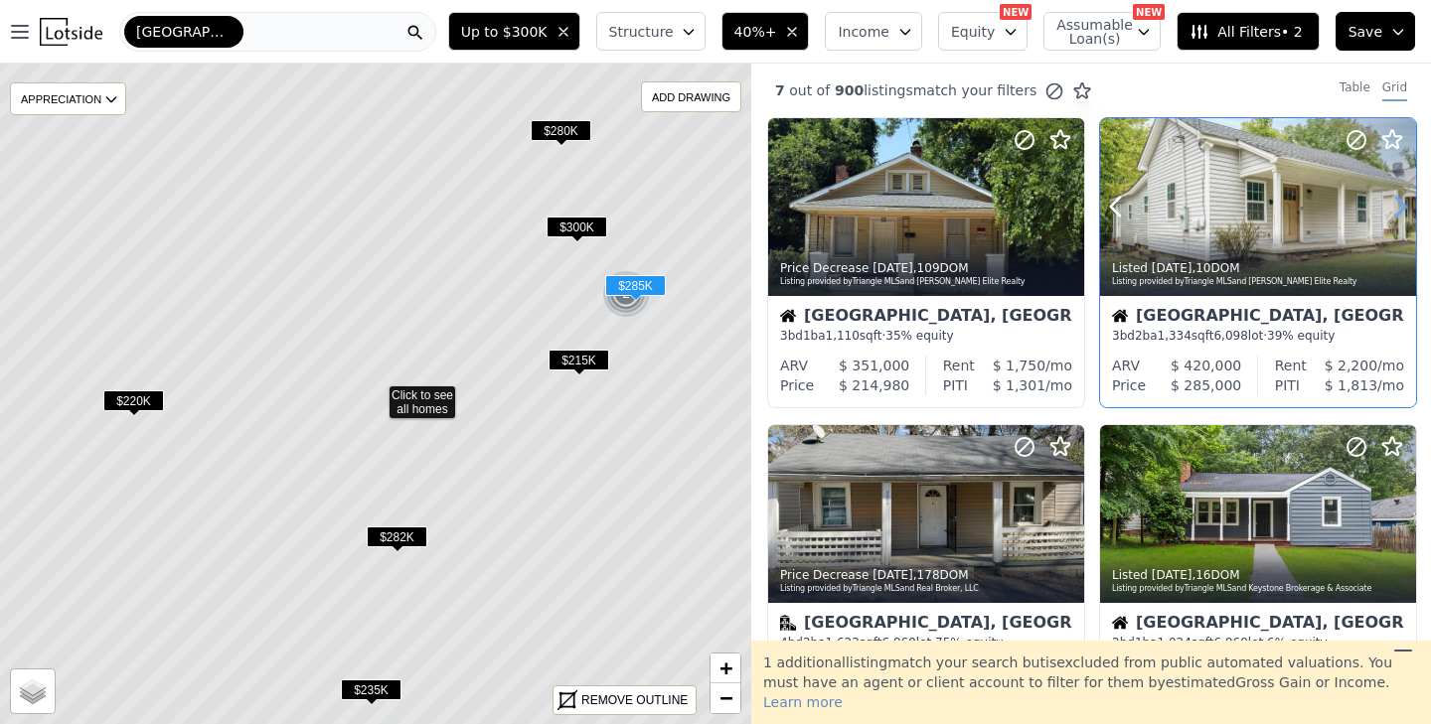
click at [1392, 213] on icon at bounding box center [1400, 207] width 32 height 32
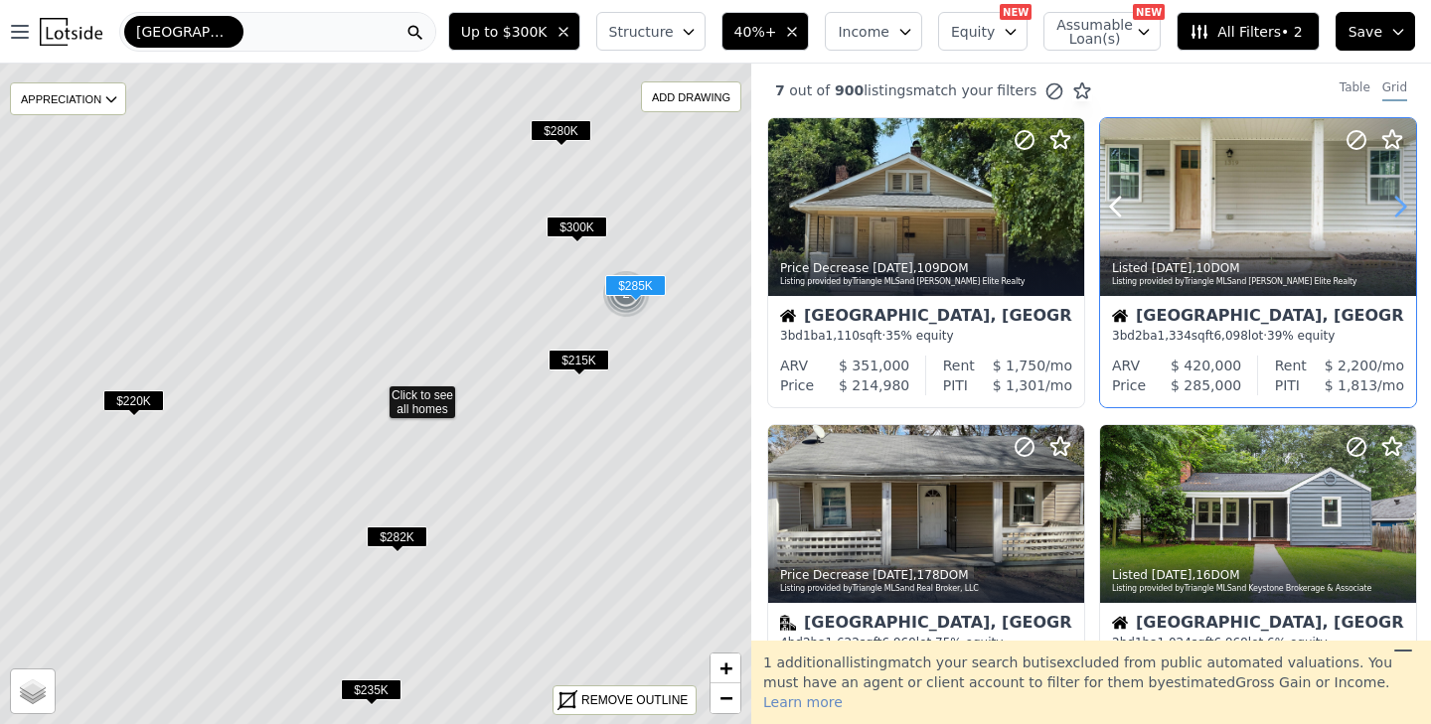
click at [1392, 213] on icon at bounding box center [1400, 207] width 32 height 32
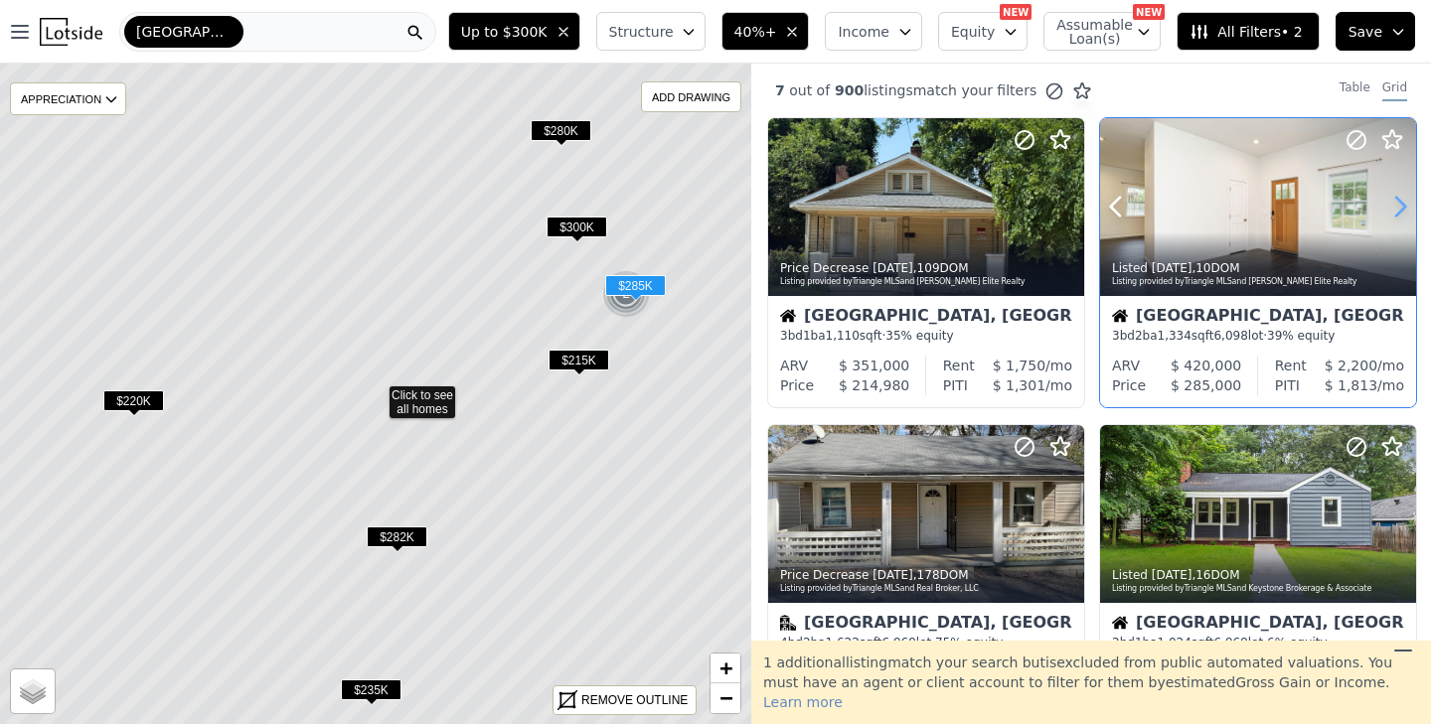
click at [1392, 213] on icon at bounding box center [1400, 207] width 32 height 32
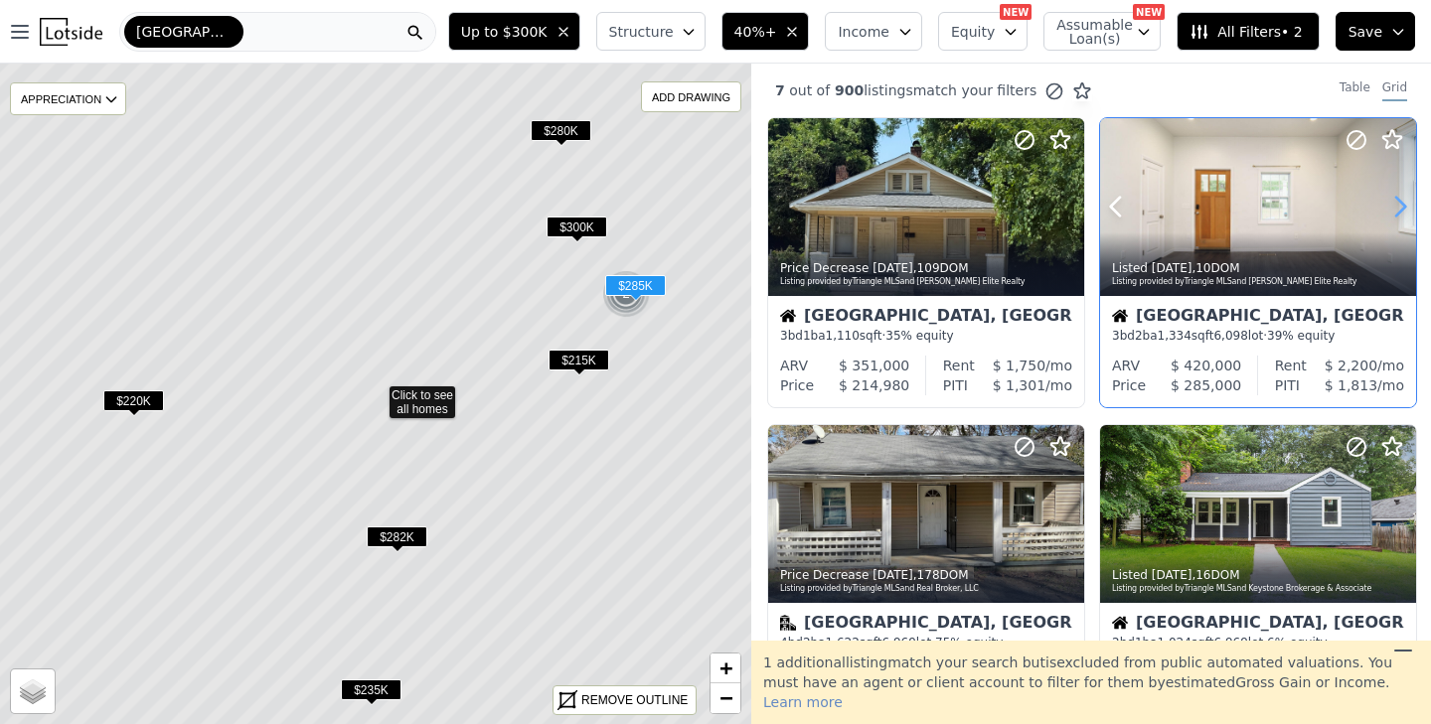
click at [1392, 213] on icon at bounding box center [1400, 207] width 32 height 32
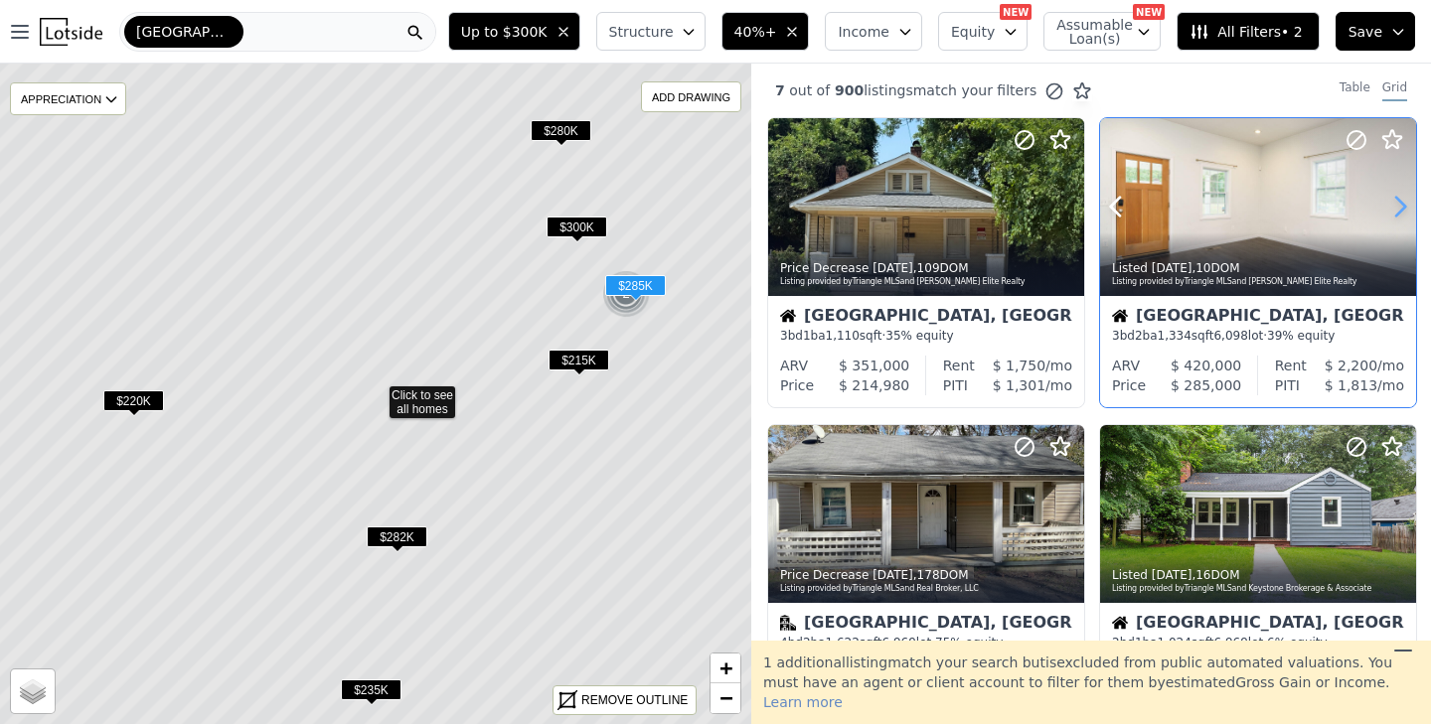
click at [1392, 213] on icon at bounding box center [1400, 207] width 32 height 32
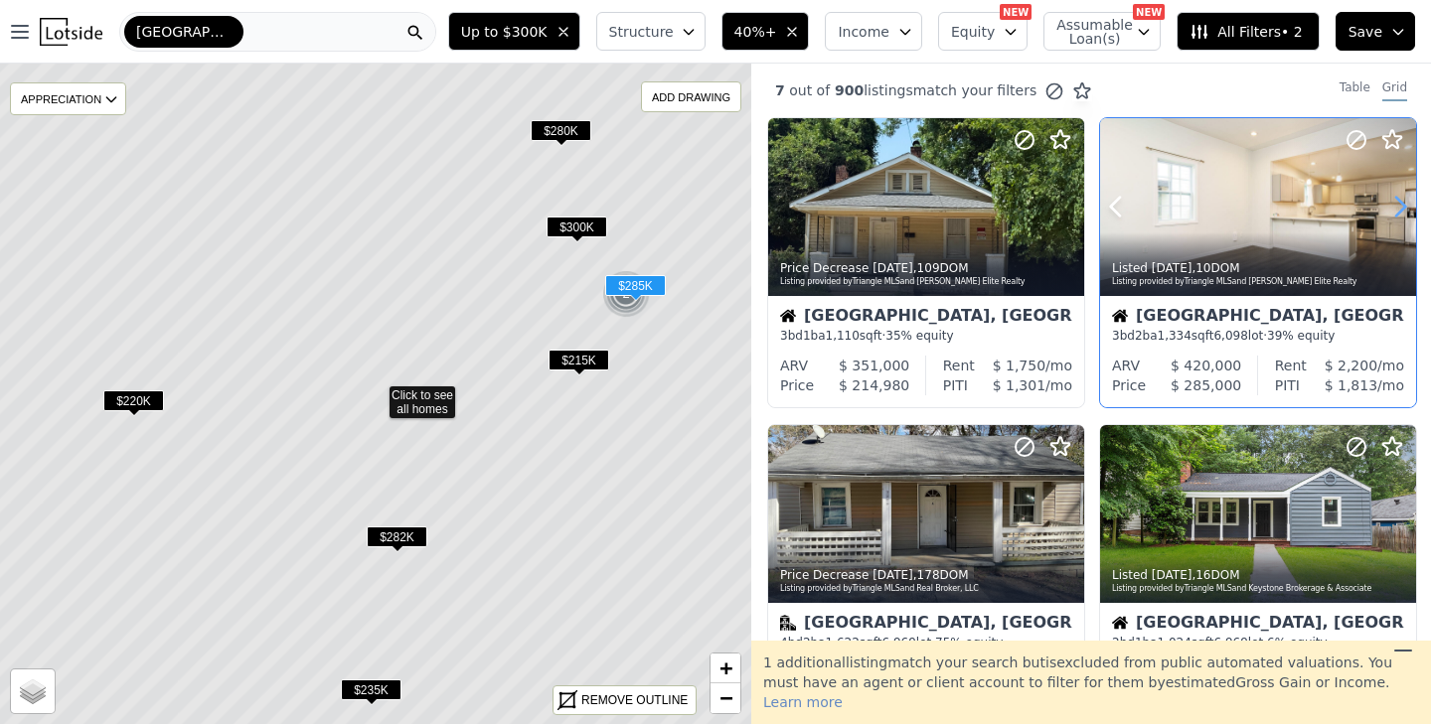
click at [1392, 213] on icon at bounding box center [1400, 207] width 32 height 32
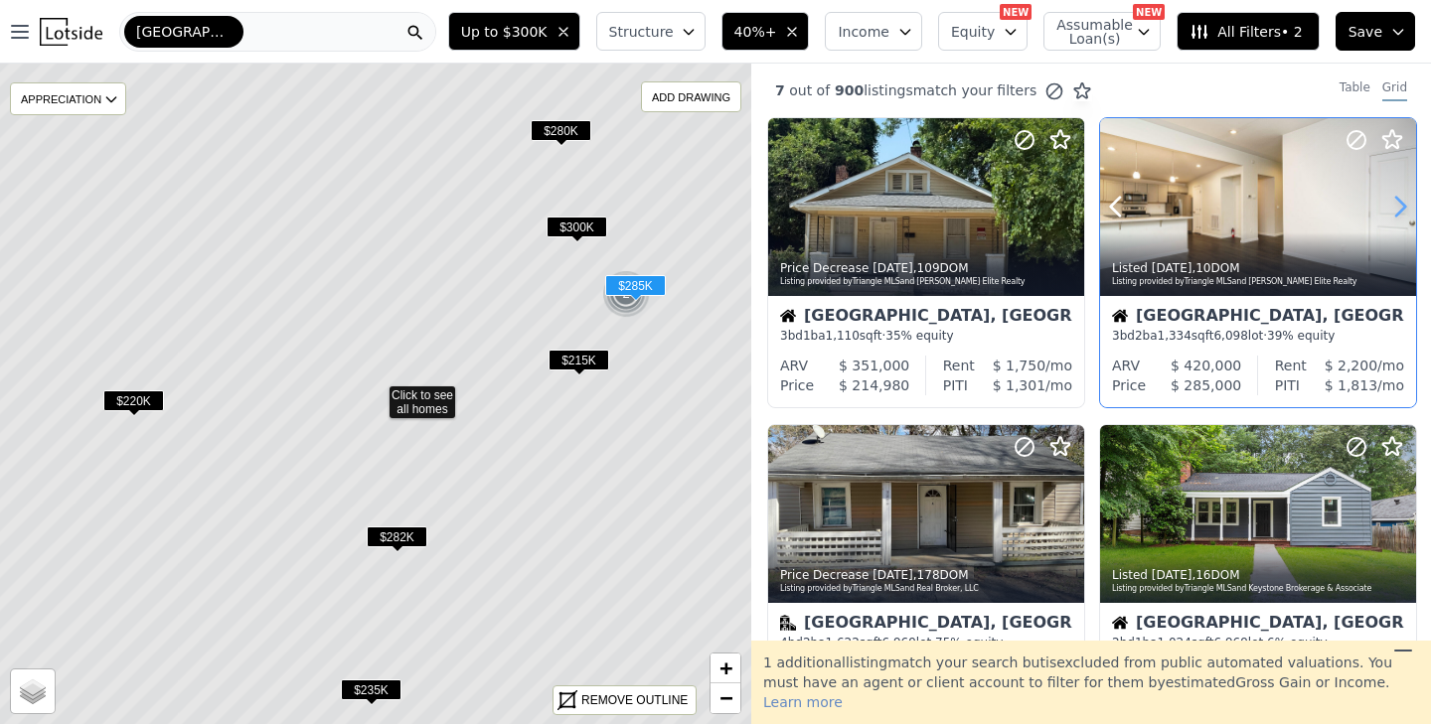
click at [1392, 213] on icon at bounding box center [1400, 207] width 32 height 32
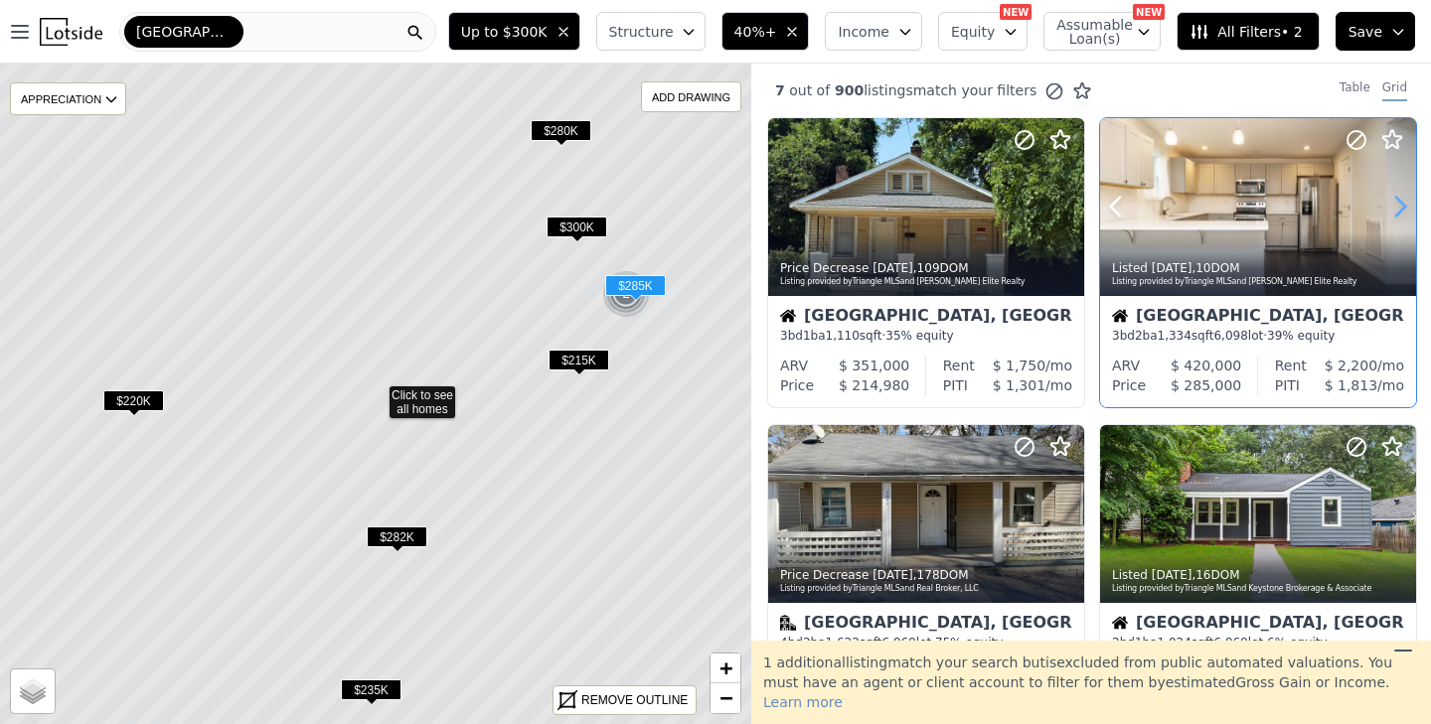
click at [1392, 213] on icon at bounding box center [1400, 207] width 32 height 32
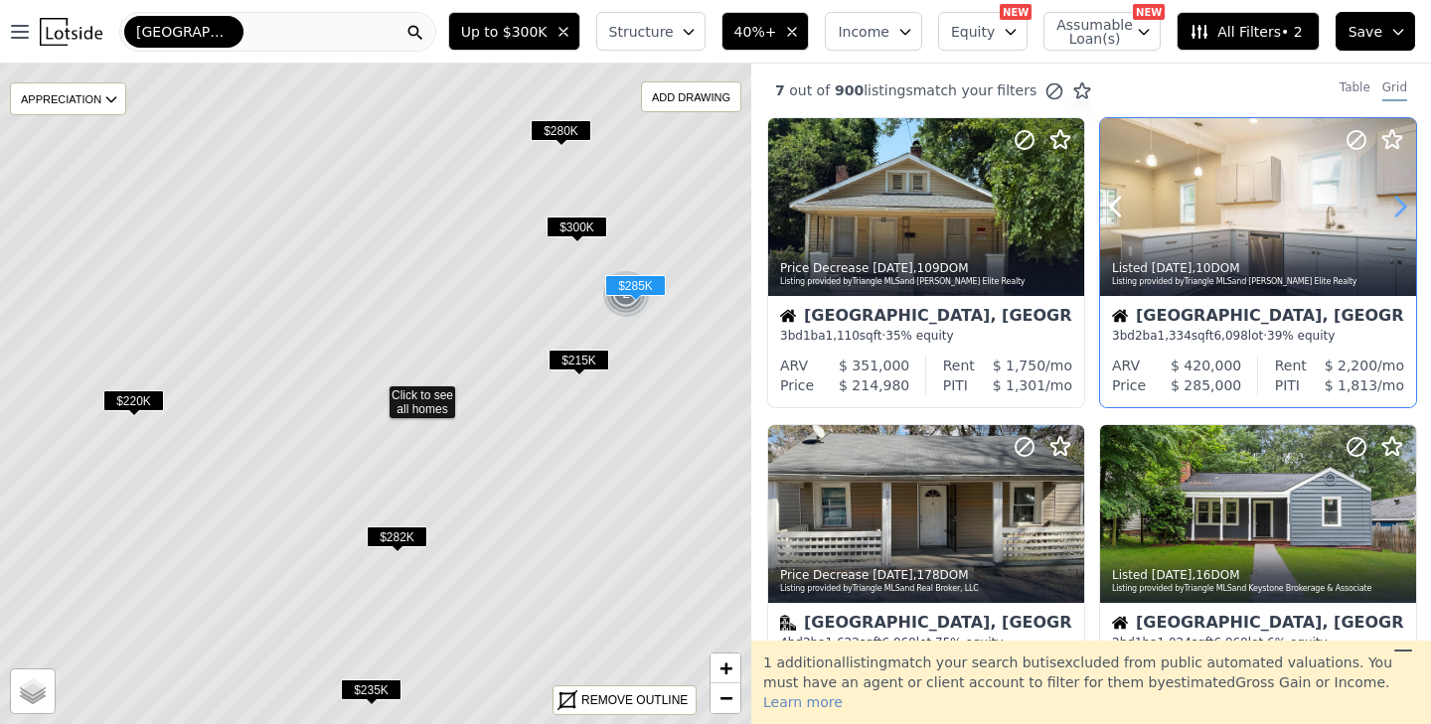
click at [1392, 213] on icon at bounding box center [1400, 207] width 32 height 32
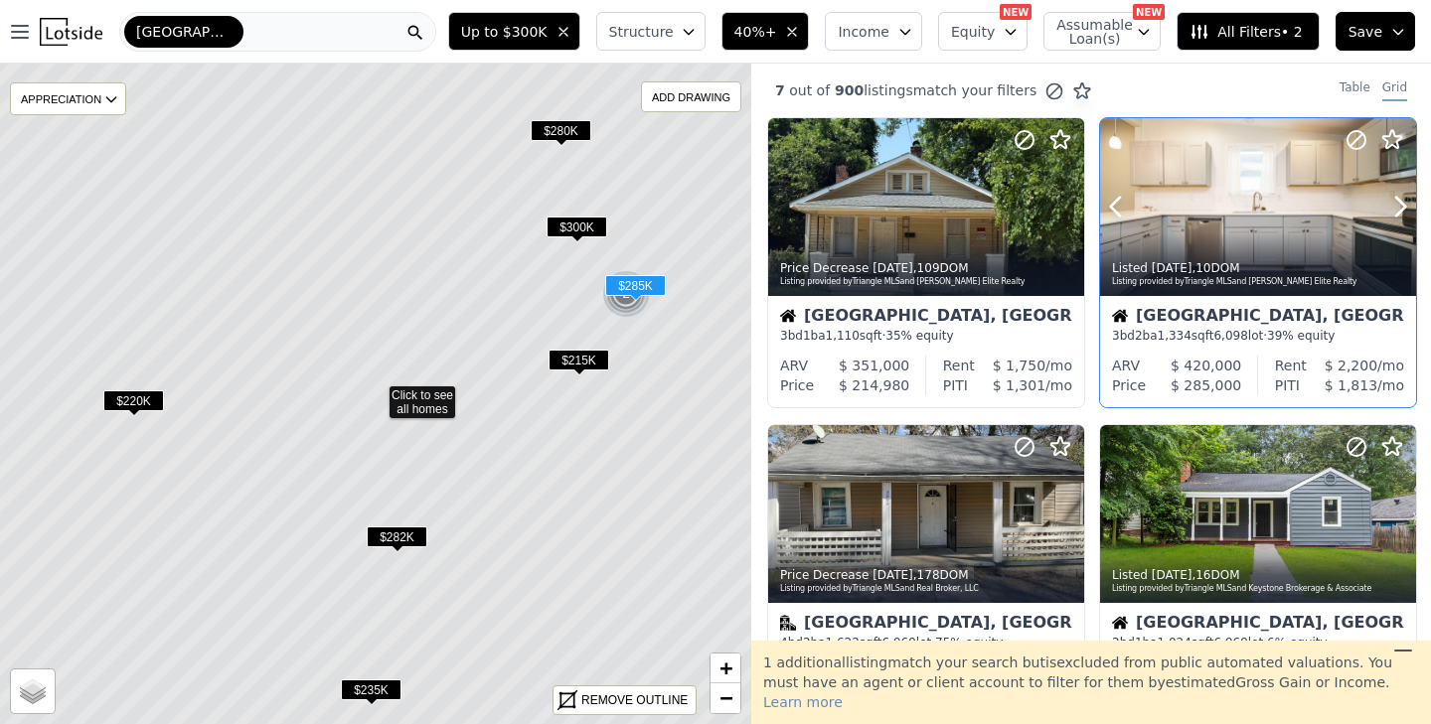
click at [1222, 217] on div at bounding box center [1258, 207] width 316 height 178
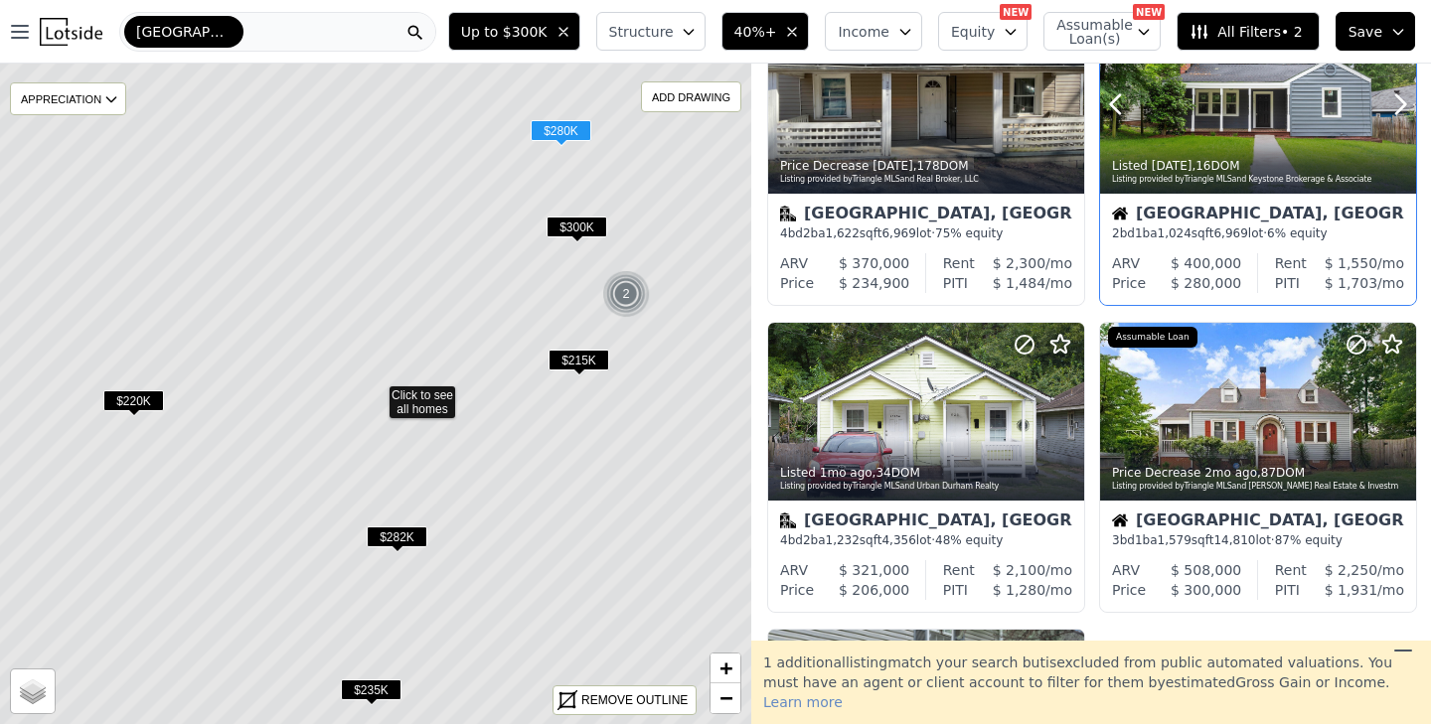
scroll to position [413, 0]
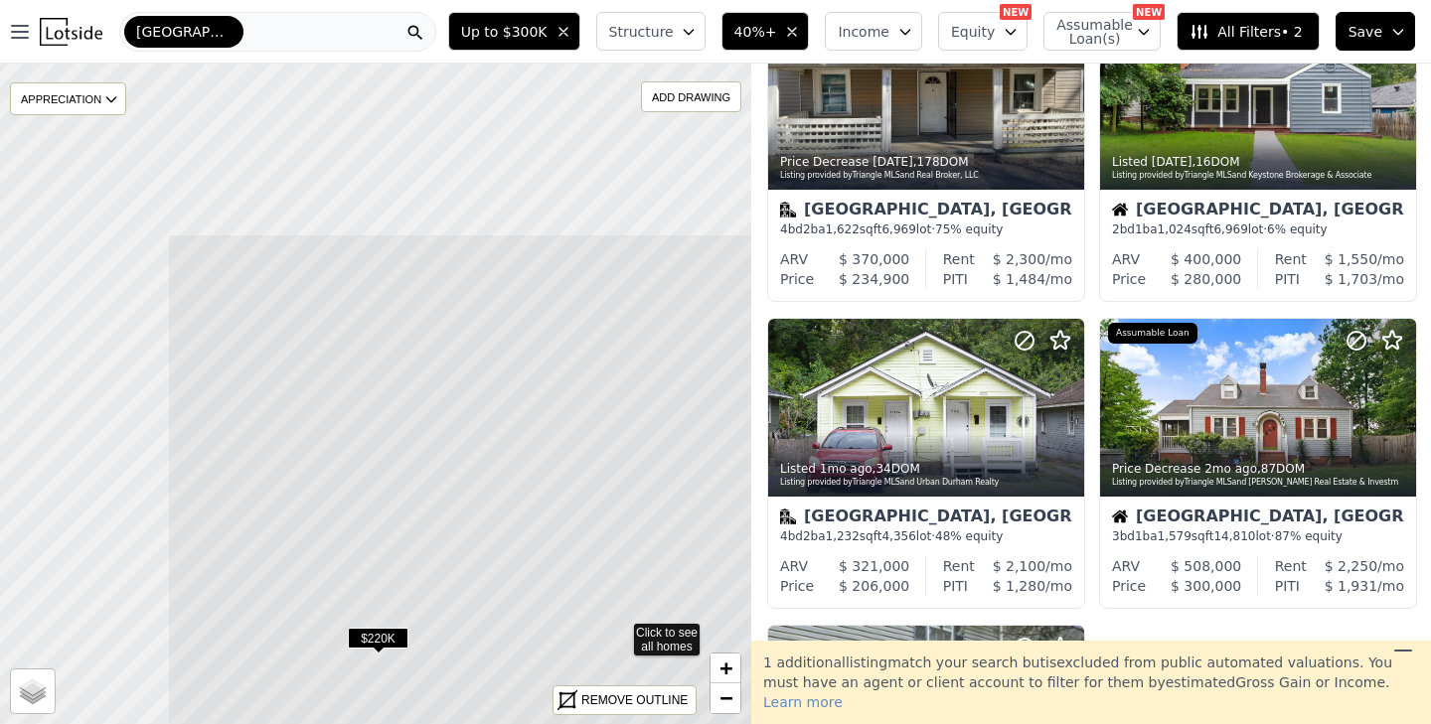
drag, startPoint x: 503, startPoint y: 369, endPoint x: 747, endPoint y: 606, distance: 340.8
click at [747, 606] on icon at bounding box center [619, 632] width 905 height 797
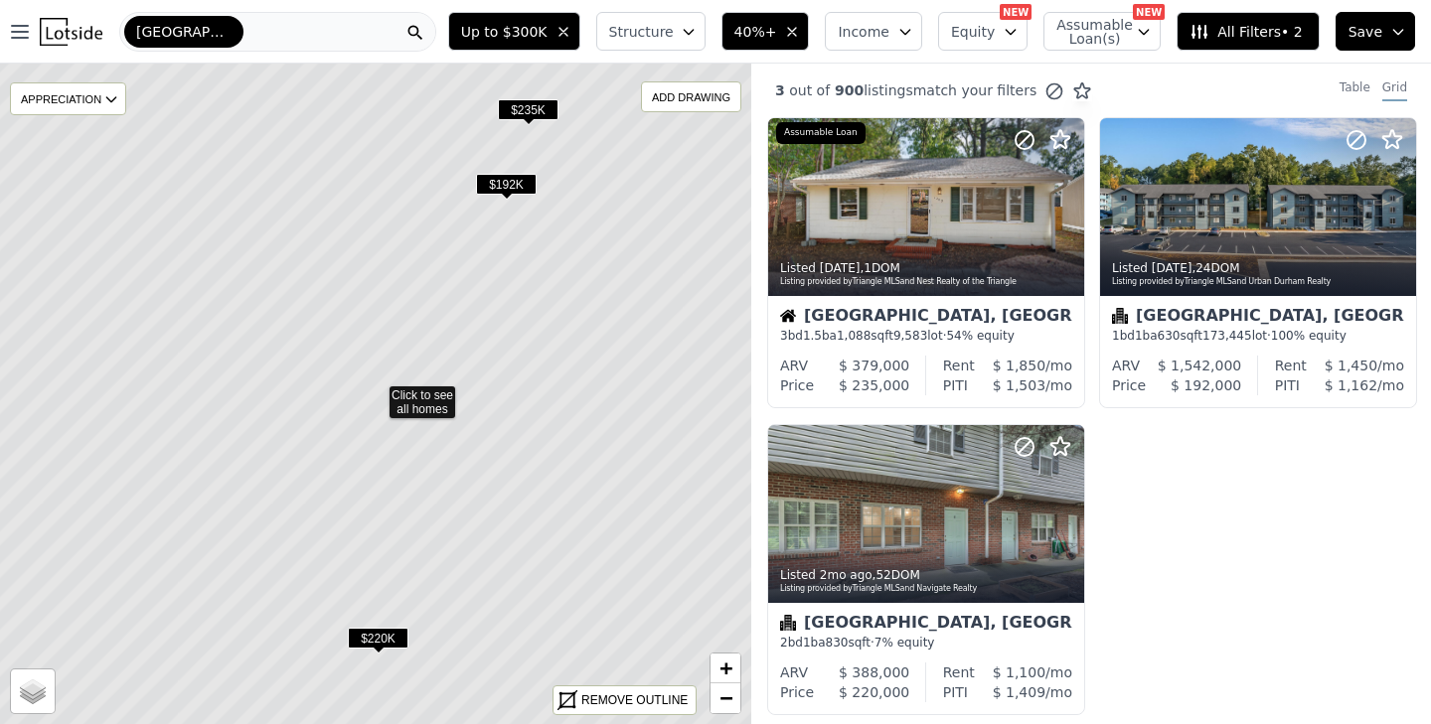
click at [509, 181] on span "$192K" at bounding box center [506, 184] width 61 height 21
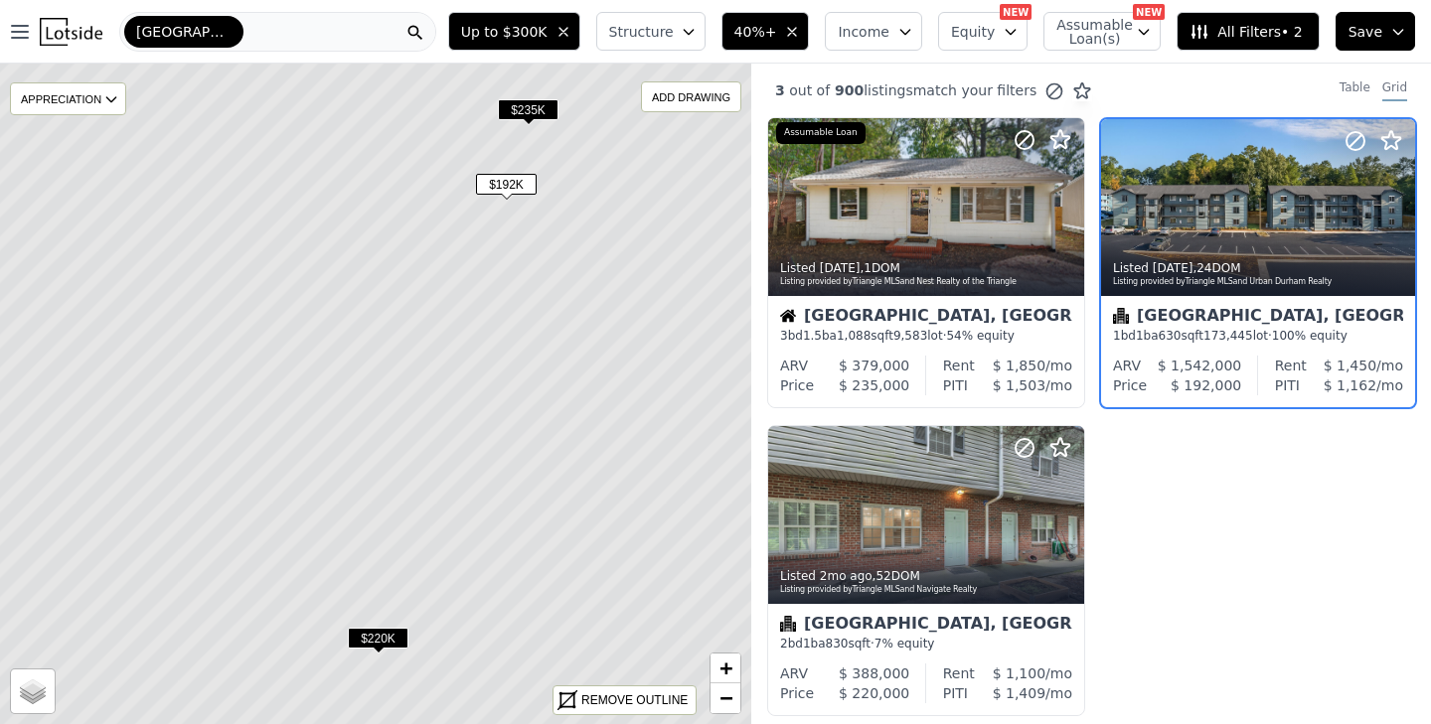
click at [534, 110] on span "$235K" at bounding box center [528, 109] width 61 height 21
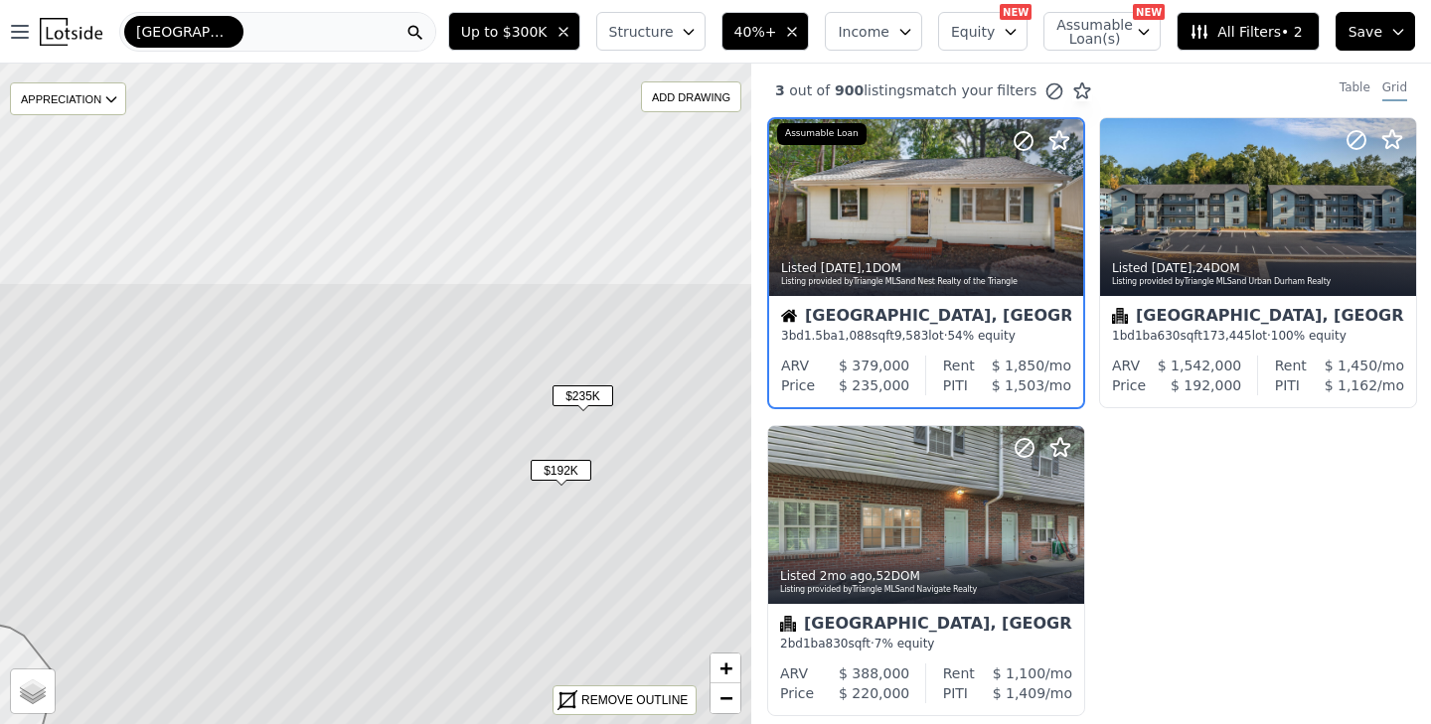
drag, startPoint x: 412, startPoint y: 279, endPoint x: 466, endPoint y: 565, distance: 291.2
click at [467, 565] on icon at bounding box center [429, 680] width 905 height 797
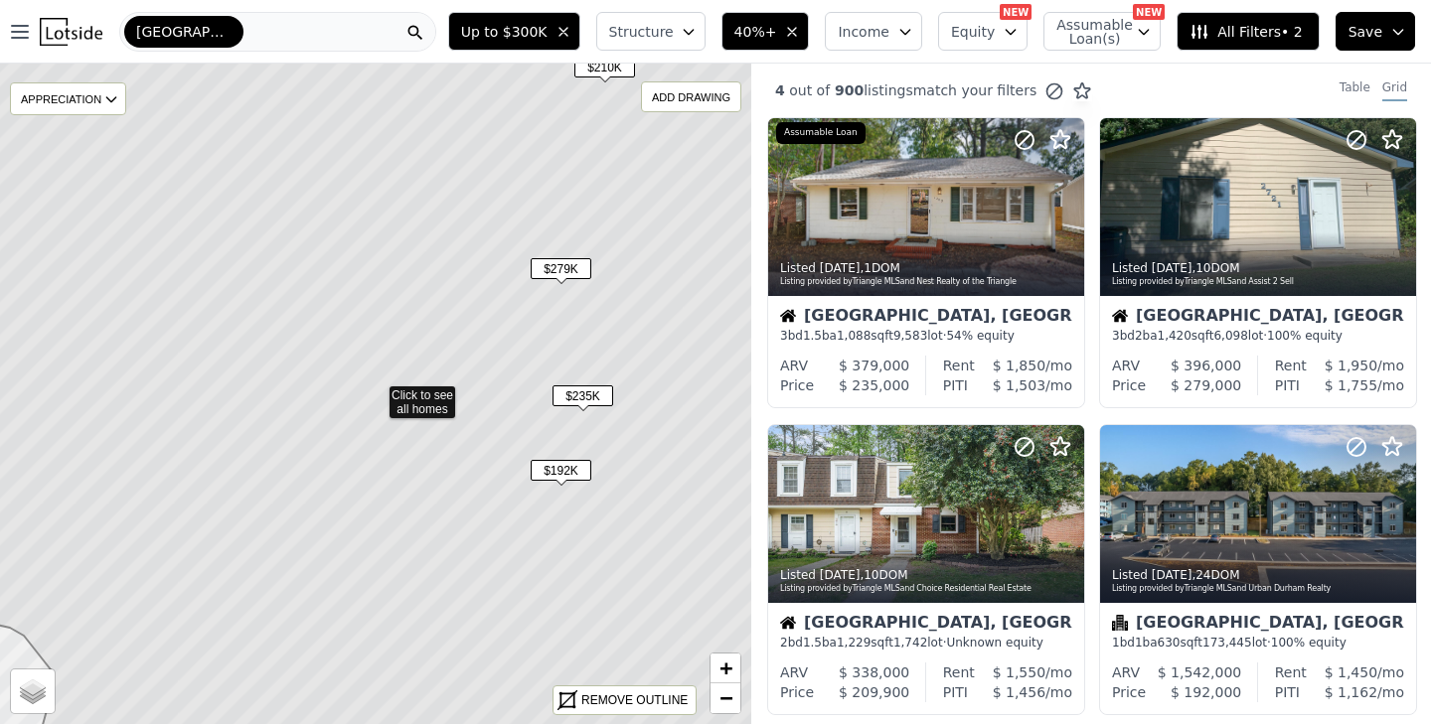
click at [411, 398] on icon at bounding box center [374, 394] width 905 height 797
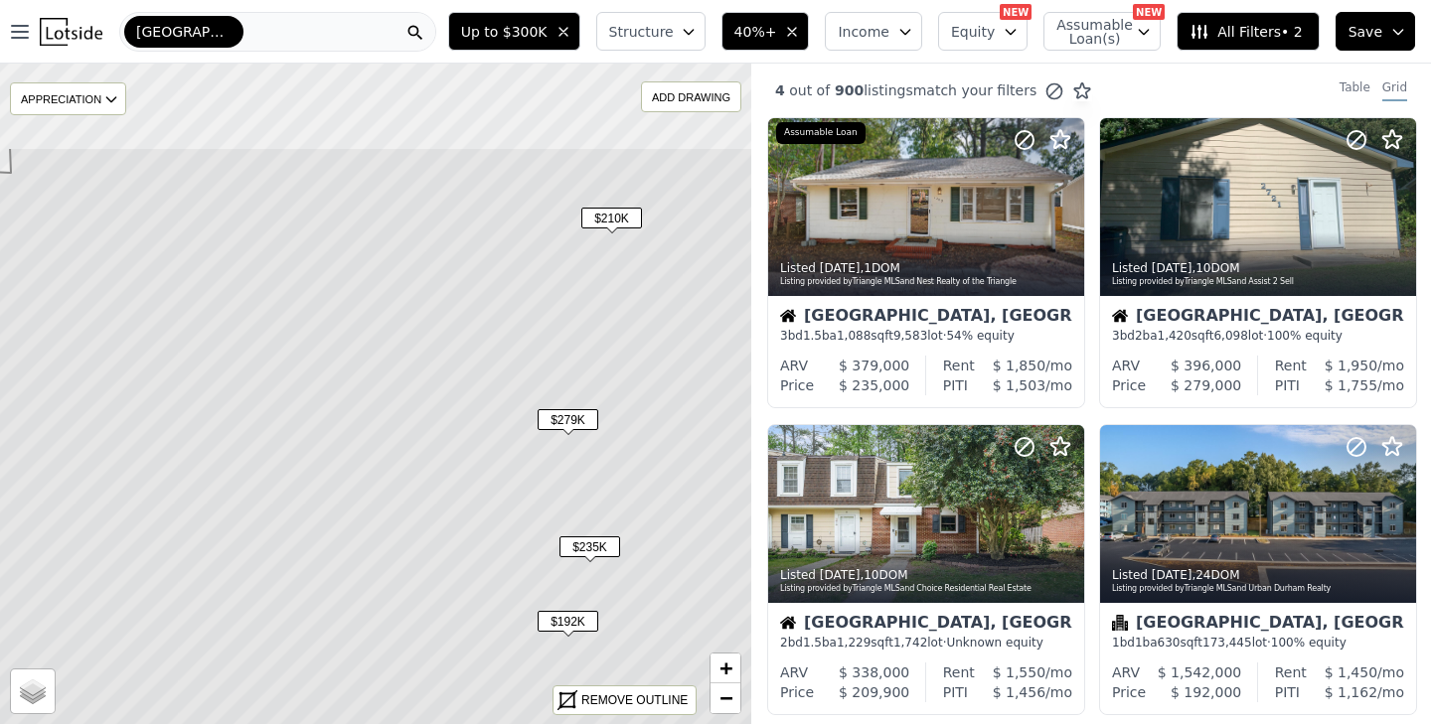
drag, startPoint x: 438, startPoint y: 250, endPoint x: 445, endPoint y: 401, distance: 151.2
click at [445, 401] on icon at bounding box center [381, 545] width 905 height 797
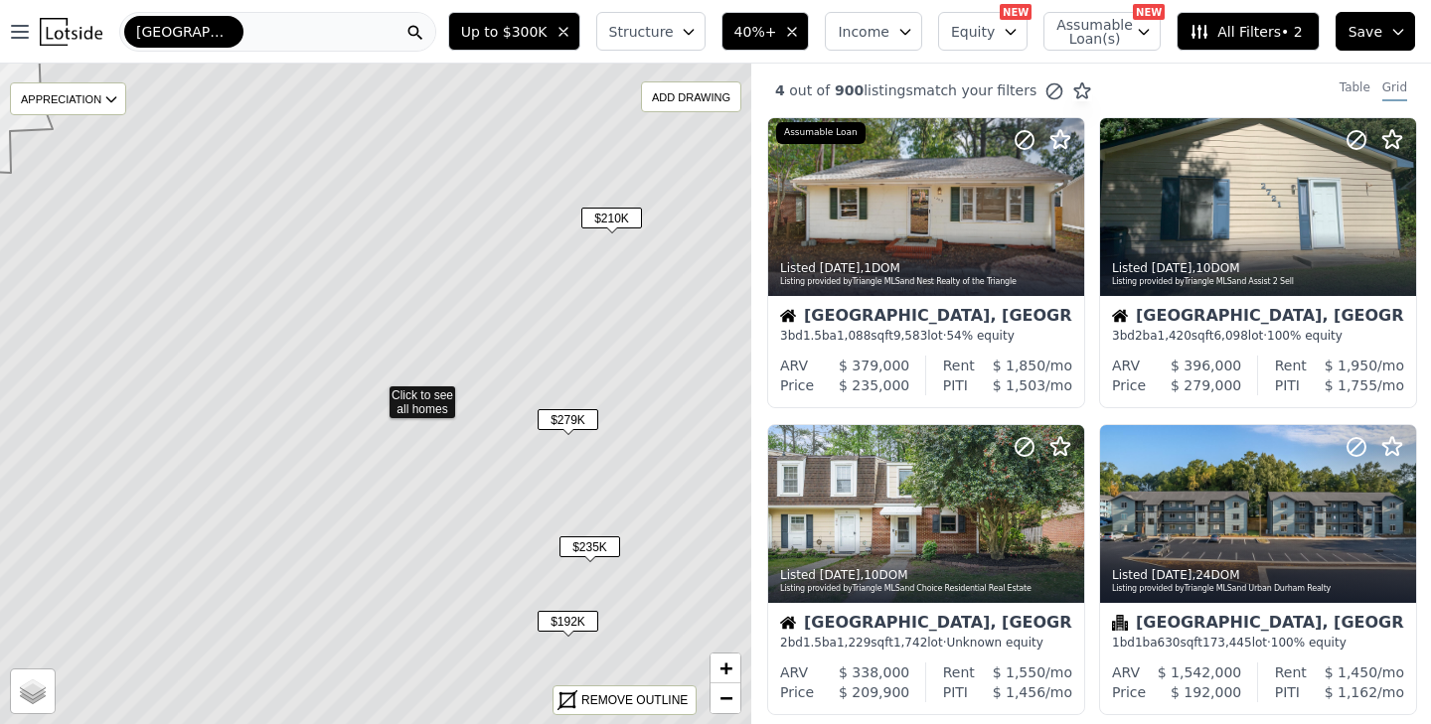
click at [563, 415] on span "$279K" at bounding box center [568, 419] width 61 height 21
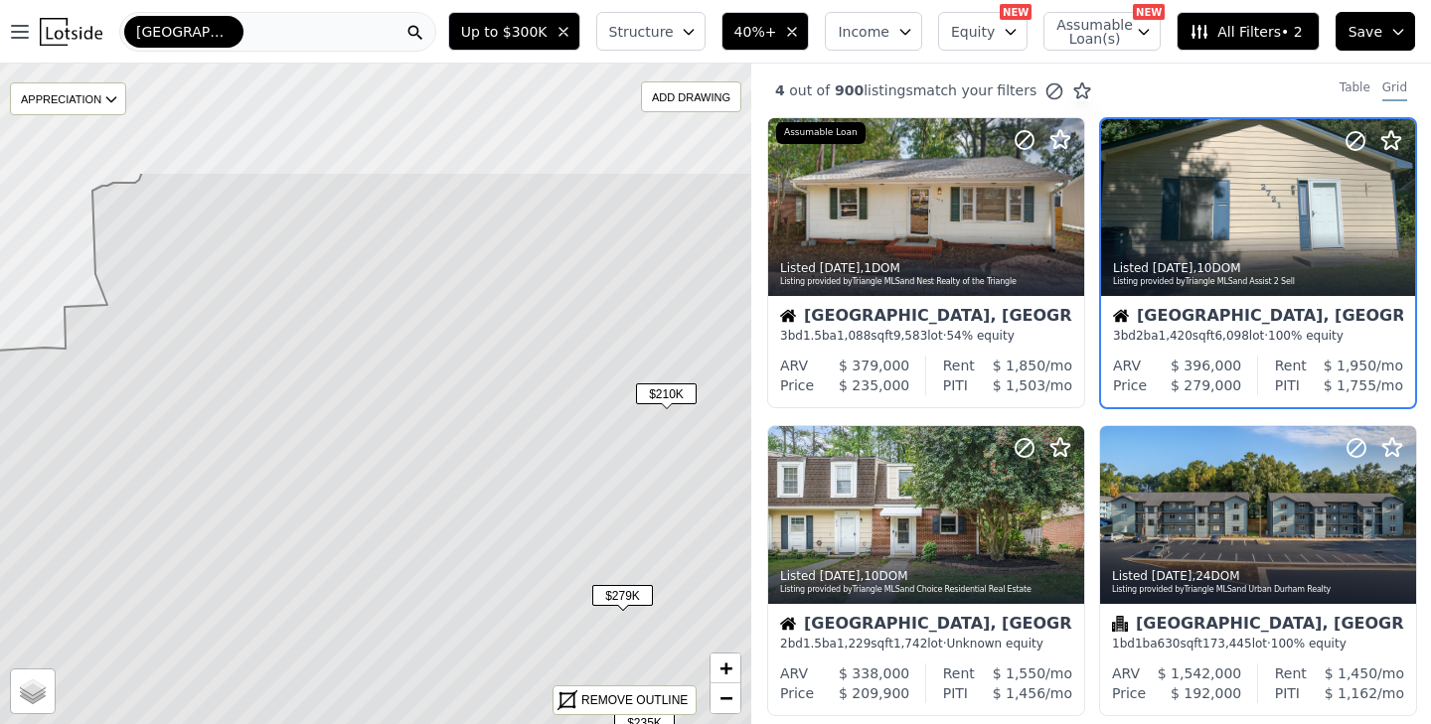
drag, startPoint x: 384, startPoint y: 351, endPoint x: 438, endPoint y: 527, distance: 184.2
click at [438, 527] on icon at bounding box center [429, 570] width 905 height 797
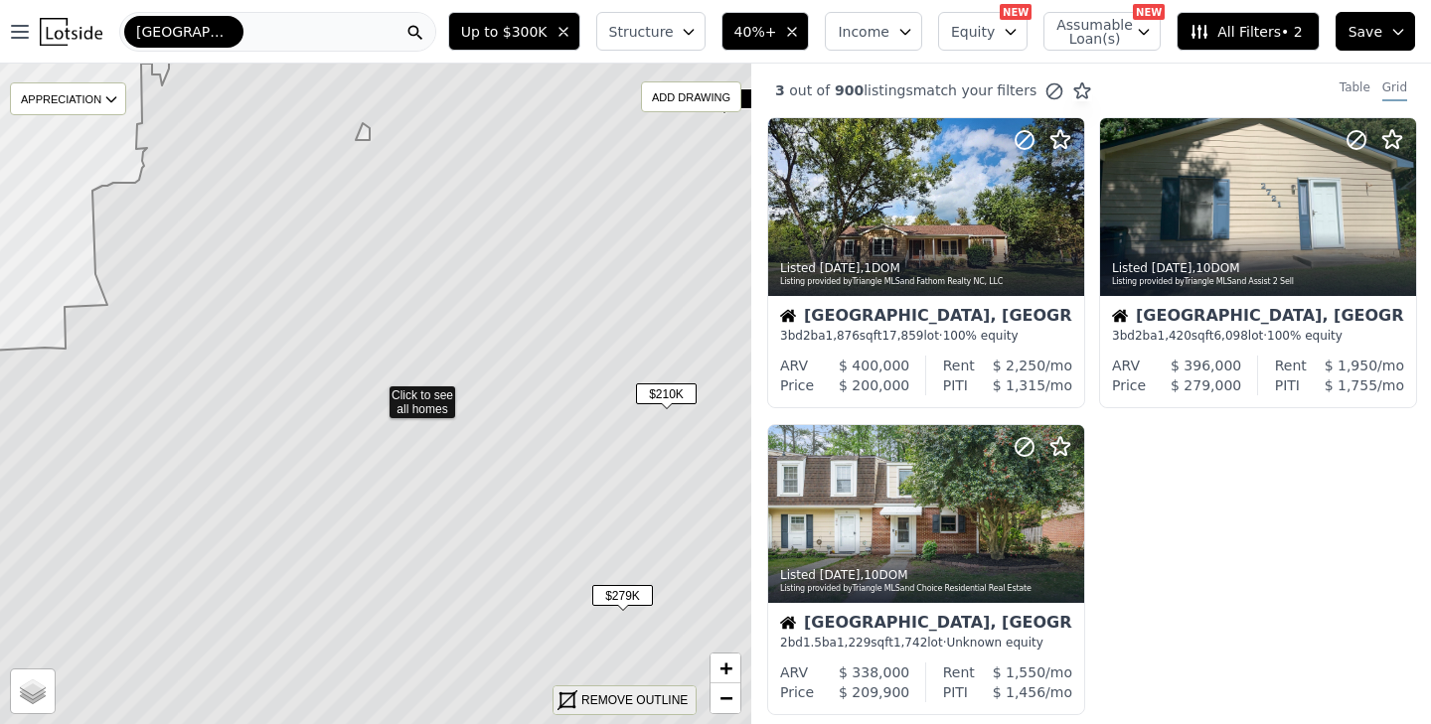
click at [641, 692] on div "REMOVE OUTLINE" at bounding box center [634, 701] width 106 height 18
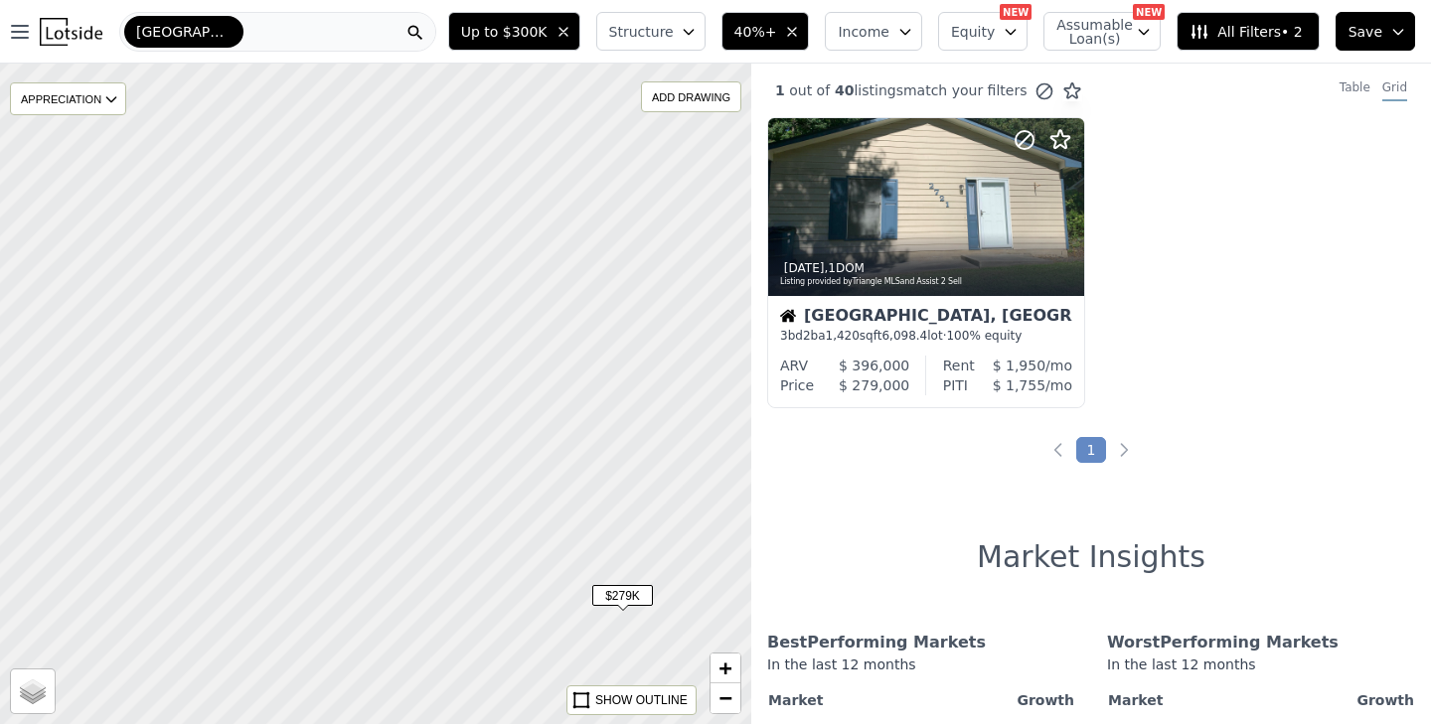
click at [567, 30] on icon "button" at bounding box center [563, 32] width 8 height 8
click at [800, 30] on icon "button" at bounding box center [792, 32] width 16 height 16
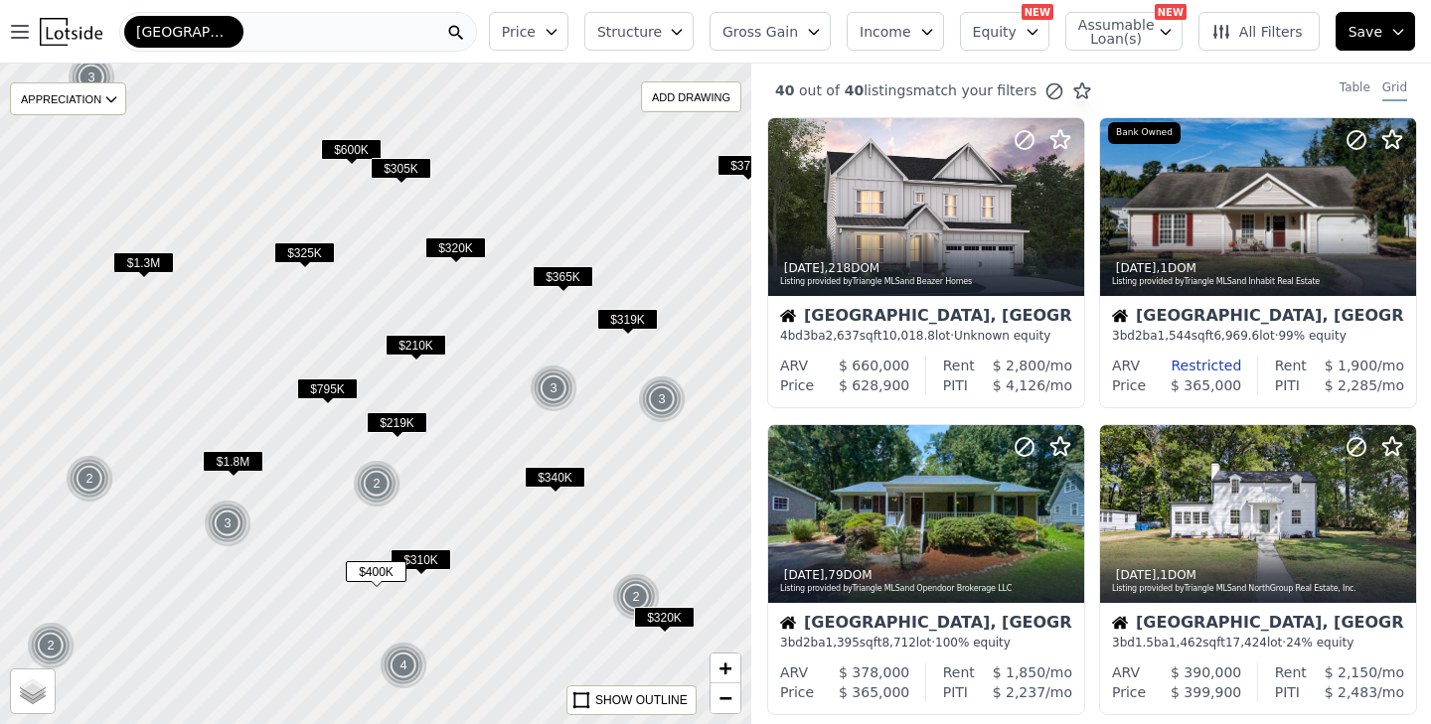
click at [814, 27] on button "Gross Gain" at bounding box center [770, 31] width 121 height 39
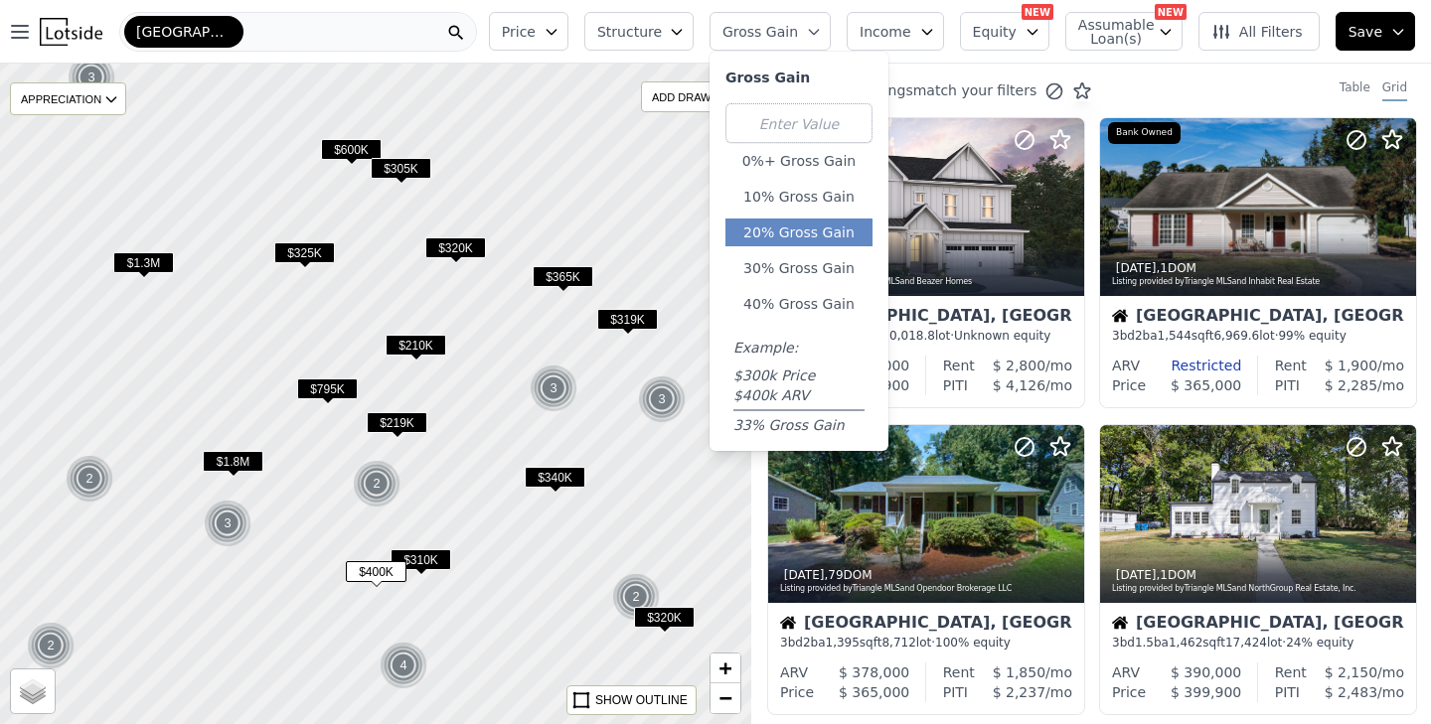
click at [799, 231] on button "20% Gross Gain" at bounding box center [798, 233] width 147 height 28
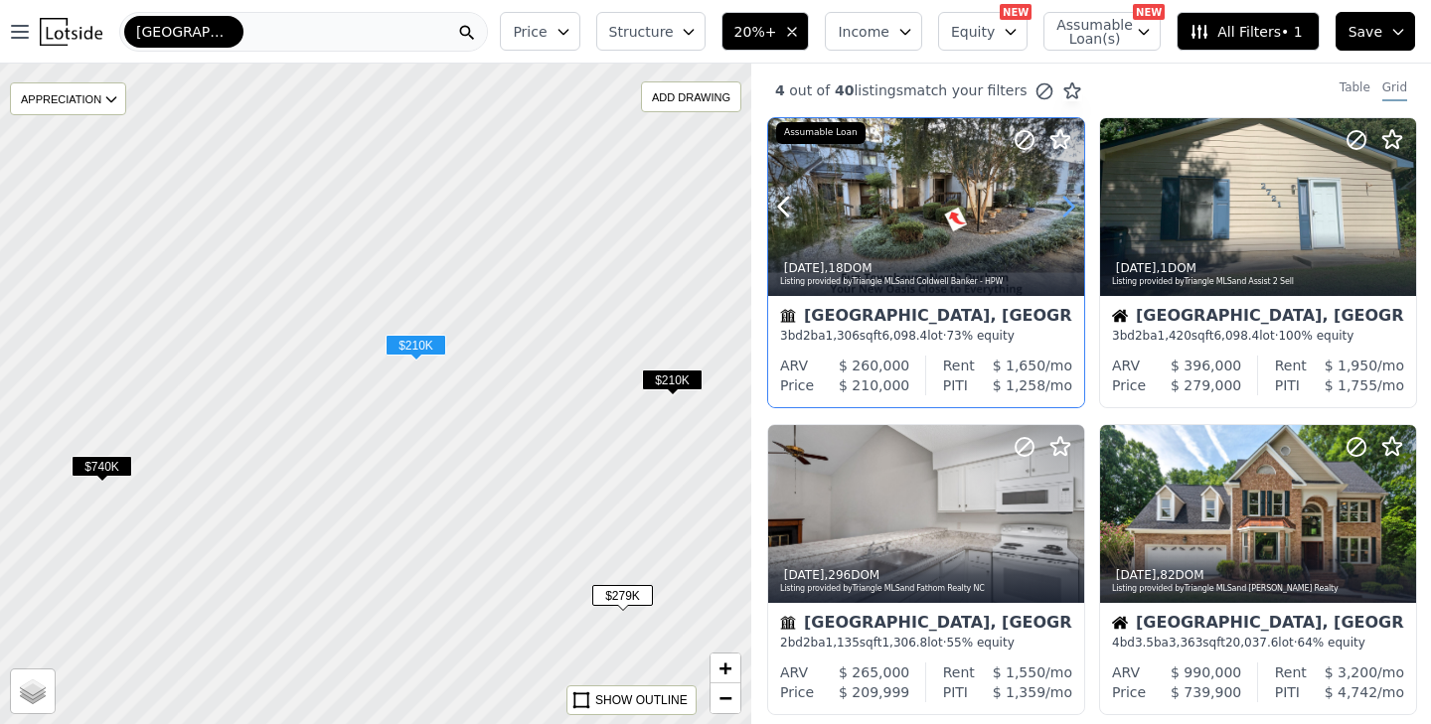
click at [1065, 211] on icon at bounding box center [1068, 207] width 32 height 32
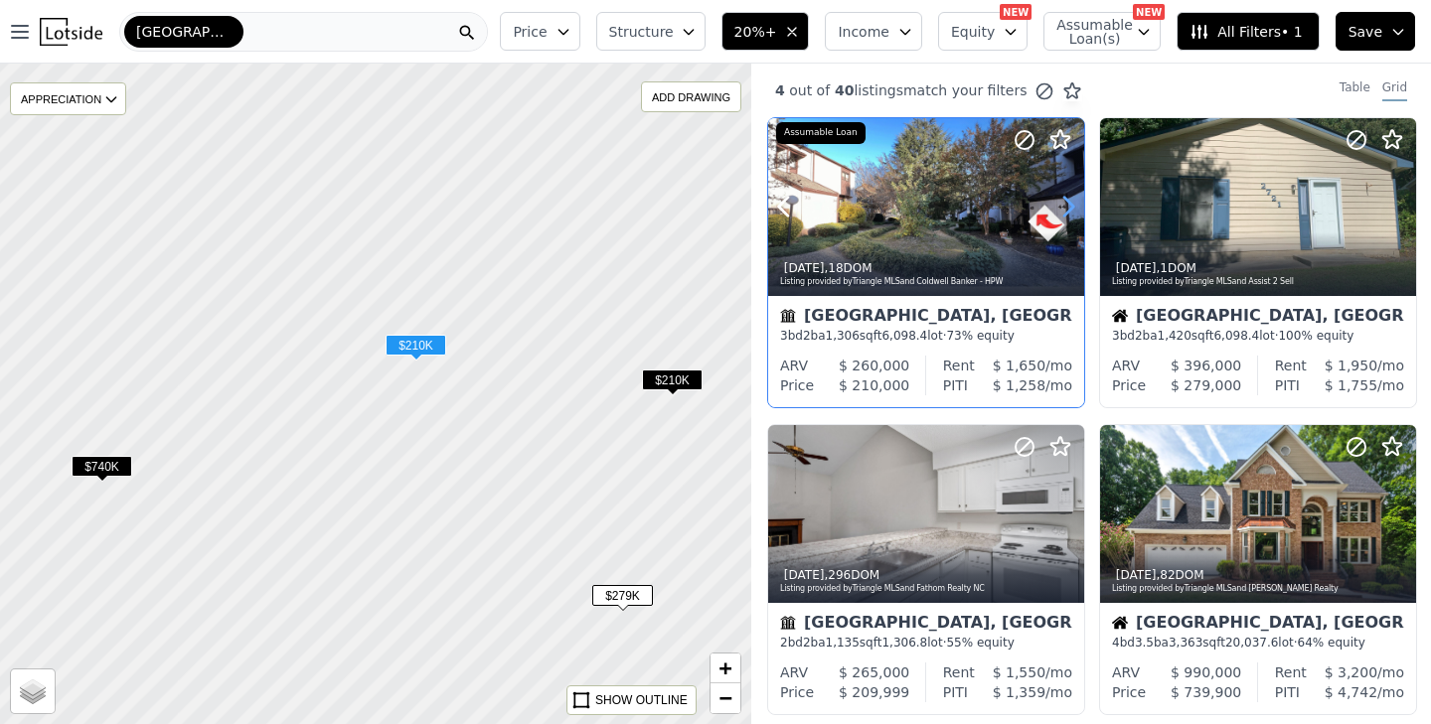
click at [1065, 211] on icon at bounding box center [1068, 207] width 32 height 32
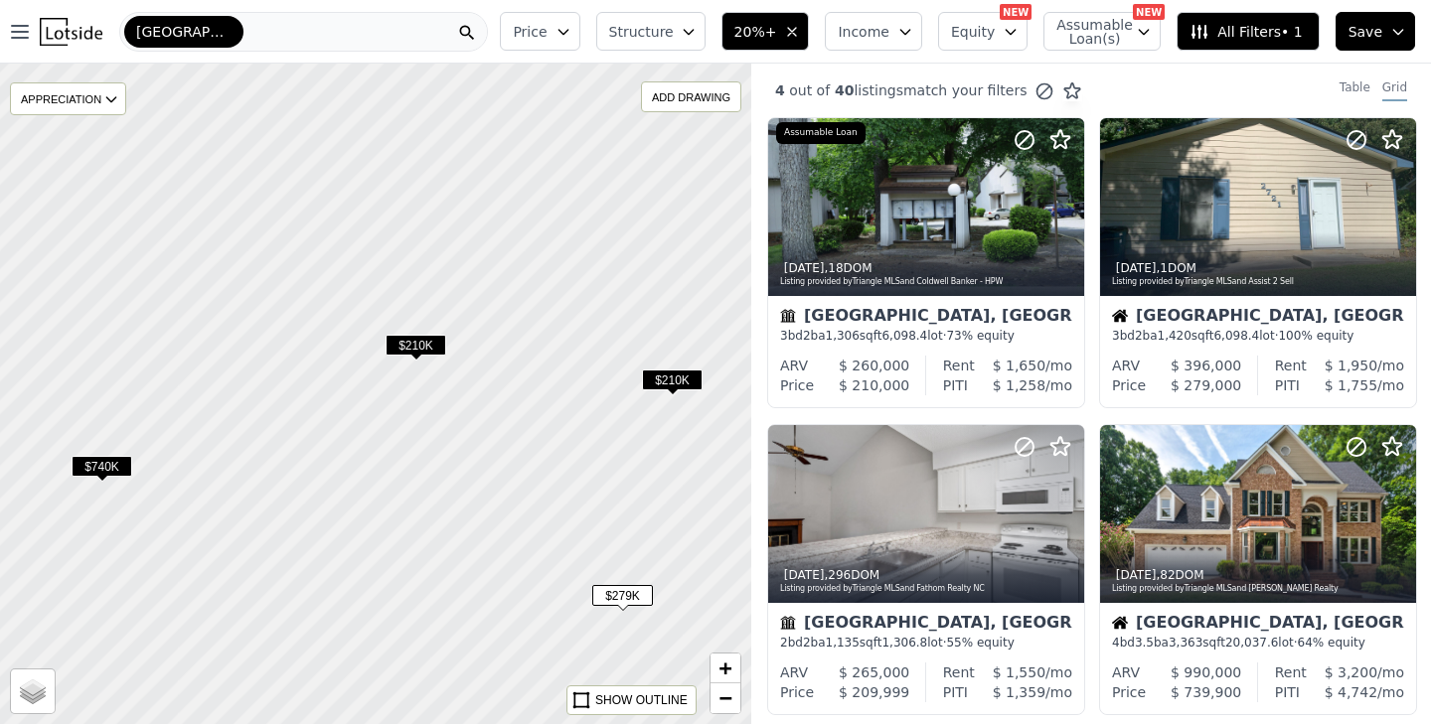
click at [796, 29] on icon "button" at bounding box center [792, 32] width 8 height 8
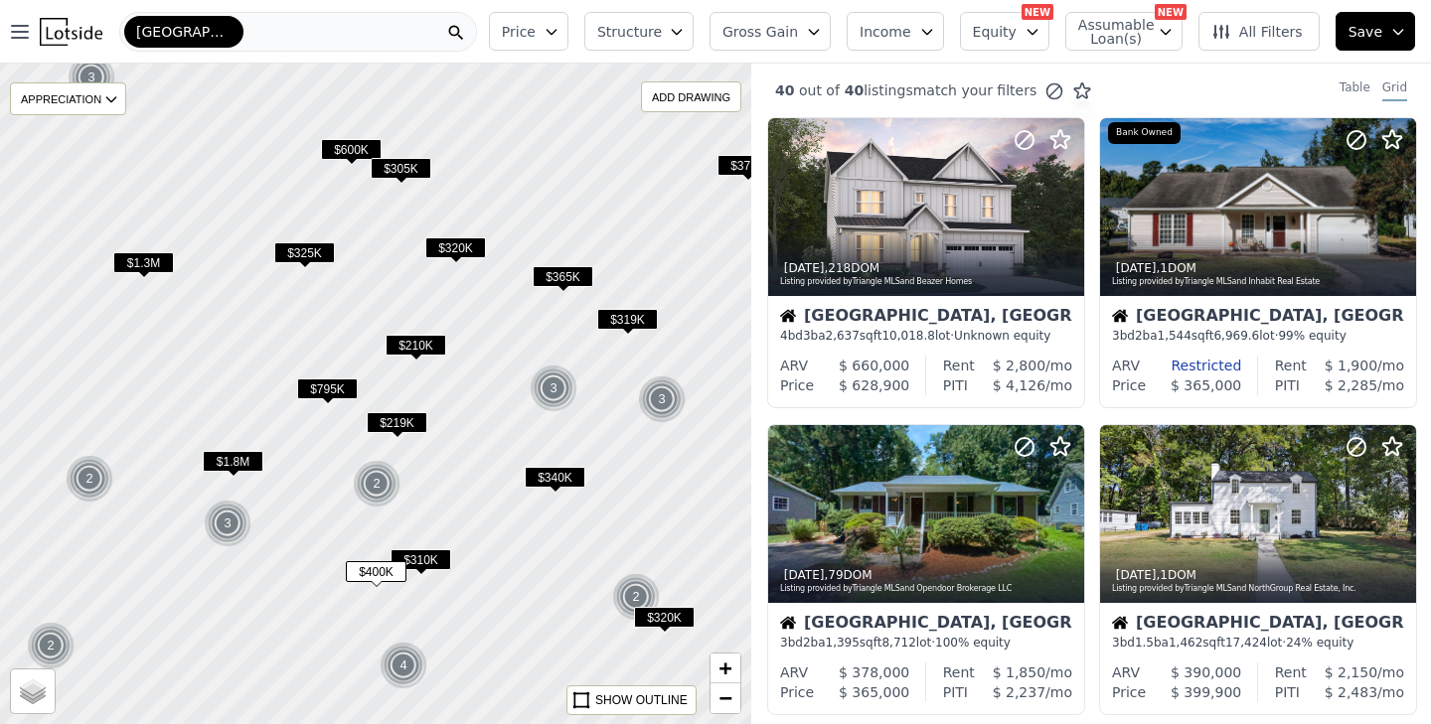
click at [301, 252] on span "$325K" at bounding box center [304, 252] width 61 height 21
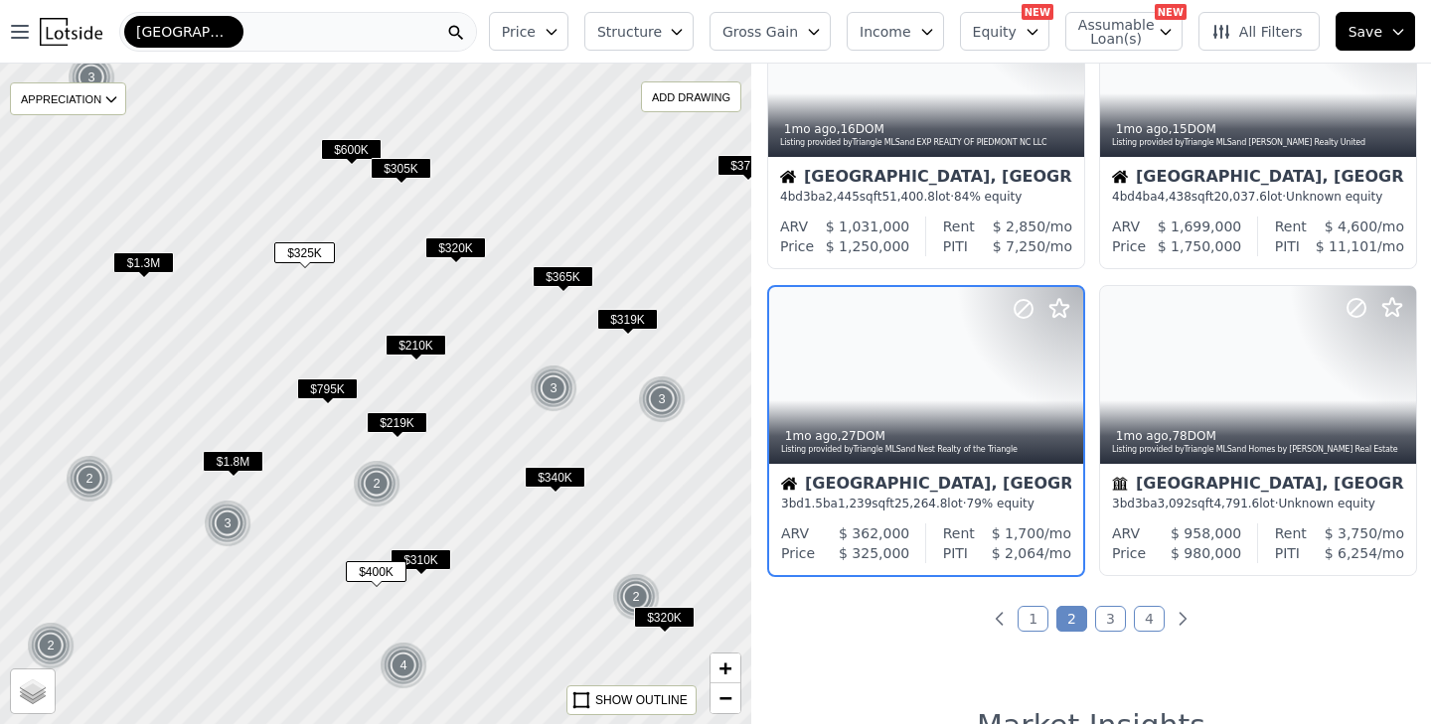
scroll to position [1372, 0]
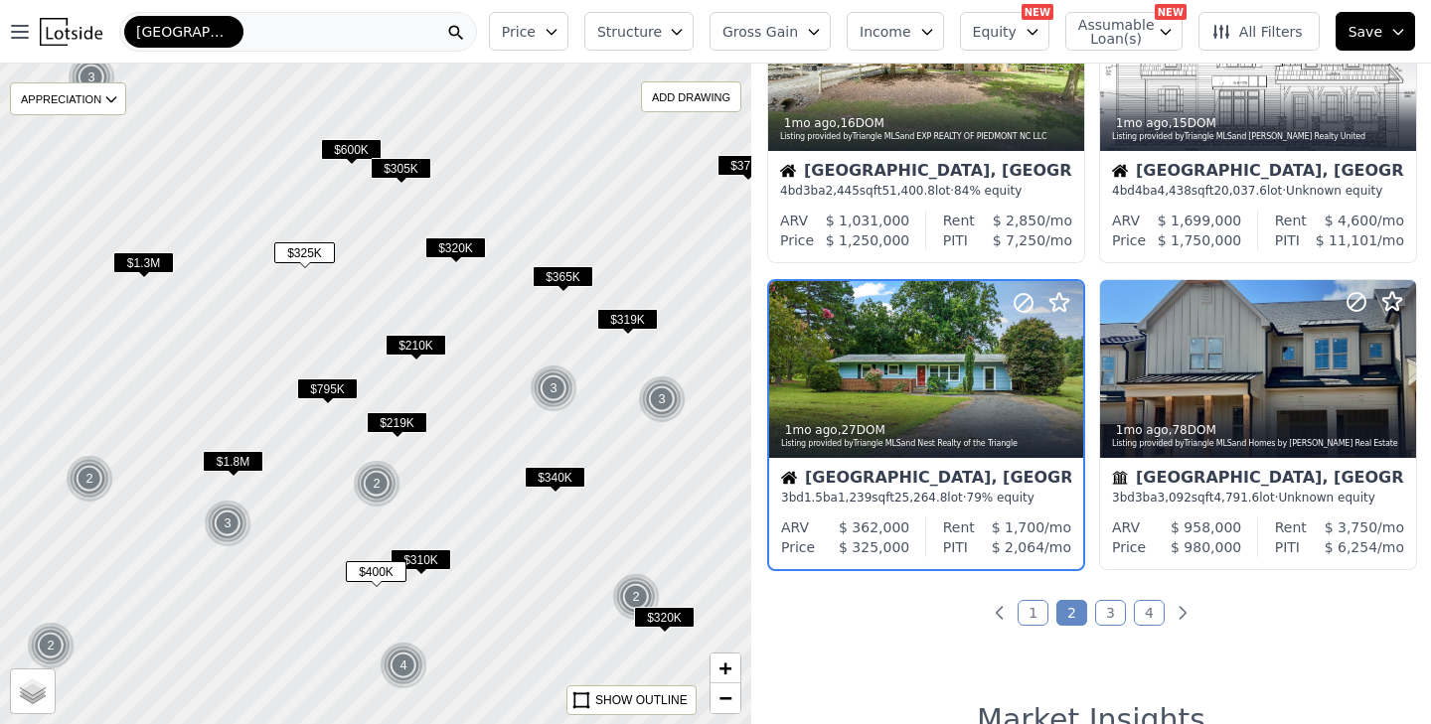
click at [792, 29] on span "Gross Gain" at bounding box center [760, 32] width 76 height 20
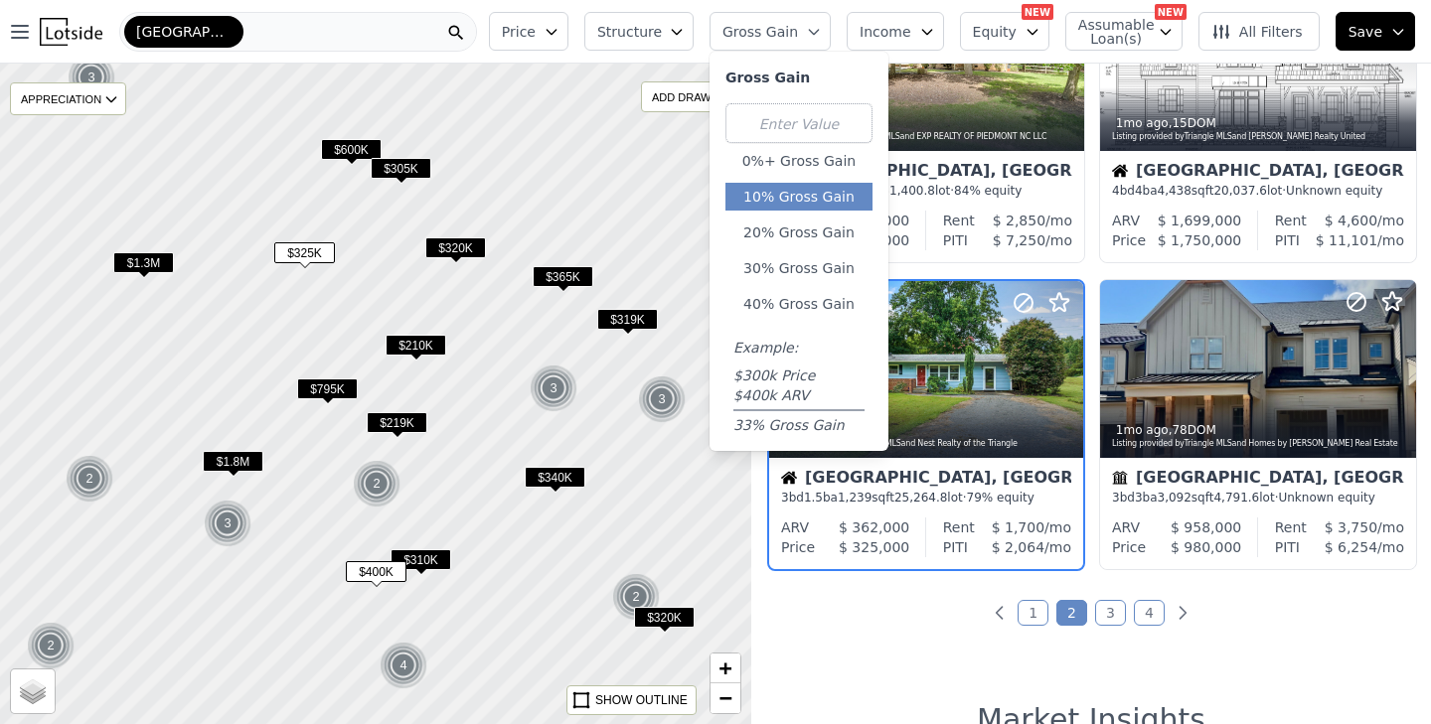
click at [796, 189] on button "10% Gross Gain" at bounding box center [798, 197] width 147 height 28
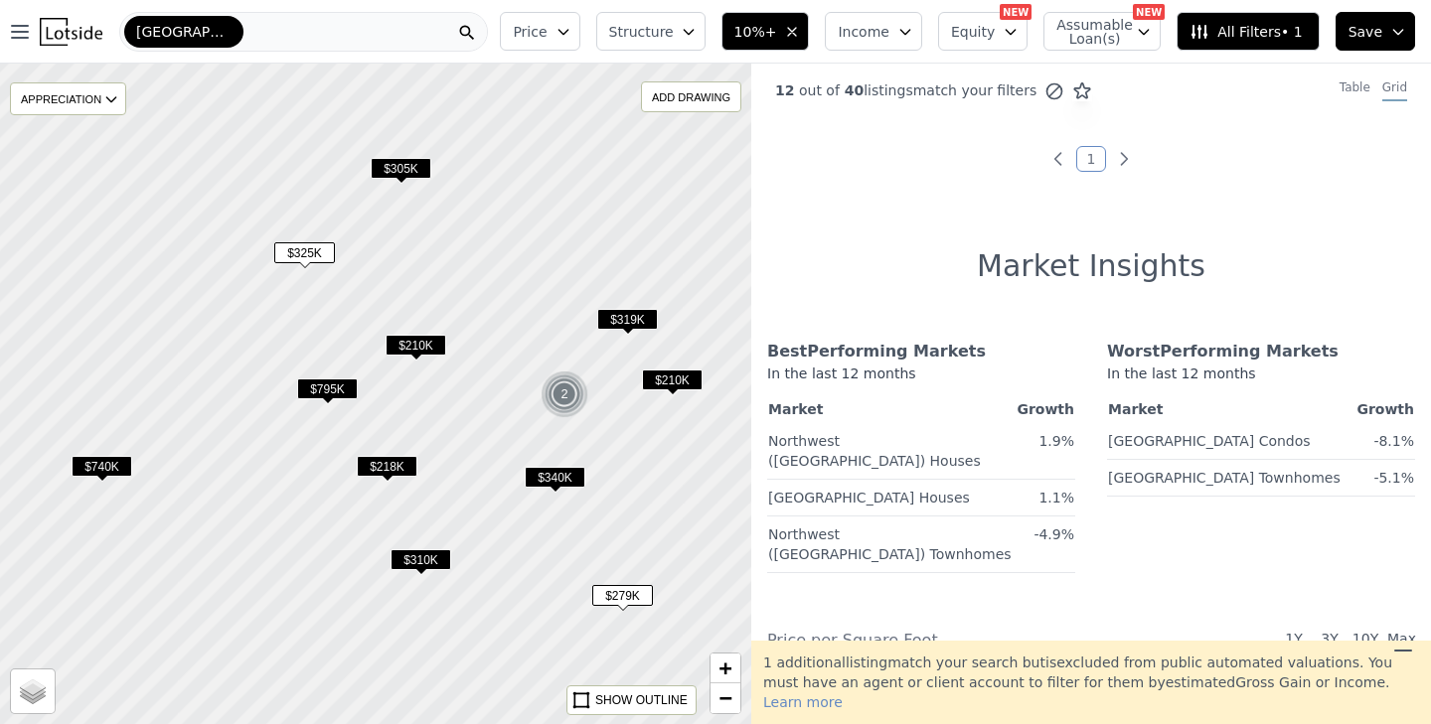
click at [406, 178] on span "$305K" at bounding box center [401, 168] width 61 height 21
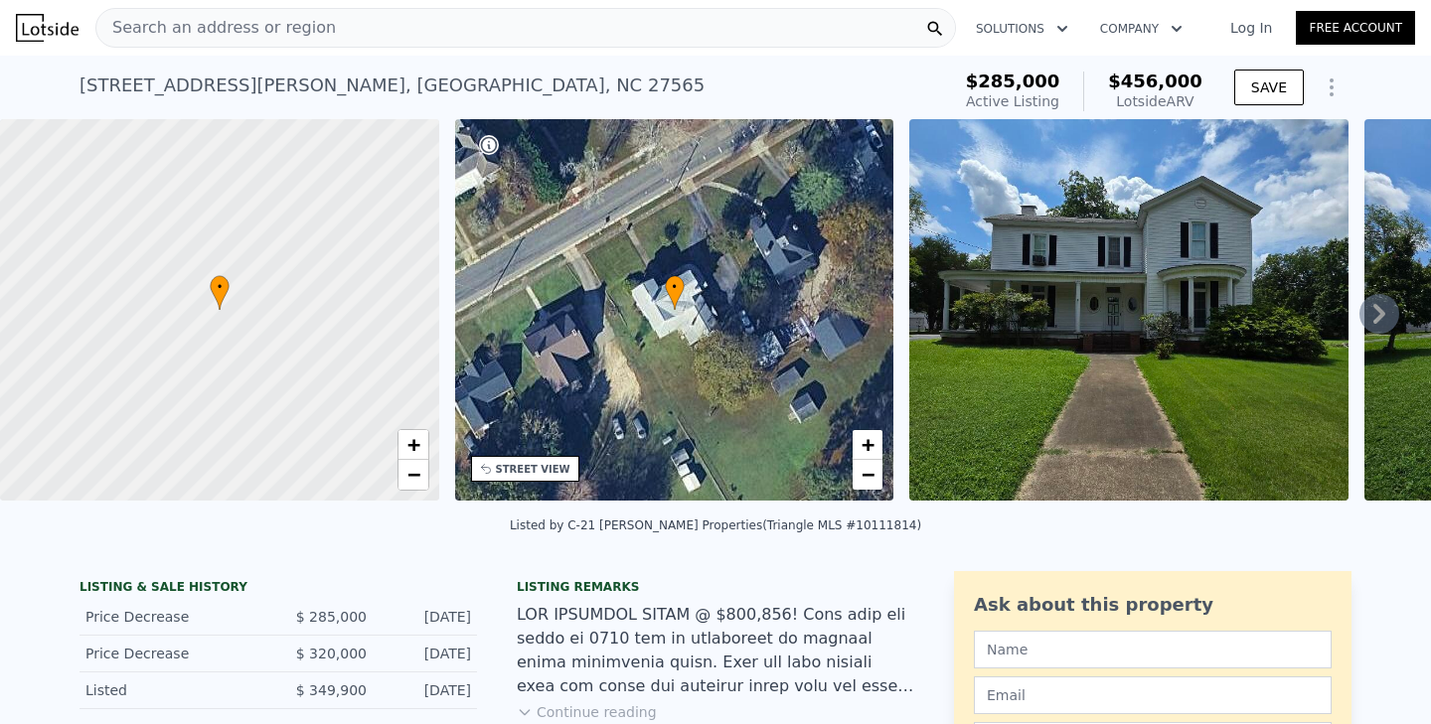
click at [541, 468] on div "STREET VIEW" at bounding box center [533, 469] width 75 height 15
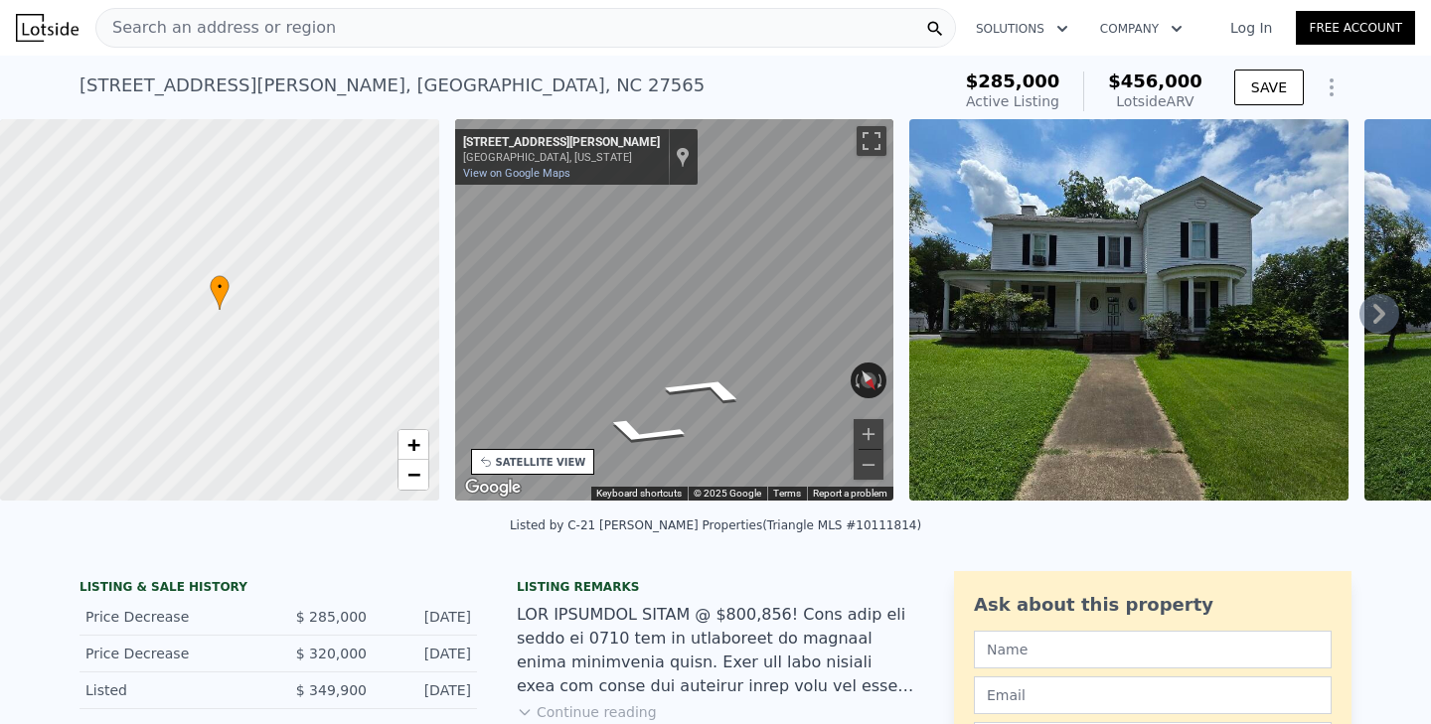
click at [453, 338] on div "← Move left → Move right ↑ Move up ↓ Move down + Zoom in - Zoom out 413 Kingsbu…" at bounding box center [674, 313] width 455 height 389
click at [571, 377] on div "← Move left → Move right ↑ Move up ↓ Move down + Zoom in - Zoom out 413 Kingsbu…" at bounding box center [674, 310] width 439 height 382
click at [592, 378] on div "← Move left → Move right ↑ Move up ↓ Move down + Zoom in - Zoom out 413 Kingsbu…" at bounding box center [674, 310] width 439 height 382
drag, startPoint x: 784, startPoint y: 379, endPoint x: 862, endPoint y: 378, distance: 77.5
click at [862, 378] on div "← Move left → Move right ↑ Move up ↓ Move down + Zoom in - Zoom out 408 Kingsbu…" at bounding box center [674, 310] width 439 height 382
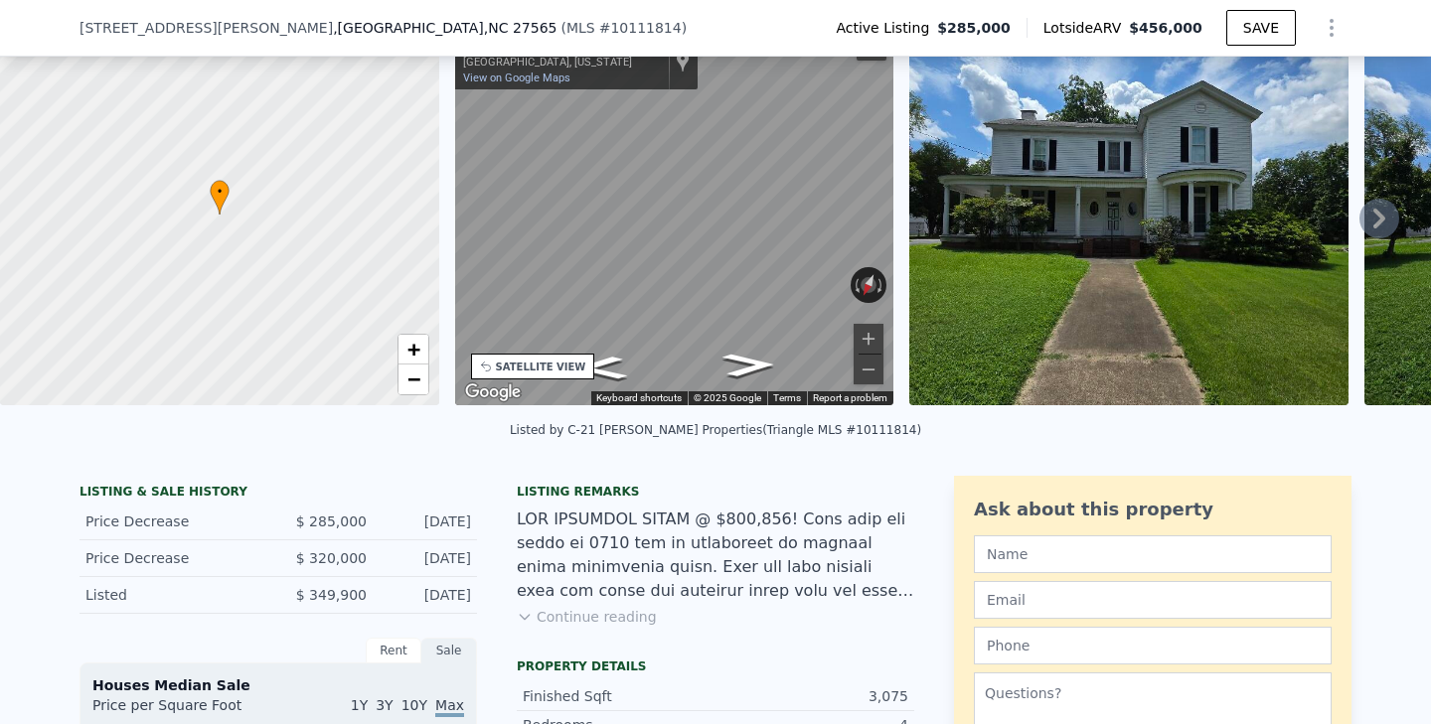
scroll to position [117, 0]
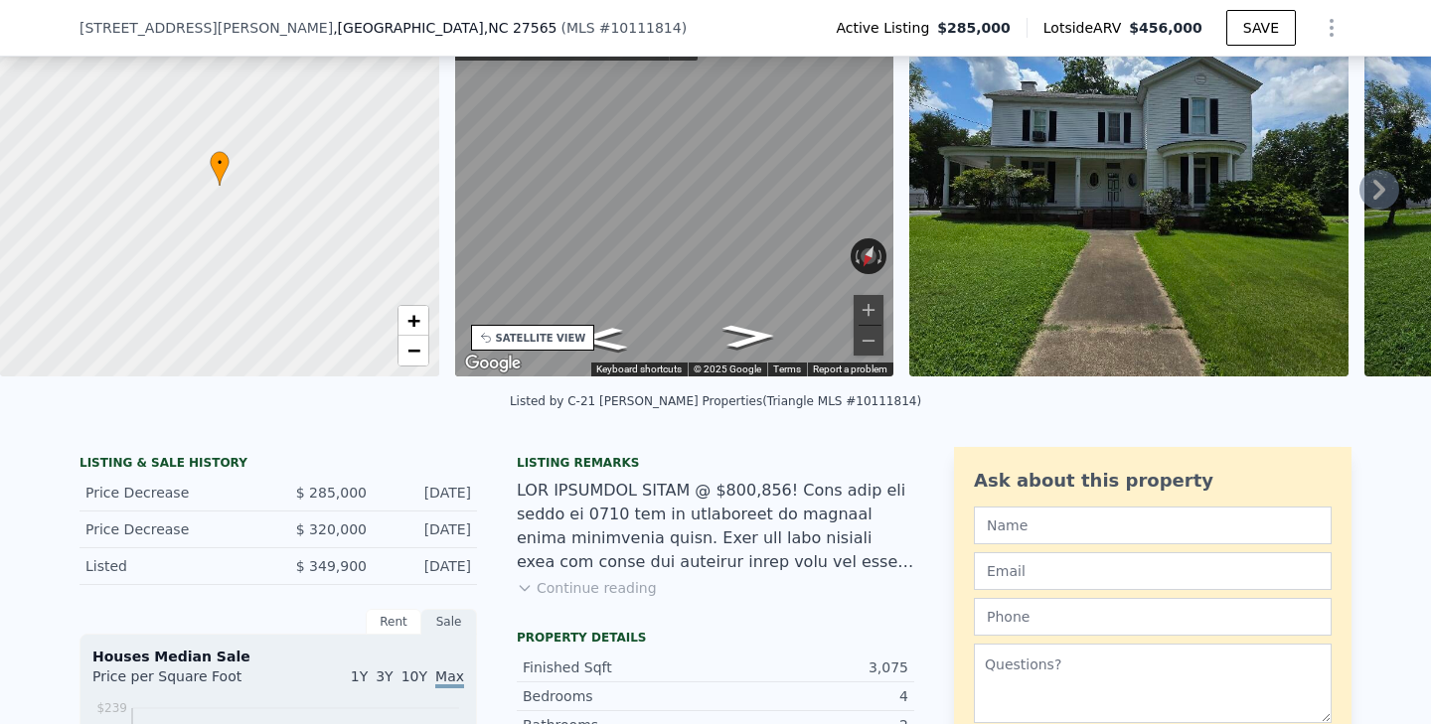
click at [608, 588] on button "Continue reading" at bounding box center [587, 588] width 140 height 20
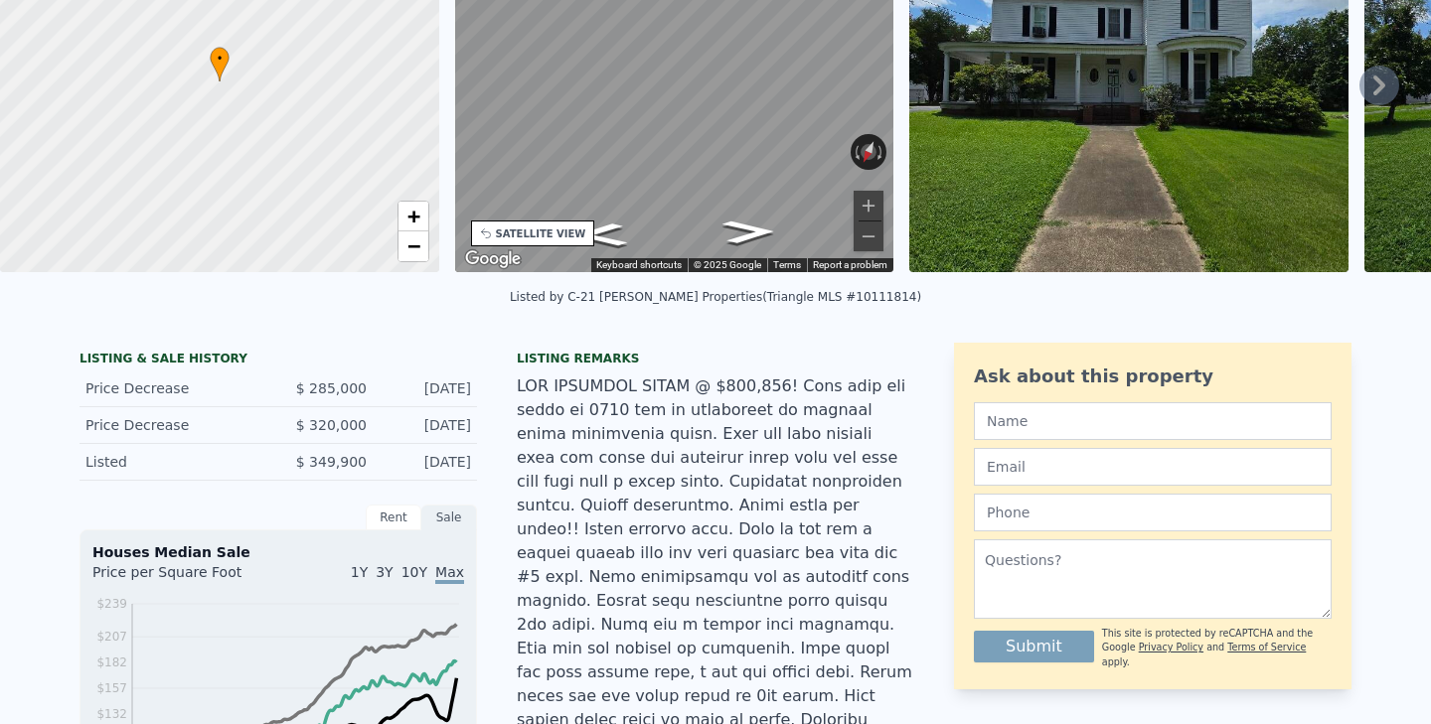
scroll to position [0, 0]
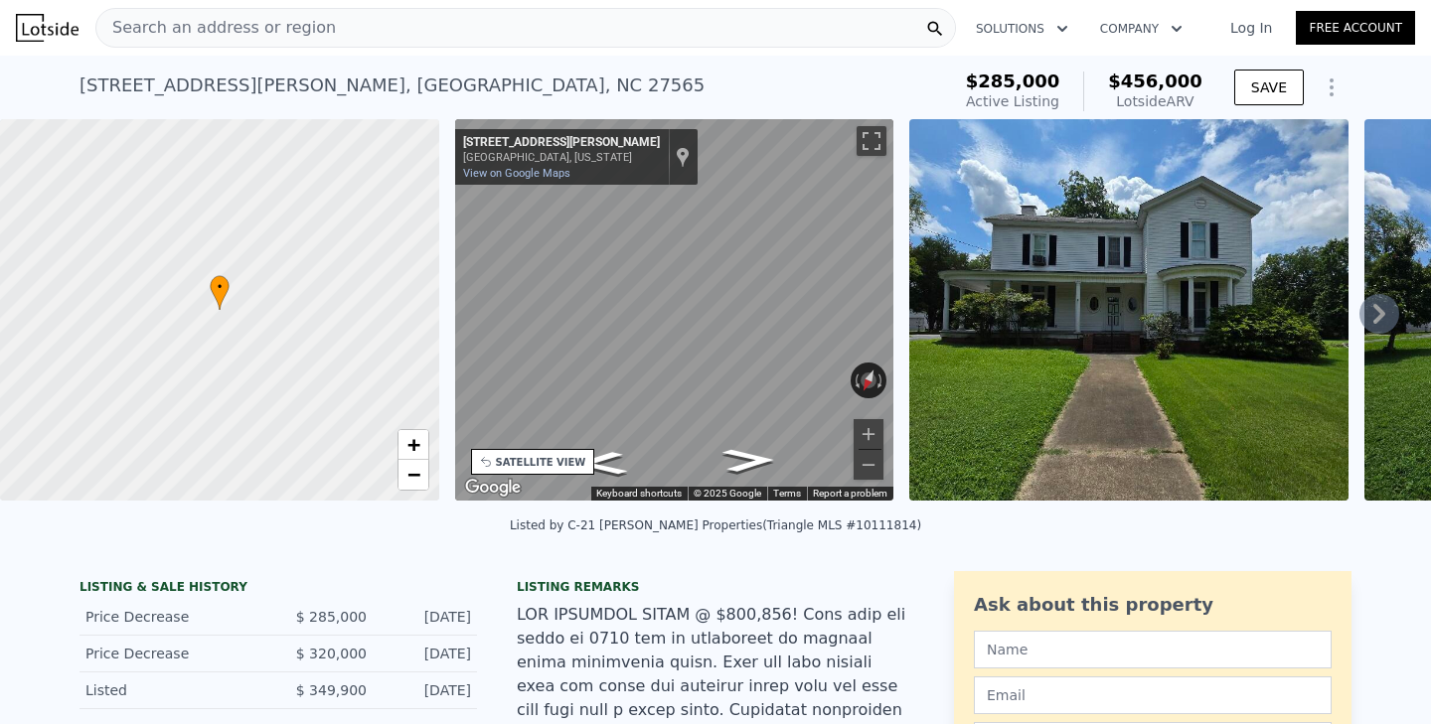
click at [1188, 277] on img at bounding box center [1128, 310] width 439 height 382
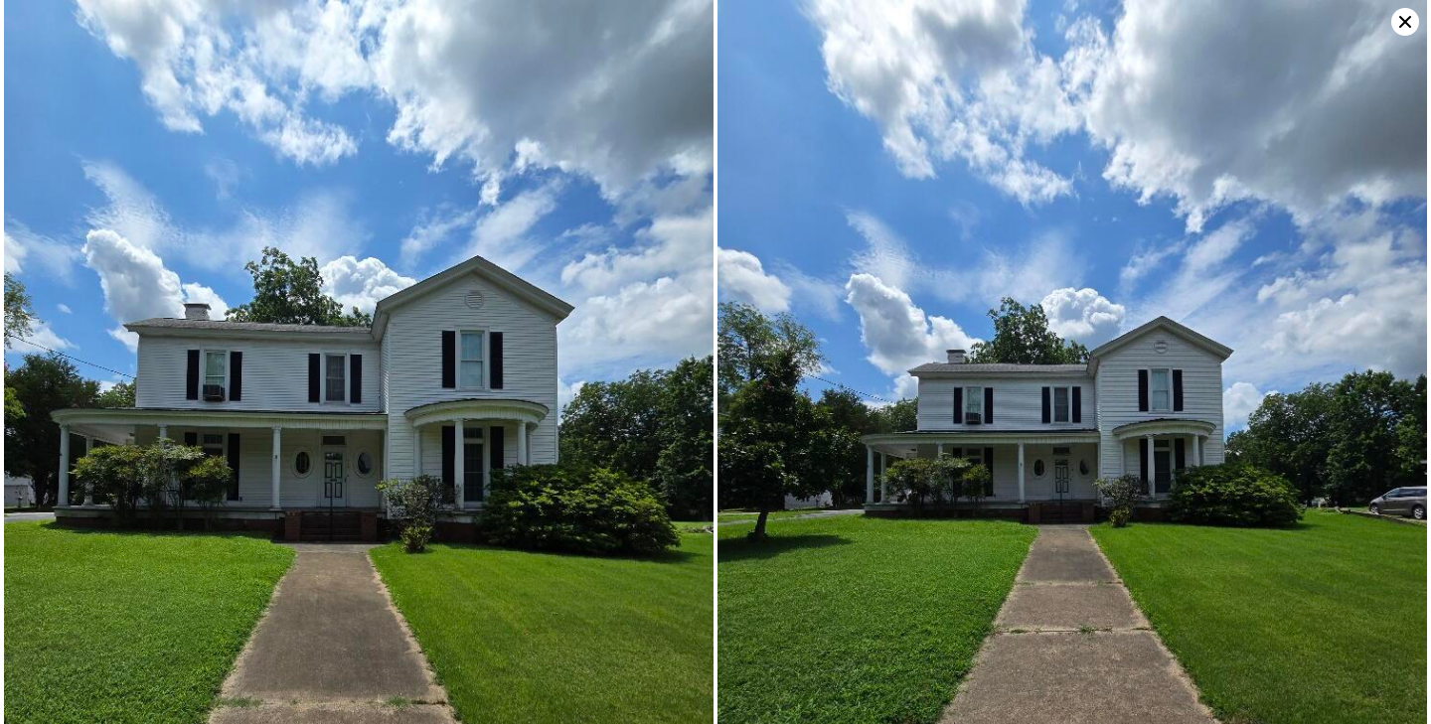
click at [1406, 17] on icon at bounding box center [1405, 22] width 28 height 28
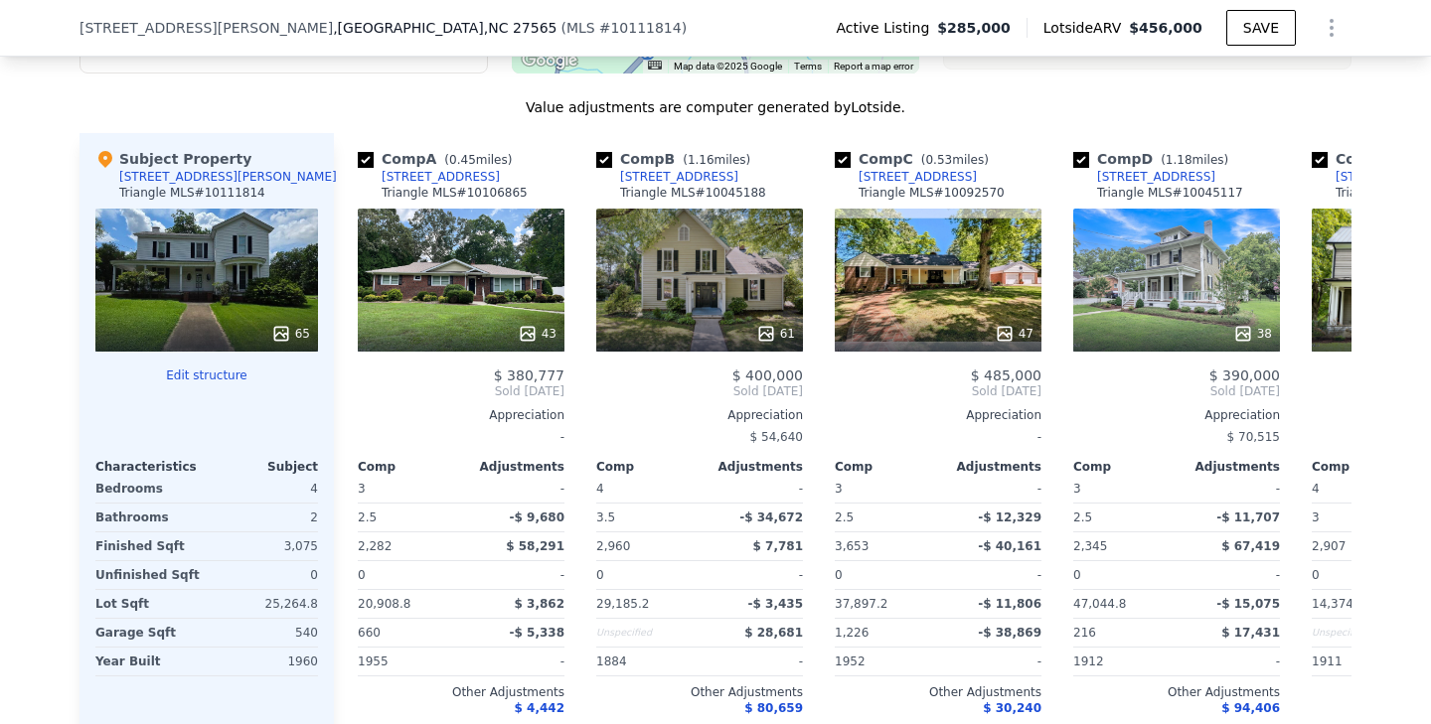
scroll to position [2385, 0]
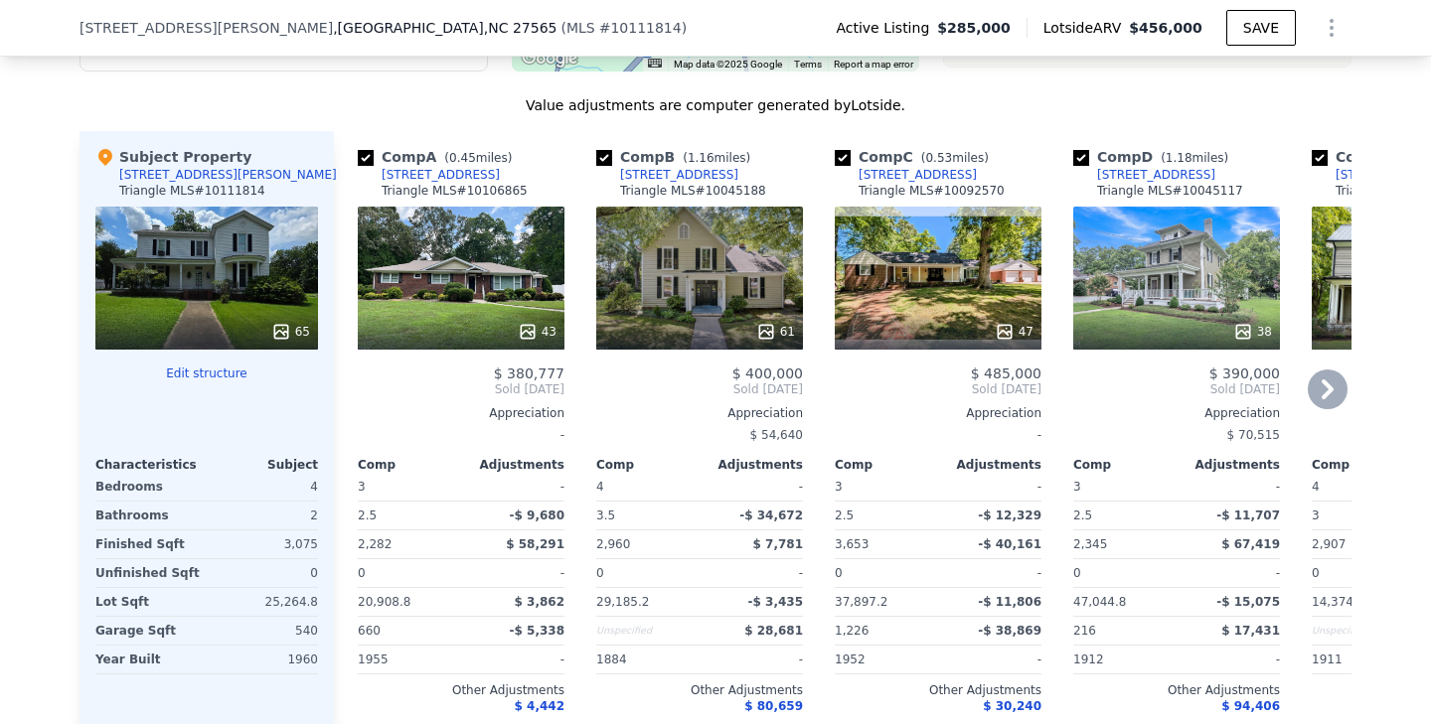
click at [1336, 370] on icon at bounding box center [1328, 390] width 40 height 40
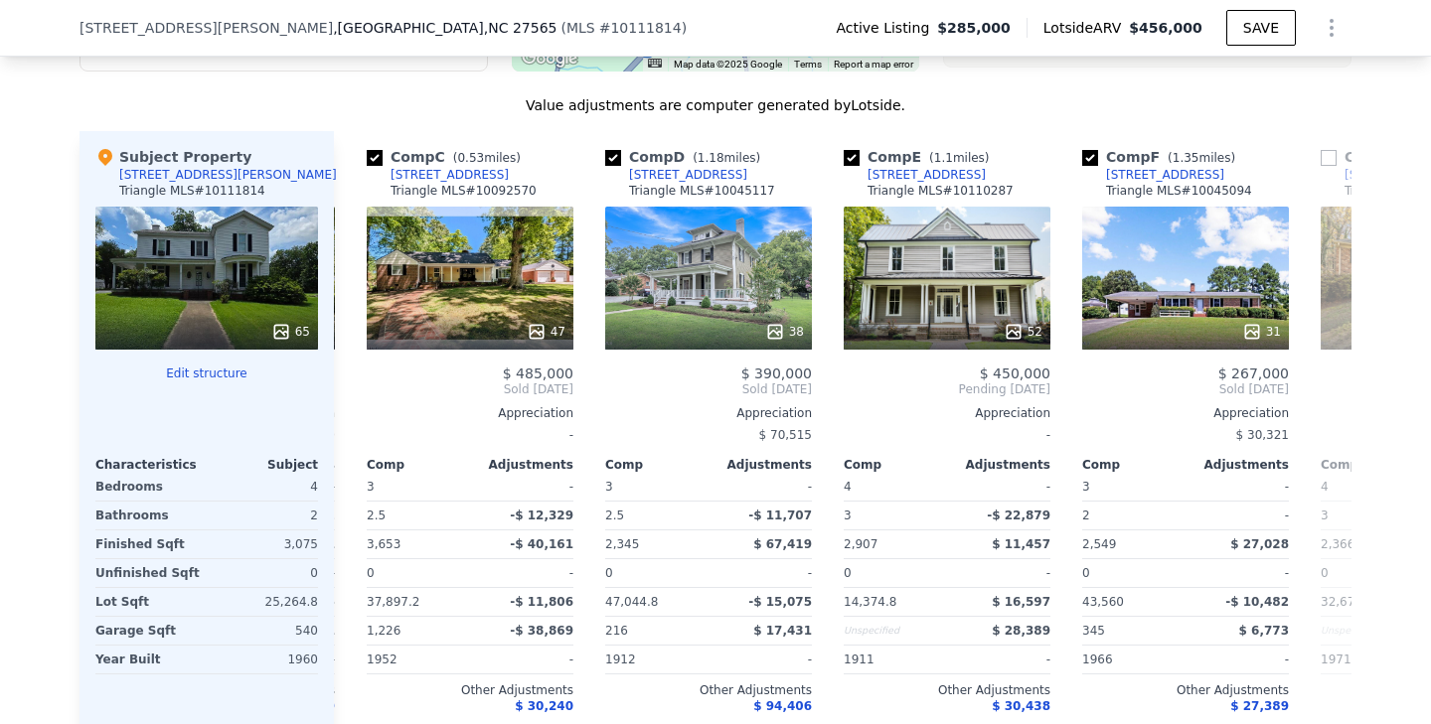
scroll to position [0, 477]
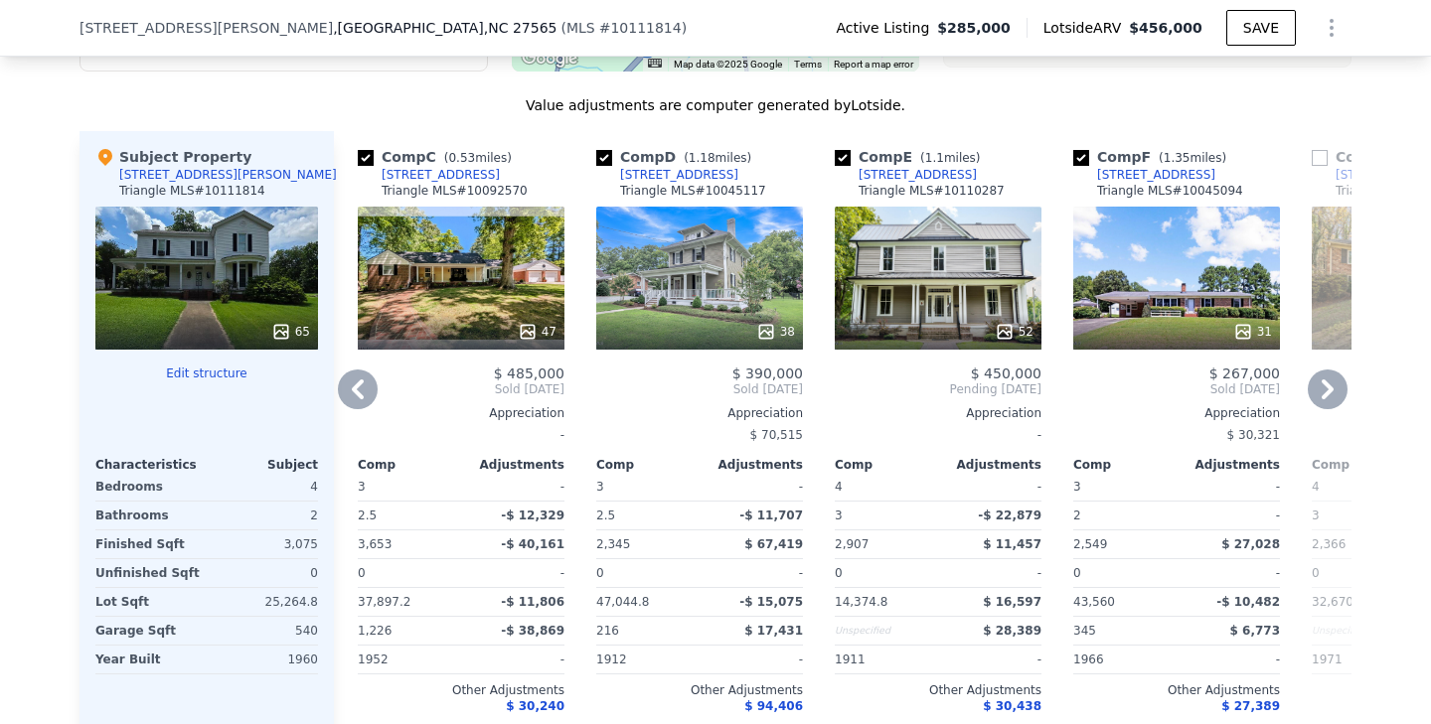
click at [965, 229] on div "52" at bounding box center [938, 278] width 207 height 143
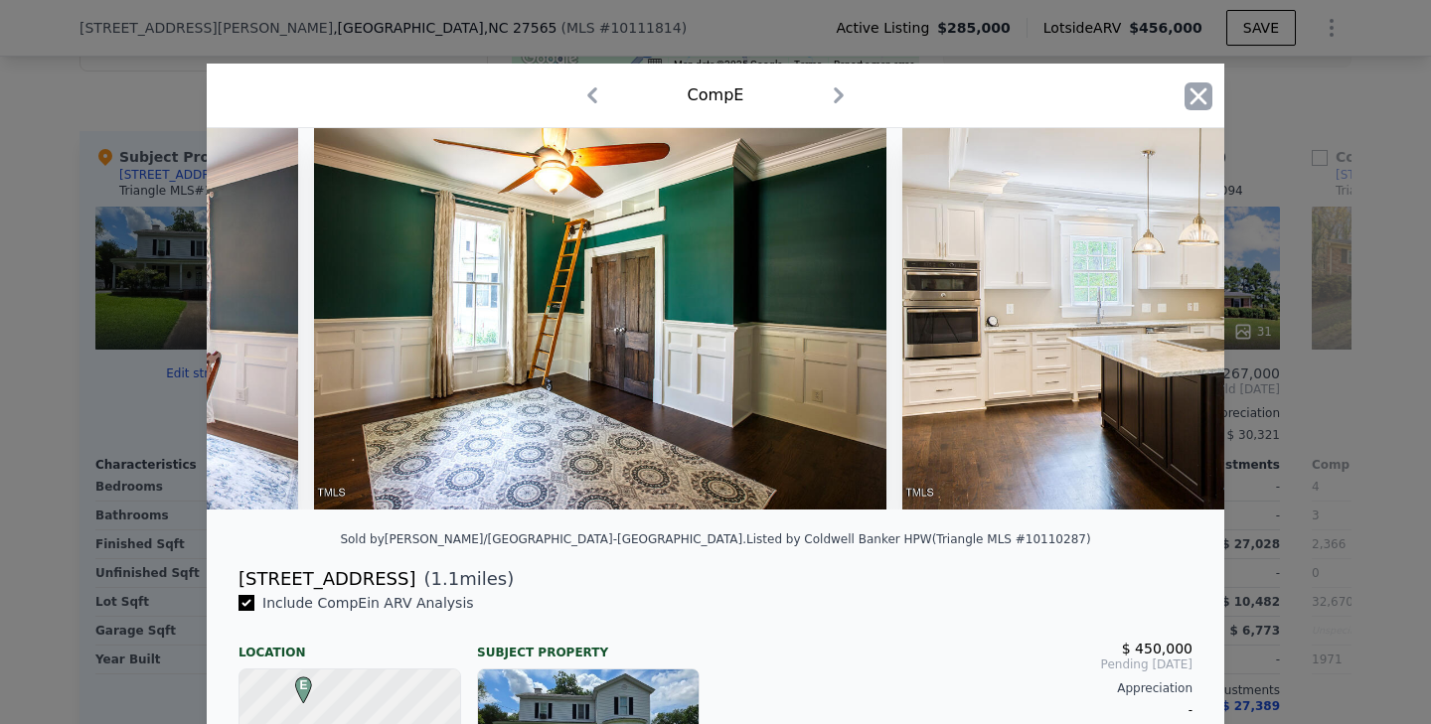
click at [1197, 92] on icon "button" at bounding box center [1199, 96] width 28 height 28
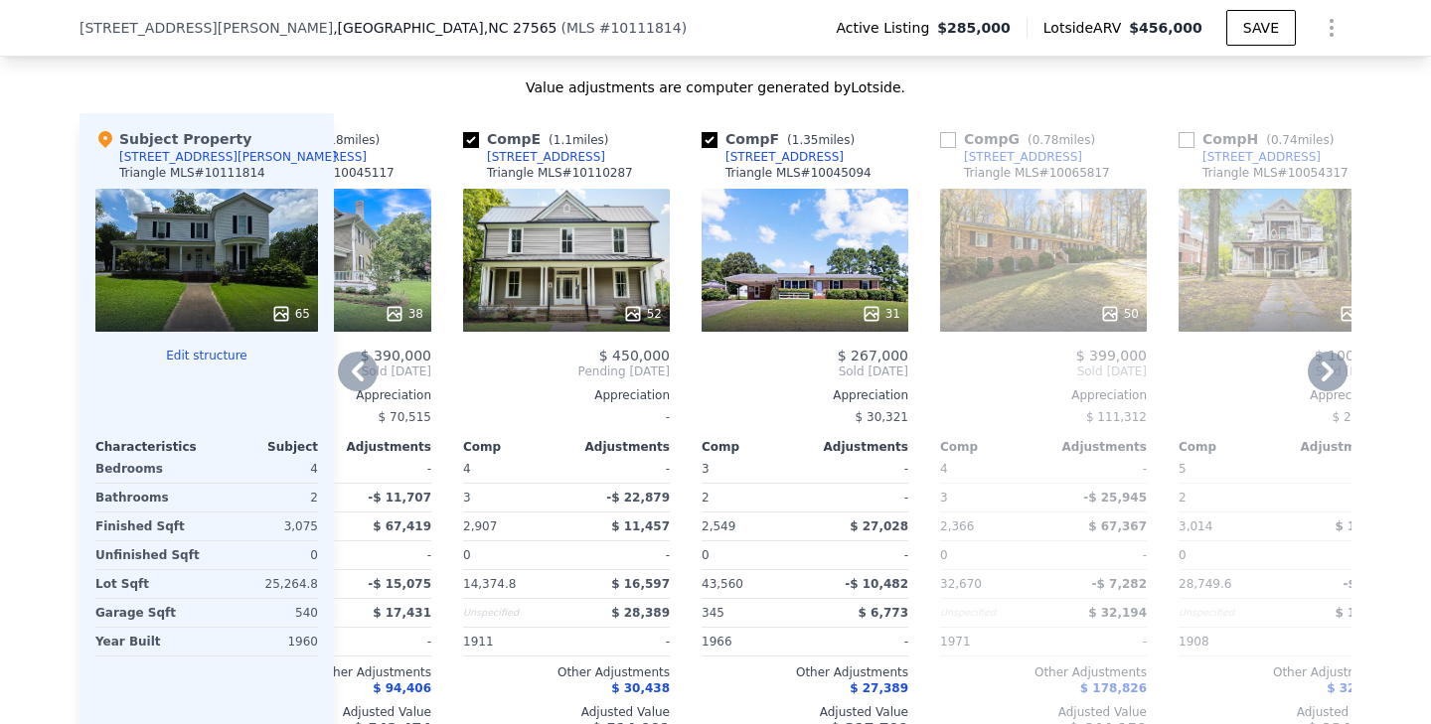
scroll to position [2259, 0]
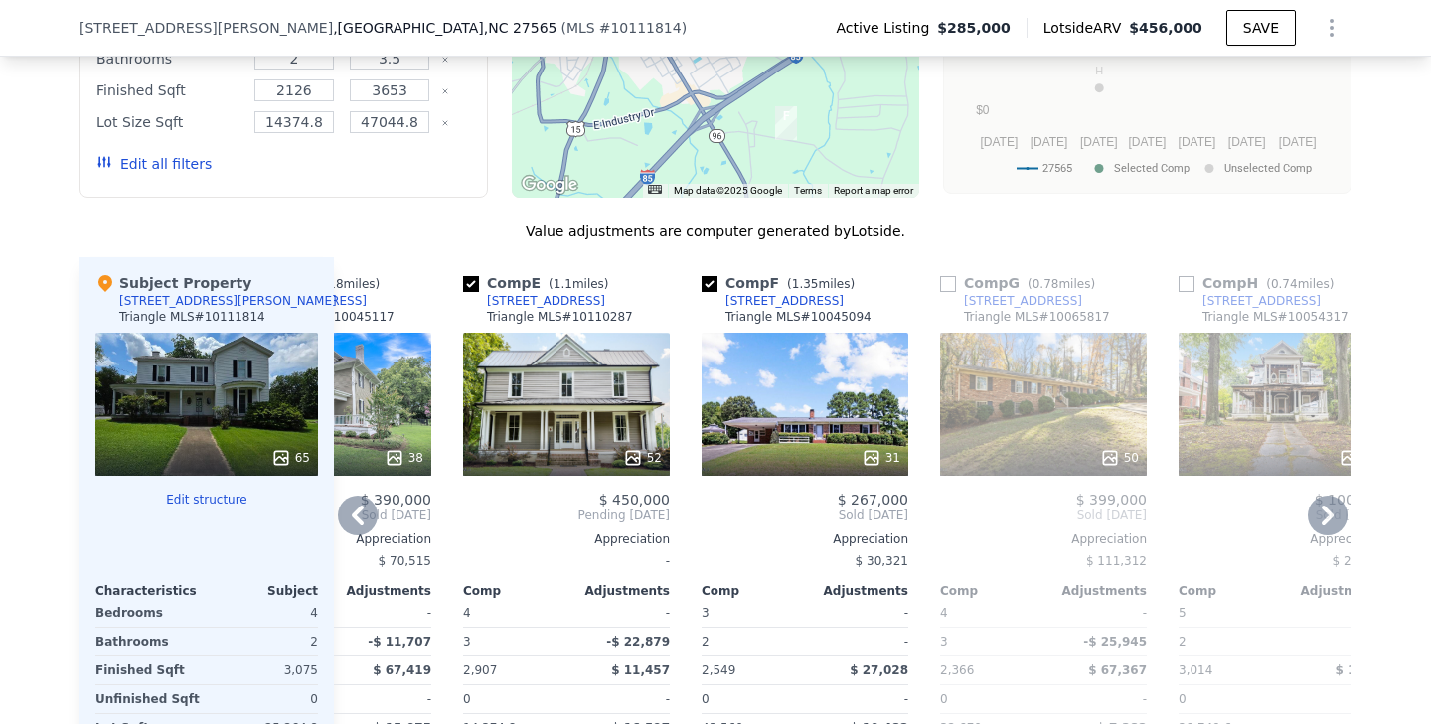
click at [1324, 496] on icon at bounding box center [1328, 516] width 40 height 40
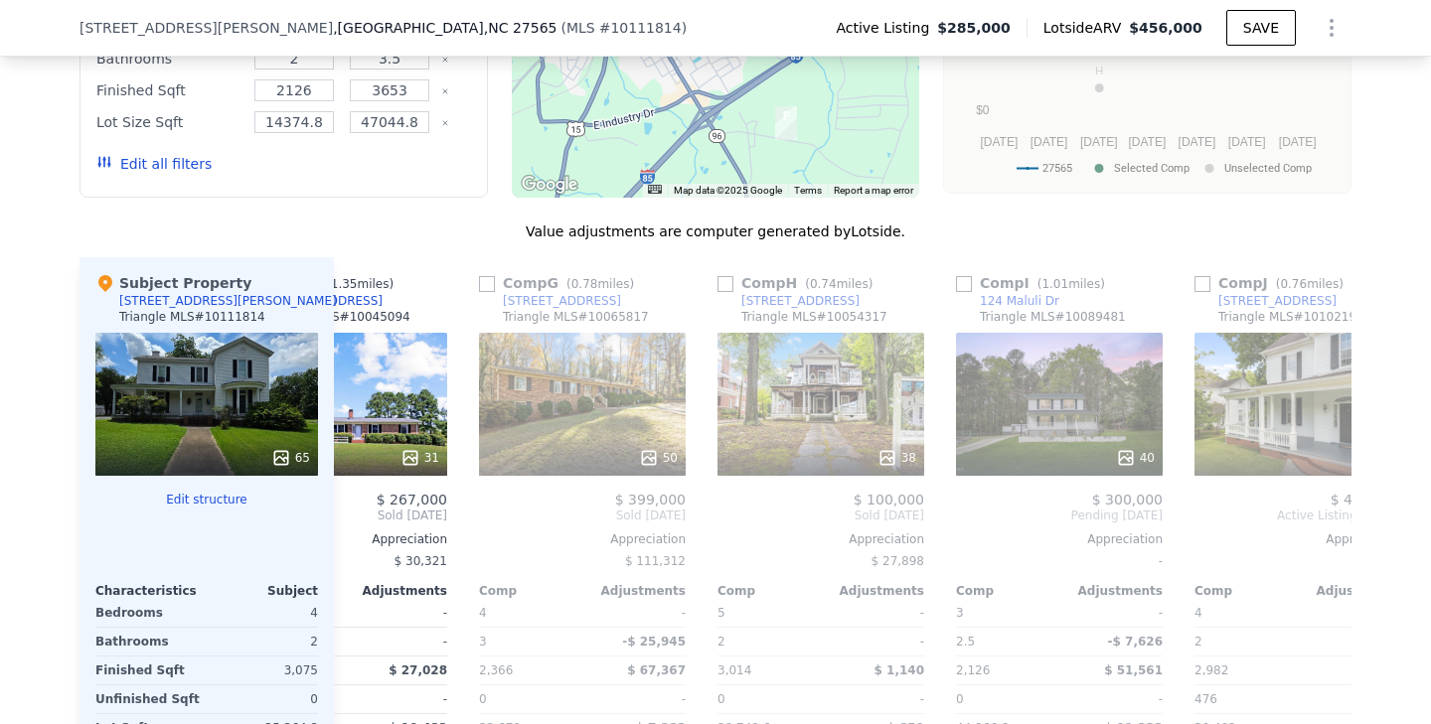
scroll to position [0, 1326]
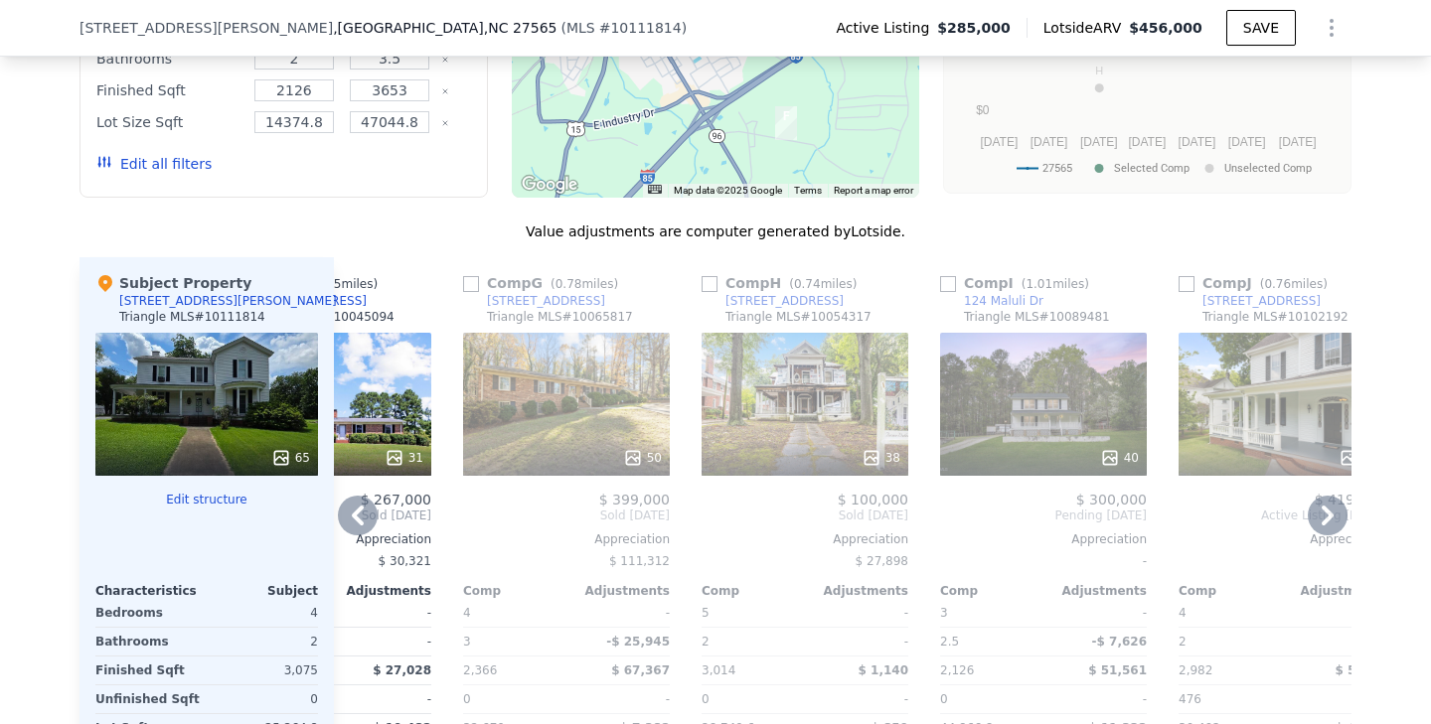
click at [1325, 506] on icon at bounding box center [1328, 516] width 12 height 20
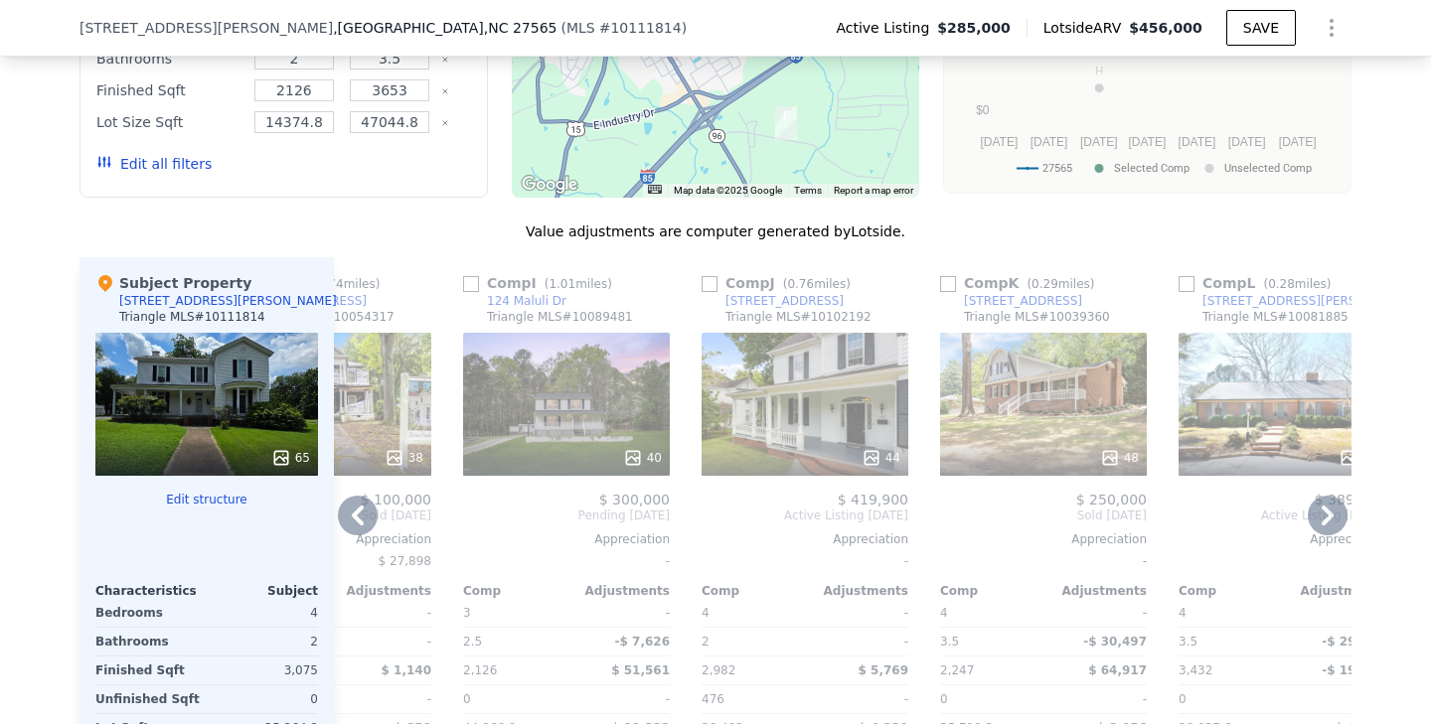
click at [1328, 506] on icon at bounding box center [1328, 516] width 12 height 20
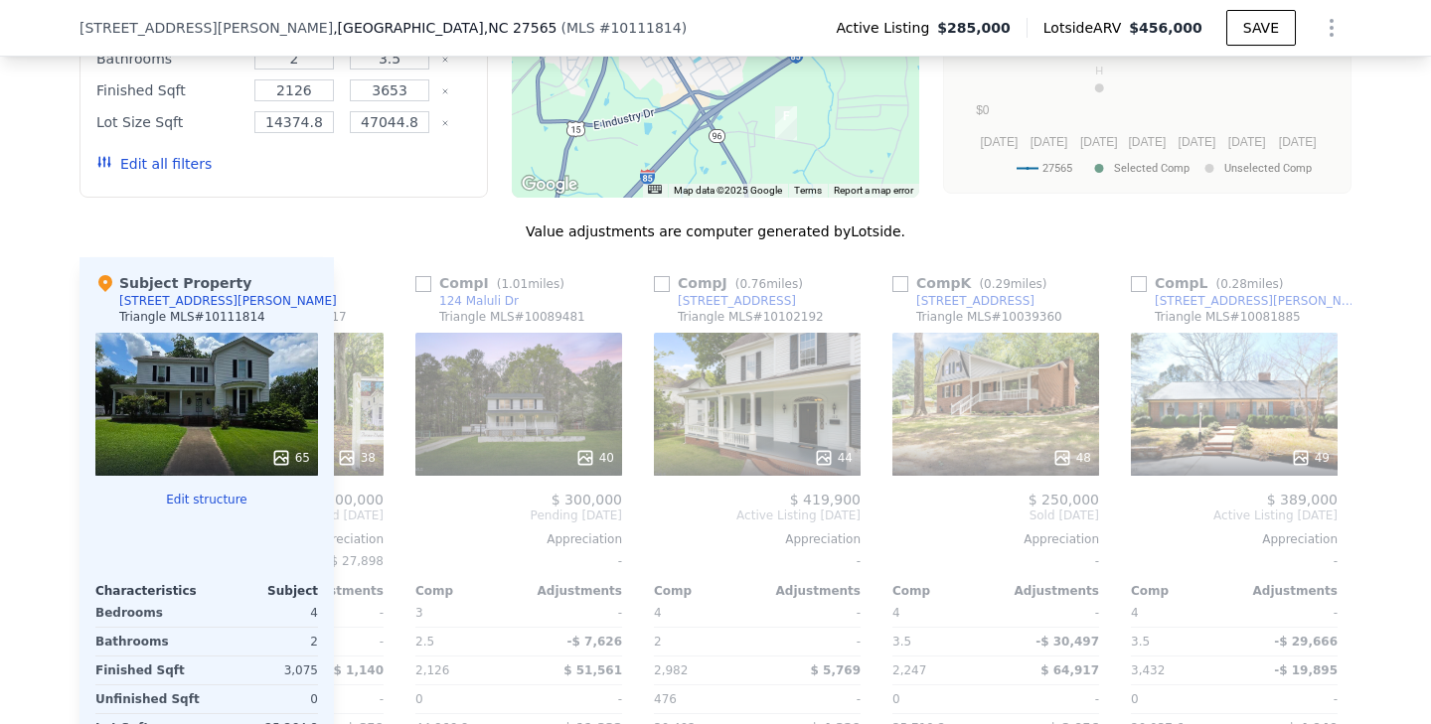
scroll to position [0, 1892]
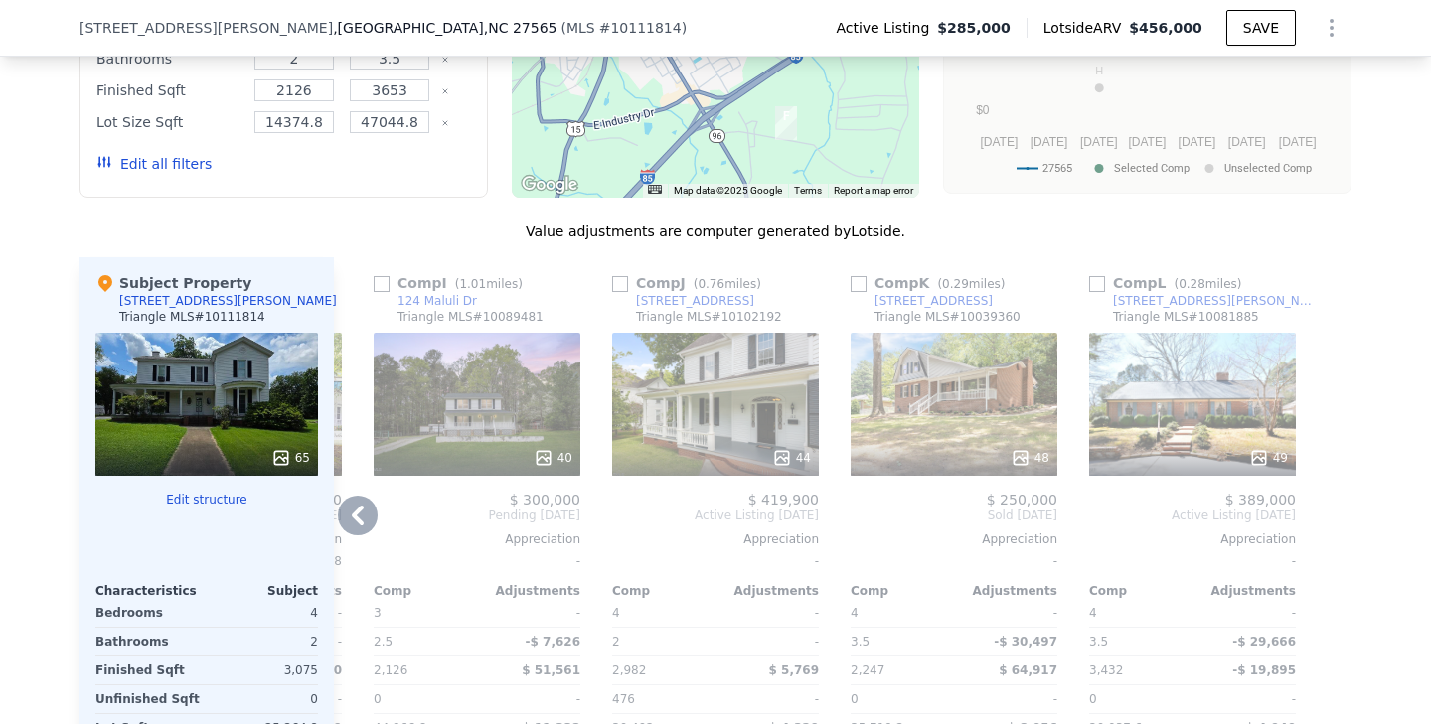
click at [358, 496] on icon at bounding box center [358, 516] width 40 height 40
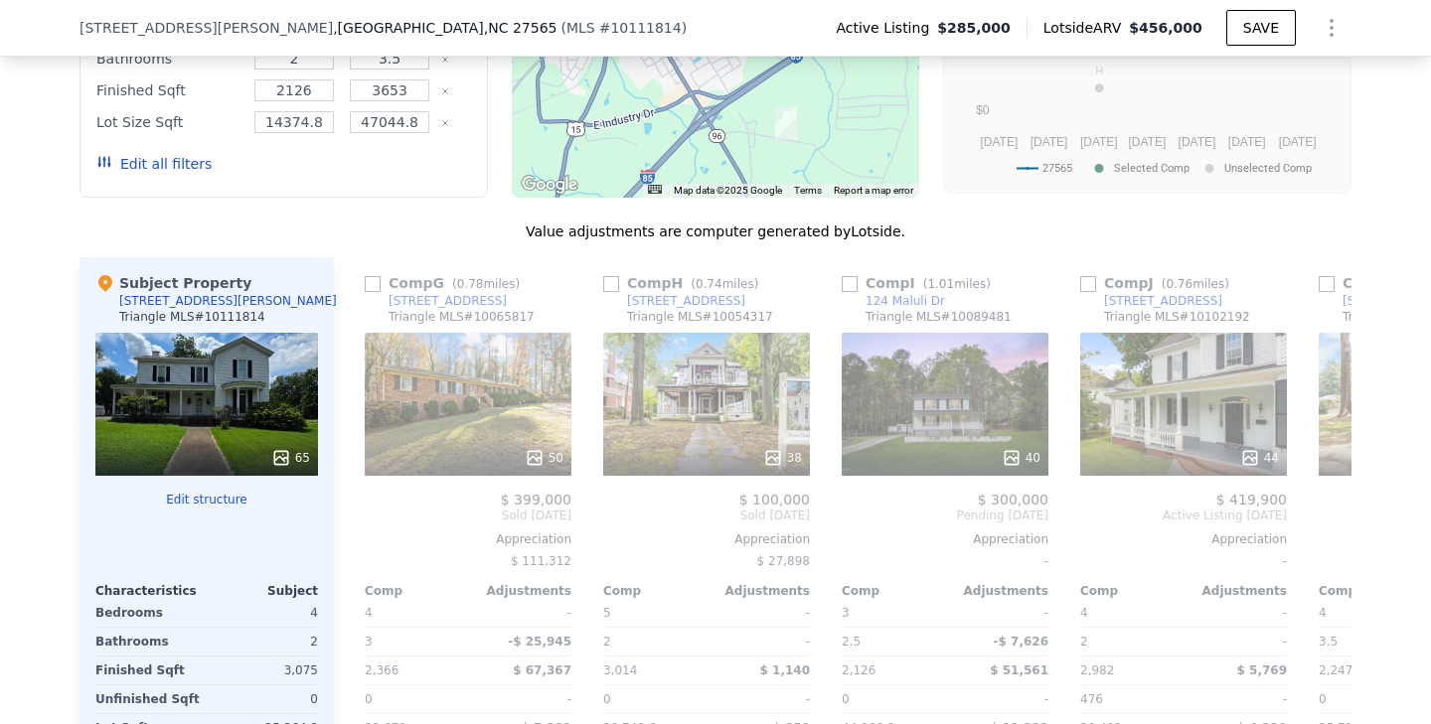
scroll to position [0, 1415]
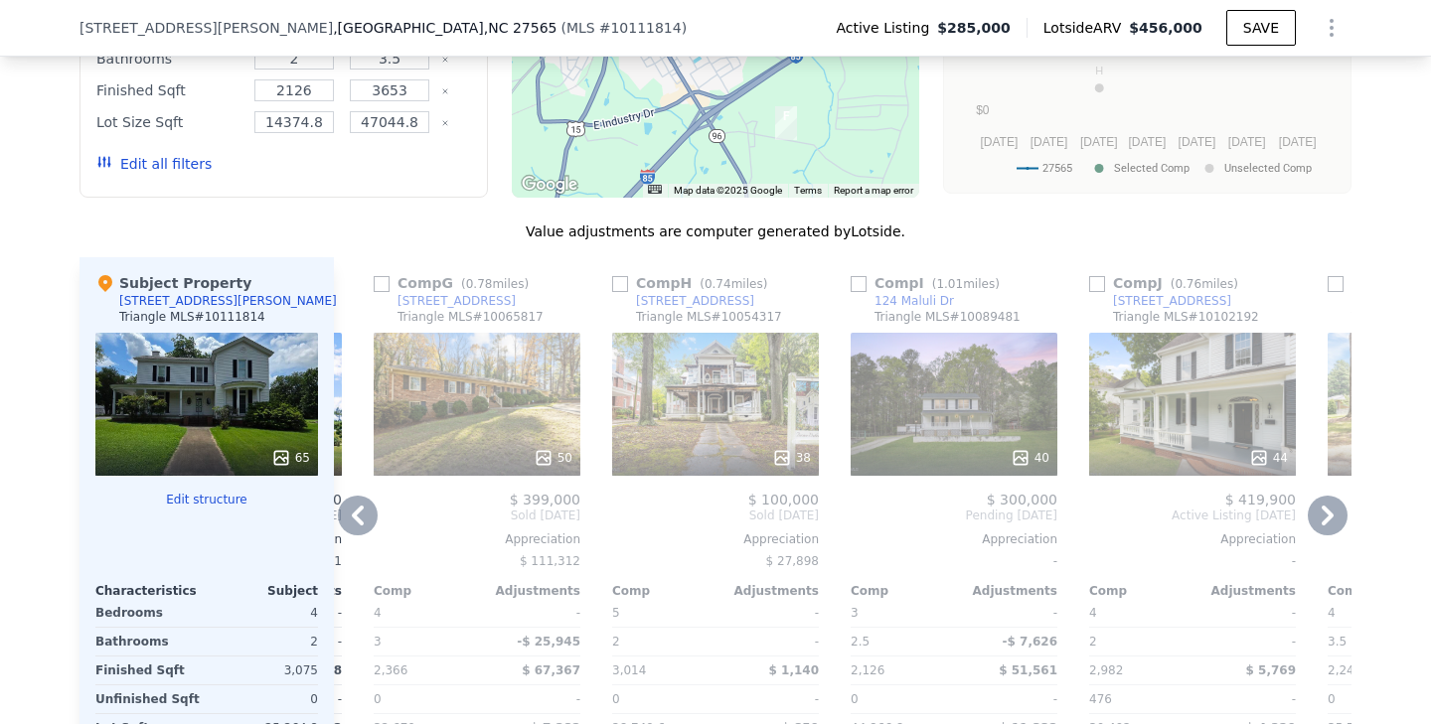
click at [352, 496] on icon at bounding box center [358, 516] width 40 height 40
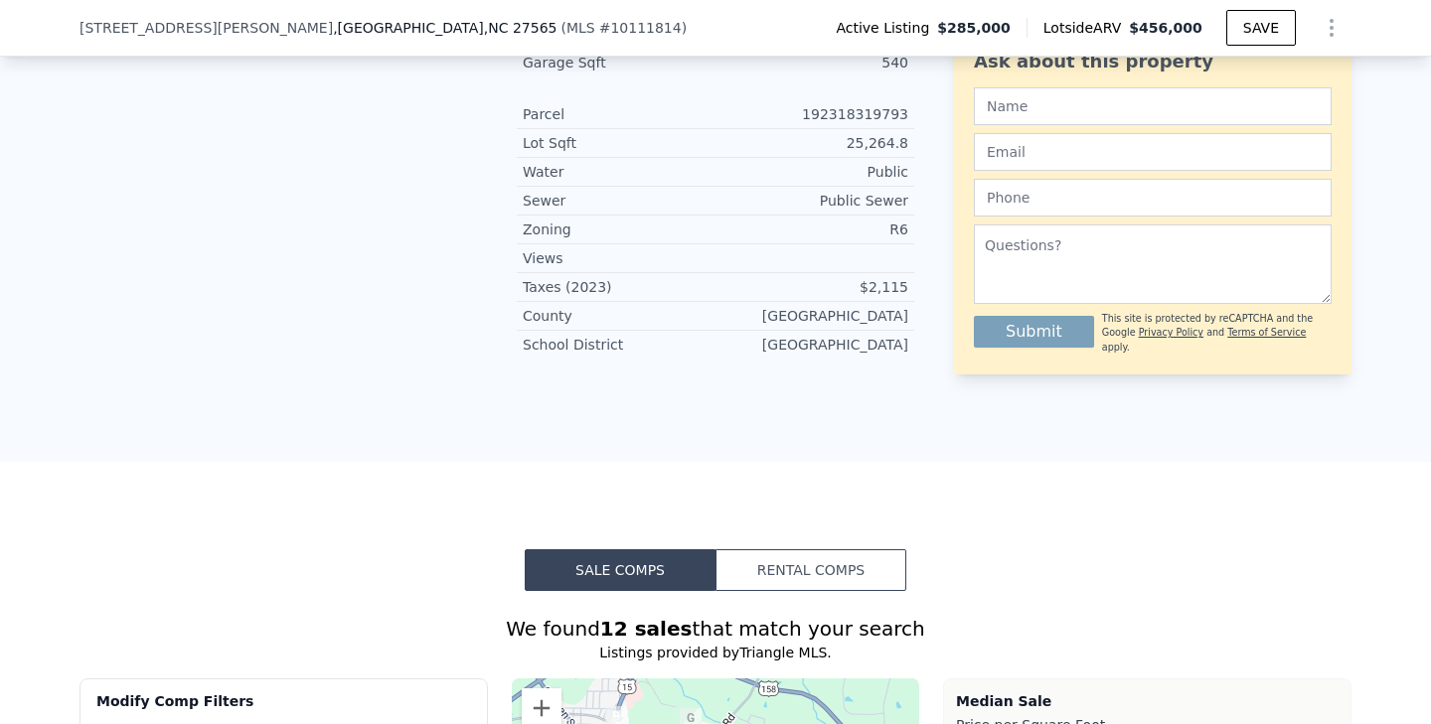
scroll to position [1316, 0]
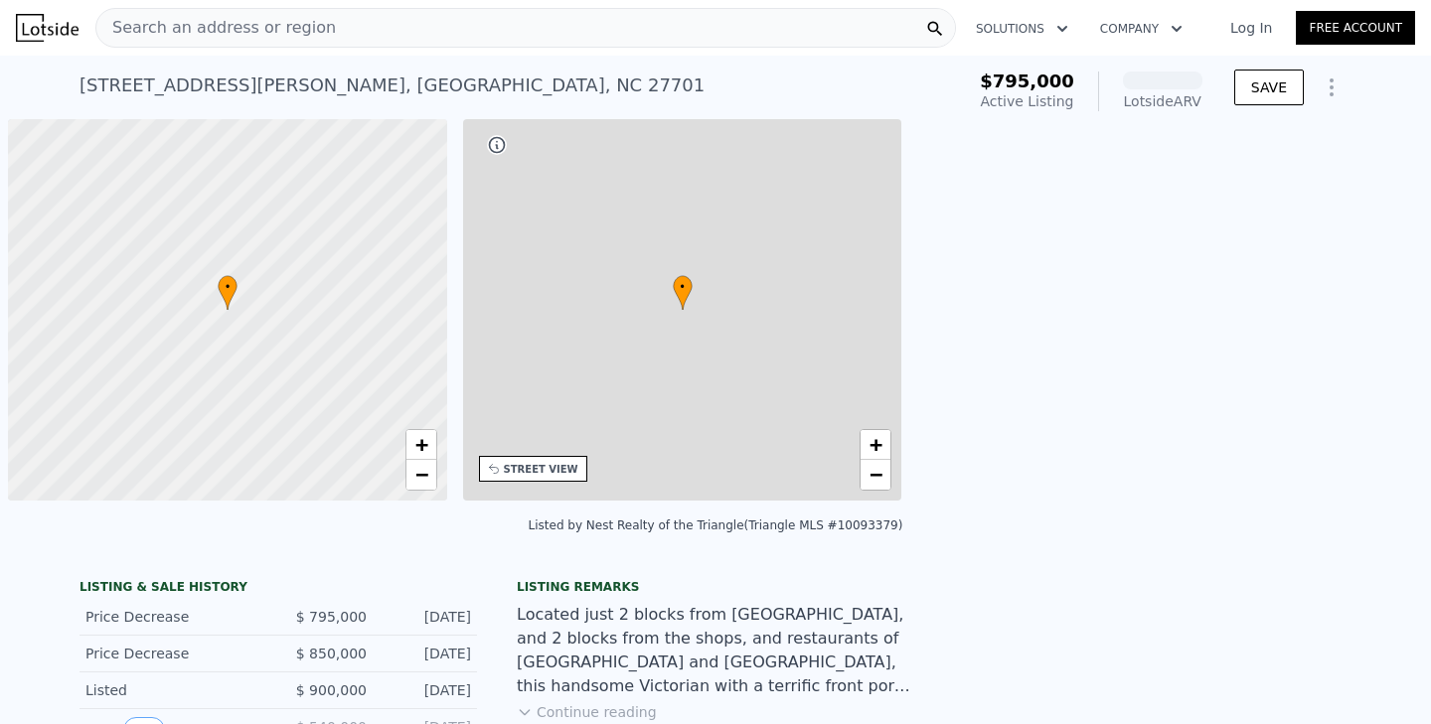
scroll to position [0, 8]
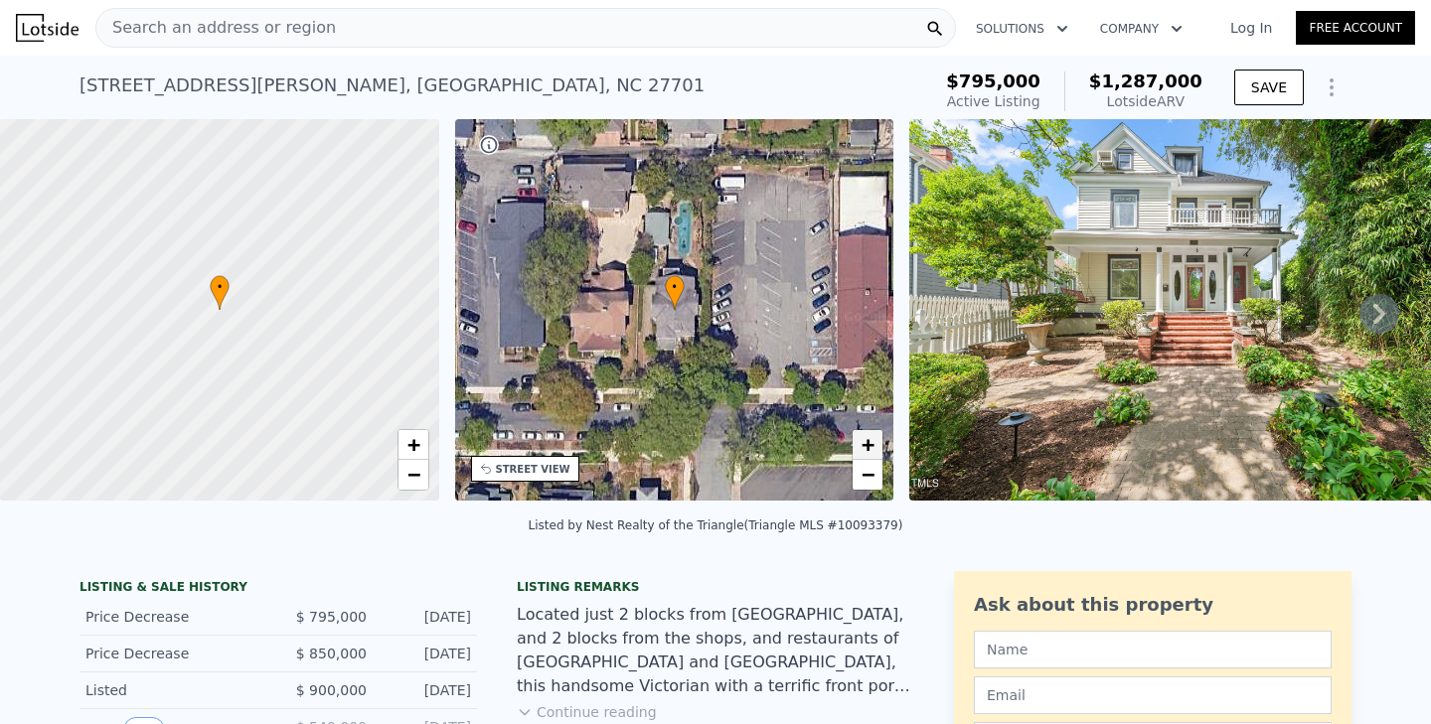
click at [878, 449] on link "+" at bounding box center [868, 445] width 30 height 30
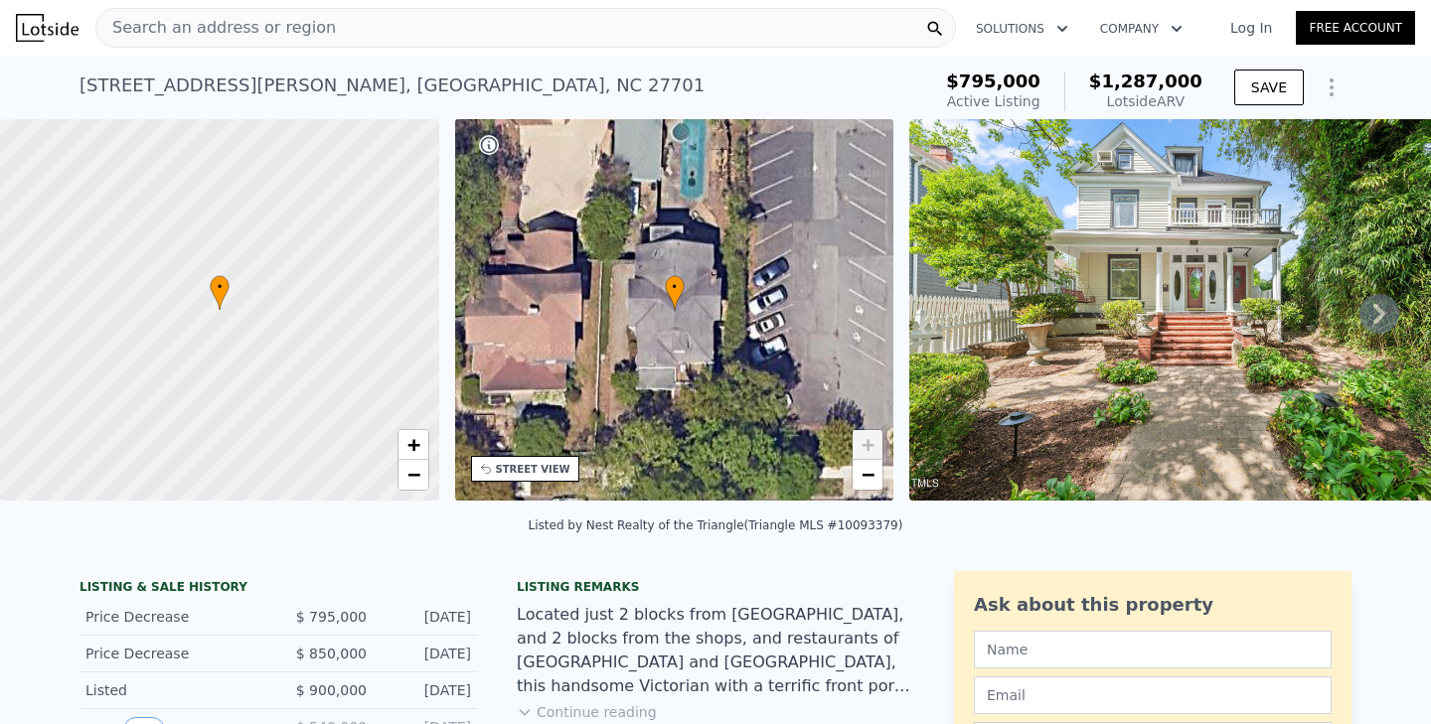
click at [543, 471] on div "STREET VIEW" at bounding box center [533, 469] width 75 height 15
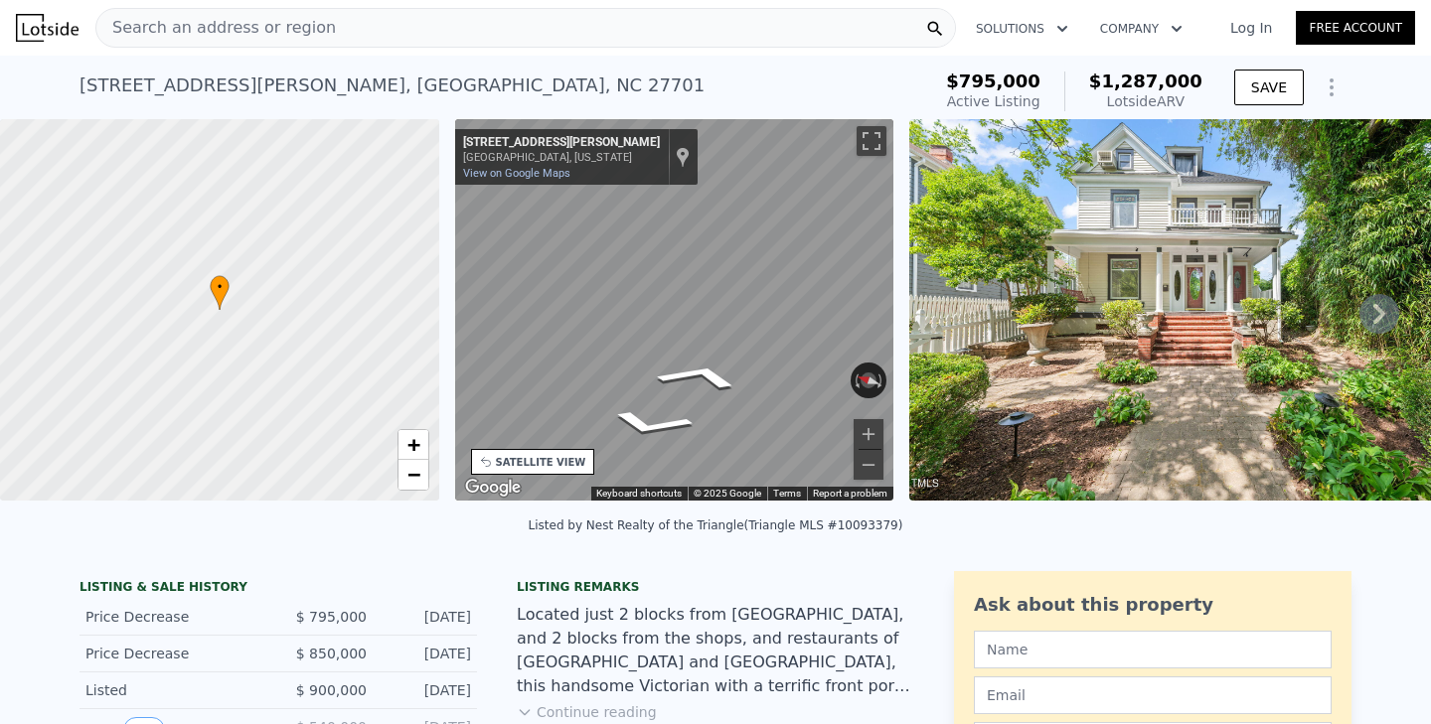
click at [386, 368] on div "• + − • + − STREET VIEW ← Move left → Move right ↑ Move up ↓ Move down + Zoom i…" at bounding box center [715, 313] width 1431 height 389
click at [1386, 315] on icon at bounding box center [1379, 314] width 40 height 40
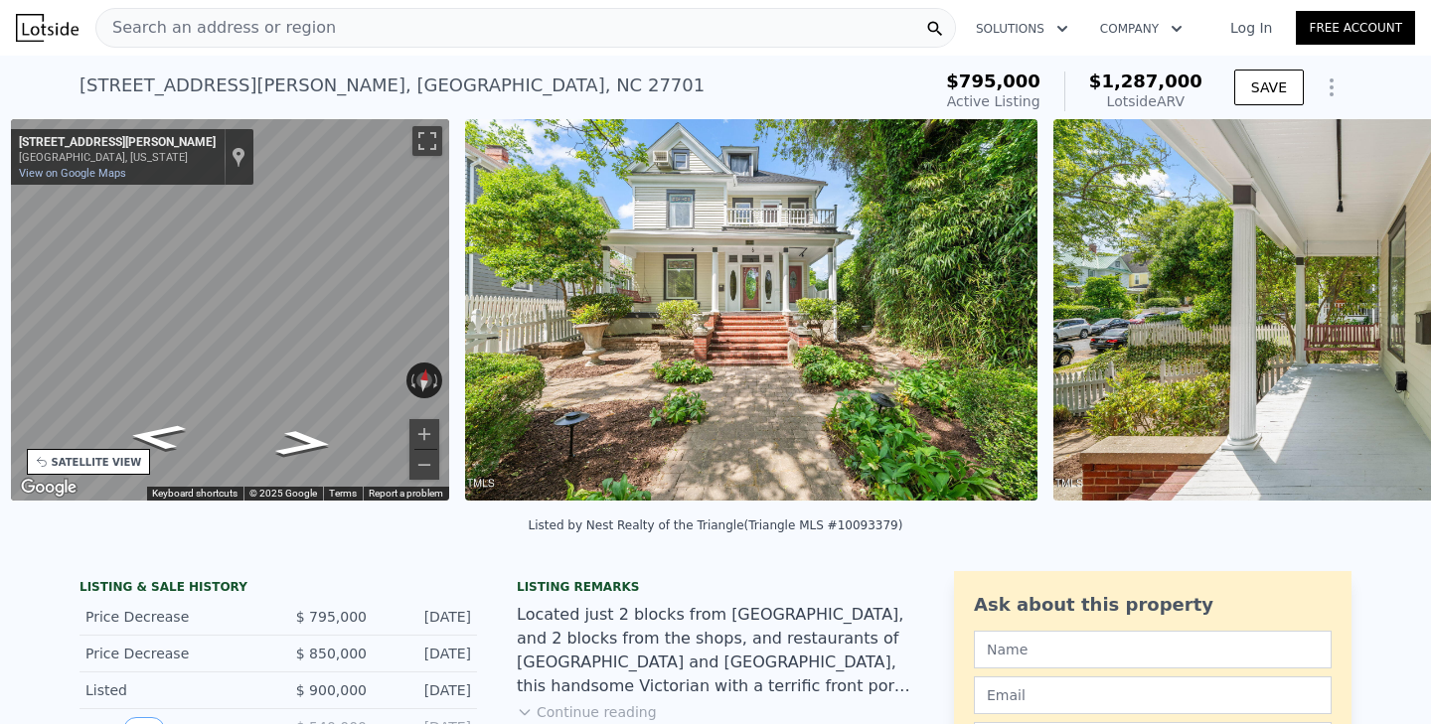
scroll to position [0, 462]
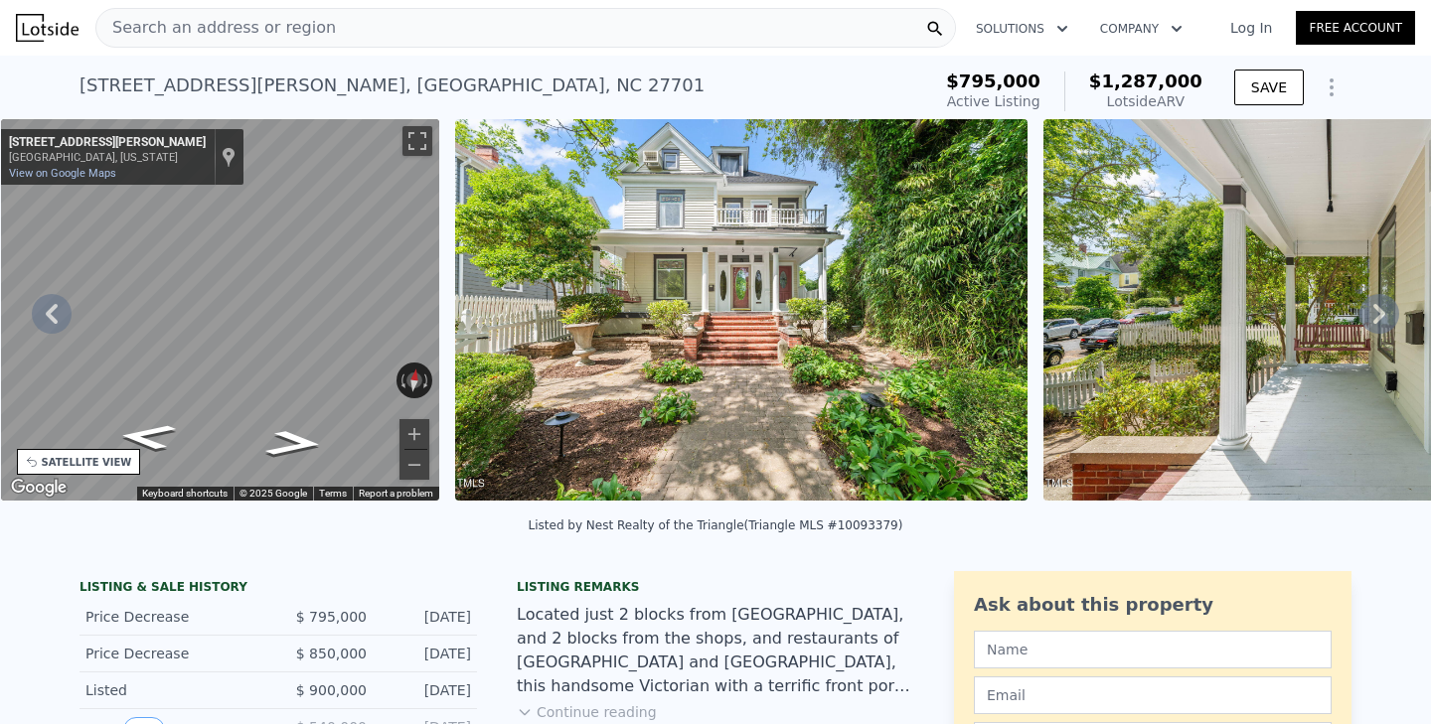
click at [929, 291] on img at bounding box center [741, 310] width 572 height 382
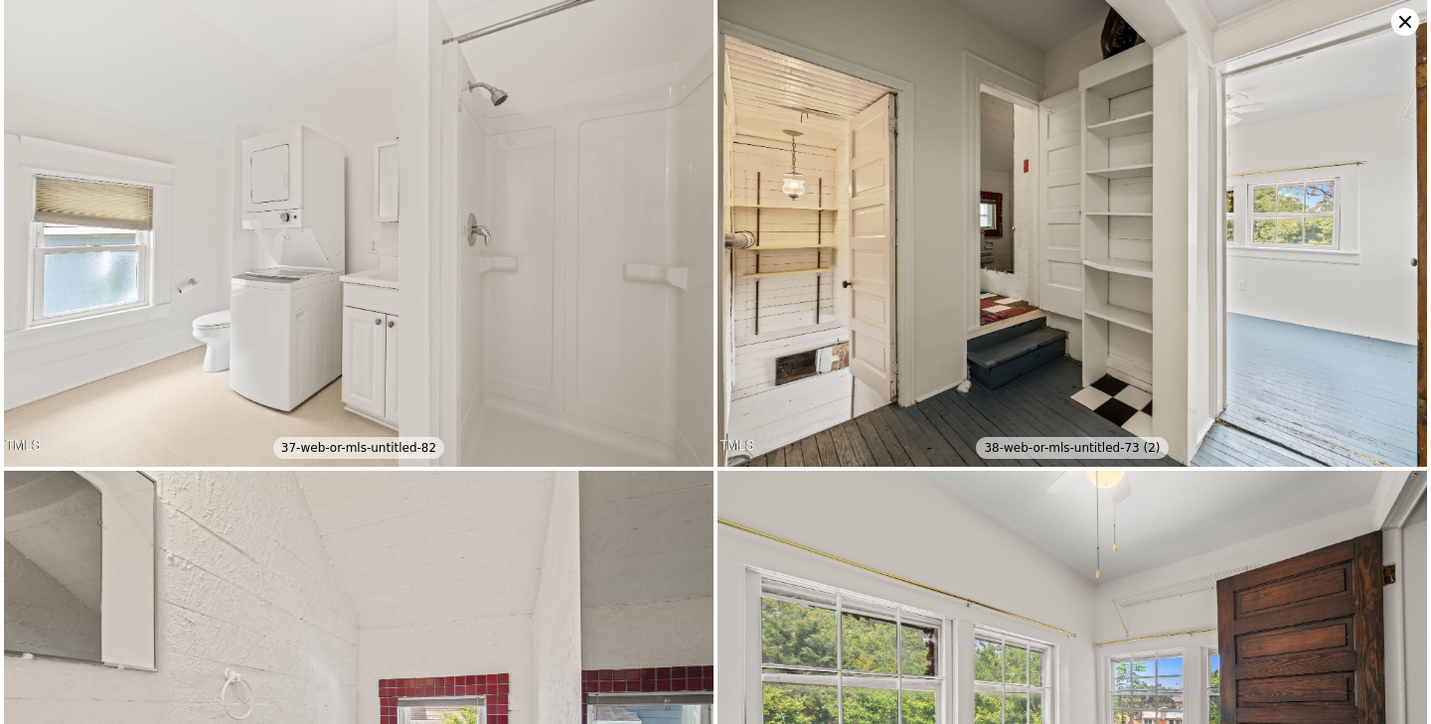
scroll to position [8584, 0]
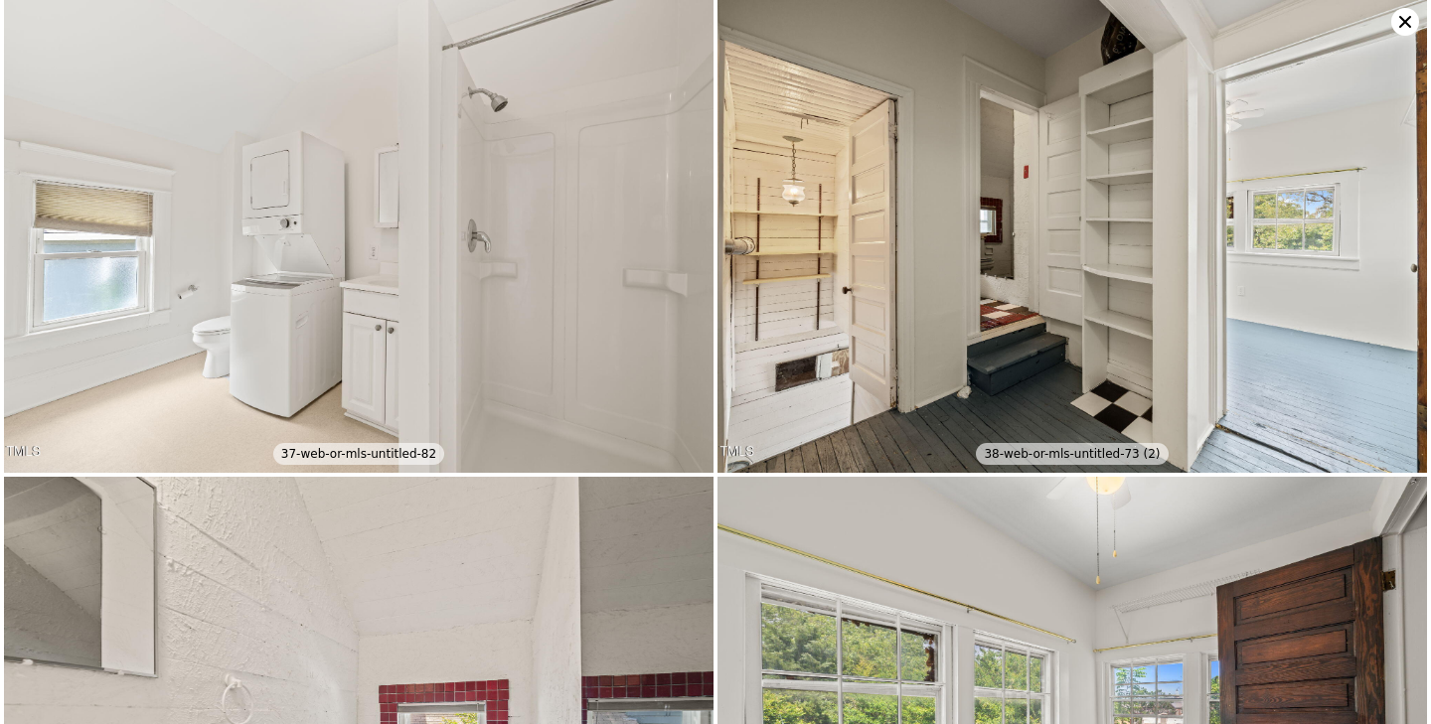
click at [1403, 34] on icon at bounding box center [1405, 22] width 28 height 28
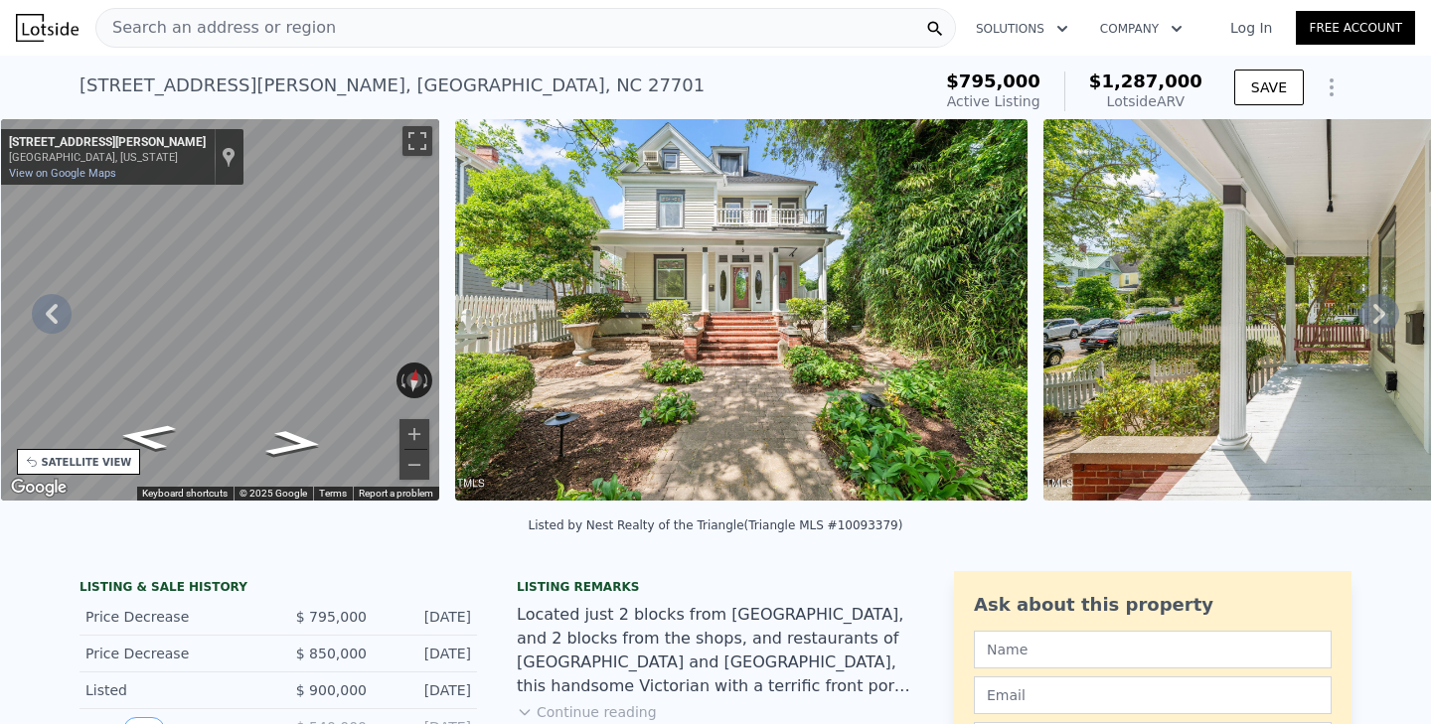
click at [64, 304] on icon at bounding box center [52, 314] width 40 height 40
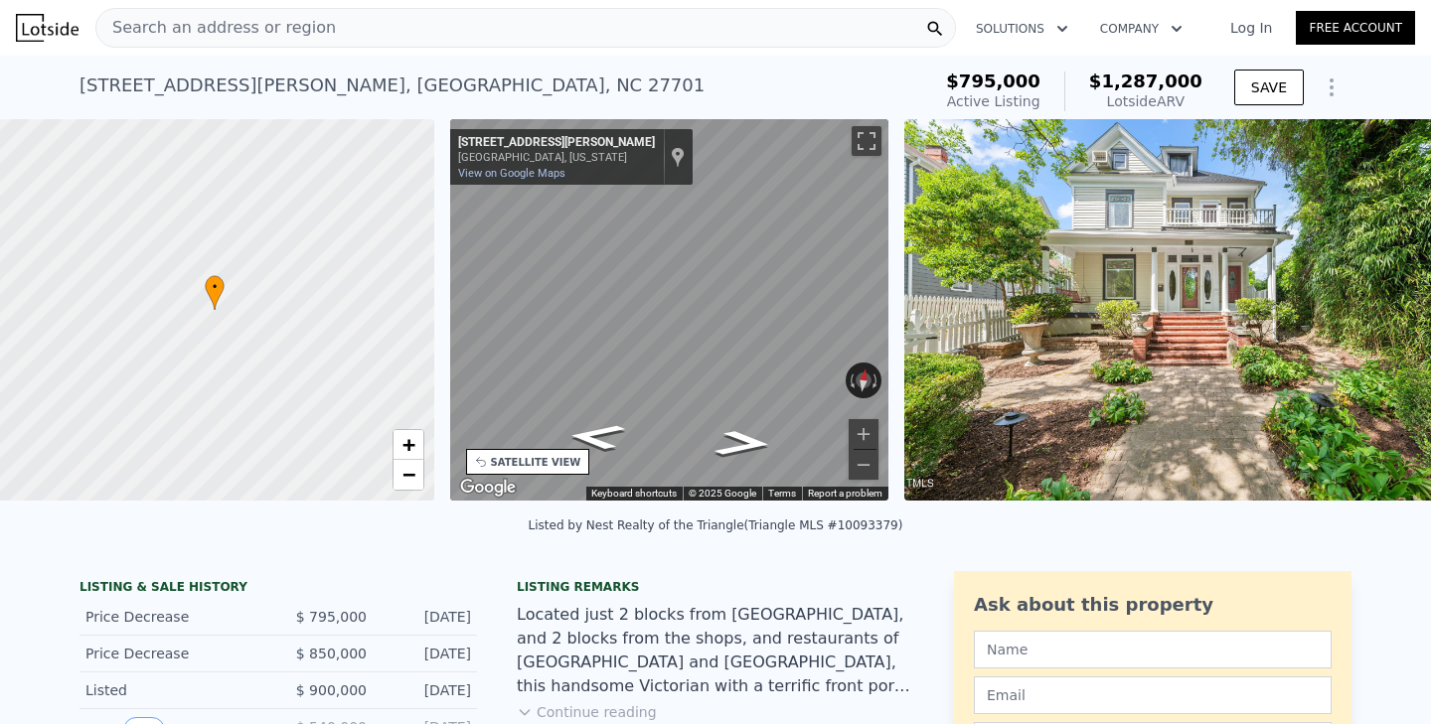
scroll to position [0, 8]
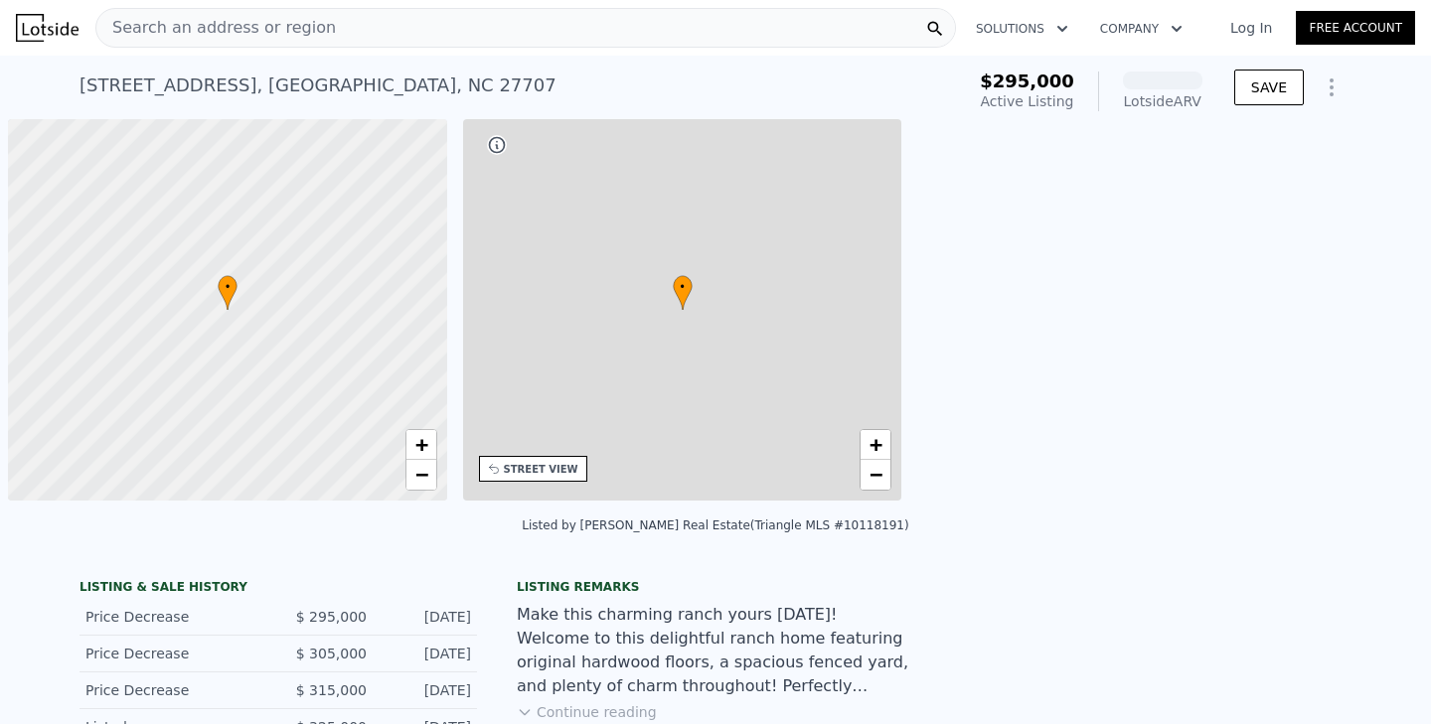
scroll to position [0, 8]
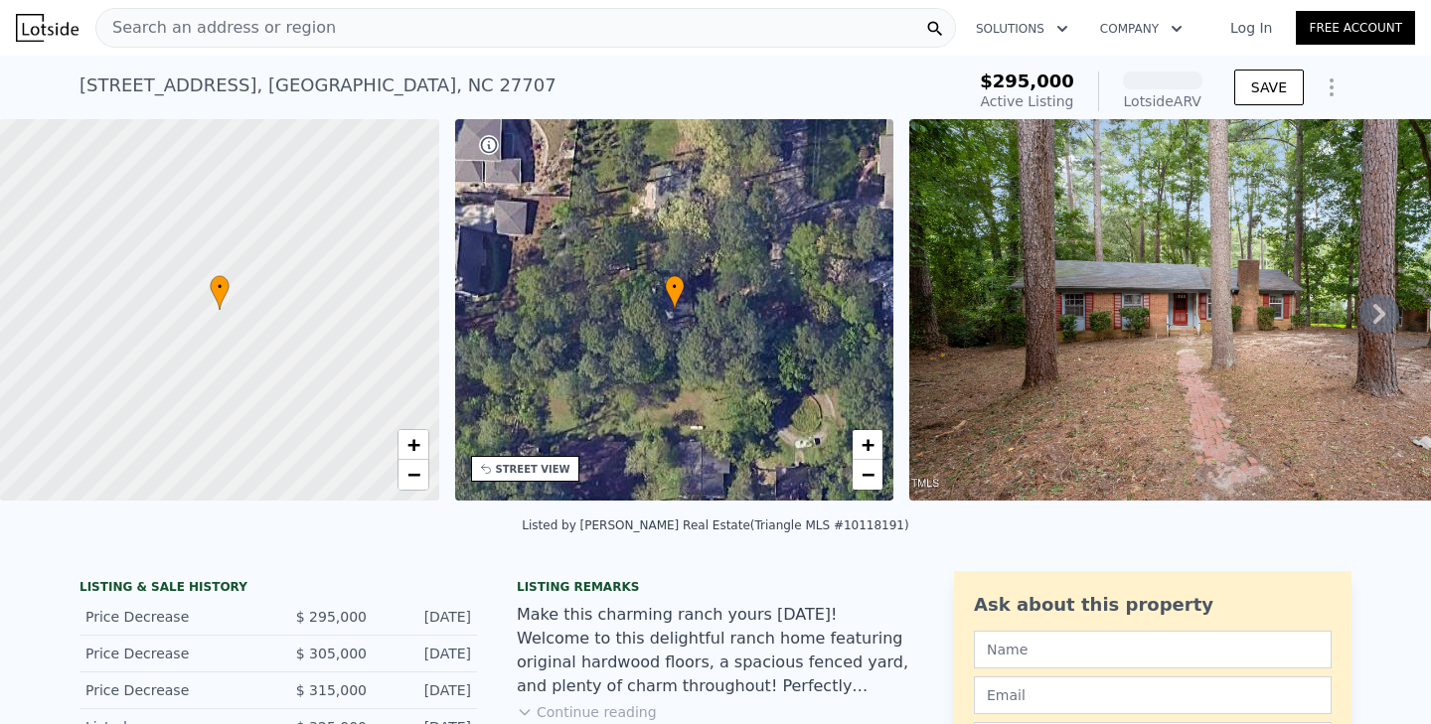
click at [544, 471] on div "STREET VIEW" at bounding box center [533, 469] width 75 height 15
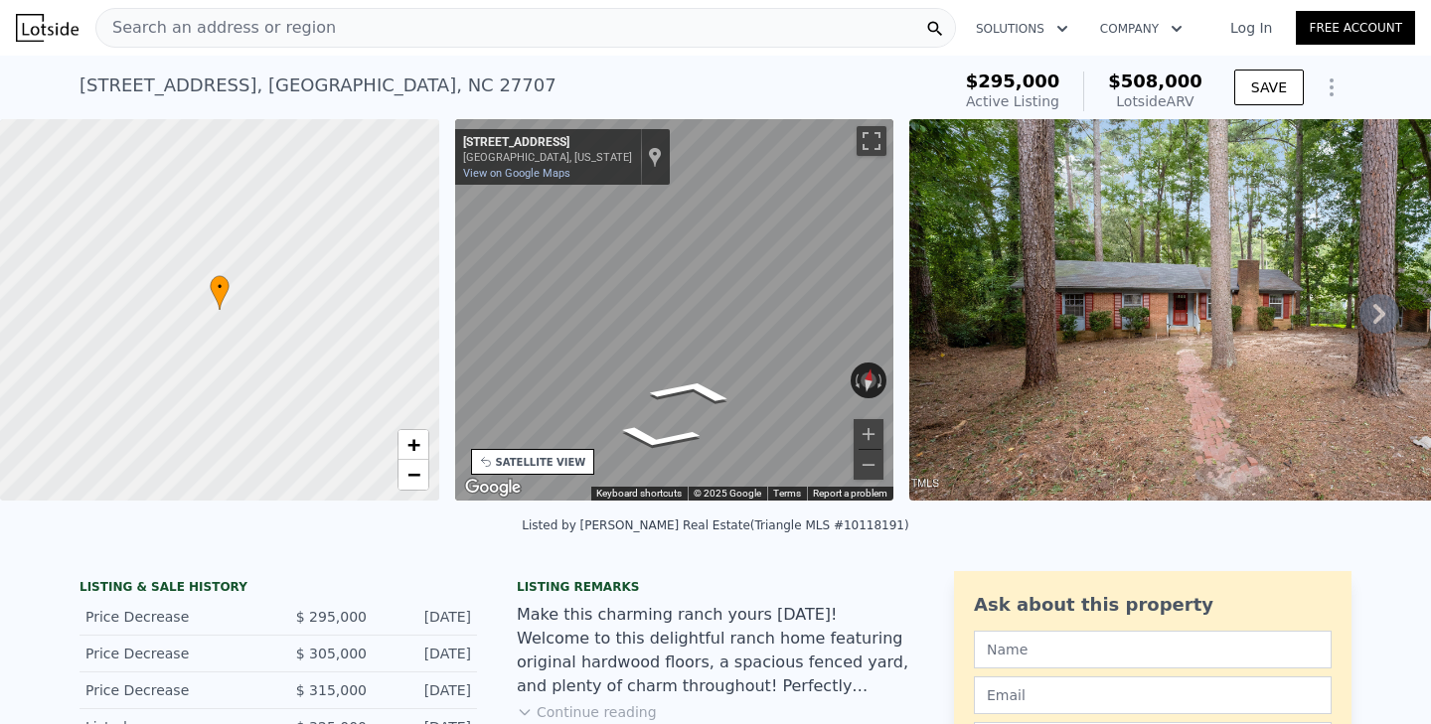
click at [419, 306] on div "• + − • + − STREET VIEW ← Move left → Move right ↑ Move up ↓ Move down + Zoom i…" at bounding box center [715, 313] width 1431 height 389
click at [377, 363] on div "• + − • + − STREET VIEW ← Move left → Move right ↑ Move up ↓ Move down + Zoom i…" at bounding box center [715, 313] width 1431 height 389
click at [447, 340] on div "← Move left → Move right ↑ Move up ↓ Move down + Zoom in - Zoom out [STREET_ADD…" at bounding box center [674, 313] width 455 height 389
click at [418, 439] on span "+" at bounding box center [412, 444] width 13 height 25
click at [418, 444] on span "+" at bounding box center [412, 444] width 13 height 25
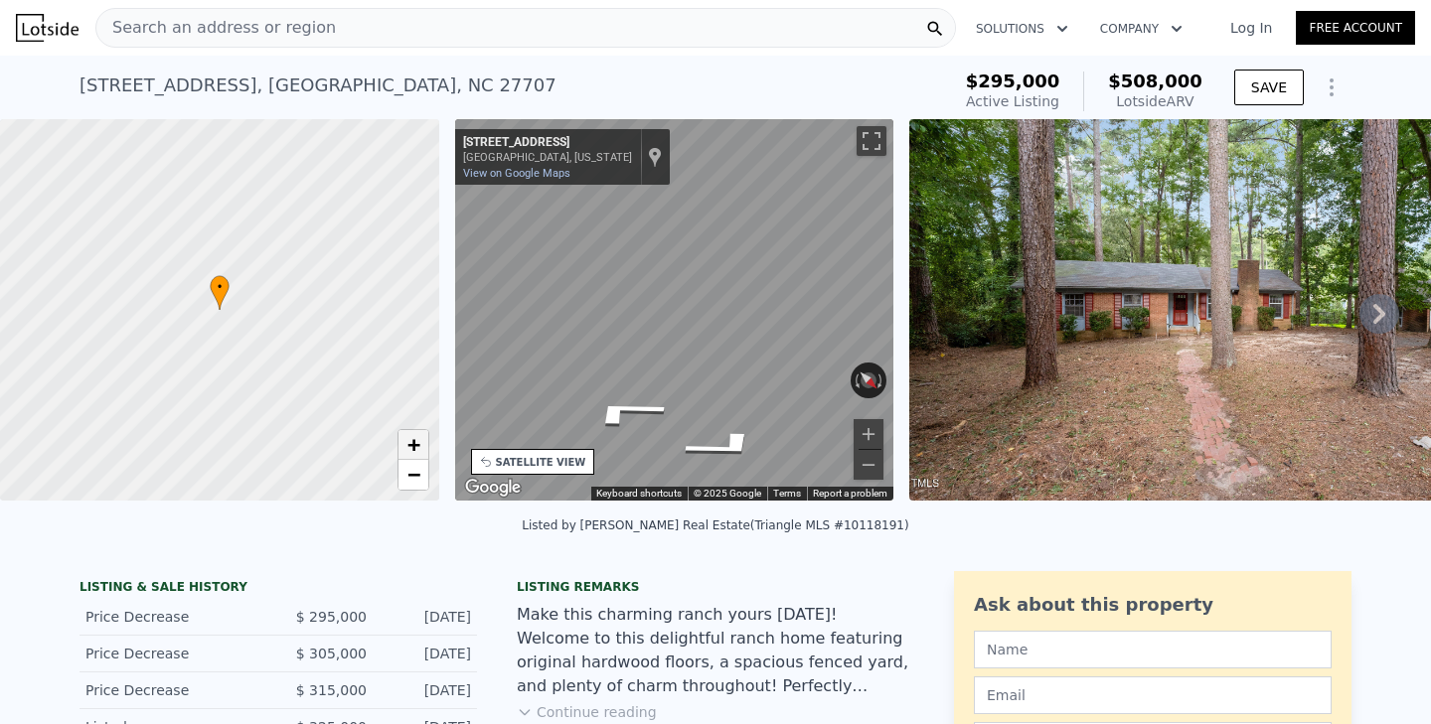
click at [418, 444] on span "+" at bounding box center [412, 444] width 13 height 25
click at [1072, 375] on img at bounding box center [1195, 310] width 572 height 382
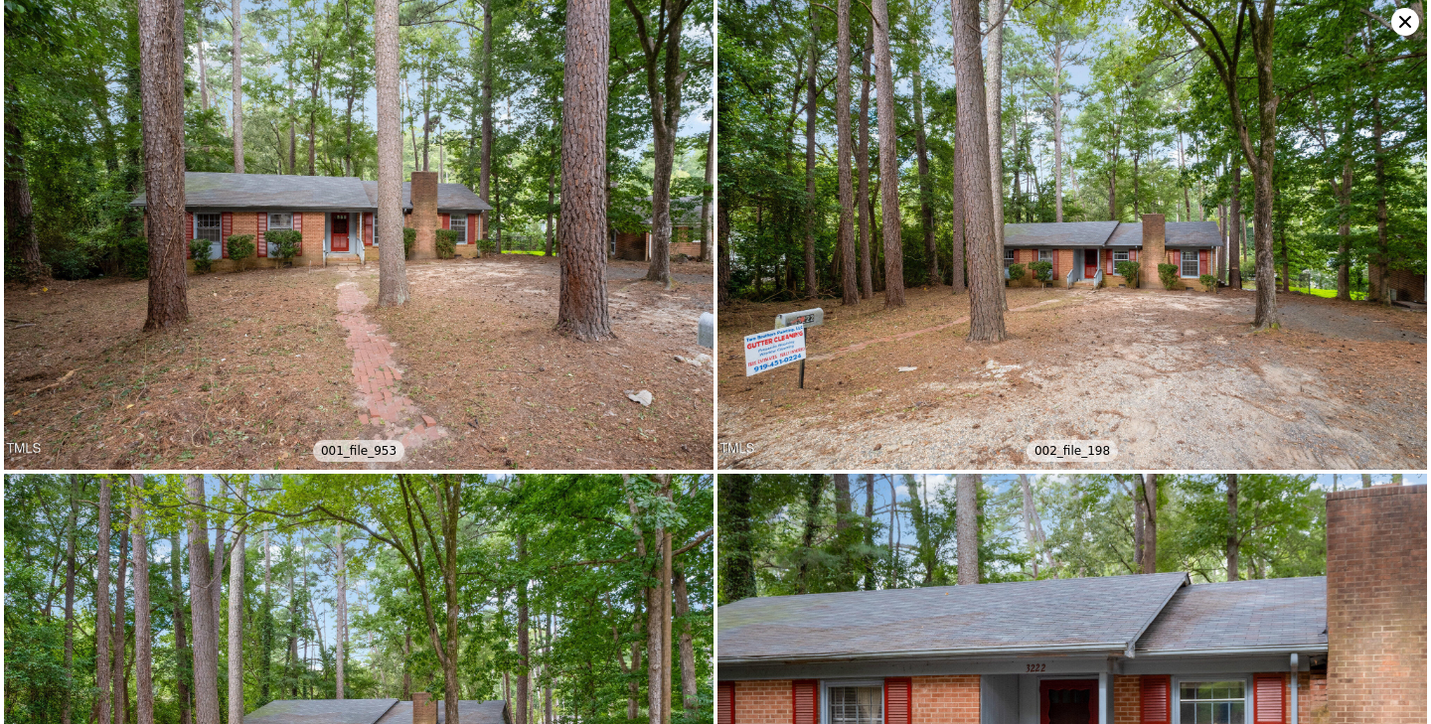
scroll to position [0, 0]
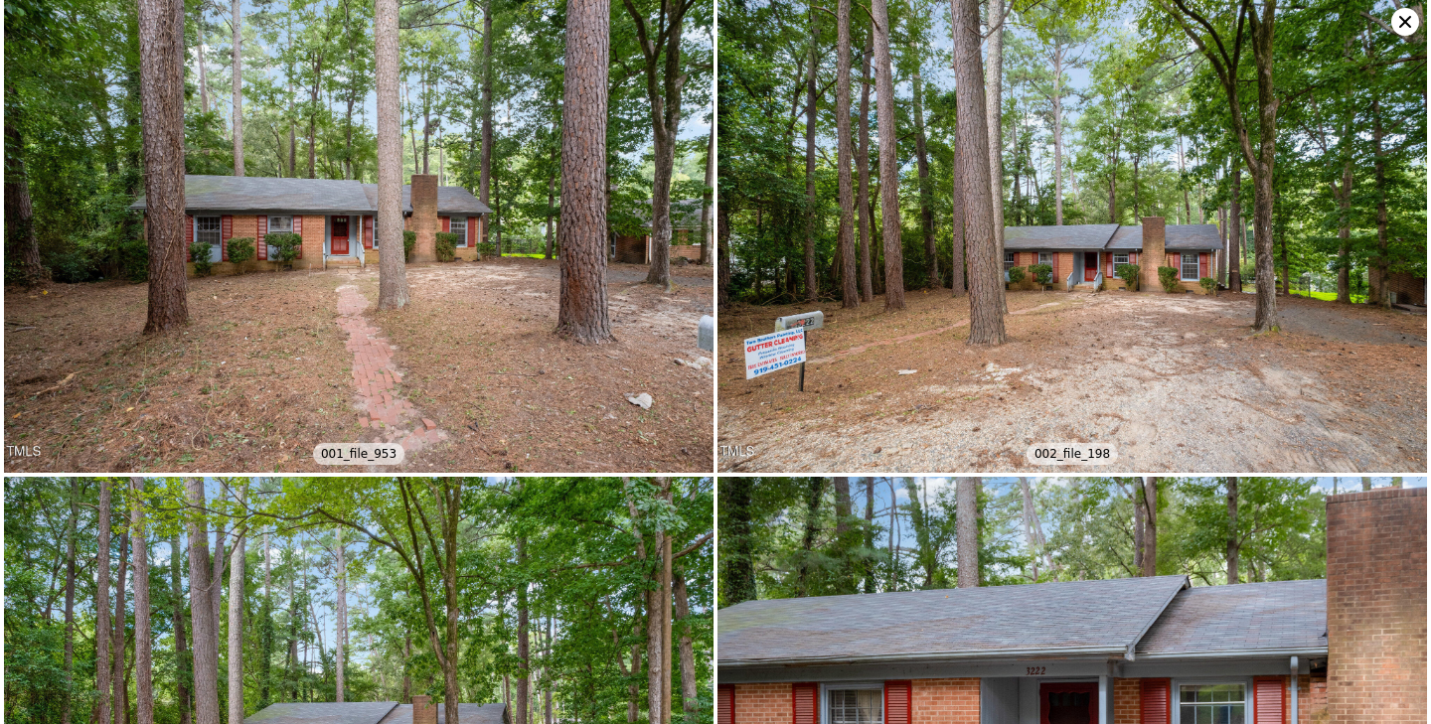
click at [1405, 19] on icon at bounding box center [1405, 22] width 28 height 28
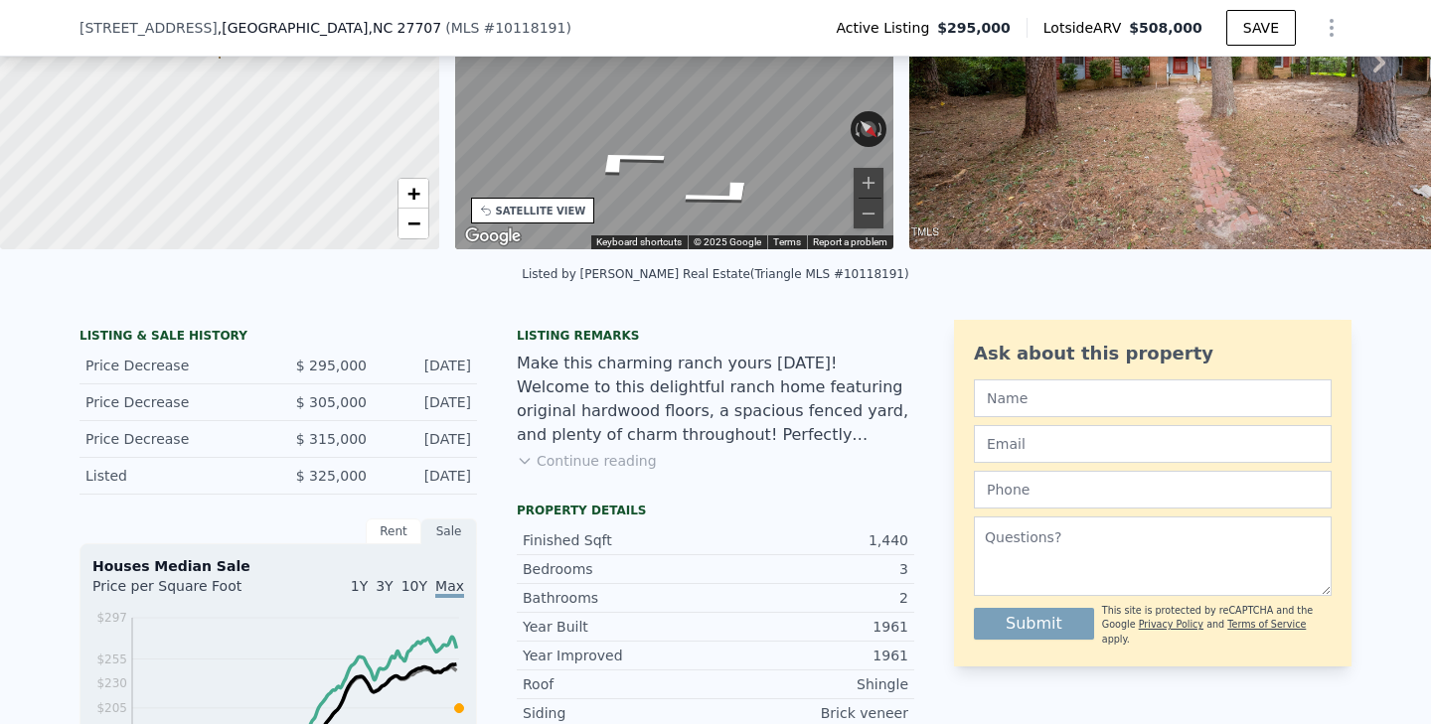
scroll to position [241, 0]
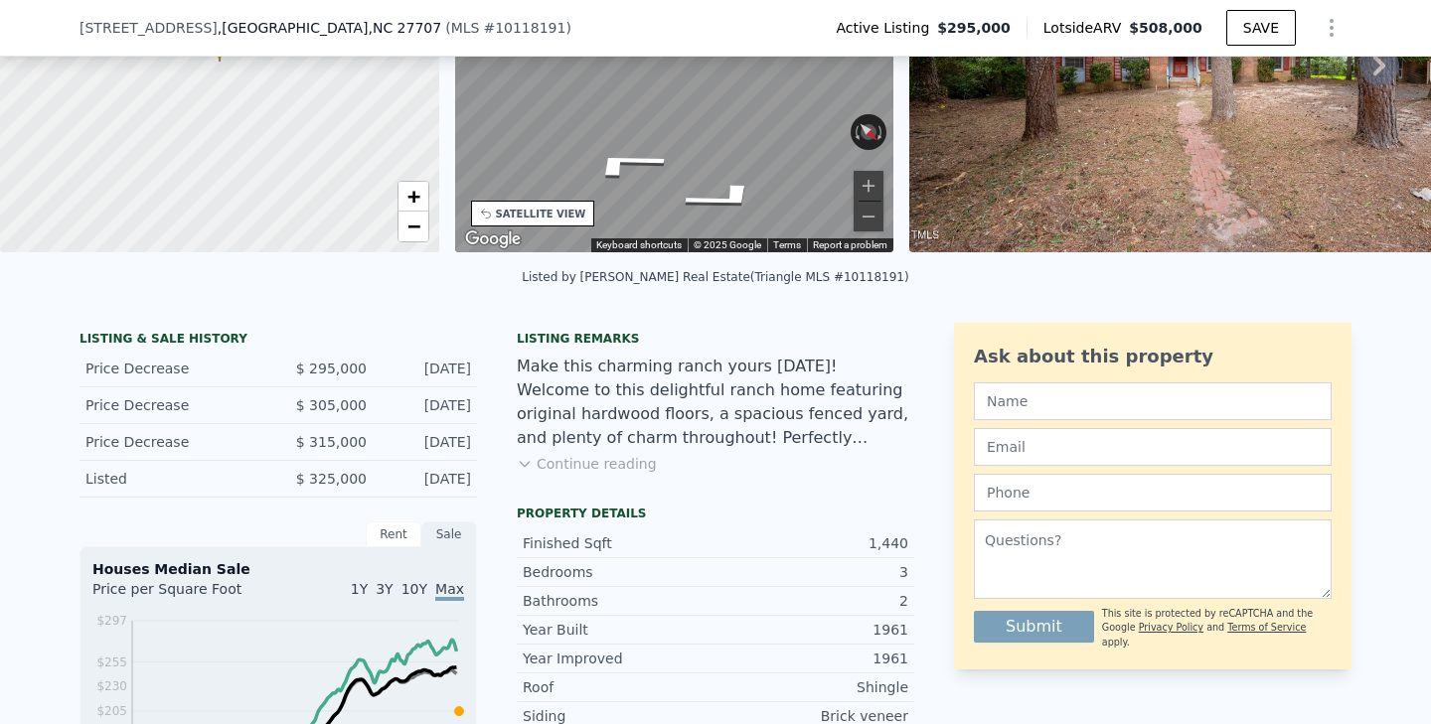
click at [626, 463] on button "Continue reading" at bounding box center [587, 464] width 140 height 20
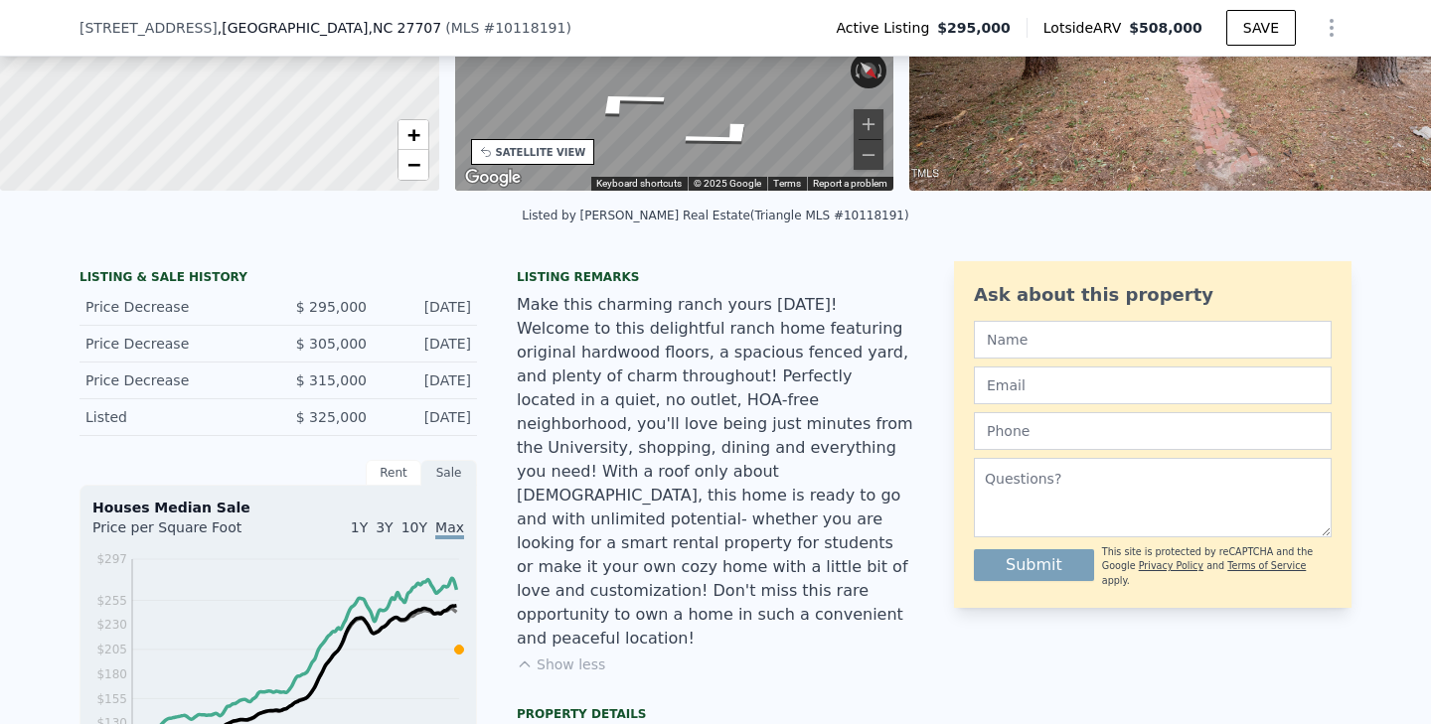
scroll to position [0, 0]
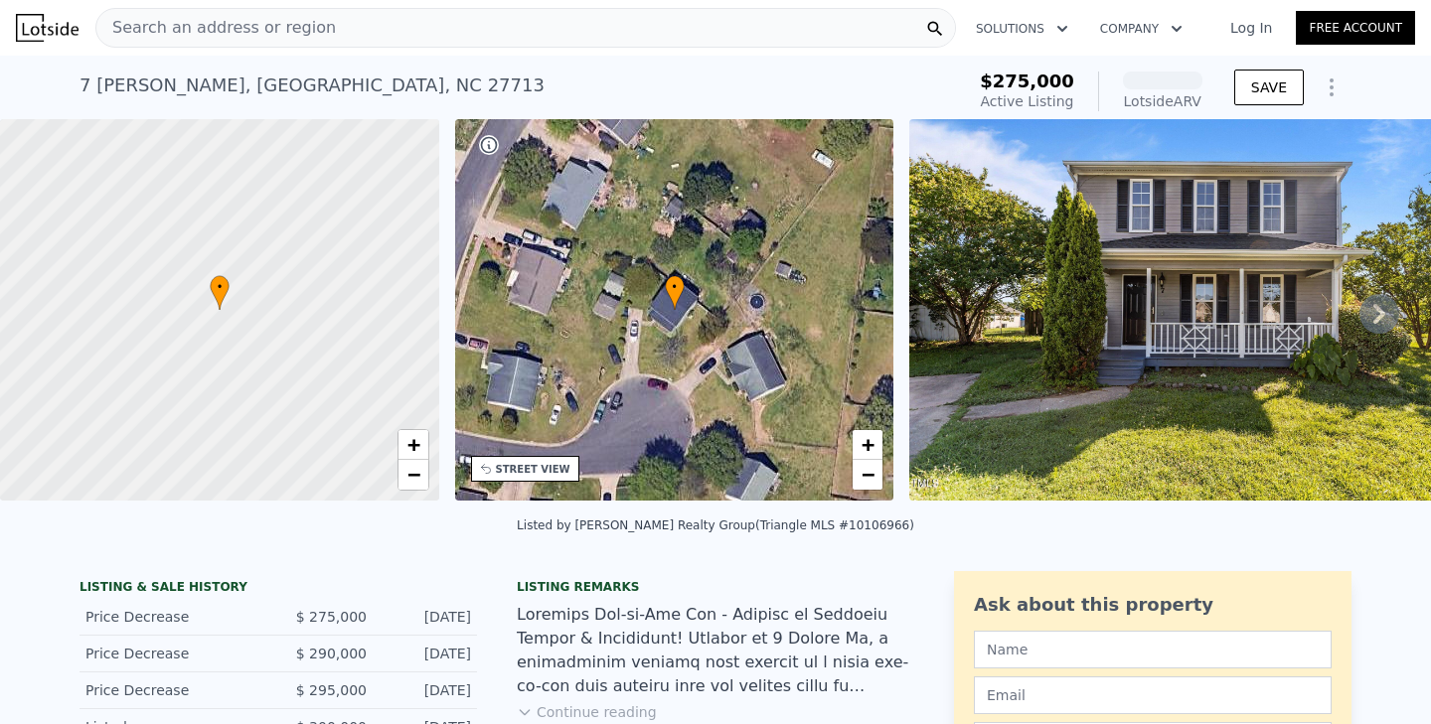
scroll to position [3, 0]
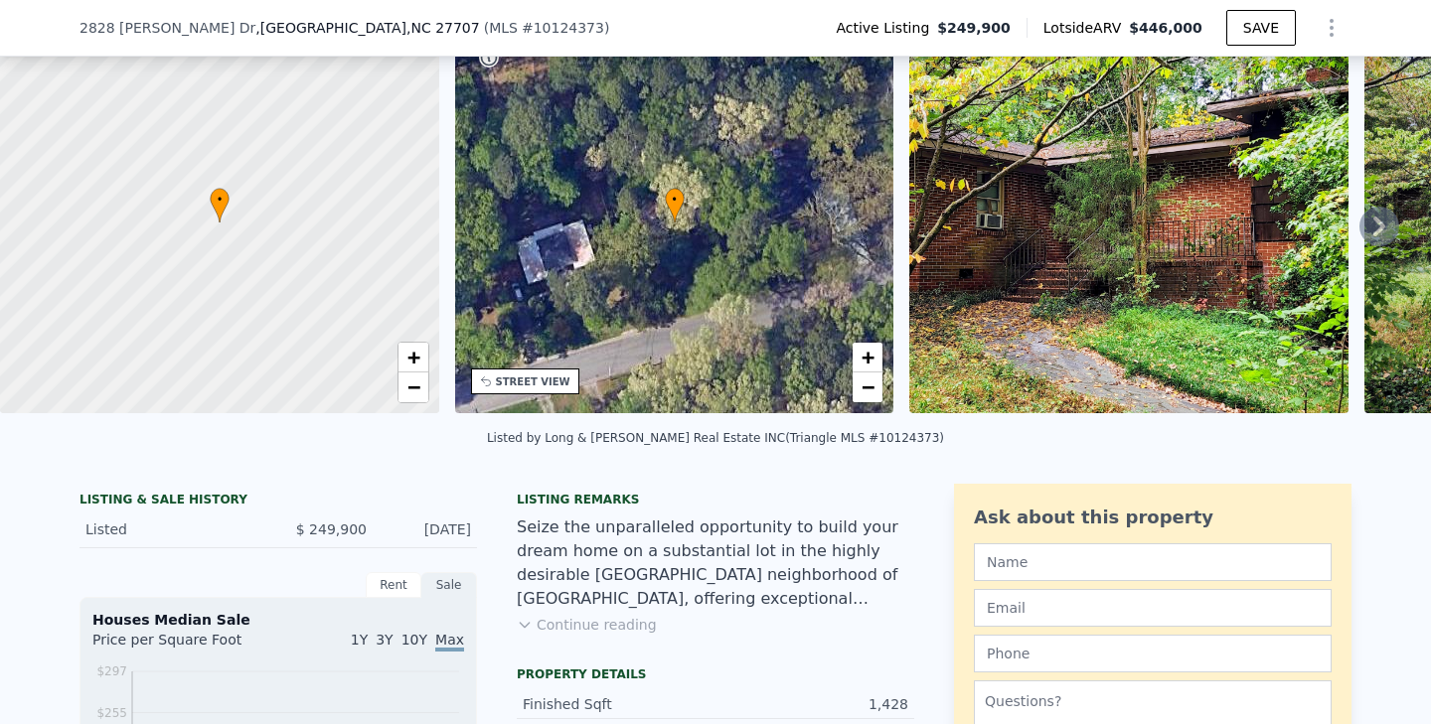
scroll to position [104, 0]
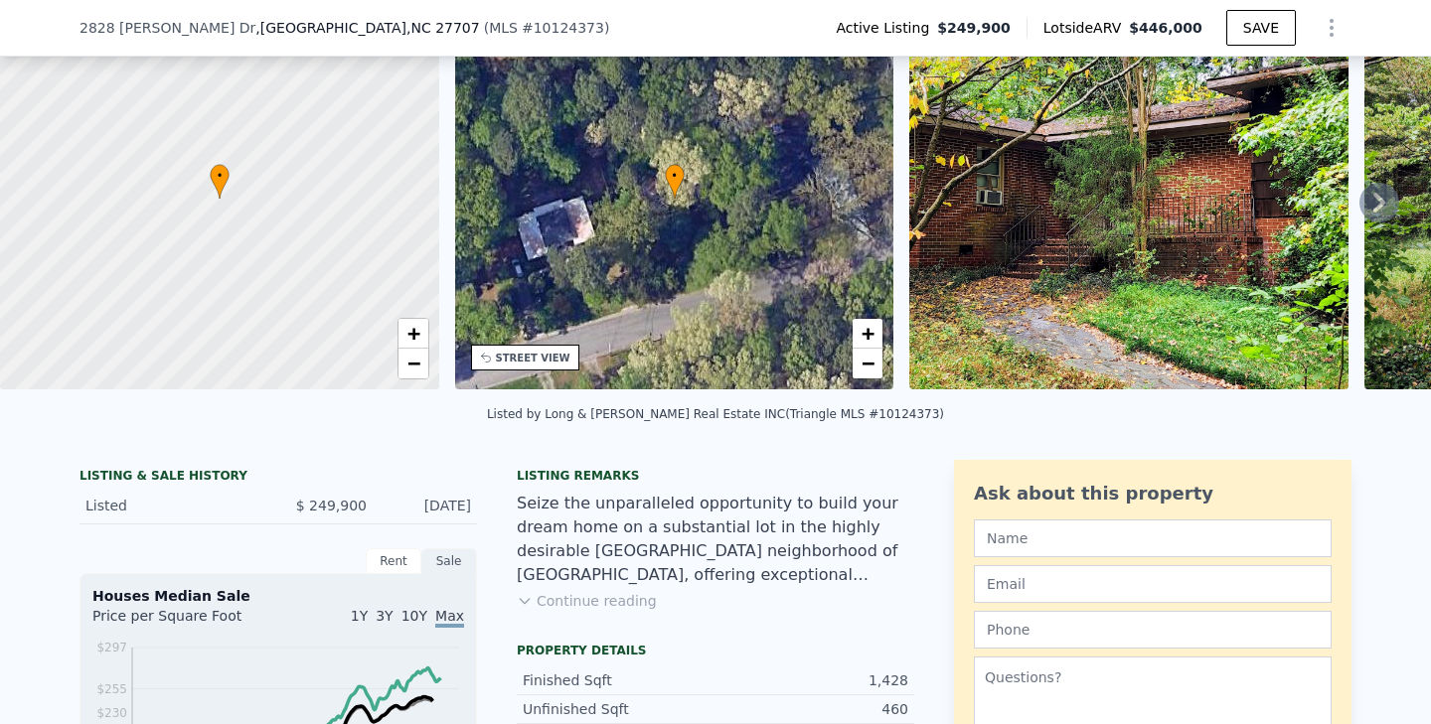
click at [594, 605] on button "Continue reading" at bounding box center [587, 601] width 140 height 20
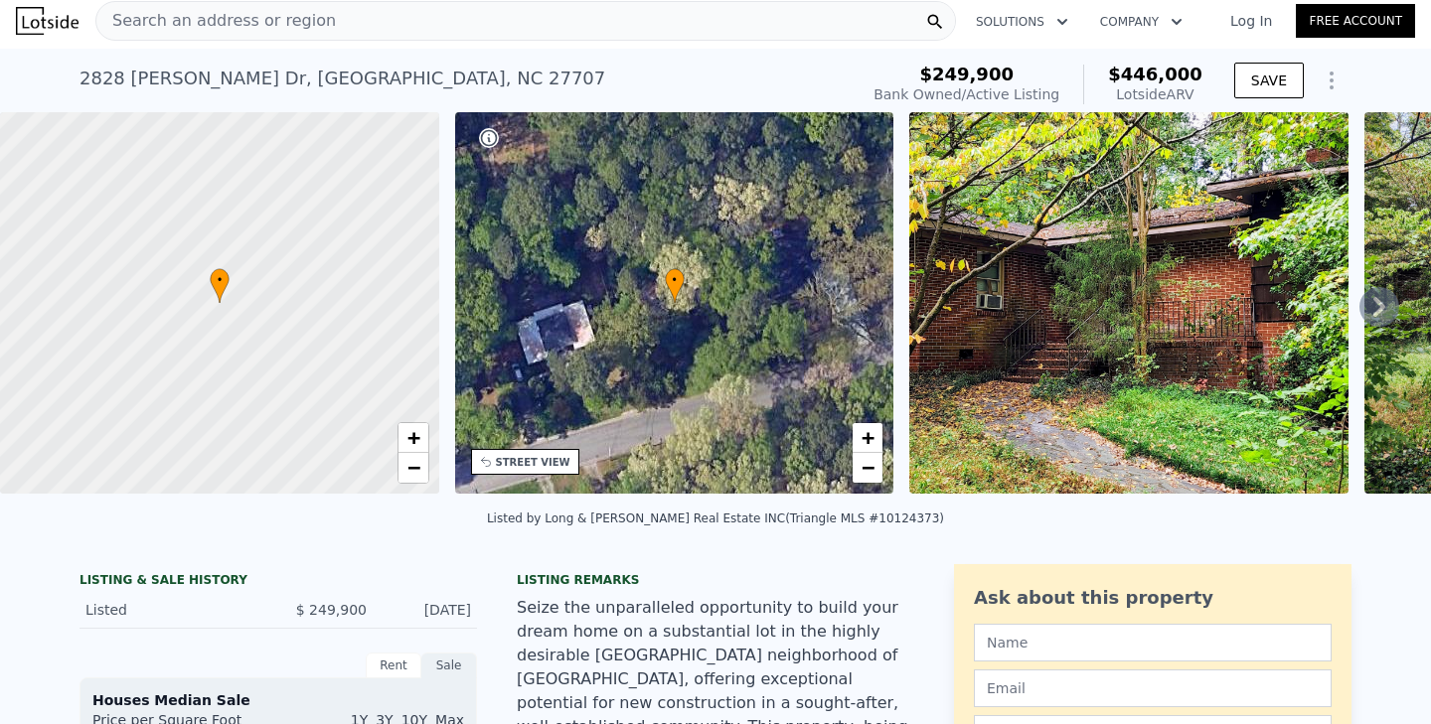
scroll to position [0, 0]
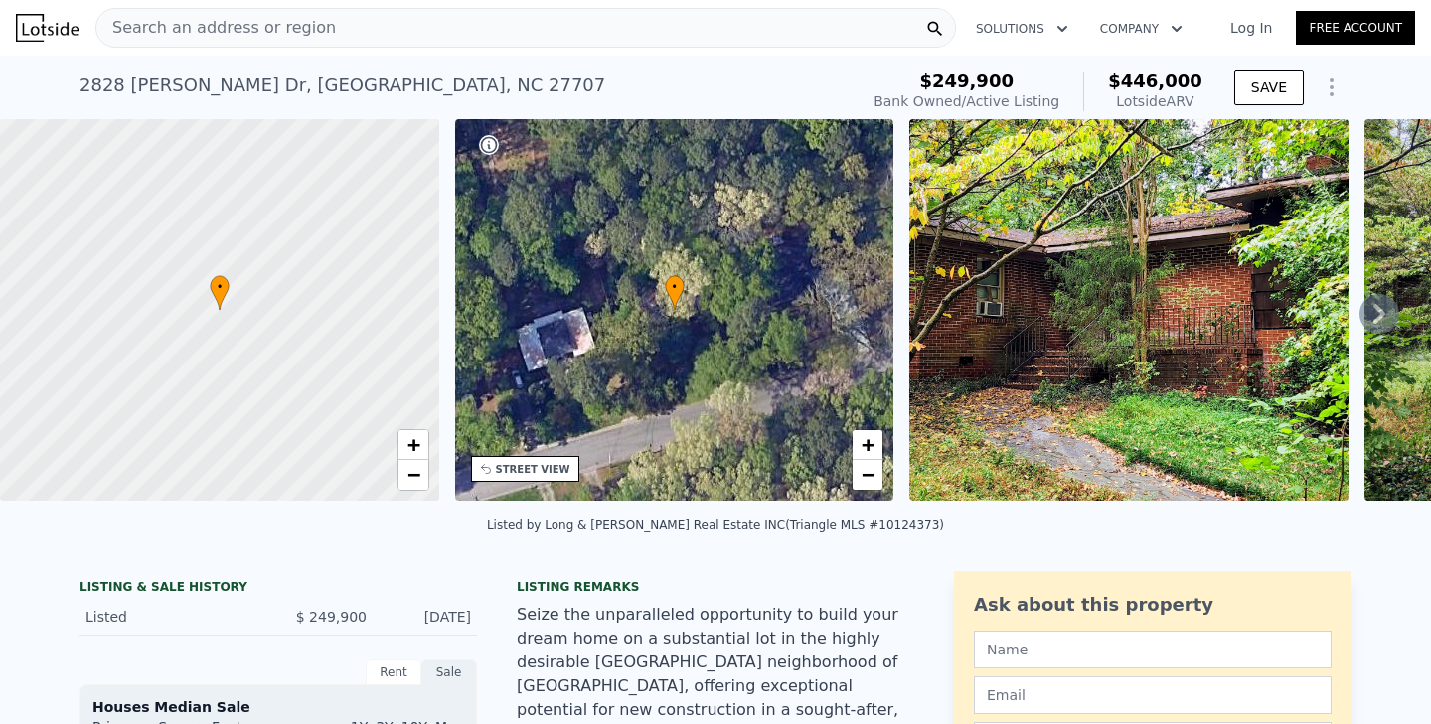
click at [1095, 262] on img at bounding box center [1128, 310] width 439 height 382
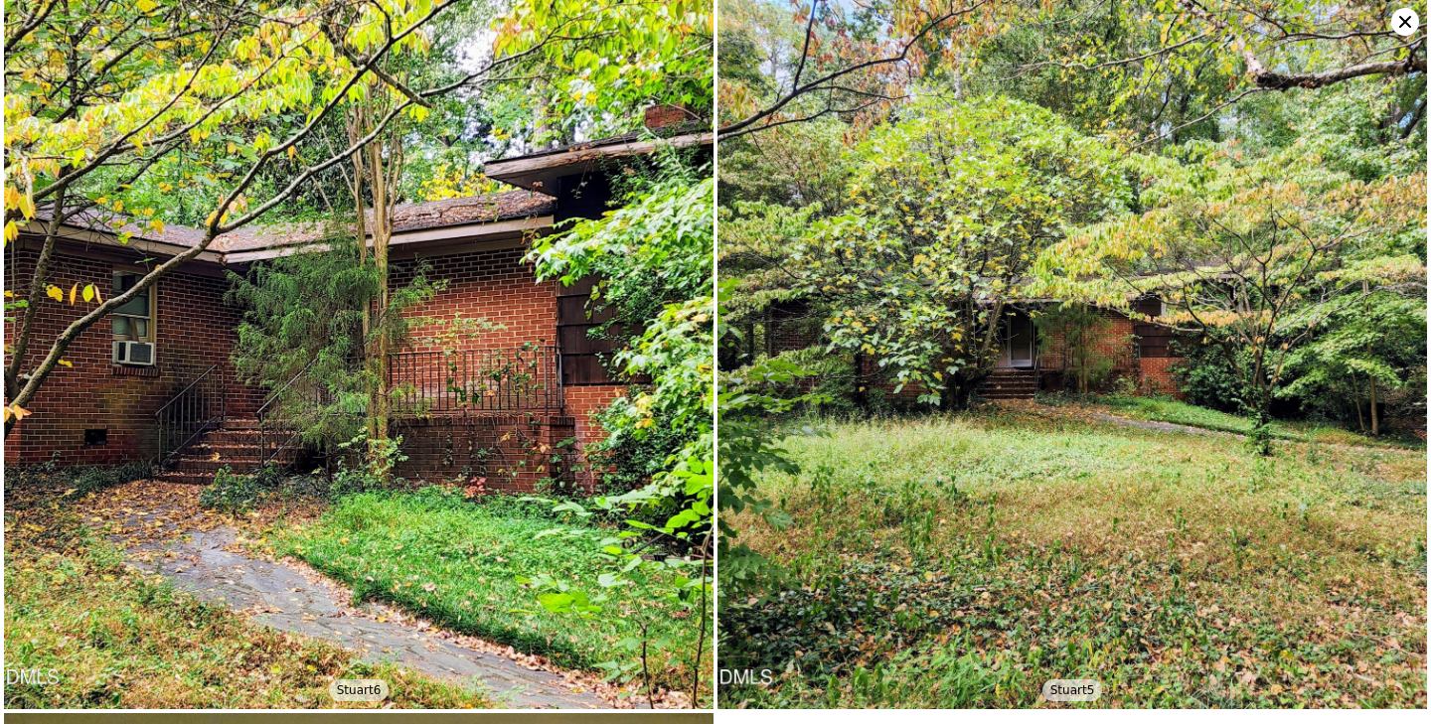
click at [1408, 14] on icon at bounding box center [1405, 22] width 28 height 28
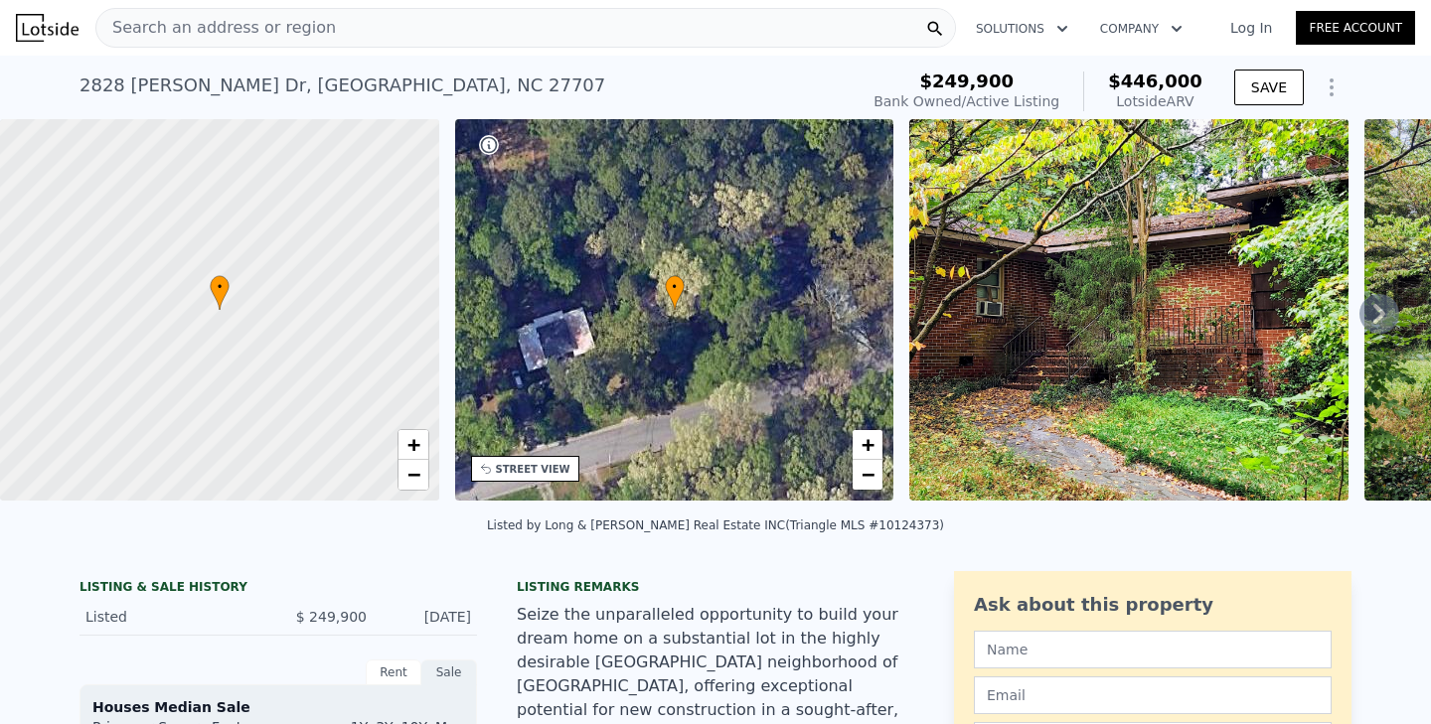
click at [520, 468] on div "STREET VIEW" at bounding box center [533, 469] width 75 height 15
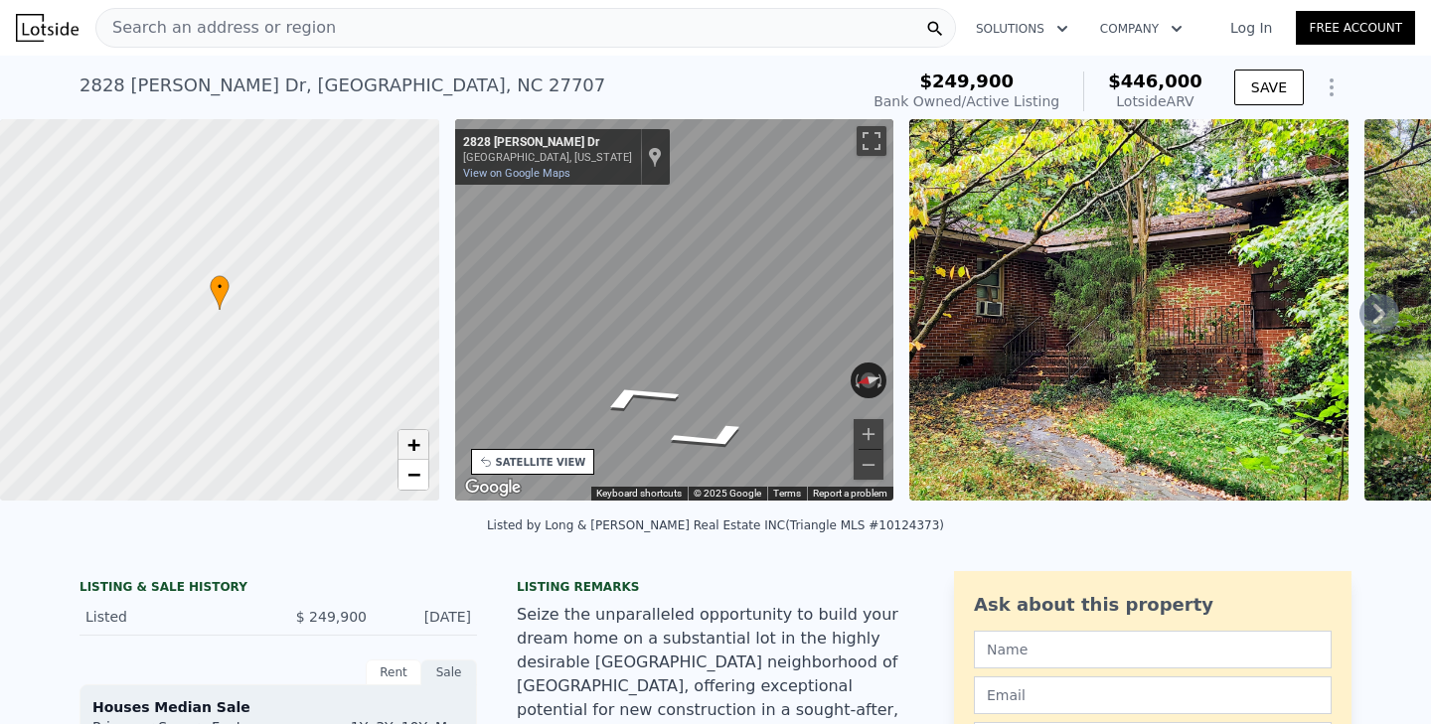
click at [416, 446] on span "+" at bounding box center [412, 444] width 13 height 25
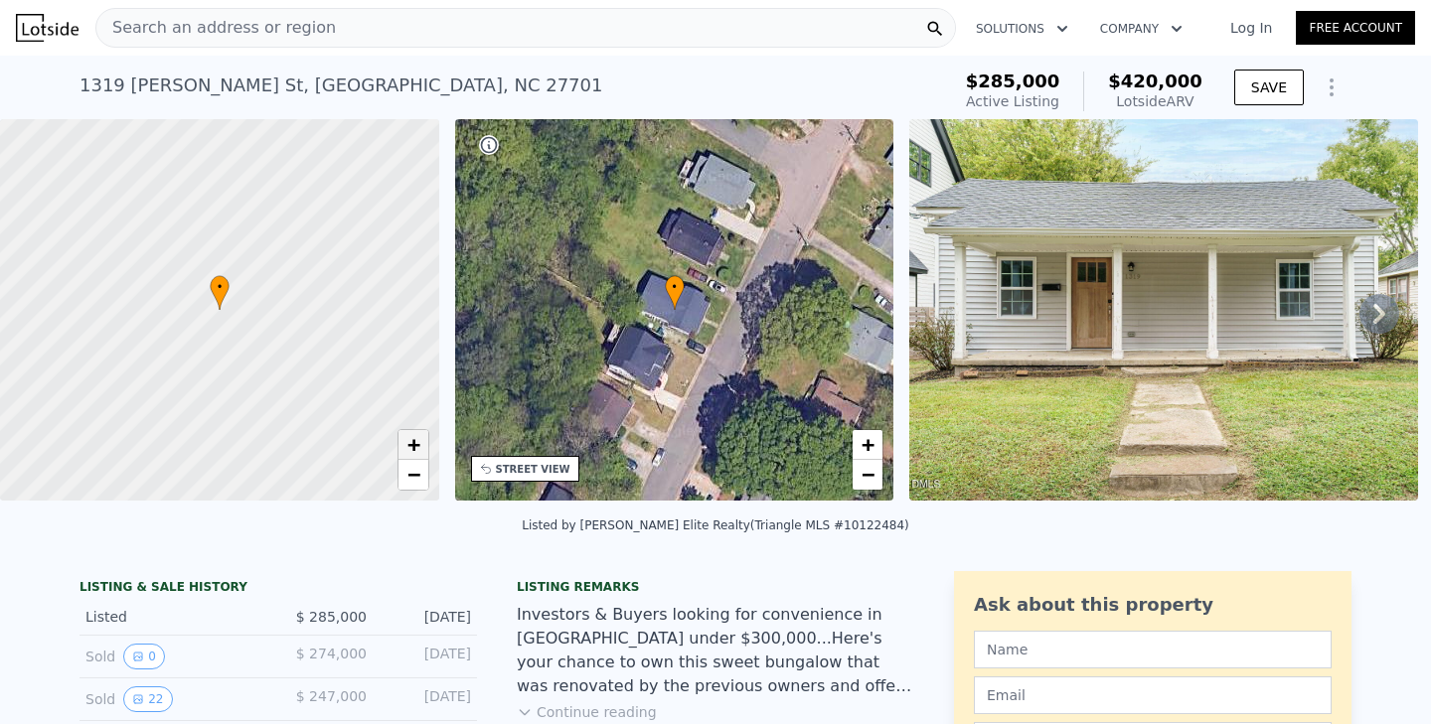
click at [415, 450] on span "+" at bounding box center [412, 444] width 13 height 25
click at [414, 449] on span "+" at bounding box center [412, 444] width 13 height 25
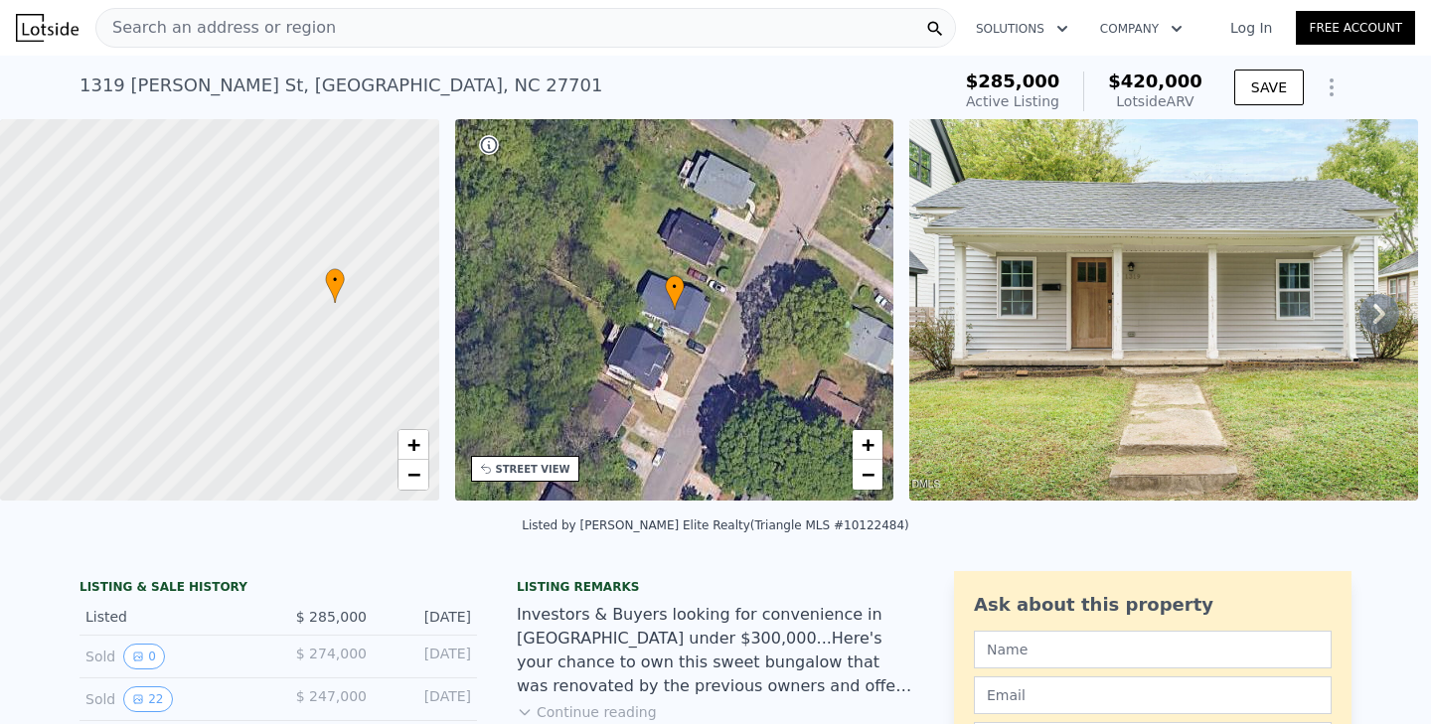
drag, startPoint x: 260, startPoint y: 420, endPoint x: 376, endPoint y: 413, distance: 115.5
click at [376, 413] on div at bounding box center [219, 310] width 527 height 458
drag, startPoint x: 181, startPoint y: 419, endPoint x: 358, endPoint y: 419, distance: 176.9
click at [358, 419] on div at bounding box center [219, 310] width 527 height 458
drag, startPoint x: 122, startPoint y: 411, endPoint x: 141, endPoint y: 454, distance: 46.7
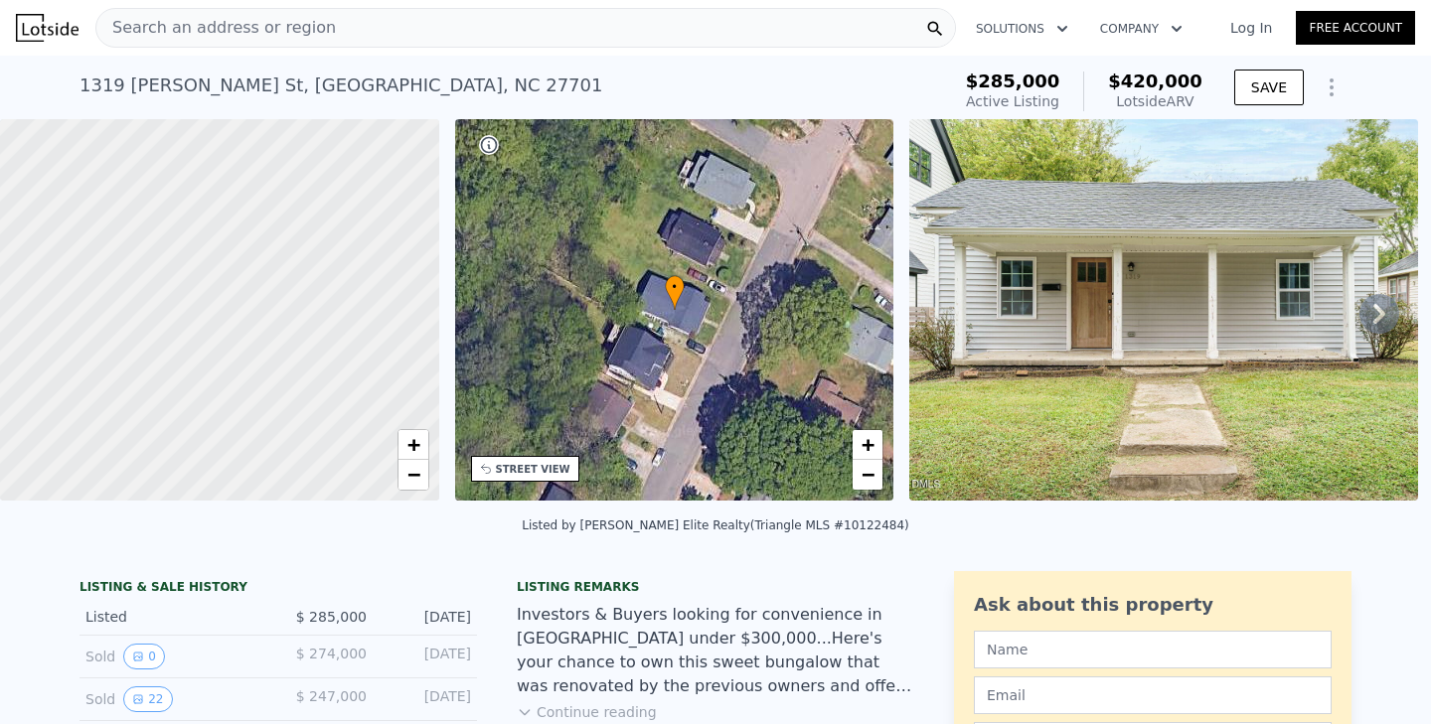
click at [141, 454] on div at bounding box center [219, 310] width 527 height 458
drag, startPoint x: 377, startPoint y: 435, endPoint x: 225, endPoint y: 435, distance: 152.0
click at [225, 435] on div at bounding box center [219, 310] width 527 height 458
drag, startPoint x: 422, startPoint y: 352, endPoint x: 258, endPoint y: 411, distance: 174.5
click at [258, 411] on div at bounding box center [219, 310] width 527 height 458
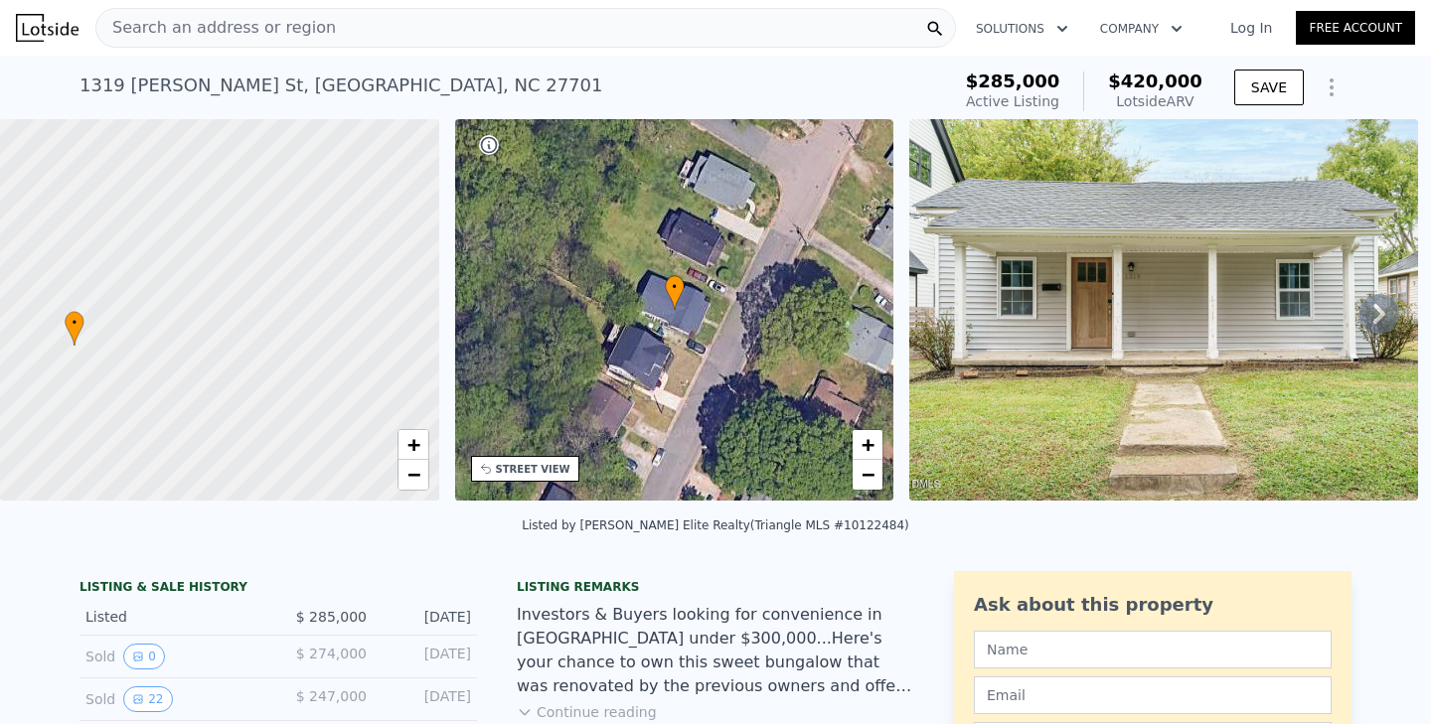
drag, startPoint x: 370, startPoint y: 407, endPoint x: 230, endPoint y: 350, distance: 151.5
click at [230, 350] on div at bounding box center [219, 310] width 527 height 458
drag, startPoint x: 343, startPoint y: 396, endPoint x: 238, endPoint y: 322, distance: 128.5
click at [238, 322] on div at bounding box center [219, 310] width 527 height 458
click at [408, 448] on span "+" at bounding box center [412, 444] width 13 height 25
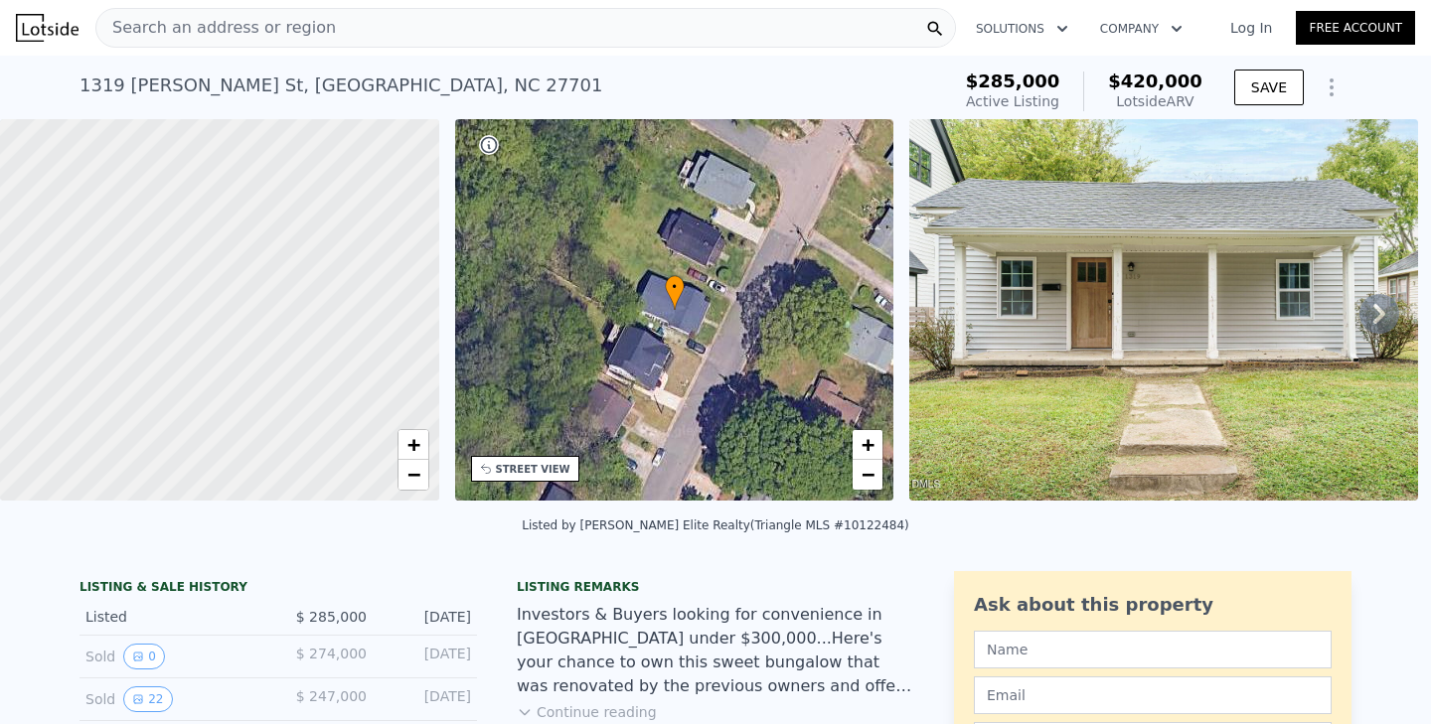
drag, startPoint x: 400, startPoint y: 405, endPoint x: 389, endPoint y: 367, distance: 40.5
click at [389, 367] on div at bounding box center [219, 310] width 527 height 458
drag, startPoint x: 126, startPoint y: 378, endPoint x: 322, endPoint y: 377, distance: 195.8
click at [322, 377] on div at bounding box center [219, 310] width 527 height 458
drag, startPoint x: 124, startPoint y: 438, endPoint x: 316, endPoint y: 398, distance: 195.9
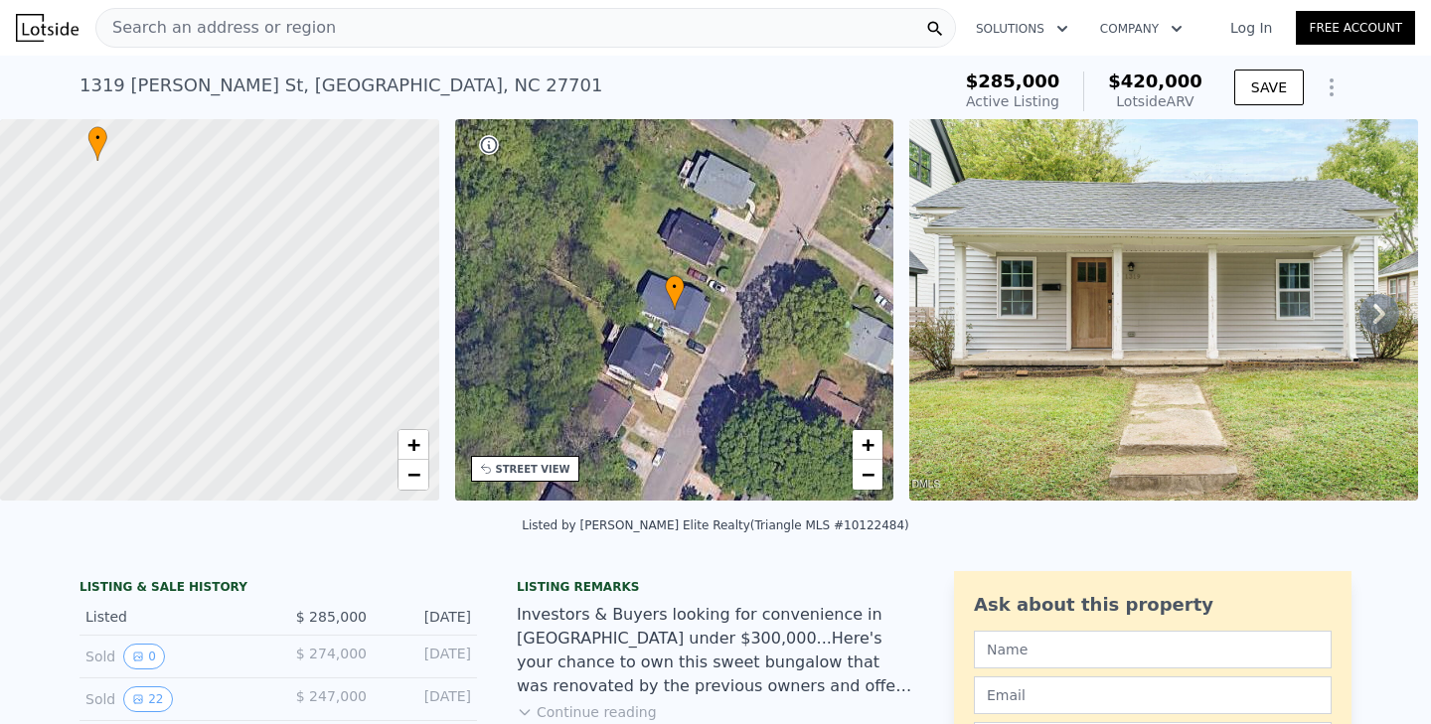
click at [317, 398] on div at bounding box center [219, 310] width 527 height 458
drag, startPoint x: 136, startPoint y: 439, endPoint x: 248, endPoint y: 308, distance: 172.7
click at [248, 308] on div at bounding box center [219, 310] width 527 height 458
drag, startPoint x: 265, startPoint y: 405, endPoint x: 332, endPoint y: 212, distance: 204.9
click at [332, 212] on div at bounding box center [219, 310] width 527 height 458
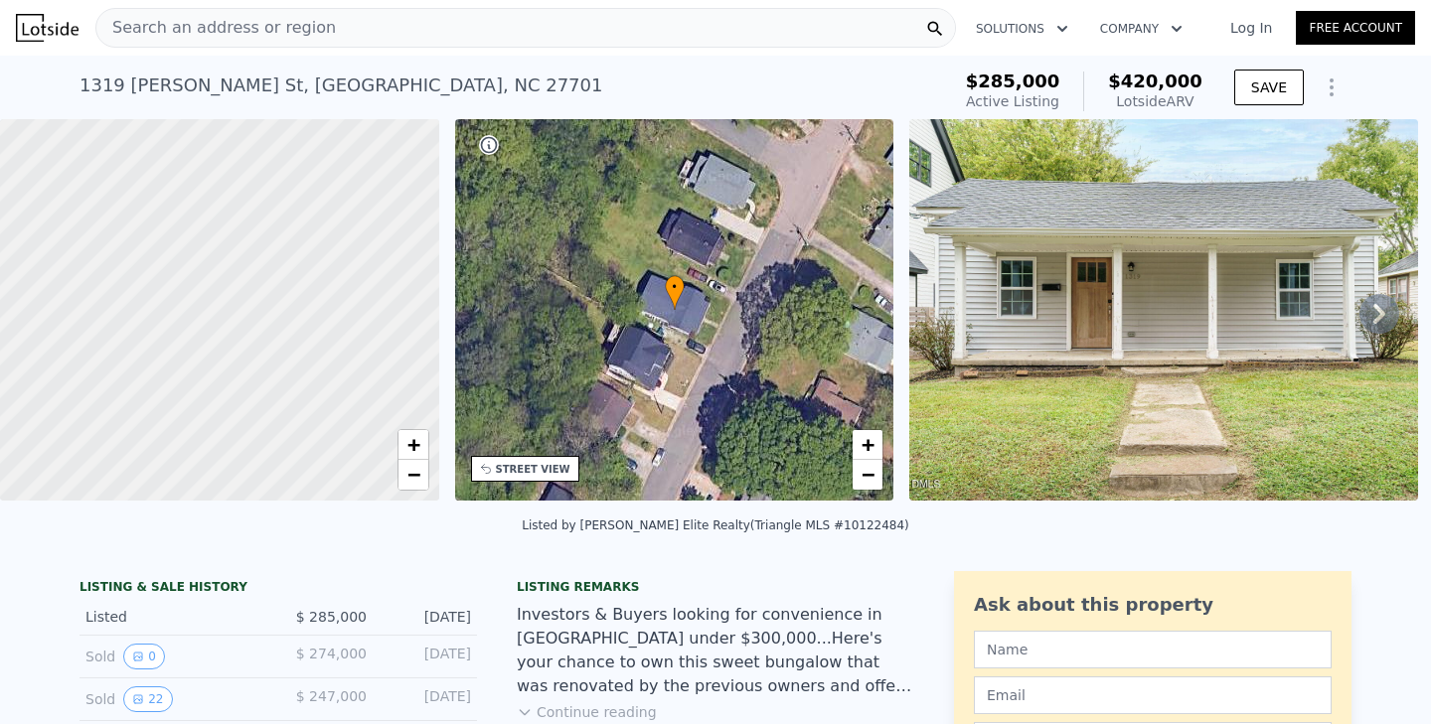
click at [538, 464] on div "STREET VIEW" at bounding box center [533, 469] width 75 height 15
